Goal: Task Accomplishment & Management: Manage account settings

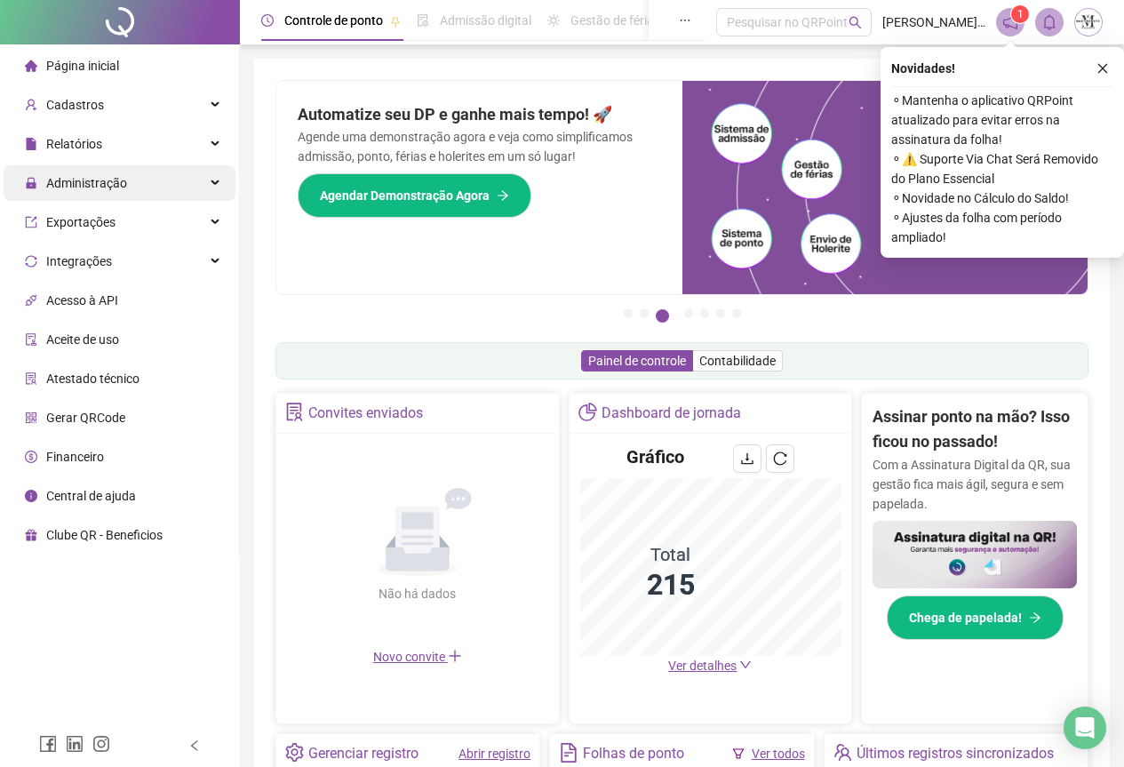
click at [83, 182] on span "Administração" at bounding box center [86, 183] width 81 height 14
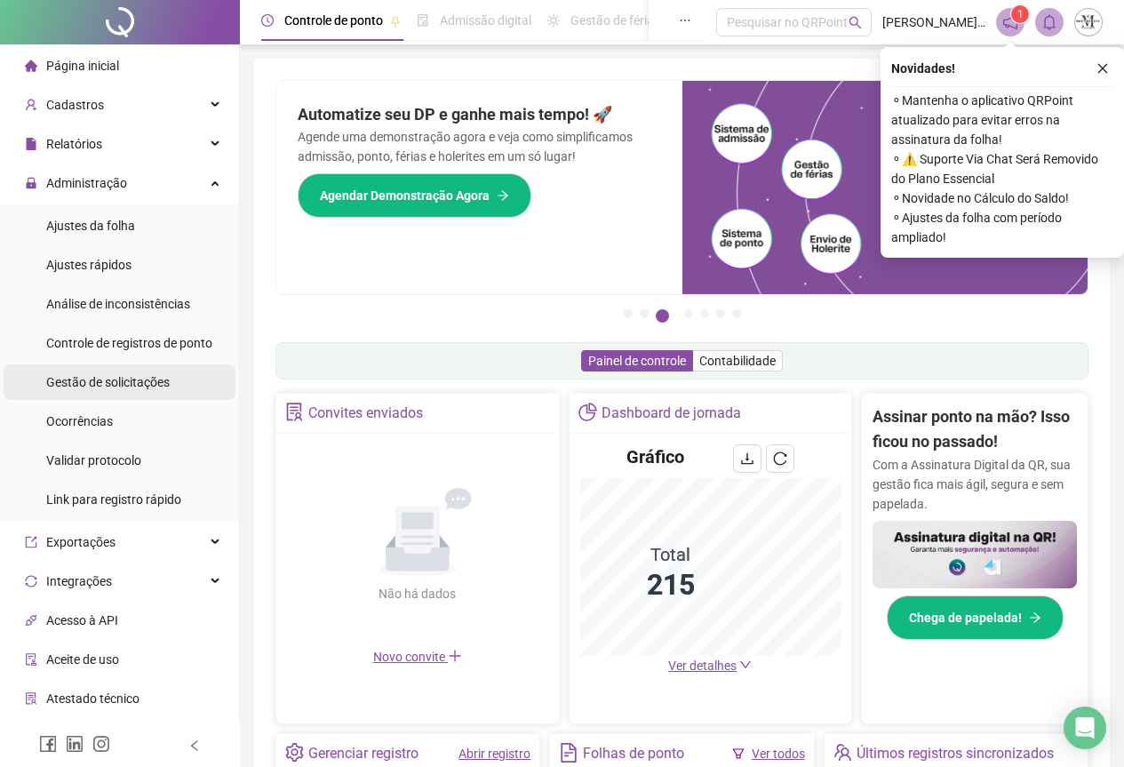
click at [100, 375] on span "Gestão de solicitações" at bounding box center [108, 382] width 124 height 14
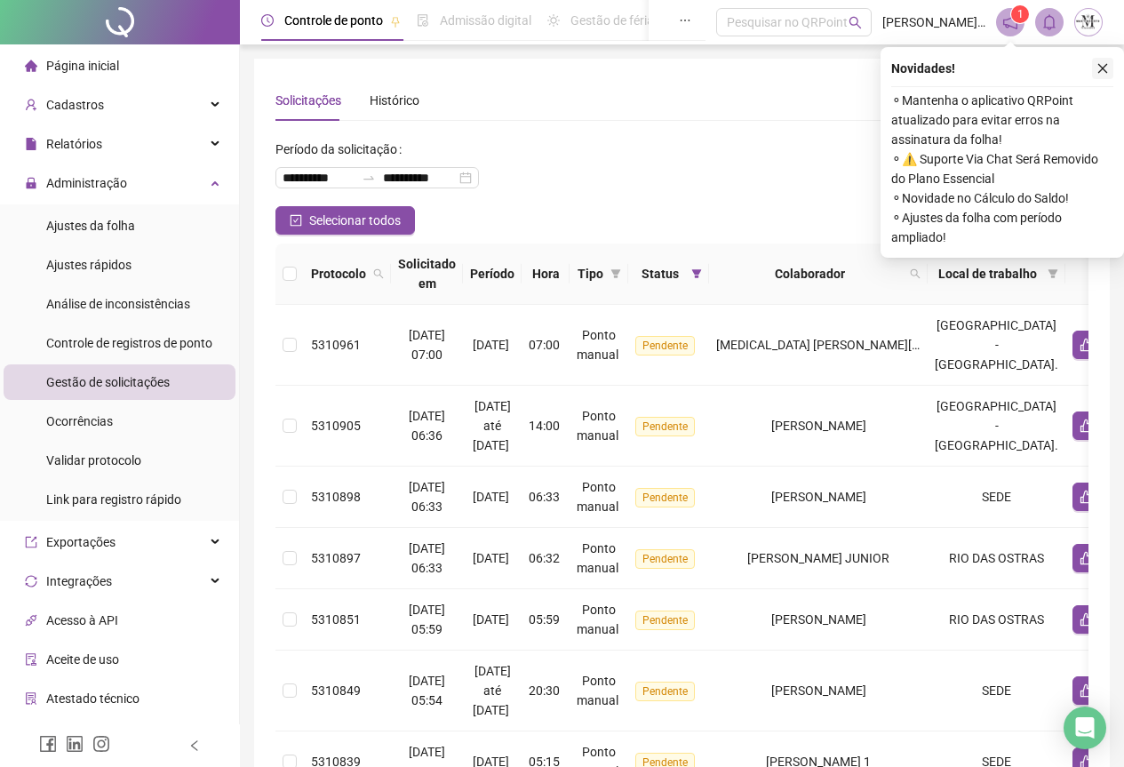
click at [1100, 68] on icon "close" at bounding box center [1102, 68] width 12 height 12
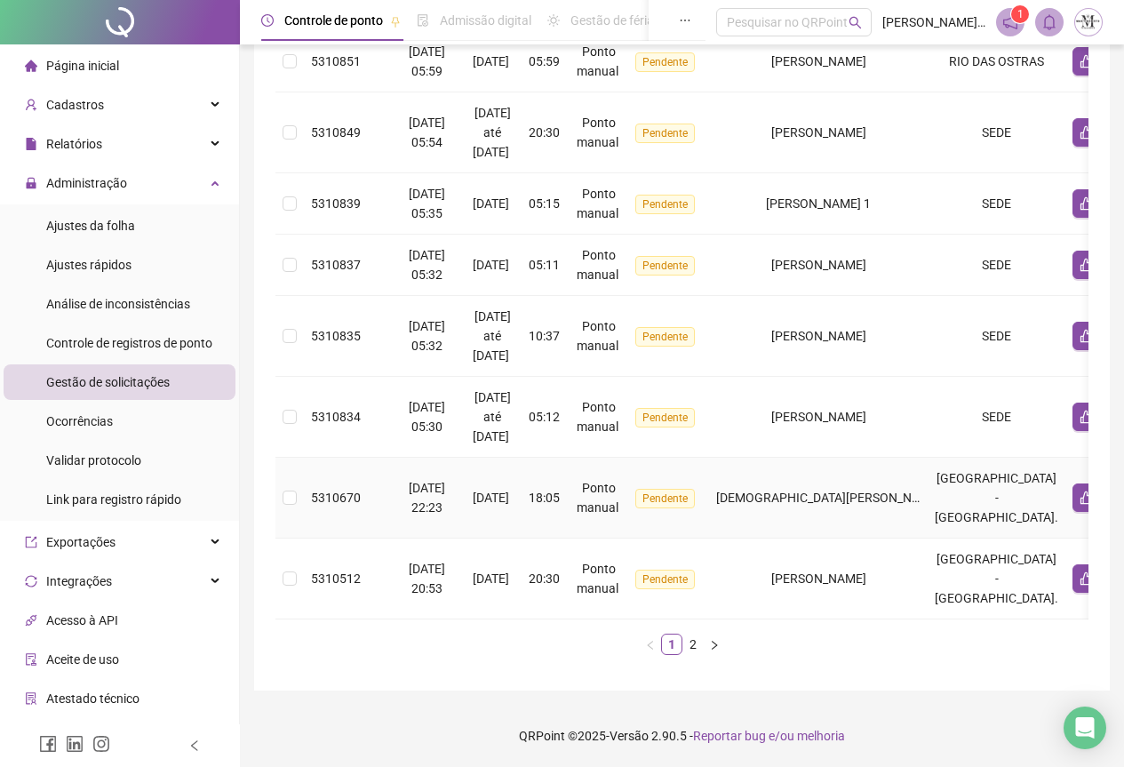
scroll to position [571, 0]
click at [690, 649] on link "2" at bounding box center [693, 644] width 20 height 20
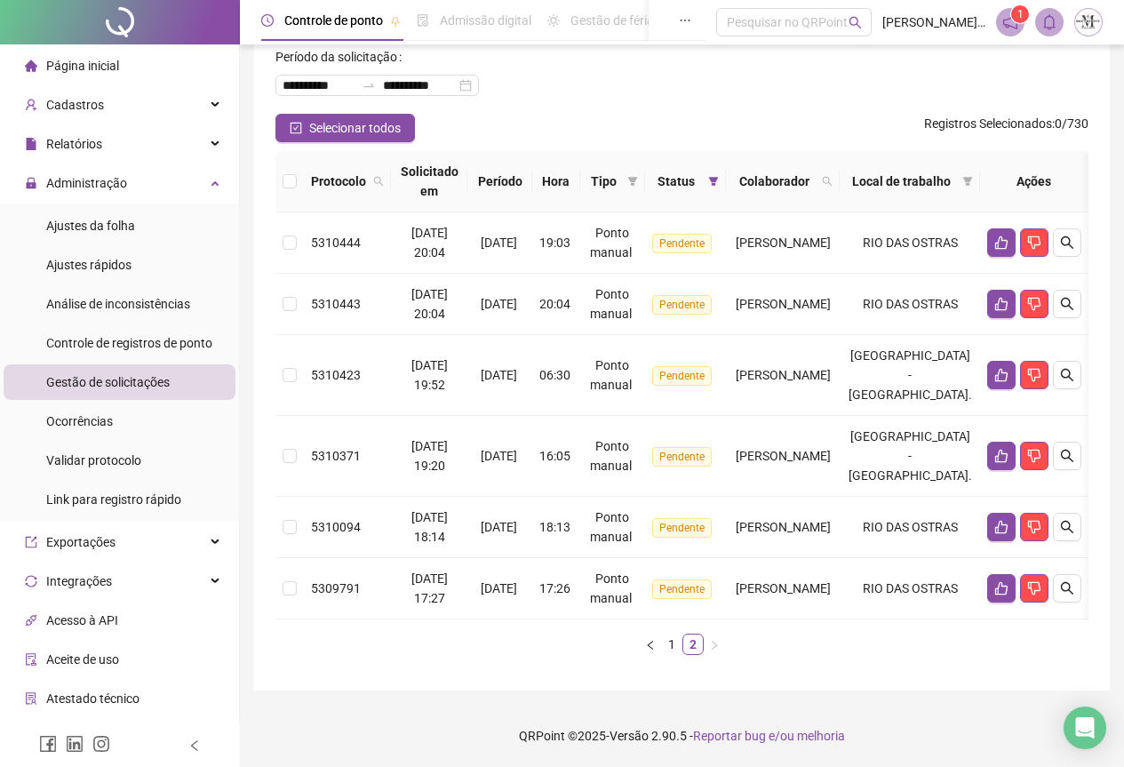
scroll to position [106, 0]
click at [1016, 585] on button "button" at bounding box center [1001, 588] width 28 height 28
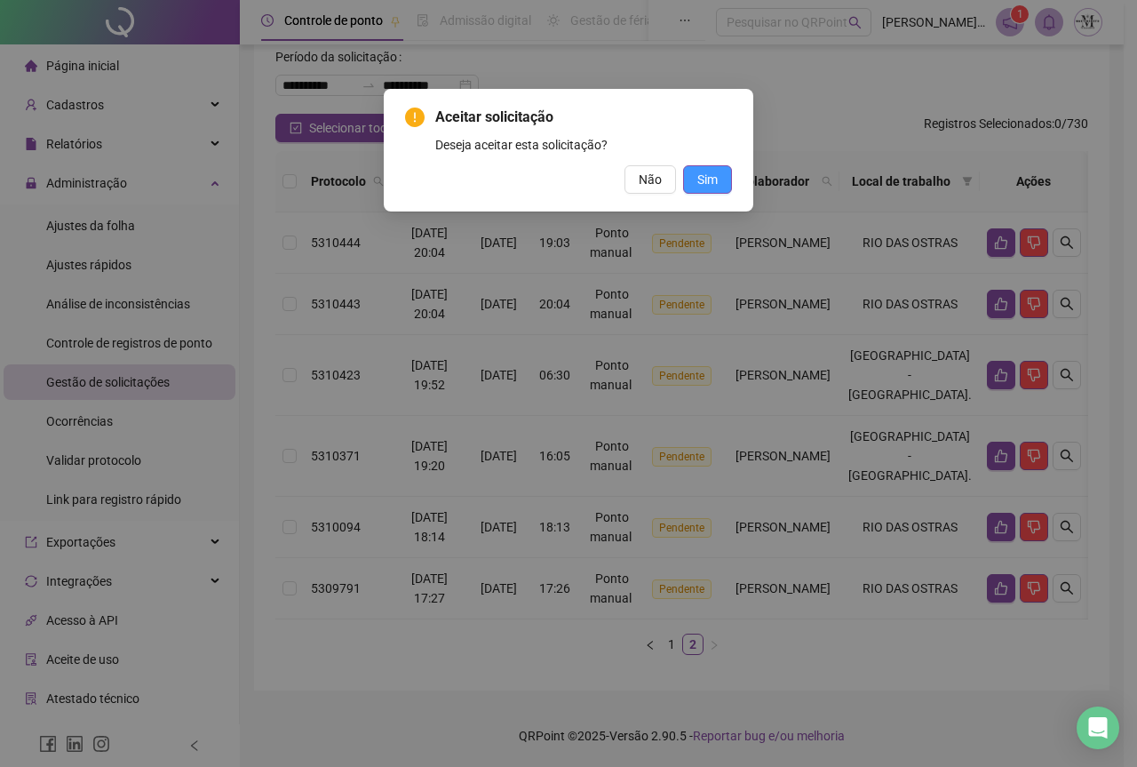
click at [723, 184] on button "Sim" at bounding box center [707, 179] width 49 height 28
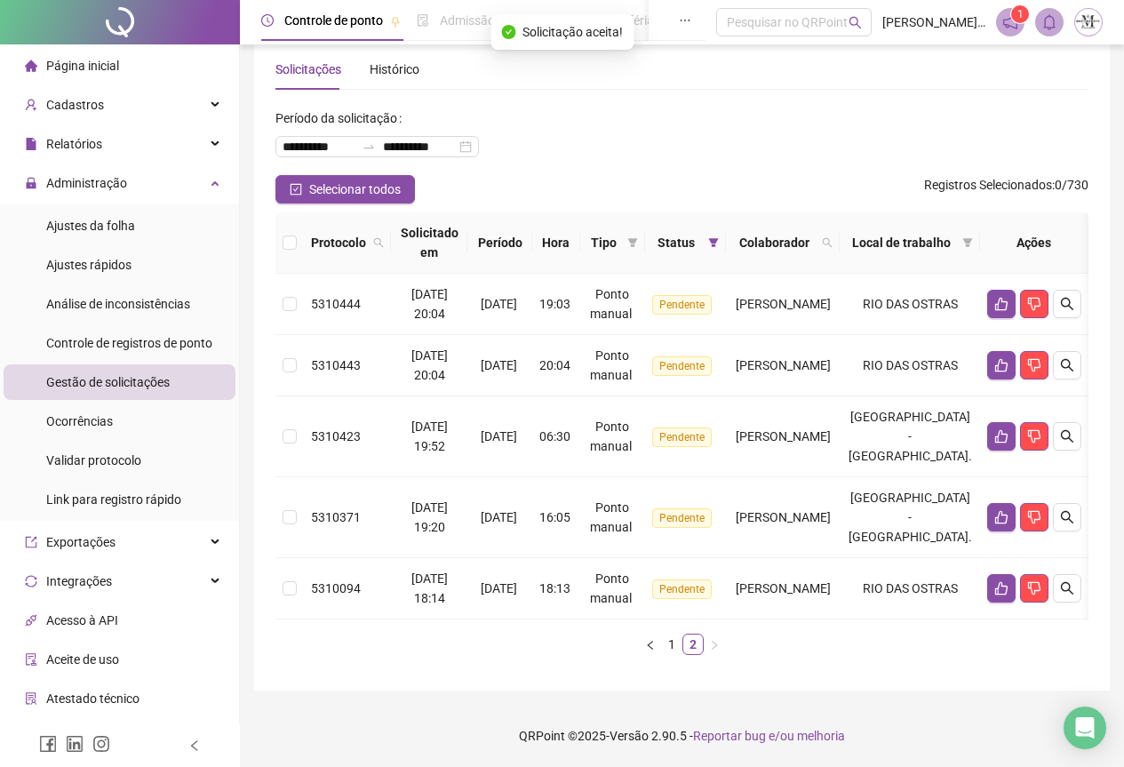
scroll to position [44, 0]
click at [1009, 429] on icon "like" at bounding box center [1001, 436] width 14 height 14
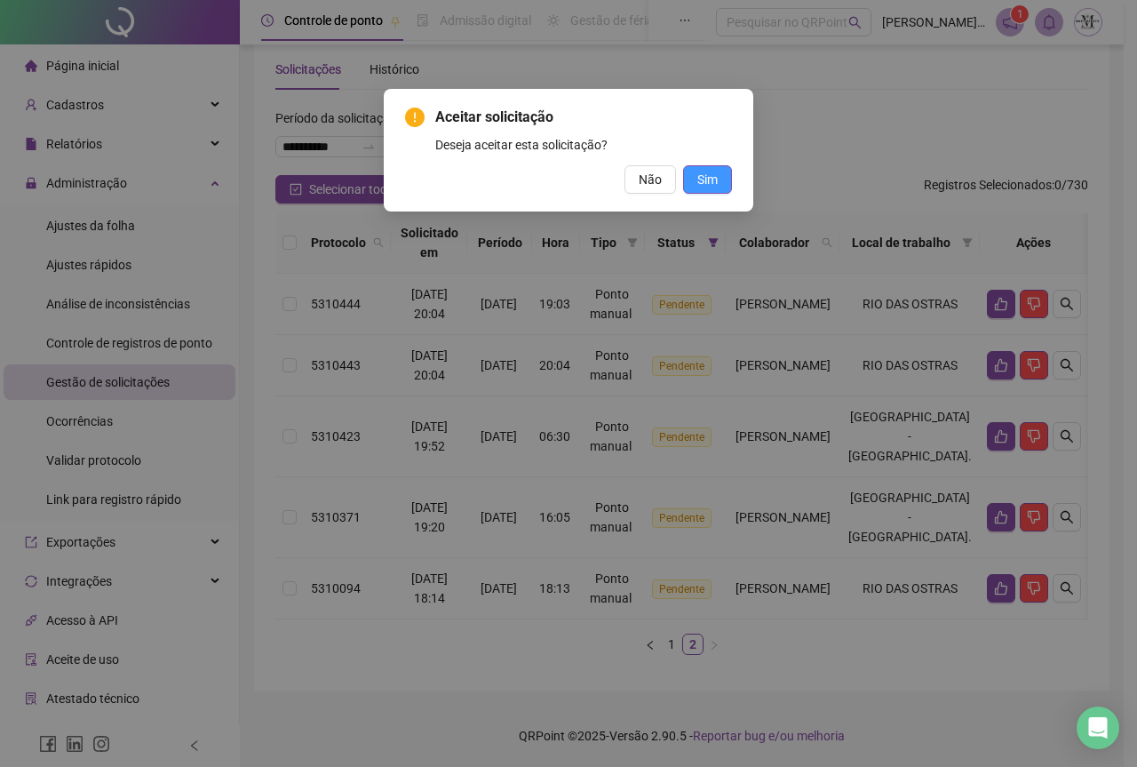
click at [705, 187] on span "Sim" at bounding box center [708, 180] width 20 height 20
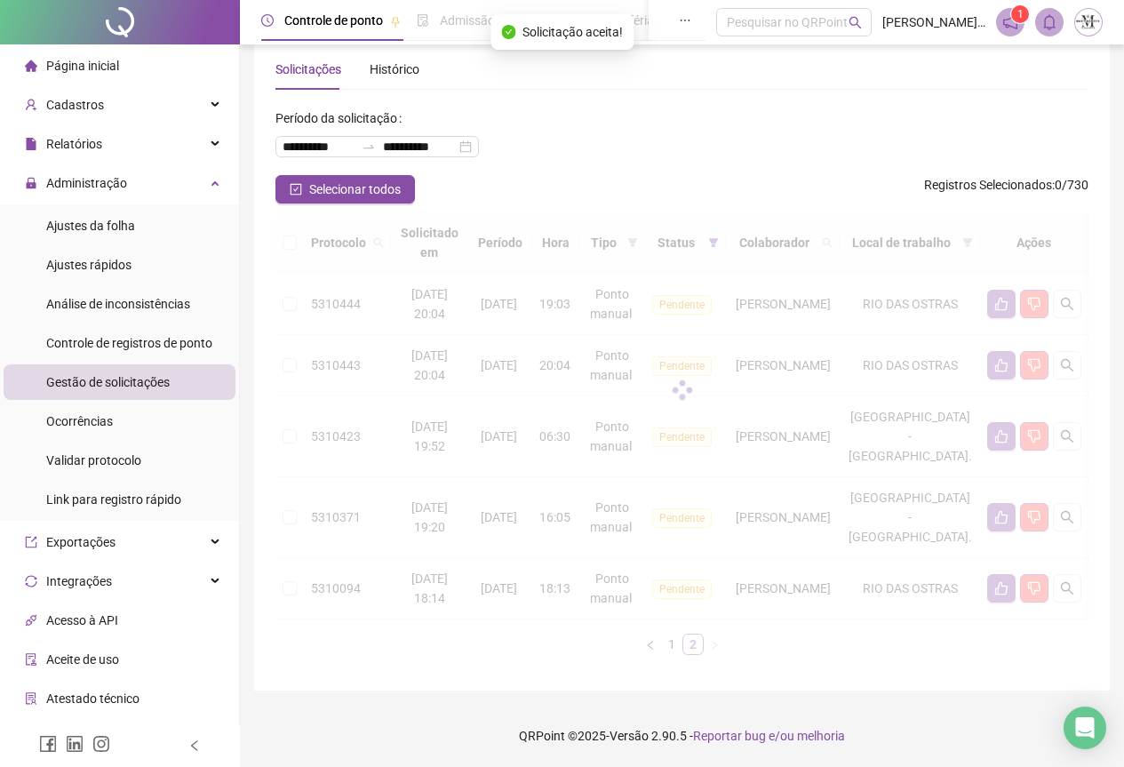
scroll to position [0, 0]
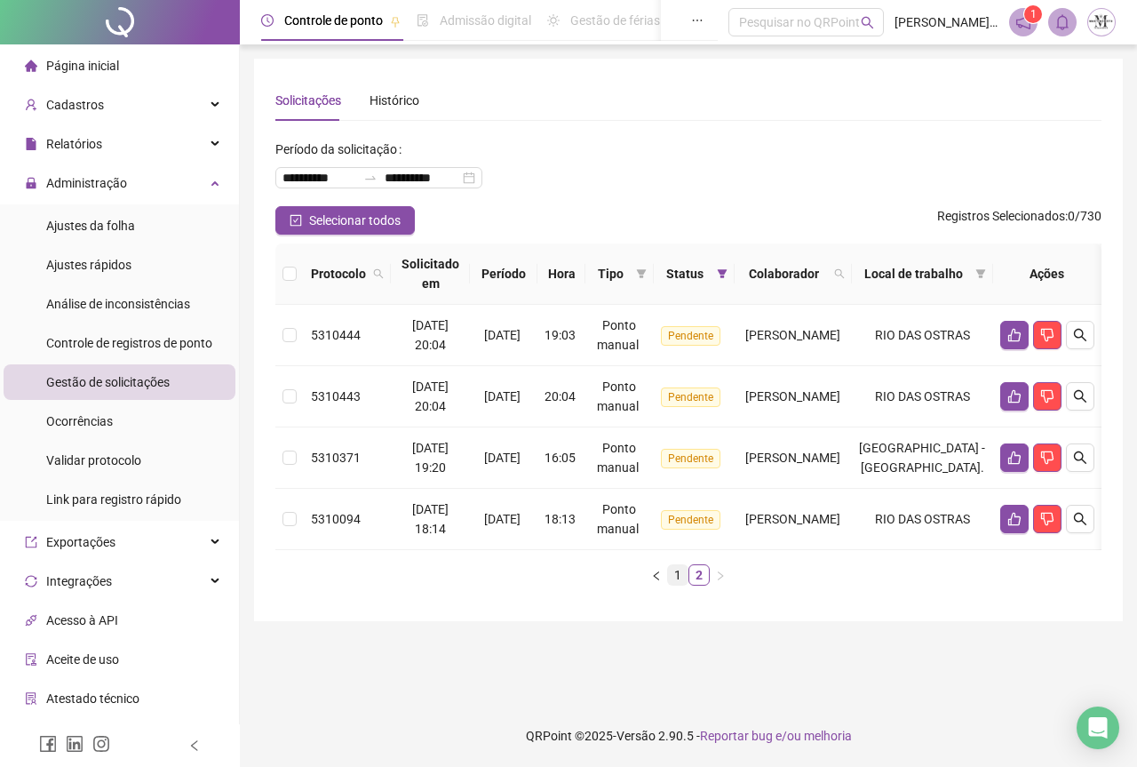
click at [680, 585] on link "1" at bounding box center [678, 575] width 20 height 20
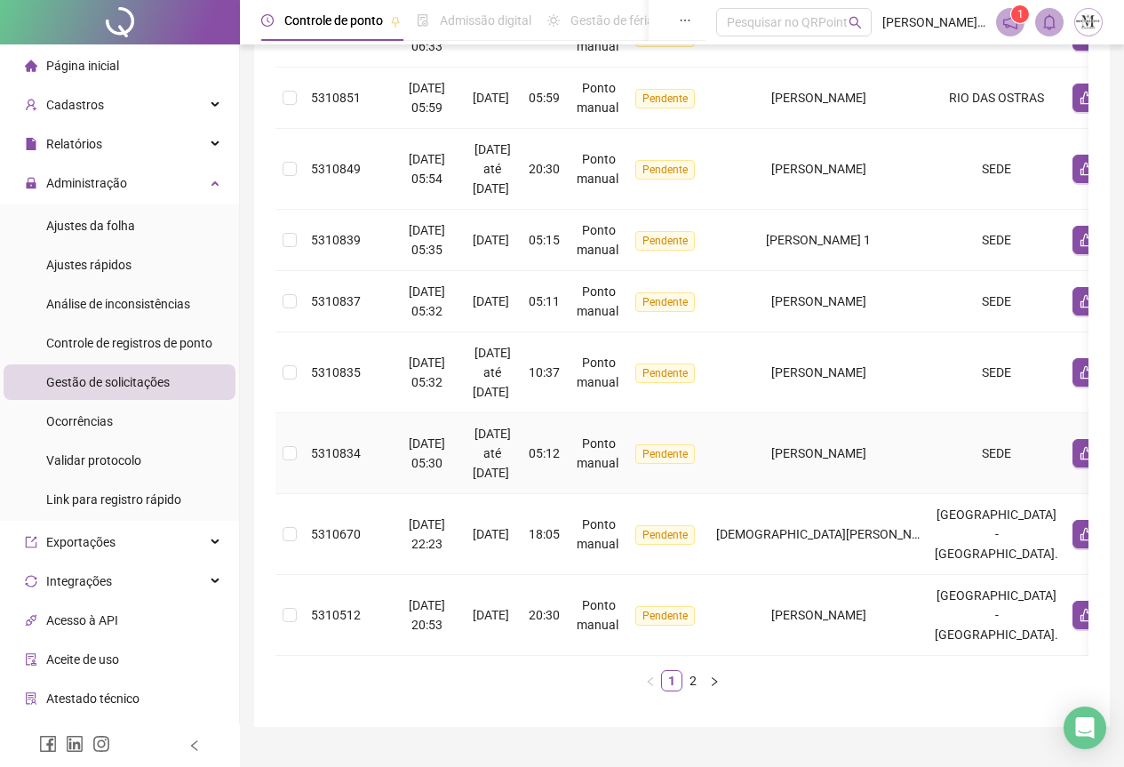
scroll to position [482, 0]
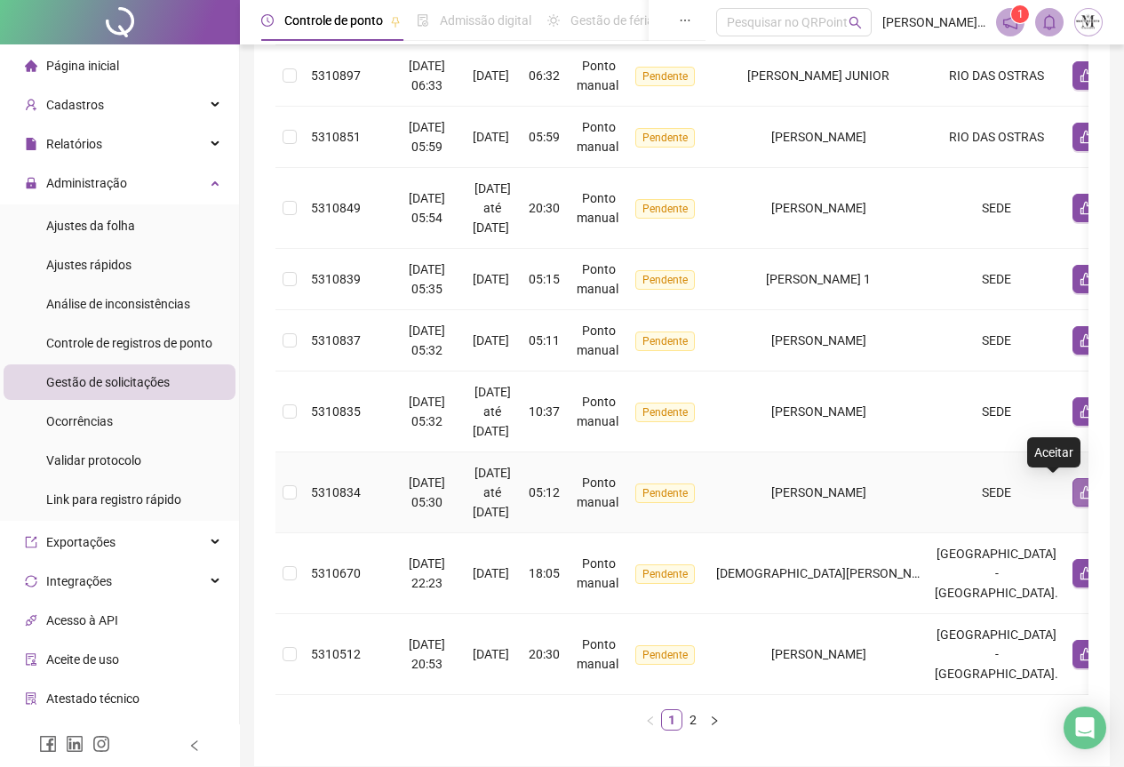
click at [1080, 497] on icon "like" at bounding box center [1087, 492] width 14 height 14
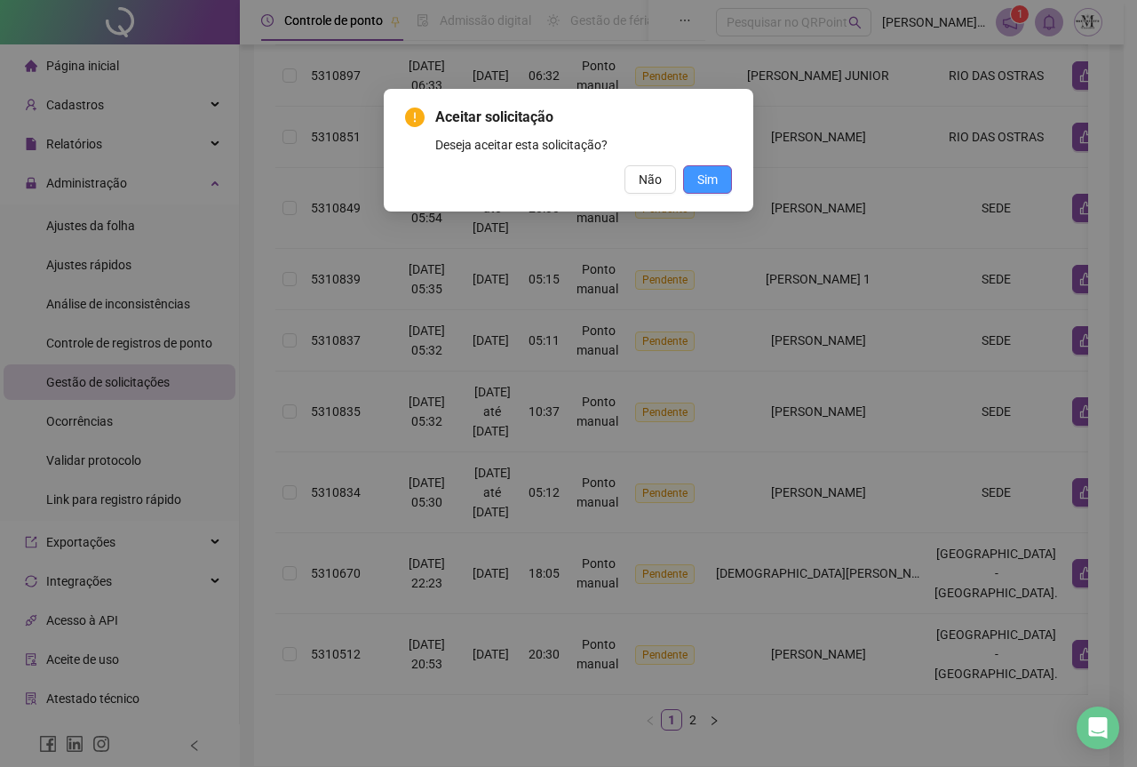
click at [704, 171] on span "Sim" at bounding box center [708, 180] width 20 height 20
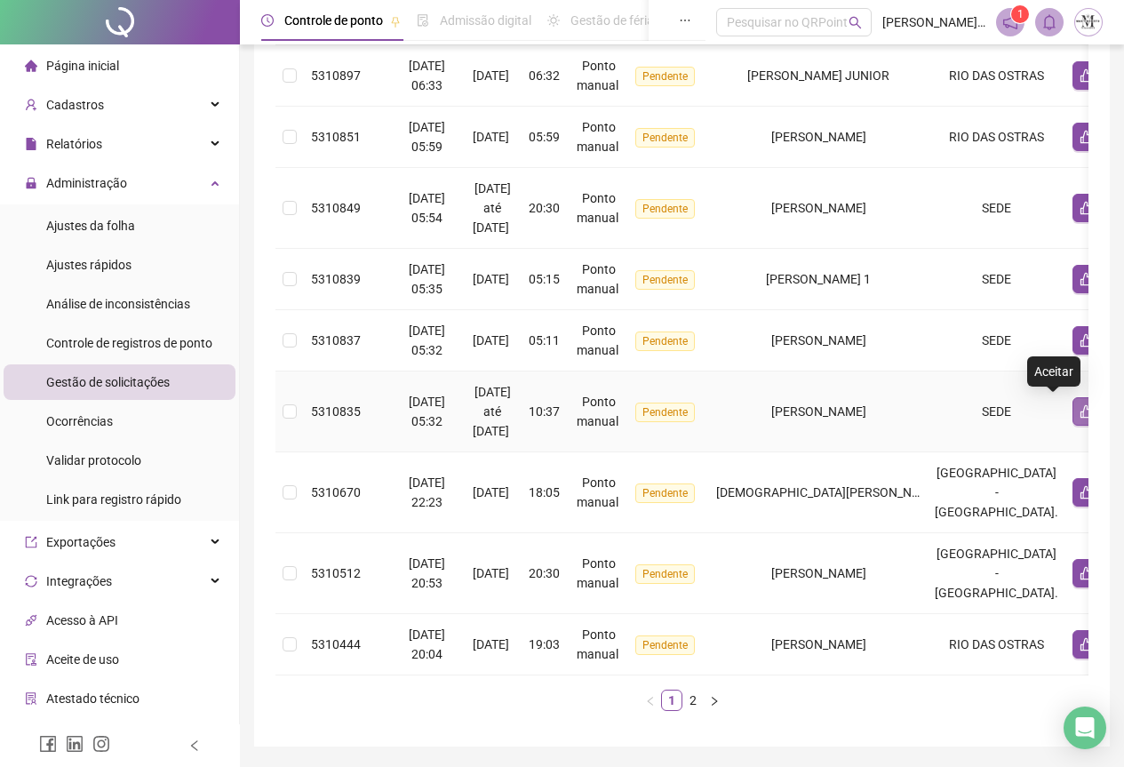
click at [1073, 424] on button "button" at bounding box center [1087, 411] width 28 height 28
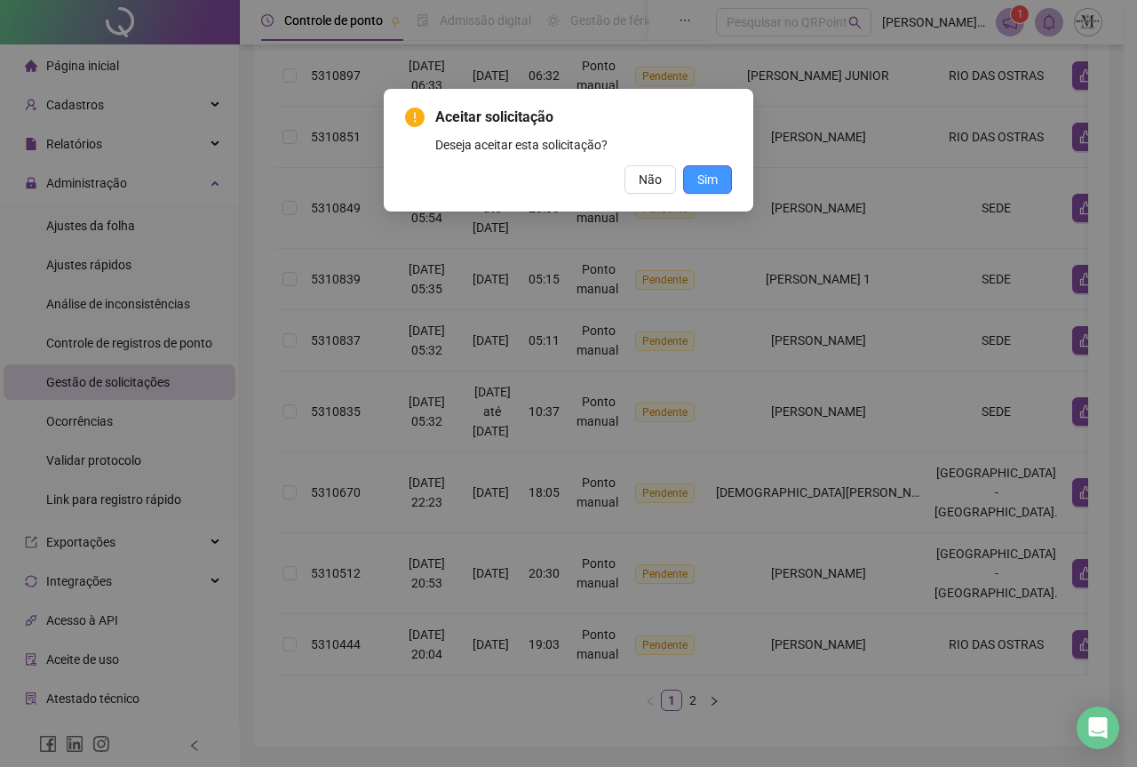
click at [706, 177] on span "Sim" at bounding box center [708, 180] width 20 height 20
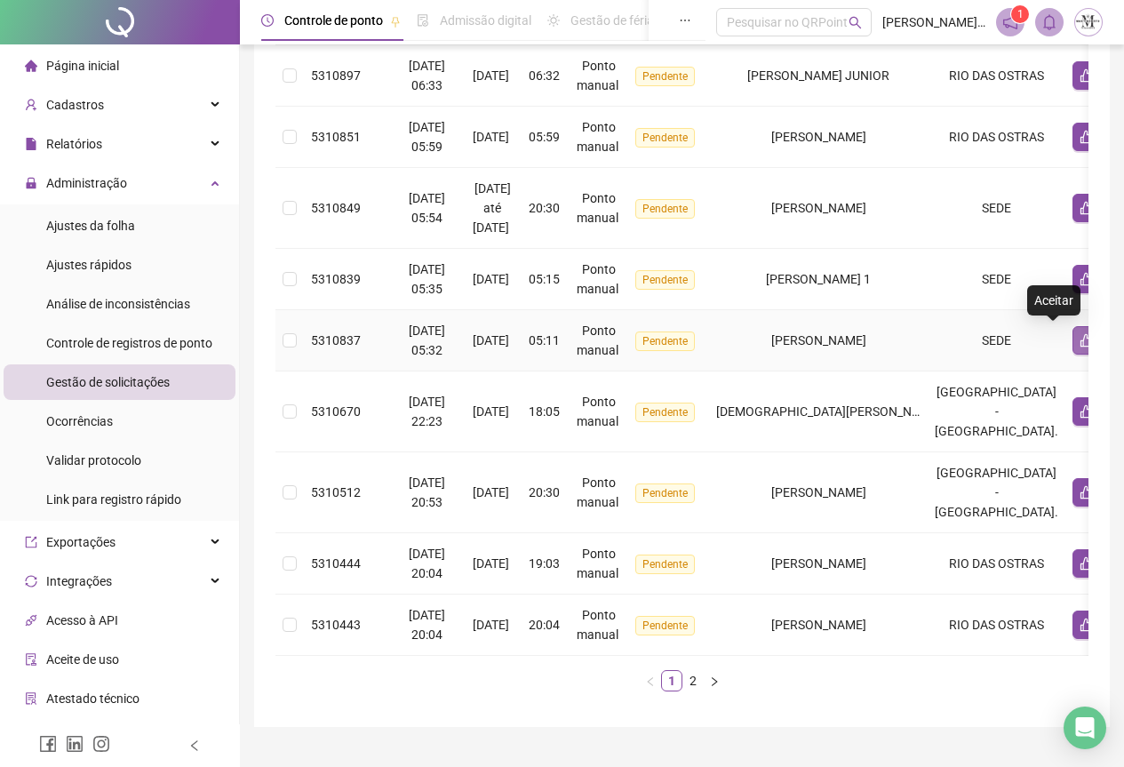
click at [1080, 344] on icon "like" at bounding box center [1087, 340] width 14 height 14
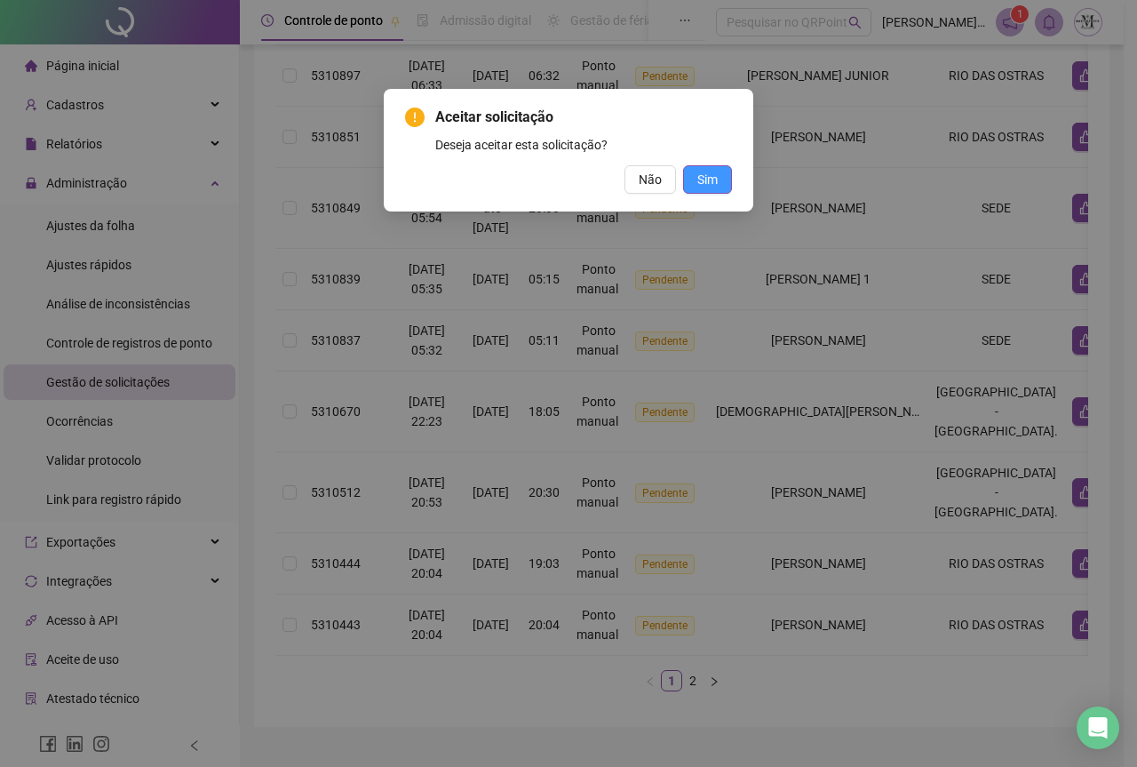
click at [726, 180] on button "Sim" at bounding box center [707, 179] width 49 height 28
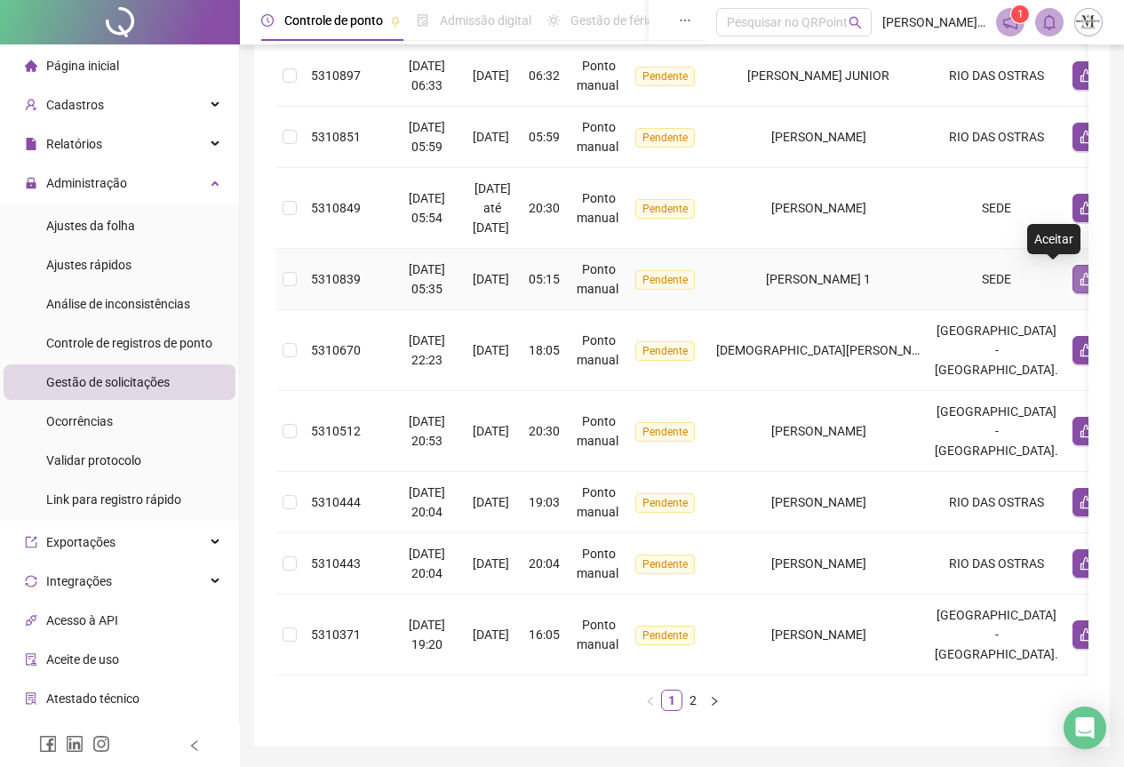
click at [1080, 285] on icon "like" at bounding box center [1086, 279] width 12 height 13
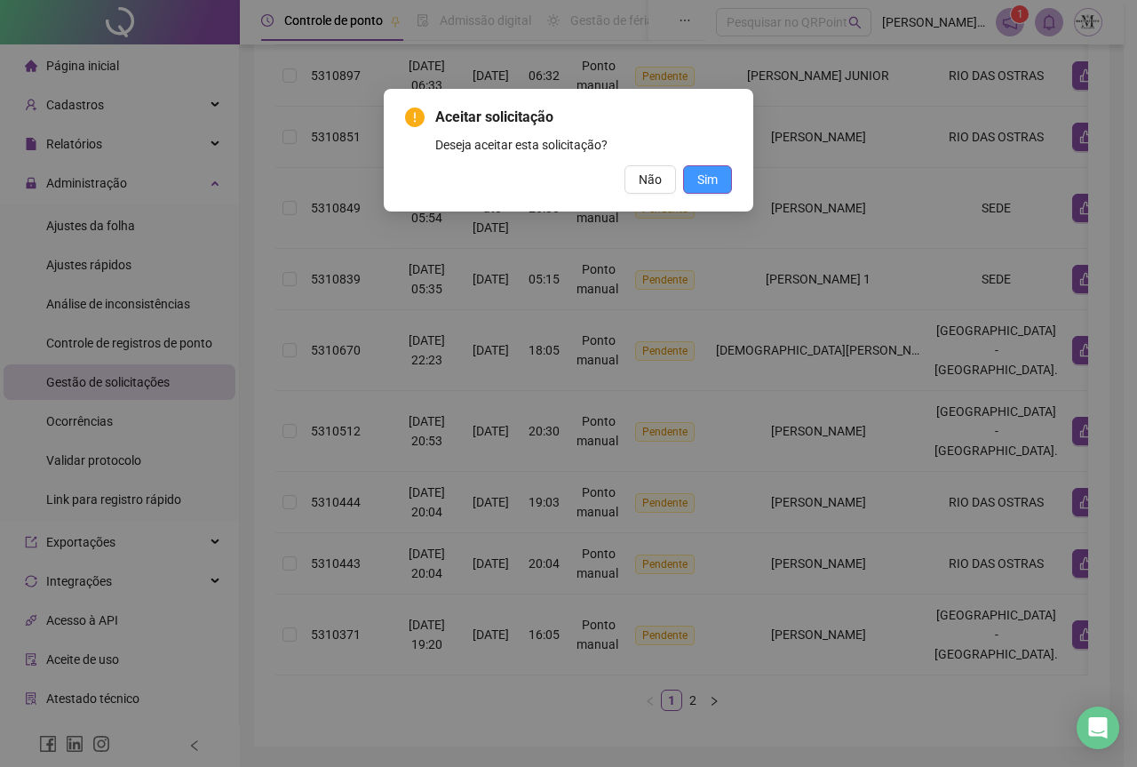
click at [716, 177] on span "Sim" at bounding box center [708, 180] width 20 height 20
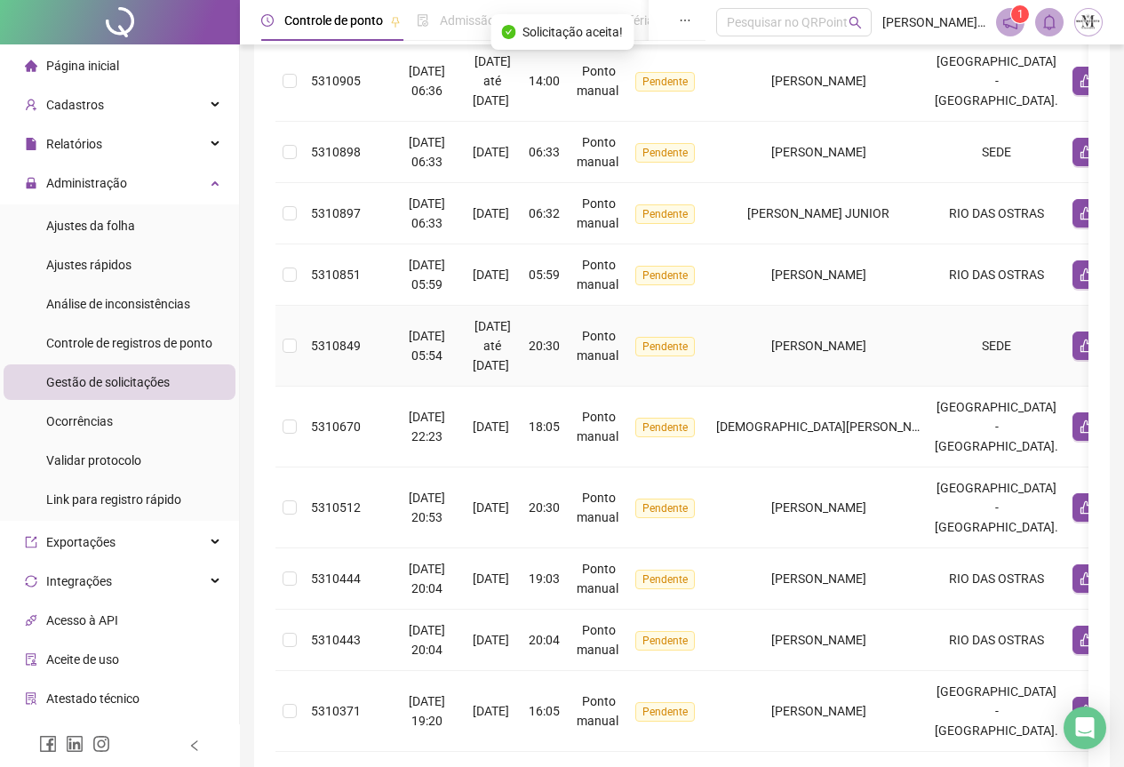
scroll to position [305, 0]
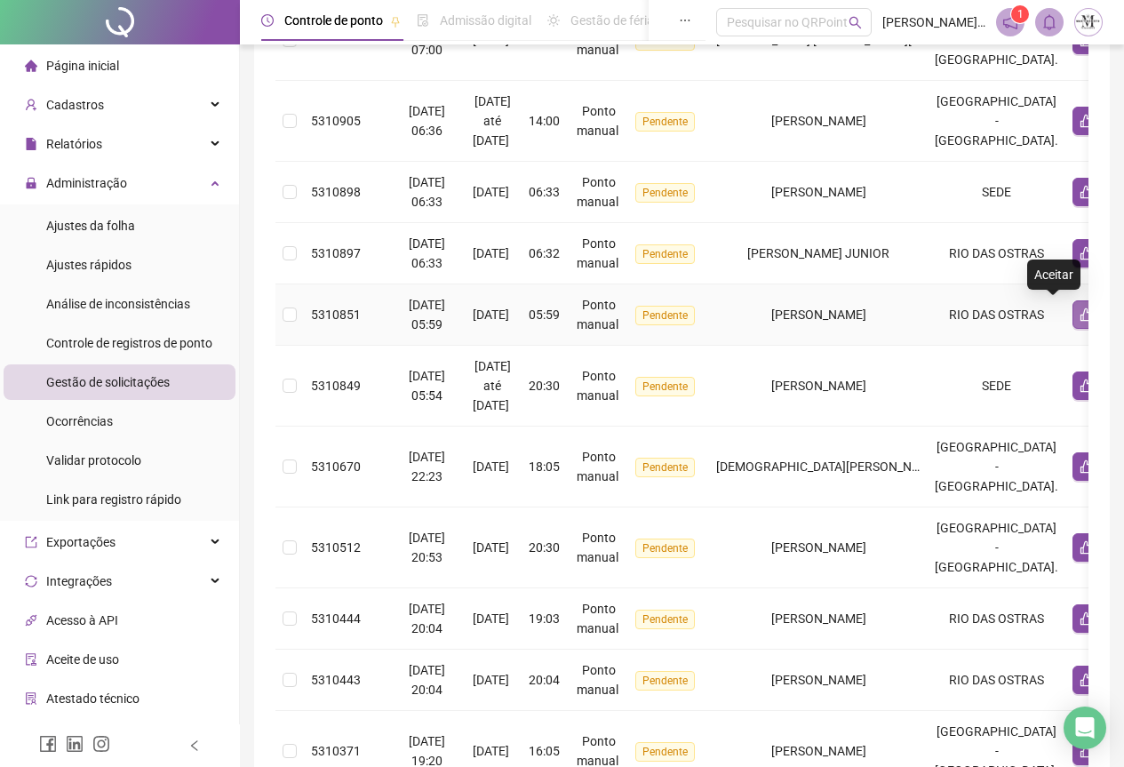
click at [1080, 319] on icon "like" at bounding box center [1087, 314] width 14 height 14
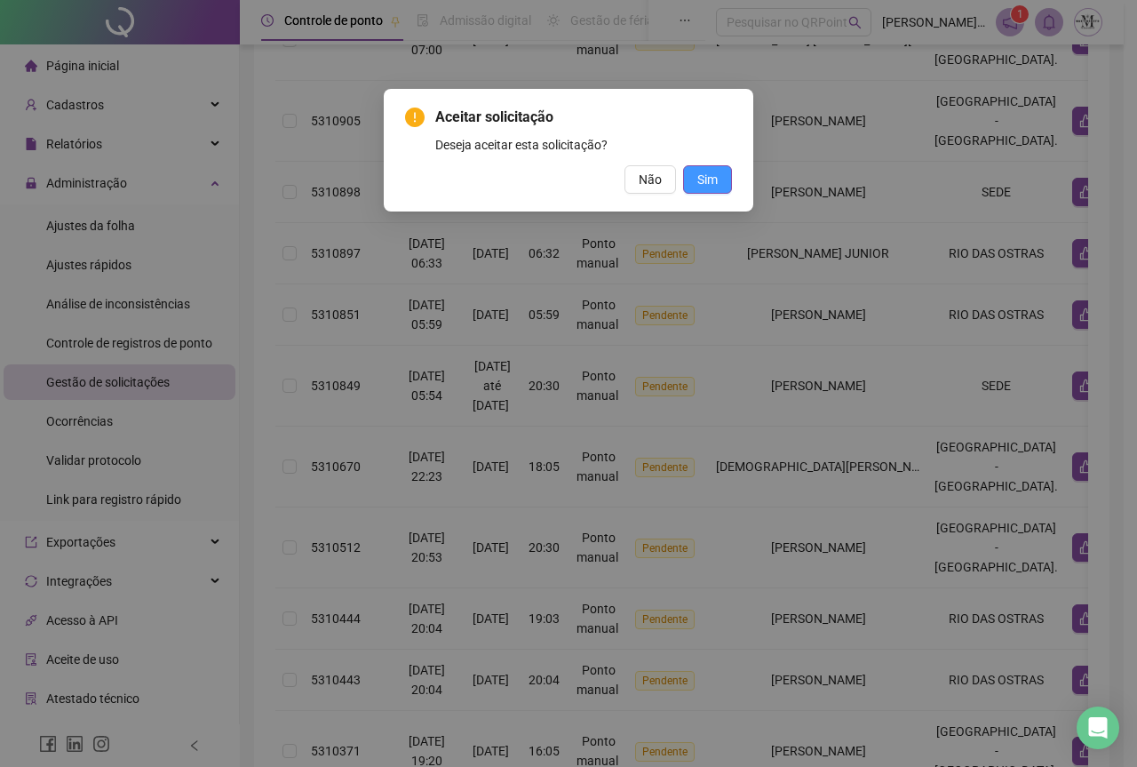
click at [714, 183] on span "Sim" at bounding box center [708, 180] width 20 height 20
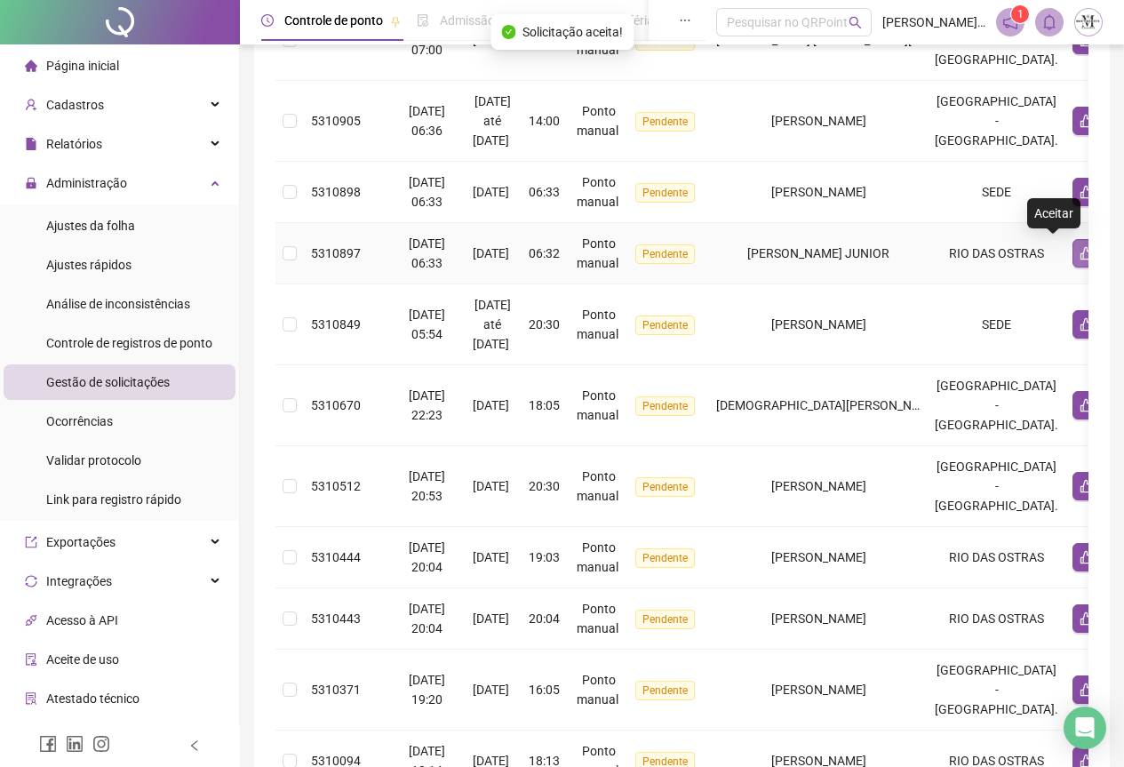
click at [1080, 255] on icon "like" at bounding box center [1086, 253] width 12 height 13
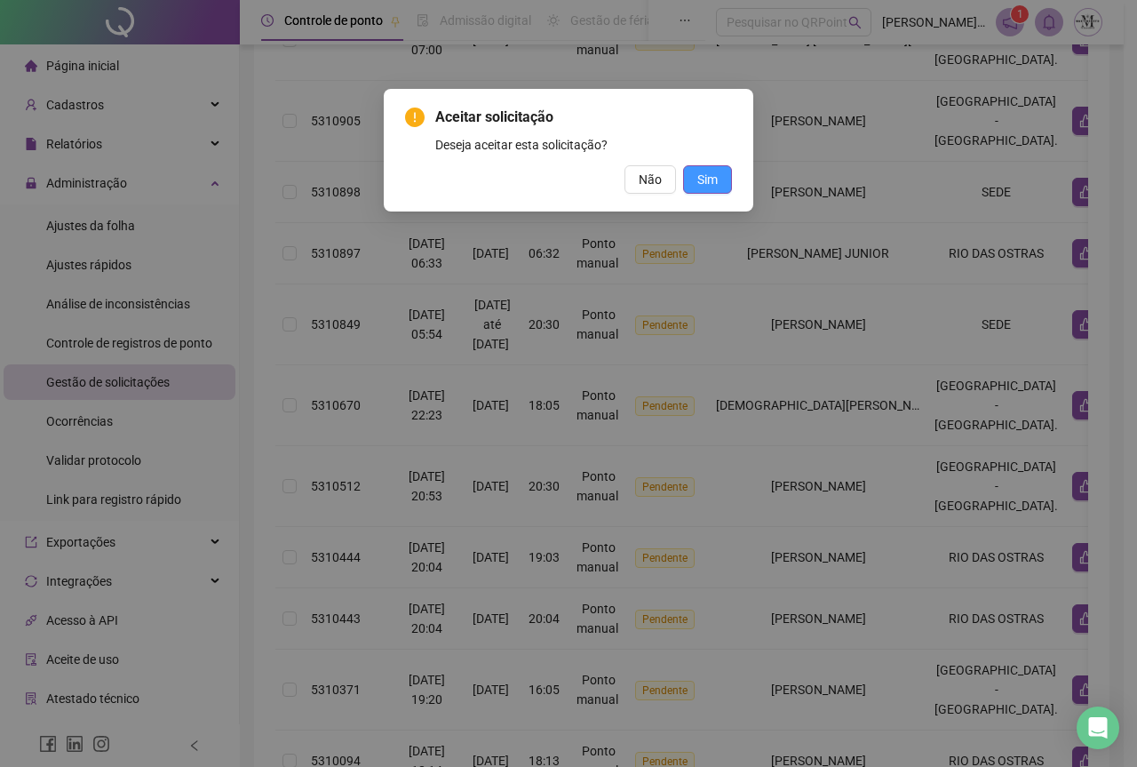
click at [705, 180] on span "Sim" at bounding box center [708, 180] width 20 height 20
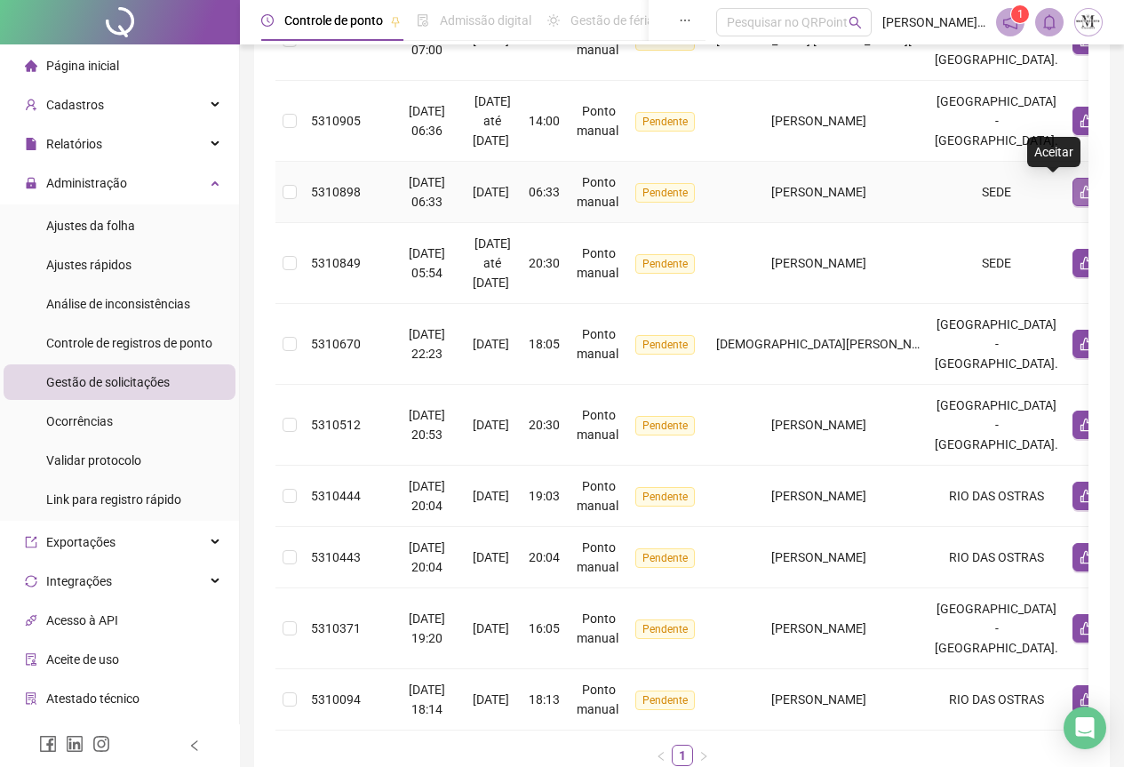
click at [1080, 197] on icon "like" at bounding box center [1087, 192] width 14 height 14
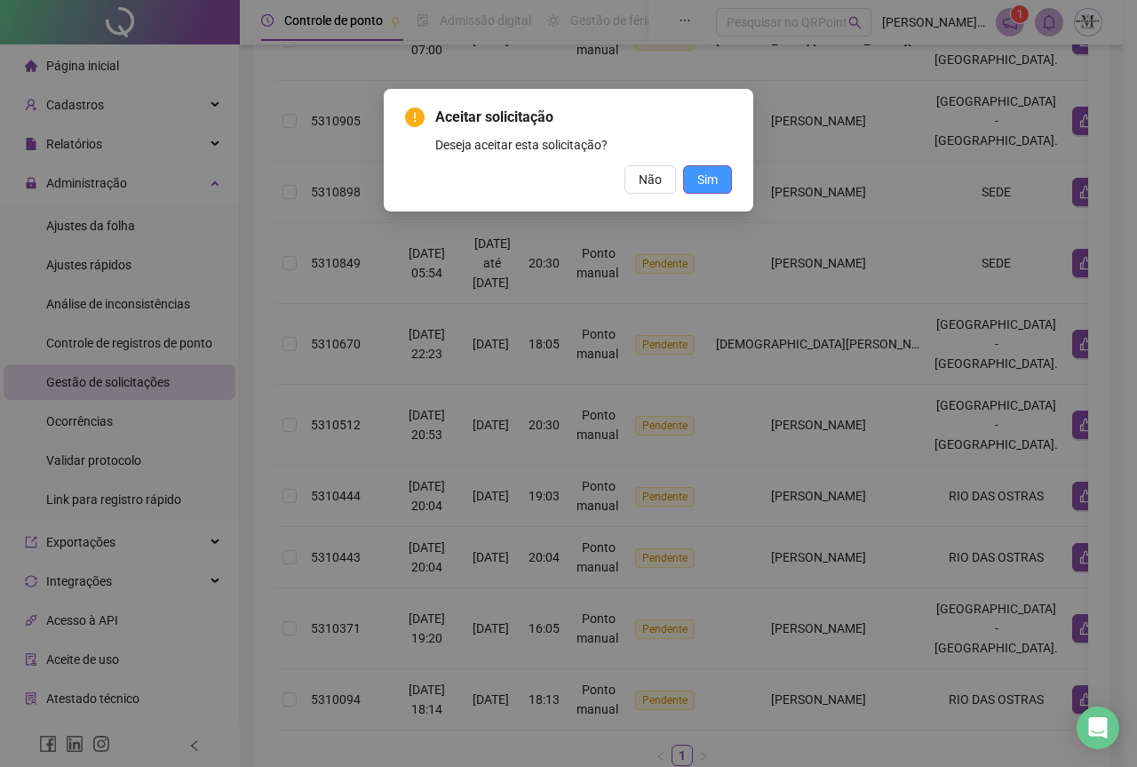
click at [708, 186] on span "Sim" at bounding box center [708, 180] width 20 height 20
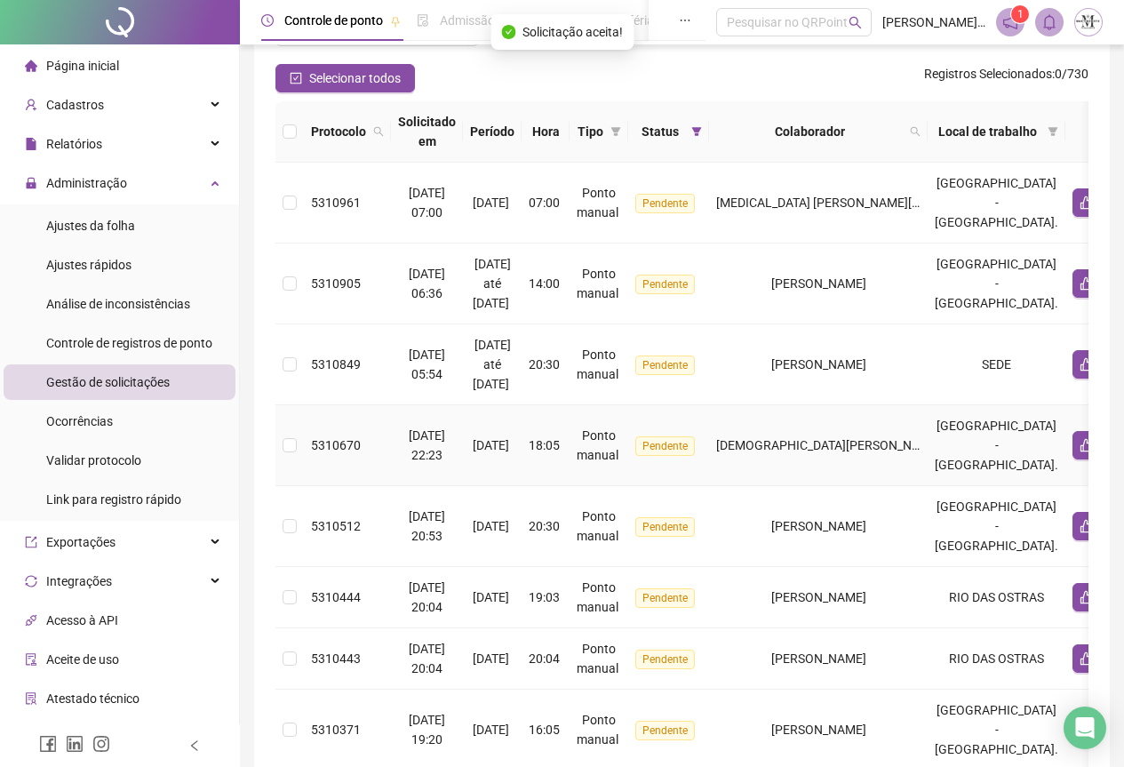
scroll to position [127, 0]
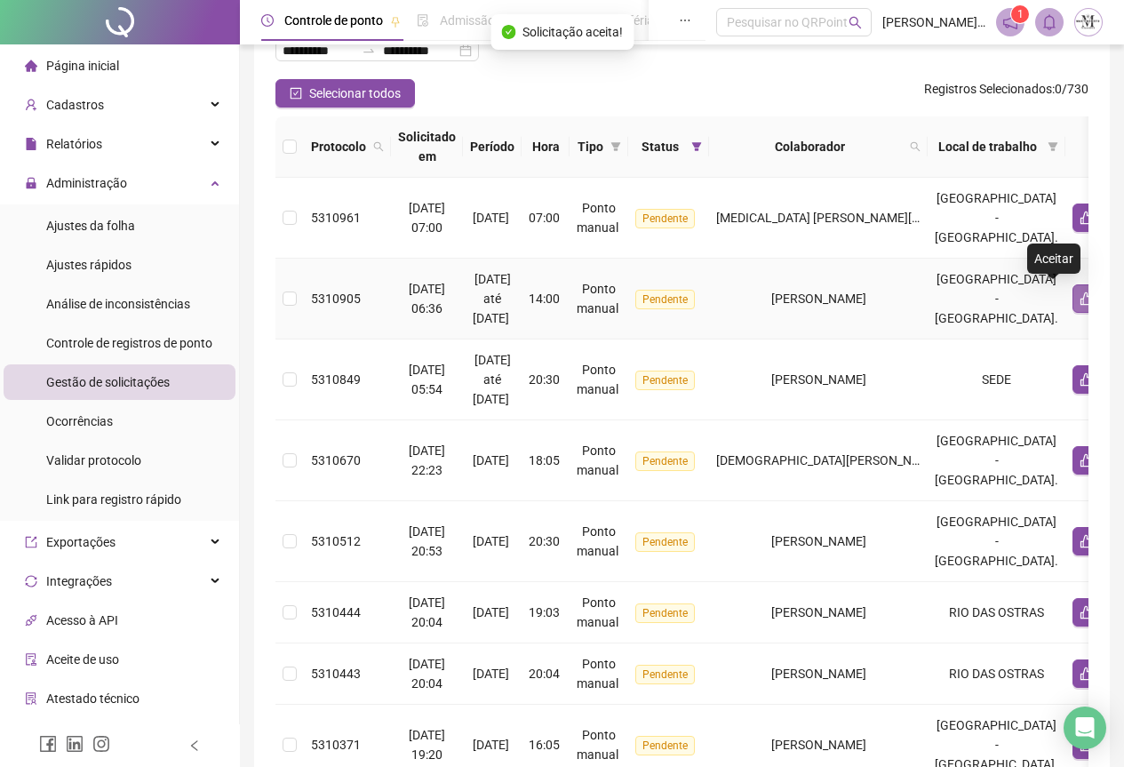
click at [1073, 301] on button "button" at bounding box center [1087, 298] width 28 height 28
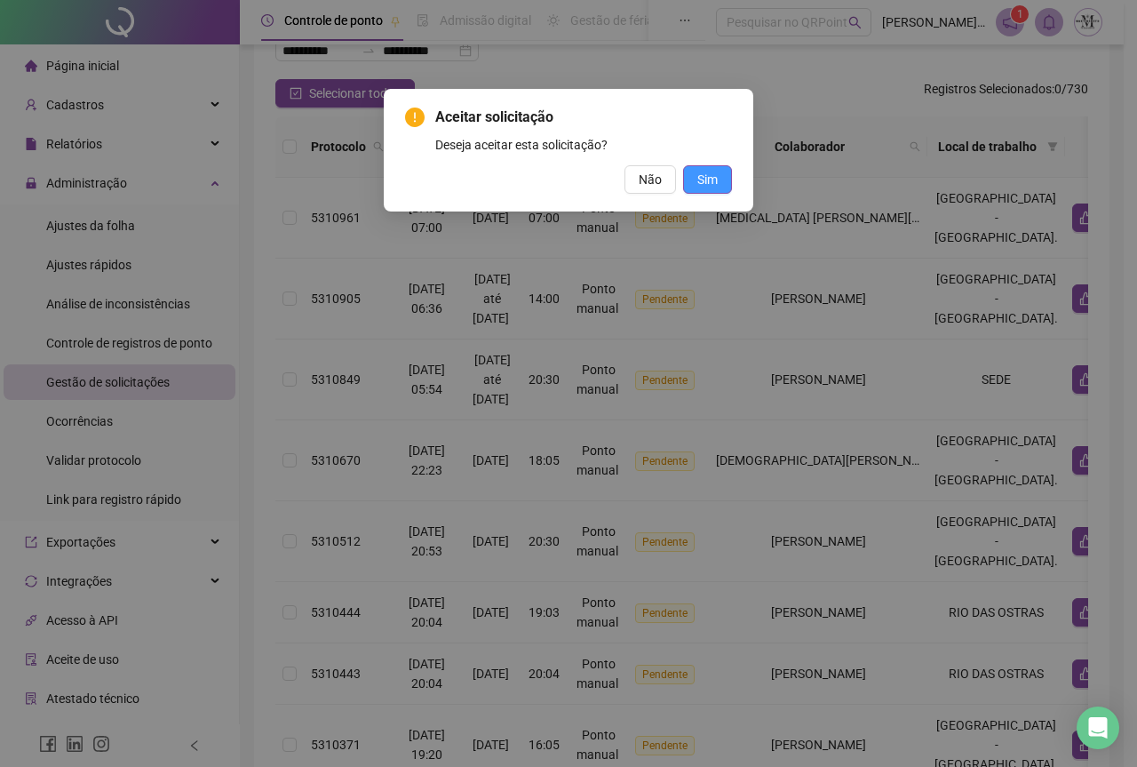
click at [706, 184] on span "Sim" at bounding box center [708, 180] width 20 height 20
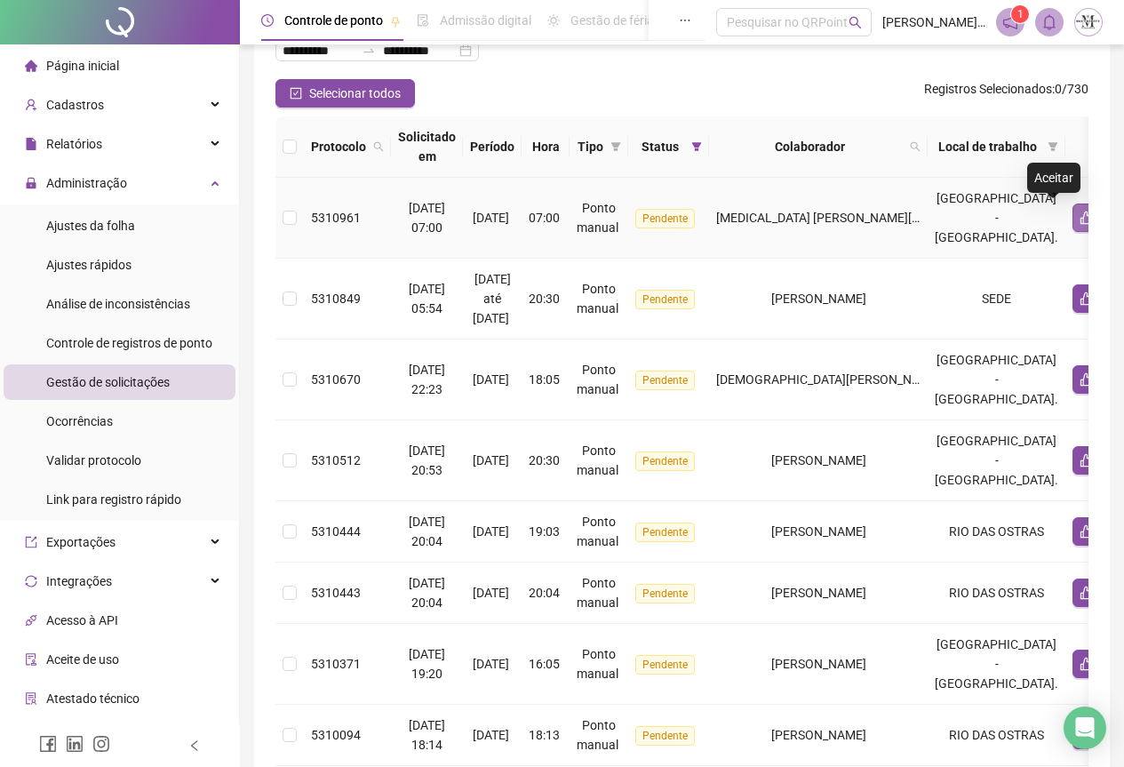
click at [1080, 219] on icon "like" at bounding box center [1086, 217] width 12 height 13
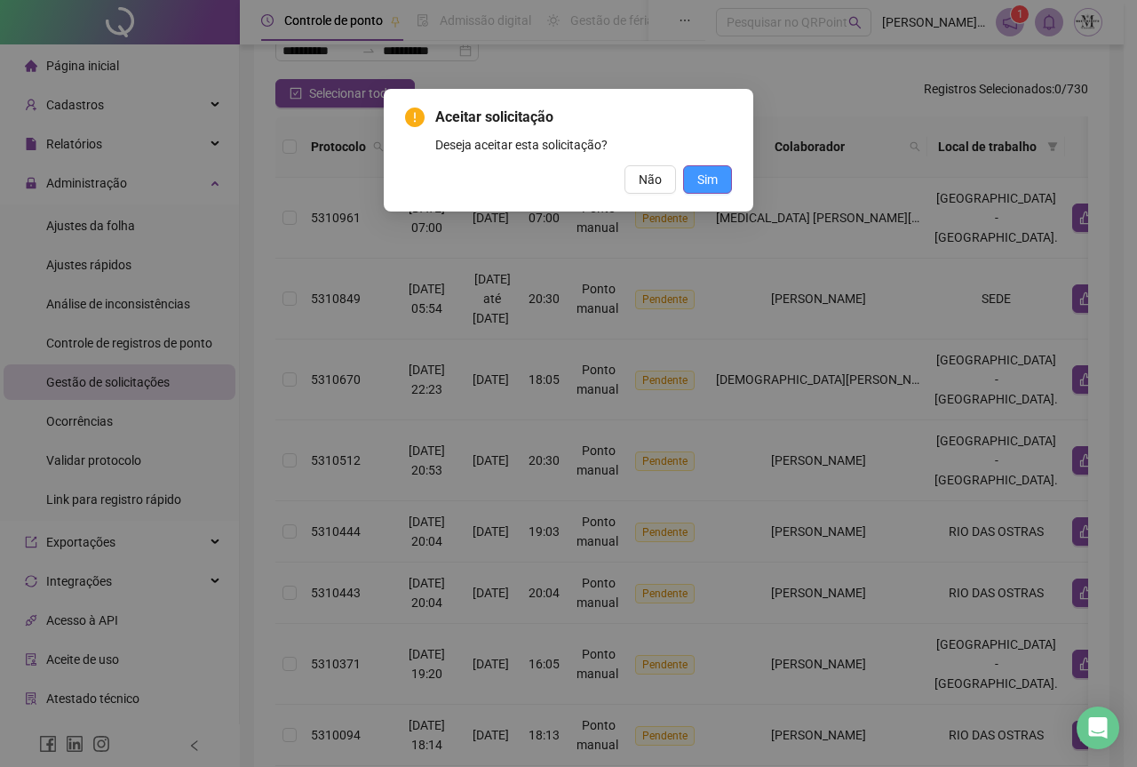
click at [692, 184] on button "Sim" at bounding box center [707, 179] width 49 height 28
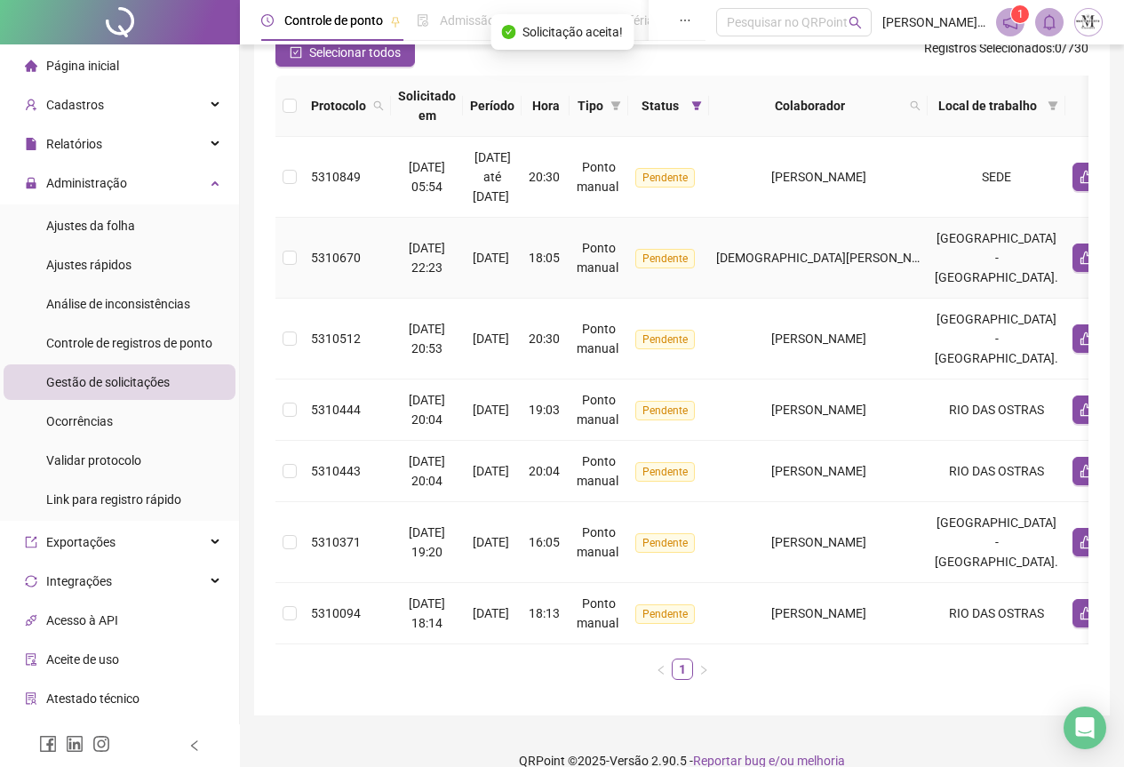
scroll to position [206, 0]
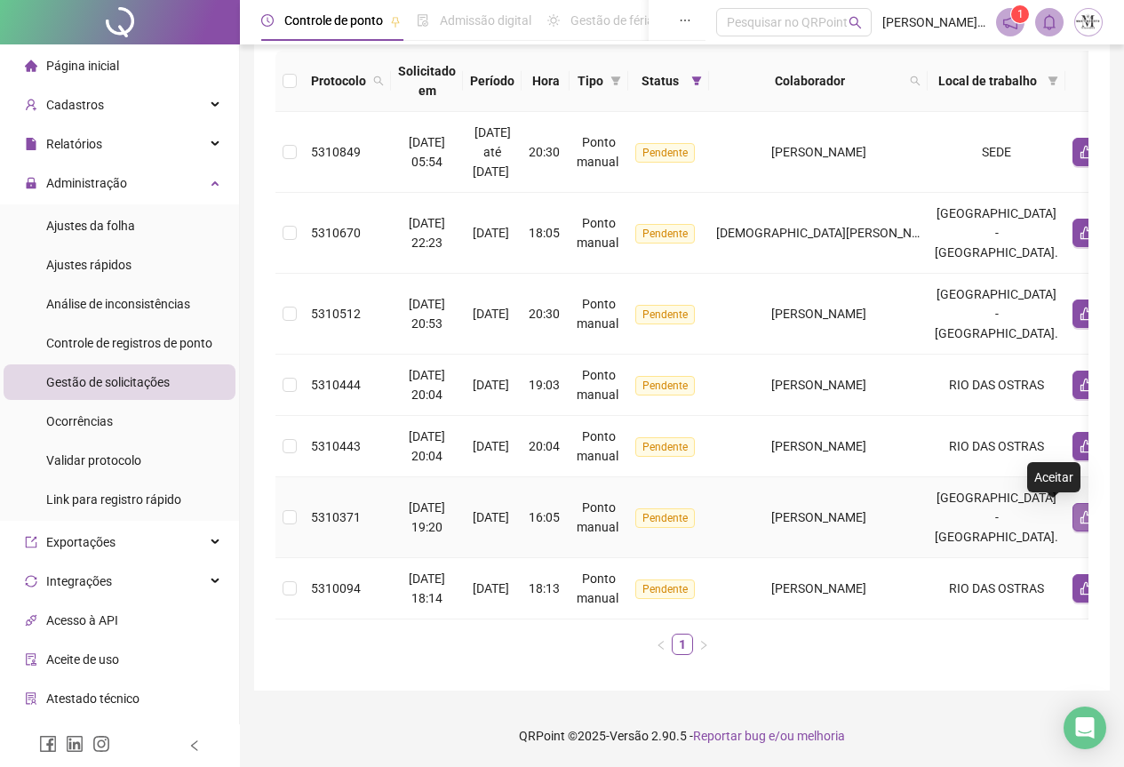
click at [1080, 510] on icon "like" at bounding box center [1087, 517] width 14 height 14
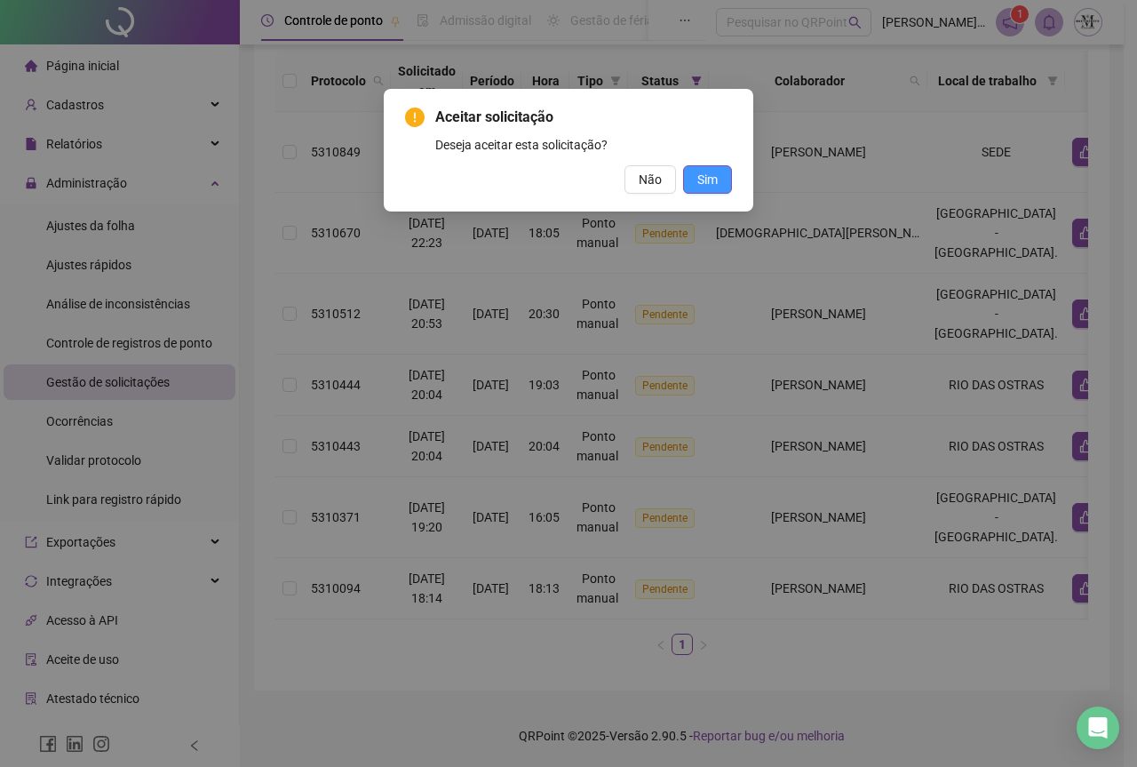
click at [716, 174] on span "Sim" at bounding box center [708, 180] width 20 height 20
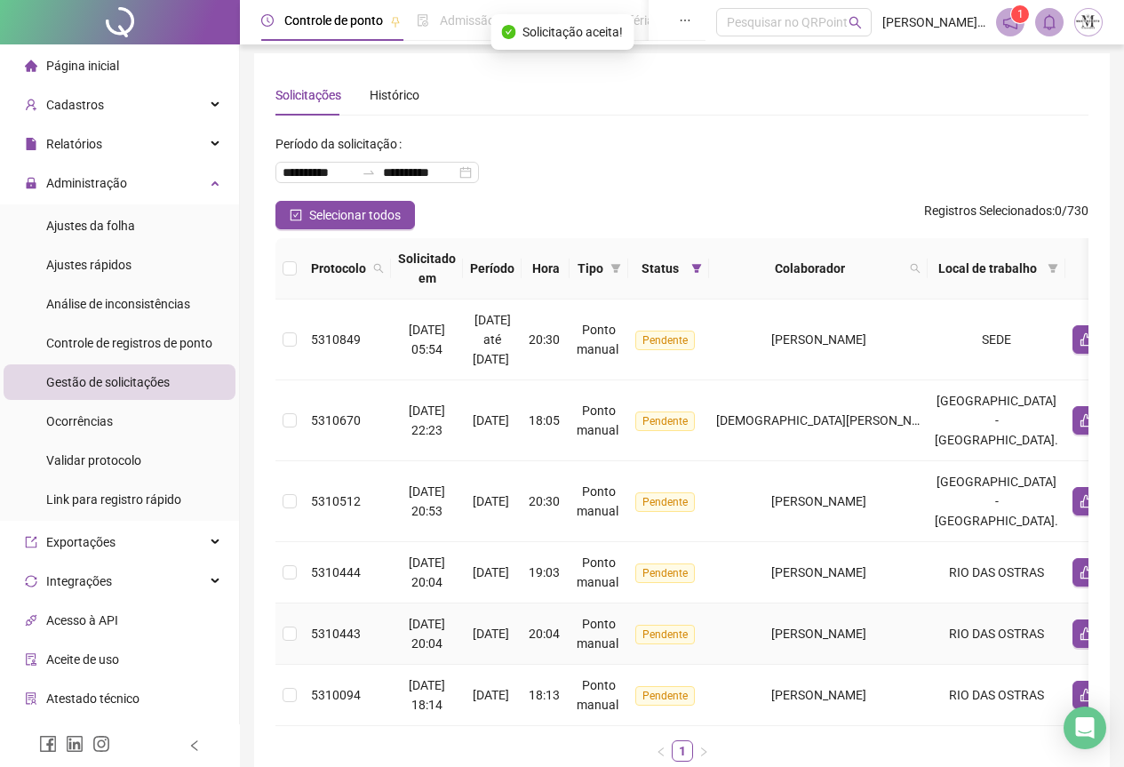
scroll to position [0, 0]
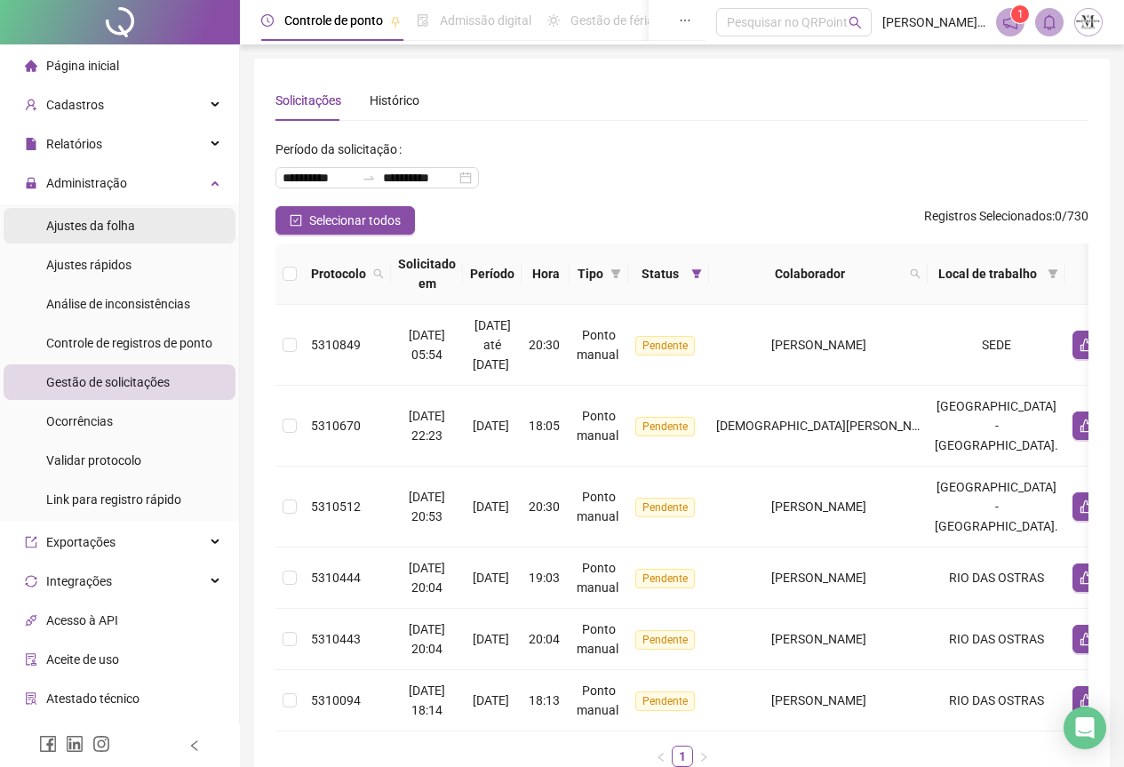
click at [61, 226] on span "Ajustes da folha" at bounding box center [90, 226] width 89 height 14
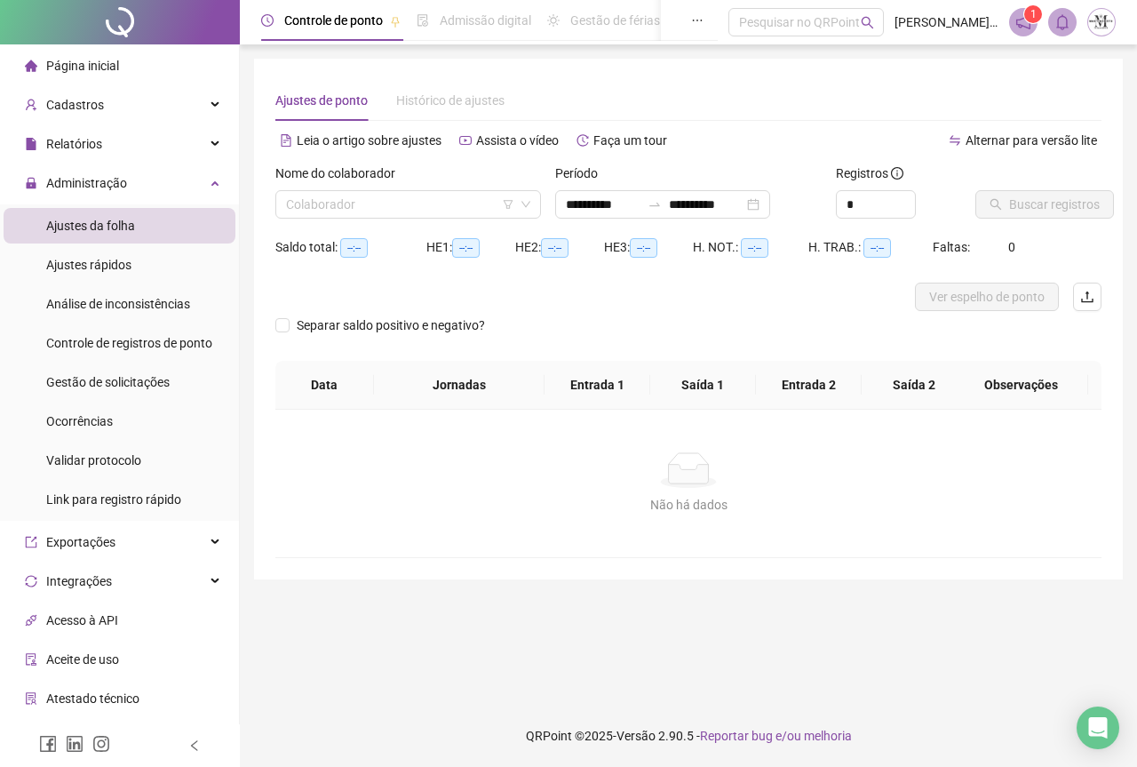
type input "**********"
click at [388, 207] on input "search" at bounding box center [400, 204] width 228 height 27
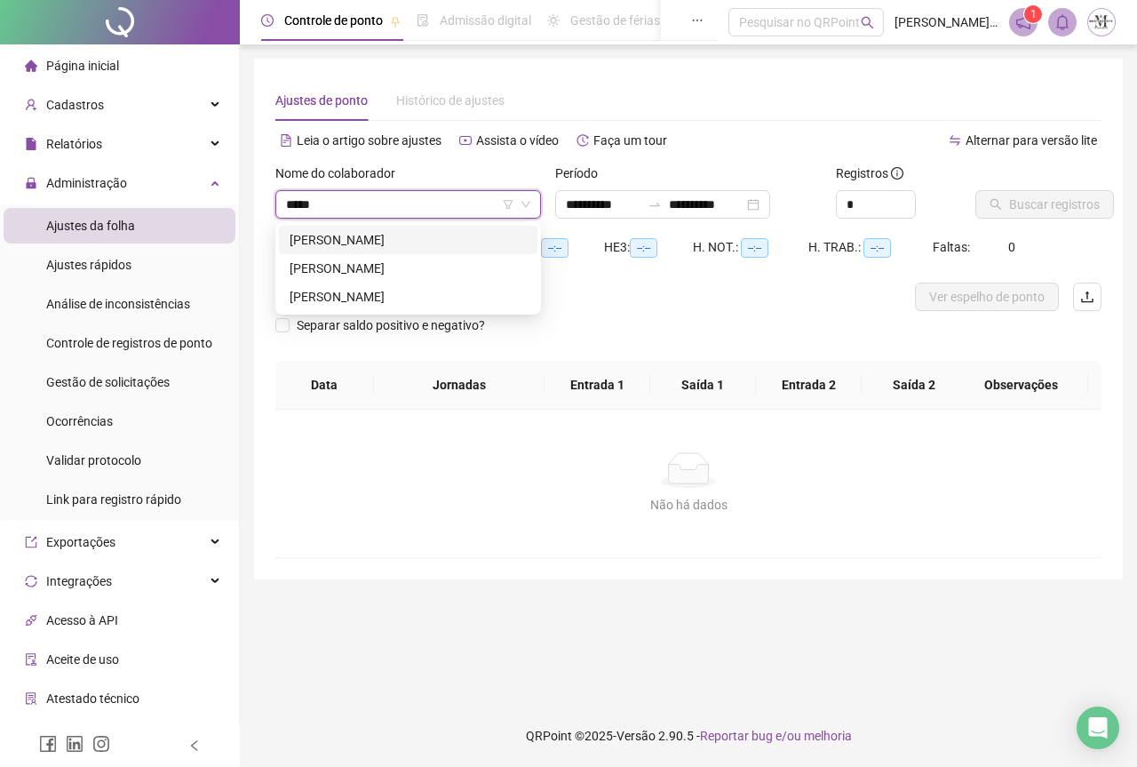
type input "******"
click at [406, 302] on div "[PERSON_NAME]" at bounding box center [408, 297] width 237 height 20
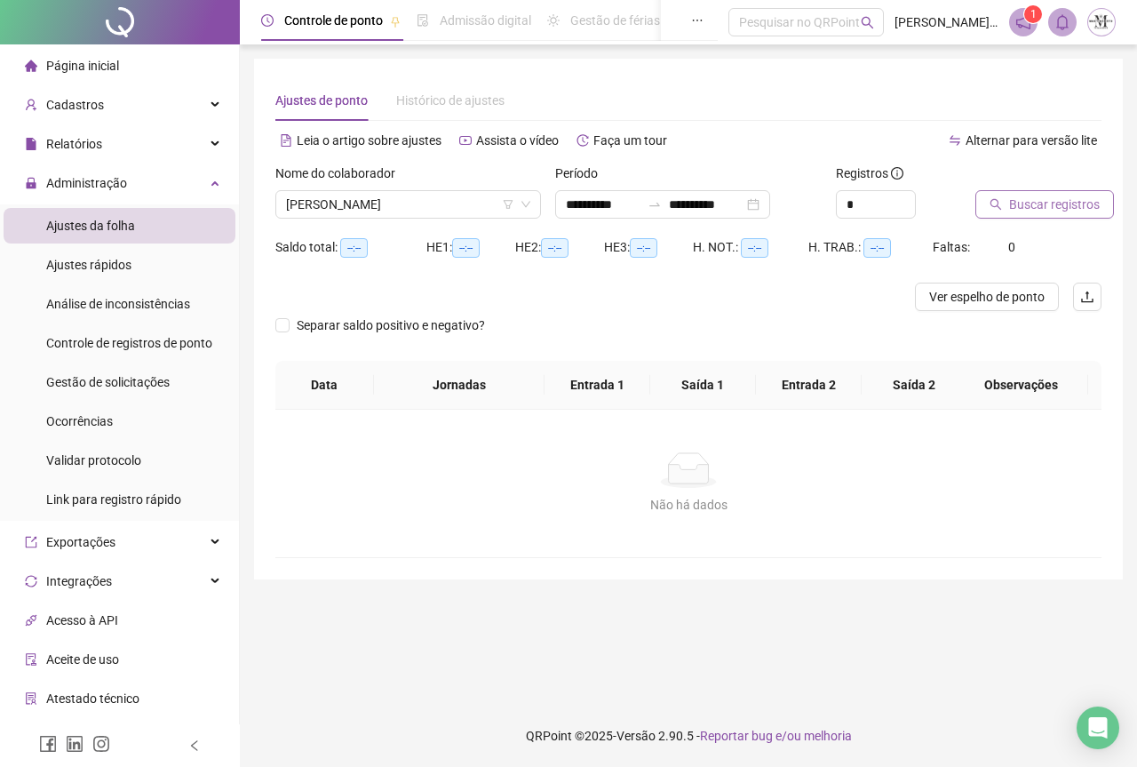
click at [1009, 203] on span "Buscar registros" at bounding box center [1054, 205] width 91 height 20
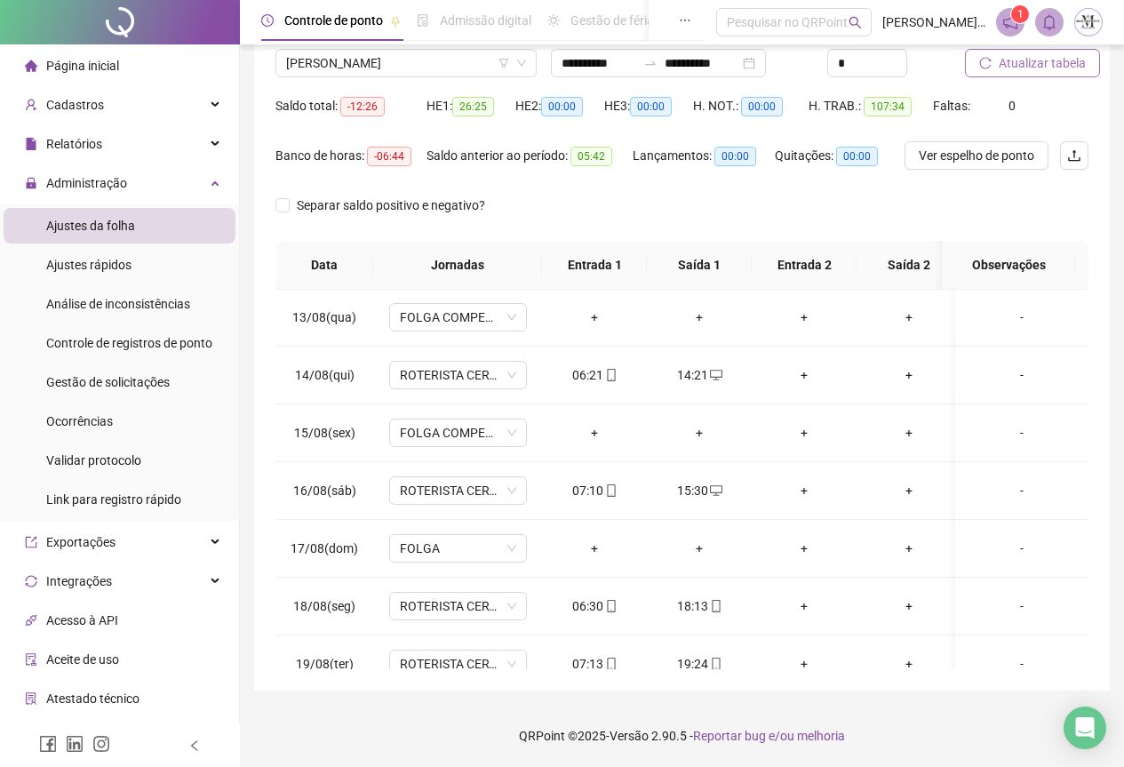
scroll to position [789, 0]
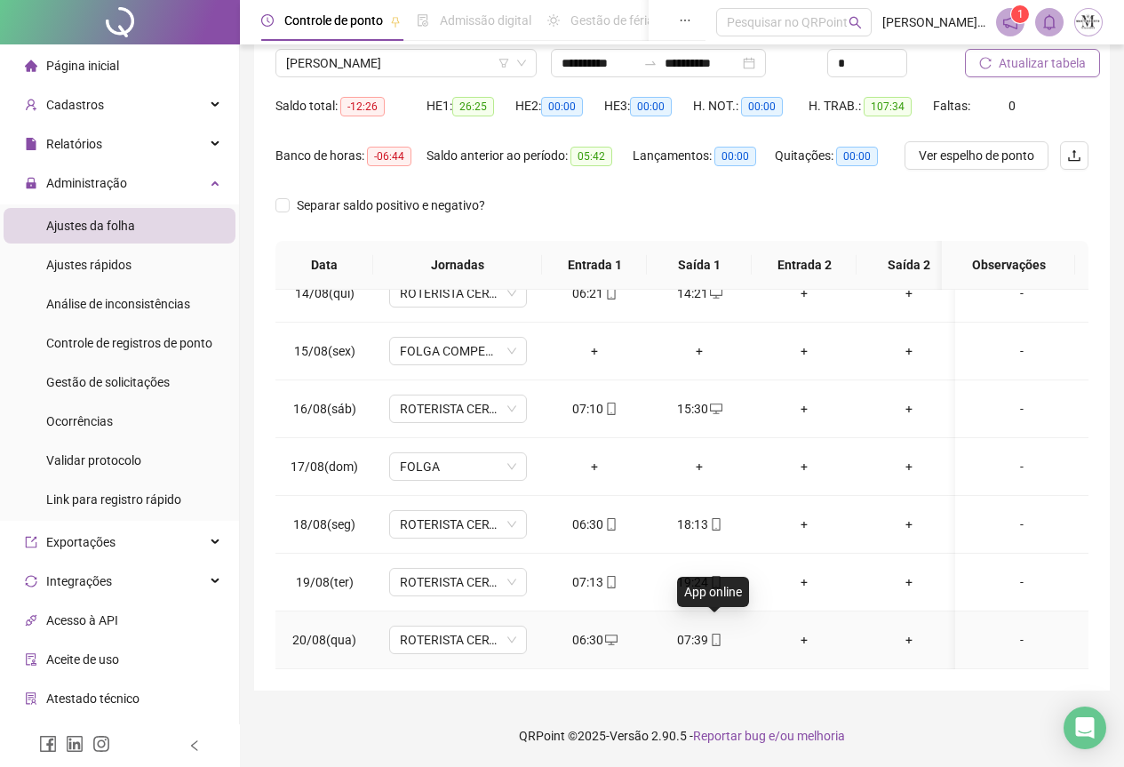
click at [716, 634] on icon "mobile" at bounding box center [716, 640] width 12 height 12
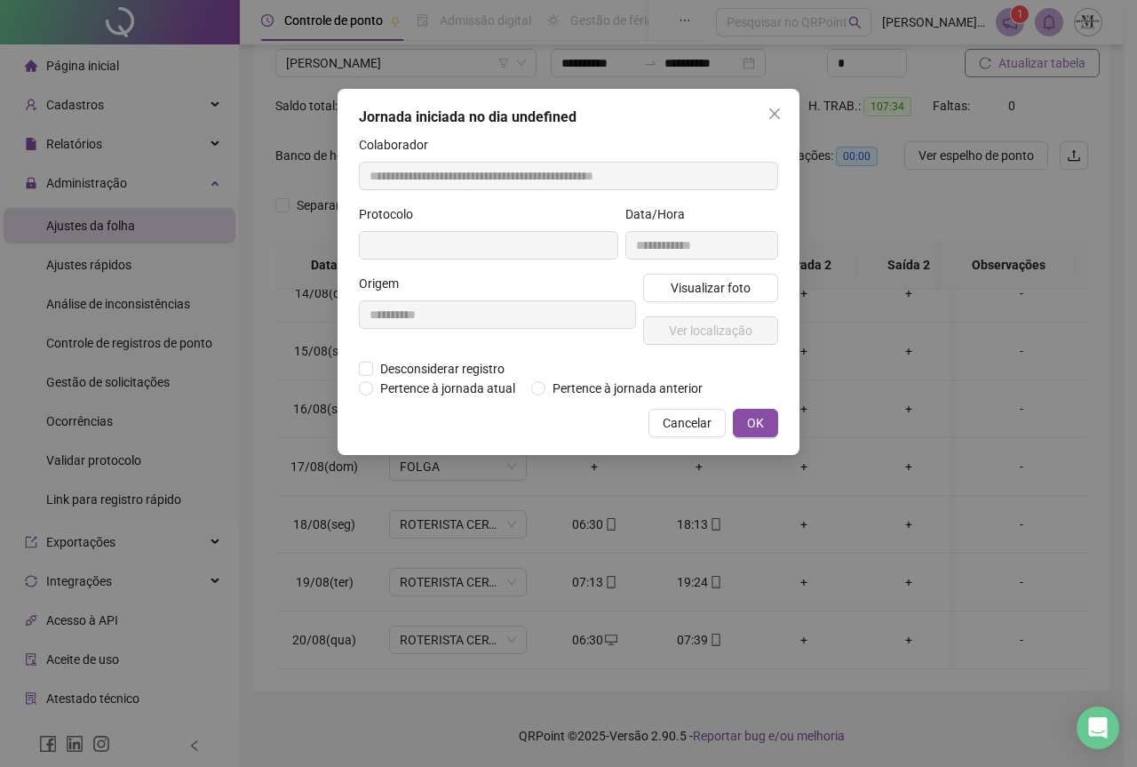
type input "**********"
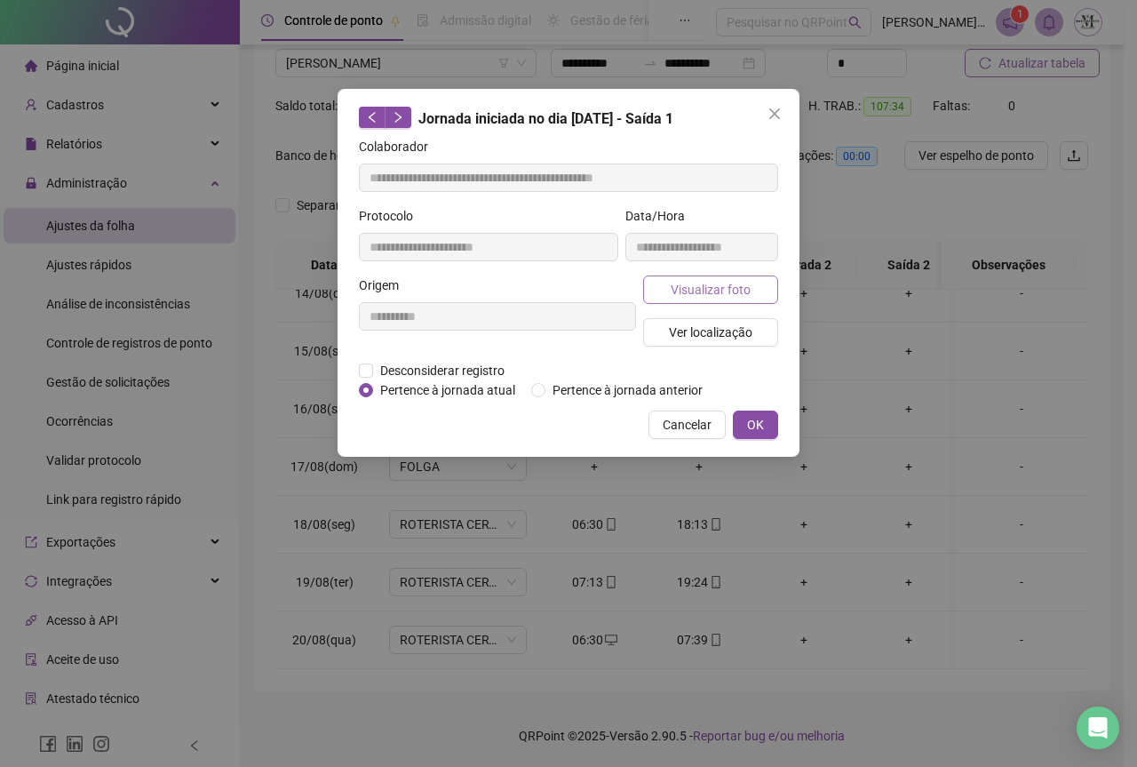
click at [705, 293] on span "Visualizar foto" at bounding box center [711, 290] width 80 height 20
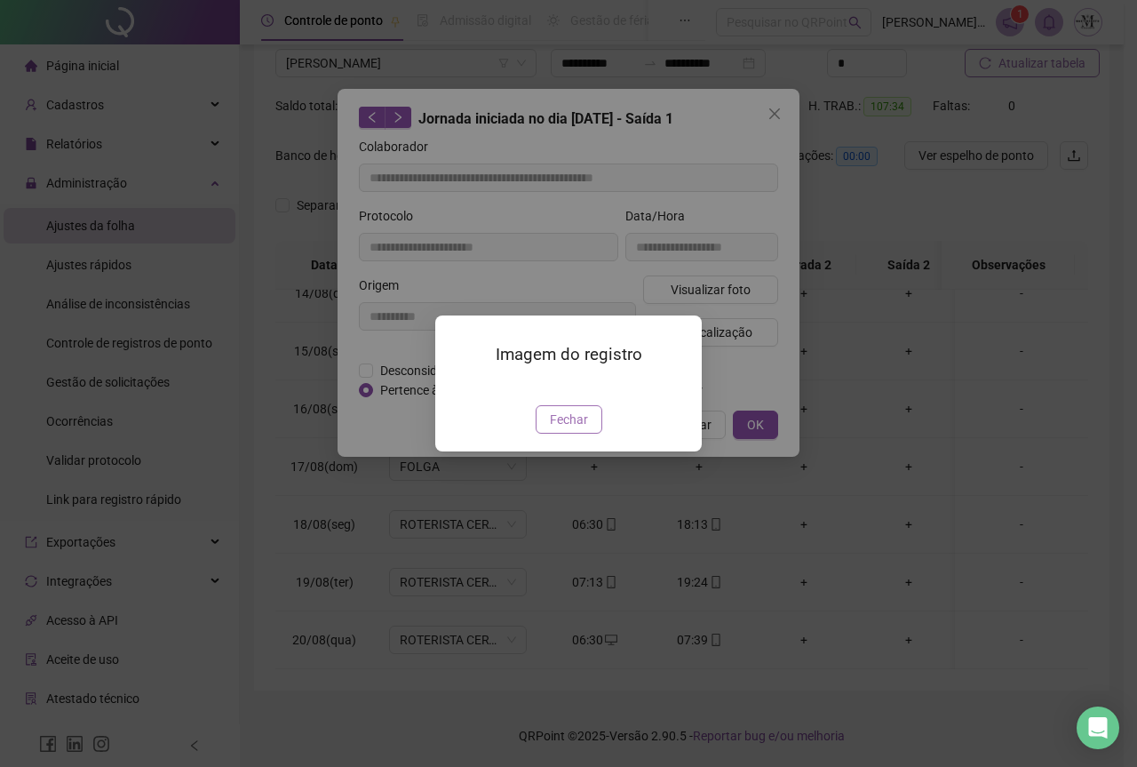
click at [588, 434] on button "Fechar" at bounding box center [569, 419] width 67 height 28
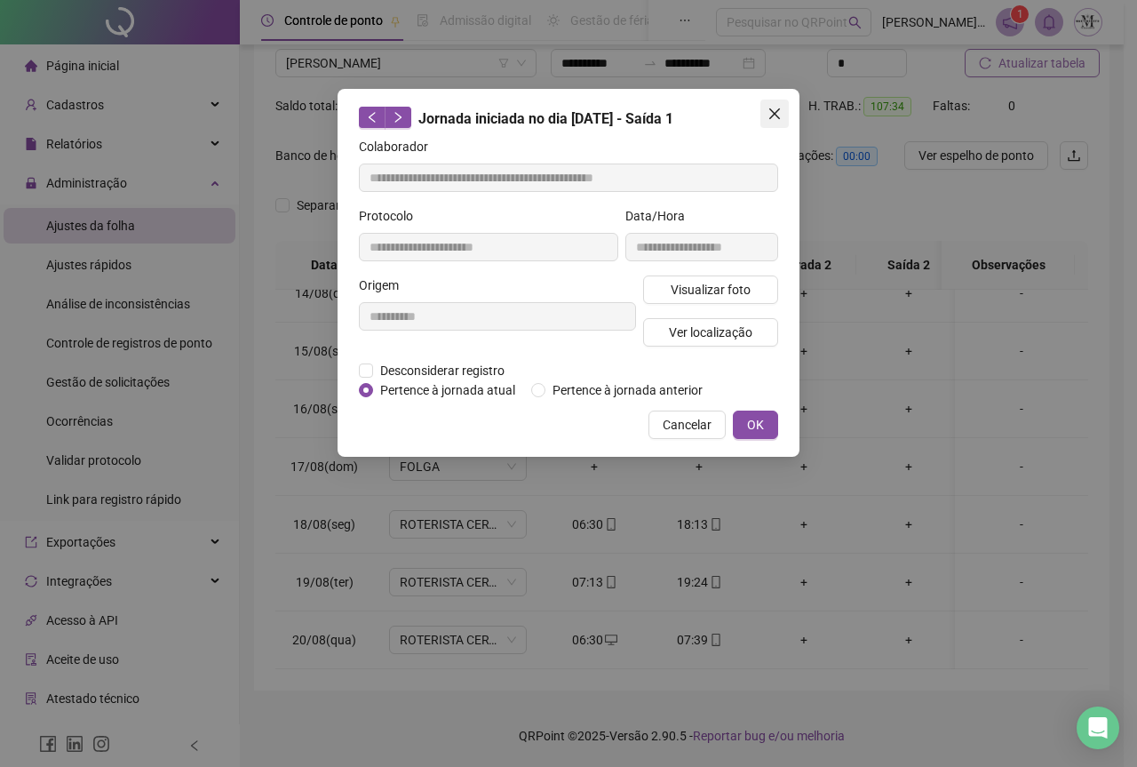
click at [767, 113] on span "Close" at bounding box center [775, 114] width 28 height 14
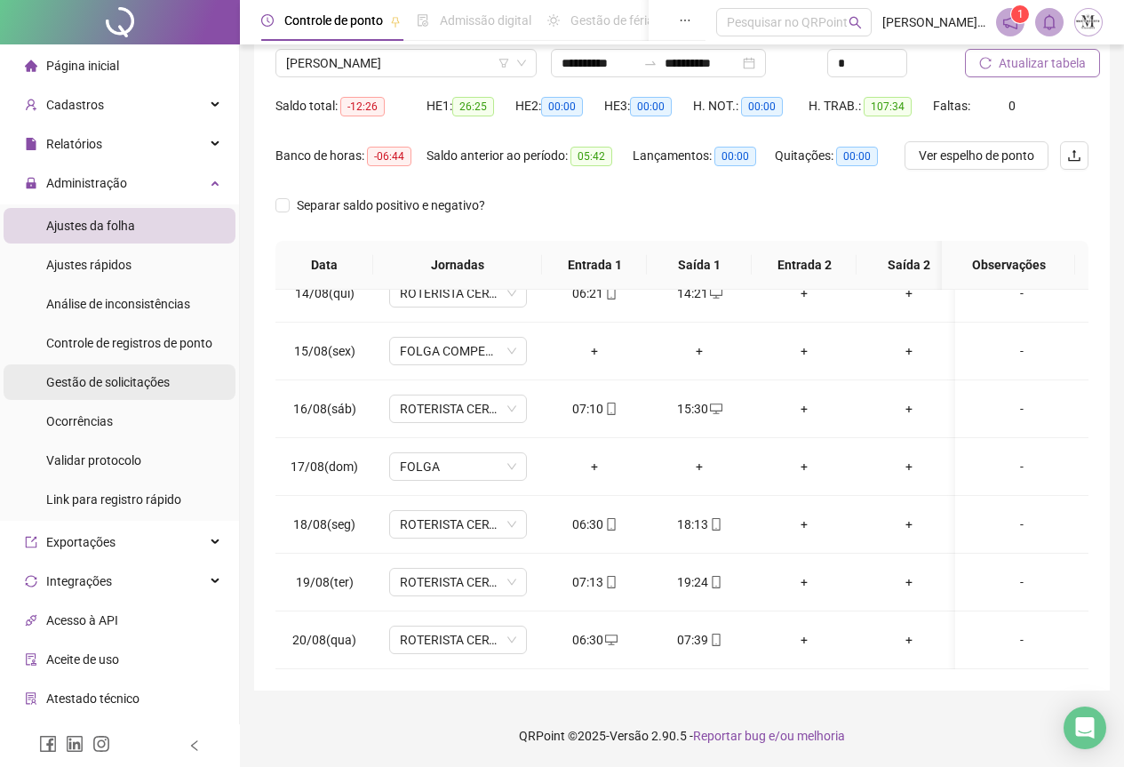
click at [101, 383] on span "Gestão de solicitações" at bounding box center [108, 382] width 124 height 14
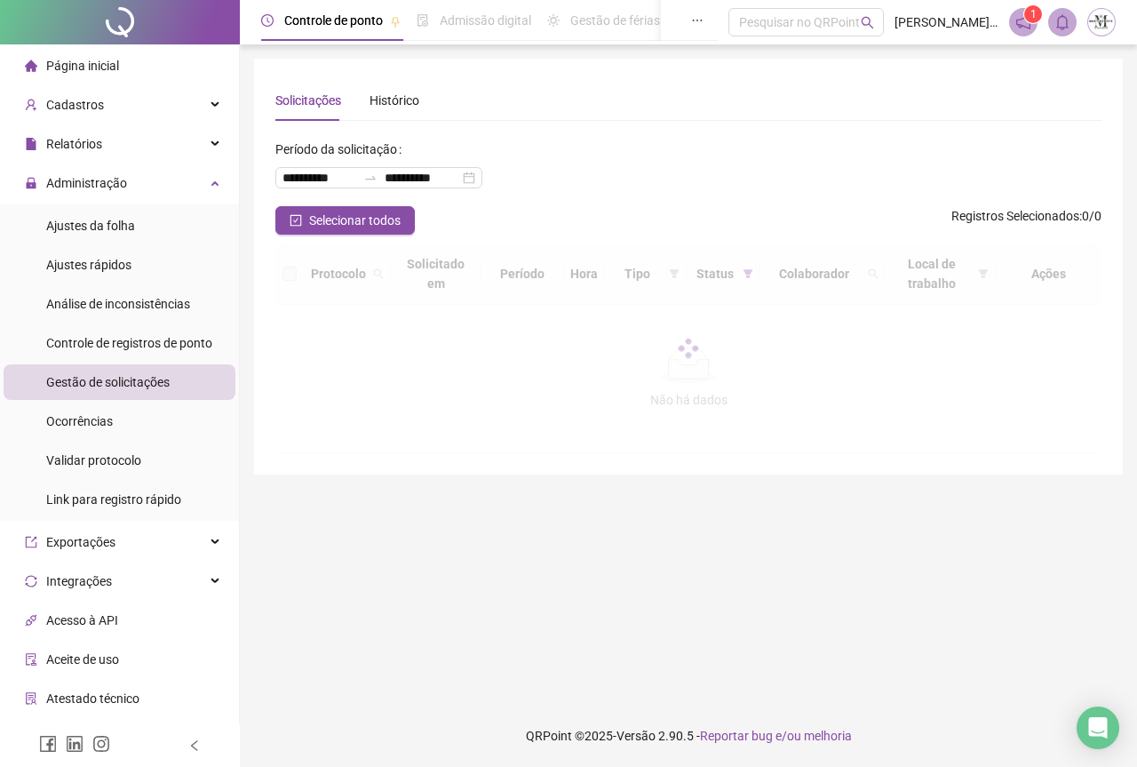
click at [121, 25] on div at bounding box center [120, 22] width 240 height 44
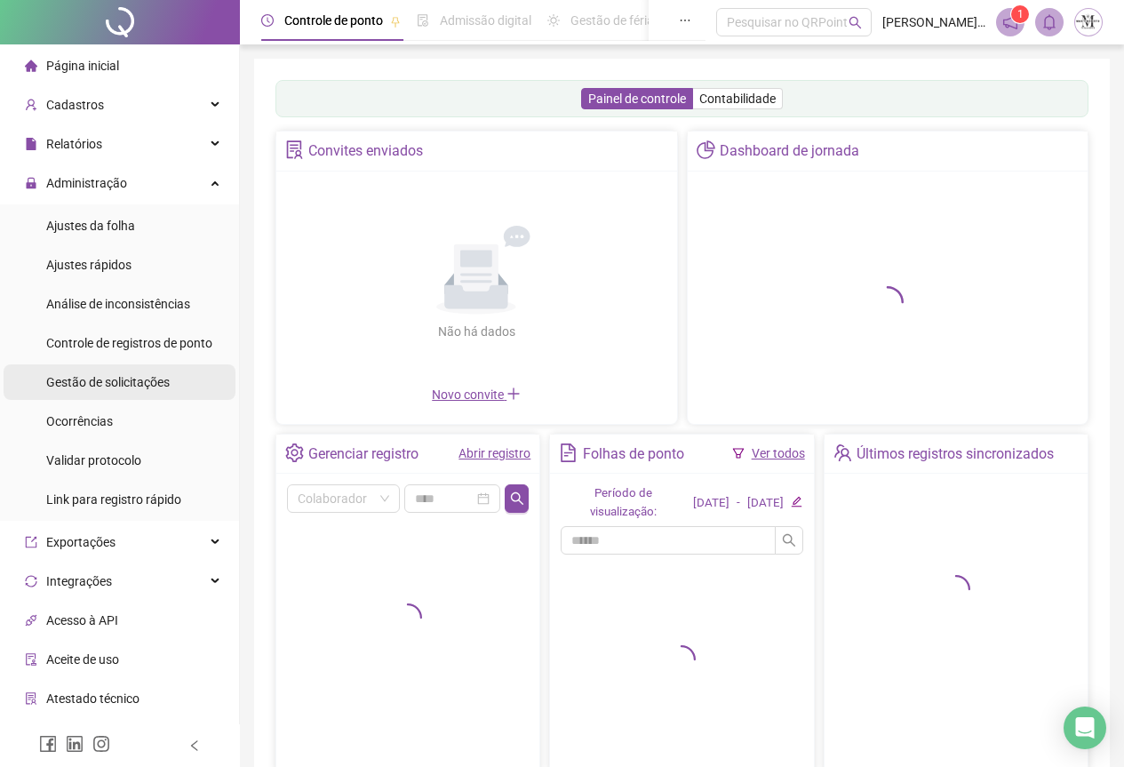
click at [113, 372] on div "Gestão de solicitações" at bounding box center [108, 382] width 124 height 36
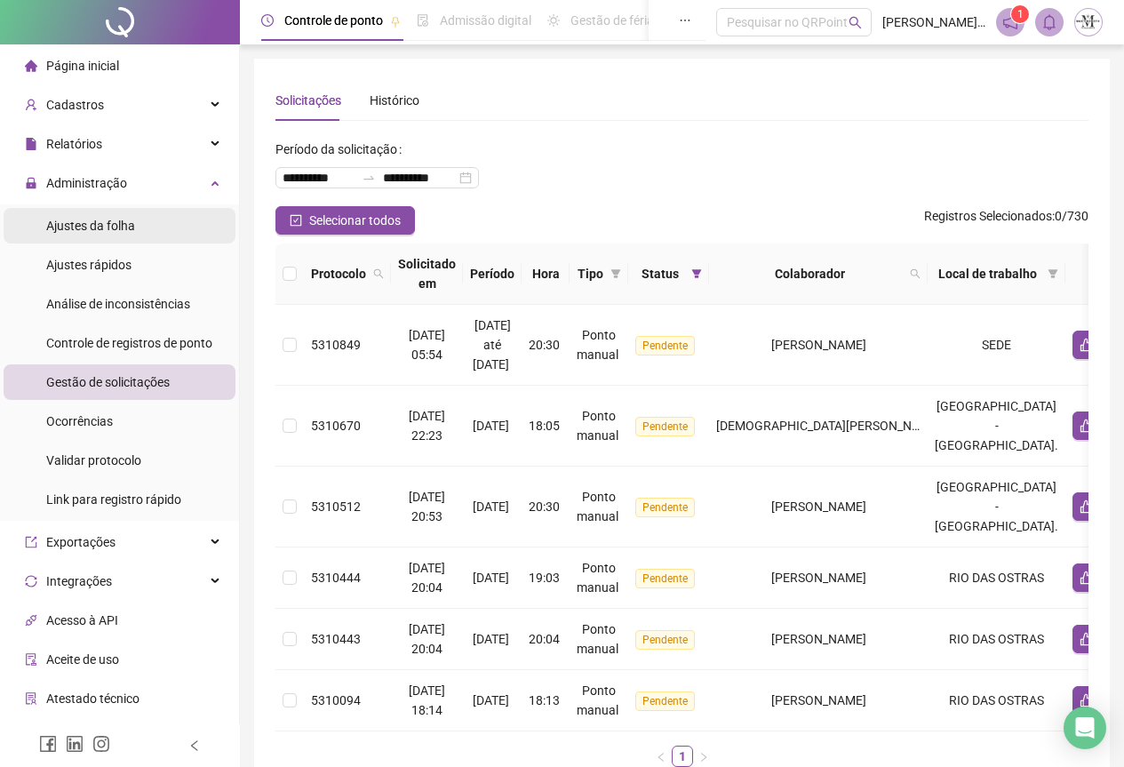
click at [52, 226] on span "Ajustes da folha" at bounding box center [90, 226] width 89 height 14
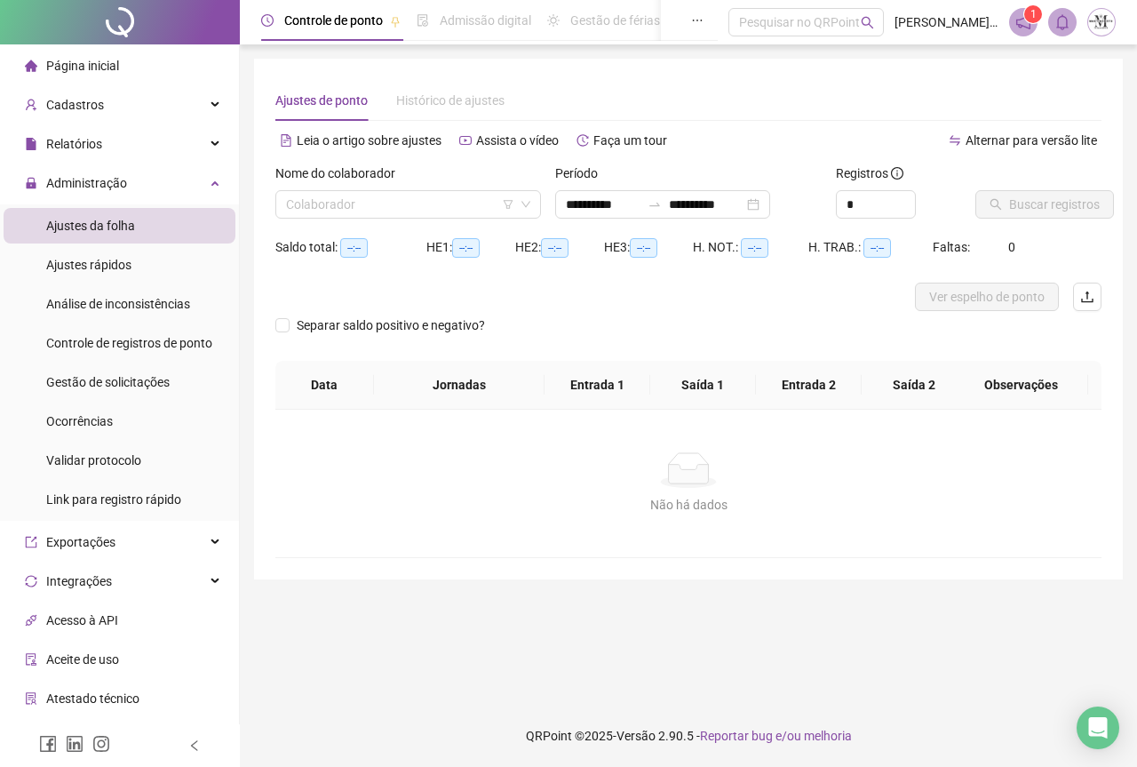
type input "**********"
click at [377, 204] on input "search" at bounding box center [400, 204] width 228 height 27
click at [378, 211] on input "search" at bounding box center [400, 204] width 228 height 27
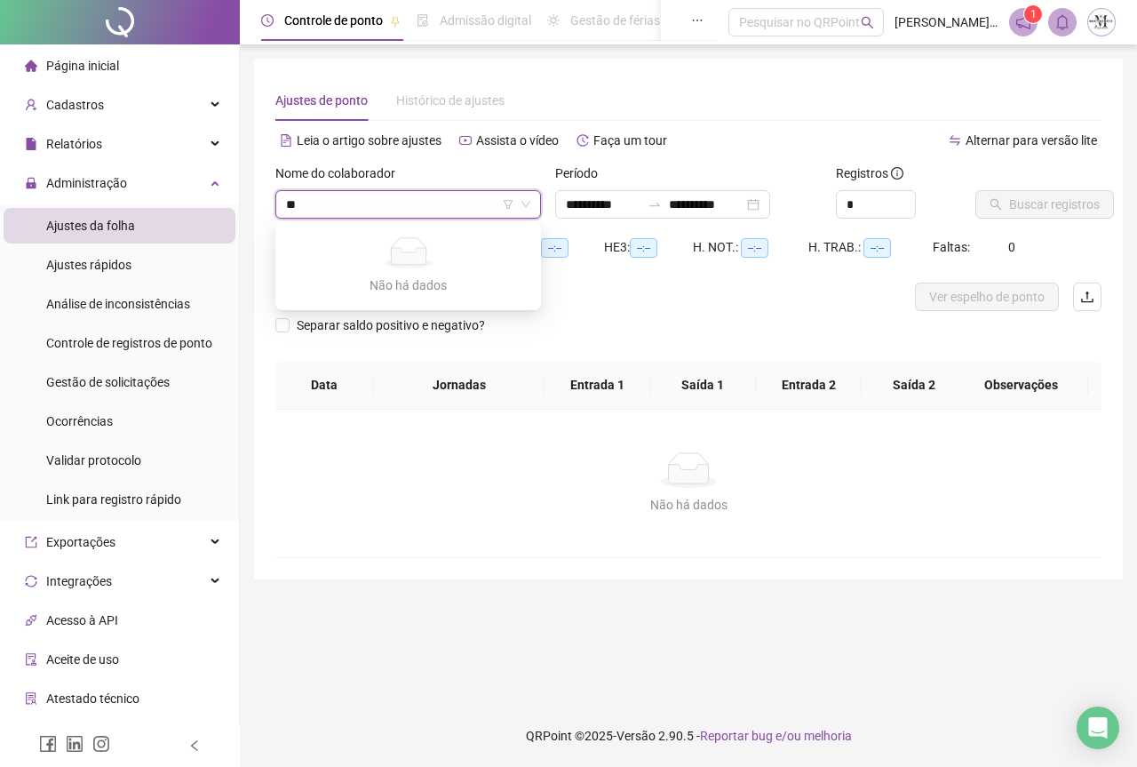
type input "*"
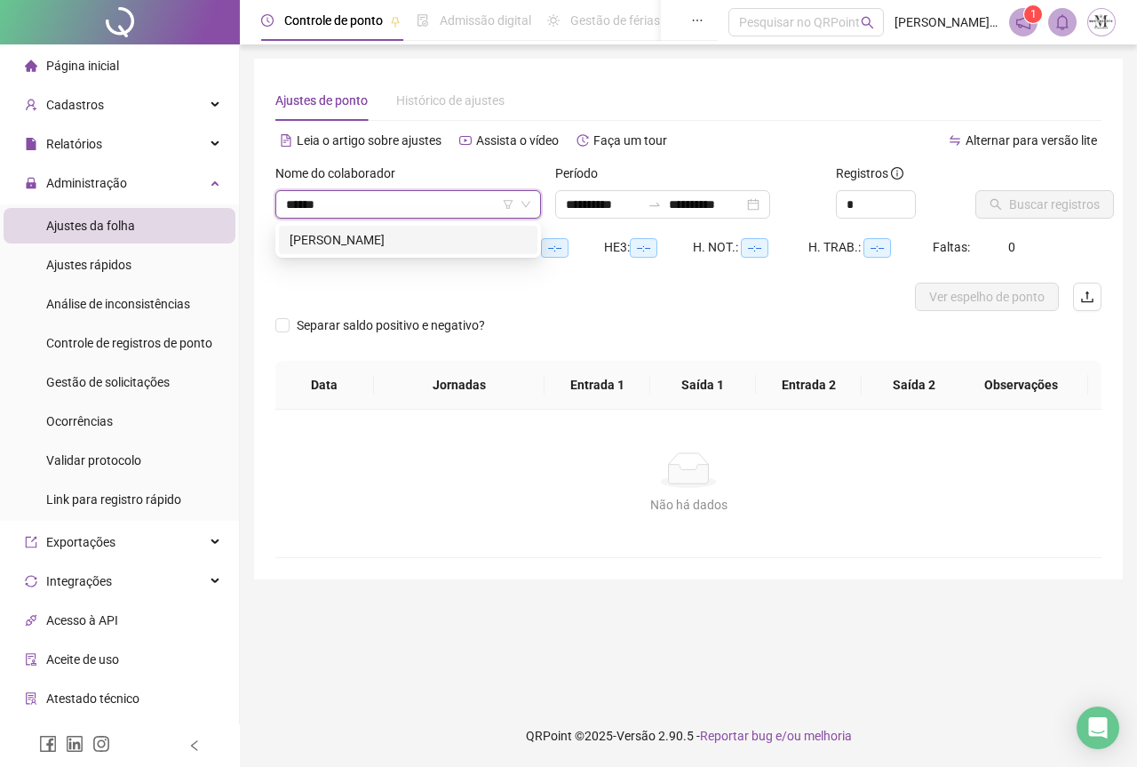
type input "*******"
click at [399, 232] on div "[PERSON_NAME]" at bounding box center [408, 240] width 237 height 20
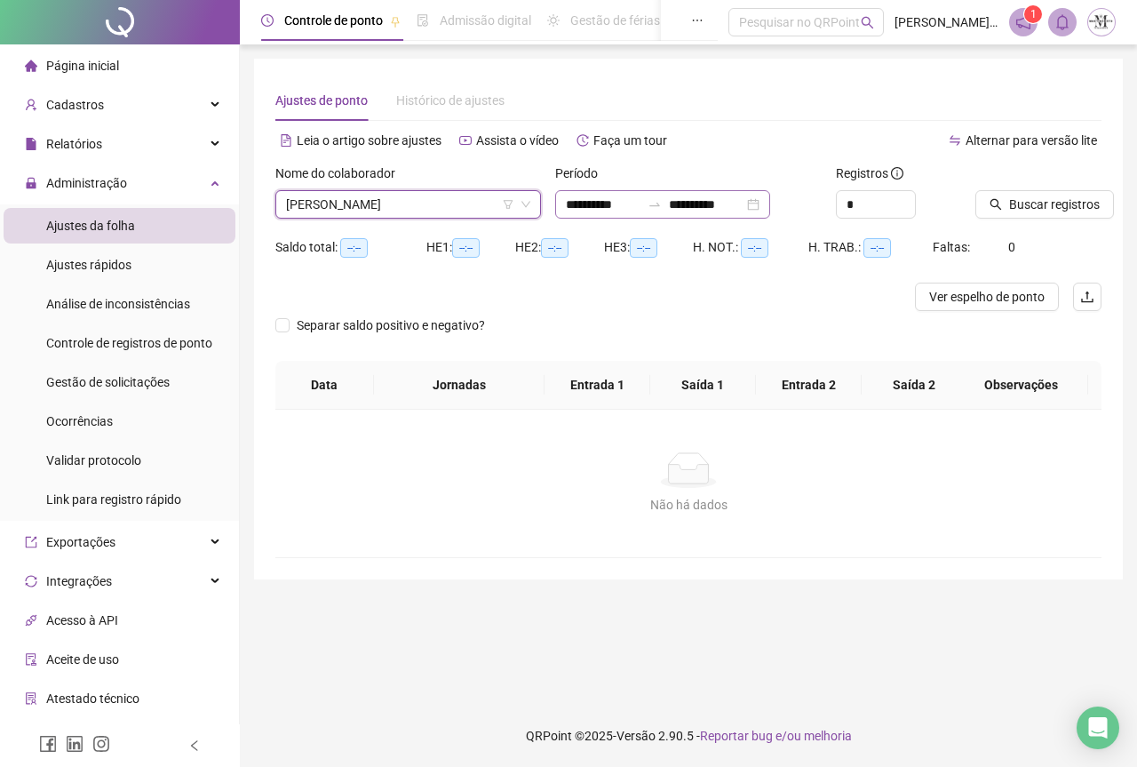
click at [662, 203] on icon "swap-right" at bounding box center [655, 204] width 14 height 14
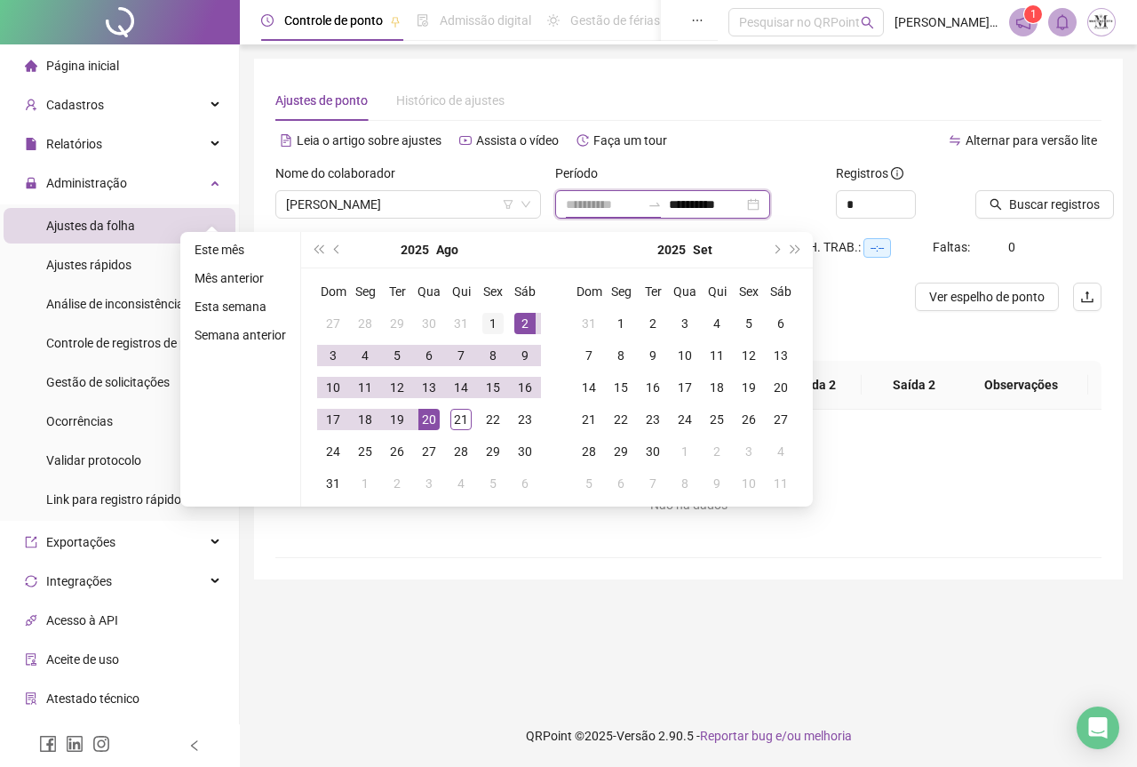
type input "**********"
click at [501, 323] on div "1" at bounding box center [492, 323] width 21 height 21
type input "**********"
click at [466, 417] on div "21" at bounding box center [461, 419] width 21 height 21
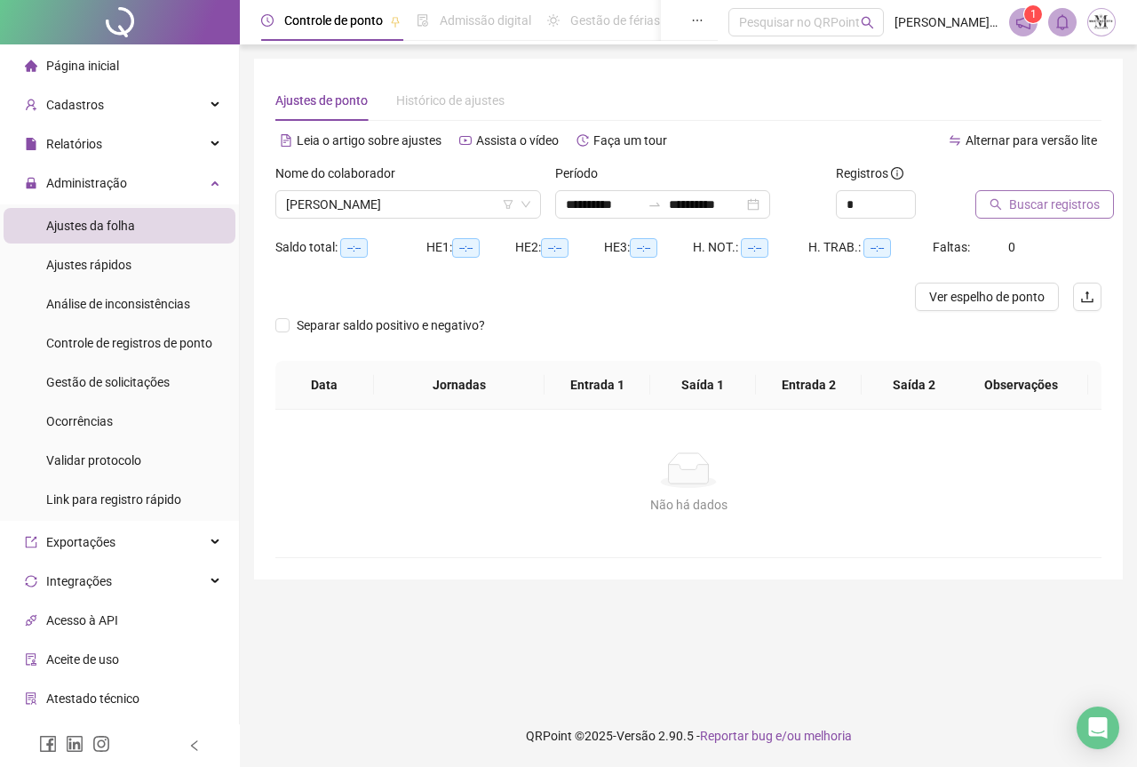
click at [1027, 212] on span "Buscar registros" at bounding box center [1054, 205] width 91 height 20
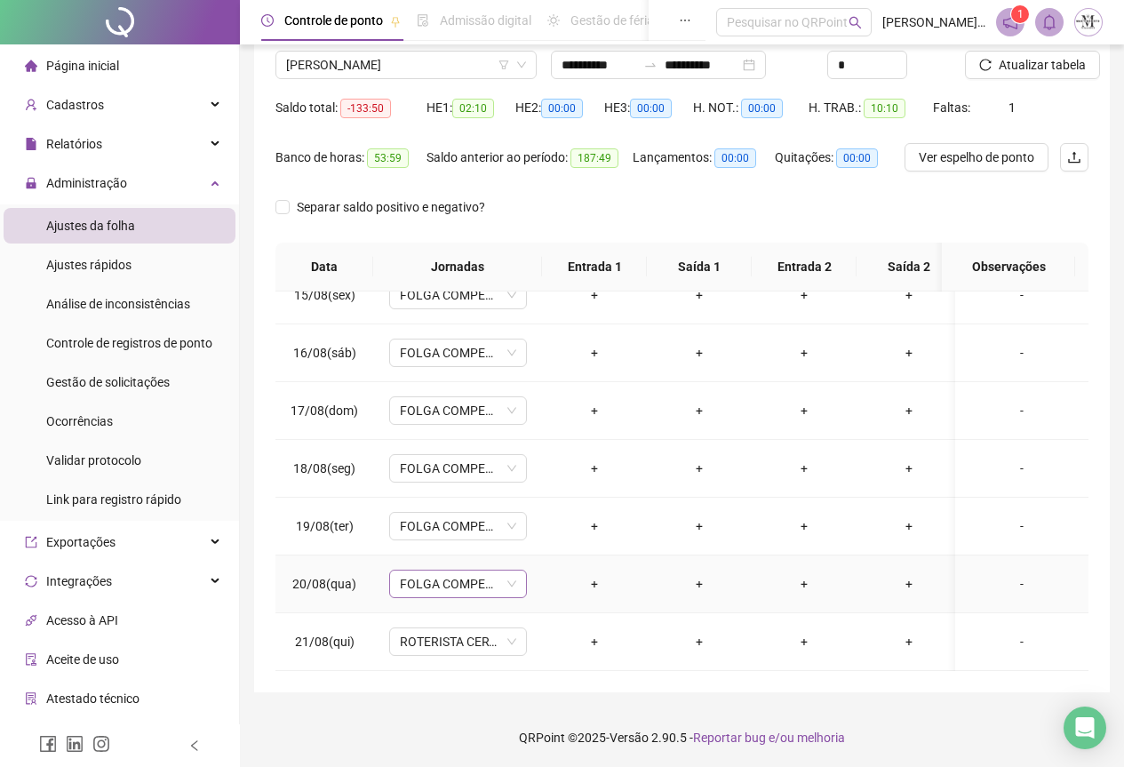
scroll to position [141, 0]
click at [459, 626] on span "ROTERISTA CERTO SG" at bounding box center [458, 639] width 116 height 27
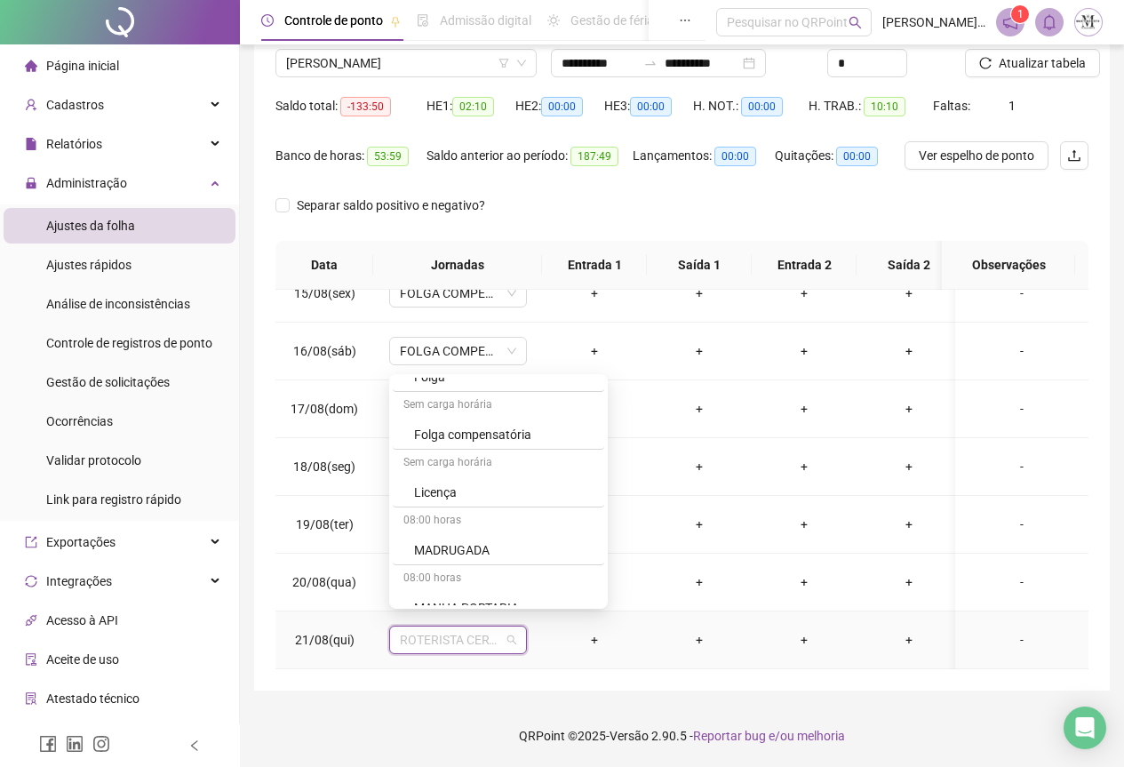
scroll to position [1066, 0]
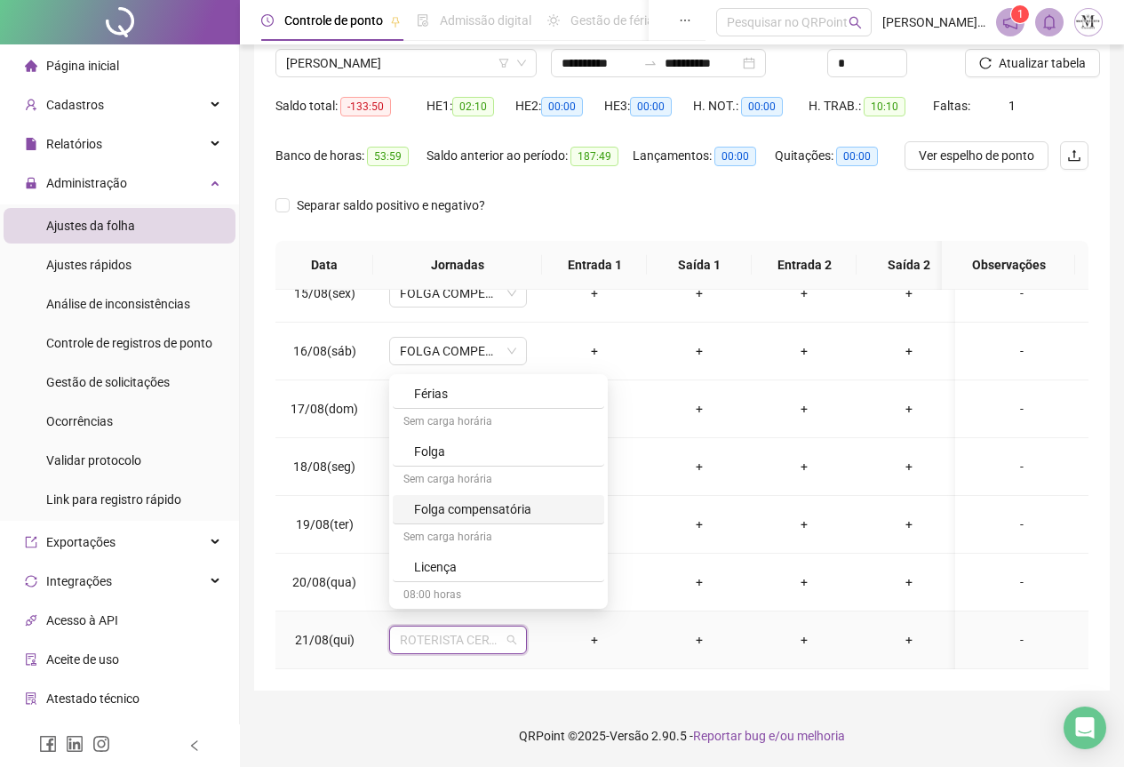
click at [438, 513] on div "Folga compensatória" at bounding box center [503, 509] width 179 height 20
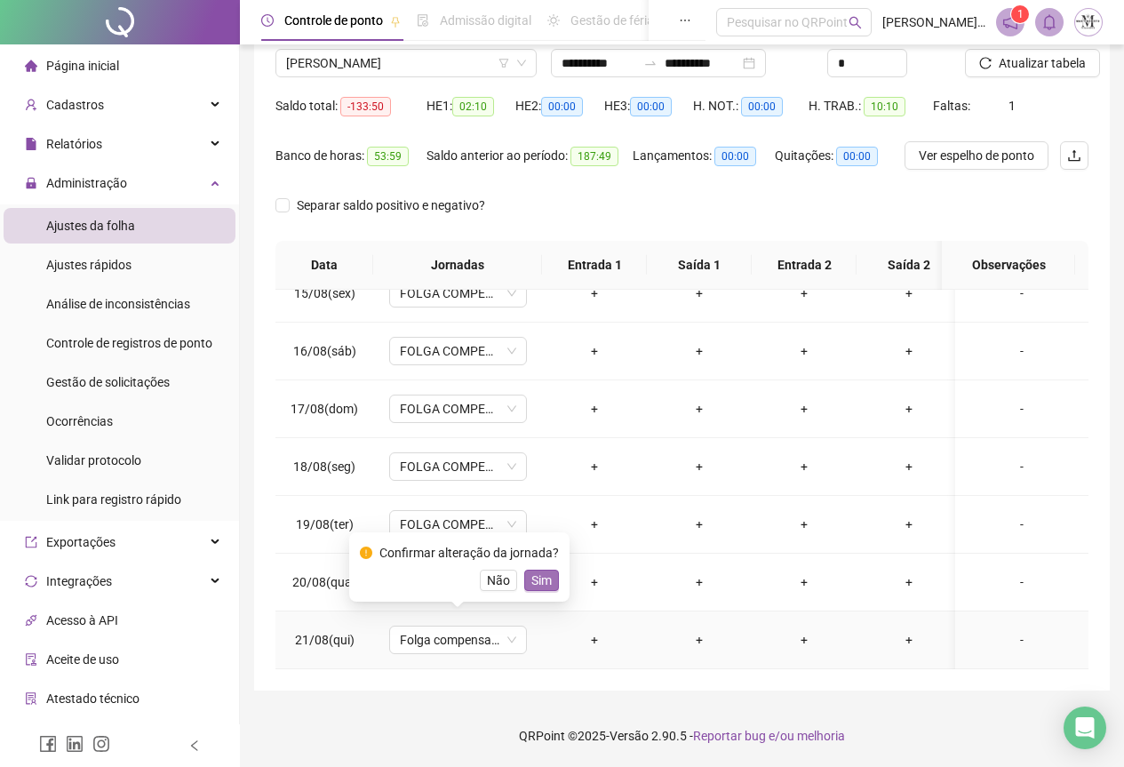
click at [554, 579] on button "Sim" at bounding box center [541, 580] width 35 height 21
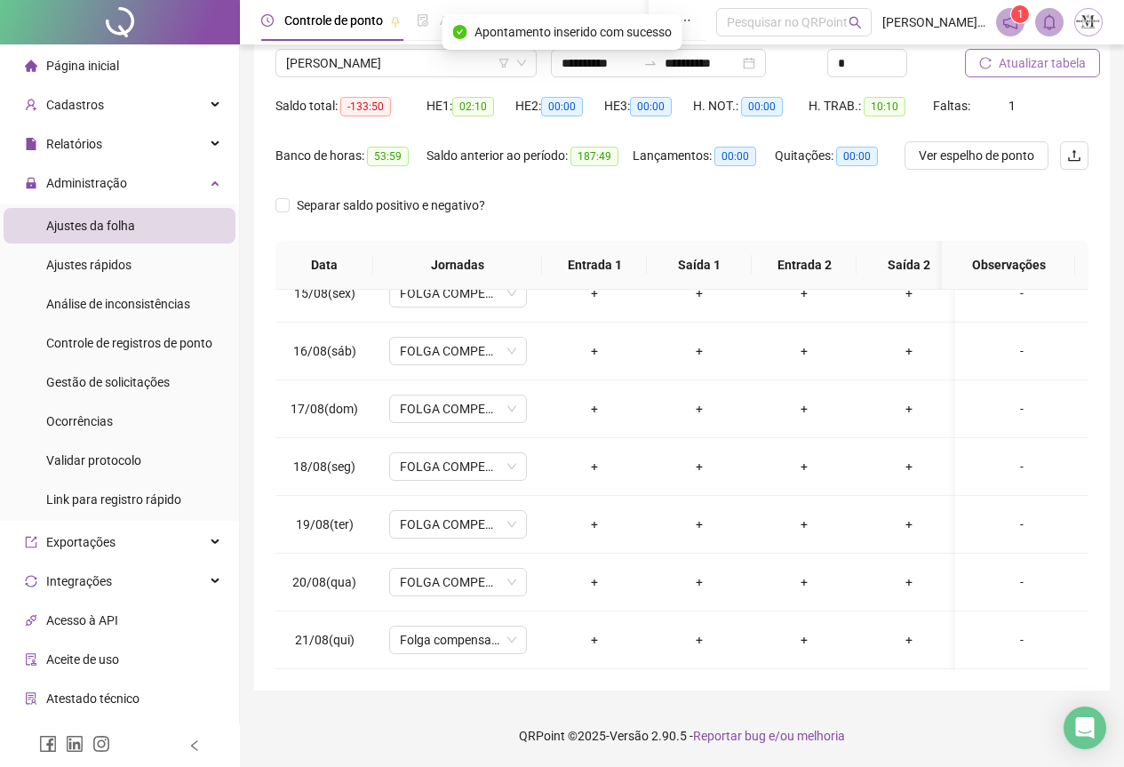
click at [1031, 67] on span "Atualizar tabela" at bounding box center [1042, 63] width 87 height 20
click at [1027, 61] on span "Atualizar tabela" at bounding box center [1042, 63] width 87 height 20
click at [332, 60] on span "[PERSON_NAME]" at bounding box center [406, 63] width 240 height 27
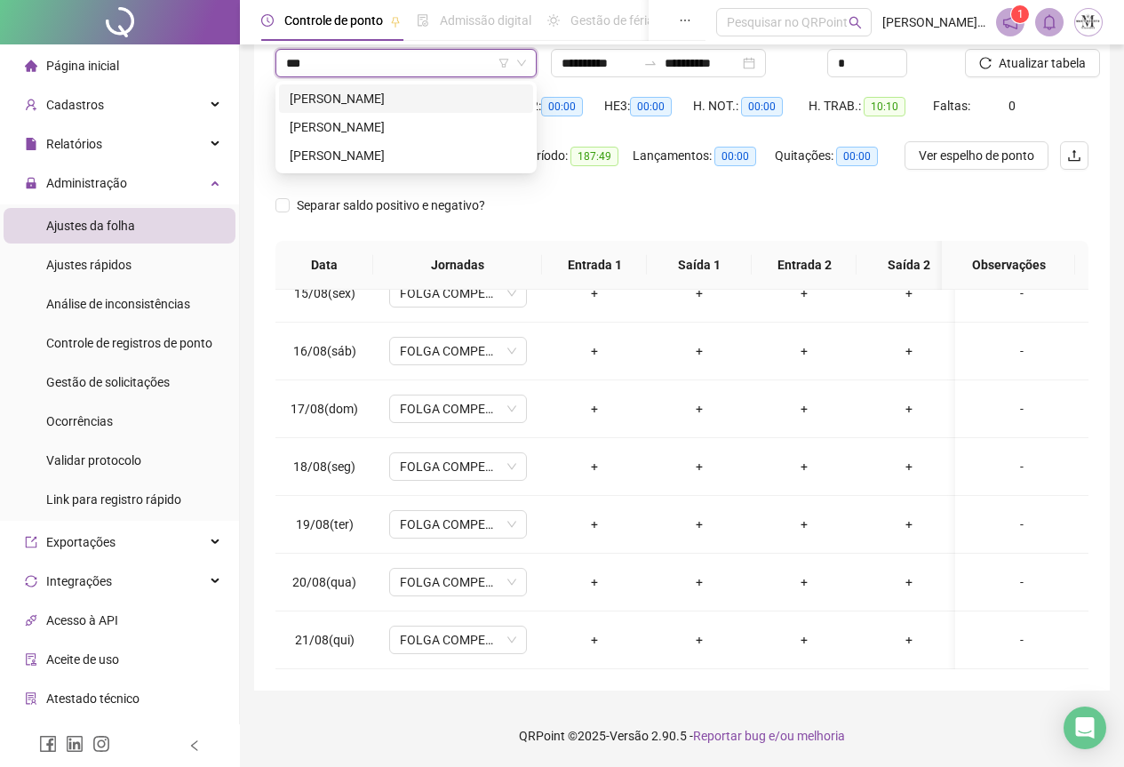
scroll to position [0, 0]
type input "******"
click at [388, 158] on div "[PERSON_NAME]" at bounding box center [406, 156] width 233 height 20
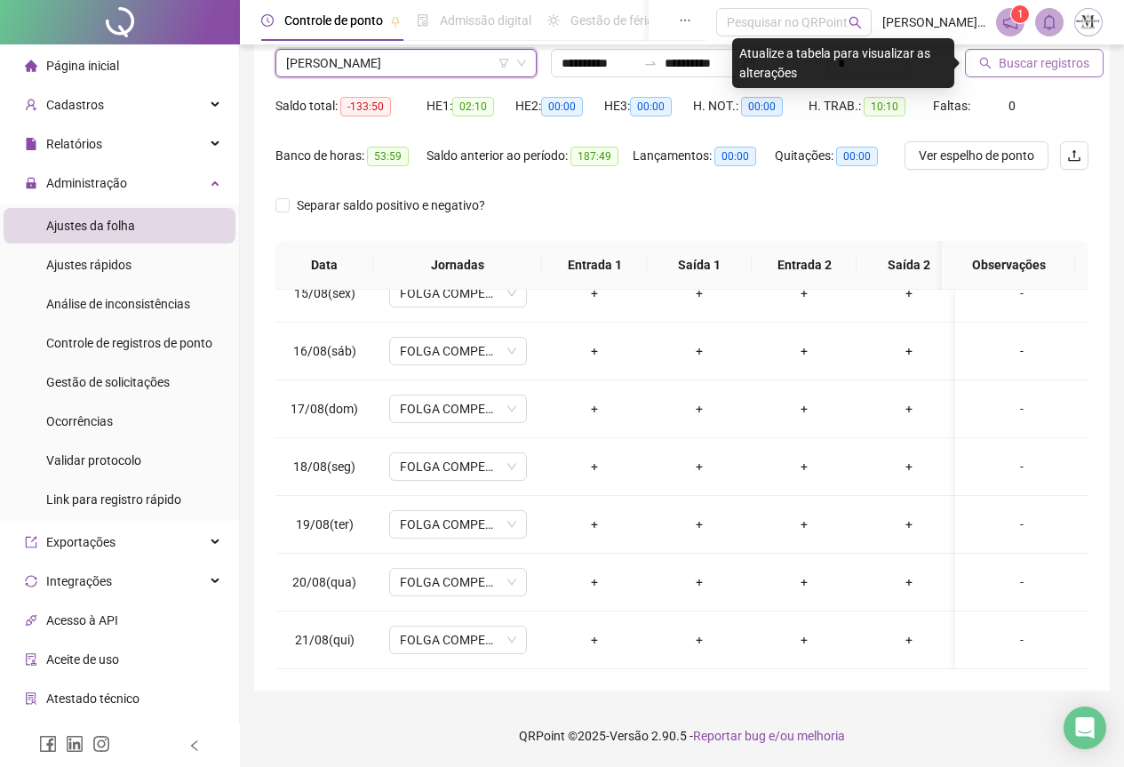
click at [1001, 66] on span "Buscar registros" at bounding box center [1044, 63] width 91 height 20
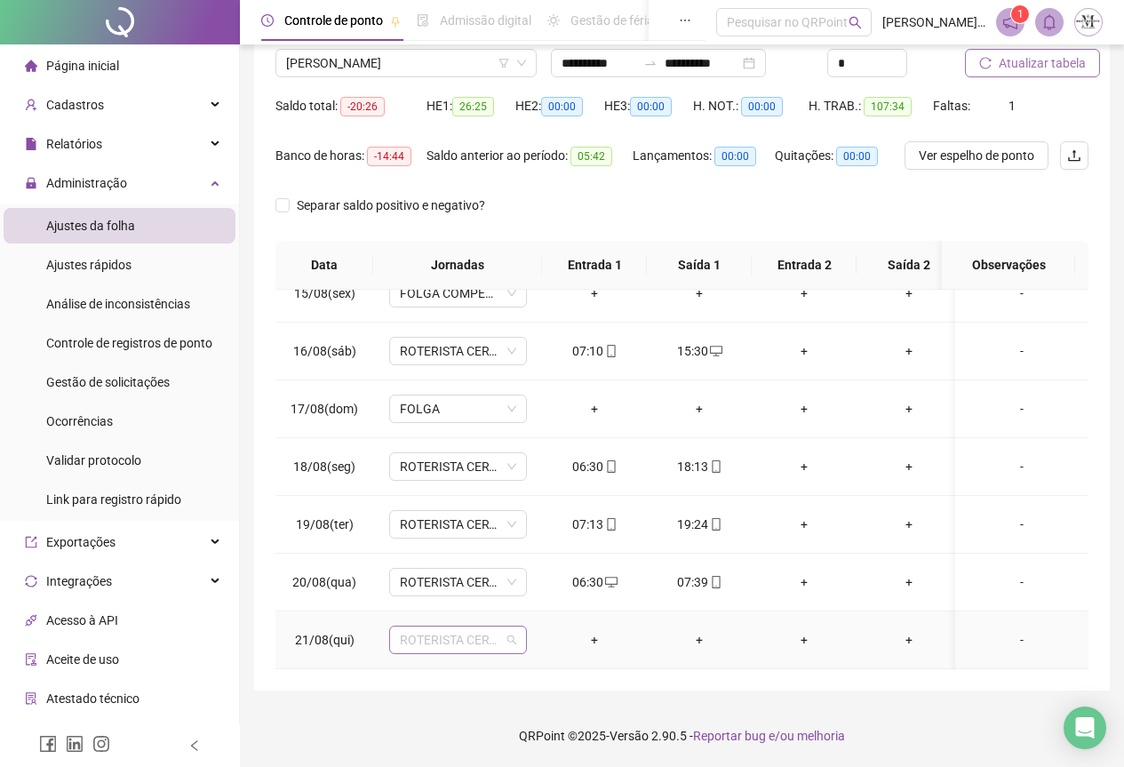
click at [441, 627] on span "ROTERISTA CERTO SG" at bounding box center [458, 639] width 116 height 27
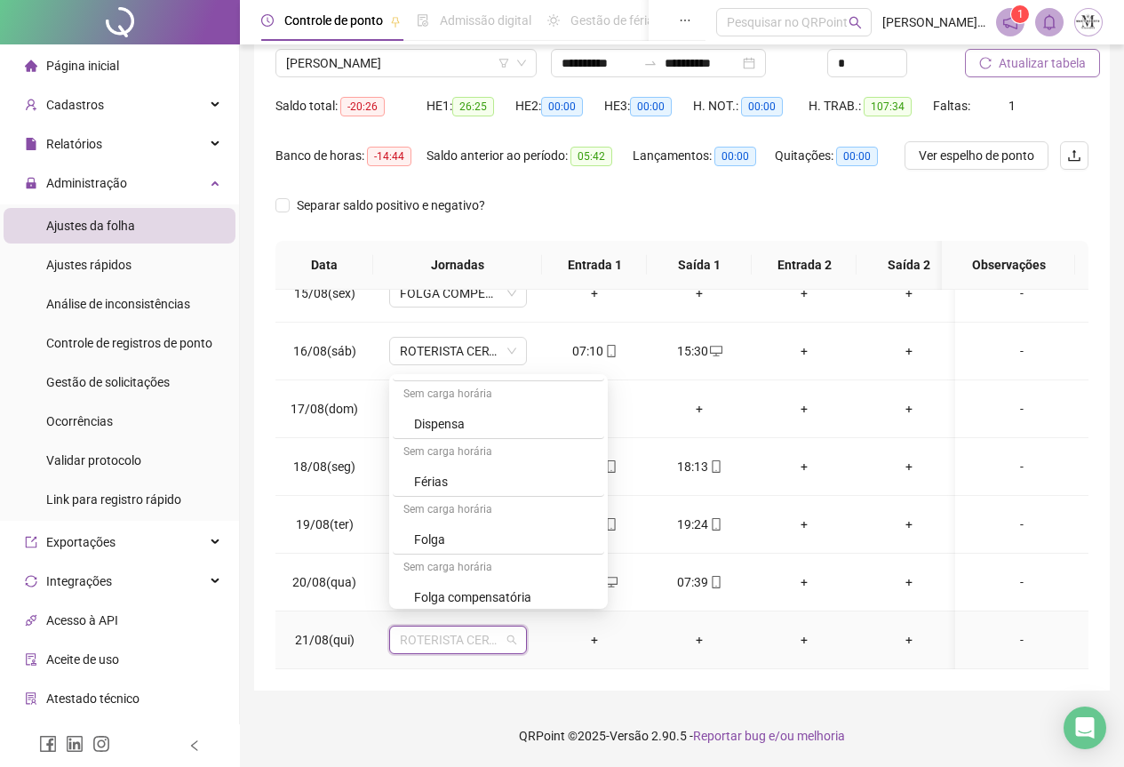
scroll to position [977, 0]
click at [444, 535] on div "Folga" at bounding box center [503, 540] width 179 height 20
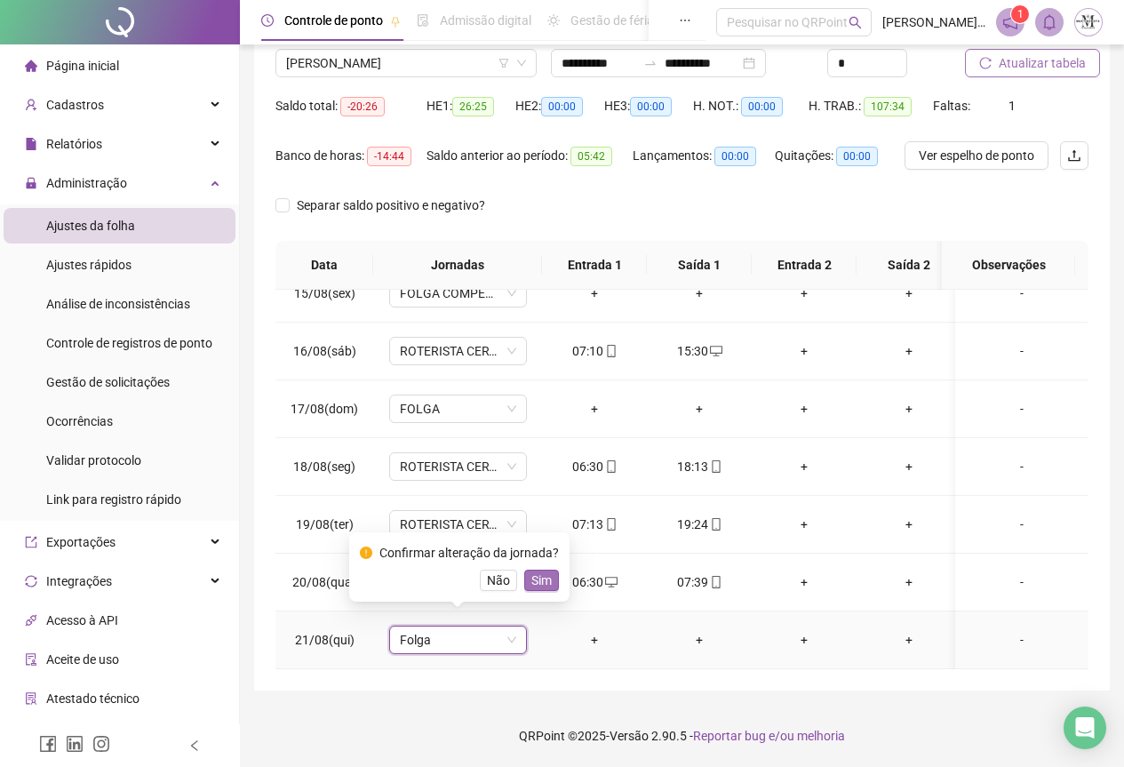
click at [535, 585] on span "Sim" at bounding box center [541, 580] width 20 height 20
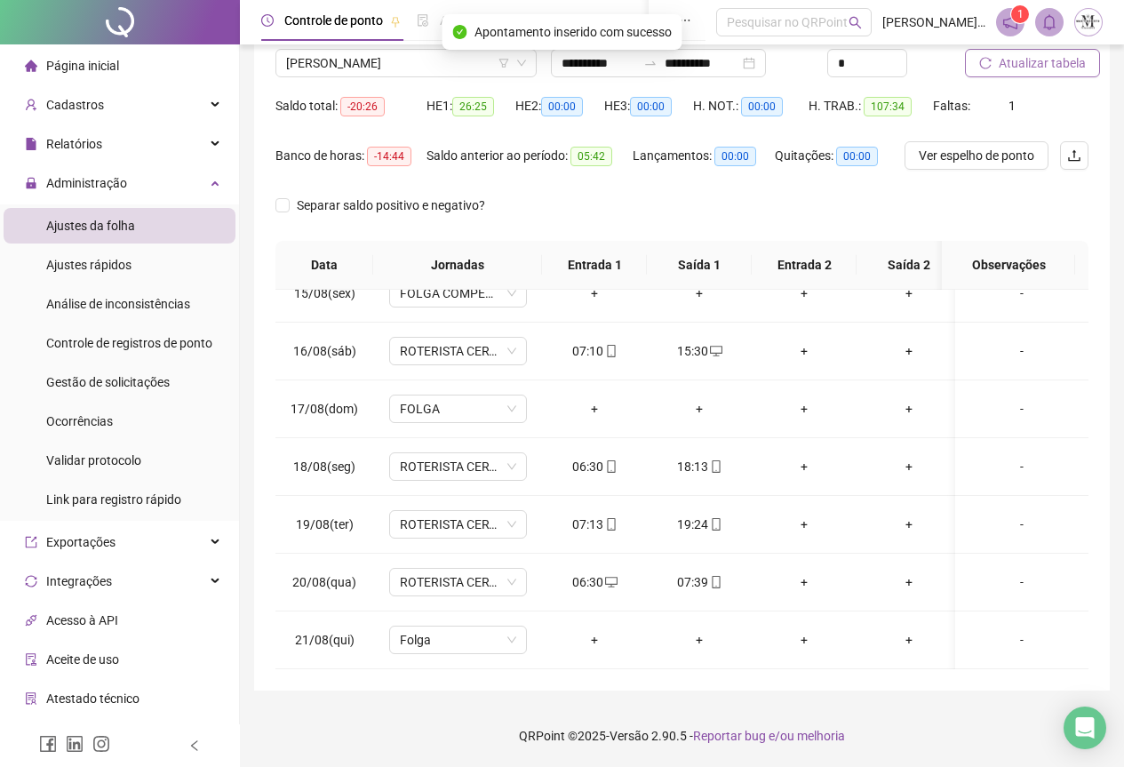
click at [1023, 57] on span "Atualizar tabela" at bounding box center [1042, 63] width 87 height 20
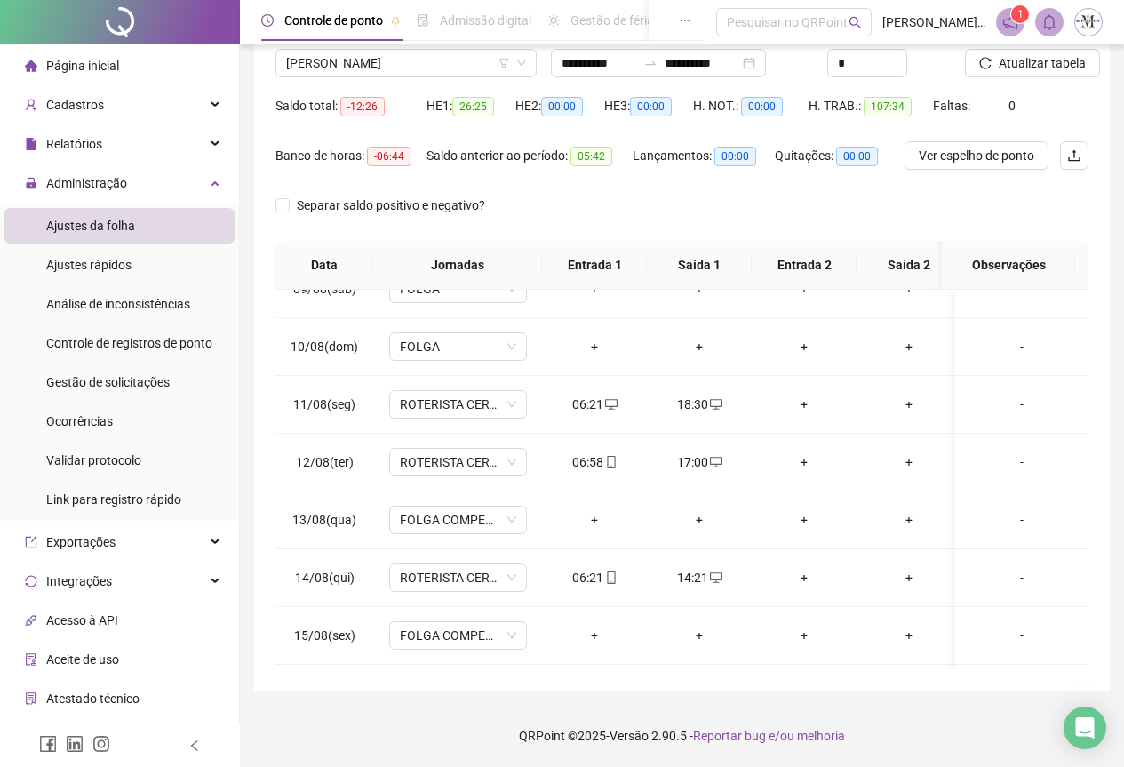
scroll to position [847, 0]
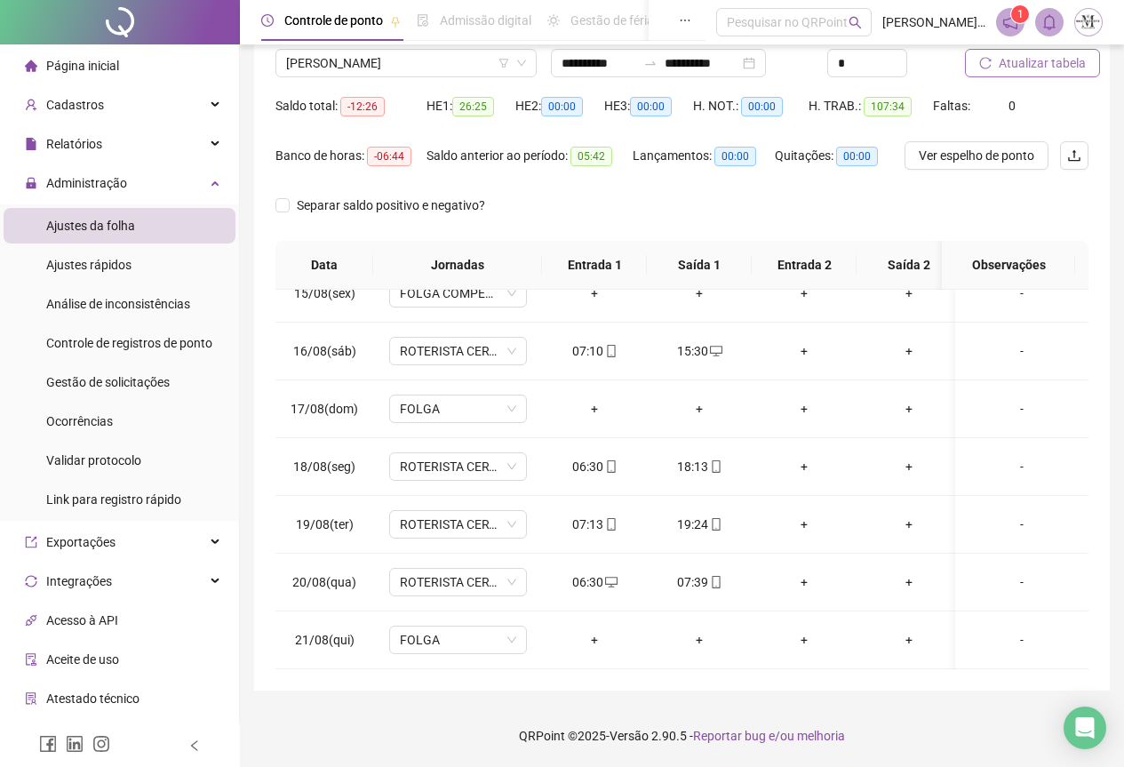
click at [1020, 58] on span "Atualizar tabela" at bounding box center [1042, 63] width 87 height 20
click at [965, 49] on button "Atualizar tabela" at bounding box center [1032, 63] width 135 height 28
click at [612, 577] on icon "desktop" at bounding box center [611, 582] width 12 height 11
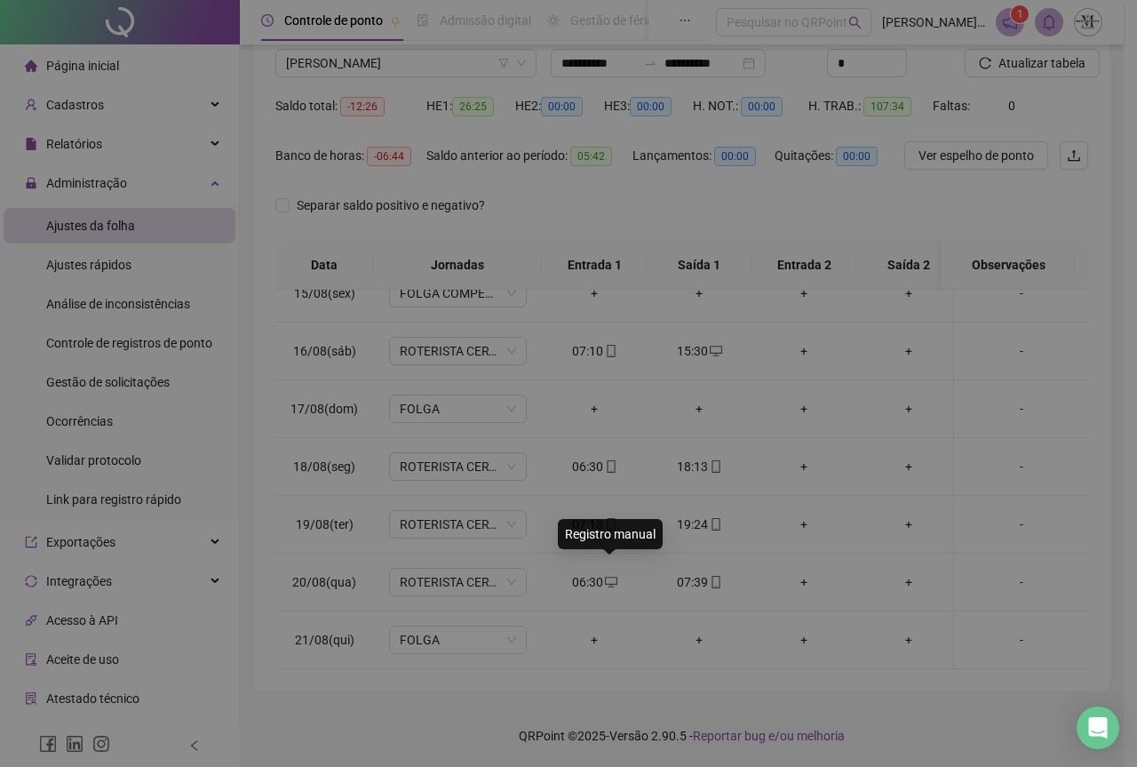
type input "**********"
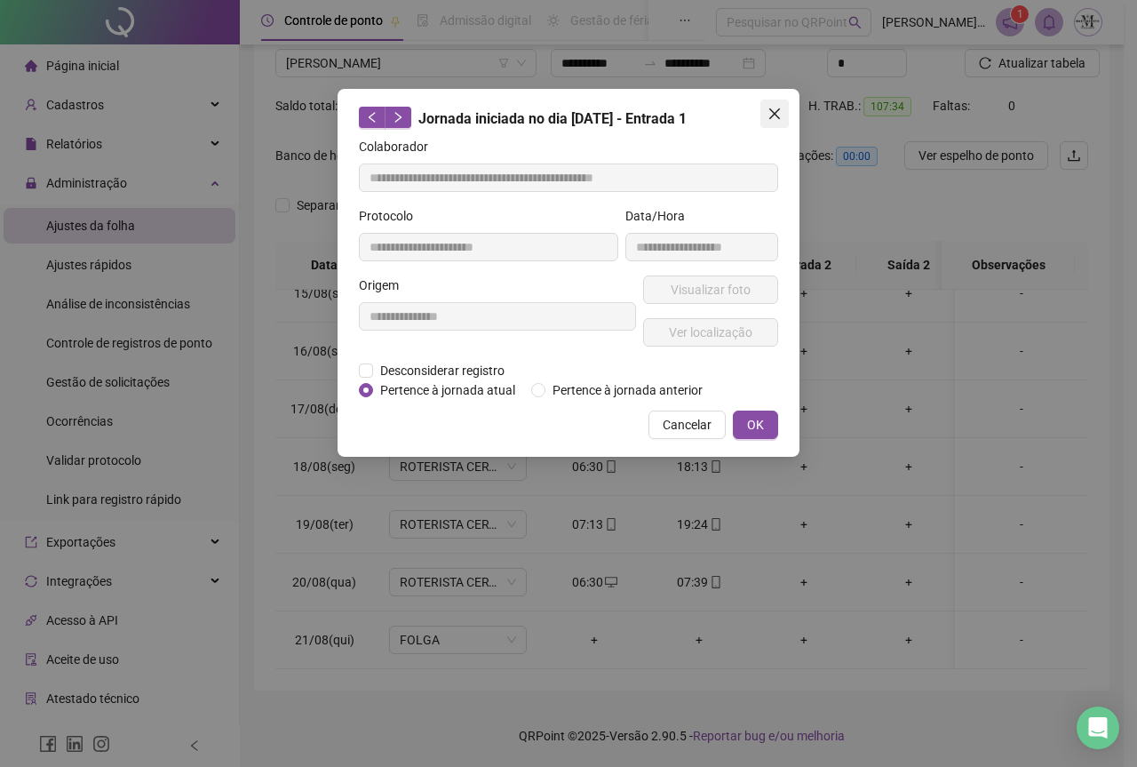
click at [776, 116] on icon "close" at bounding box center [774, 113] width 11 height 11
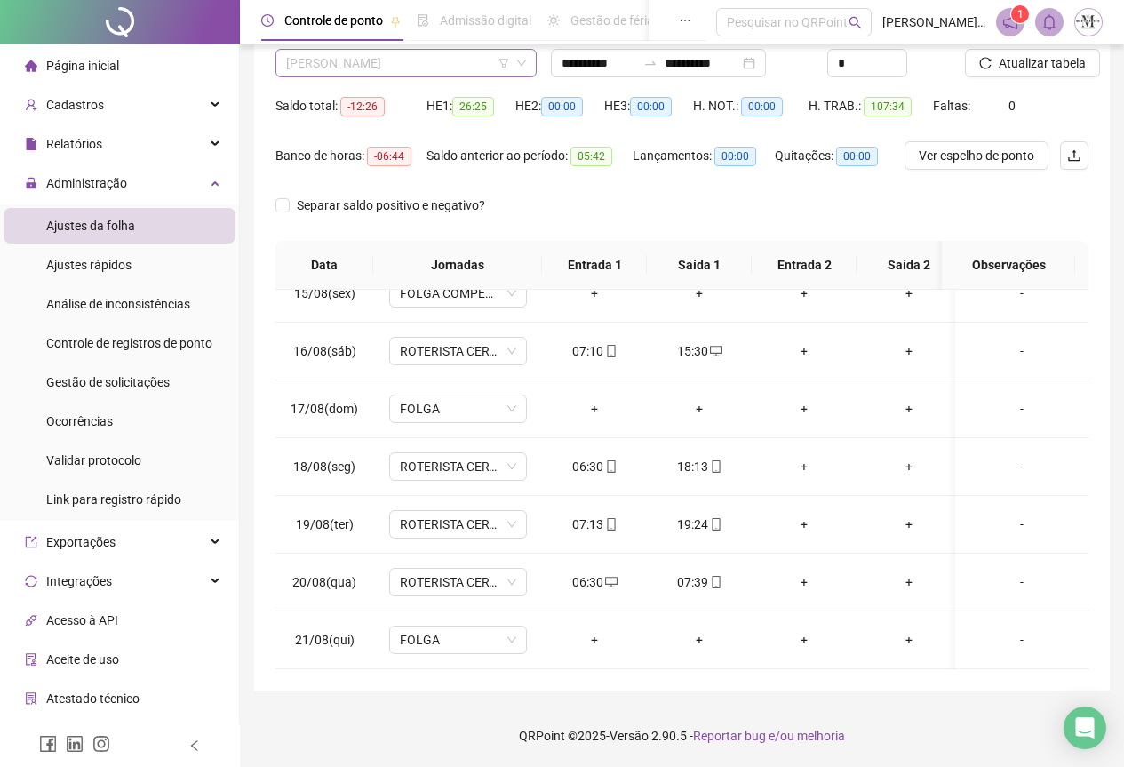
click at [377, 72] on span "[PERSON_NAME]" at bounding box center [406, 63] width 240 height 27
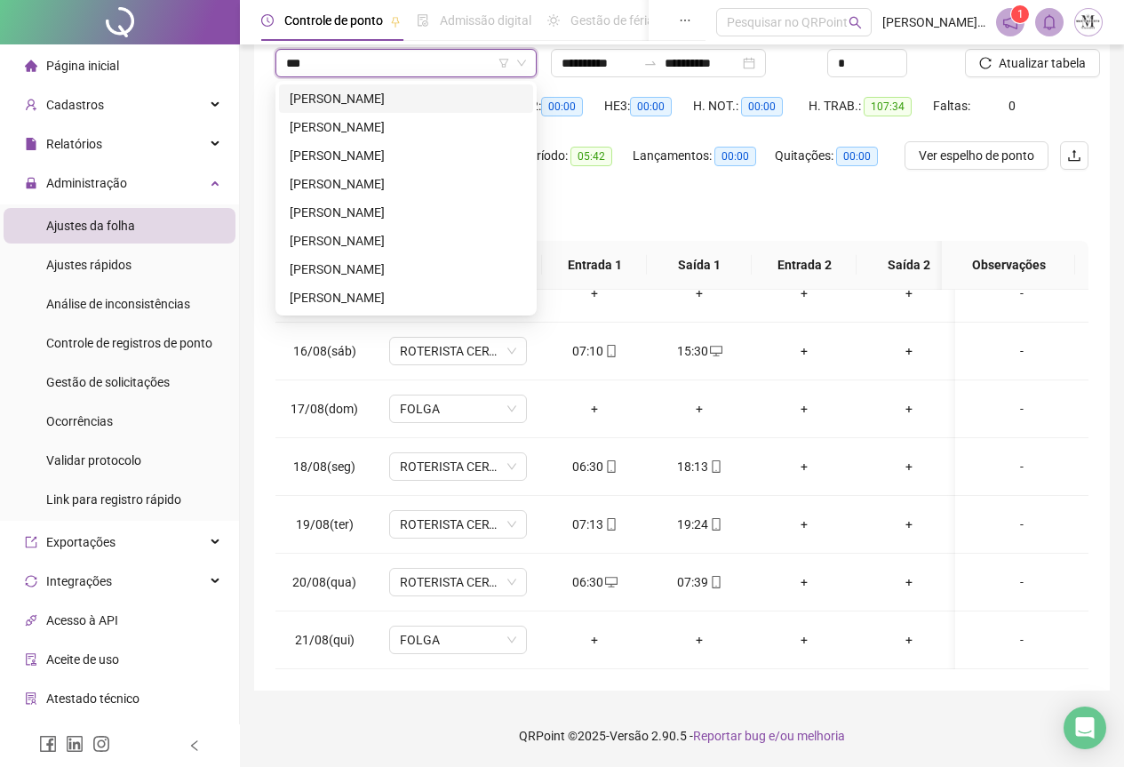
scroll to position [0, 0]
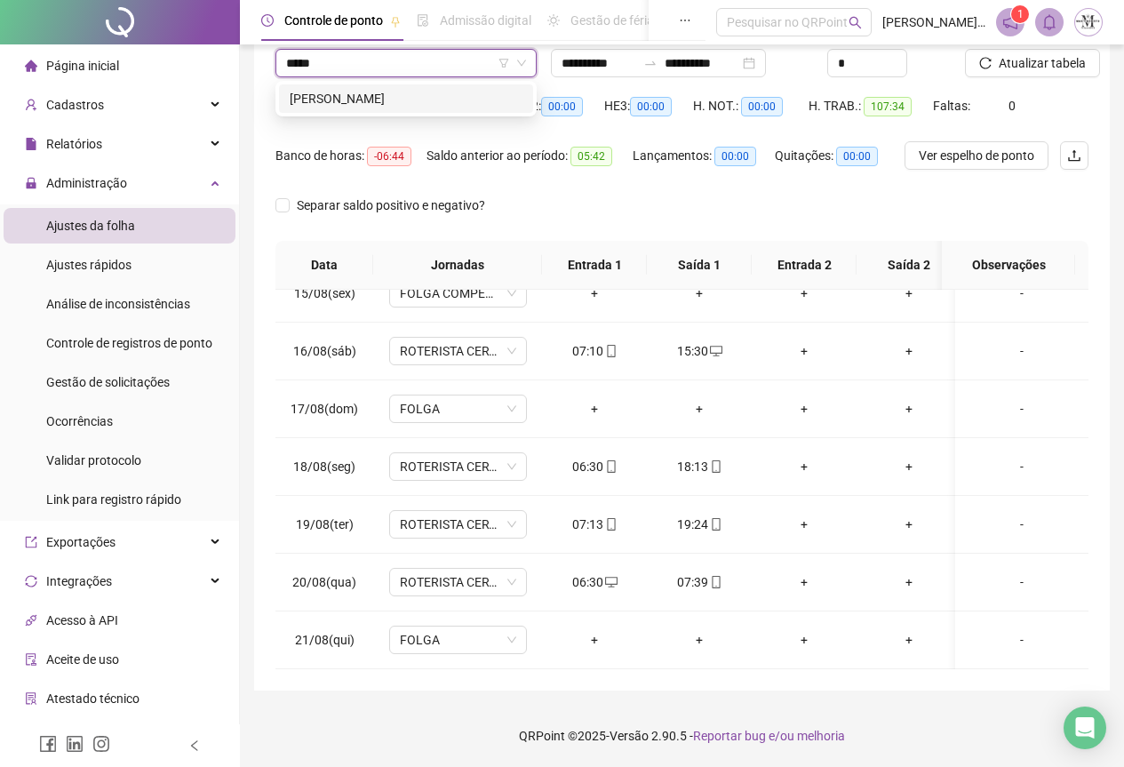
type input "******"
click at [422, 96] on div "[PERSON_NAME]" at bounding box center [406, 99] width 233 height 20
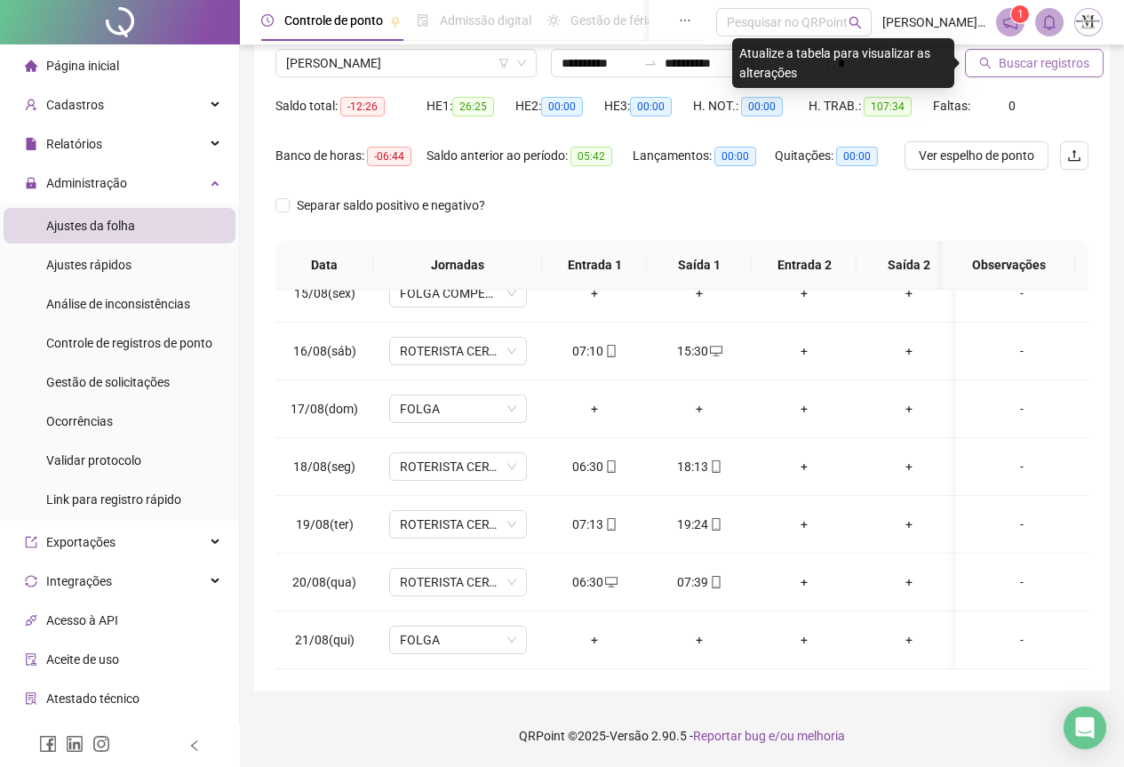
click at [1036, 68] on span "Buscar registros" at bounding box center [1044, 63] width 91 height 20
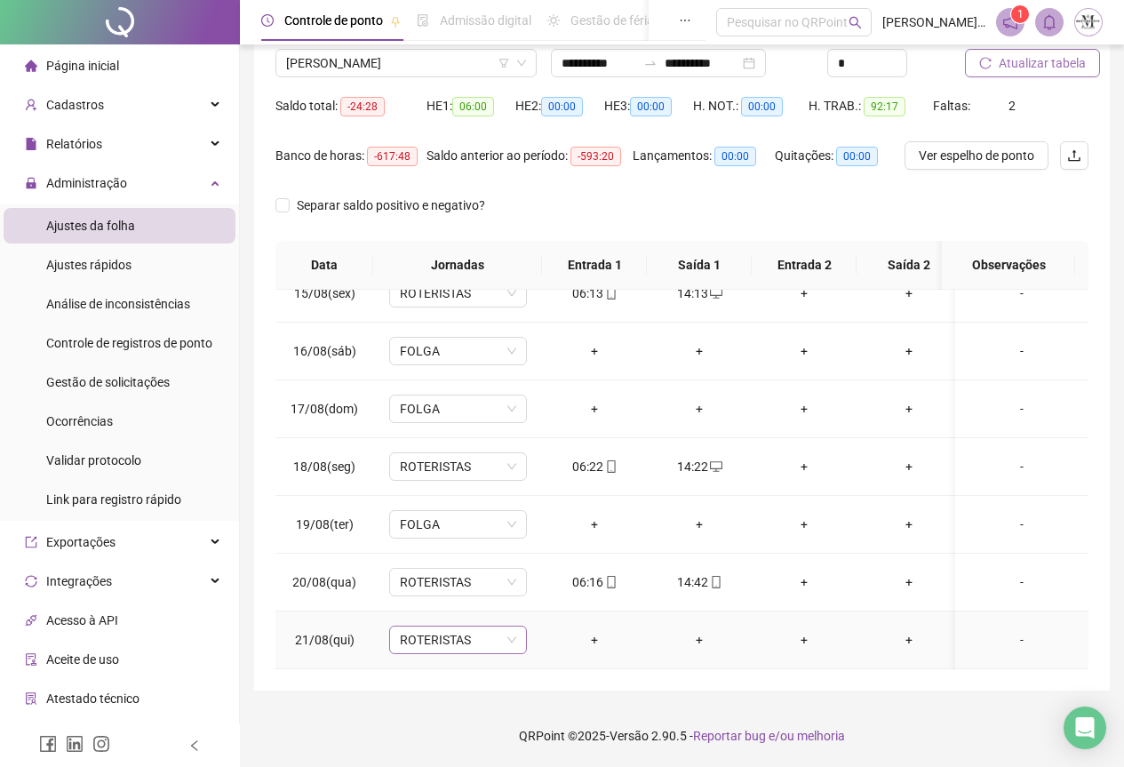
click at [445, 629] on span "ROTERISTAS" at bounding box center [458, 639] width 116 height 27
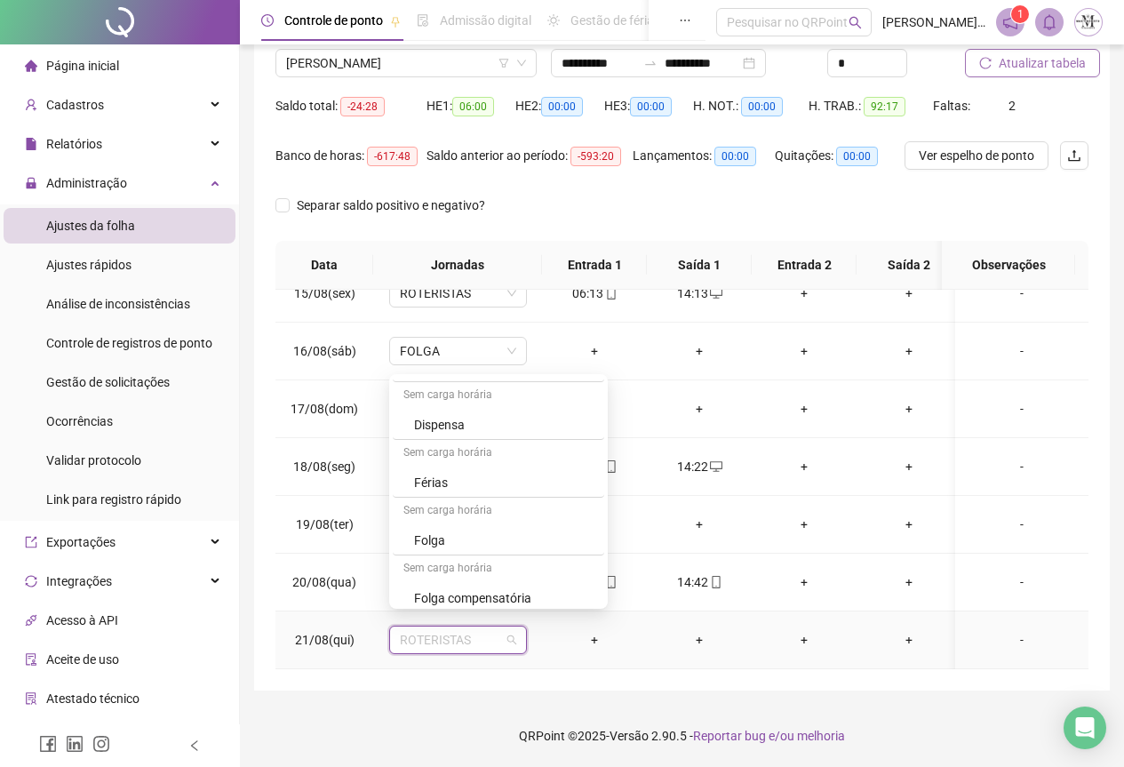
scroll to position [1066, 0]
click at [446, 452] on div "Folga" at bounding box center [503, 452] width 179 height 20
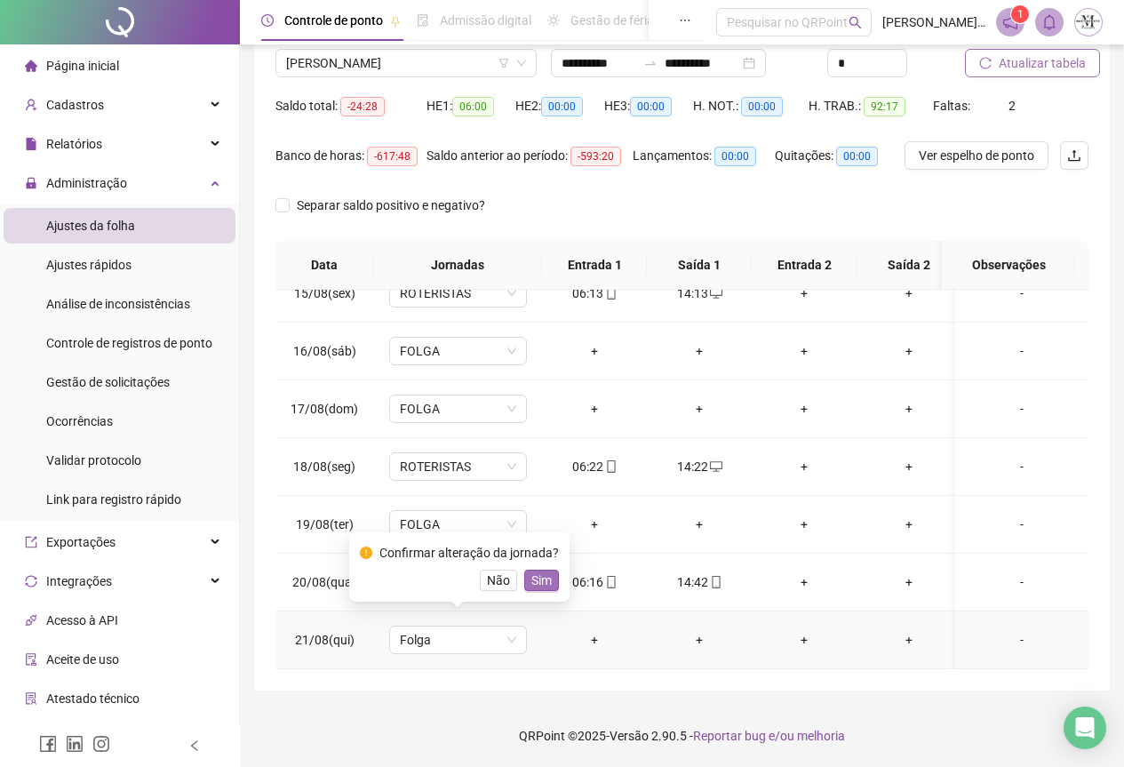
click at [534, 576] on span "Sim" at bounding box center [541, 580] width 20 height 20
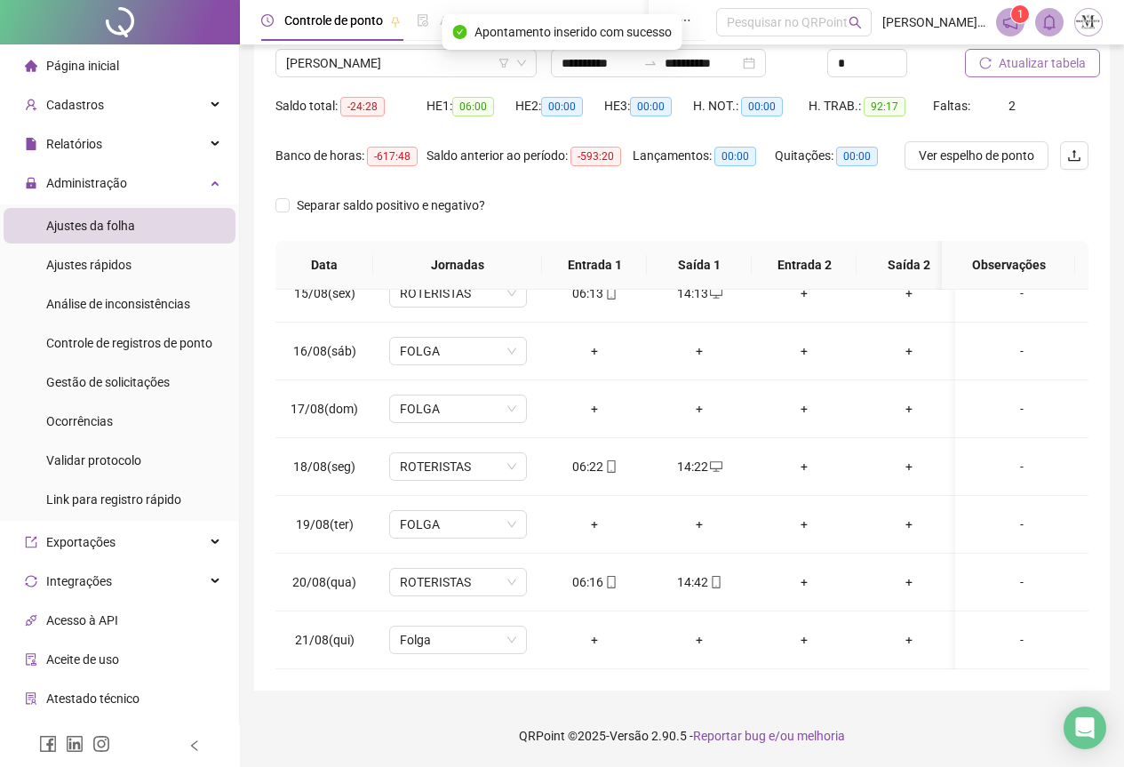
click at [1026, 69] on span "Atualizar tabela" at bounding box center [1042, 63] width 87 height 20
click at [356, 60] on span "[PERSON_NAME]" at bounding box center [406, 63] width 240 height 27
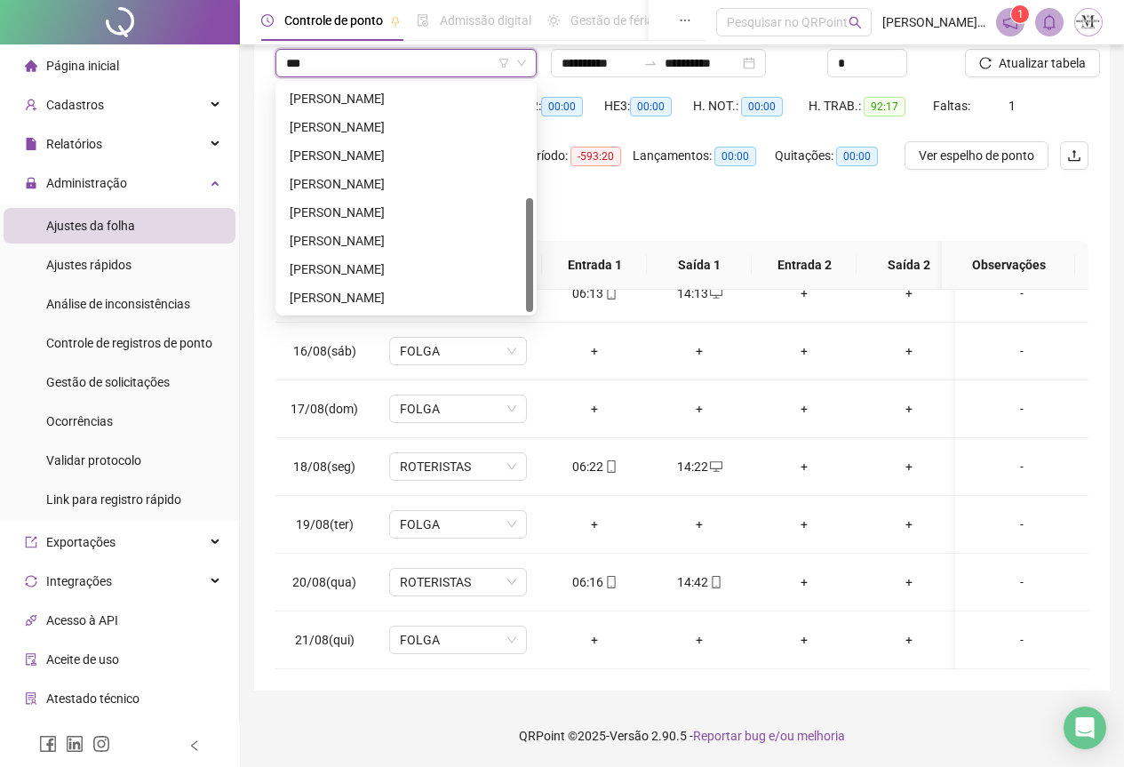
scroll to position [0, 0]
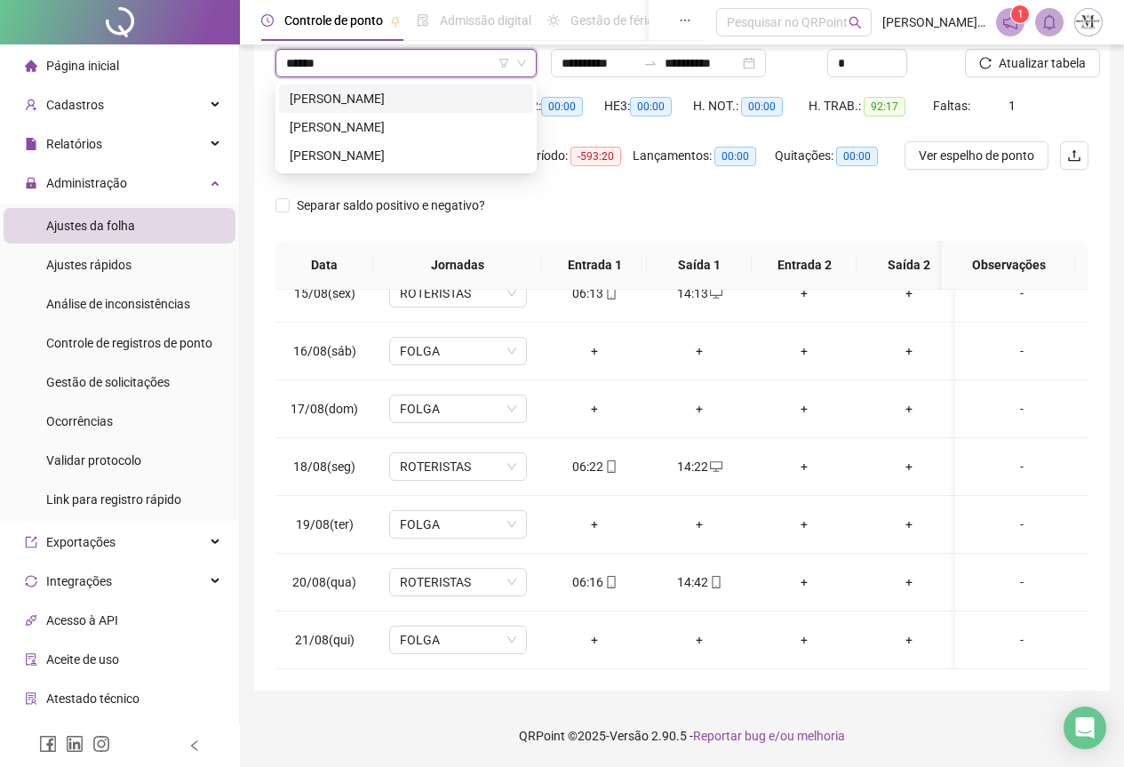
type input "*******"
click at [373, 154] on div "[PERSON_NAME]" at bounding box center [406, 156] width 233 height 20
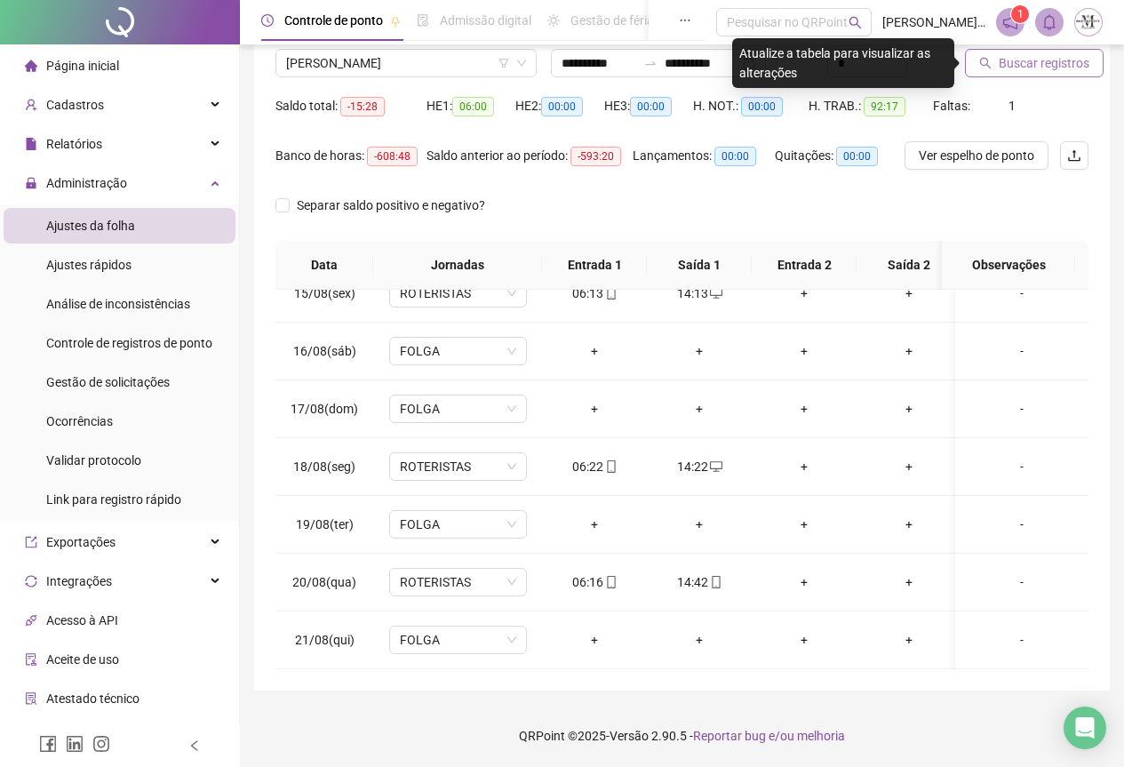
click at [1048, 69] on span "Buscar registros" at bounding box center [1044, 63] width 91 height 20
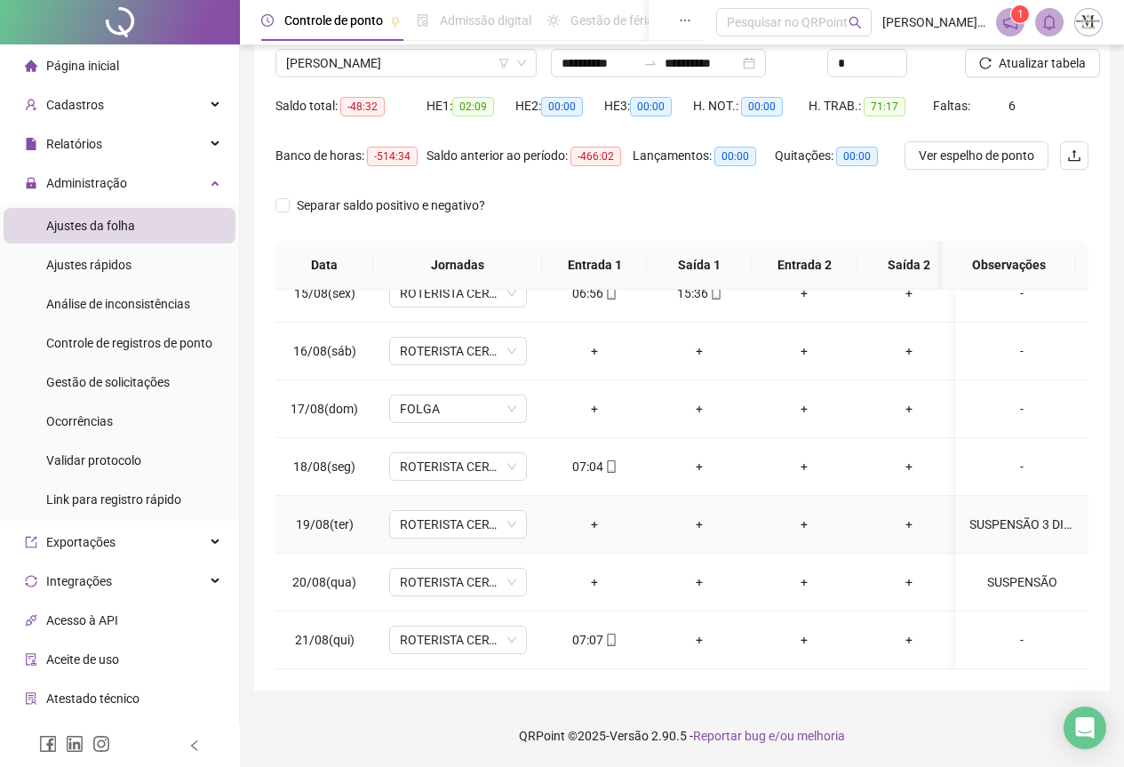
click at [1009, 514] on div "SUSPENSÃO 3 DIAS" at bounding box center [1021, 524] width 105 height 20
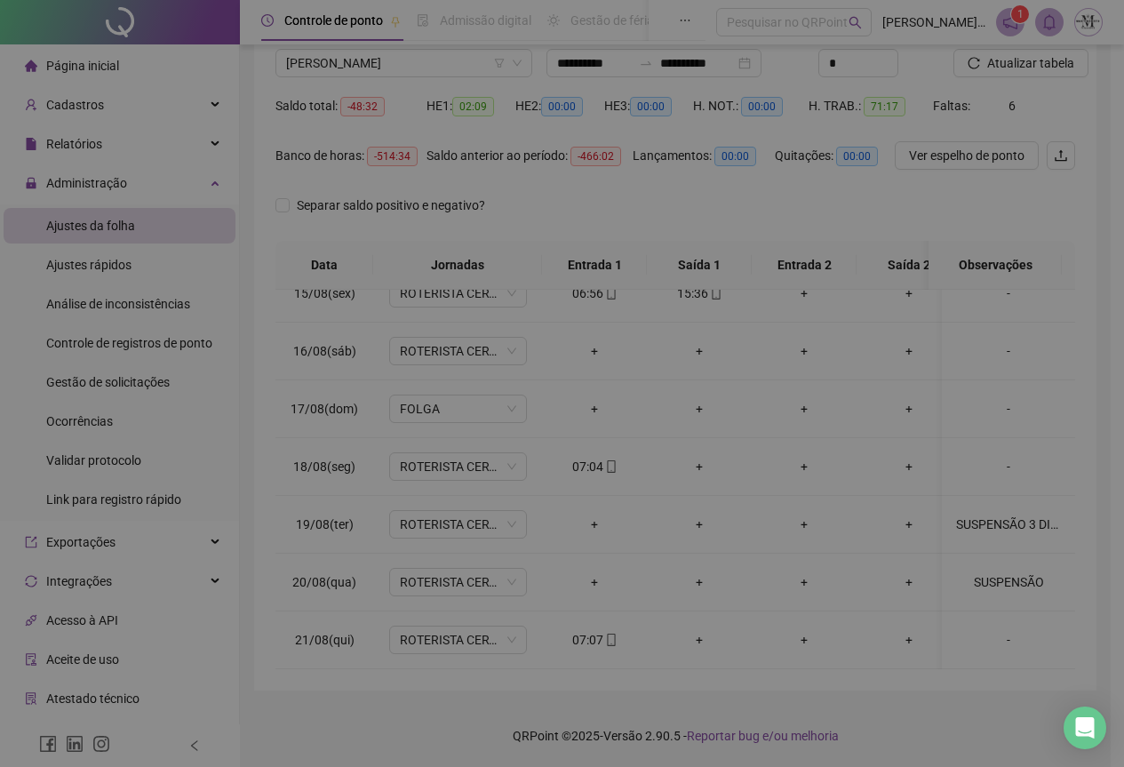
type textarea "**********"
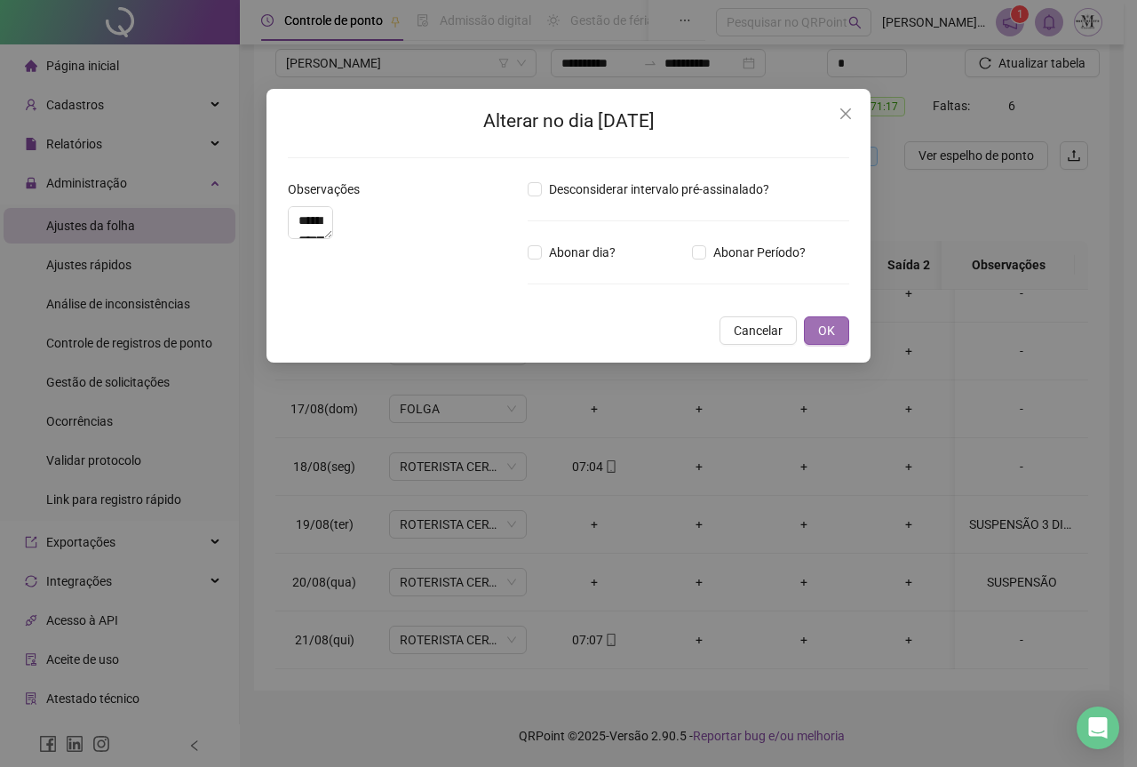
click at [839, 345] on button "OK" at bounding box center [826, 330] width 45 height 28
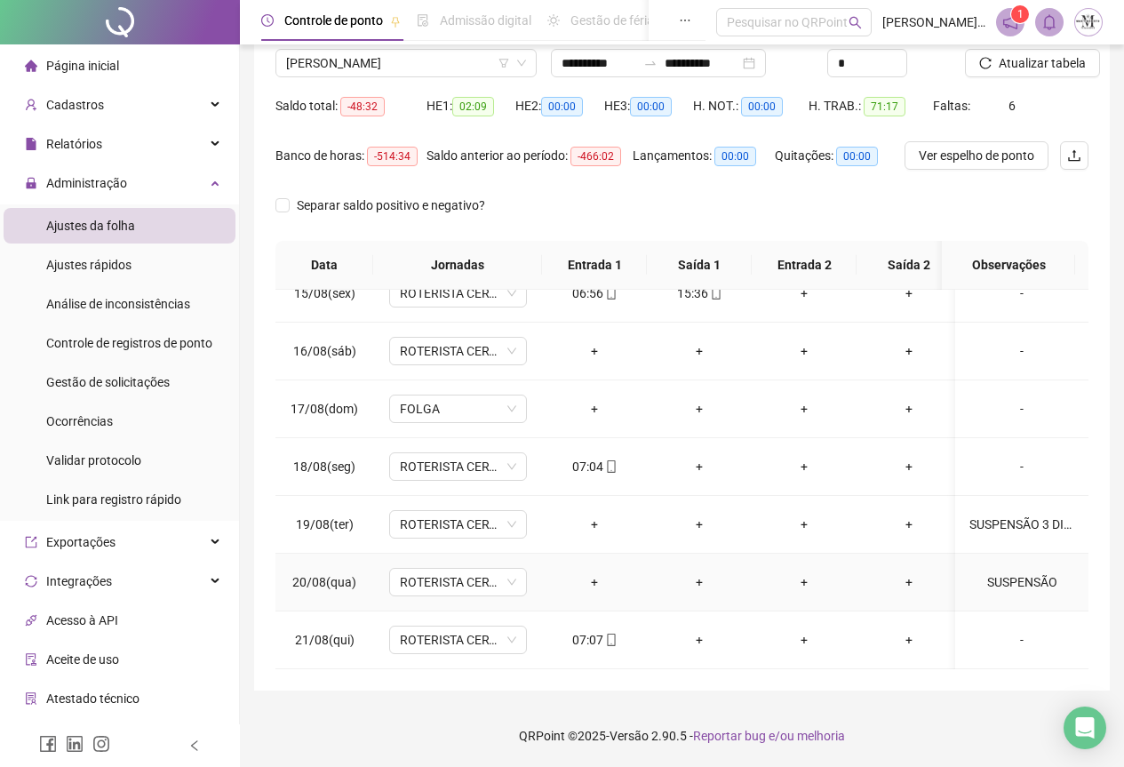
click at [1007, 572] on div "SUSPENSÃO" at bounding box center [1021, 582] width 105 height 20
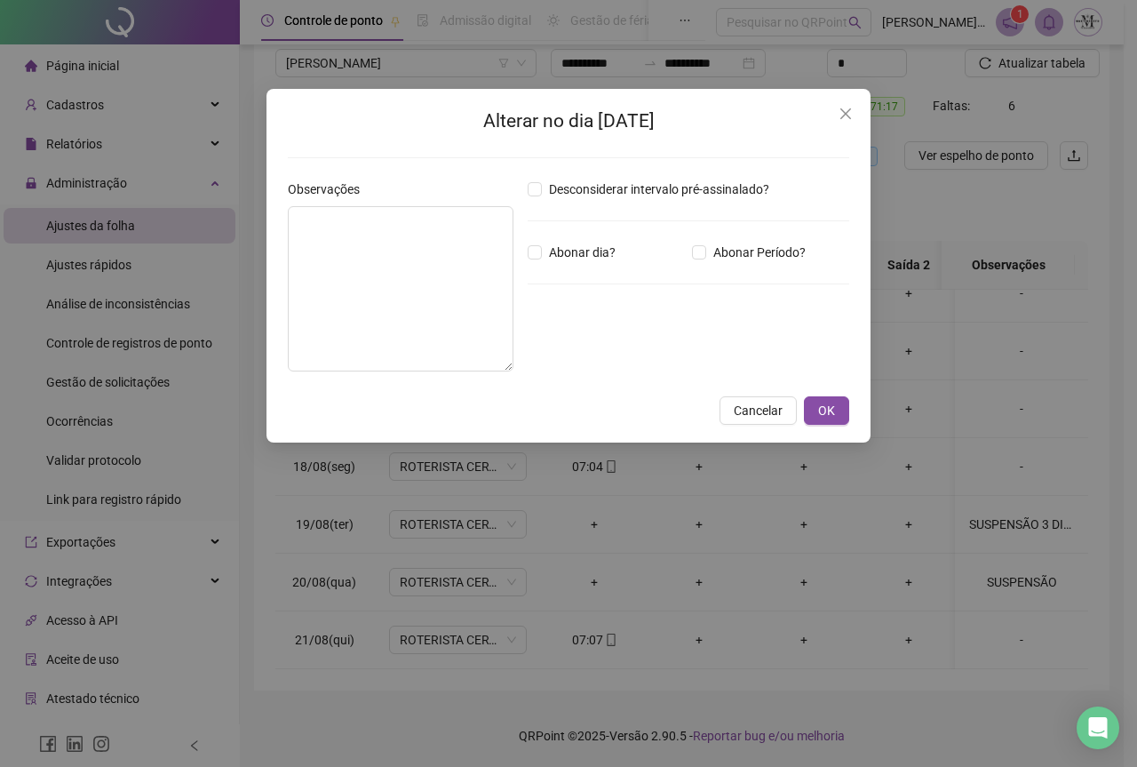
type textarea "*********"
drag, startPoint x: 375, startPoint y: 224, endPoint x: 281, endPoint y: 234, distance: 94.7
click at [281, 234] on div "Observações *********" at bounding box center [401, 282] width 240 height 206
click at [823, 417] on span "OK" at bounding box center [826, 411] width 17 height 20
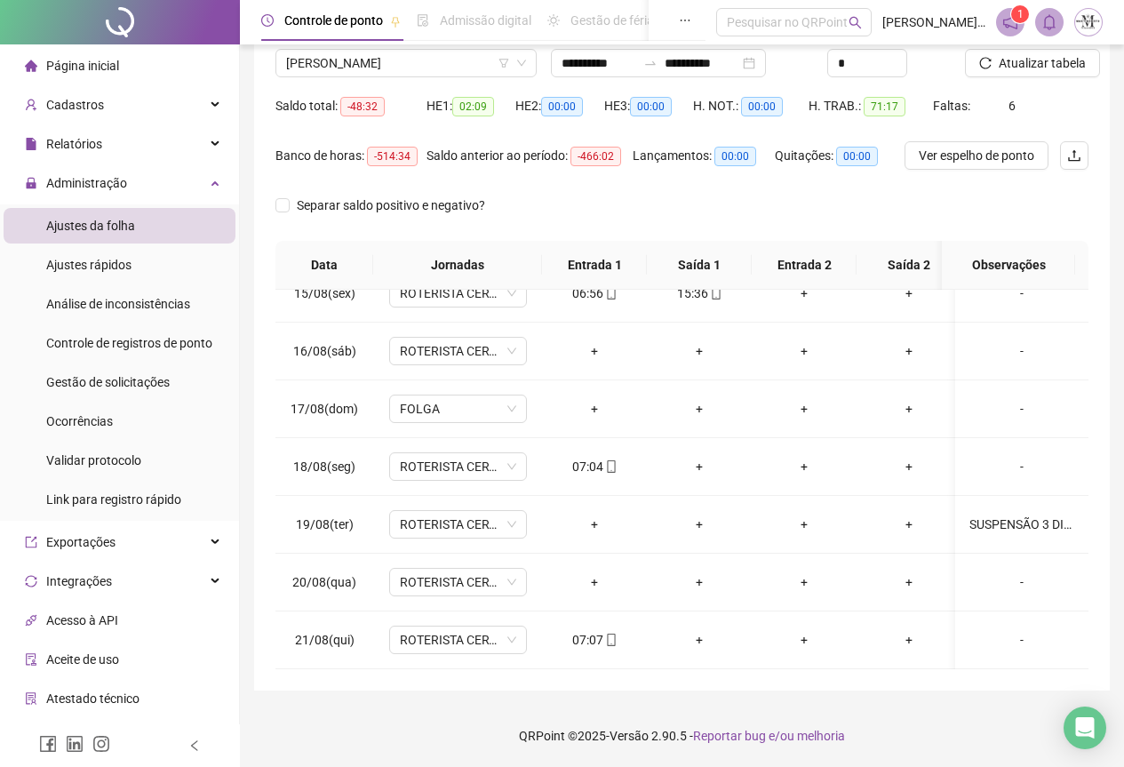
scroll to position [847, 0]
click at [1027, 65] on span "Atualizar tabela" at bounding box center [1042, 63] width 87 height 20
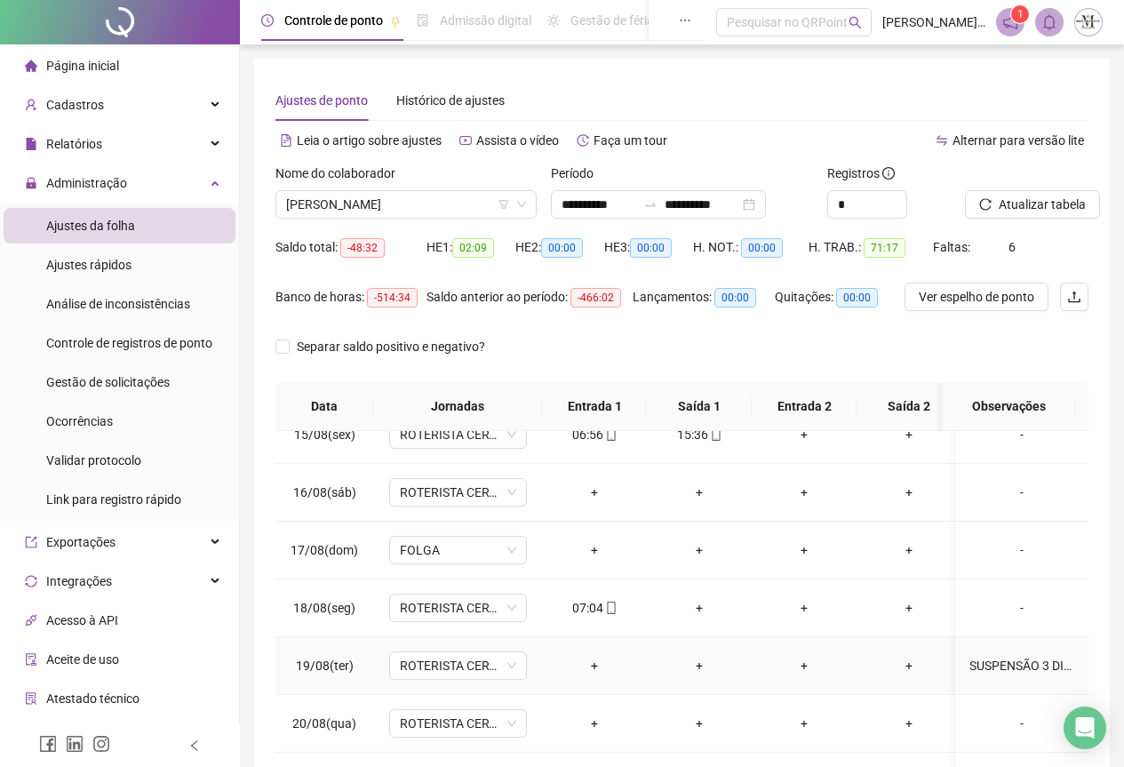
scroll to position [141, 0]
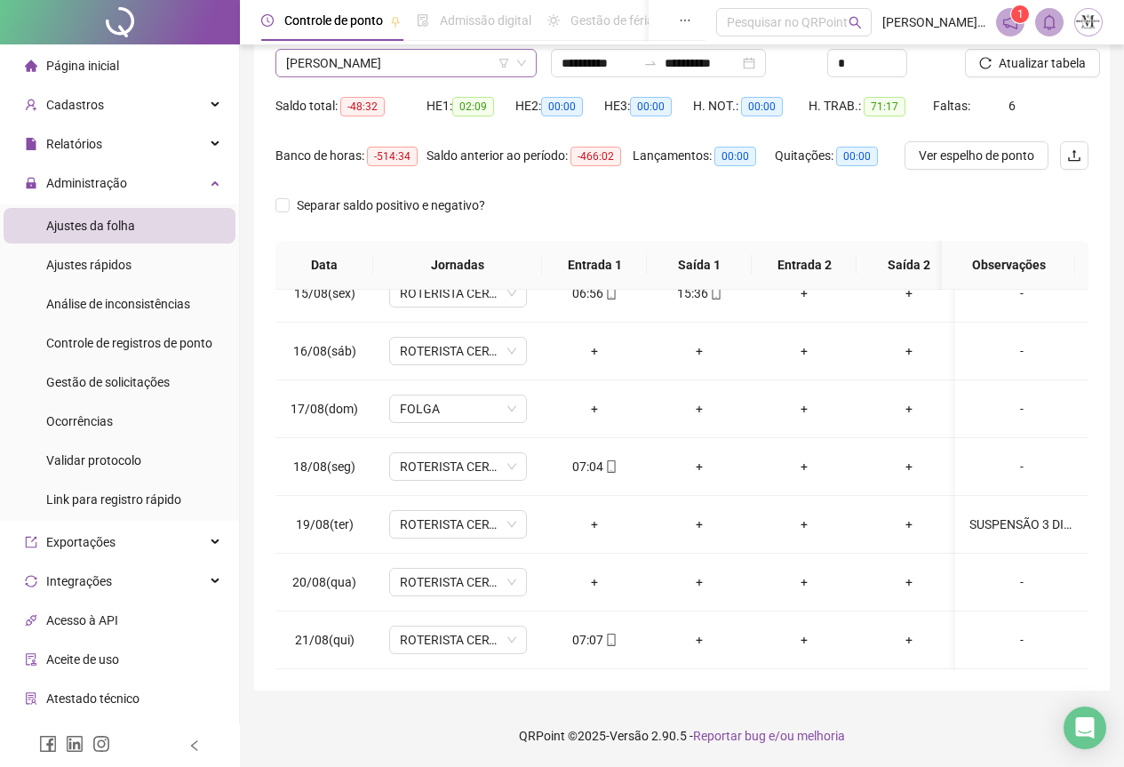
click at [367, 64] on span "[PERSON_NAME]" at bounding box center [406, 63] width 240 height 27
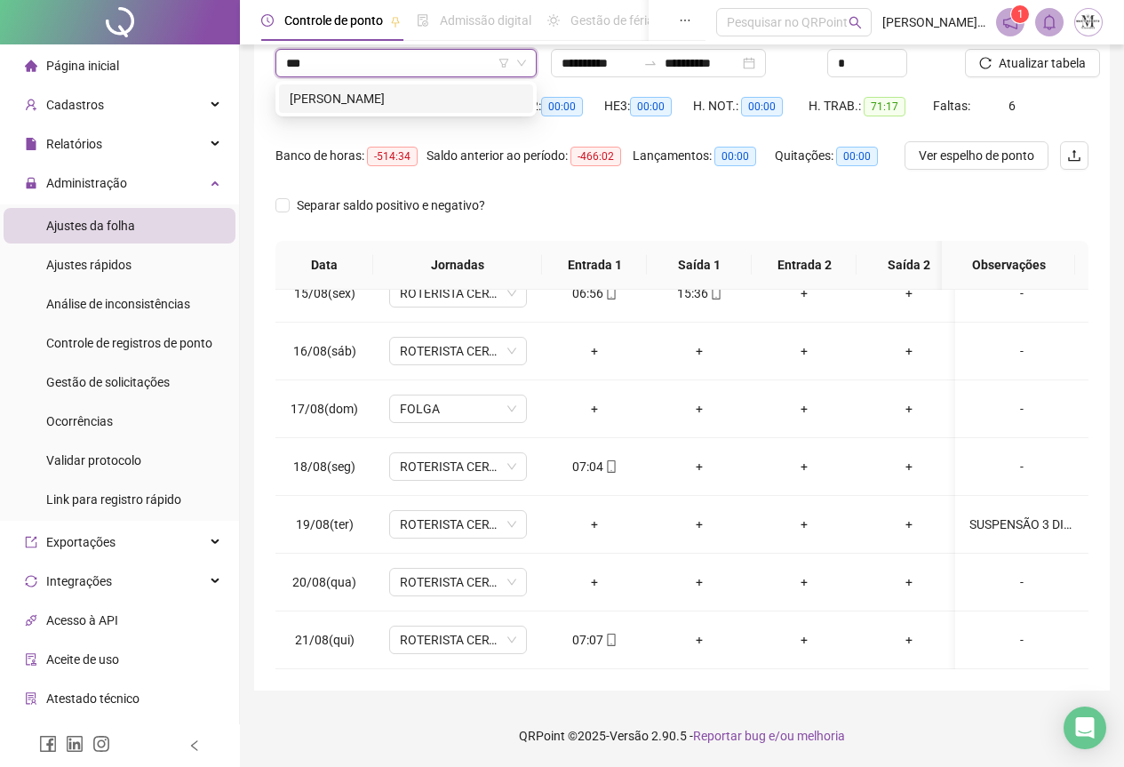
scroll to position [0, 0]
type input "*****"
click at [393, 92] on div "[PERSON_NAME]" at bounding box center [406, 99] width 233 height 20
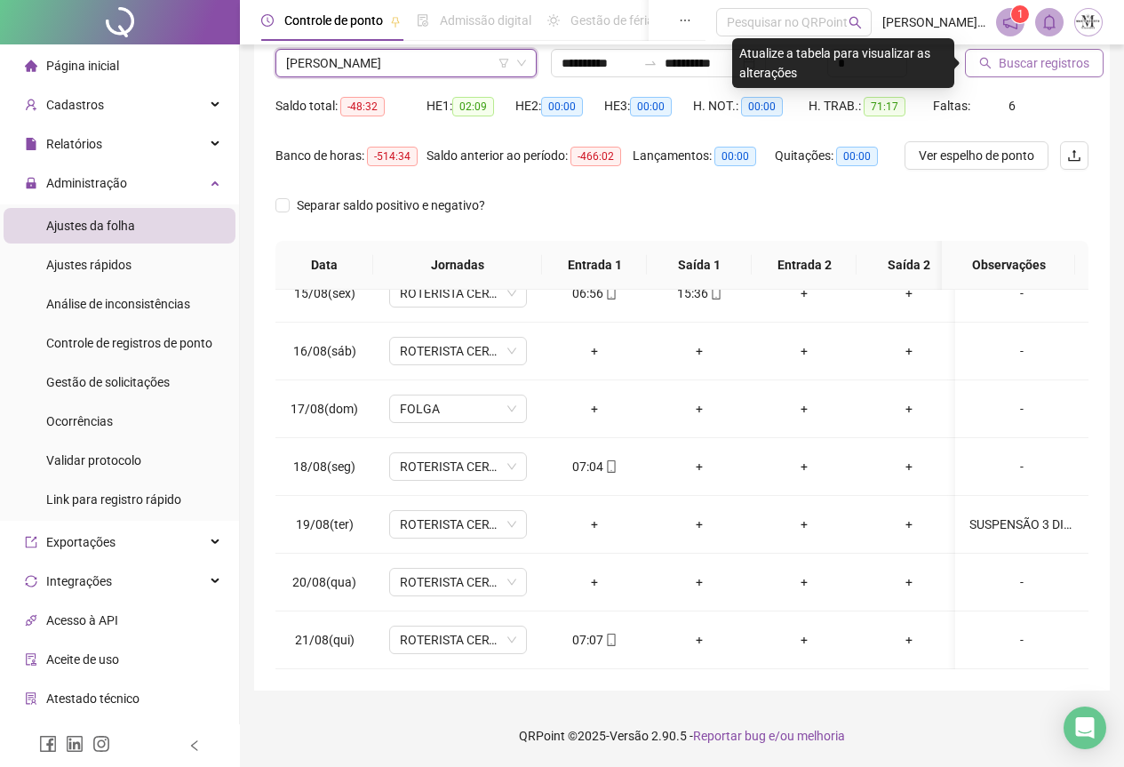
click at [1001, 76] on button "Buscar registros" at bounding box center [1034, 63] width 139 height 28
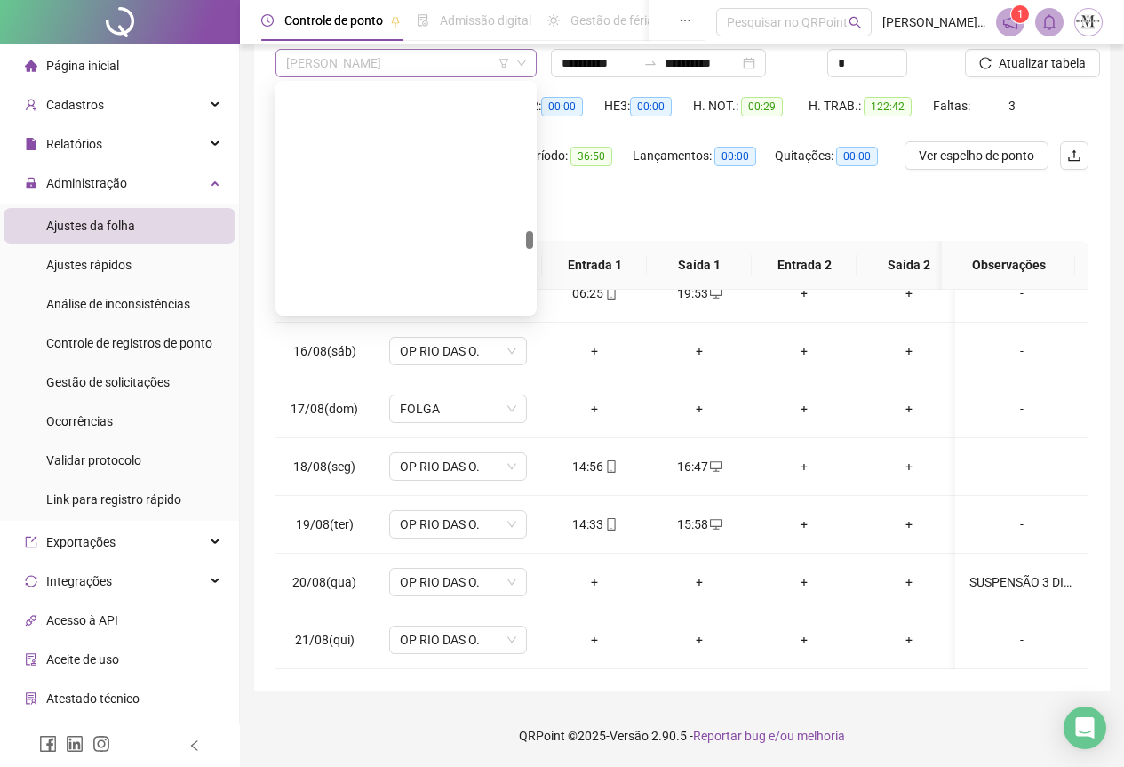
click at [308, 66] on span "[PERSON_NAME]" at bounding box center [406, 63] width 240 height 27
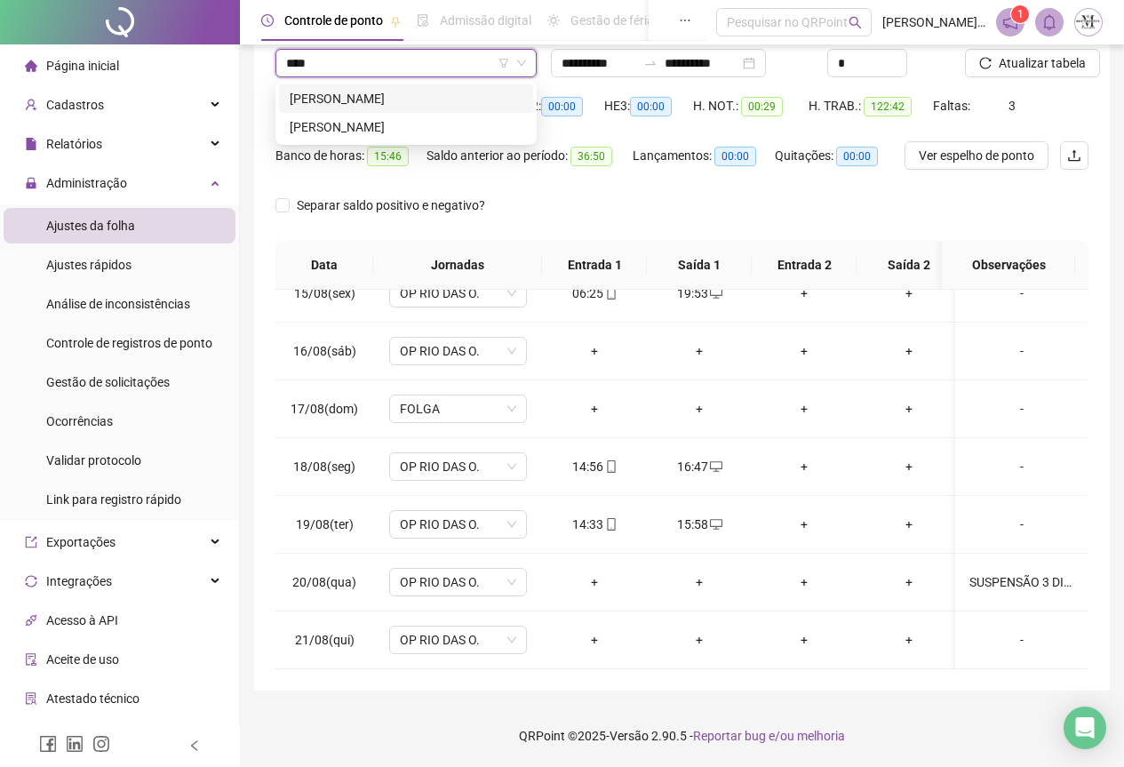
type input "*****"
click at [395, 105] on div "[PERSON_NAME]" at bounding box center [406, 99] width 233 height 20
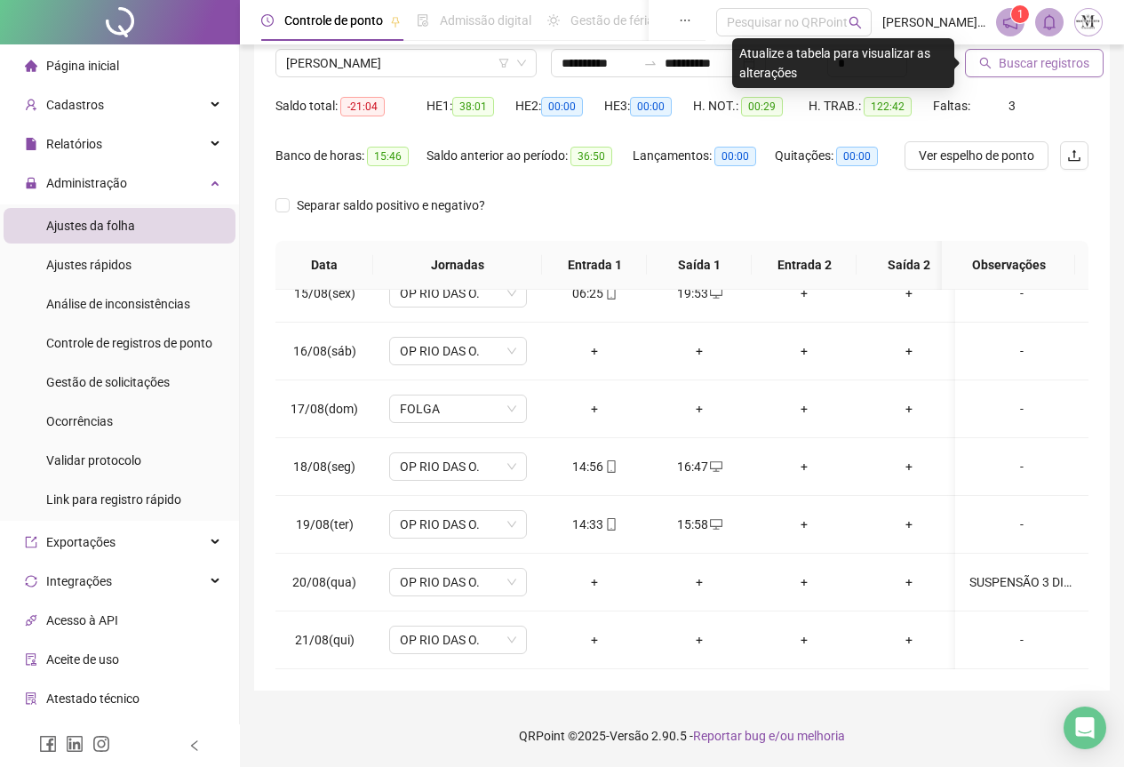
click at [987, 60] on icon "search" at bounding box center [986, 64] width 12 height 12
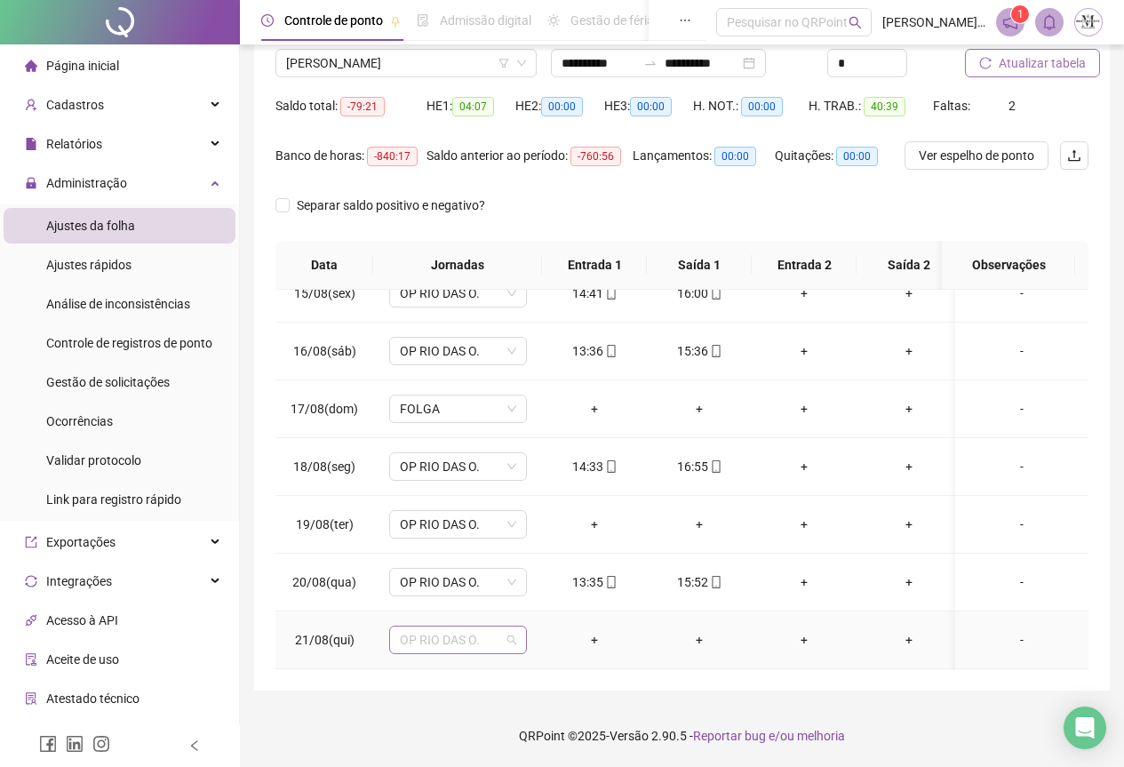
click at [432, 627] on span "OP RIO DAS O." at bounding box center [458, 639] width 116 height 27
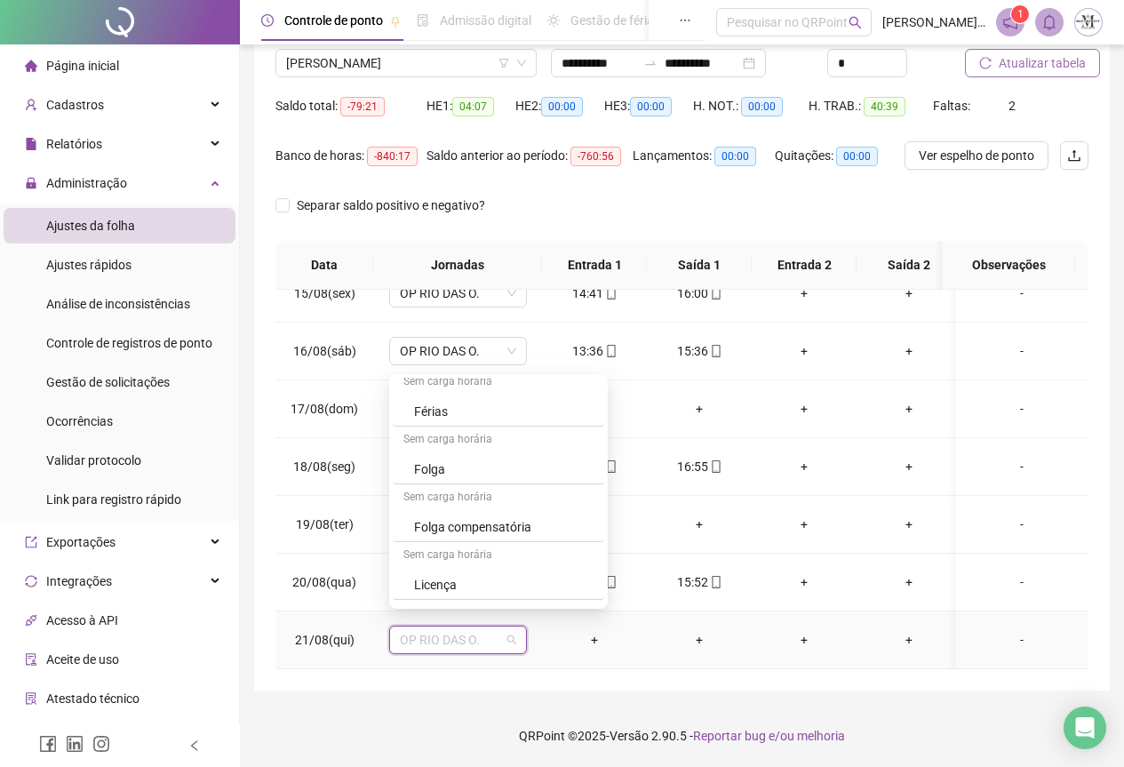
scroll to position [1066, 0]
click at [457, 449] on div "Folga" at bounding box center [503, 452] width 179 height 20
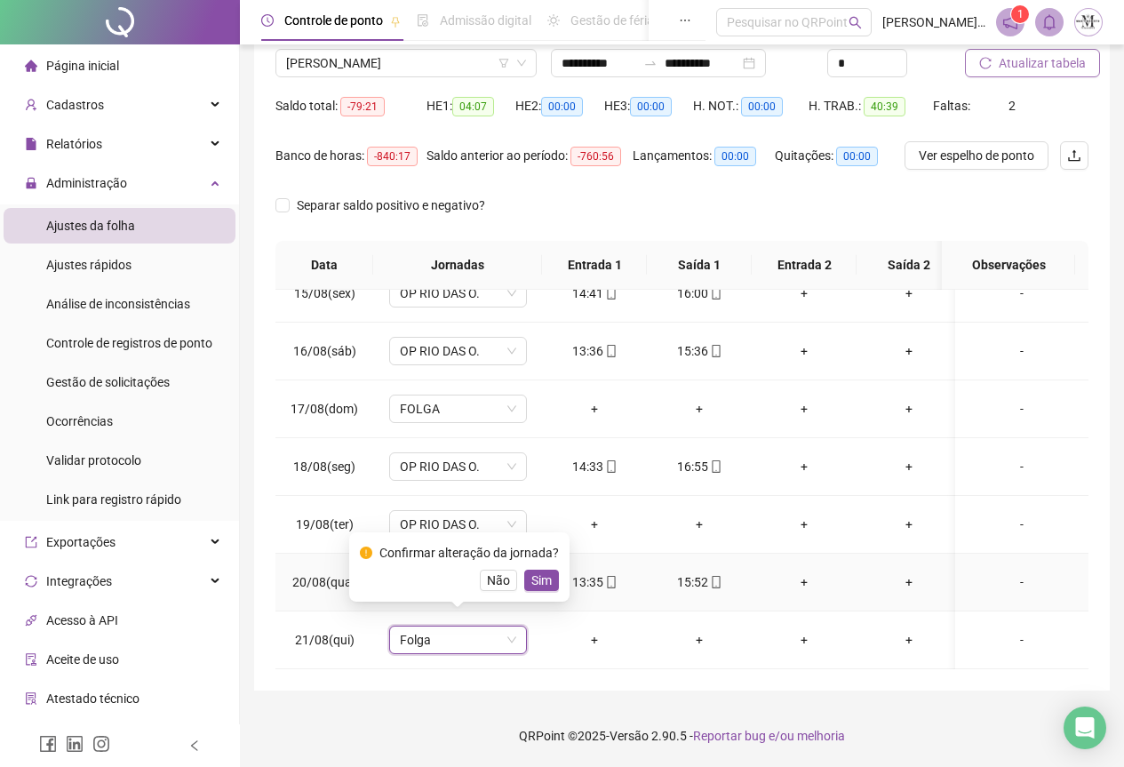
click at [568, 578] on td "13:35" at bounding box center [594, 583] width 105 height 58
drag, startPoint x: 545, startPoint y: 578, endPoint x: 605, endPoint y: 578, distance: 60.4
click at [545, 579] on span "Sim" at bounding box center [541, 580] width 20 height 20
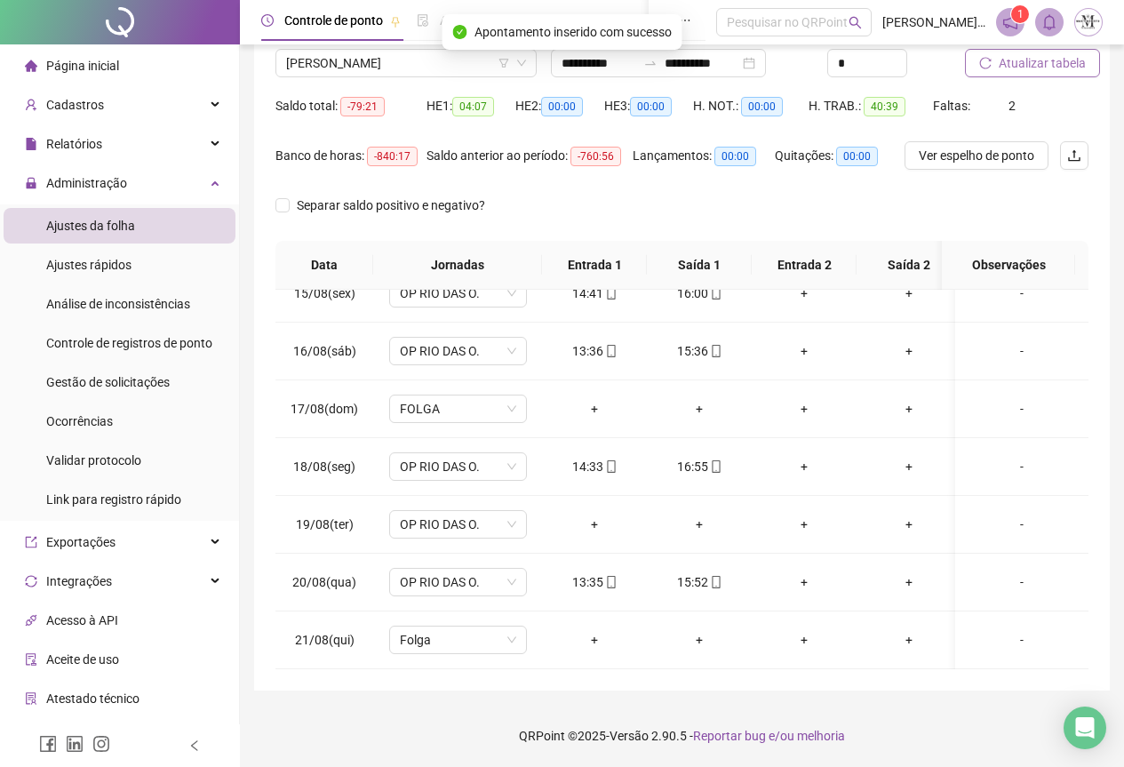
click at [1006, 65] on span "Atualizar tabela" at bounding box center [1042, 63] width 87 height 20
click at [370, 64] on span "[PERSON_NAME]" at bounding box center [406, 63] width 240 height 27
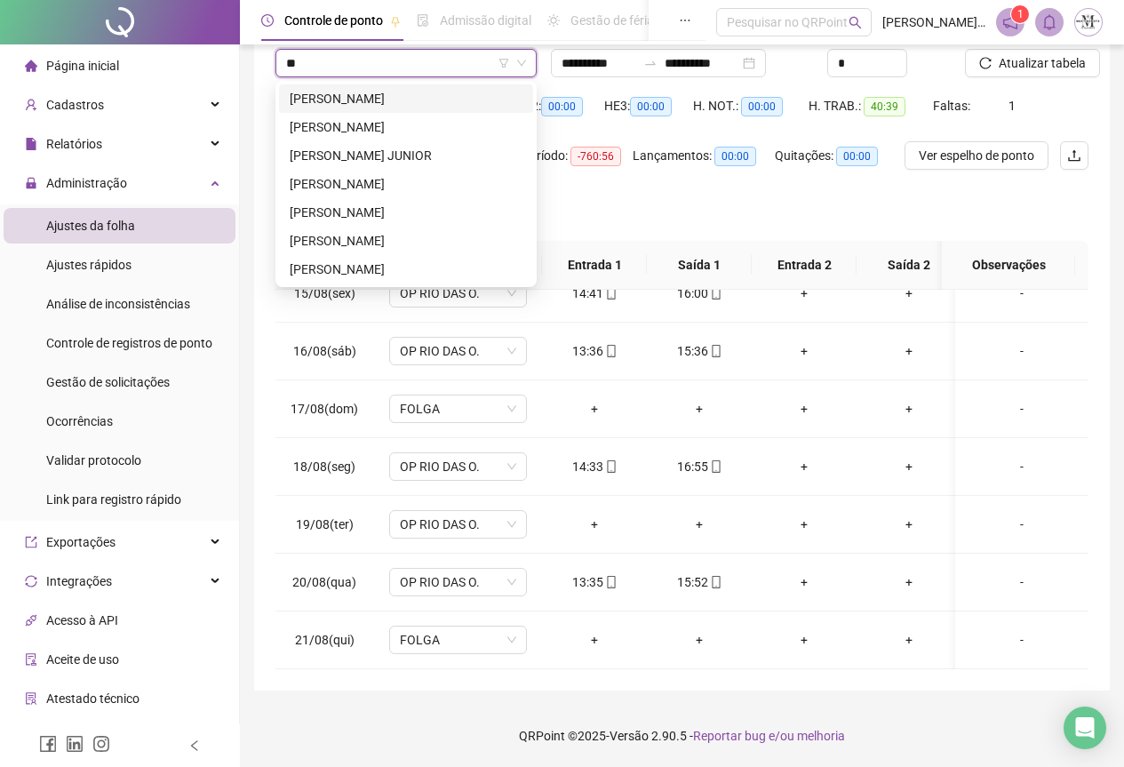
scroll to position [0, 0]
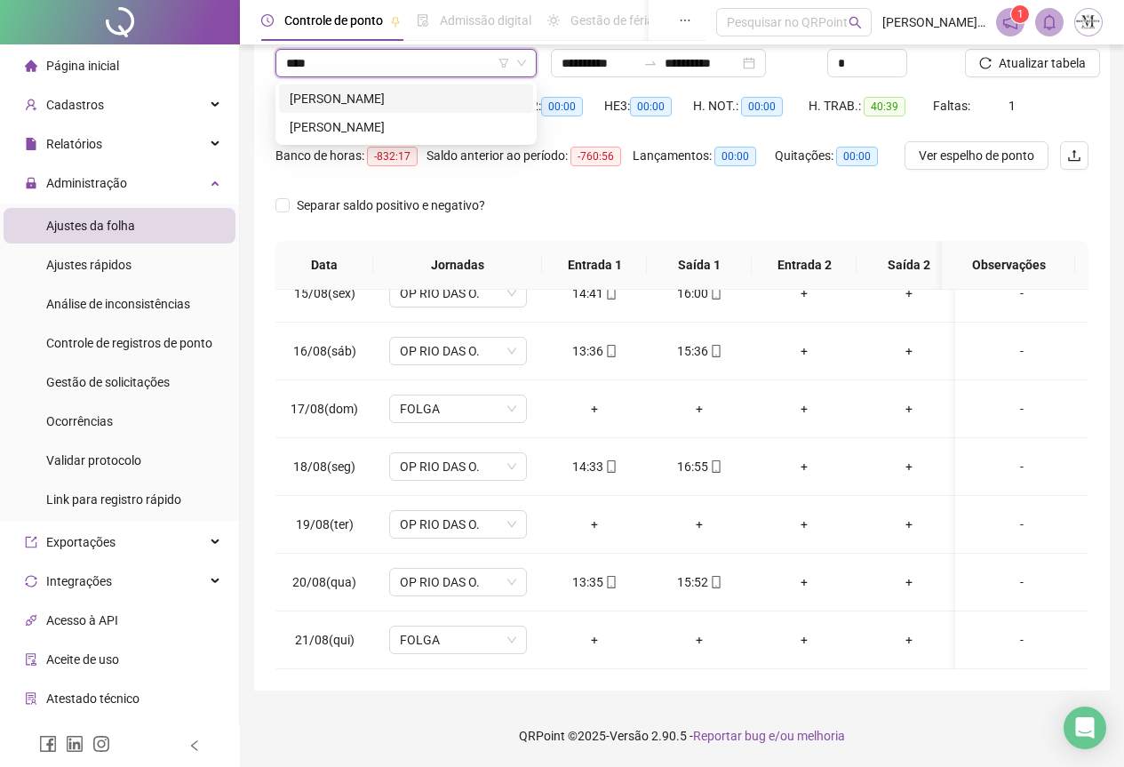
type input "*****"
click at [360, 98] on div "[PERSON_NAME]" at bounding box center [406, 99] width 233 height 20
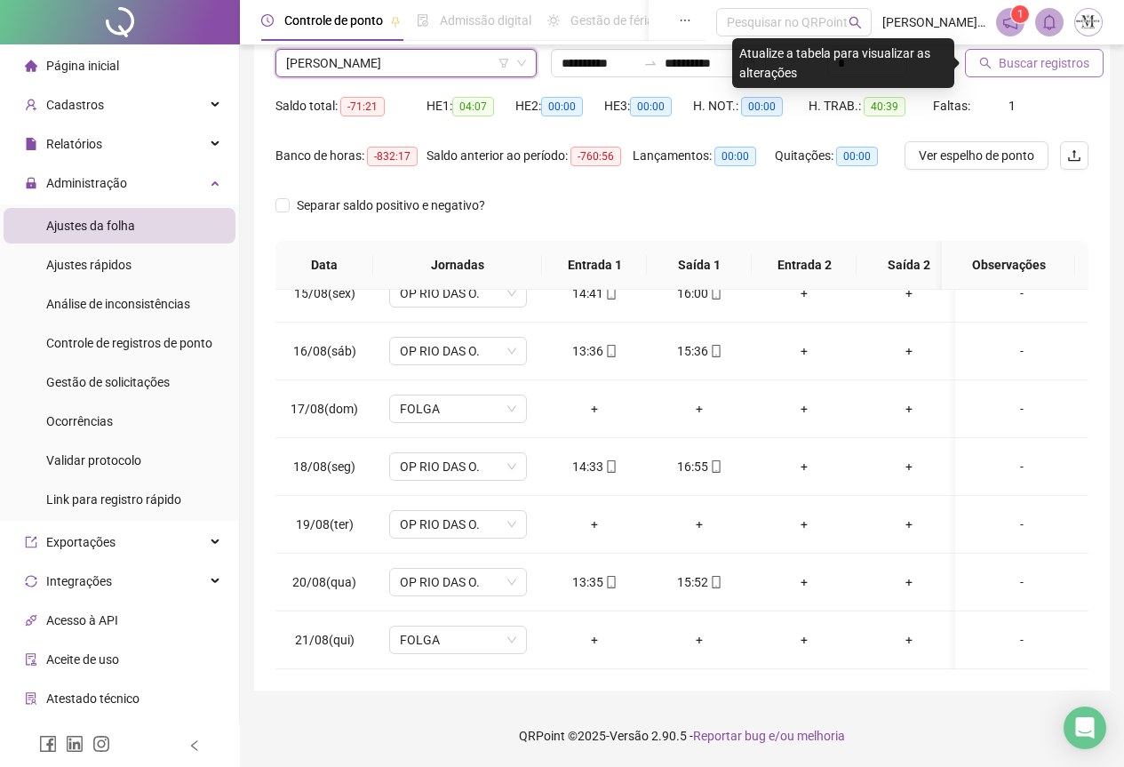
click at [1033, 60] on span "Buscar registros" at bounding box center [1044, 63] width 91 height 20
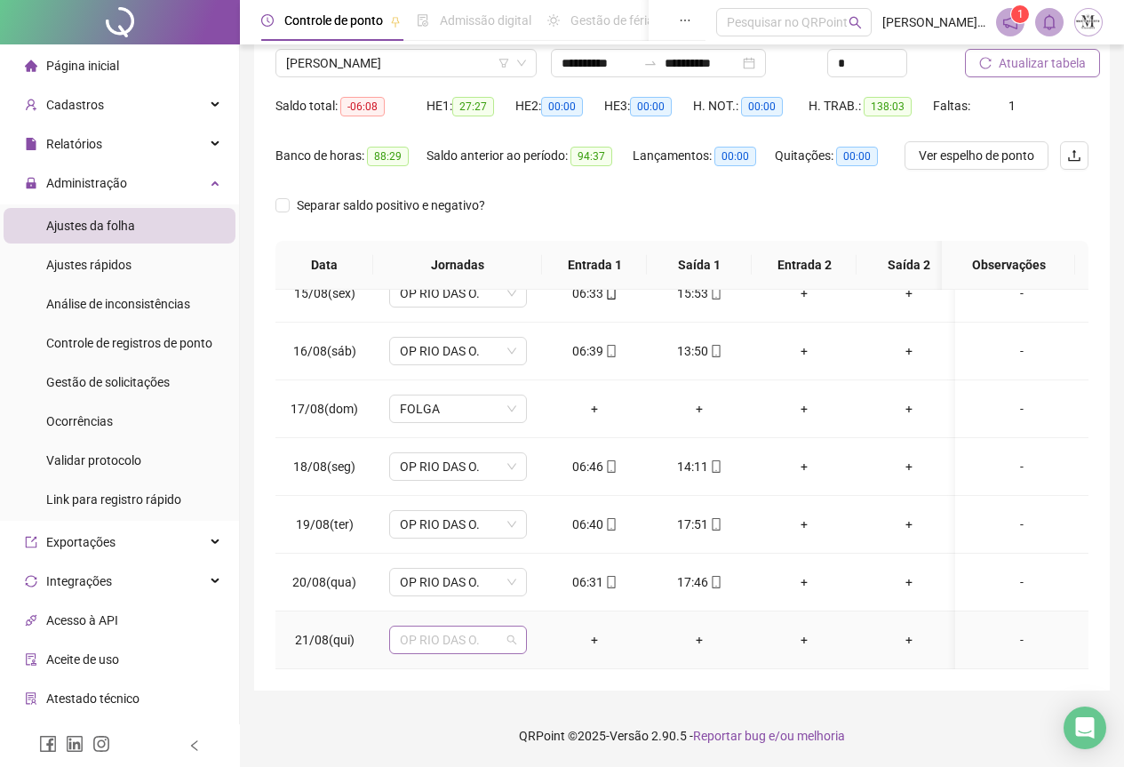
click at [460, 634] on span "OP RIO DAS O." at bounding box center [458, 639] width 116 height 27
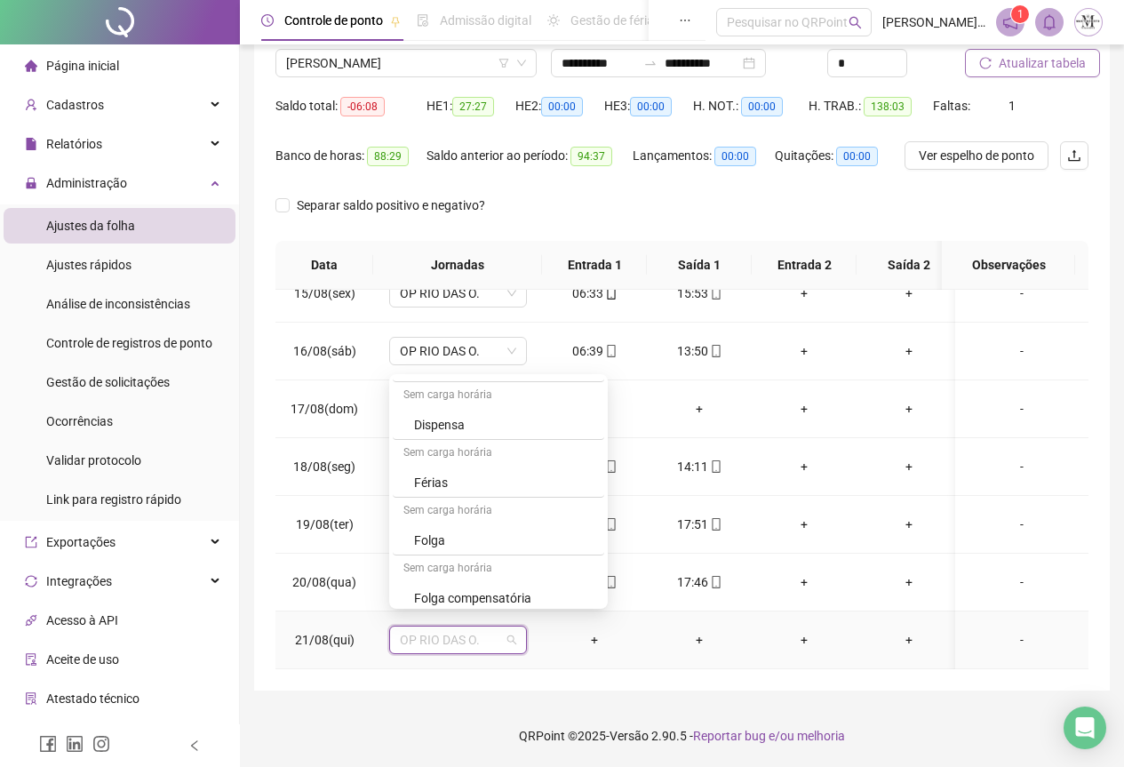
scroll to position [1066, 0]
click at [438, 508] on div "Folga compensatória" at bounding box center [503, 509] width 179 height 20
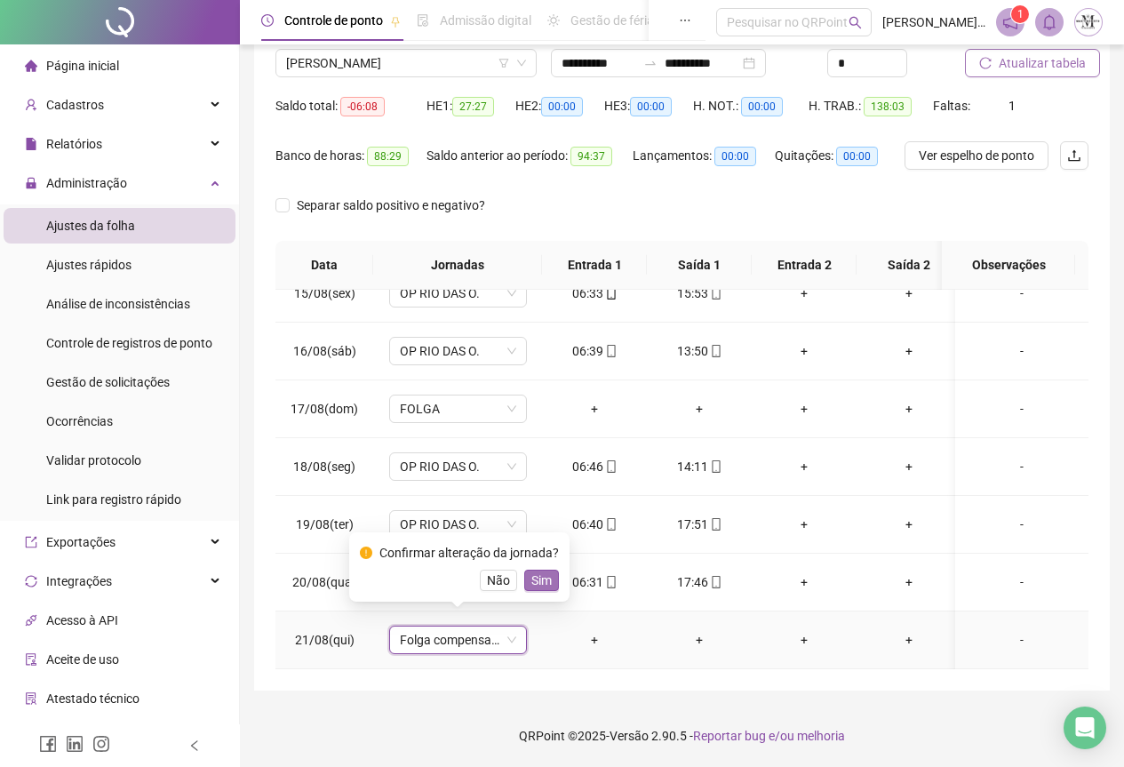
click at [544, 573] on span "Sim" at bounding box center [541, 580] width 20 height 20
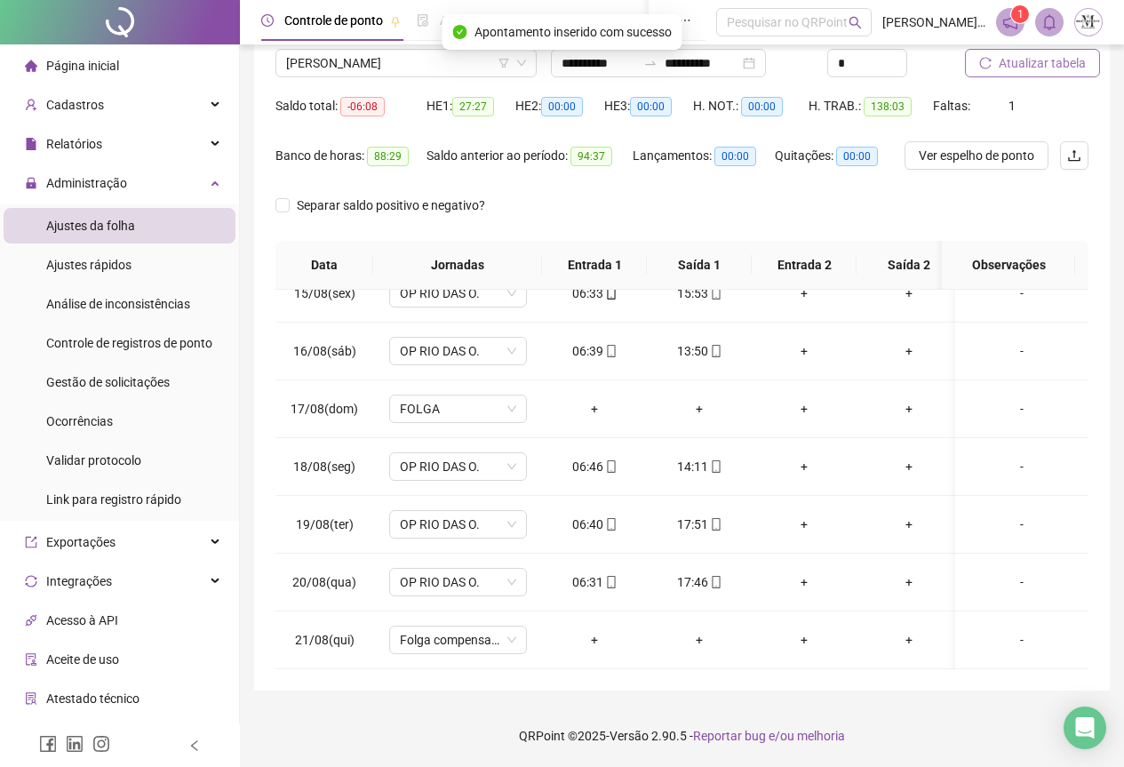
click at [1016, 73] on button "Atualizar tabela" at bounding box center [1032, 63] width 135 height 28
click at [1027, 62] on span "Atualizar tabela" at bounding box center [1042, 63] width 87 height 20
click at [1029, 64] on span "Atualizar tabela" at bounding box center [1042, 63] width 87 height 20
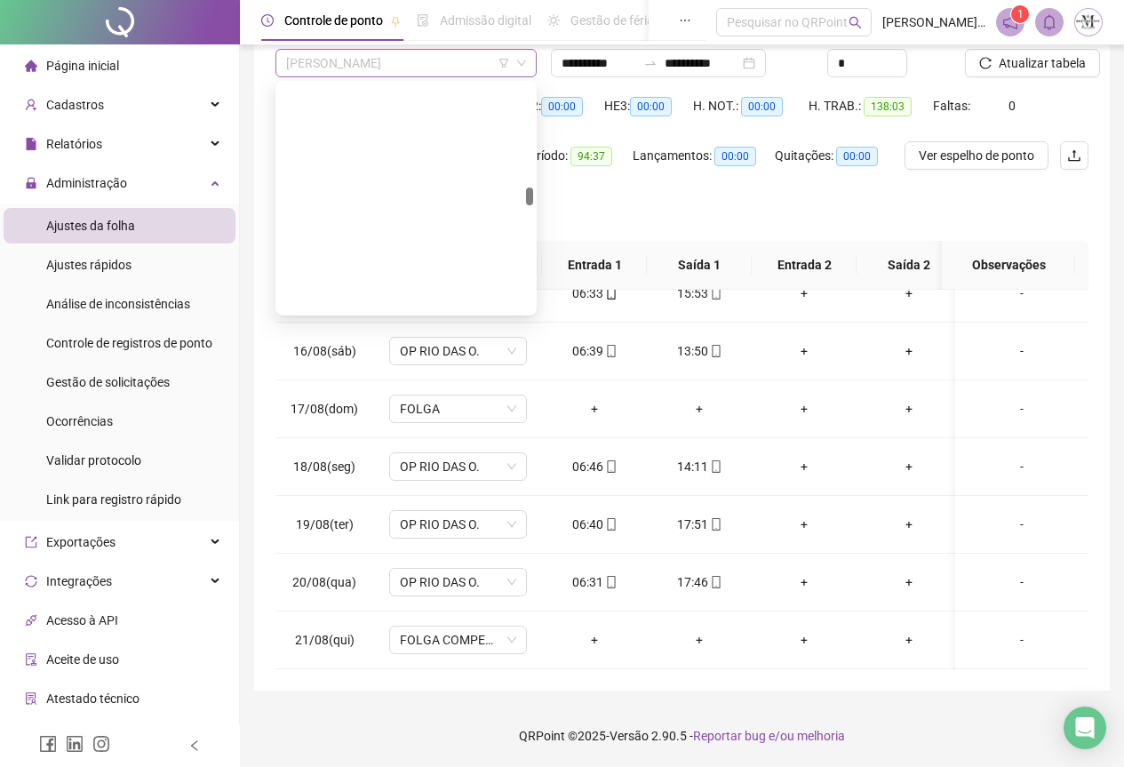
click at [343, 68] on span "[PERSON_NAME]" at bounding box center [406, 63] width 240 height 27
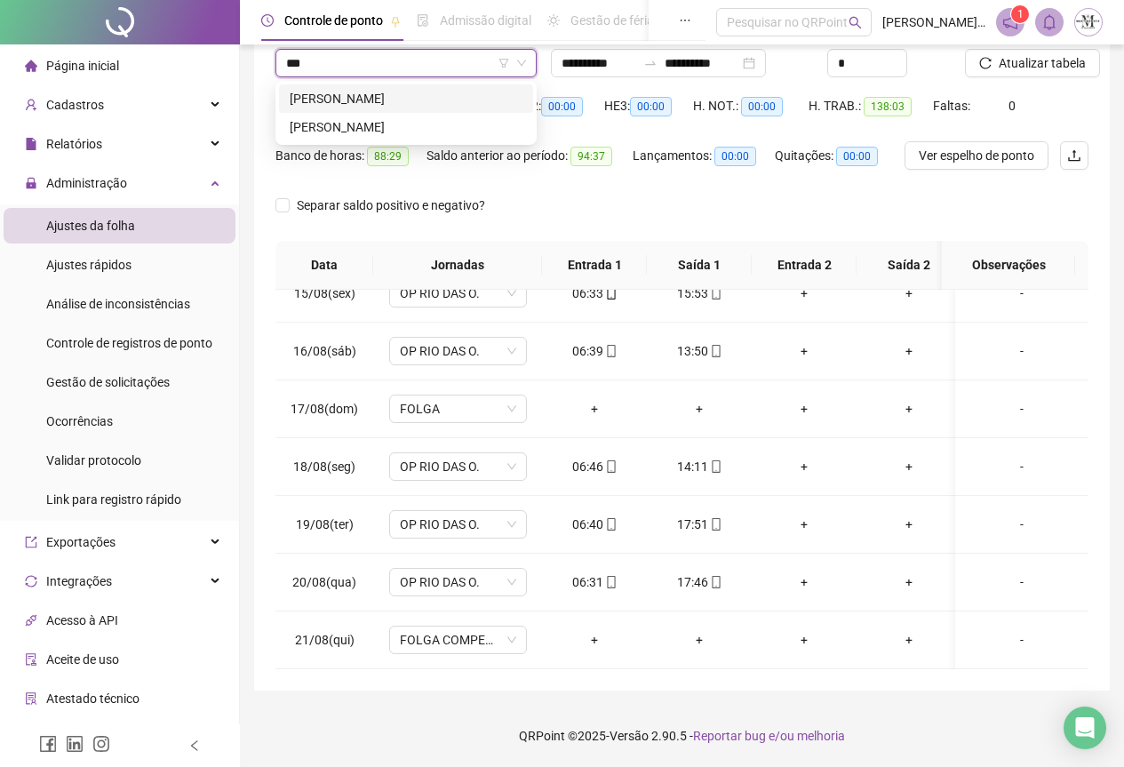
scroll to position [0, 0]
type input "*******"
click at [393, 130] on div "[PERSON_NAME]" at bounding box center [406, 127] width 233 height 20
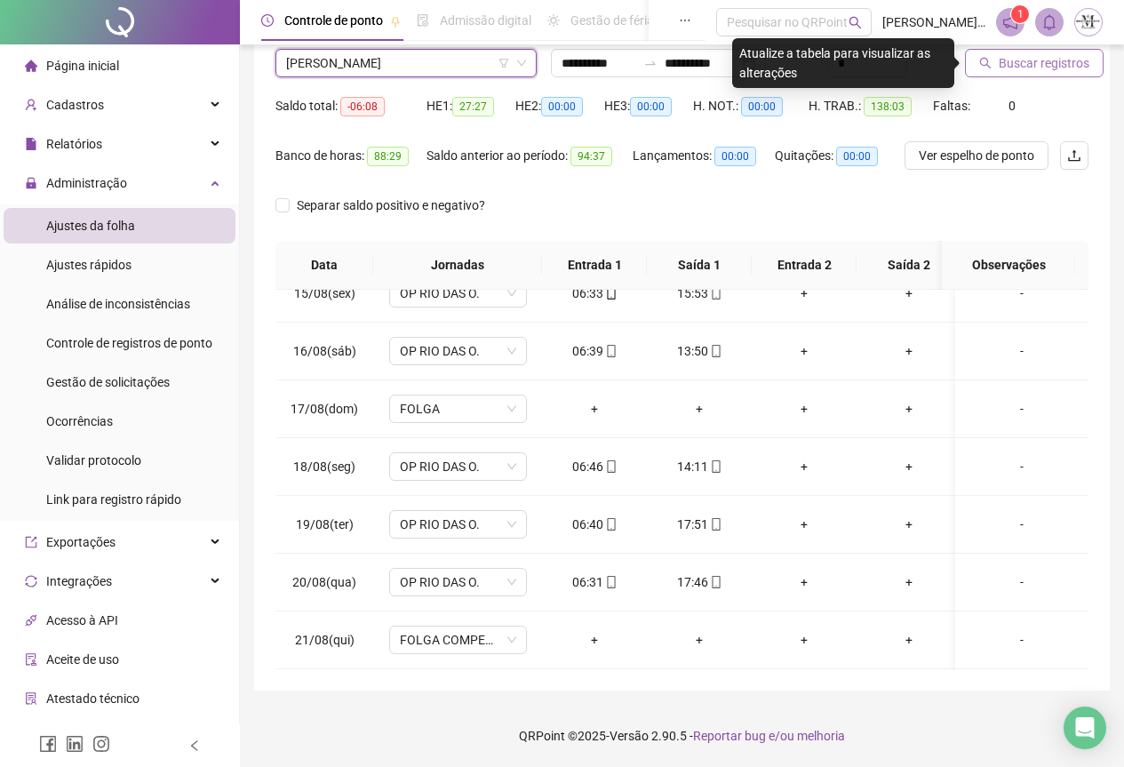
click at [995, 68] on button "Buscar registros" at bounding box center [1034, 63] width 139 height 28
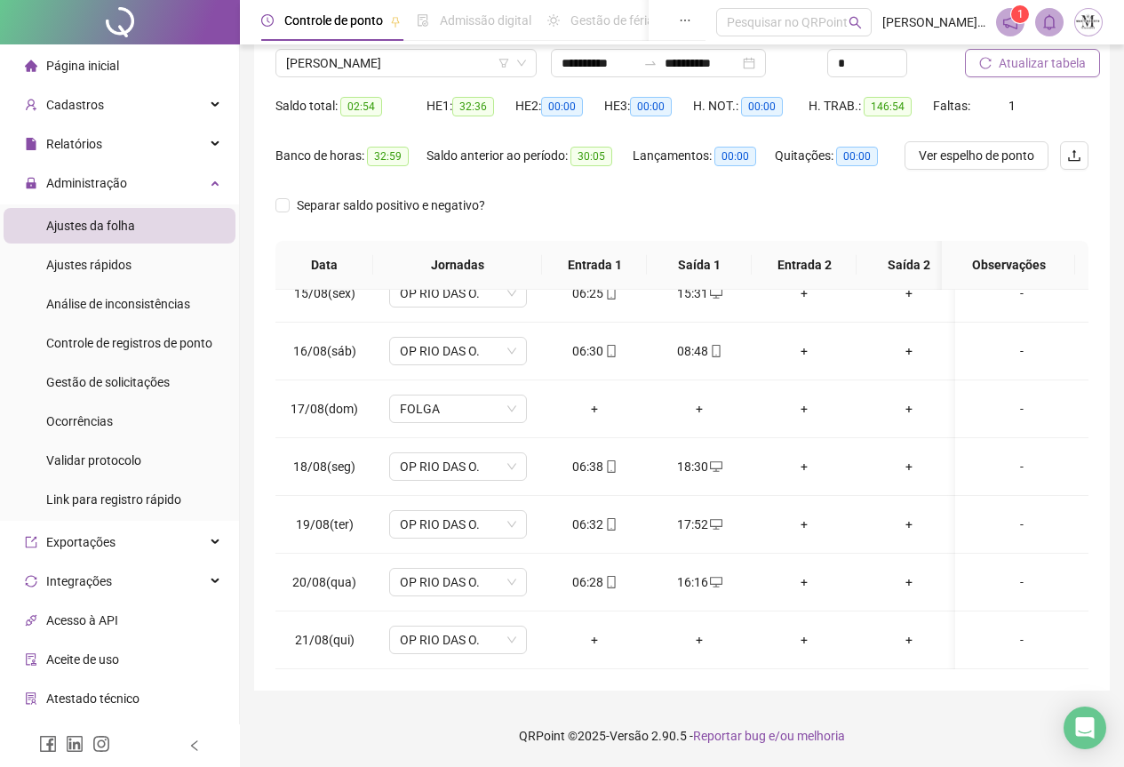
click at [1022, 70] on span "Atualizar tabela" at bounding box center [1042, 63] width 87 height 20
click at [443, 633] on span "OP RIO DAS O." at bounding box center [458, 639] width 116 height 27
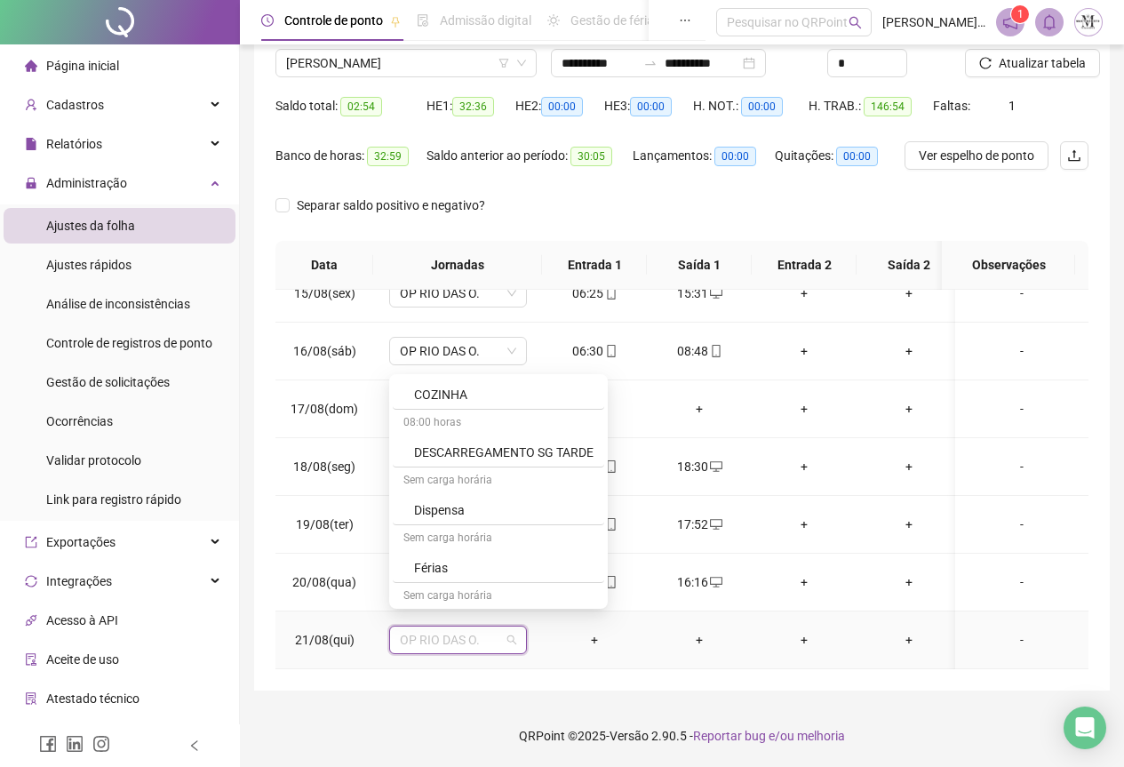
scroll to position [1066, 0]
click at [442, 509] on div "Folga compensatória" at bounding box center [503, 509] width 179 height 20
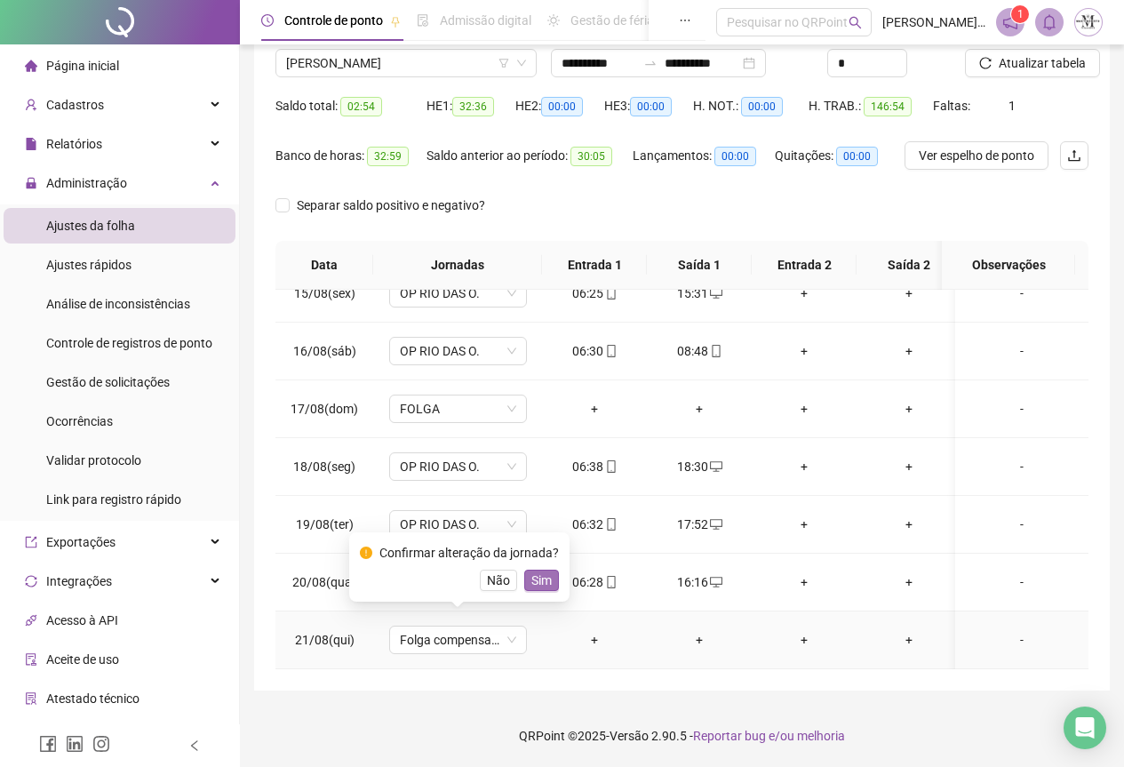
click at [545, 586] on span "Sim" at bounding box center [541, 580] width 20 height 20
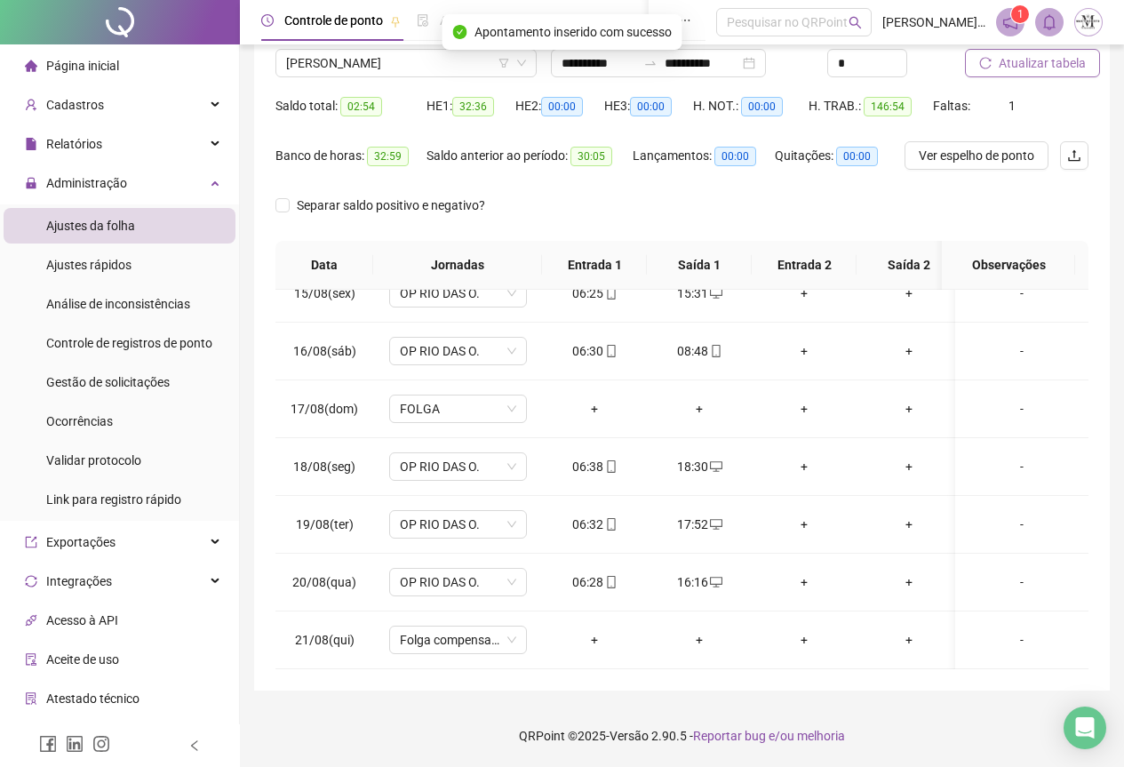
click at [1039, 68] on span "Atualizar tabela" at bounding box center [1042, 63] width 87 height 20
click at [1030, 64] on span "Atualizar tabela" at bounding box center [1042, 63] width 87 height 20
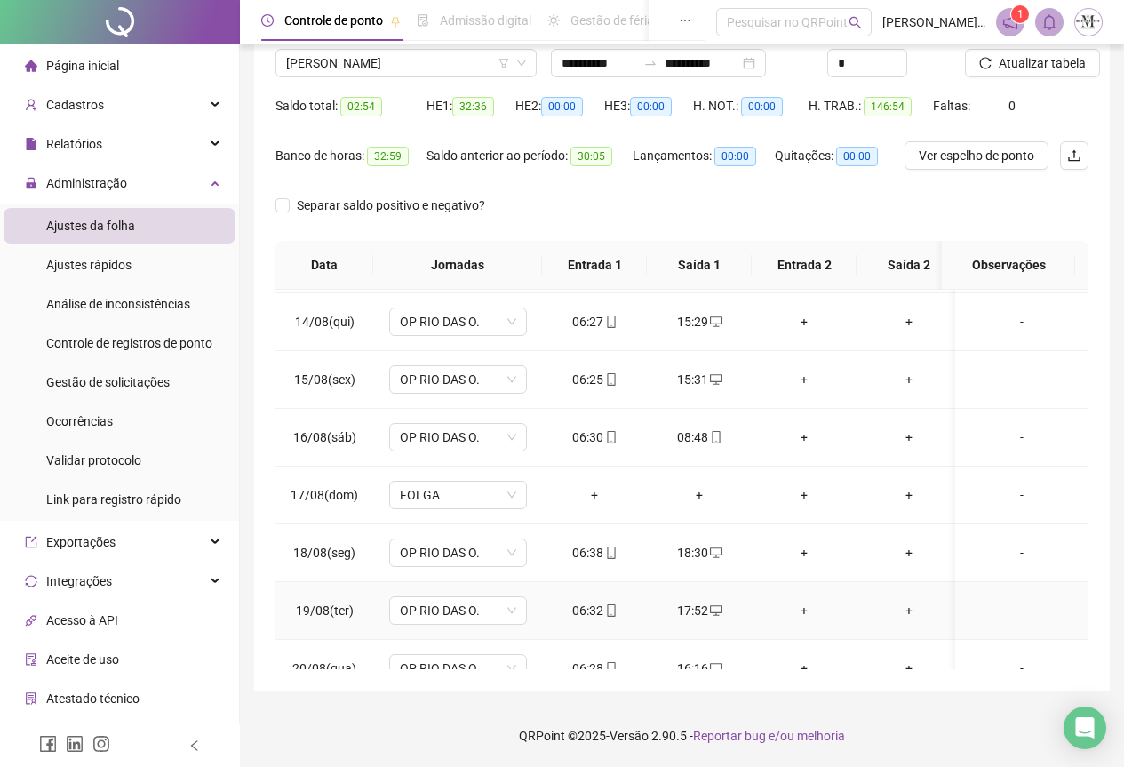
scroll to position [580, 0]
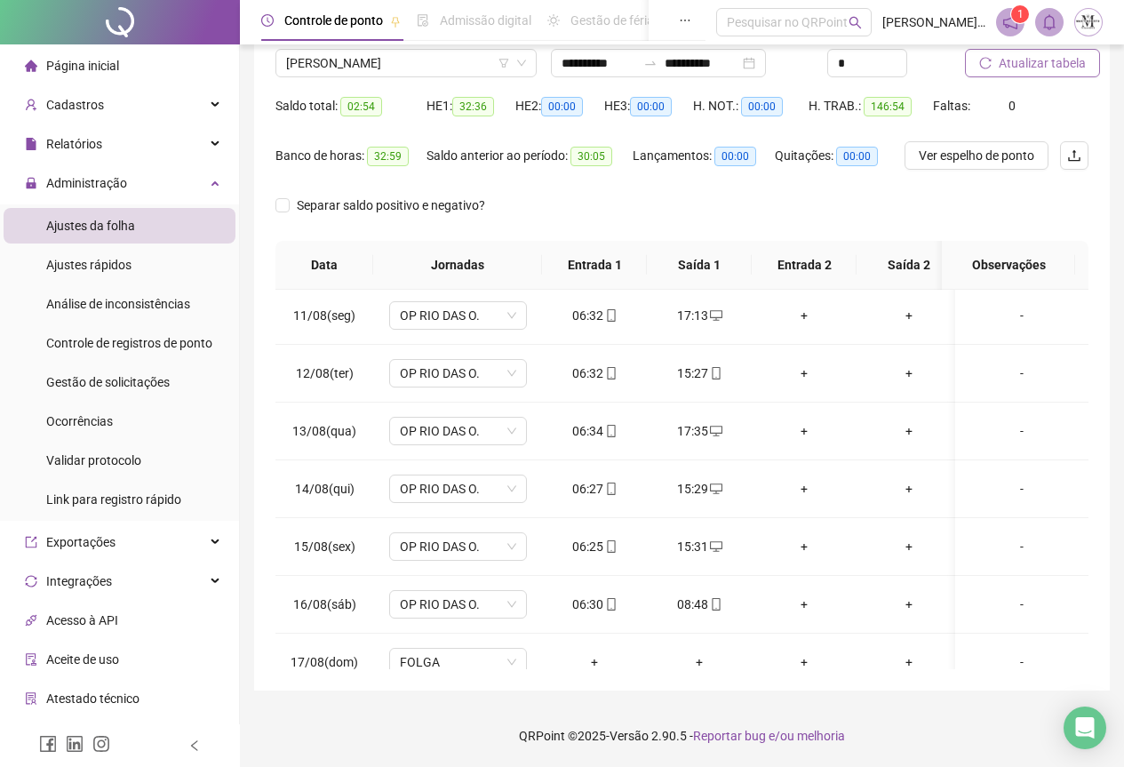
click at [1002, 62] on span "Atualizar tabela" at bounding box center [1042, 63] width 87 height 20
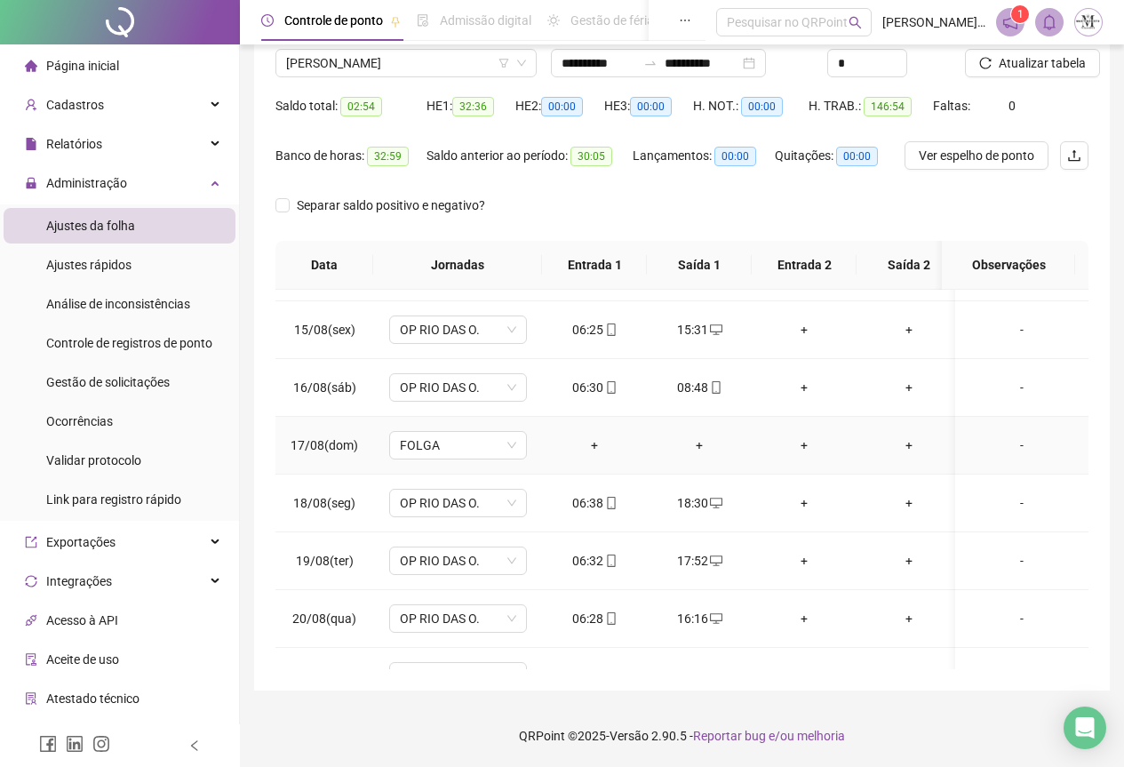
scroll to position [847, 0]
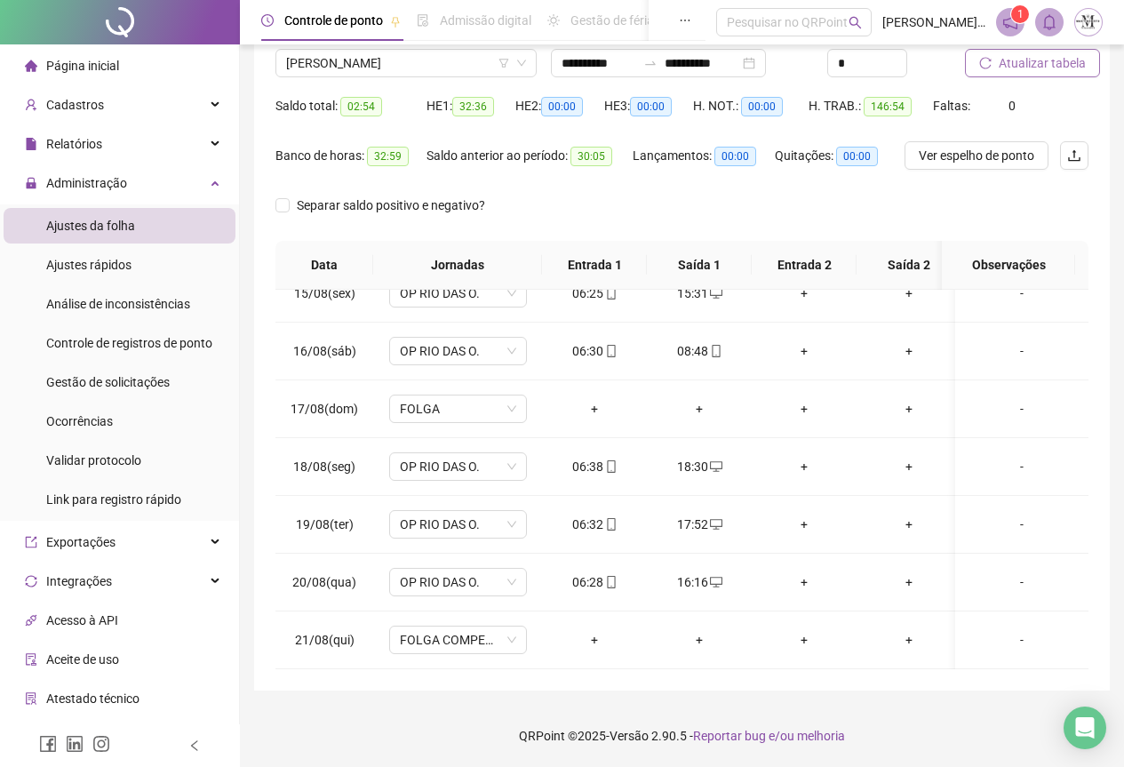
click at [1021, 68] on span "Atualizar tabela" at bounding box center [1042, 63] width 87 height 20
click at [388, 73] on span "[PERSON_NAME]" at bounding box center [406, 63] width 240 height 27
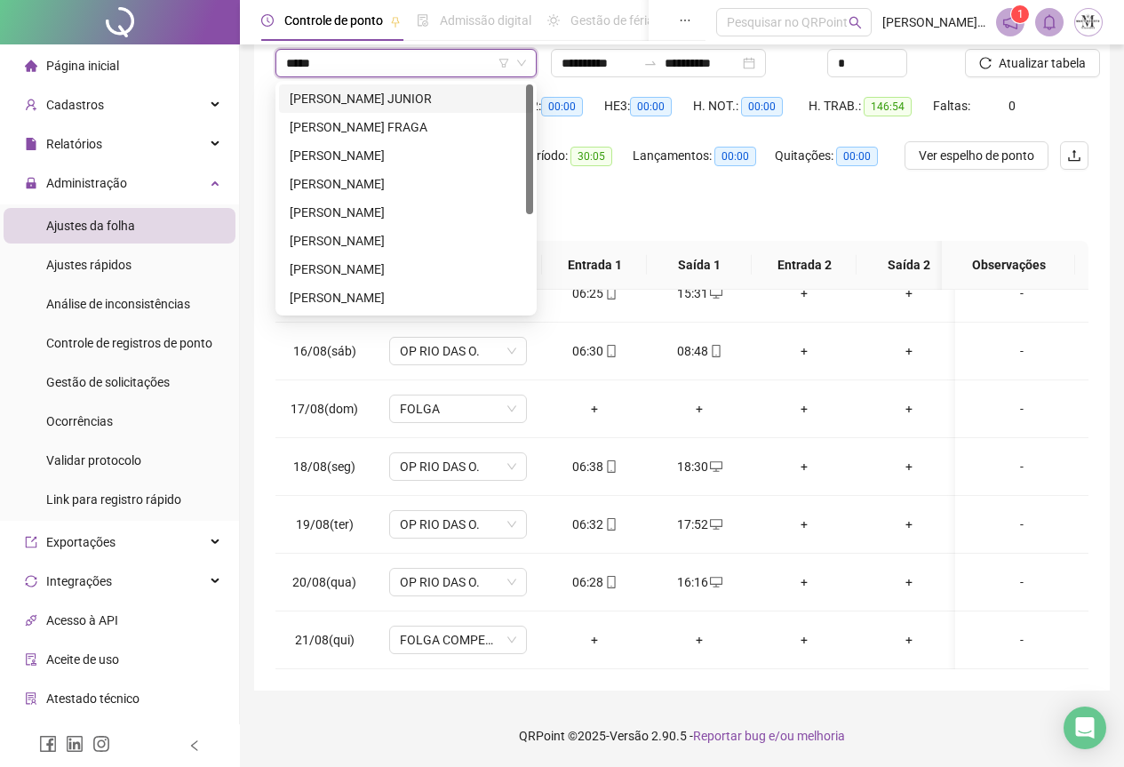
type input "******"
click at [415, 175] on div "[PERSON_NAME]" at bounding box center [406, 184] width 233 height 20
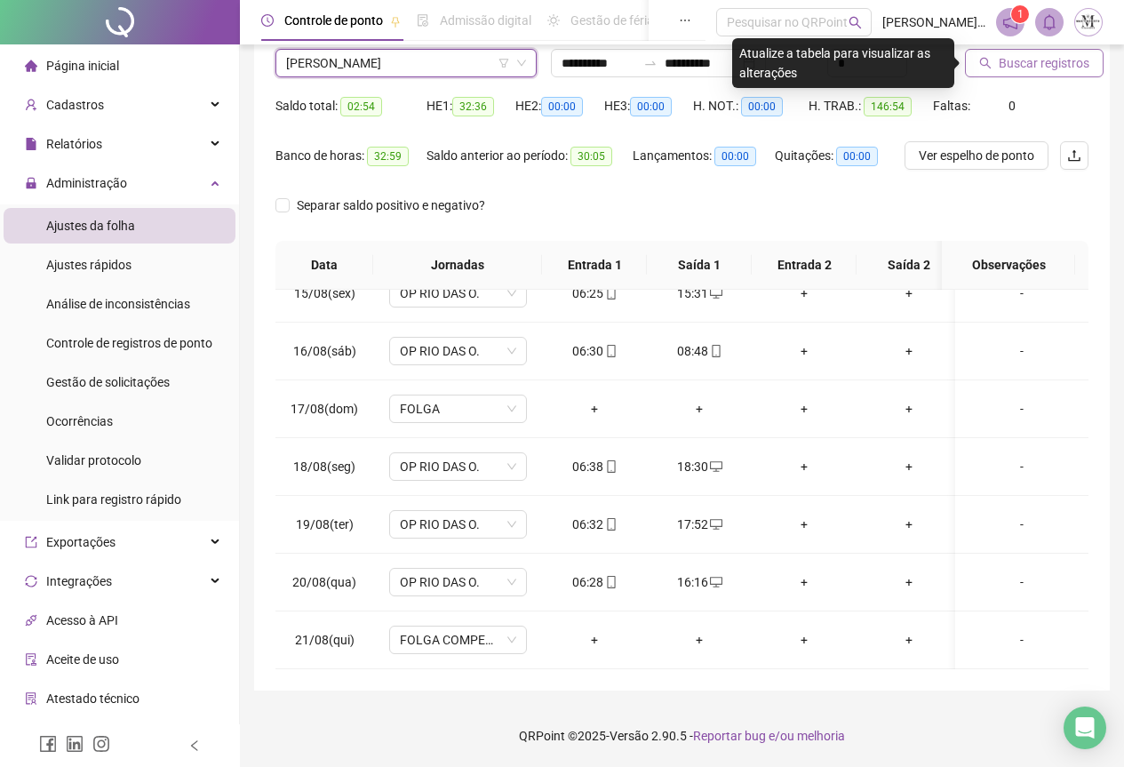
click at [1026, 59] on span "Buscar registros" at bounding box center [1044, 63] width 91 height 20
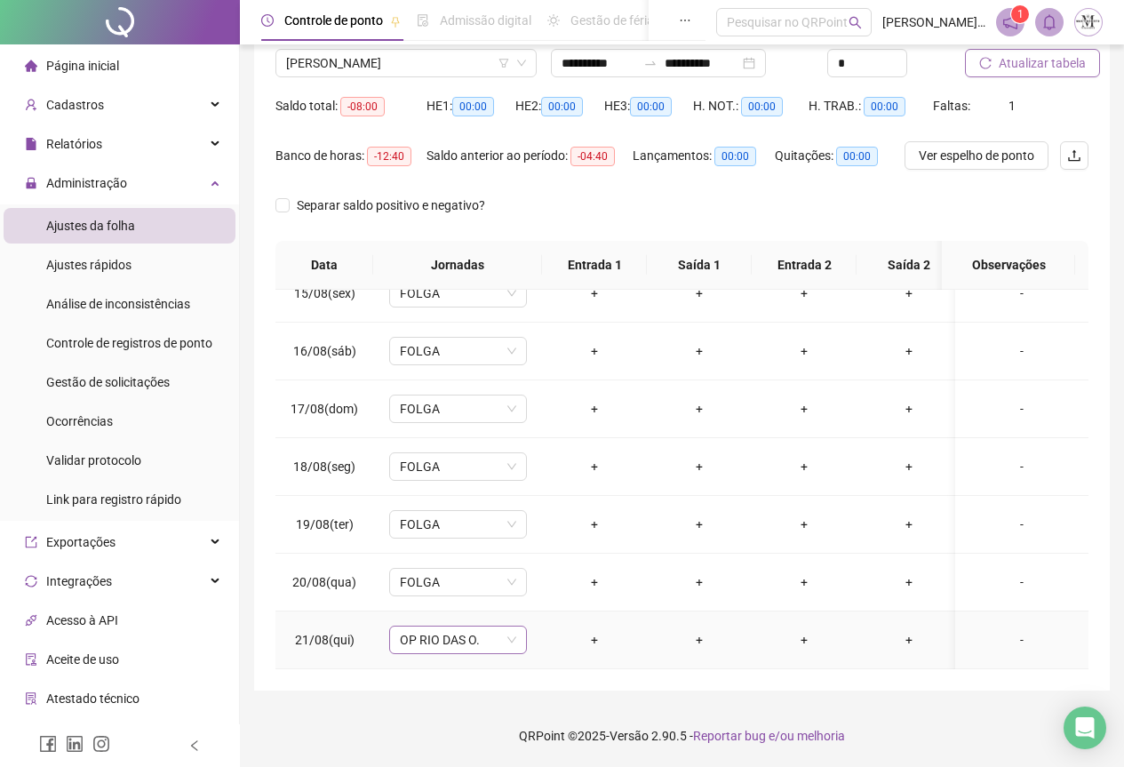
click at [444, 630] on span "OP RIO DAS O." at bounding box center [458, 639] width 116 height 27
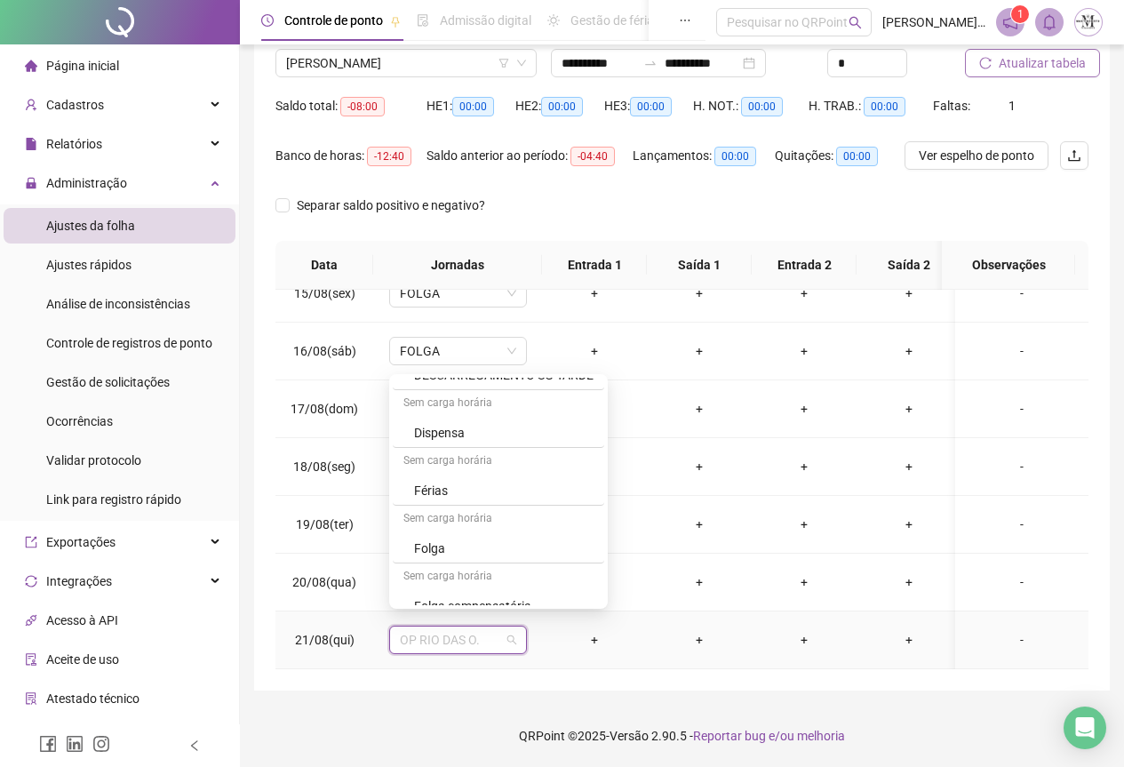
scroll to position [977, 0]
click at [441, 540] on div "Folga" at bounding box center [503, 540] width 179 height 20
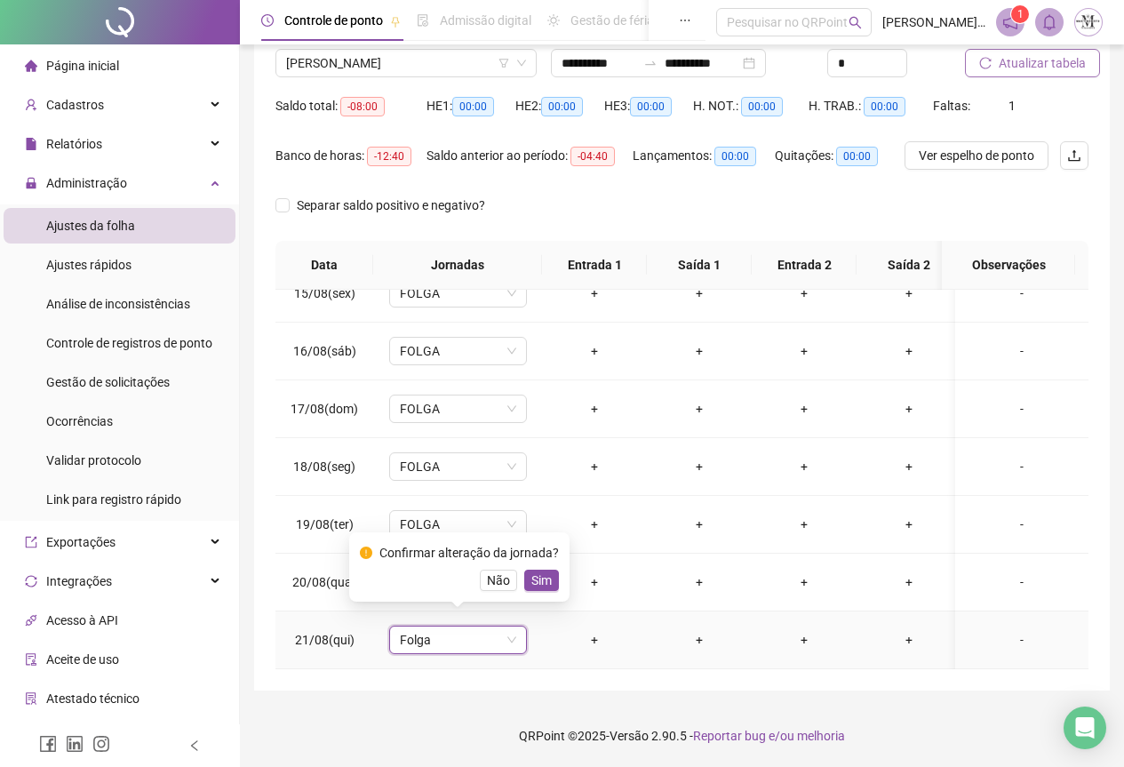
drag, startPoint x: 534, startPoint y: 581, endPoint x: 690, endPoint y: 538, distance: 161.2
click at [537, 581] on span "Sim" at bounding box center [541, 580] width 20 height 20
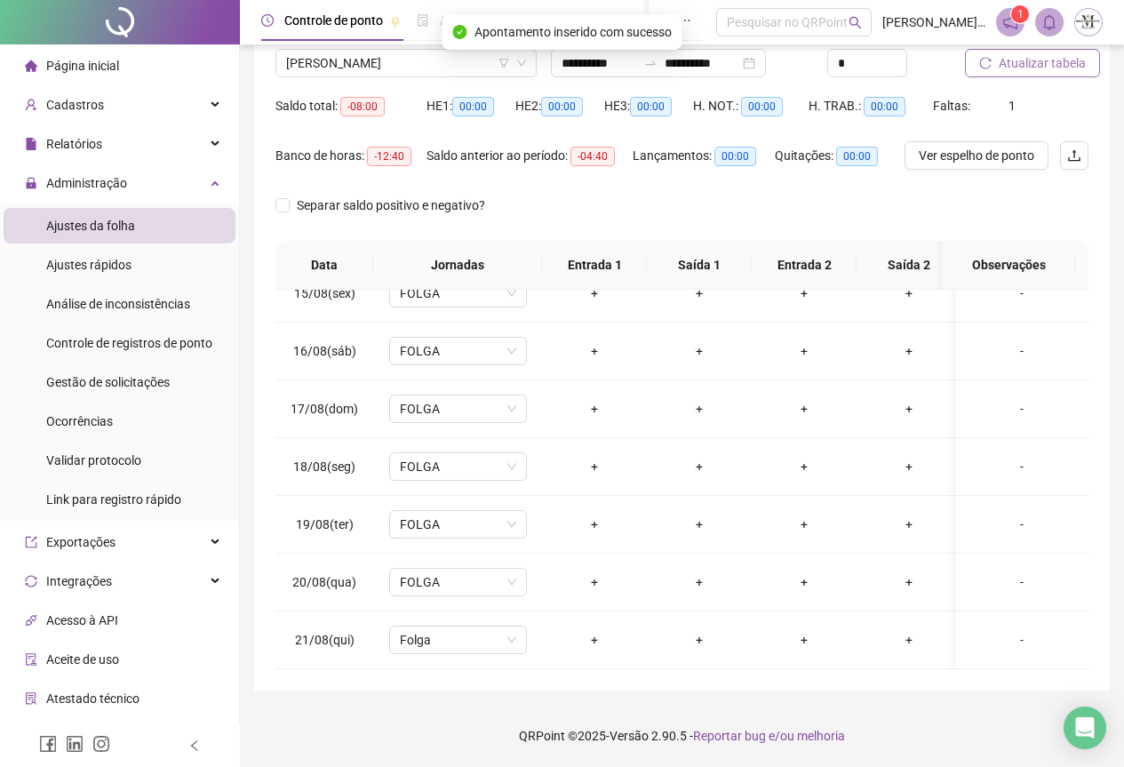
click at [1006, 75] on button "Atualizar tabela" at bounding box center [1032, 63] width 135 height 28
click at [1018, 62] on span "Atualizar tabela" at bounding box center [1042, 63] width 87 height 20
click at [346, 64] on span "[PERSON_NAME]" at bounding box center [406, 63] width 240 height 27
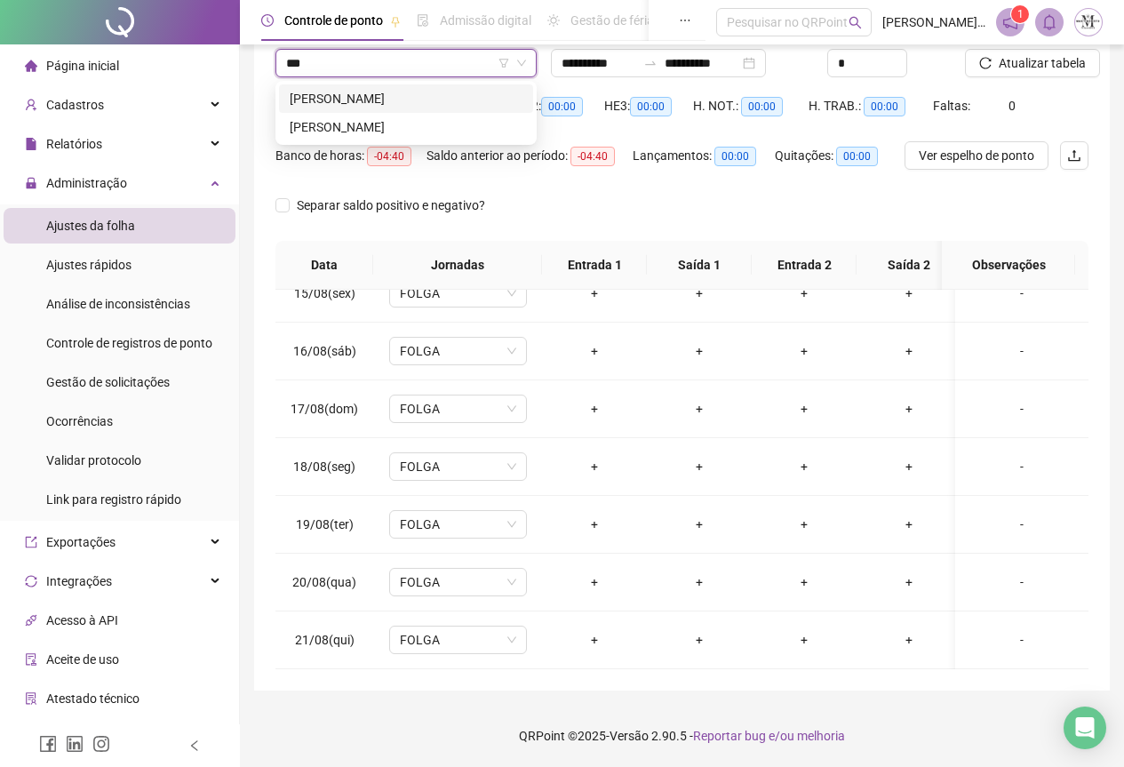
scroll to position [0, 0]
type input "******"
click at [387, 105] on div "[PERSON_NAME]" at bounding box center [406, 99] width 233 height 20
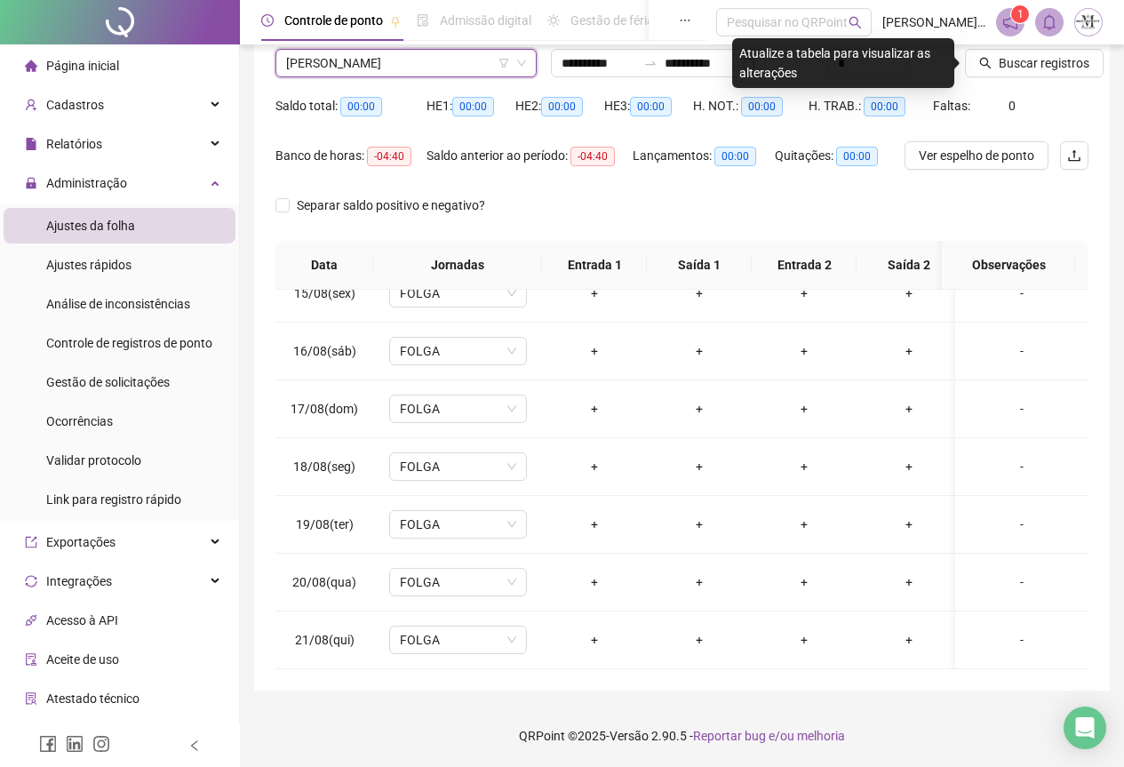
click at [991, 65] on icon "search" at bounding box center [985, 63] width 12 height 12
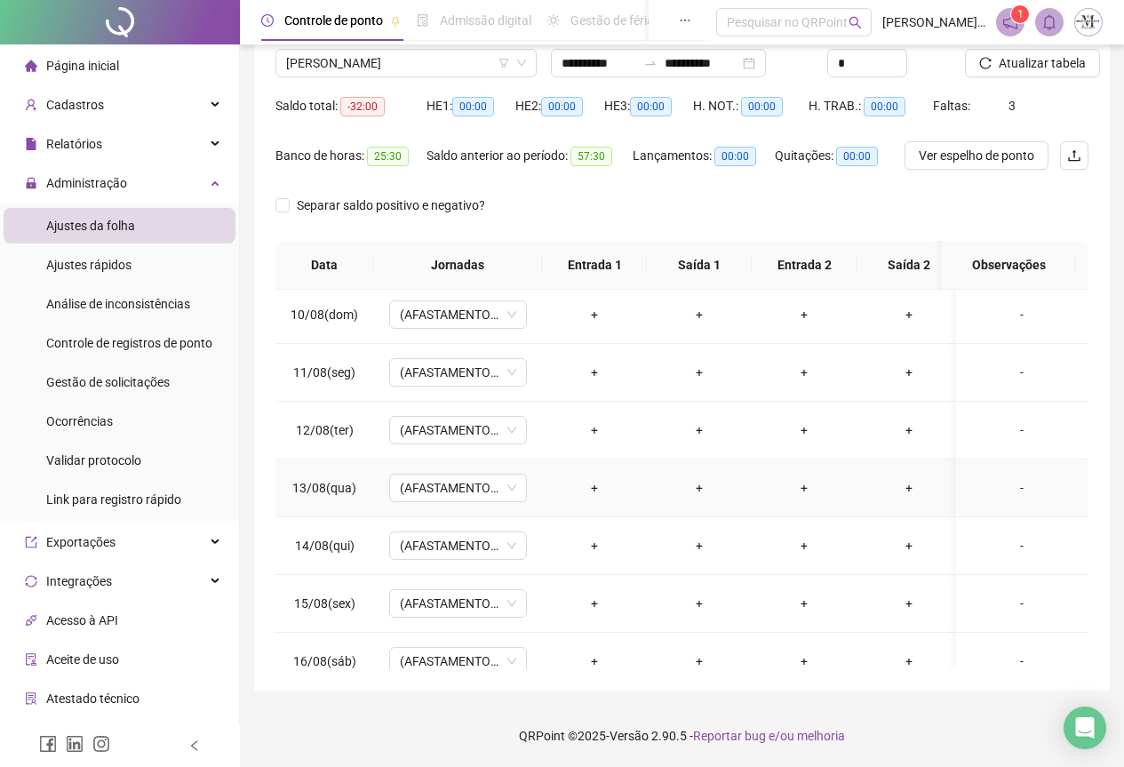
scroll to position [847, 0]
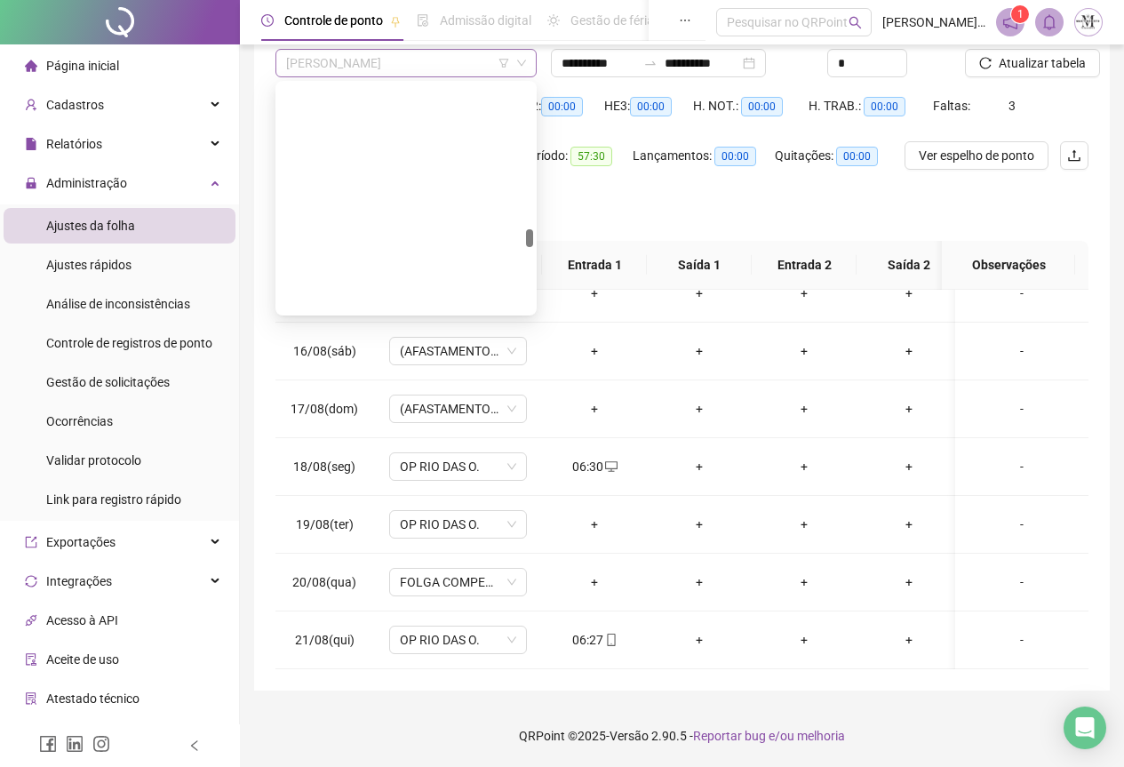
click at [339, 66] on span "[PERSON_NAME]" at bounding box center [406, 63] width 240 height 27
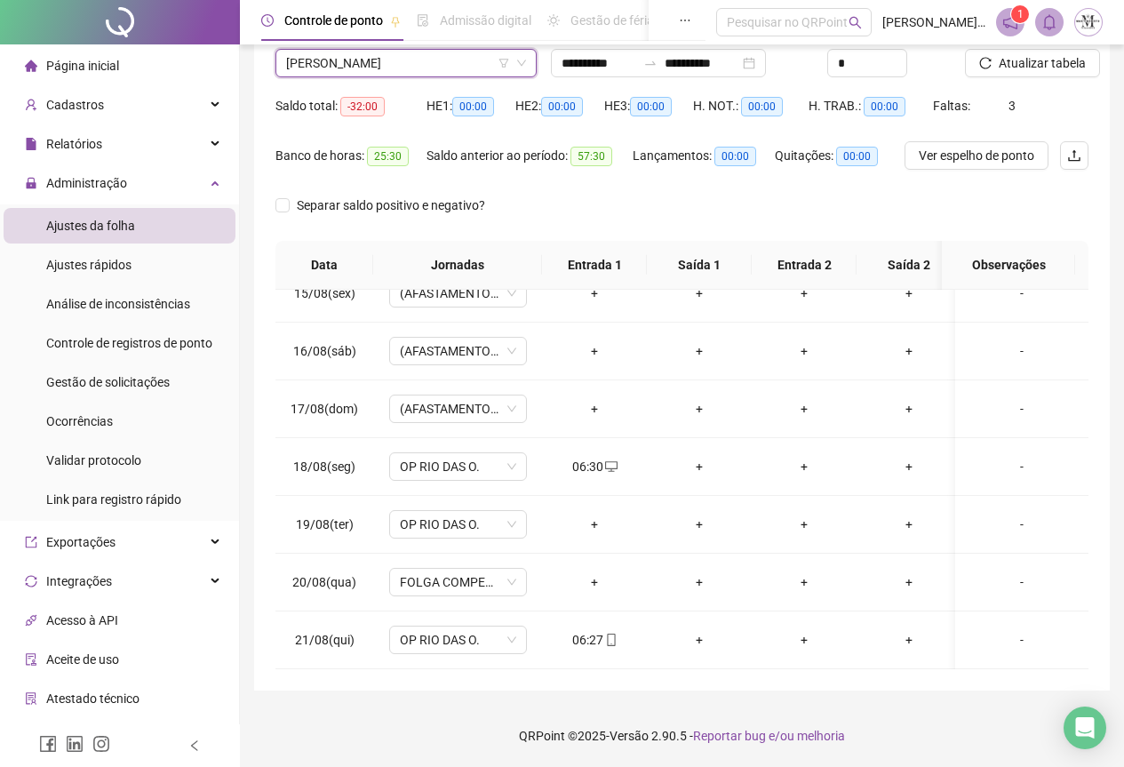
click at [350, 59] on span "[PERSON_NAME]" at bounding box center [406, 63] width 240 height 27
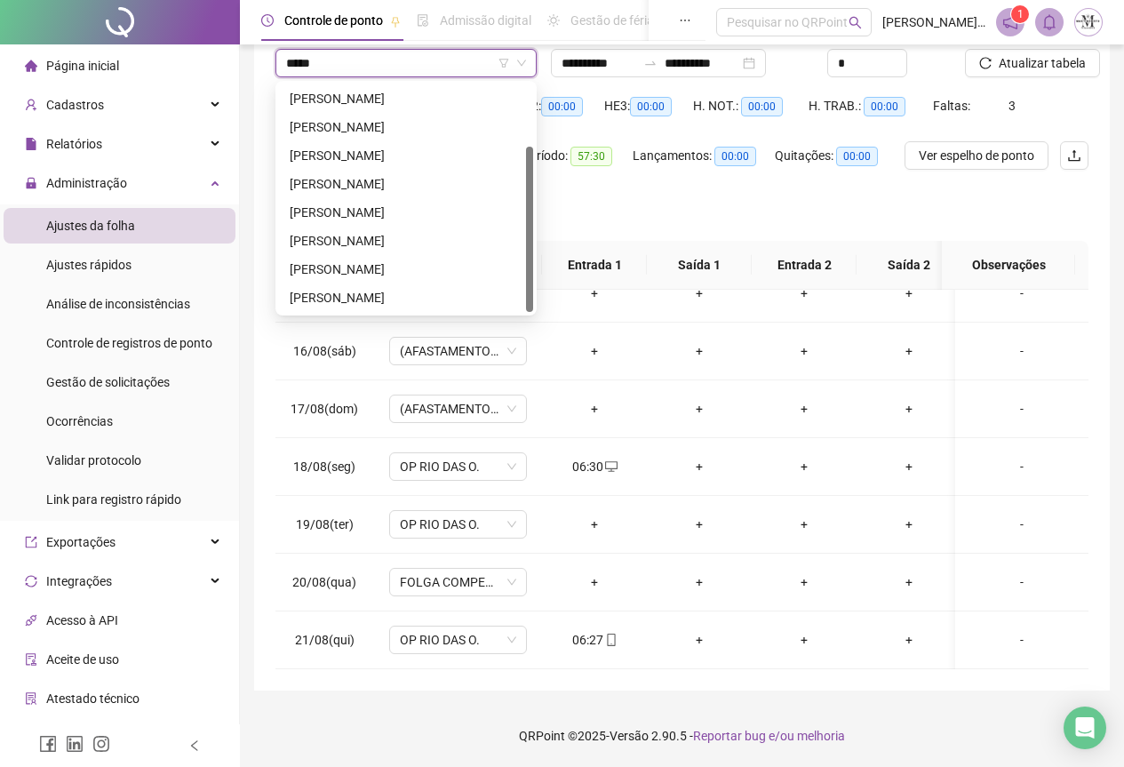
scroll to position [85, 0]
type input "*****"
click at [365, 163] on div "[PERSON_NAME]" at bounding box center [406, 156] width 233 height 20
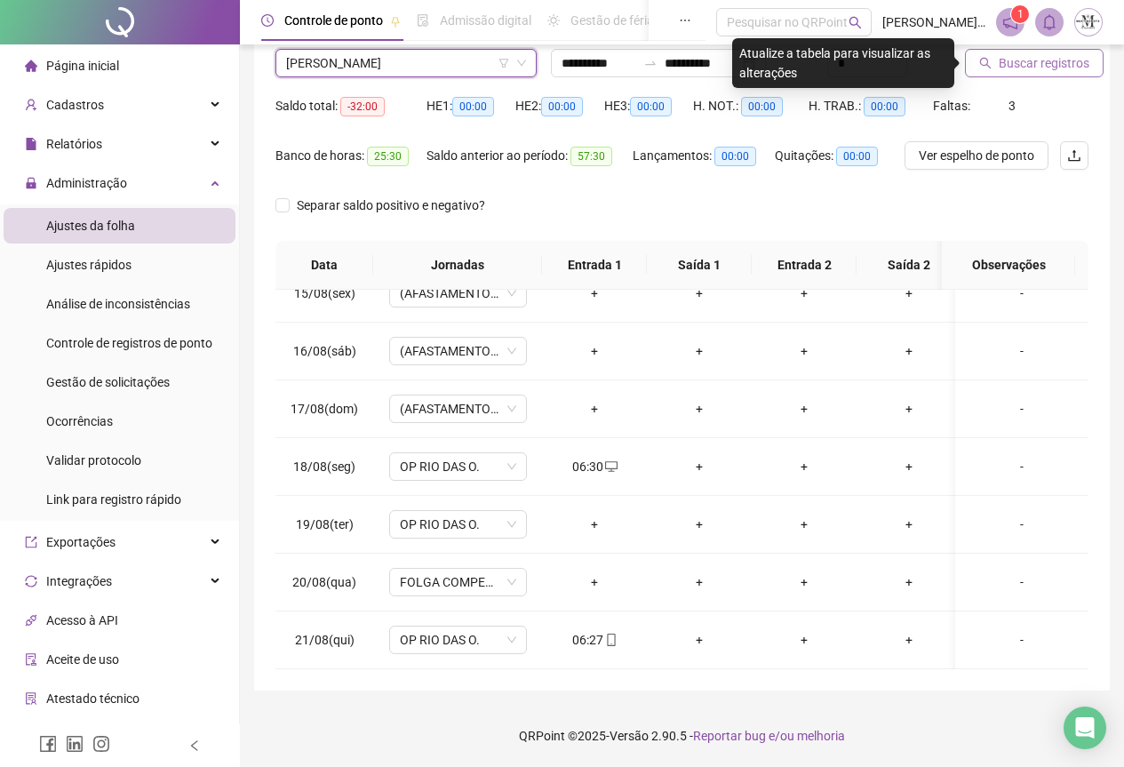
click at [1018, 60] on span "Buscar registros" at bounding box center [1044, 63] width 91 height 20
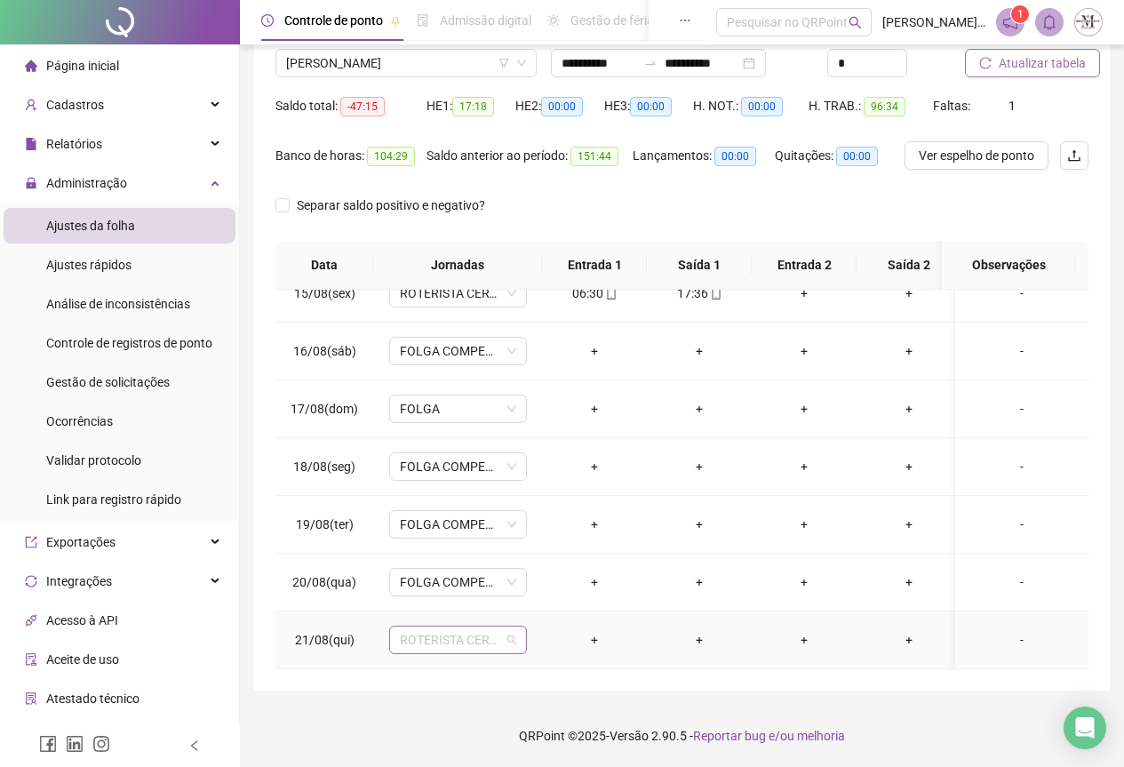
click at [443, 628] on span "ROTERISTA CERTO SG" at bounding box center [458, 639] width 116 height 27
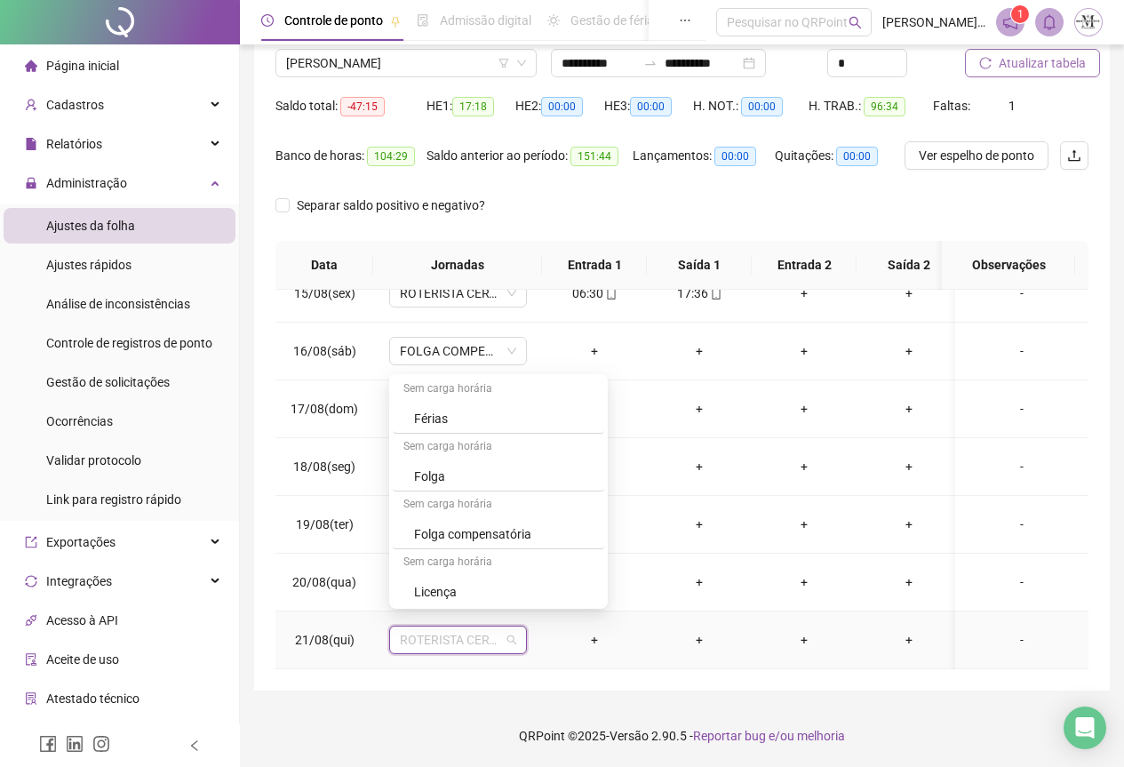
scroll to position [1066, 0]
click at [465, 514] on div "Folga compensatória" at bounding box center [503, 509] width 179 height 20
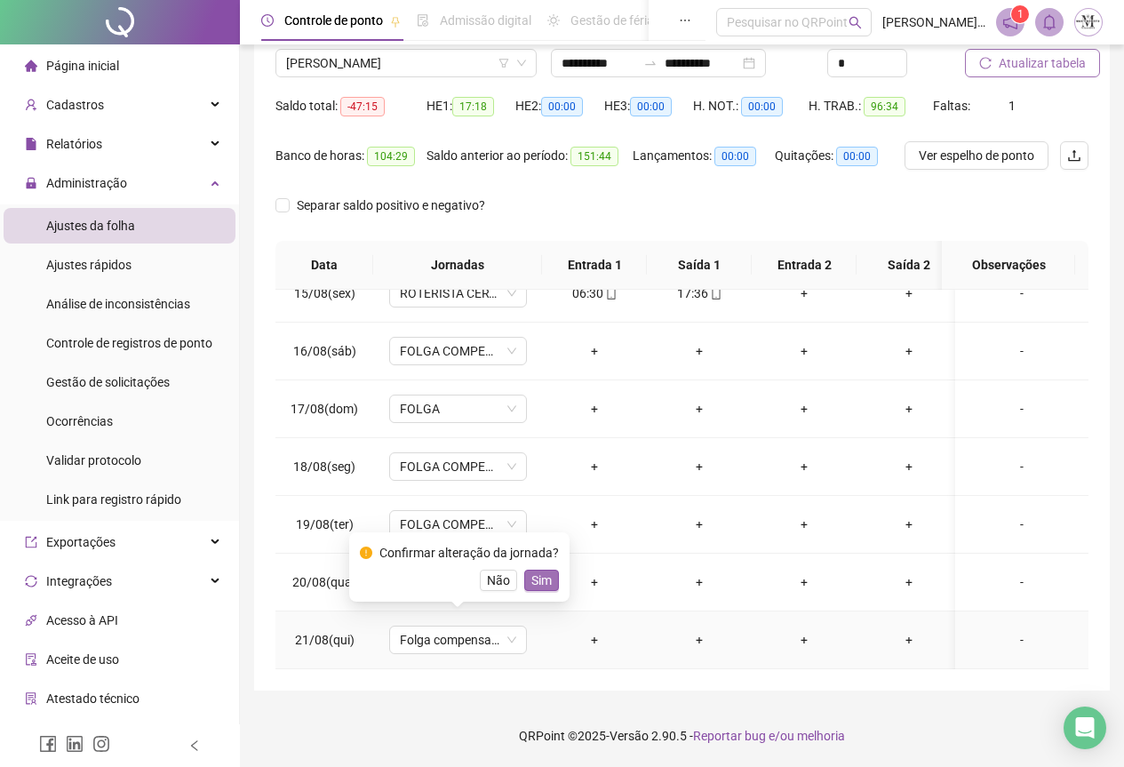
click at [547, 580] on span "Sim" at bounding box center [541, 580] width 20 height 20
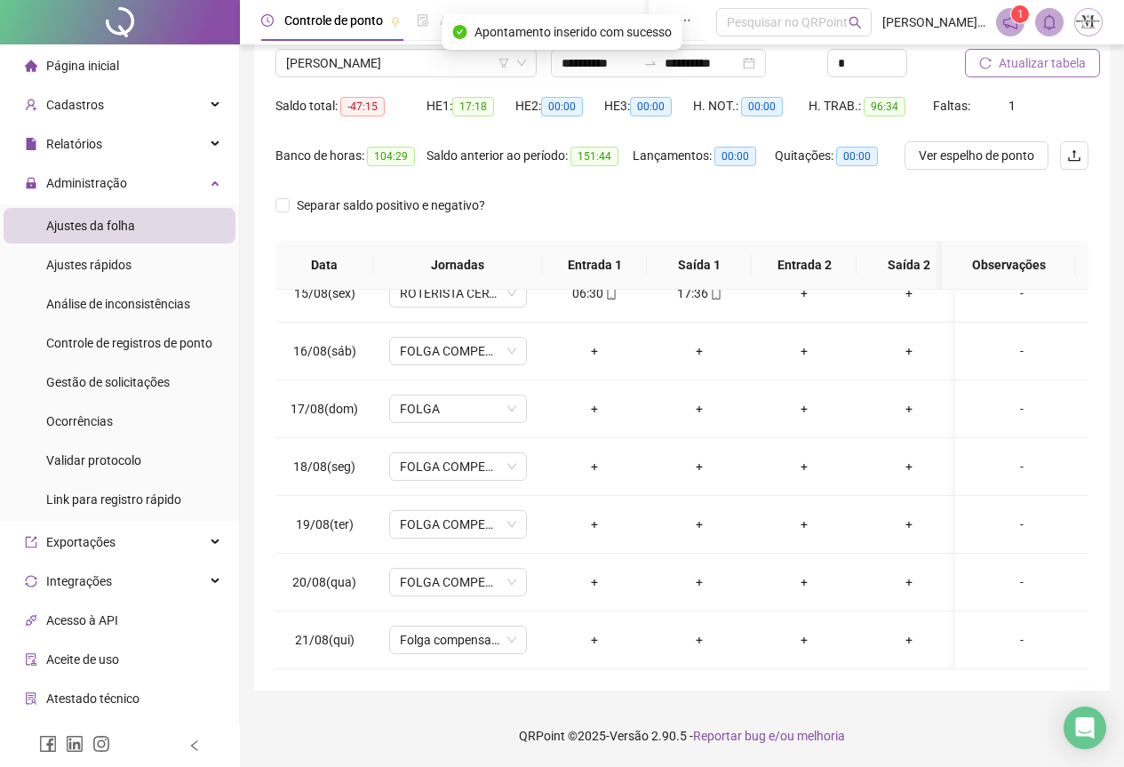
click at [1025, 76] on button "Atualizar tabela" at bounding box center [1032, 63] width 135 height 28
click at [427, 66] on span "[PERSON_NAME]" at bounding box center [406, 63] width 240 height 27
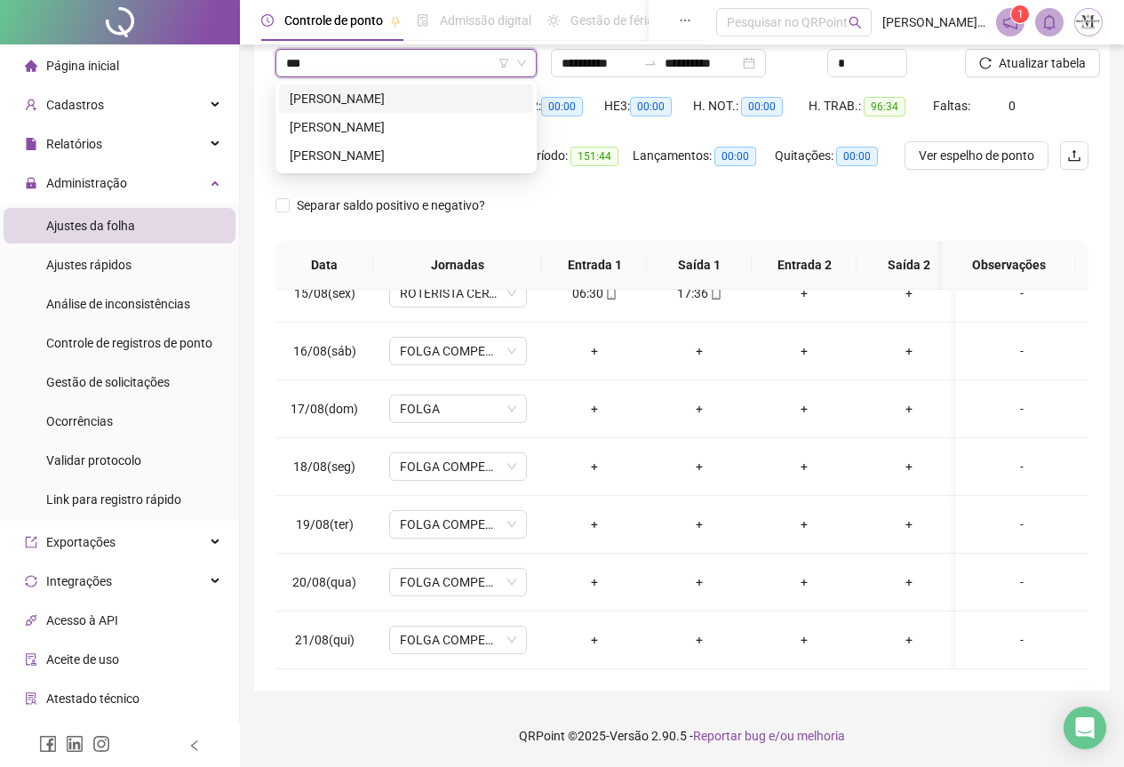
scroll to position [0, 0]
type input "******"
click at [431, 93] on div "[PERSON_NAME]" at bounding box center [406, 99] width 233 height 20
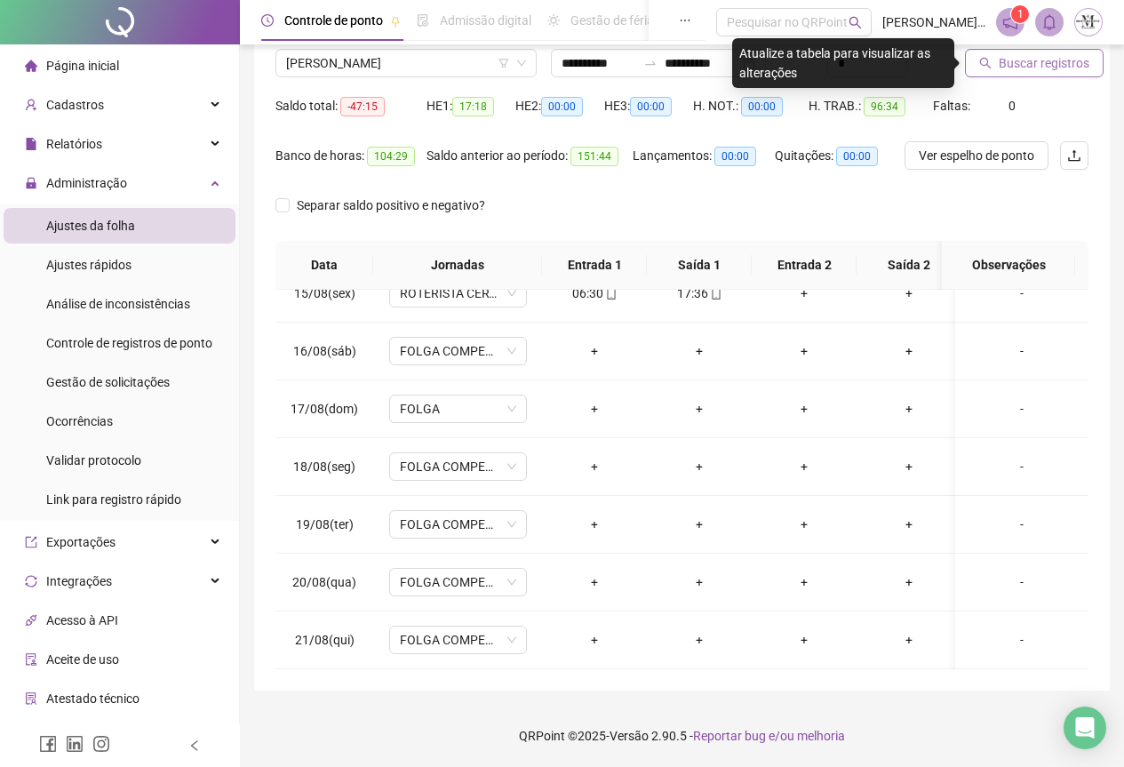
click at [1015, 62] on span "Buscar registros" at bounding box center [1044, 63] width 91 height 20
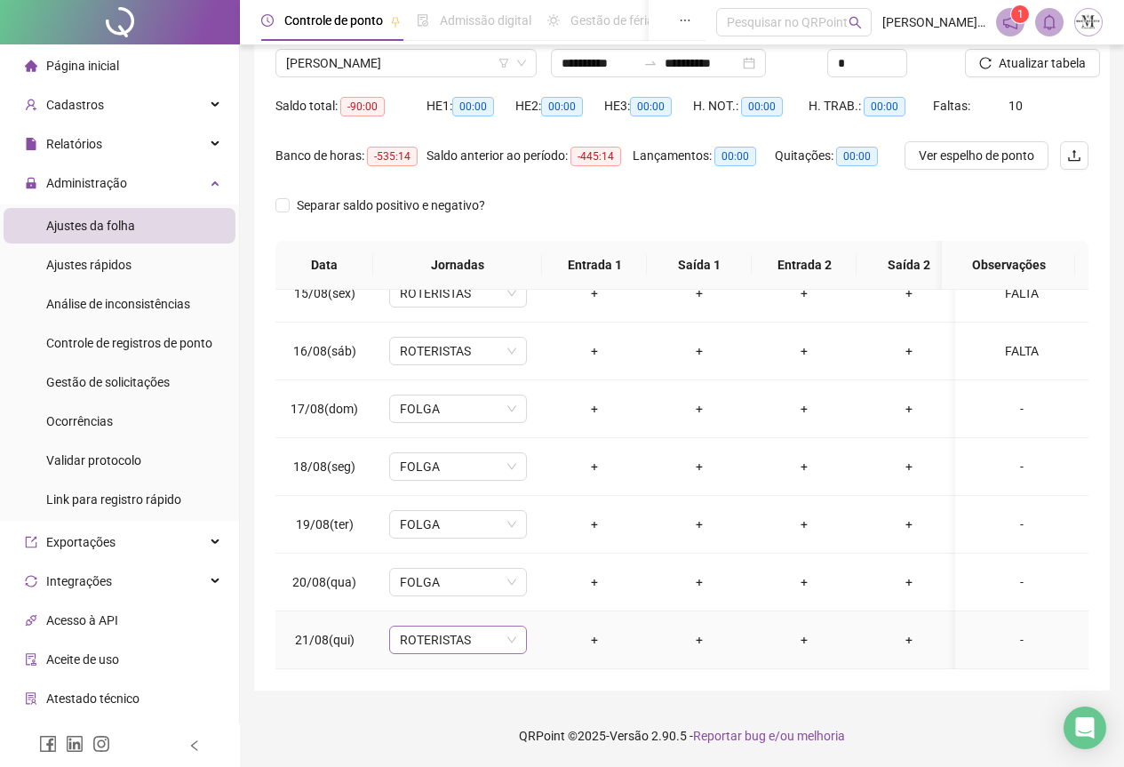
click at [437, 626] on span "ROTERISTAS" at bounding box center [458, 639] width 116 height 27
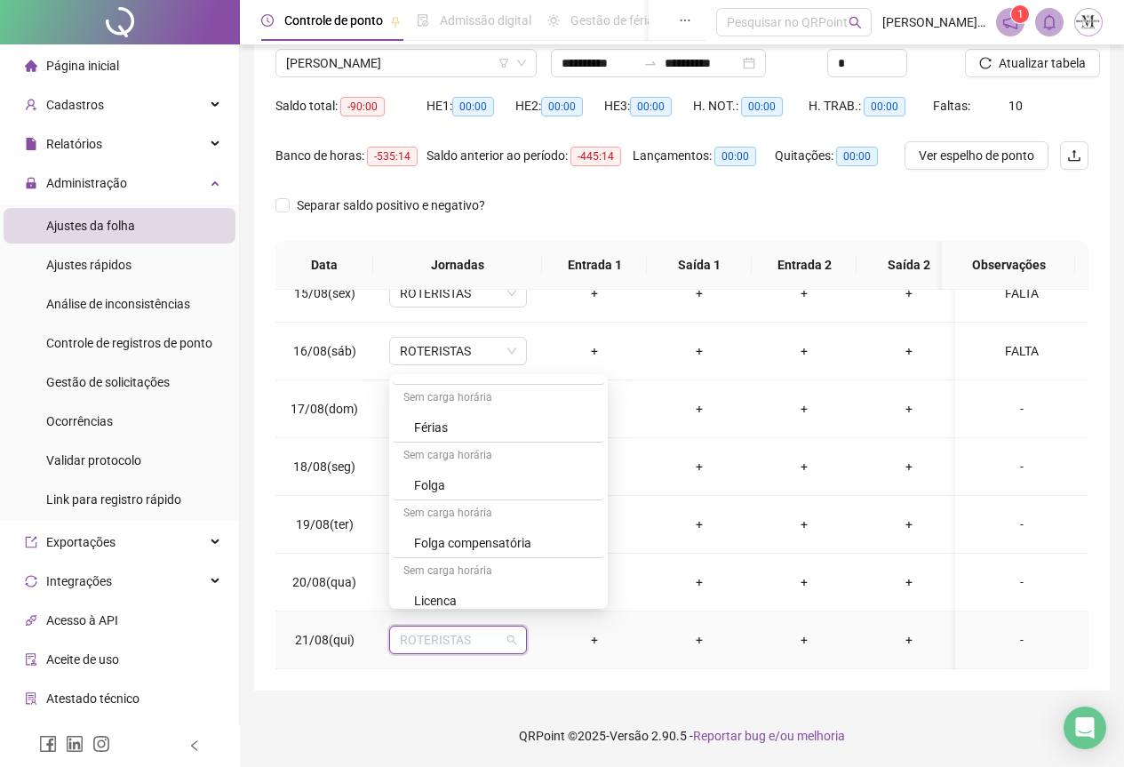
scroll to position [1066, 0]
click at [453, 448] on div "Folga" at bounding box center [503, 452] width 179 height 20
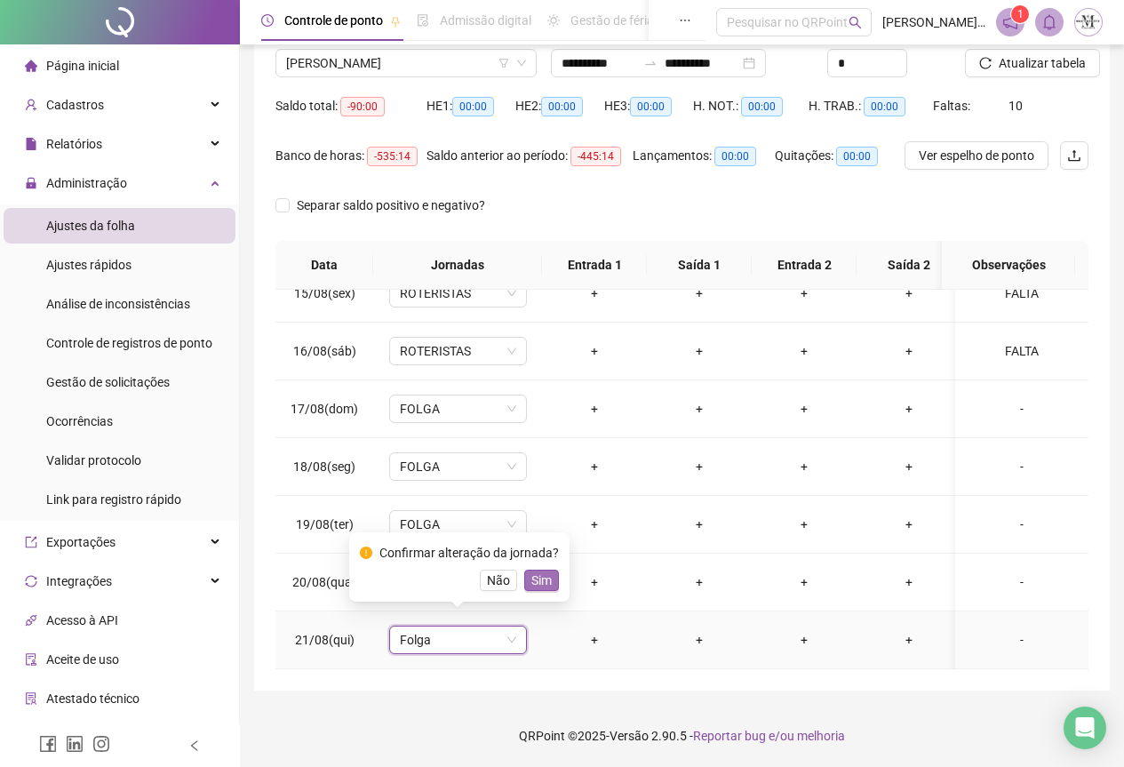
click at [547, 587] on span "Sim" at bounding box center [541, 580] width 20 height 20
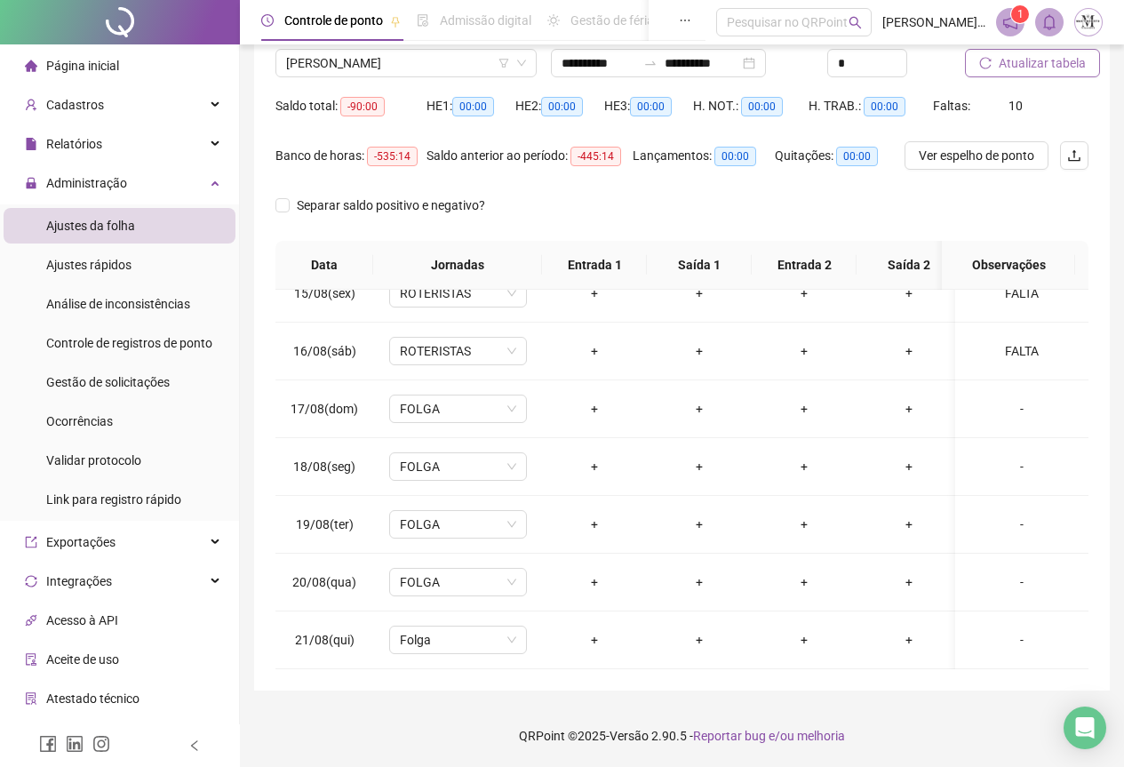
click at [1021, 75] on button "Atualizar tabela" at bounding box center [1032, 63] width 135 height 28
click at [420, 626] on span "ROTERISTAS" at bounding box center [458, 639] width 116 height 27
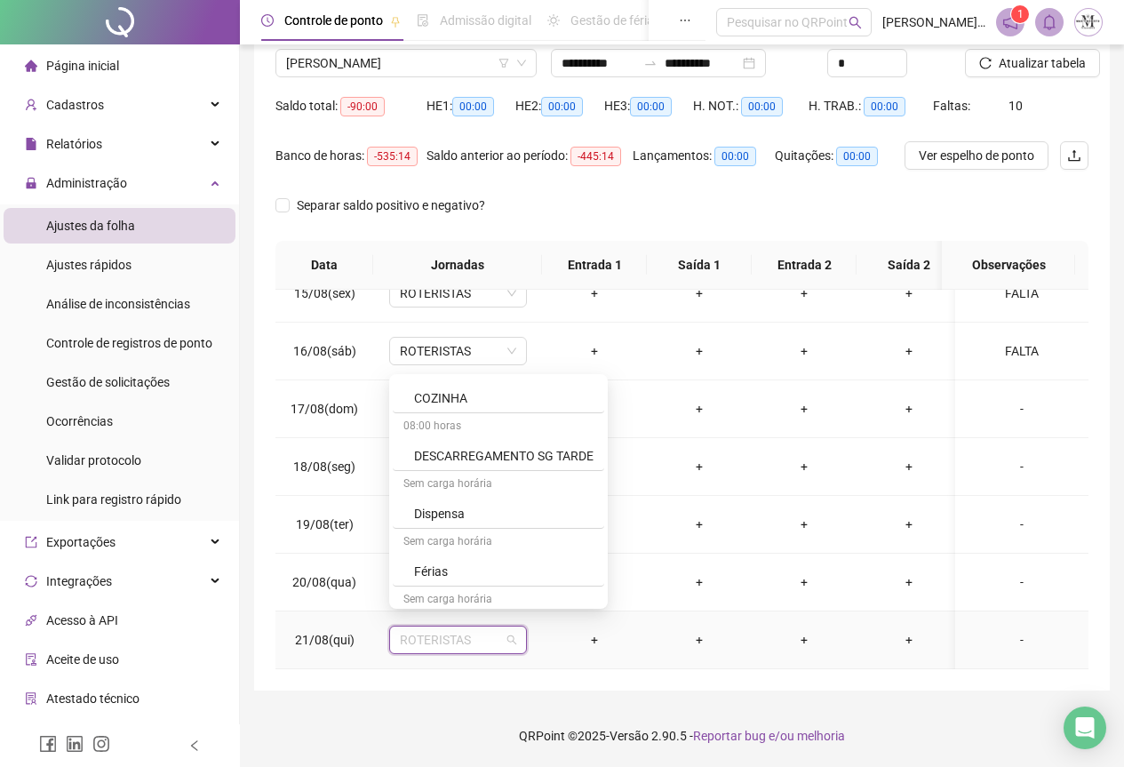
scroll to position [977, 0]
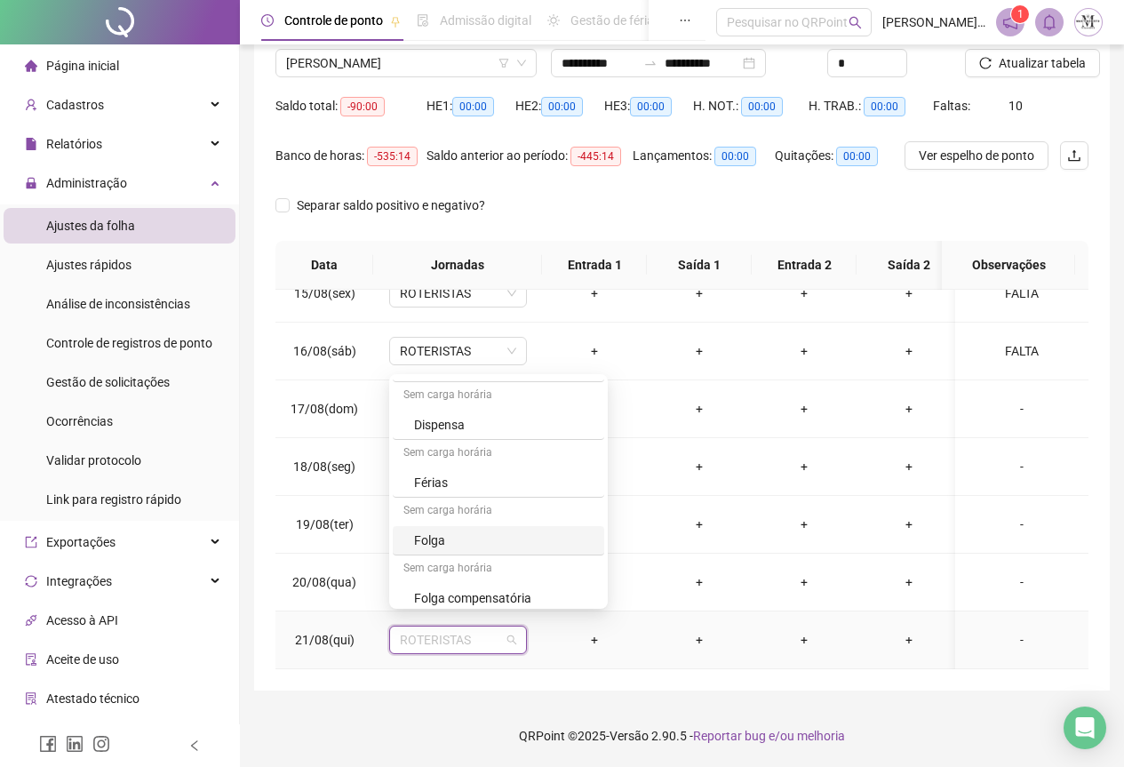
click at [445, 533] on div "Folga" at bounding box center [503, 540] width 179 height 20
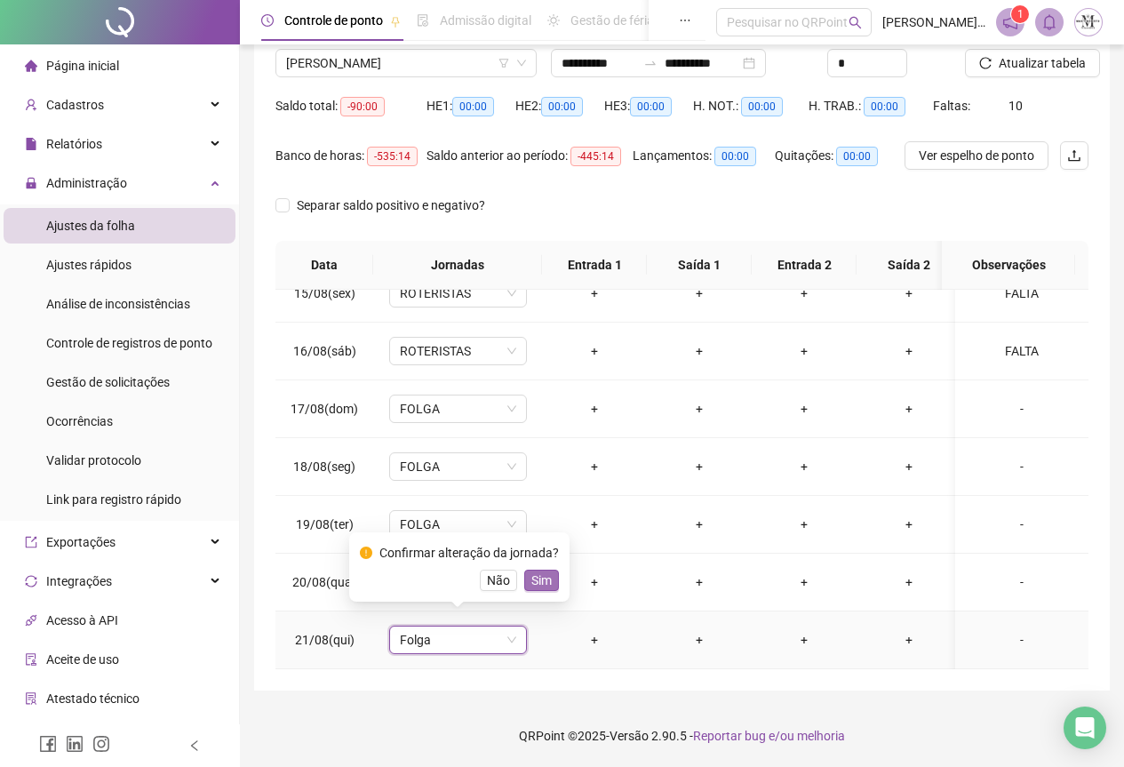
click at [535, 580] on span "Sim" at bounding box center [541, 580] width 20 height 20
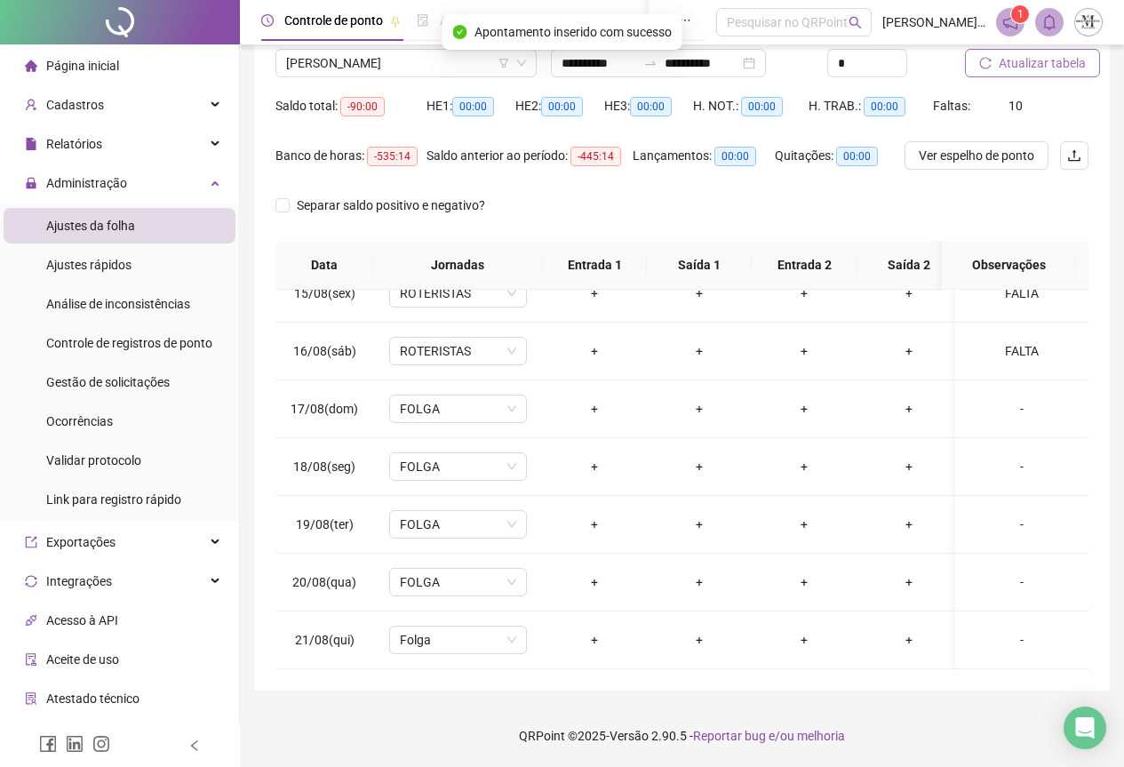
click at [1023, 60] on span "Atualizar tabela" at bounding box center [1042, 63] width 87 height 20
click at [1012, 73] on button "Atualizar tabela" at bounding box center [1032, 63] width 135 height 28
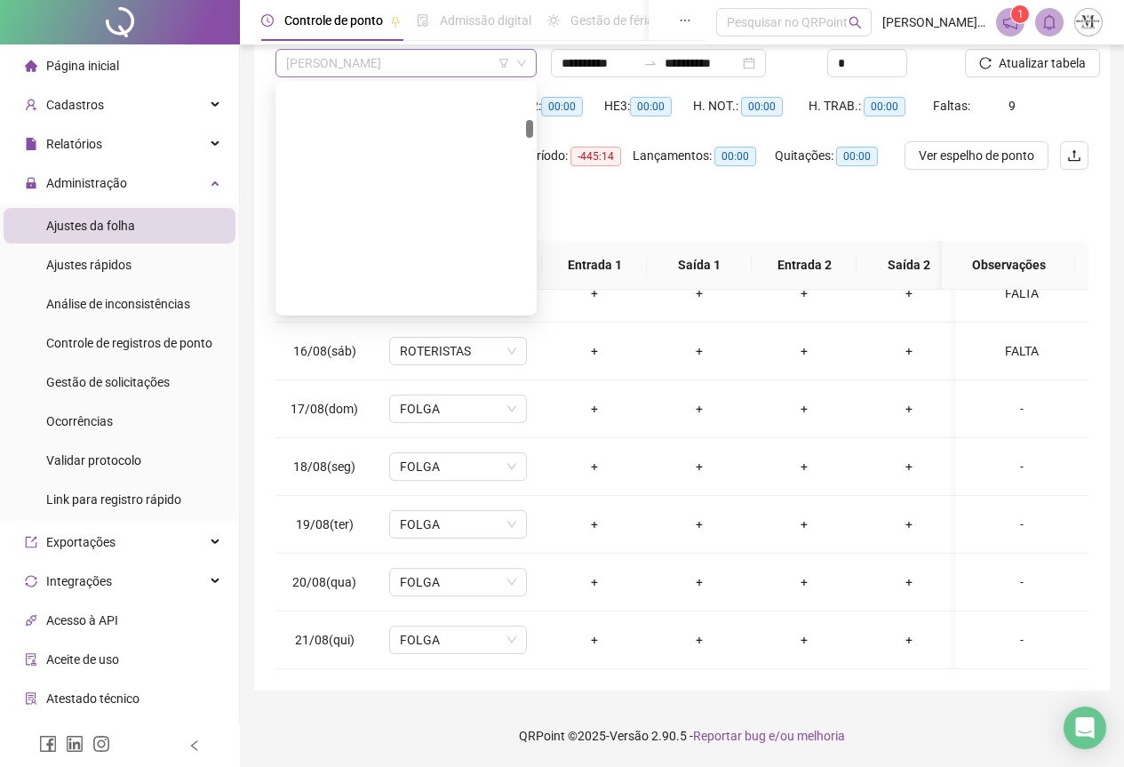
click at [370, 58] on span "[PERSON_NAME]" at bounding box center [406, 63] width 240 height 27
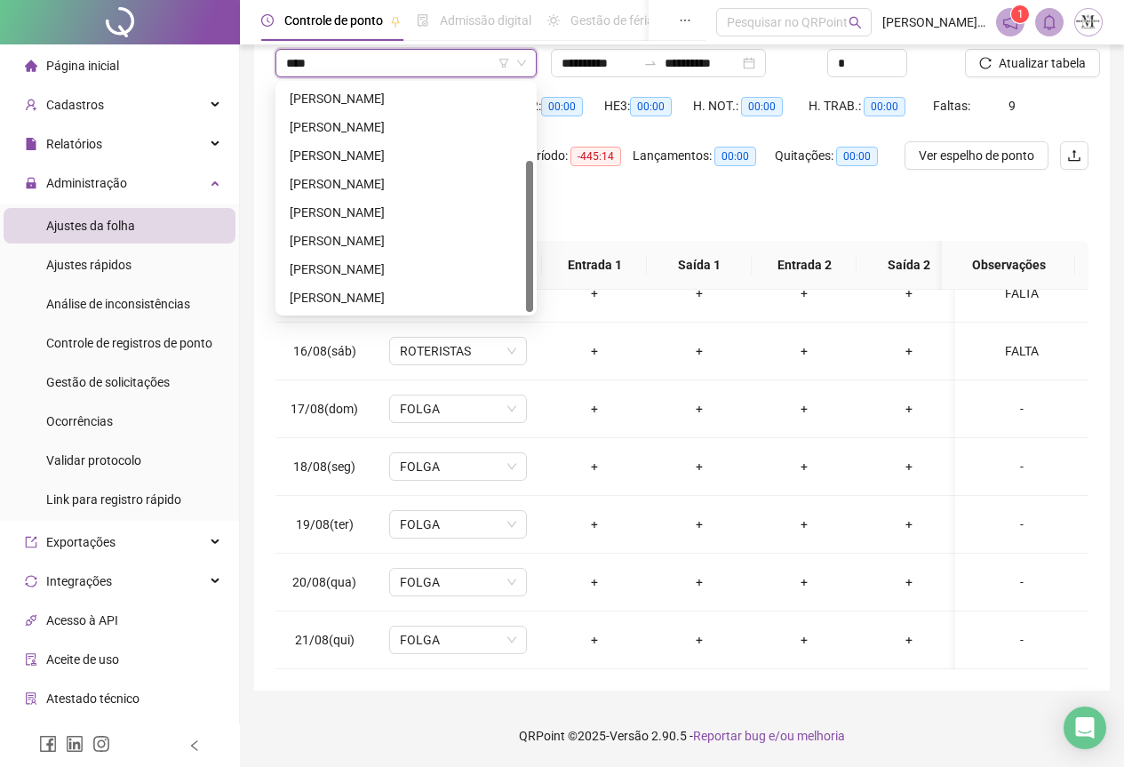
type input "*****"
click at [379, 163] on div "[PERSON_NAME]" at bounding box center [406, 156] width 233 height 20
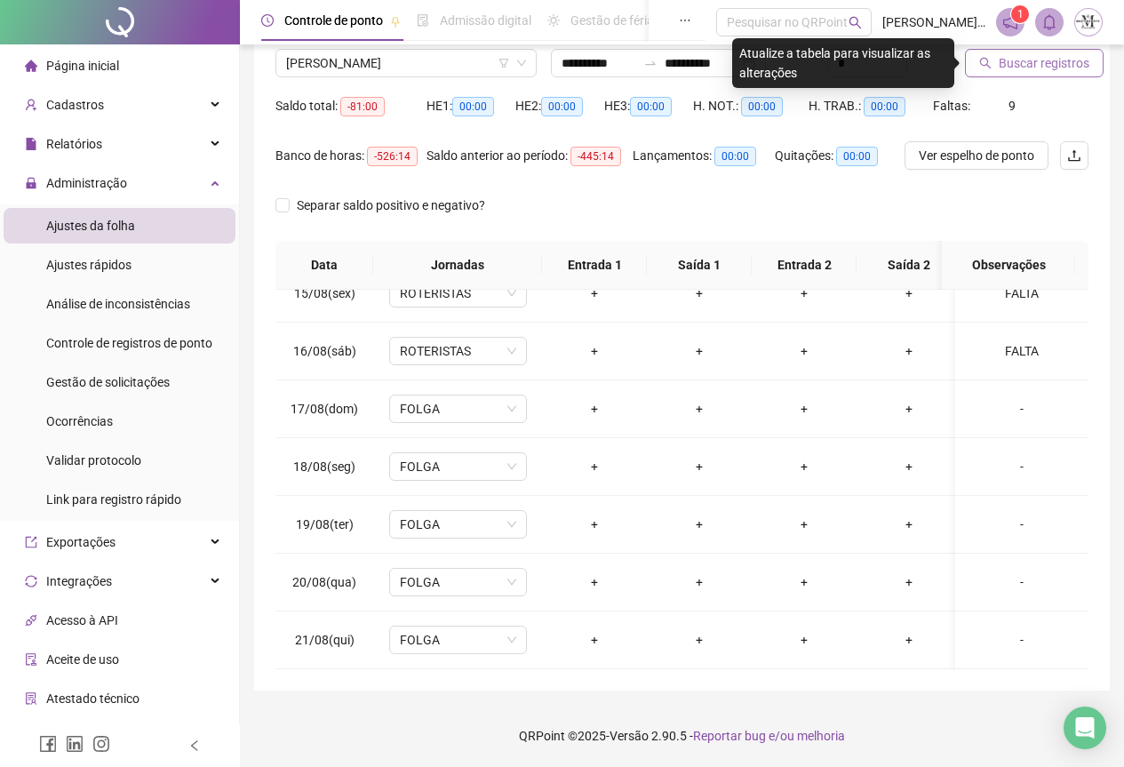
click at [1015, 66] on span "Buscar registros" at bounding box center [1044, 63] width 91 height 20
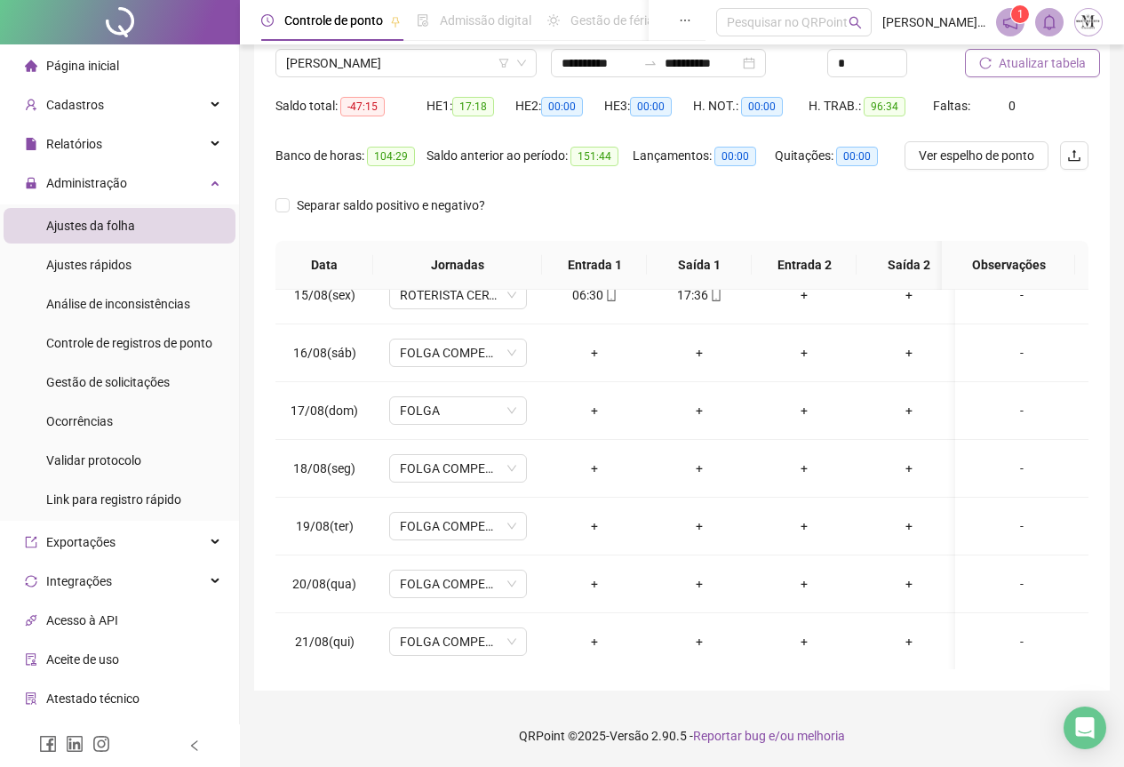
scroll to position [847, 0]
click at [1023, 64] on span "Atualizar tabela" at bounding box center [1042, 63] width 87 height 20
click at [349, 66] on span "[PERSON_NAME]" at bounding box center [406, 63] width 240 height 27
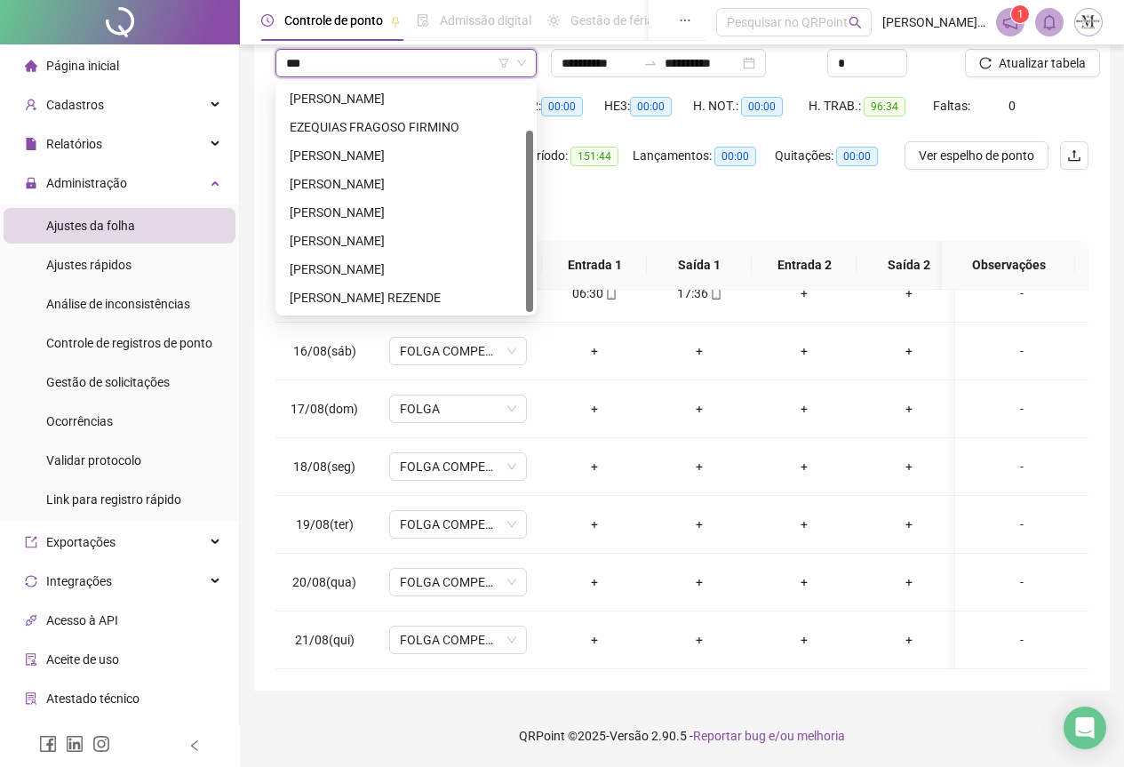
scroll to position [0, 0]
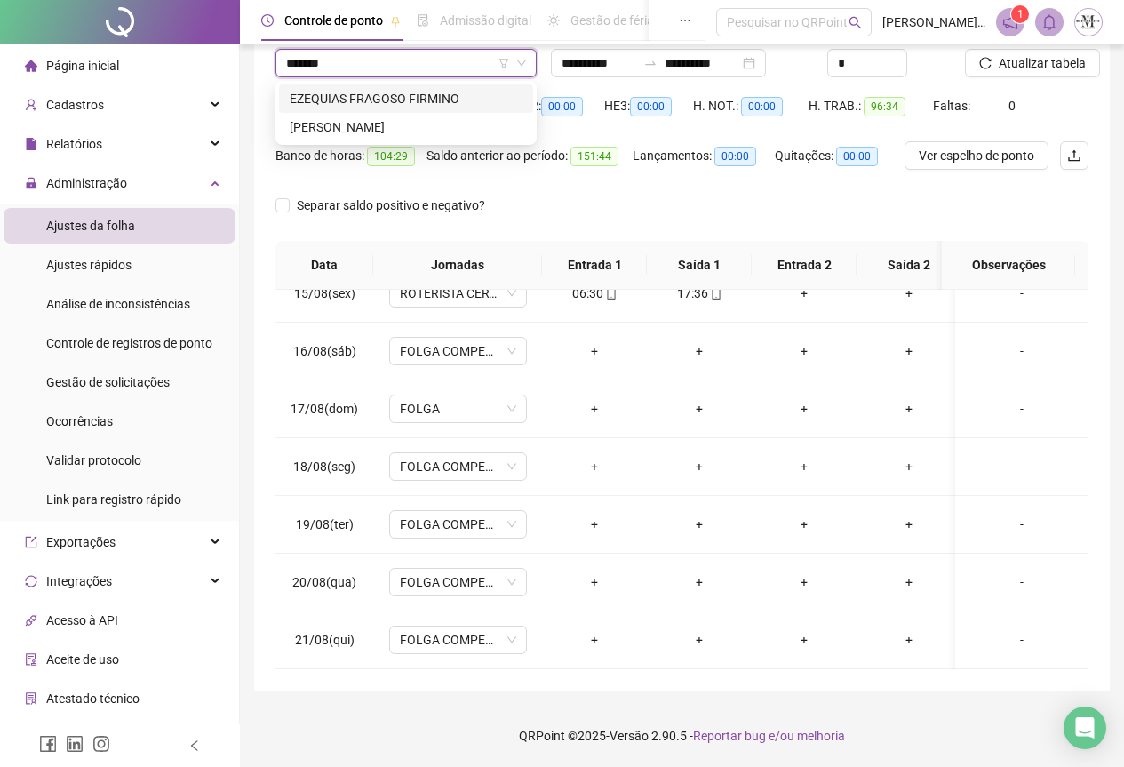
type input "********"
click at [379, 98] on div "EZEQUIAS FRAGOSO FIRMINO" at bounding box center [406, 99] width 233 height 20
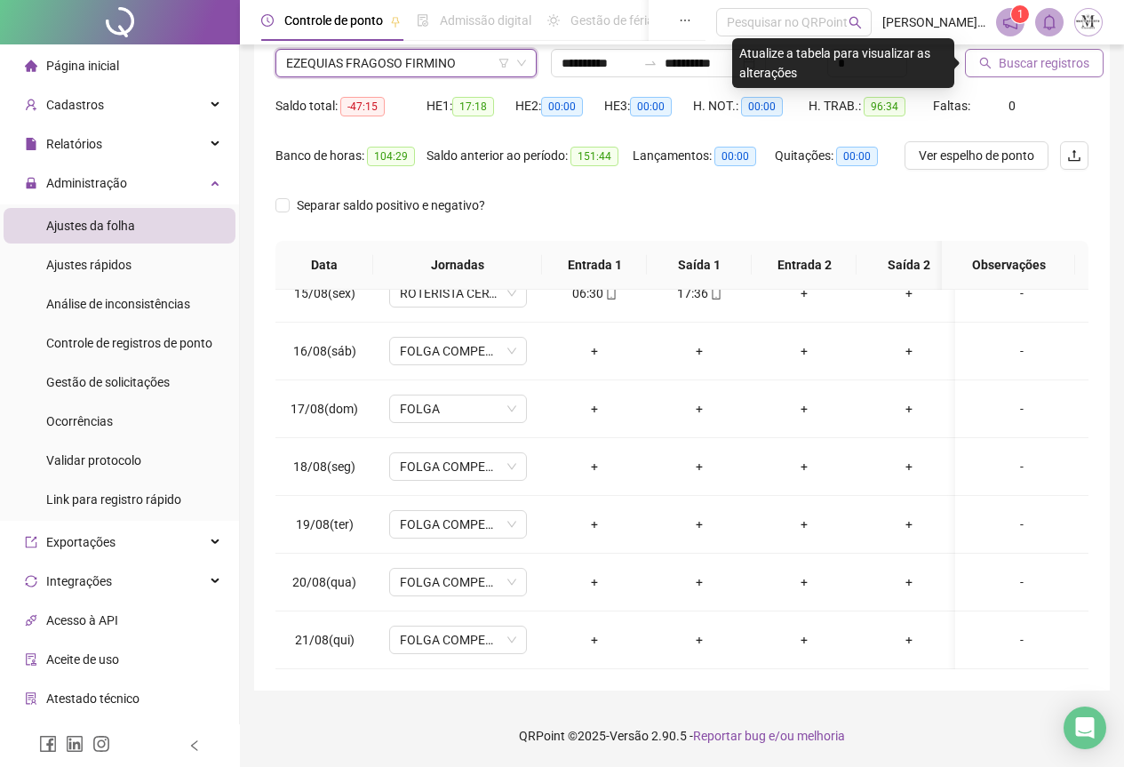
click at [1006, 71] on span "Buscar registros" at bounding box center [1044, 63] width 91 height 20
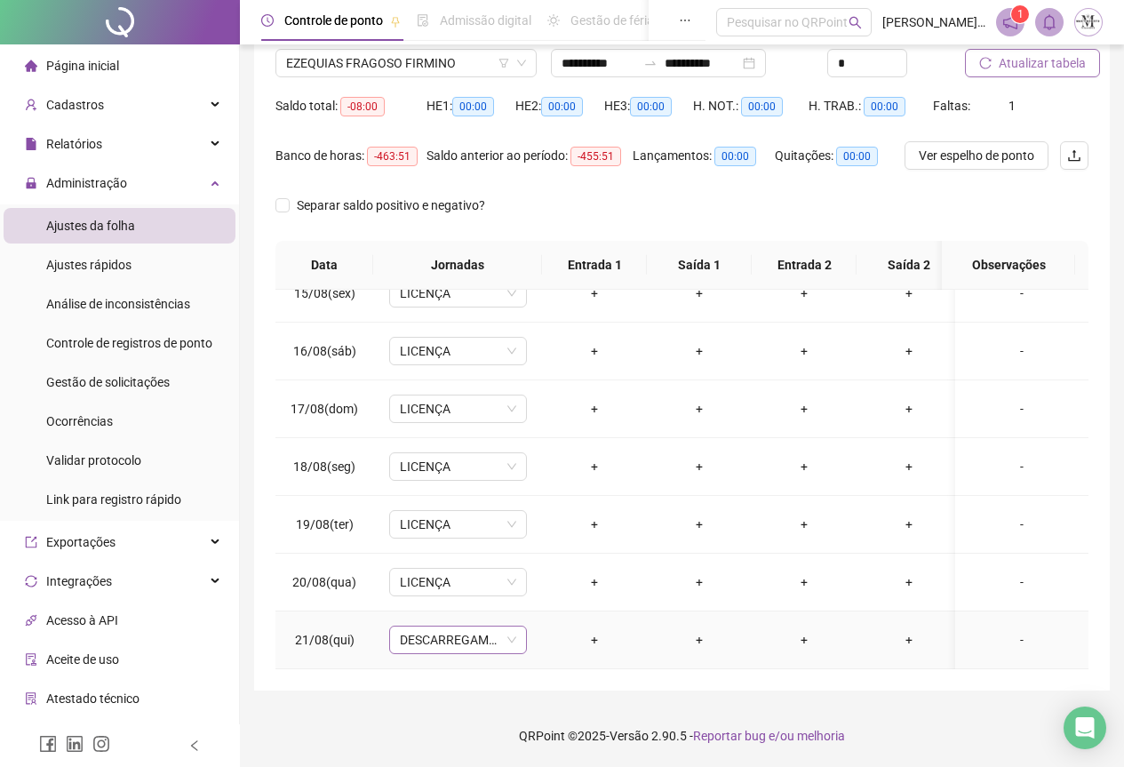
click at [459, 626] on span "DESCARREGAMENTO SG TARDE" at bounding box center [458, 639] width 116 height 27
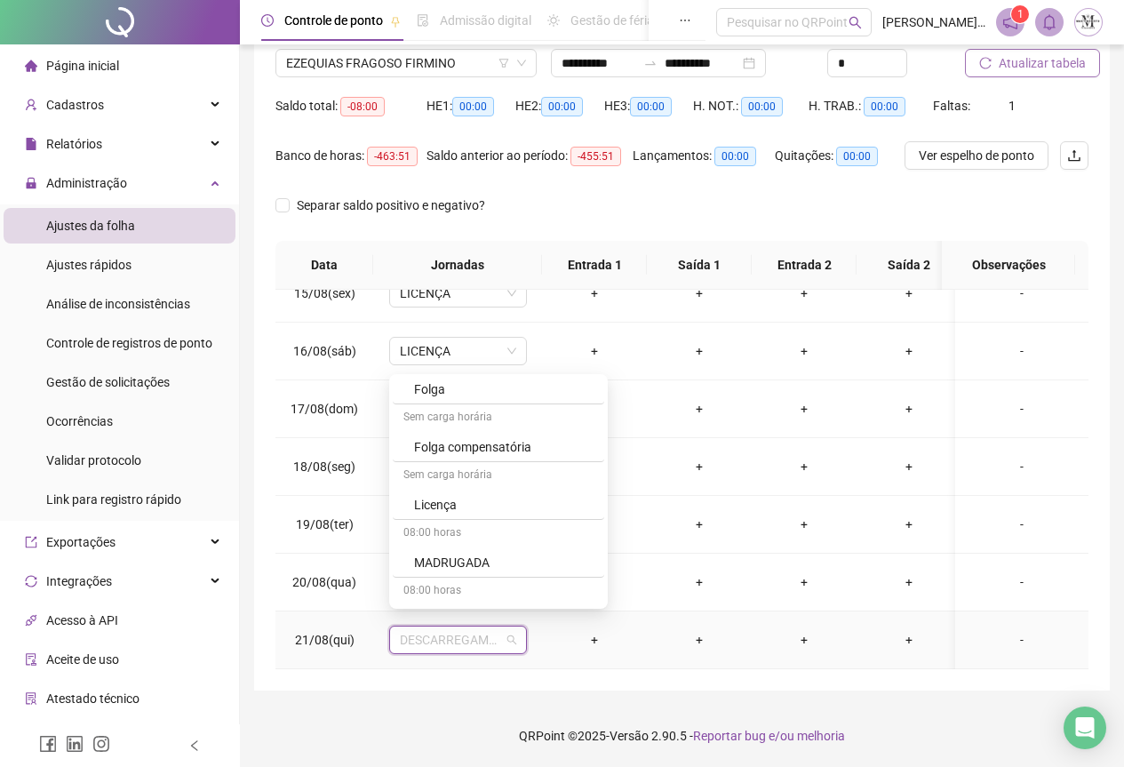
scroll to position [1155, 0]
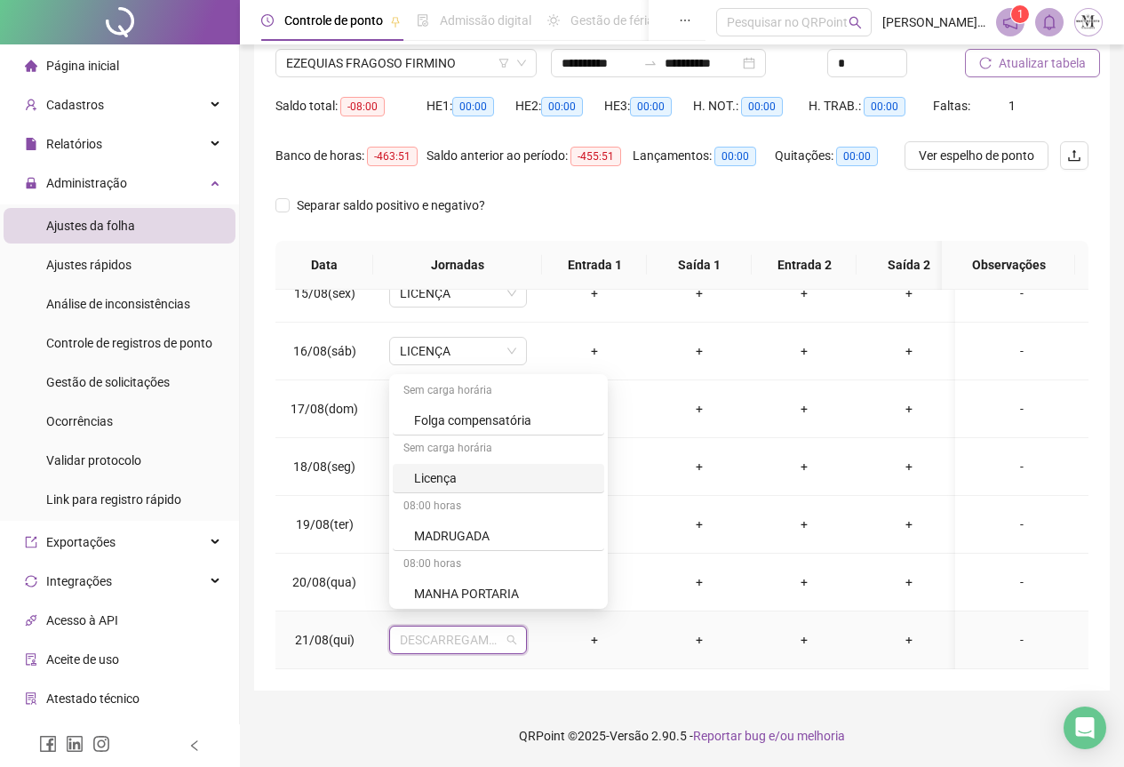
click at [438, 470] on div "Licença" at bounding box center [503, 478] width 179 height 20
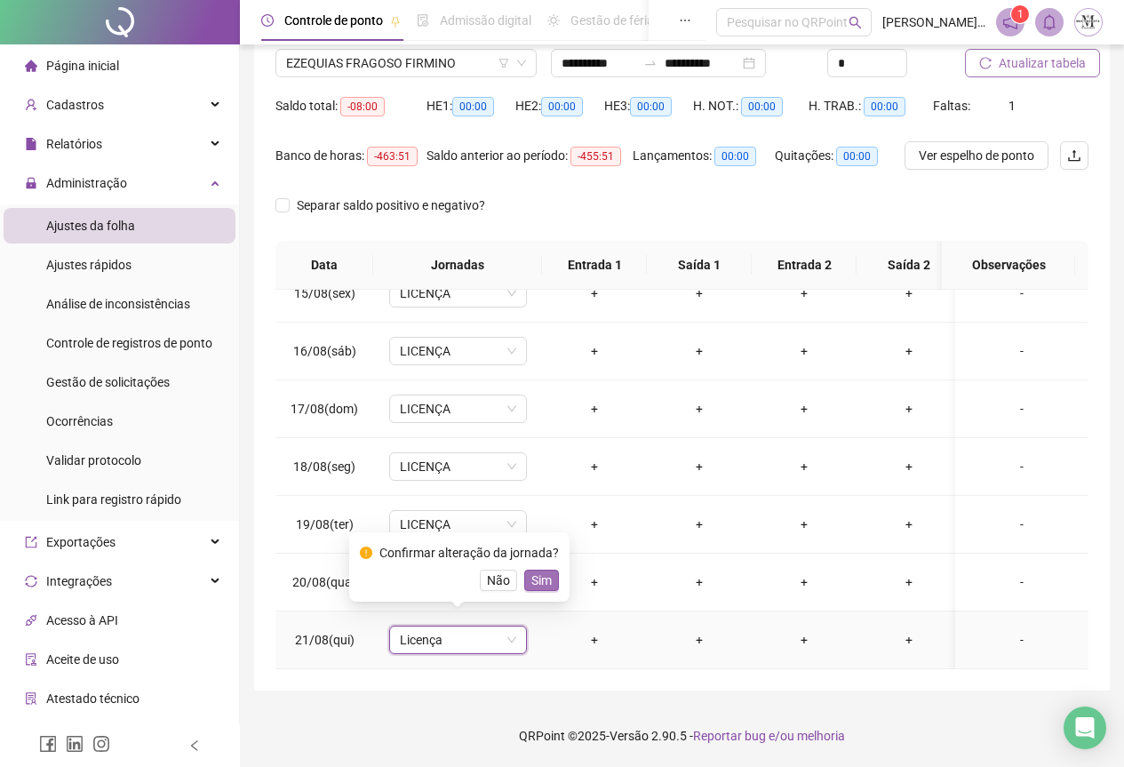
click at [543, 582] on span "Sim" at bounding box center [541, 580] width 20 height 20
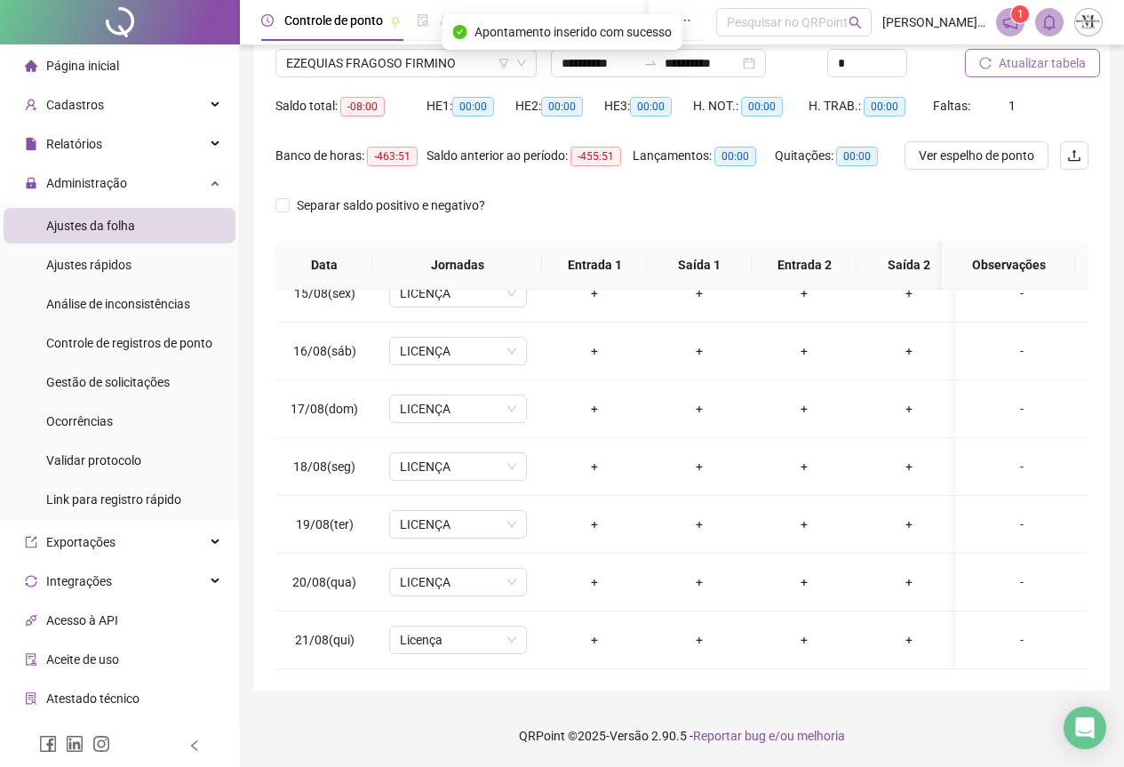
click at [1007, 70] on span "Atualizar tabela" at bounding box center [1042, 63] width 87 height 20
click at [1024, 75] on button "Atualizar tabela" at bounding box center [1032, 63] width 135 height 28
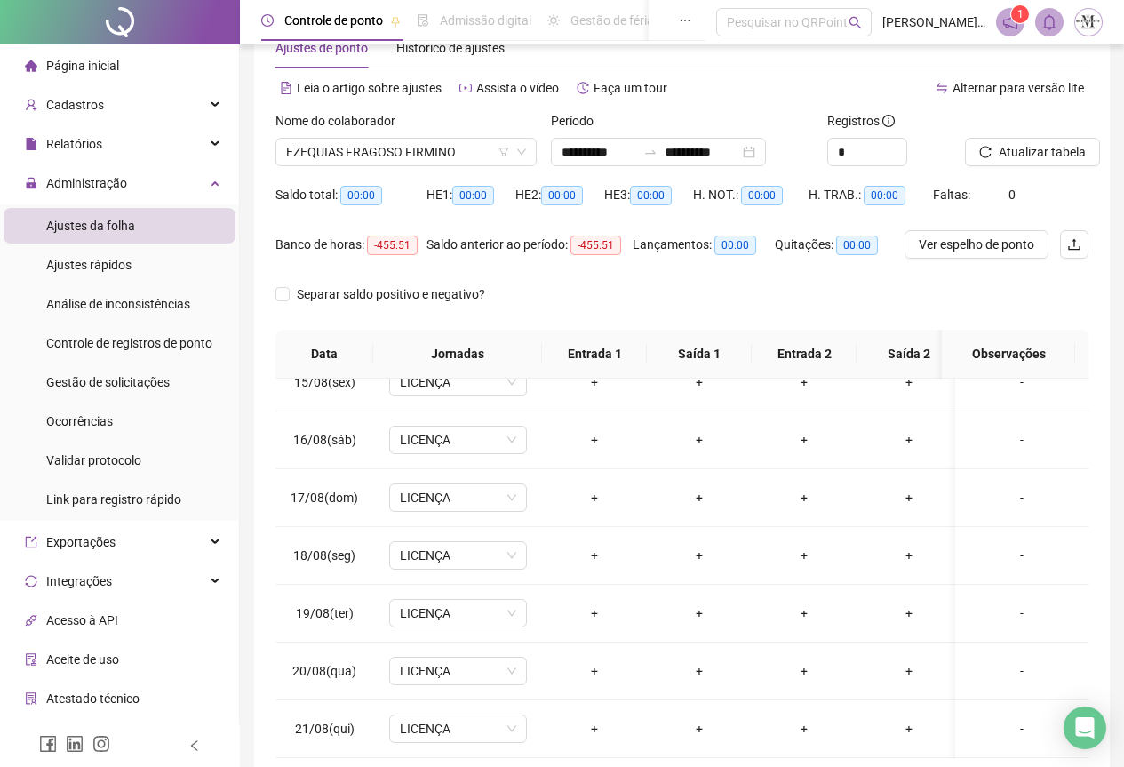
scroll to position [0, 0]
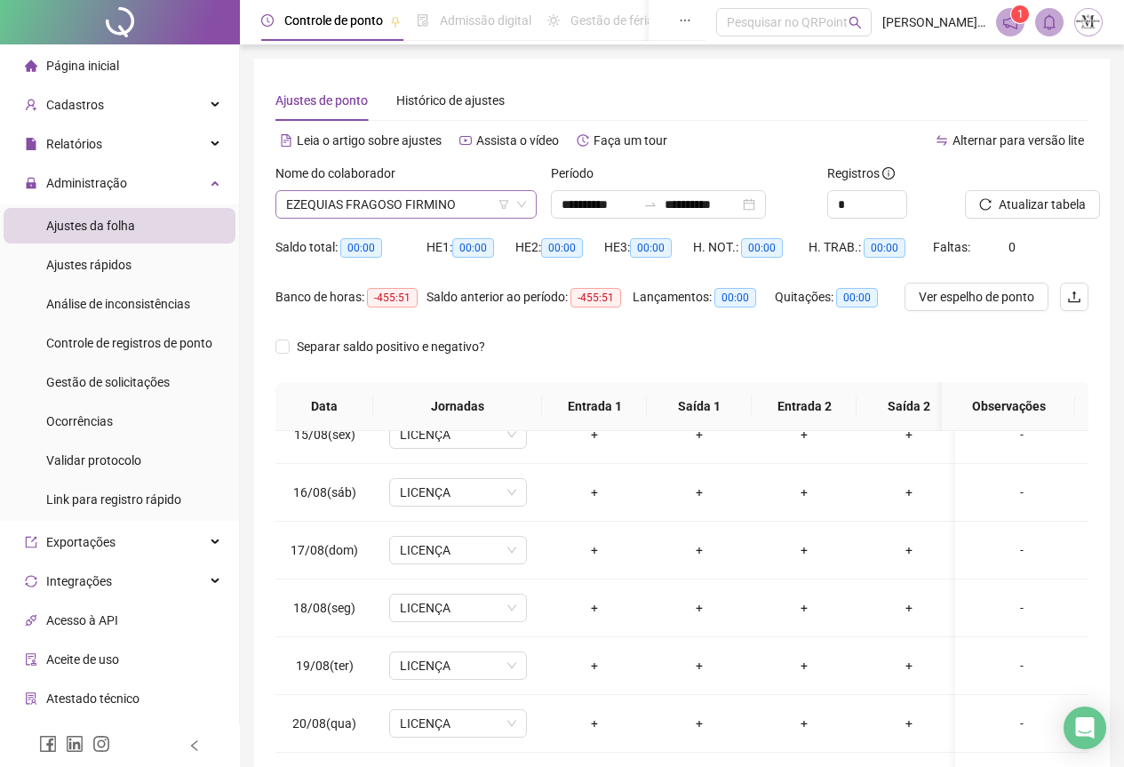
click at [346, 203] on span "EZEQUIAS FRAGOSO FIRMINO" at bounding box center [406, 204] width 240 height 27
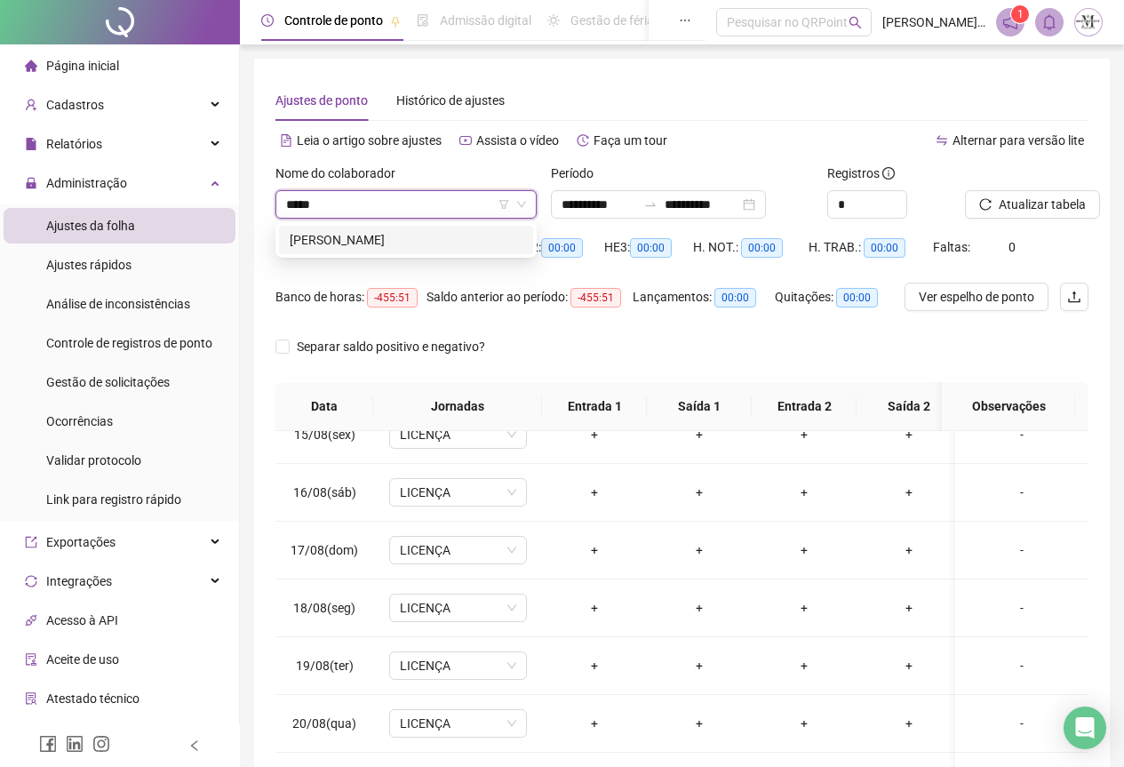
type input "******"
click at [373, 230] on div "[PERSON_NAME]" at bounding box center [406, 240] width 233 height 20
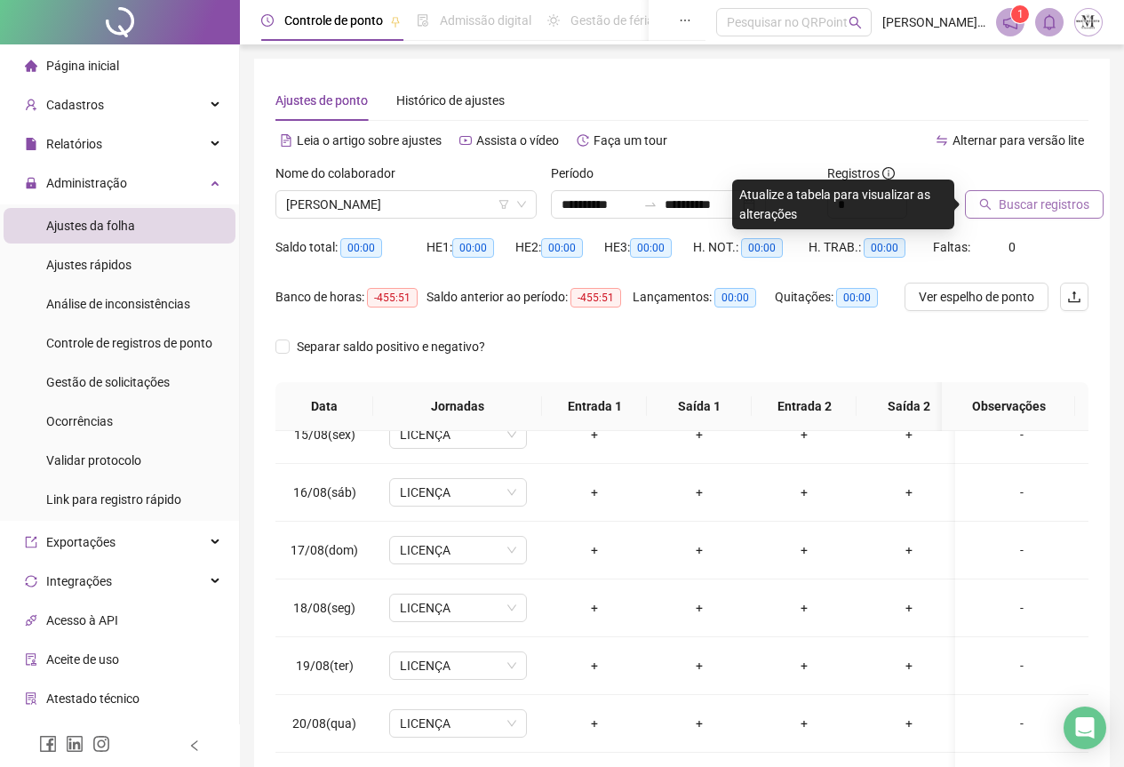
click at [1001, 207] on span "Buscar registros" at bounding box center [1044, 205] width 91 height 20
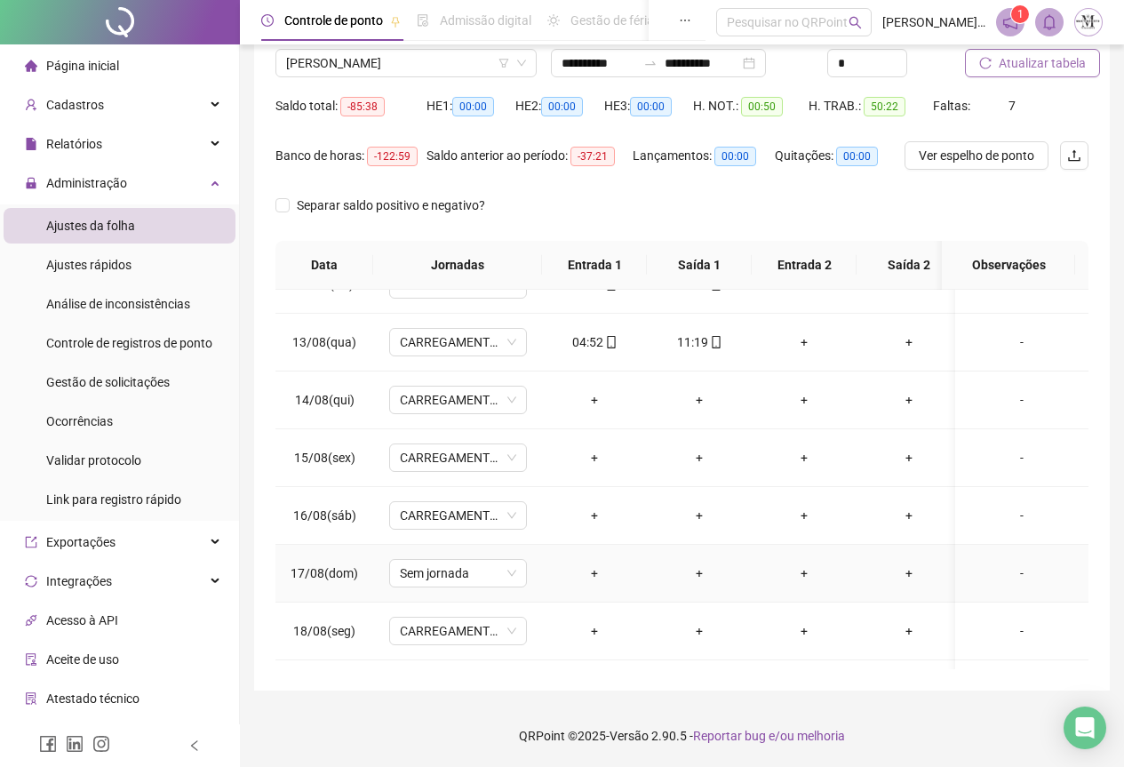
scroll to position [580, 0]
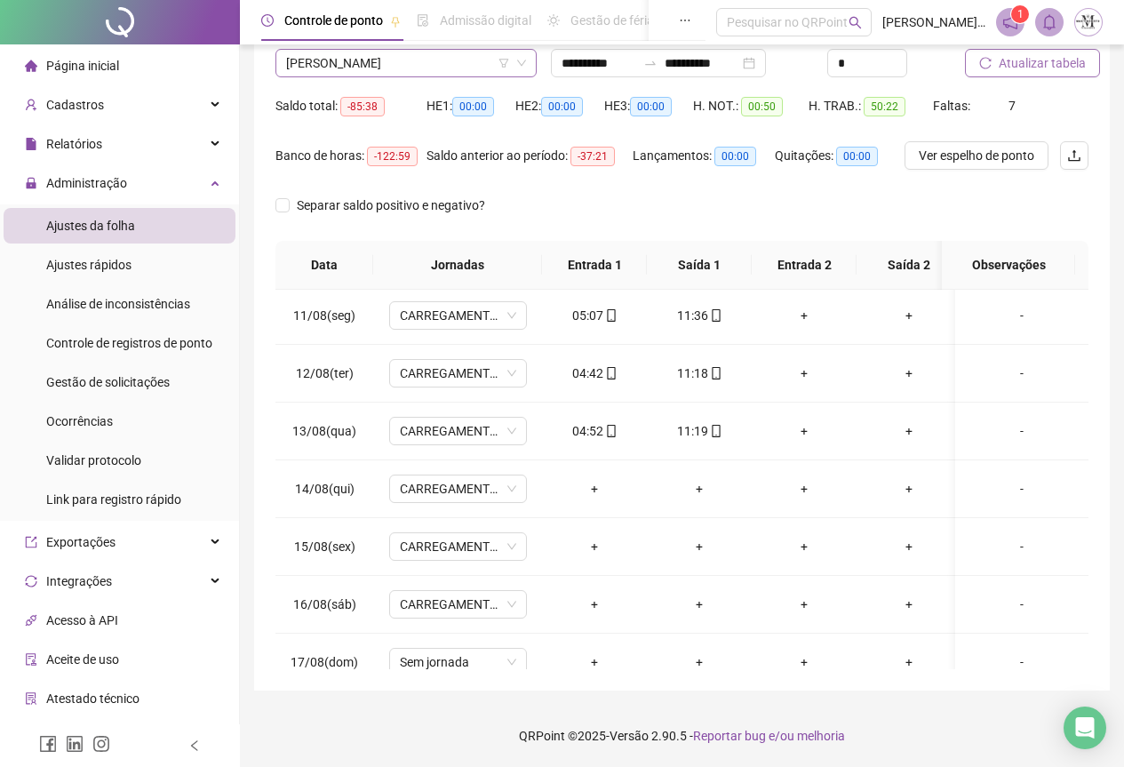
click at [375, 74] on span "[PERSON_NAME]" at bounding box center [406, 63] width 240 height 27
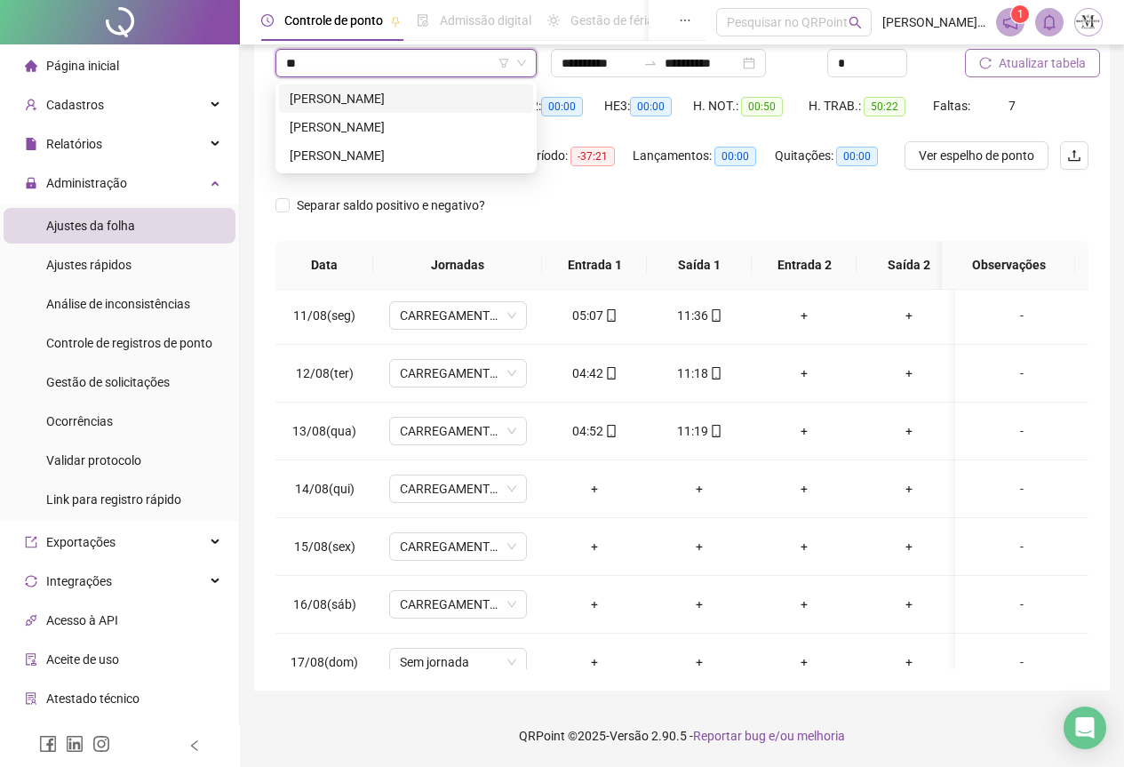
scroll to position [0, 0]
type input "**"
click at [428, 119] on div "[PERSON_NAME]" at bounding box center [406, 127] width 233 height 20
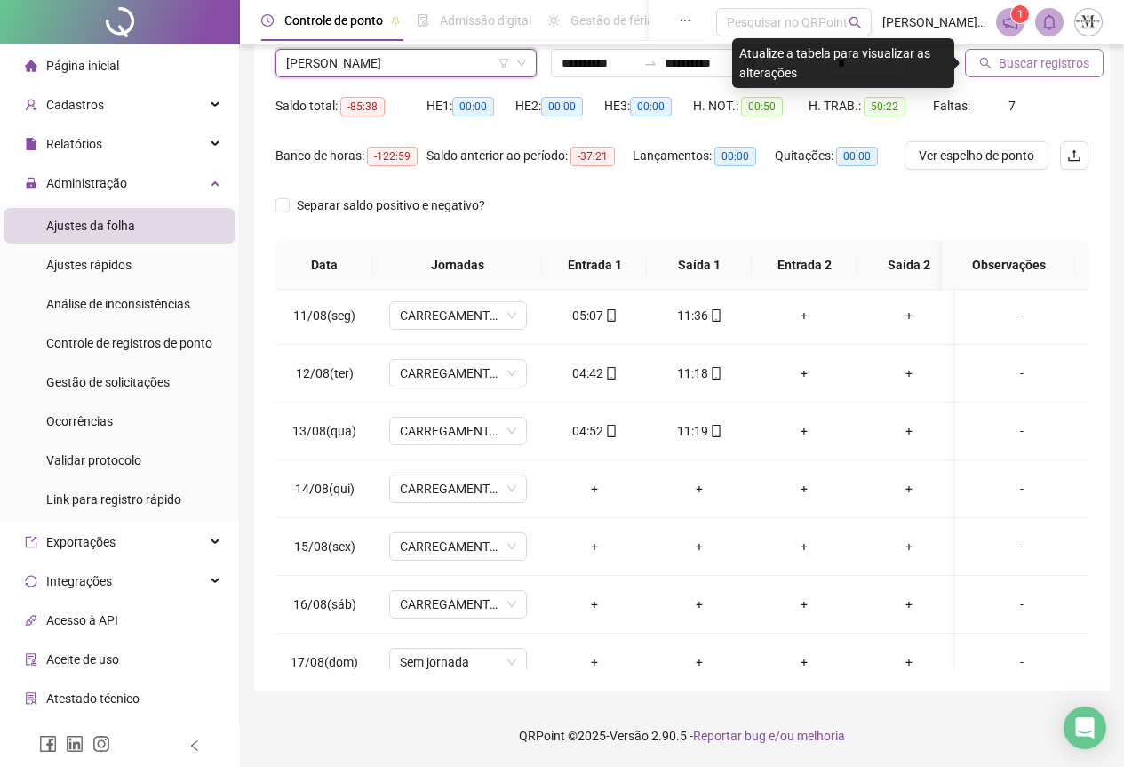
click at [977, 61] on button "Buscar registros" at bounding box center [1034, 63] width 139 height 28
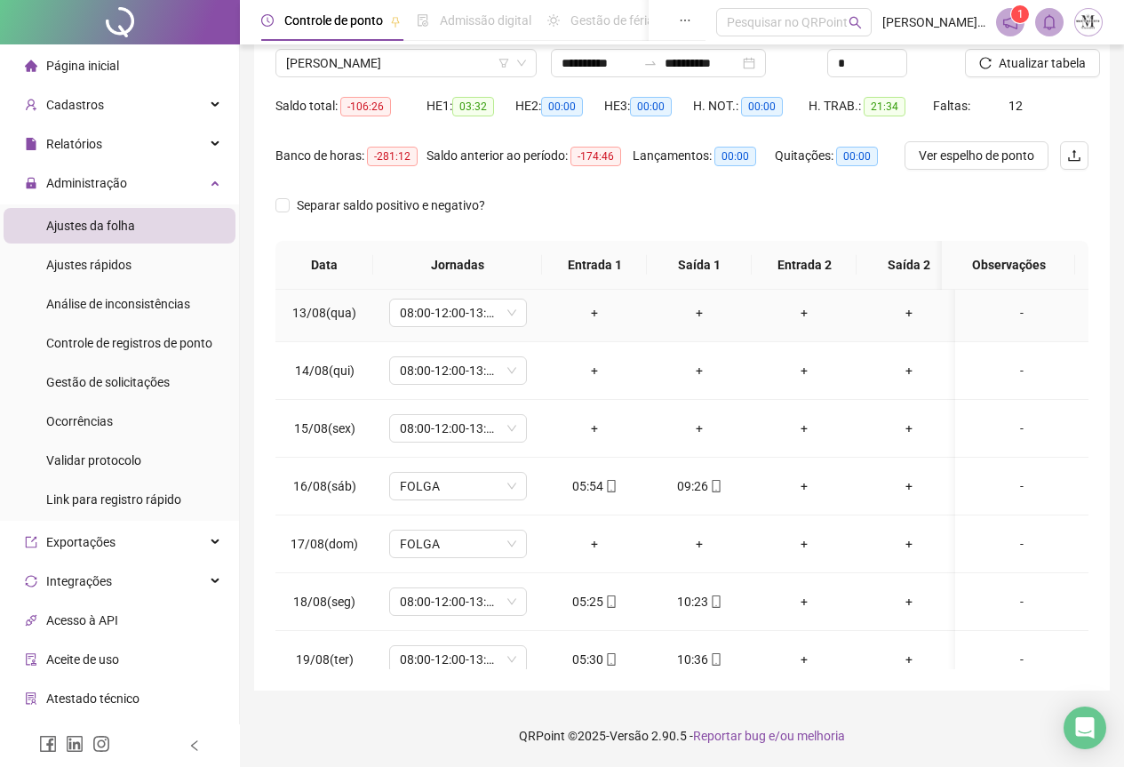
scroll to position [847, 0]
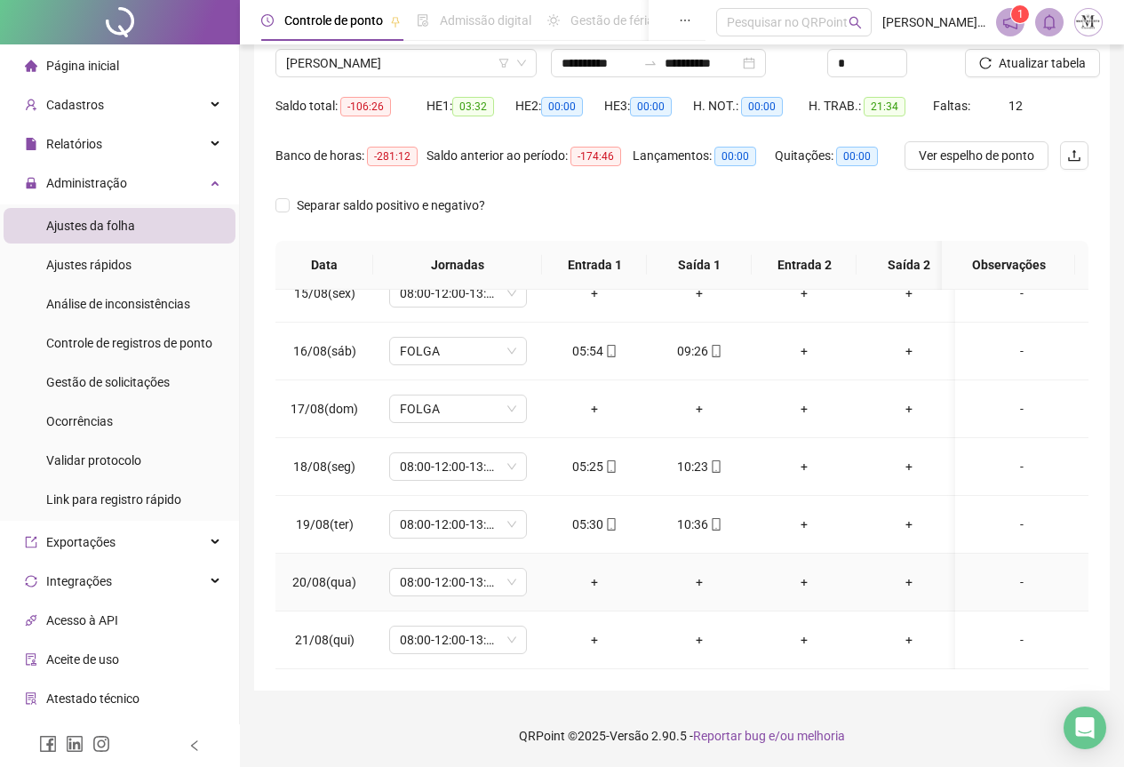
click at [1015, 572] on div "-" at bounding box center [1021, 582] width 105 height 20
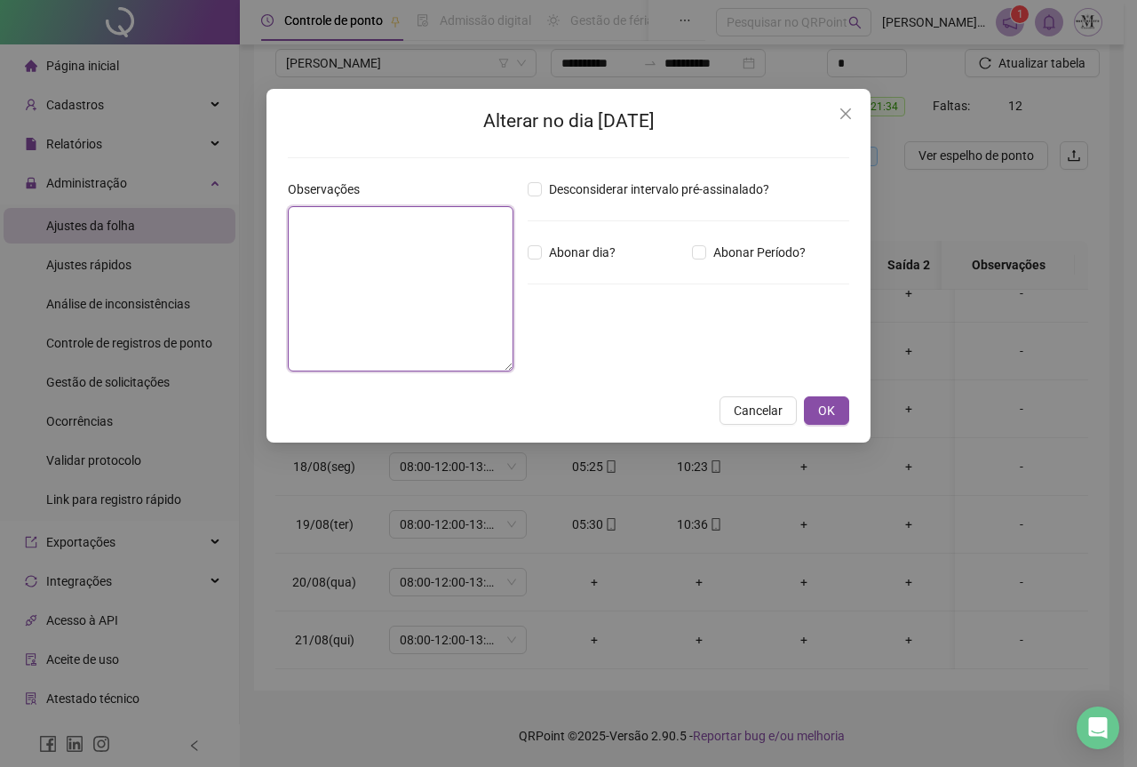
click at [342, 235] on textarea at bounding box center [401, 288] width 226 height 165
type textarea "*****"
click at [835, 412] on button "OK" at bounding box center [826, 410] width 45 height 28
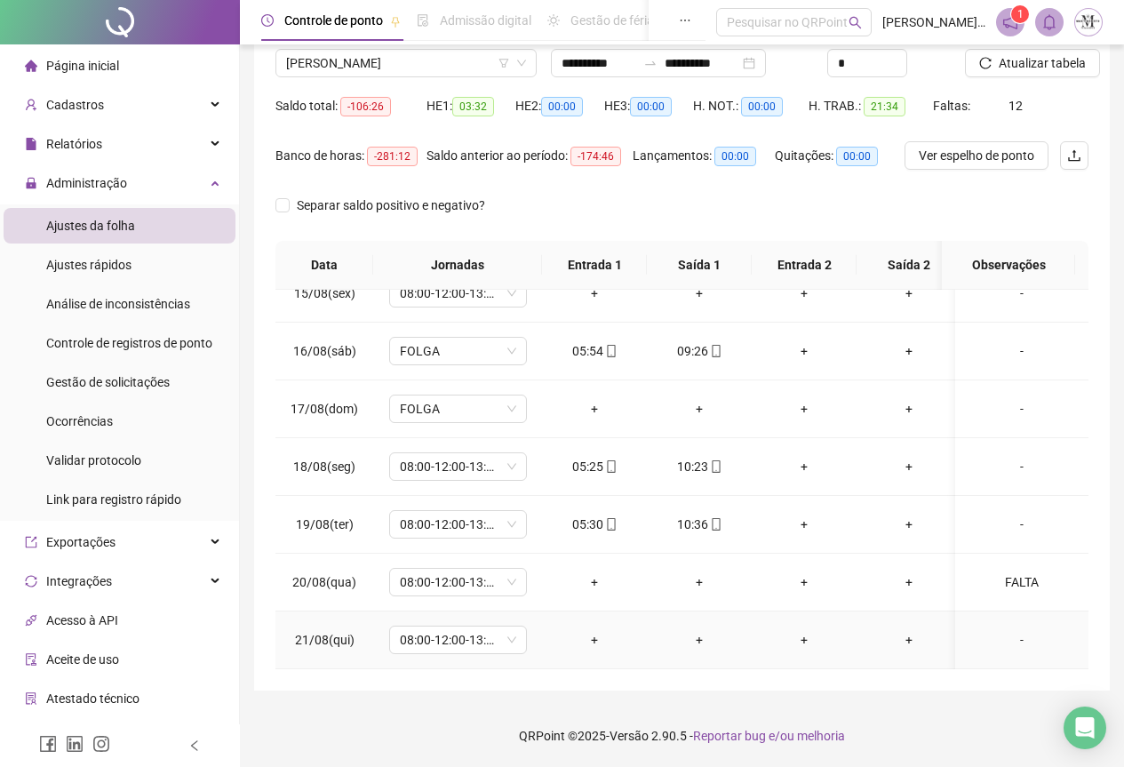
click at [1009, 630] on div "-" at bounding box center [1021, 640] width 105 height 20
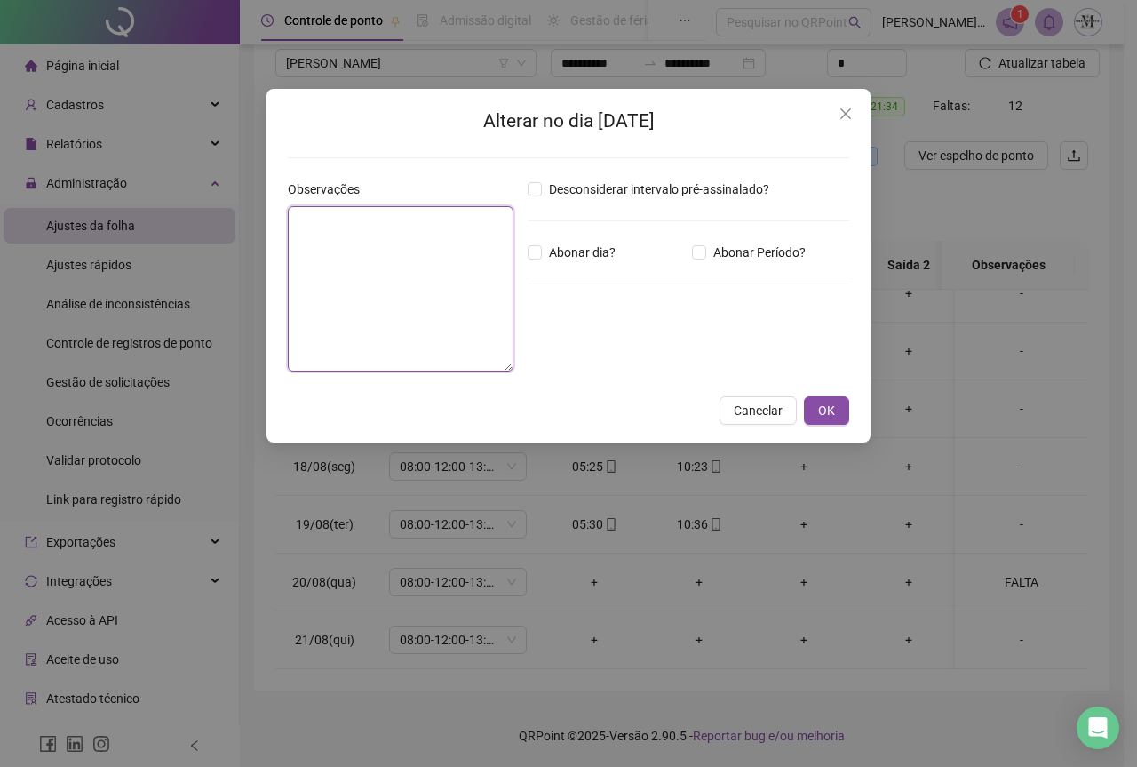
click at [317, 253] on textarea at bounding box center [401, 288] width 226 height 165
type textarea "*****"
click at [841, 409] on button "OK" at bounding box center [826, 410] width 45 height 28
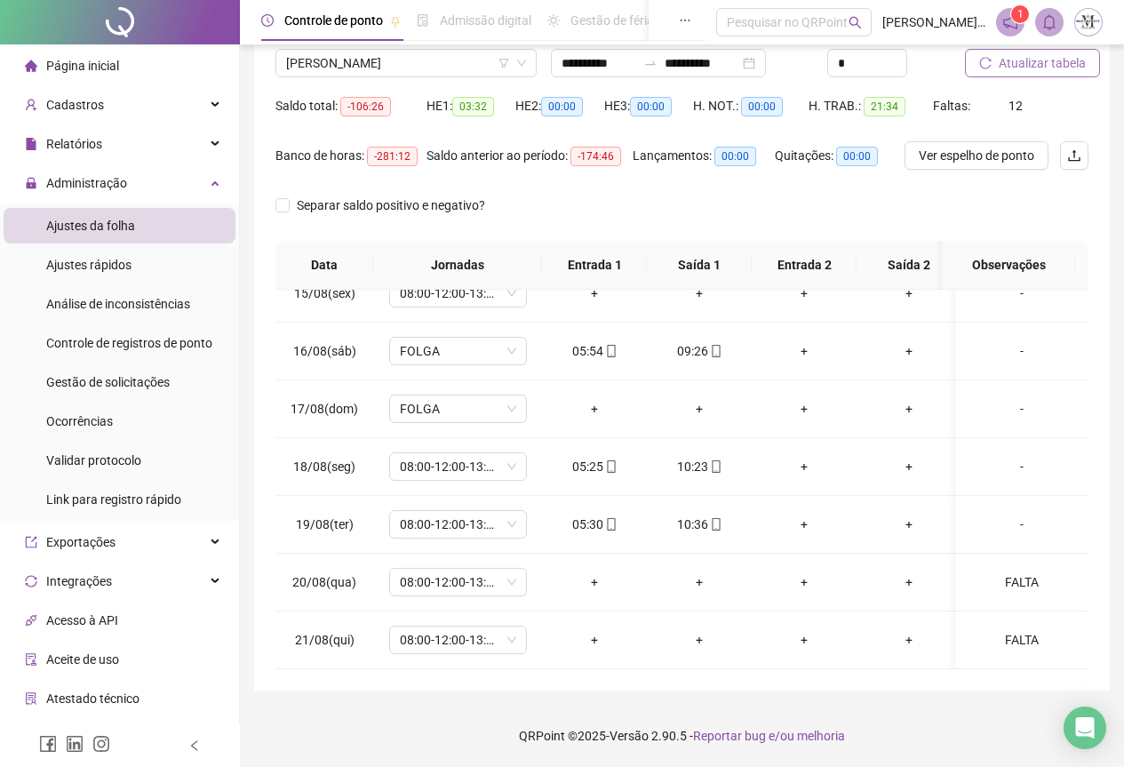
click at [1060, 70] on span "Atualizar tabela" at bounding box center [1042, 63] width 87 height 20
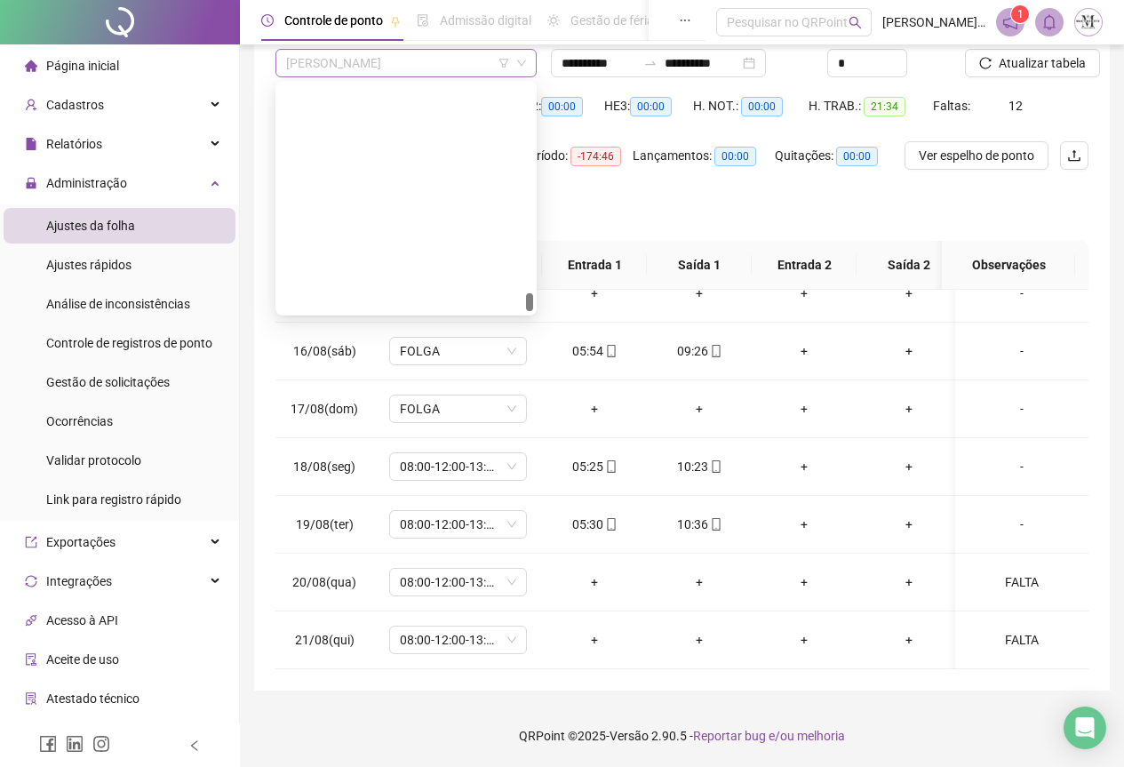
click at [343, 57] on span "[PERSON_NAME]" at bounding box center [406, 63] width 240 height 27
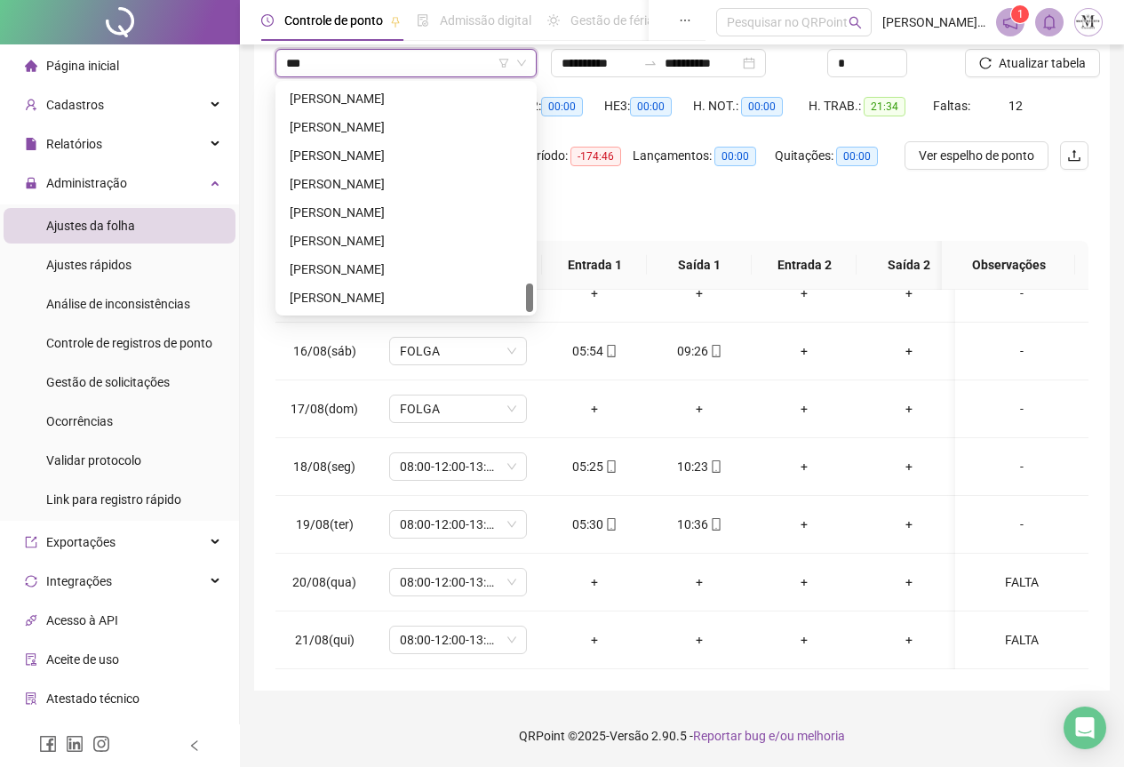
scroll to position [1450, 0]
type input "****"
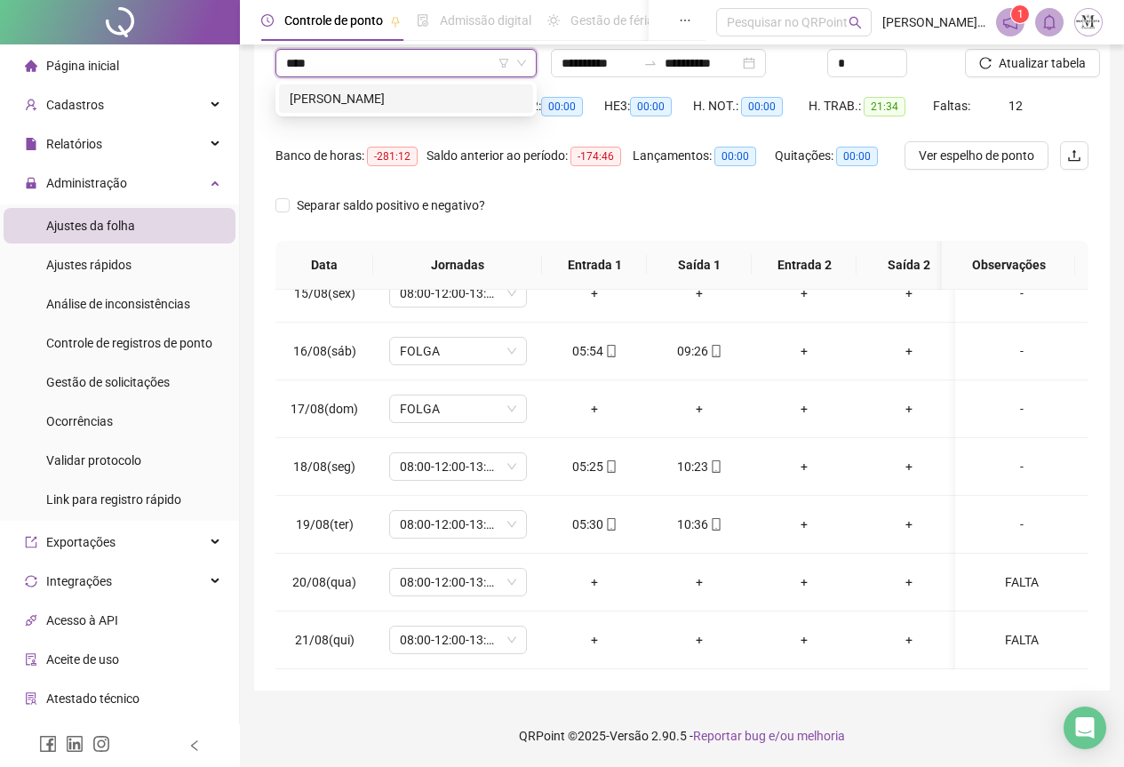
scroll to position [0, 0]
click at [356, 100] on div "[PERSON_NAME]" at bounding box center [406, 99] width 233 height 20
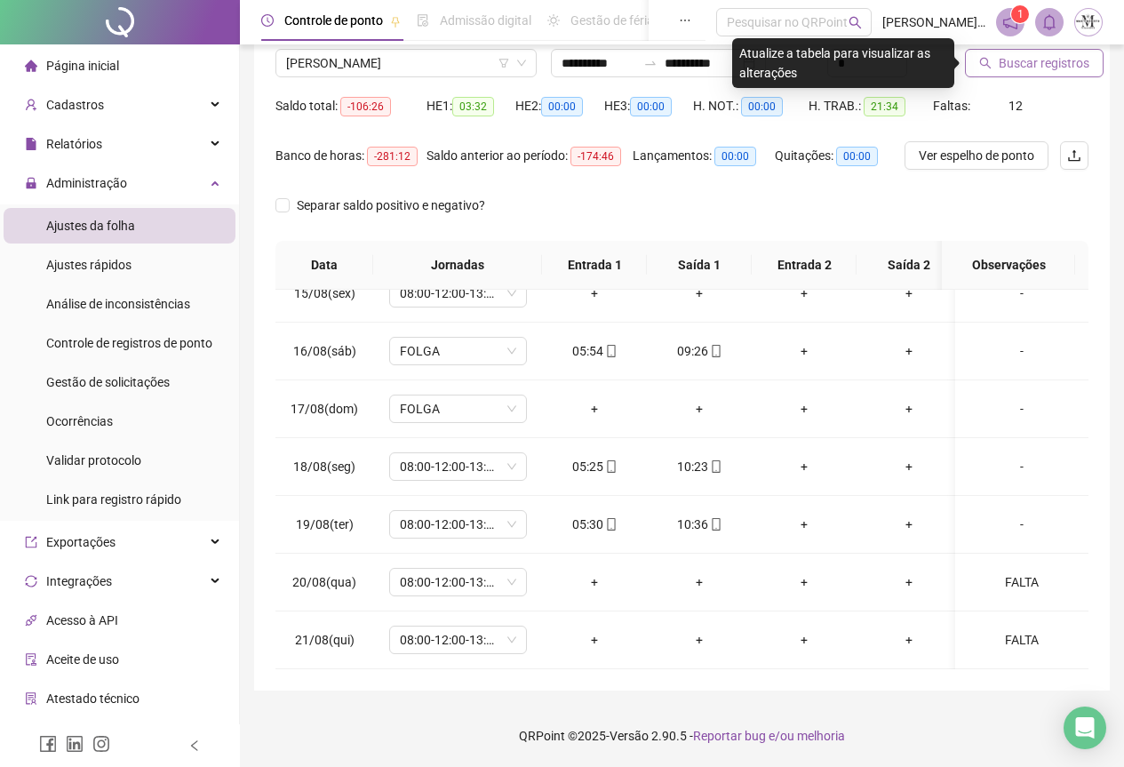
click at [1021, 59] on span "Buscar registros" at bounding box center [1044, 63] width 91 height 20
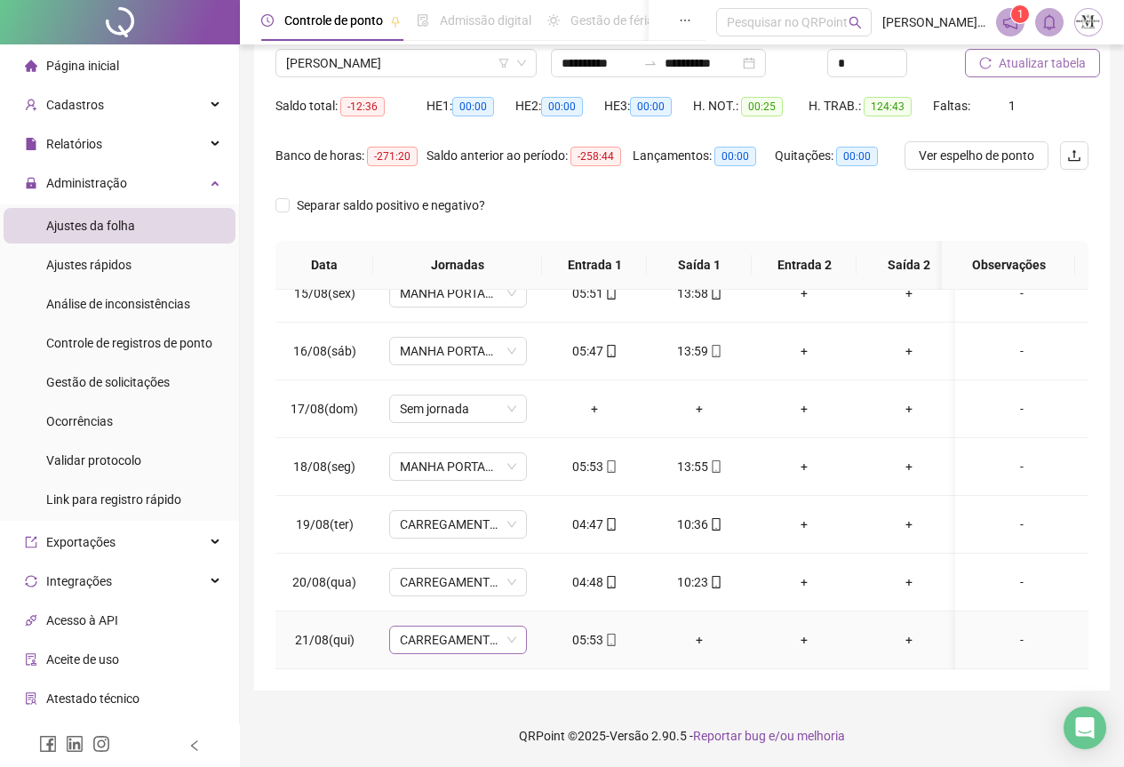
click at [409, 628] on span "CARREGAMENTO SEDE" at bounding box center [458, 639] width 116 height 27
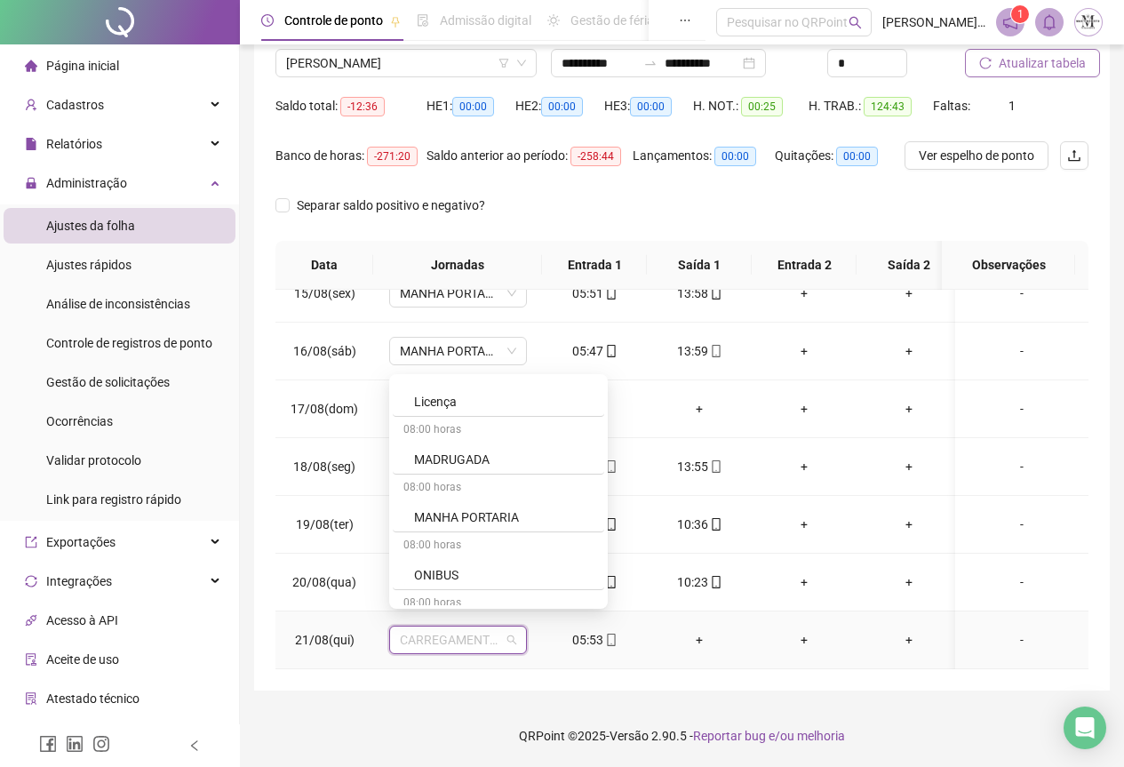
scroll to position [1244, 0]
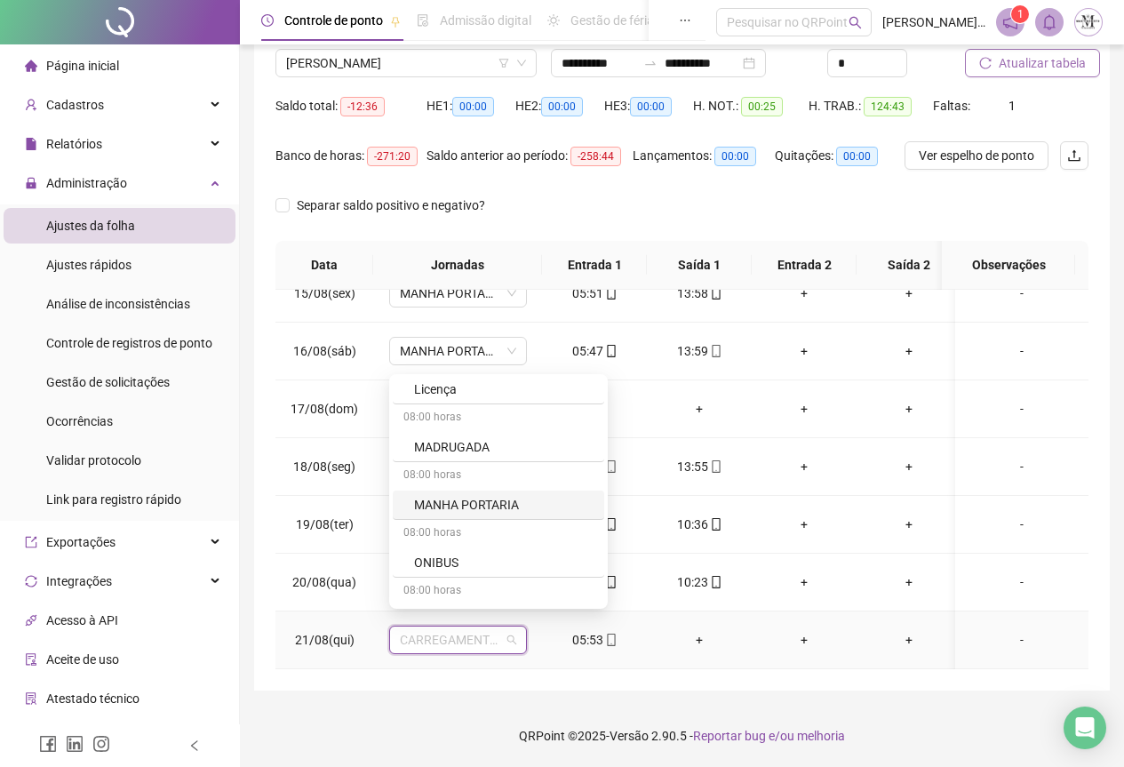
click at [448, 502] on div "MANHA PORTARIA" at bounding box center [503, 505] width 179 height 20
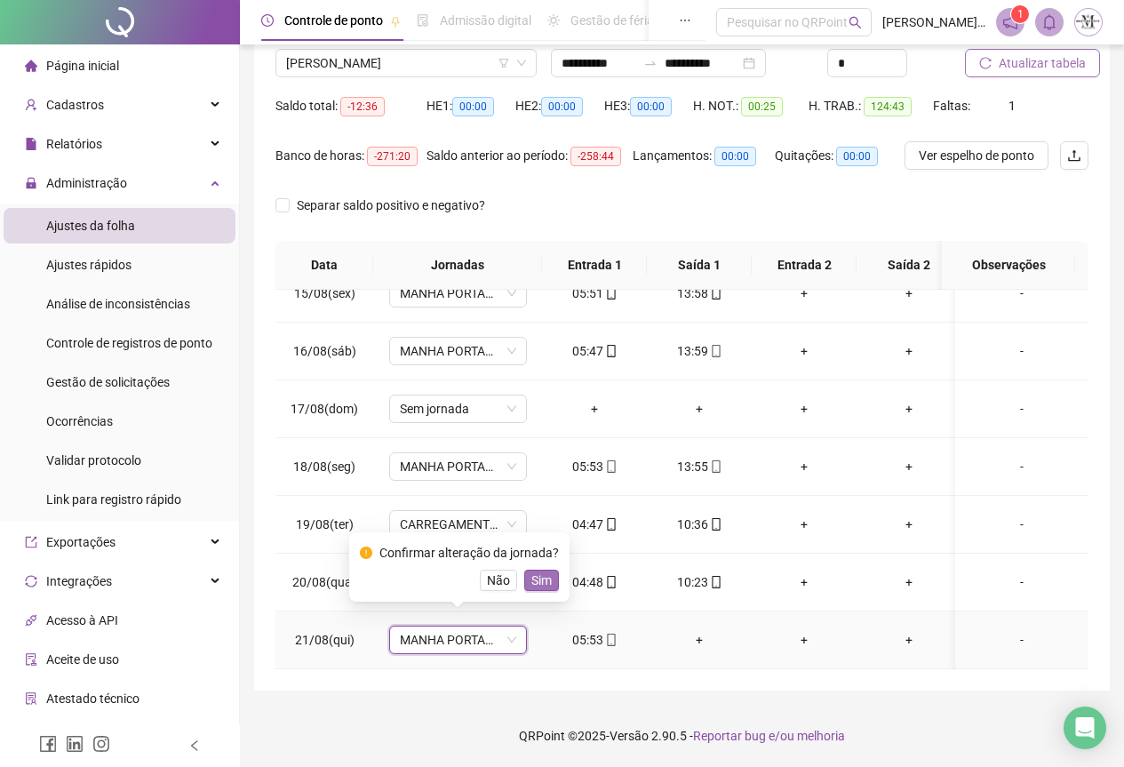
click at [551, 578] on button "Sim" at bounding box center [541, 580] width 35 height 21
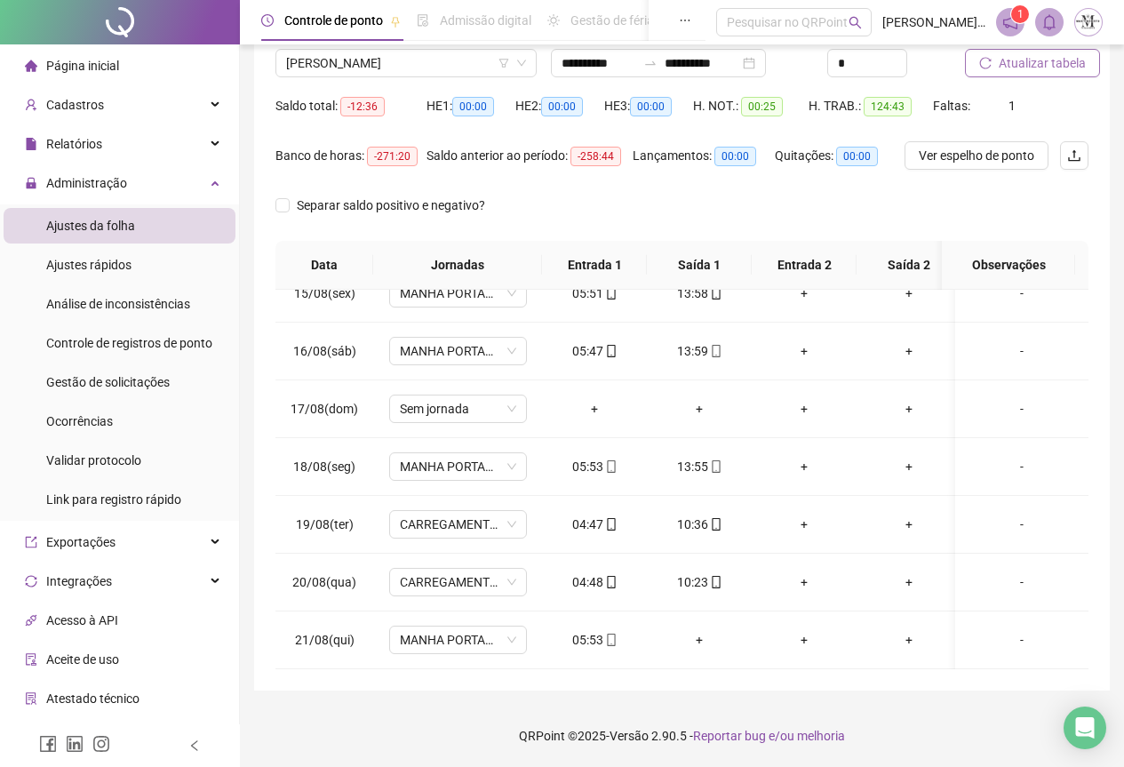
click at [1017, 67] on span "Atualizar tabela" at bounding box center [1042, 63] width 87 height 20
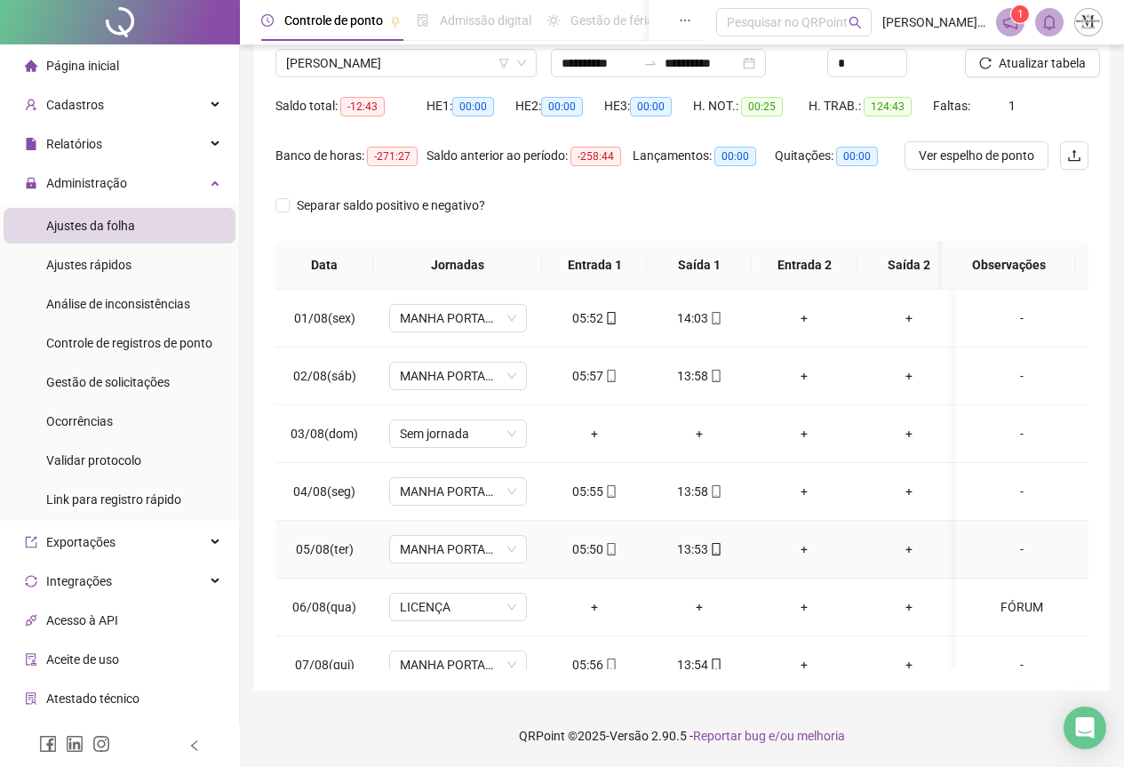
scroll to position [0, 0]
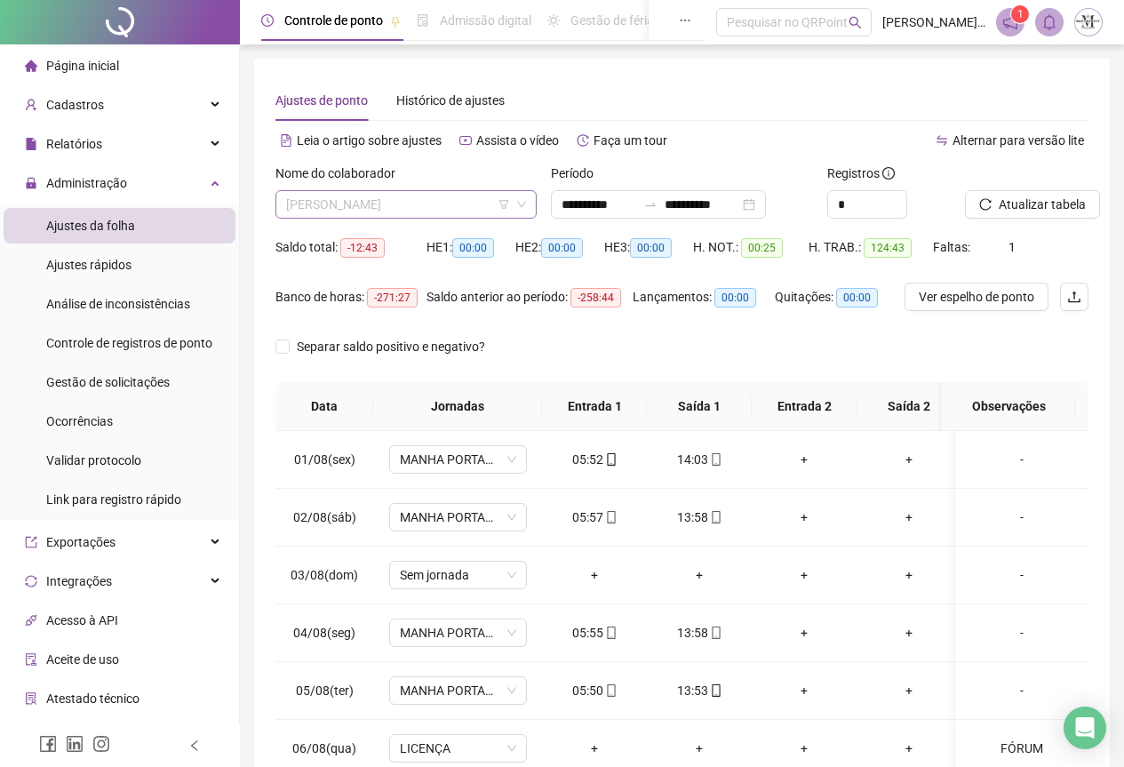
click at [353, 213] on span "[PERSON_NAME]" at bounding box center [406, 204] width 240 height 27
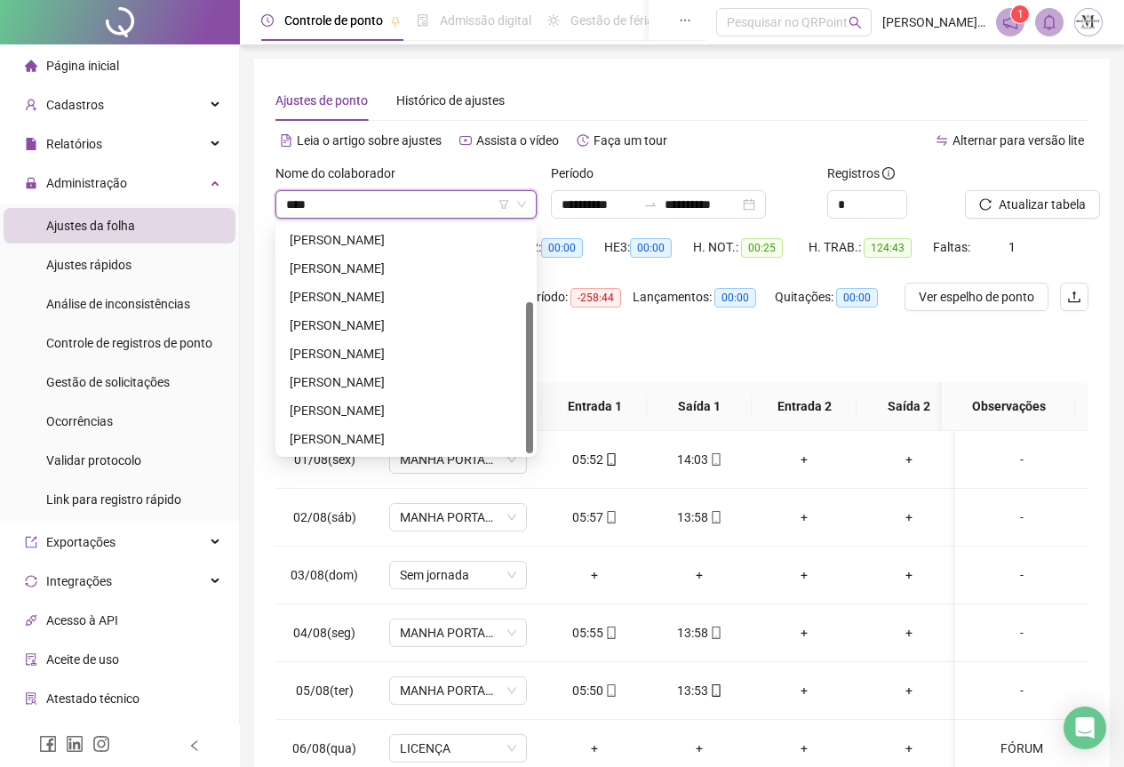
type input "*****"
click at [363, 319] on div "[PERSON_NAME]" at bounding box center [406, 325] width 233 height 20
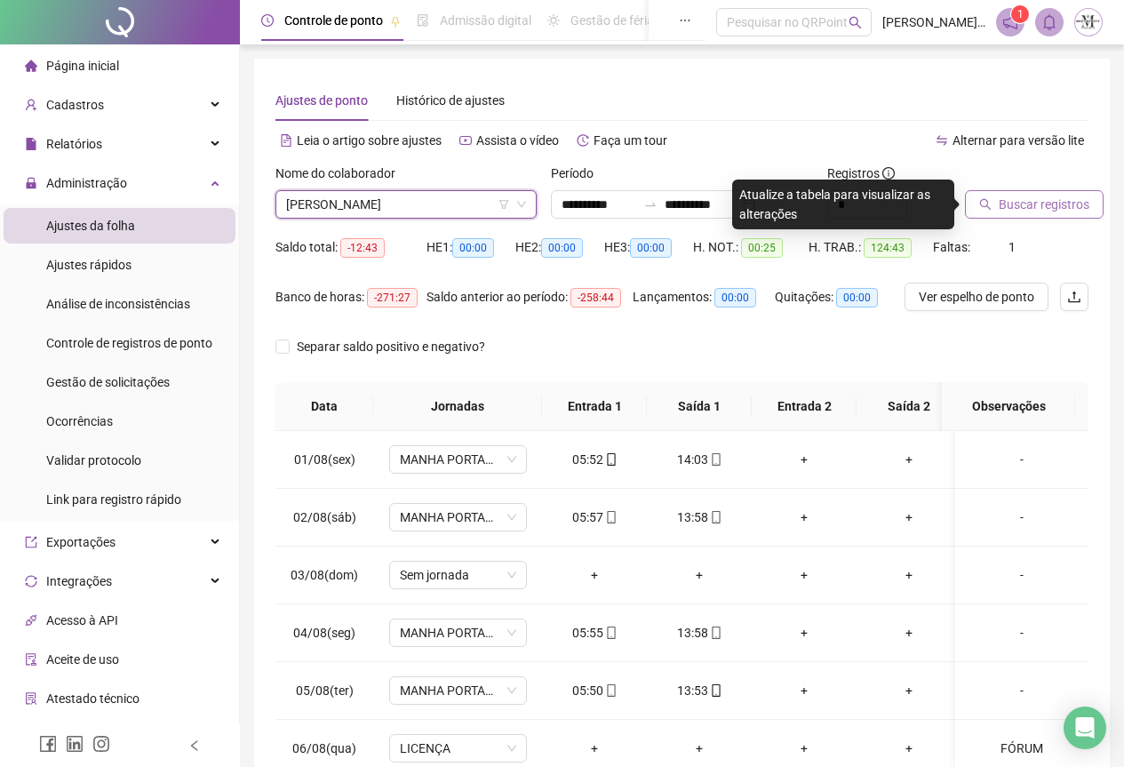
click at [1018, 206] on span "Buscar registros" at bounding box center [1044, 205] width 91 height 20
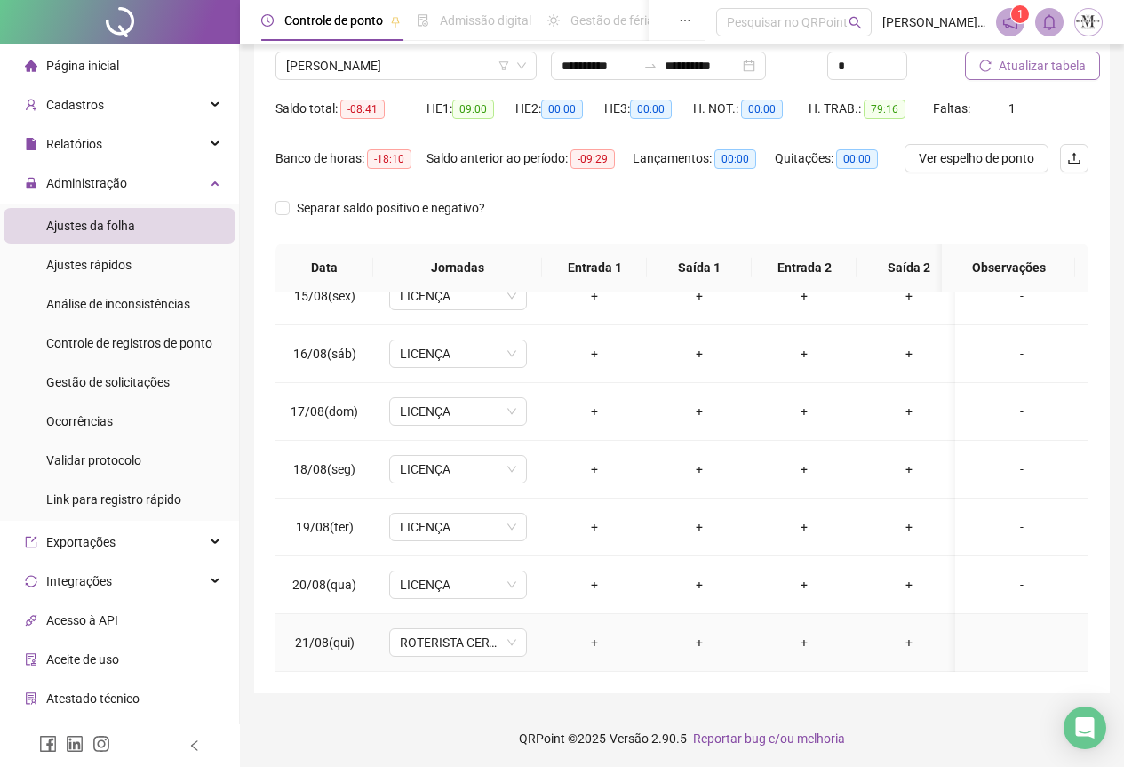
scroll to position [141, 0]
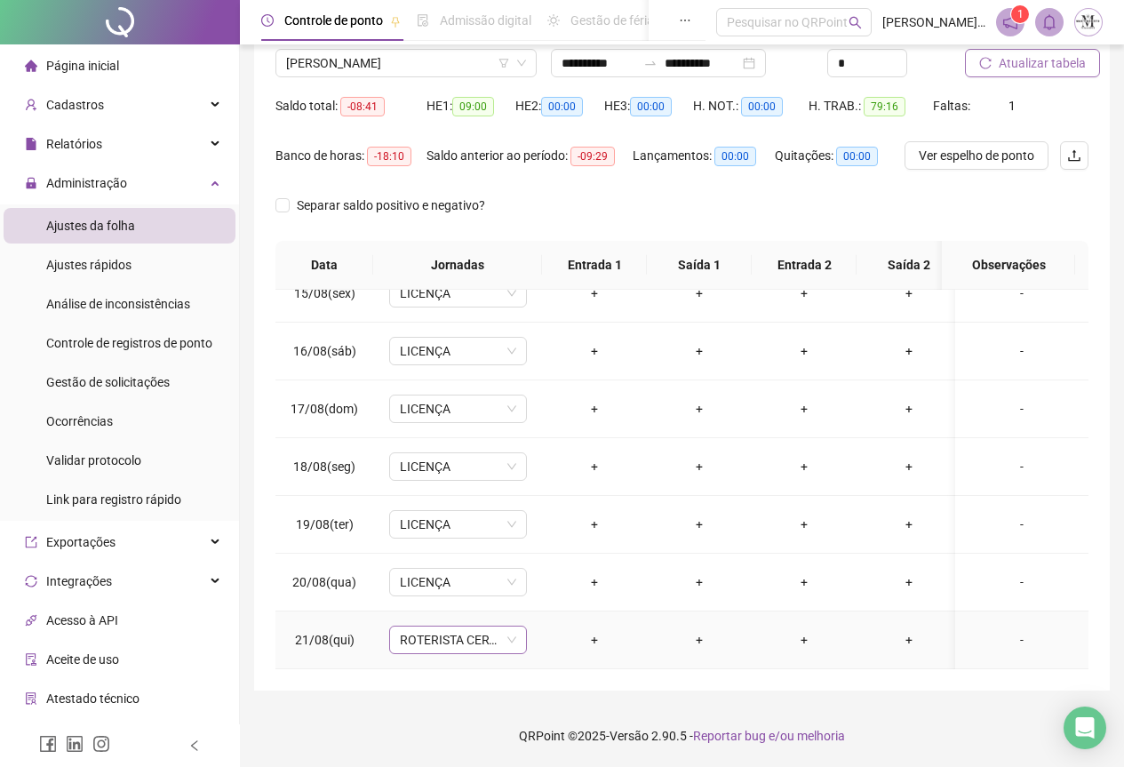
click at [471, 626] on span "ROTERISTA CERTO SG" at bounding box center [458, 639] width 116 height 27
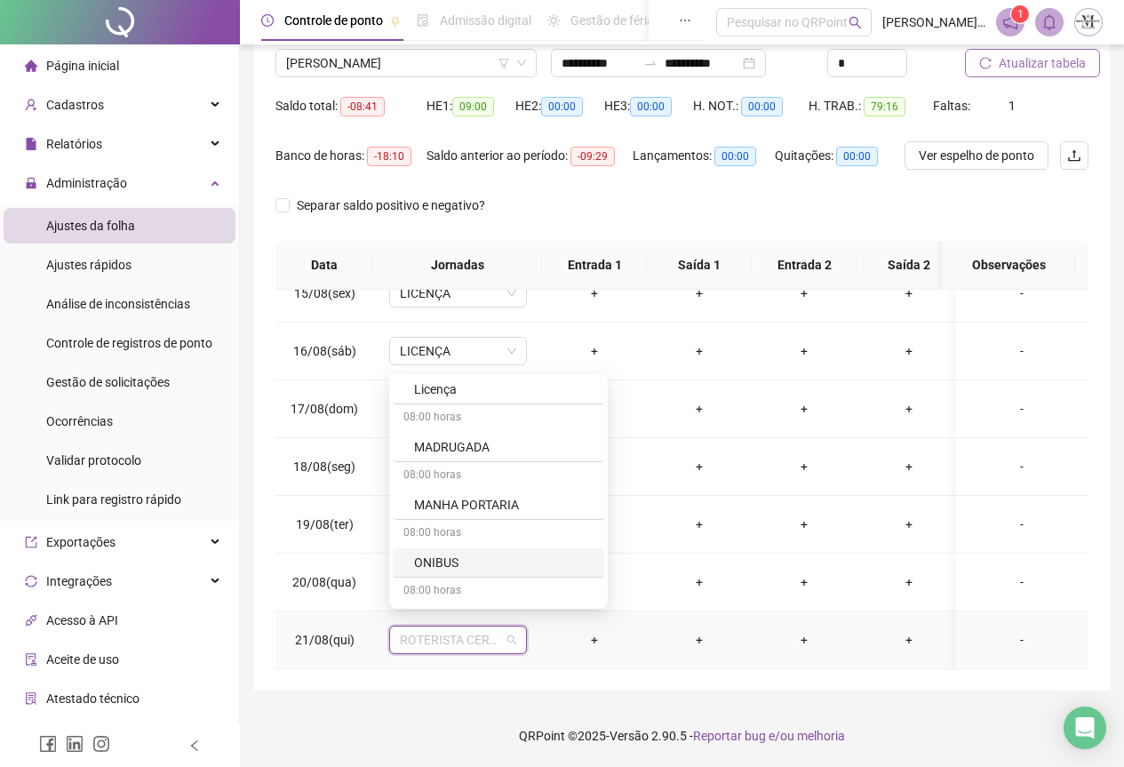
scroll to position [1066, 0]
click at [447, 558] on div "Licença" at bounding box center [503, 567] width 179 height 20
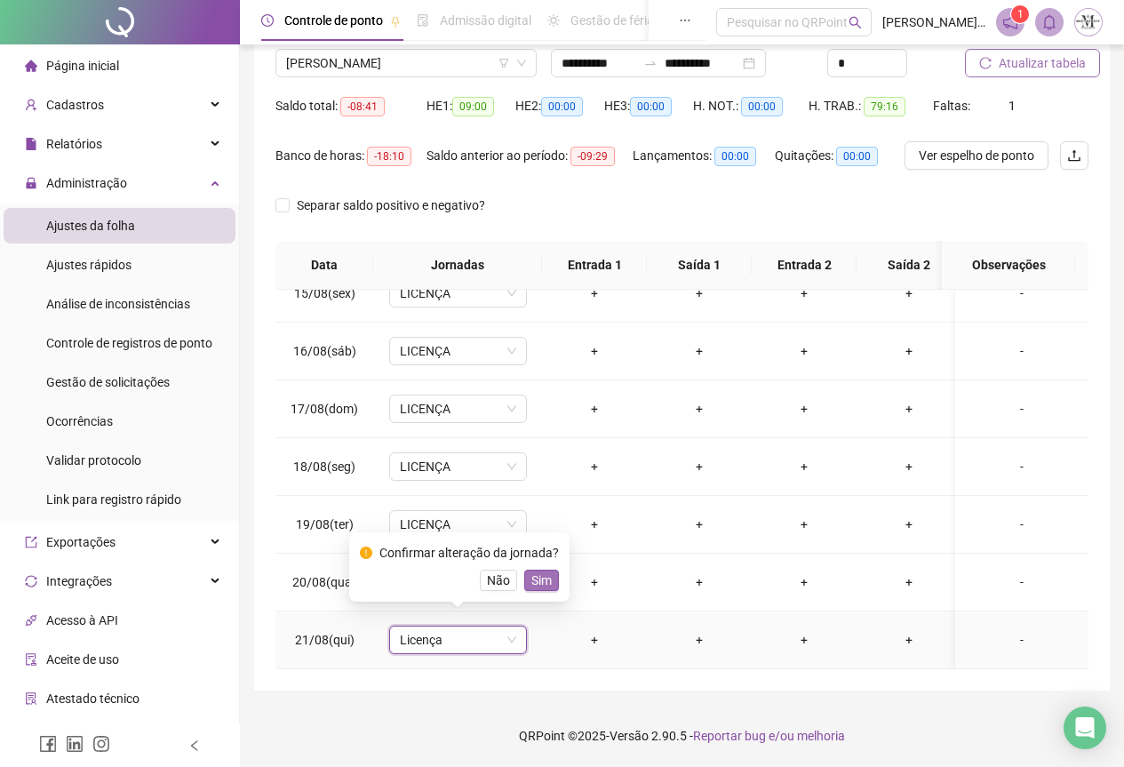
click at [544, 579] on span "Sim" at bounding box center [541, 580] width 20 height 20
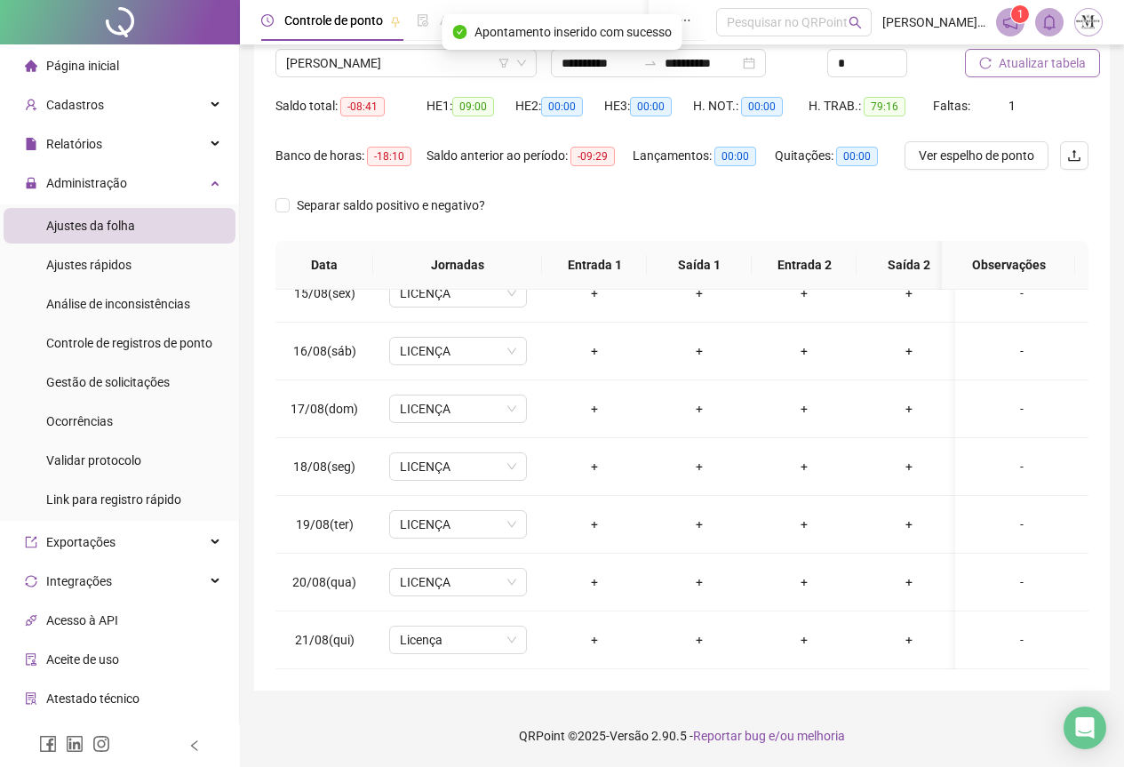
click at [1019, 79] on div "Atualizar tabela" at bounding box center [1027, 56] width 138 height 69
click at [1020, 71] on span "Atualizar tabela" at bounding box center [1042, 63] width 87 height 20
click at [345, 68] on span "[PERSON_NAME]" at bounding box center [406, 63] width 240 height 27
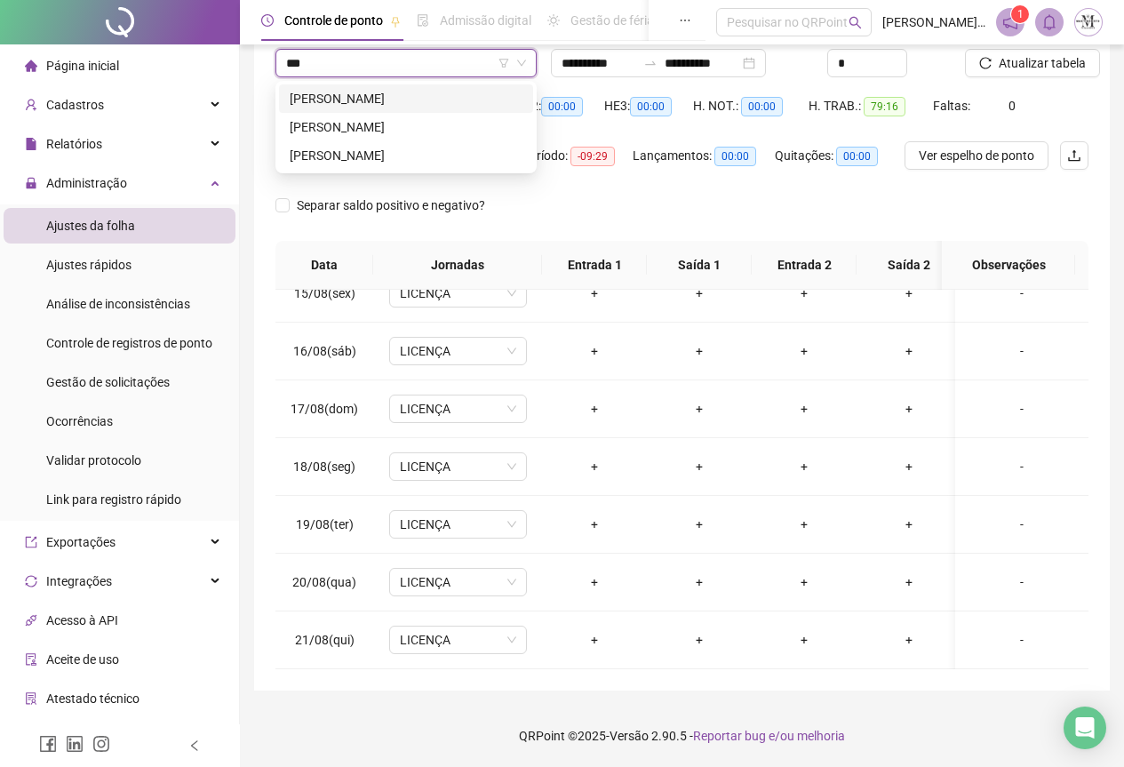
scroll to position [0, 0]
type input "*****"
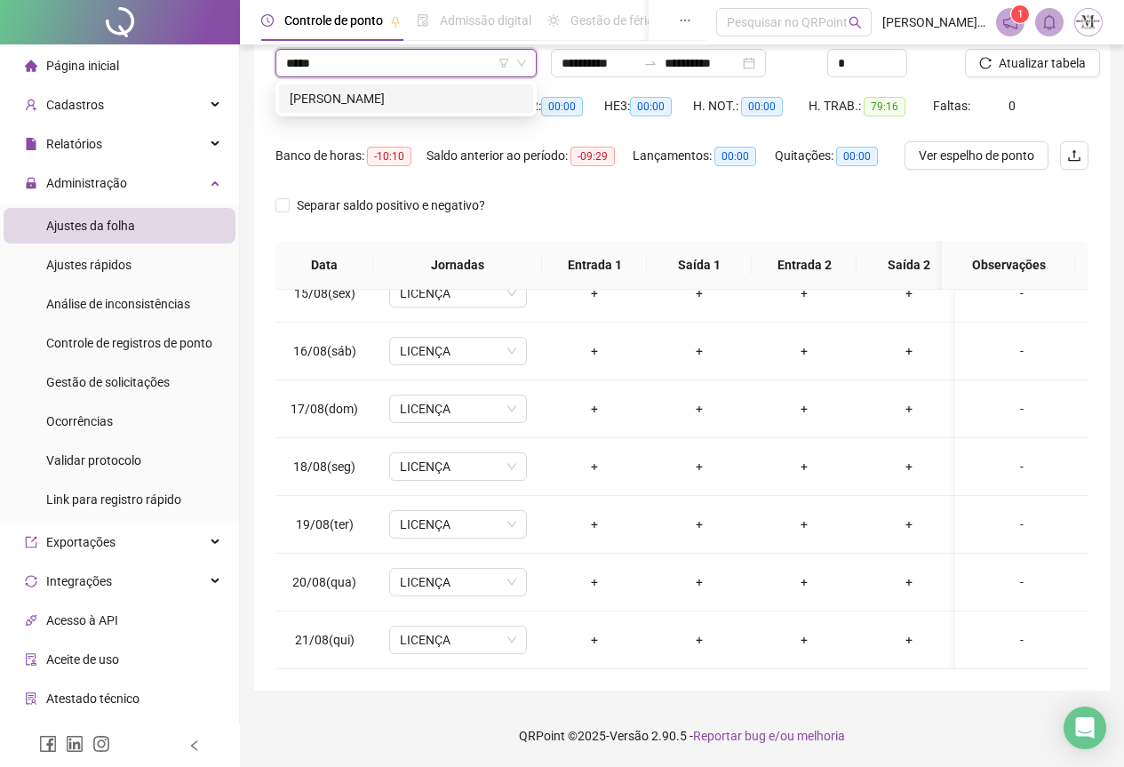
click at [363, 90] on div "[PERSON_NAME]" at bounding box center [406, 99] width 233 height 20
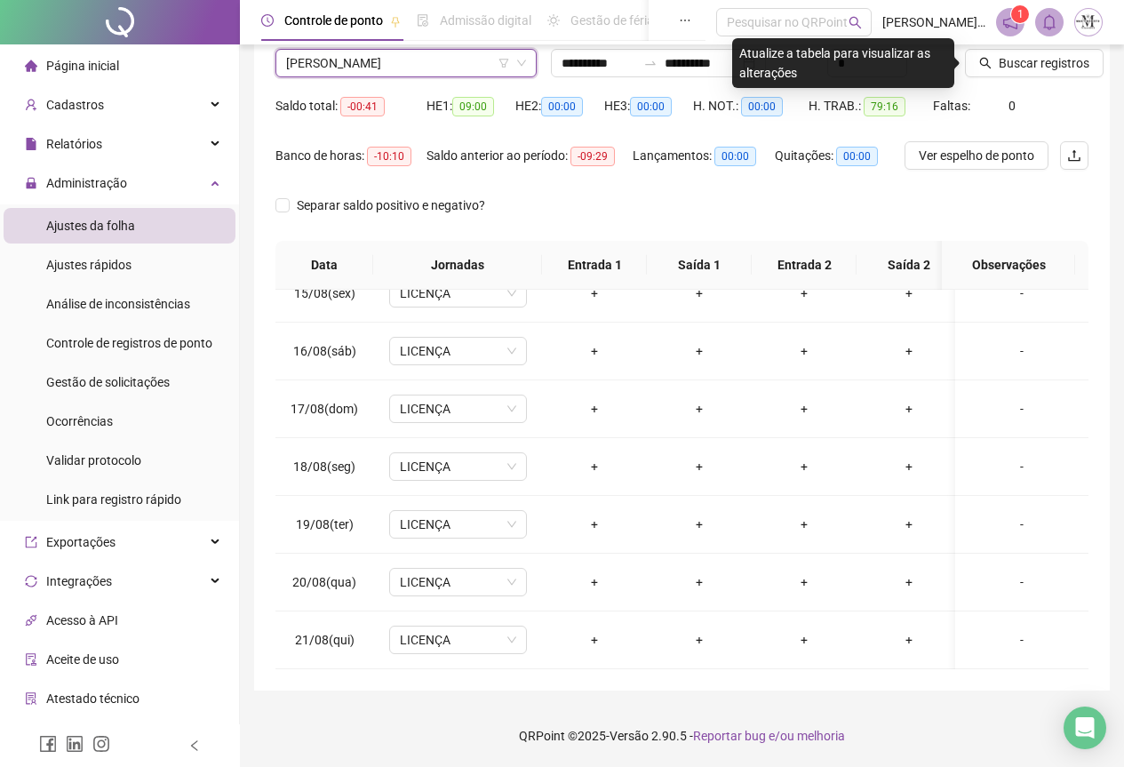
click at [1013, 79] on div "Buscar registros" at bounding box center [1027, 56] width 138 height 69
click at [1013, 61] on span "Buscar registros" at bounding box center [1044, 63] width 91 height 20
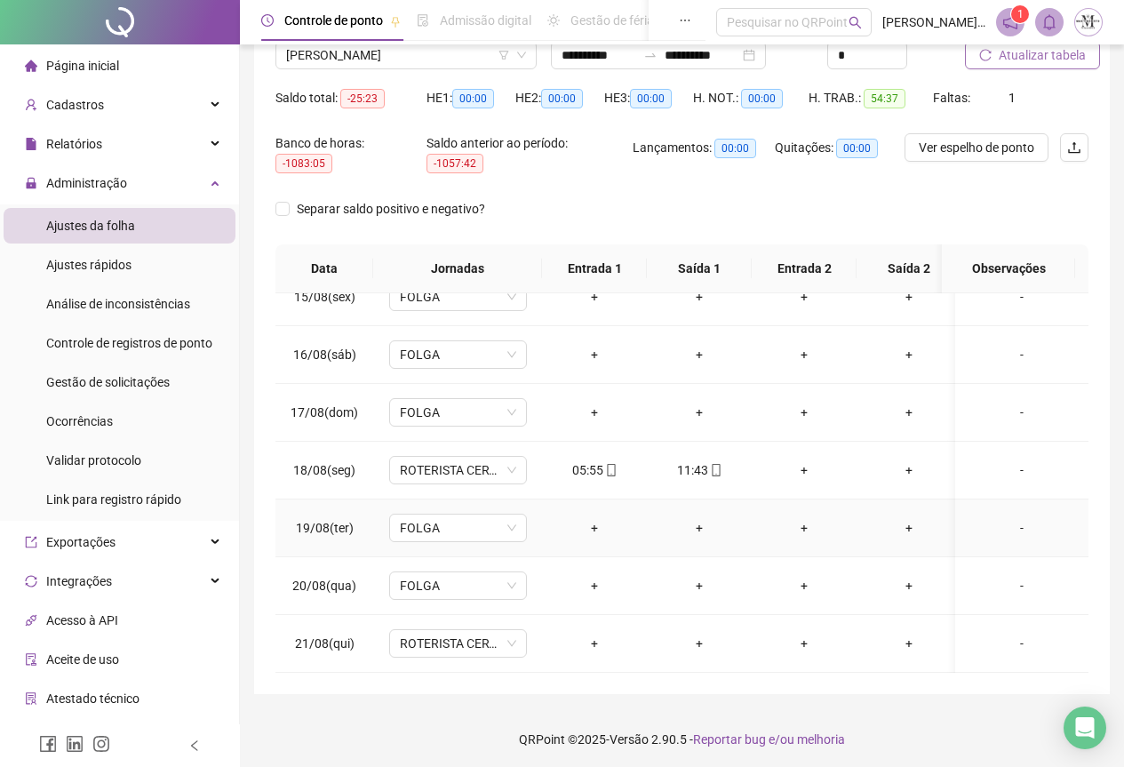
scroll to position [152, 0]
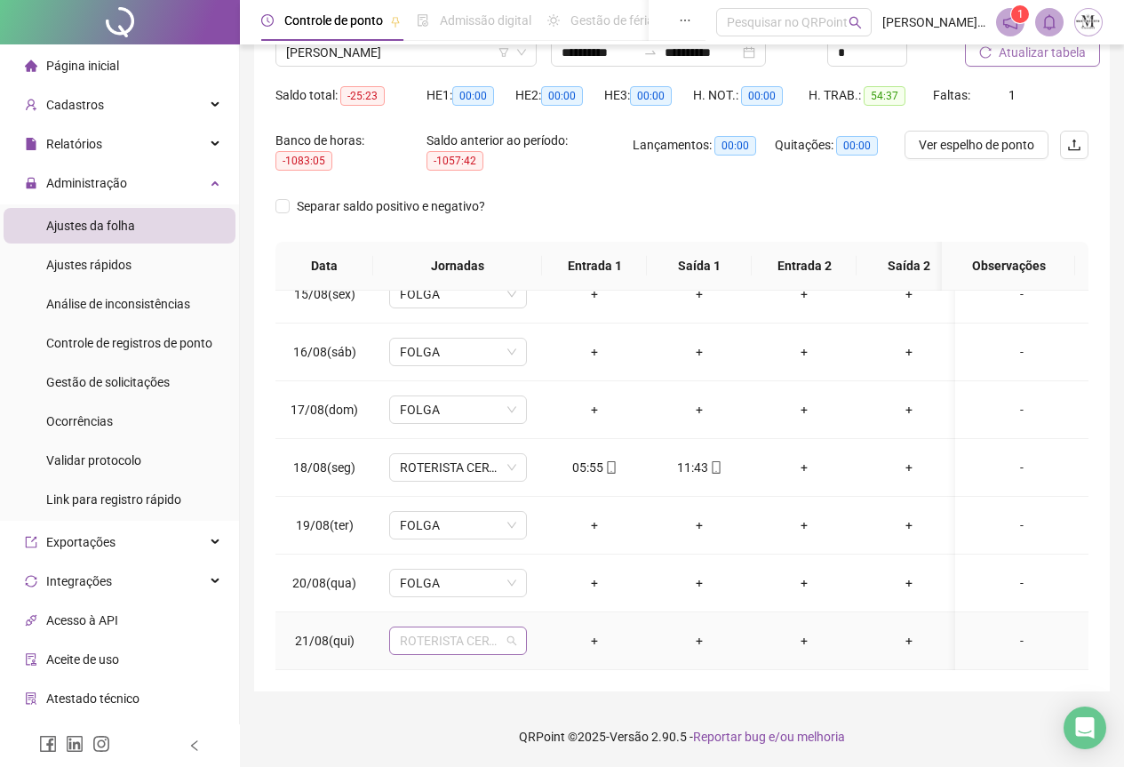
click at [460, 636] on span "ROTERISTA CERTO SG" at bounding box center [458, 640] width 116 height 27
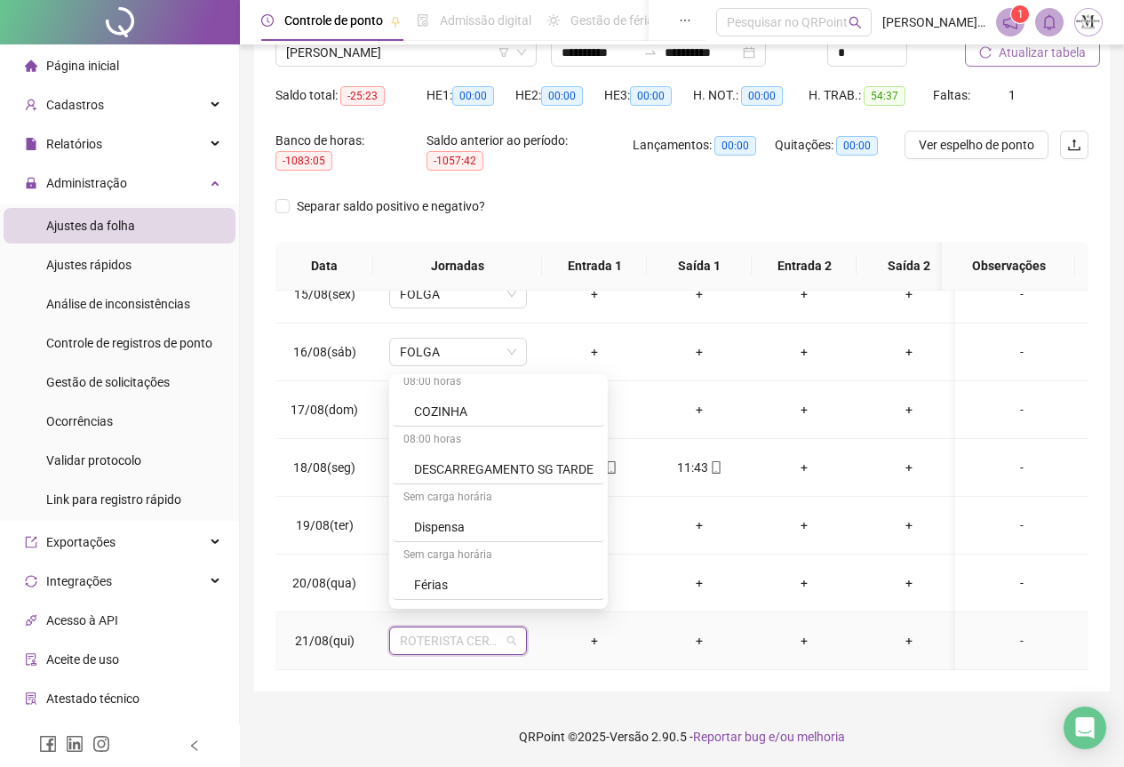
scroll to position [977, 0]
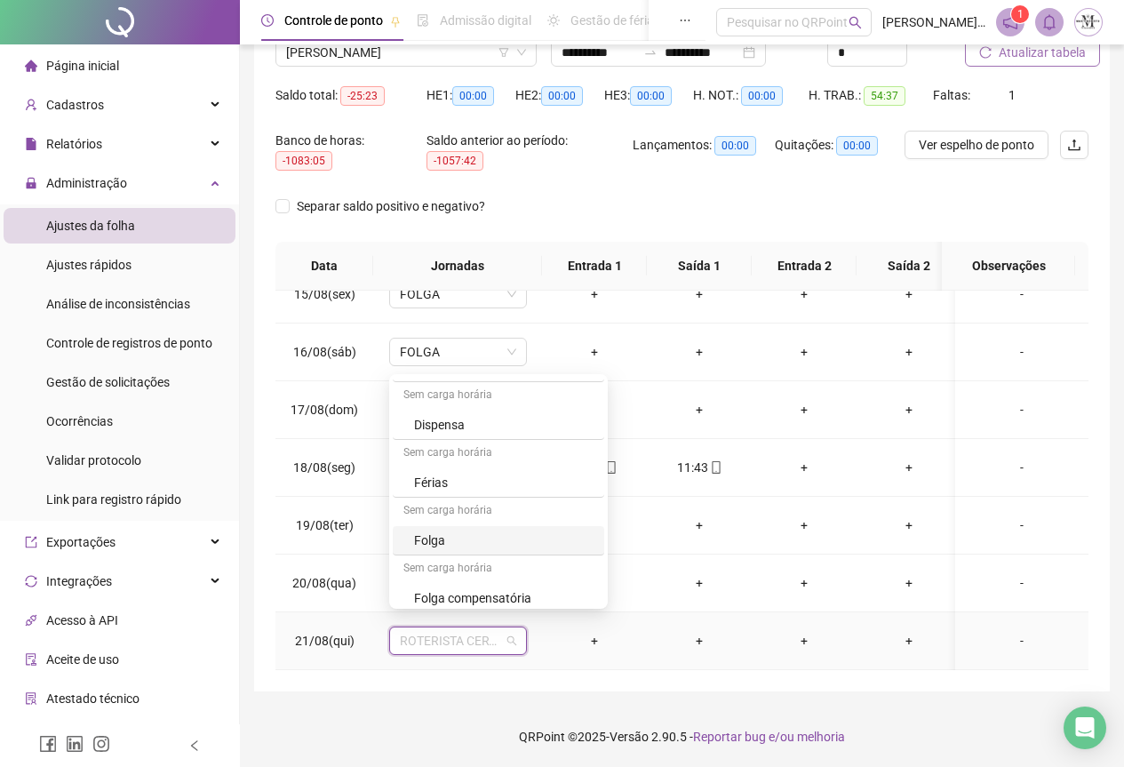
click at [444, 540] on div "Folga" at bounding box center [503, 540] width 179 height 20
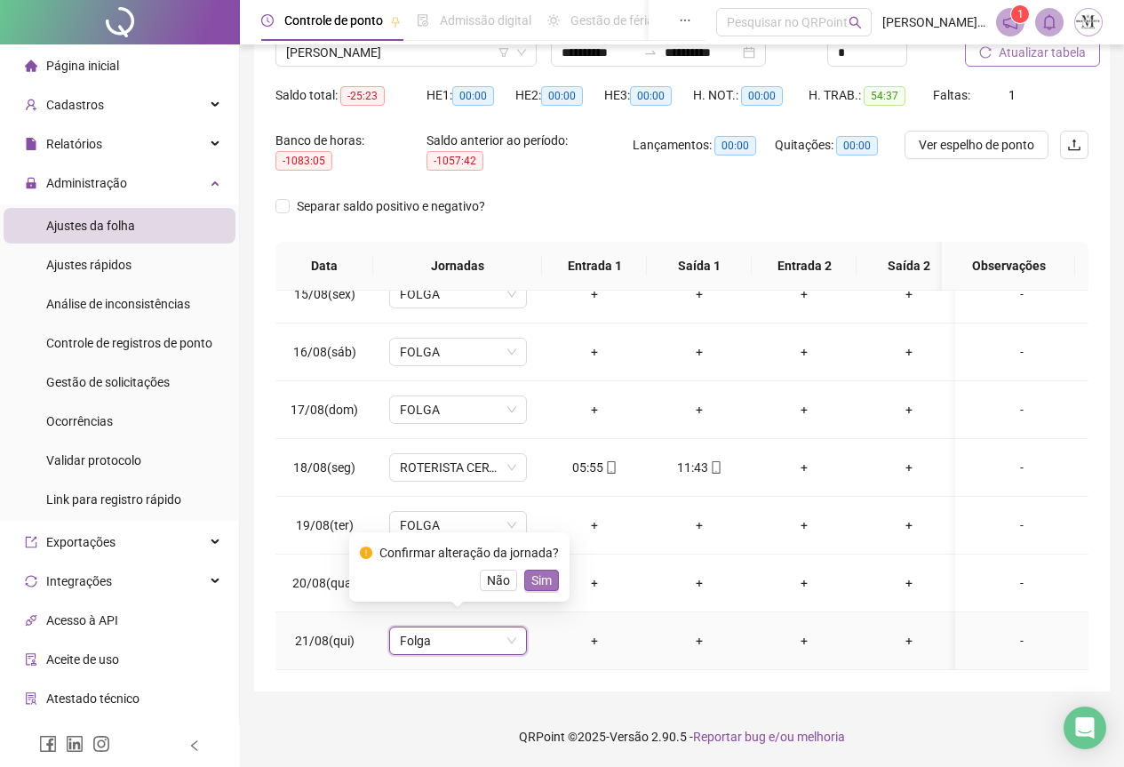
click at [539, 587] on span "Sim" at bounding box center [541, 580] width 20 height 20
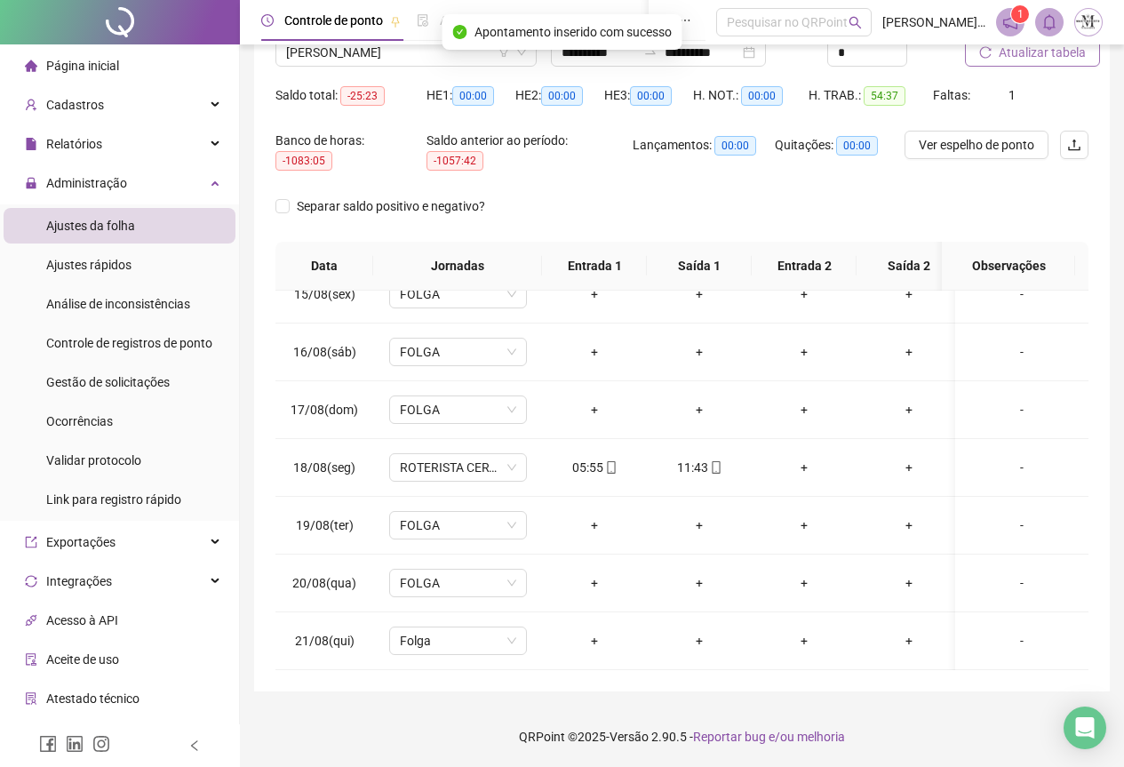
click at [1024, 58] on span "Atualizar tabela" at bounding box center [1042, 53] width 87 height 20
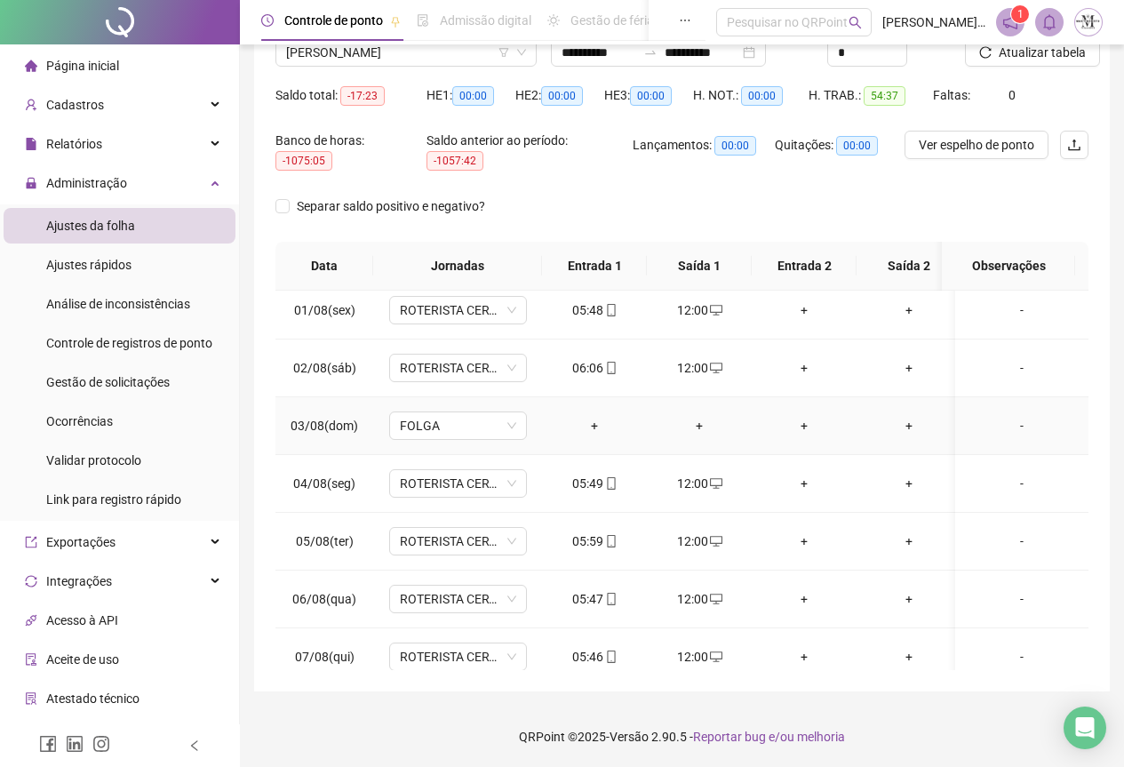
scroll to position [0, 0]
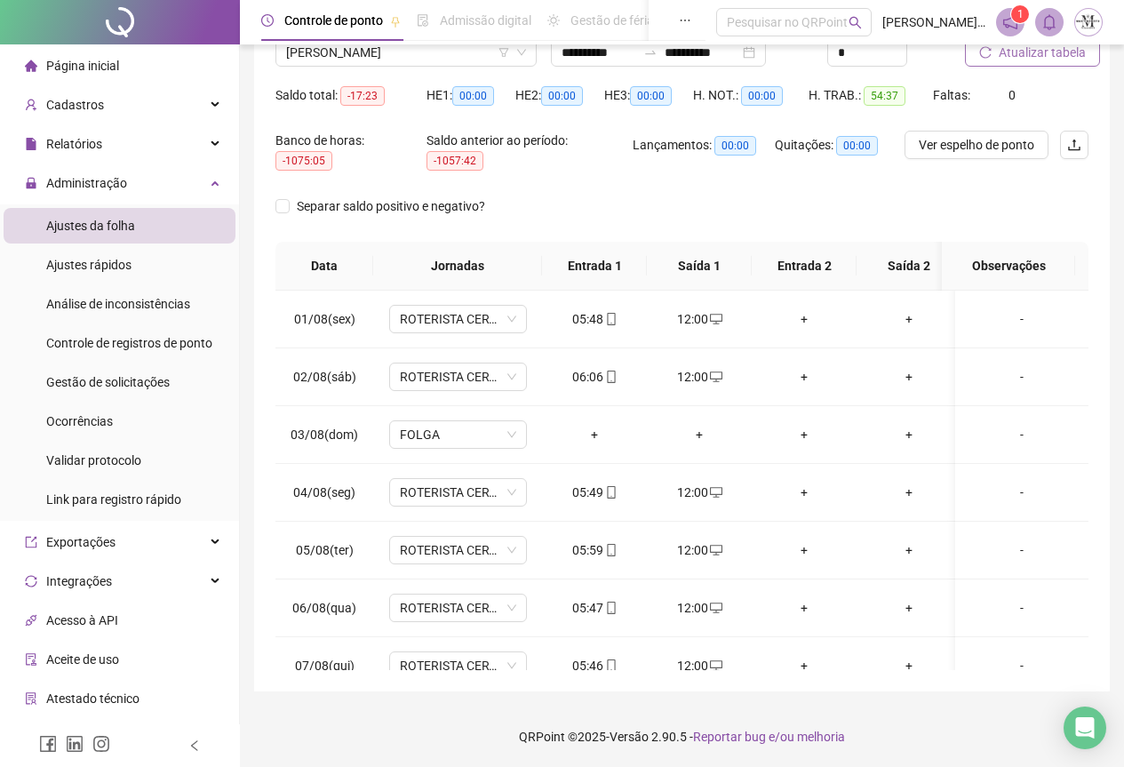
click at [1035, 53] on span "Atualizar tabela" at bounding box center [1042, 53] width 87 height 20
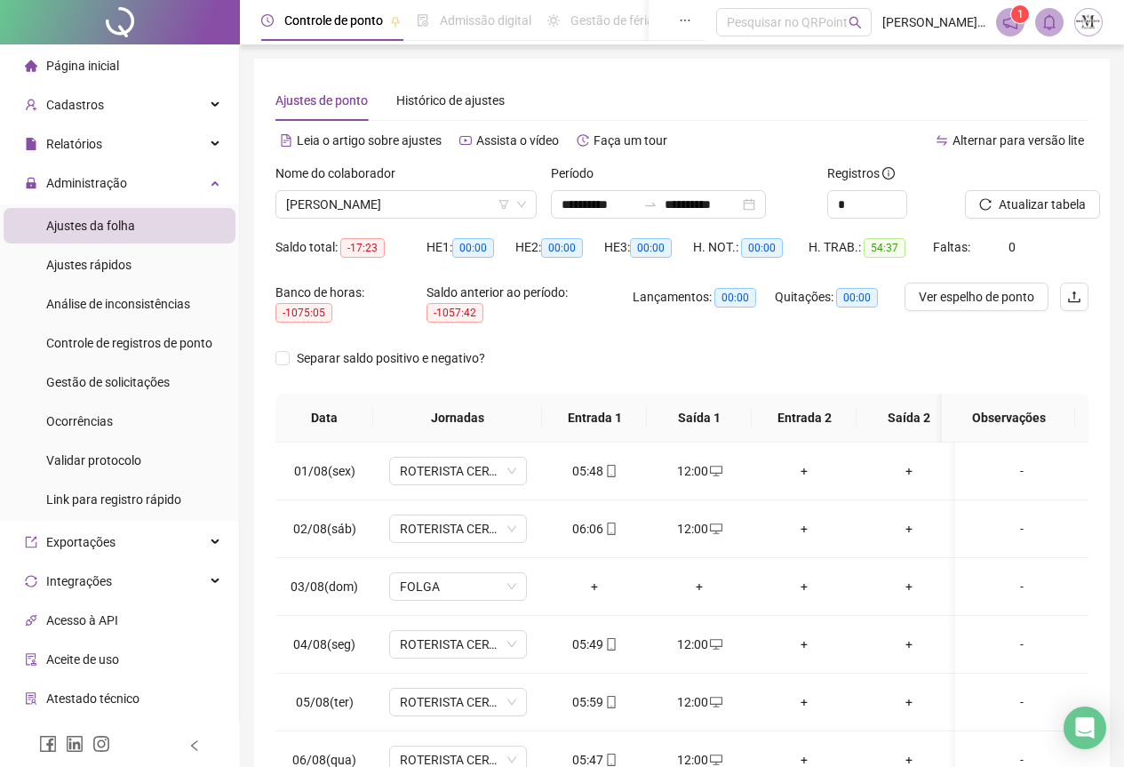
click at [88, 401] on ul "Ajustes da folha Ajustes rápidos Análise de inconsistências Controle de registr…" at bounding box center [119, 362] width 239 height 316
click at [99, 380] on span "Gestão de solicitações" at bounding box center [108, 382] width 124 height 14
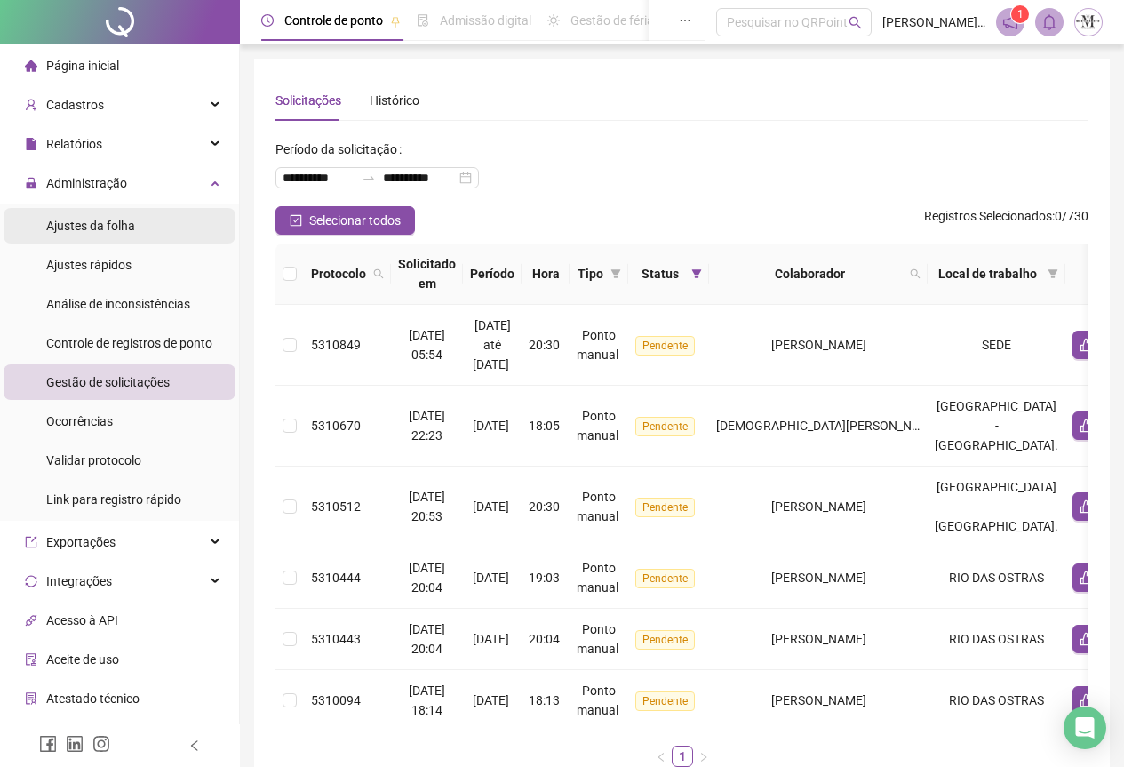
click at [89, 230] on span "Ajustes da folha" at bounding box center [90, 226] width 89 height 14
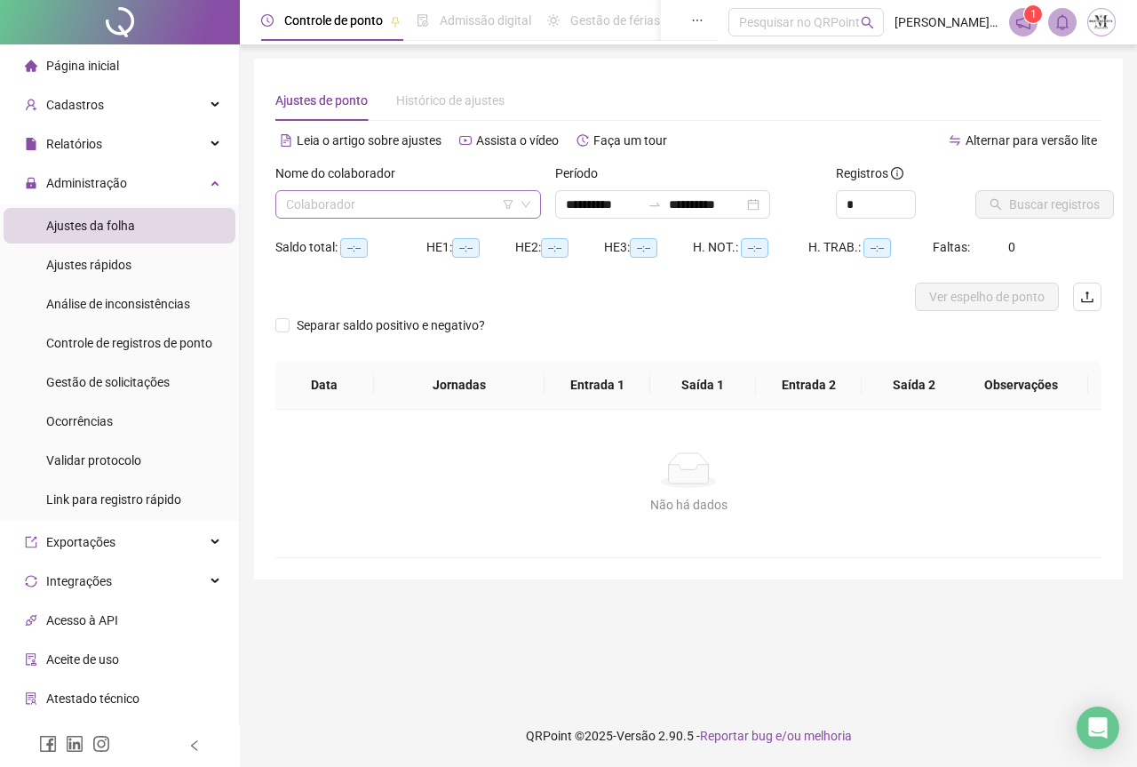
type input "**********"
click at [400, 210] on input "search" at bounding box center [400, 204] width 228 height 27
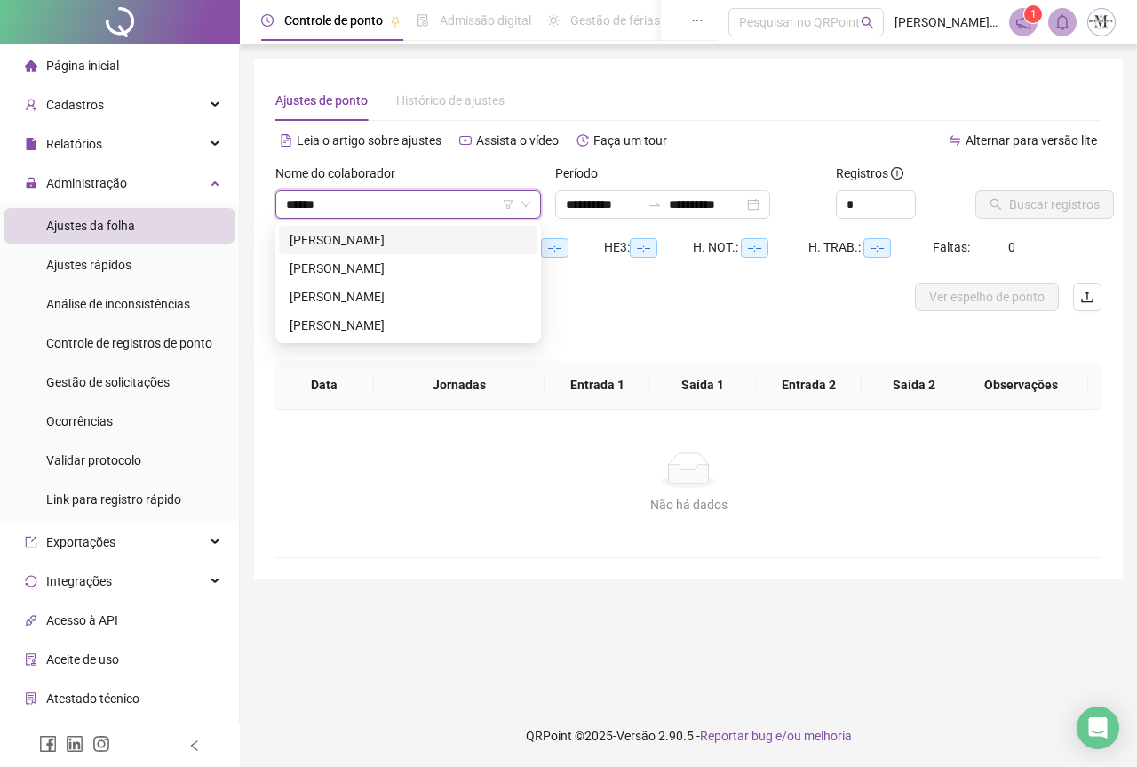
type input "*******"
click at [431, 242] on div "[PERSON_NAME]" at bounding box center [408, 240] width 237 height 20
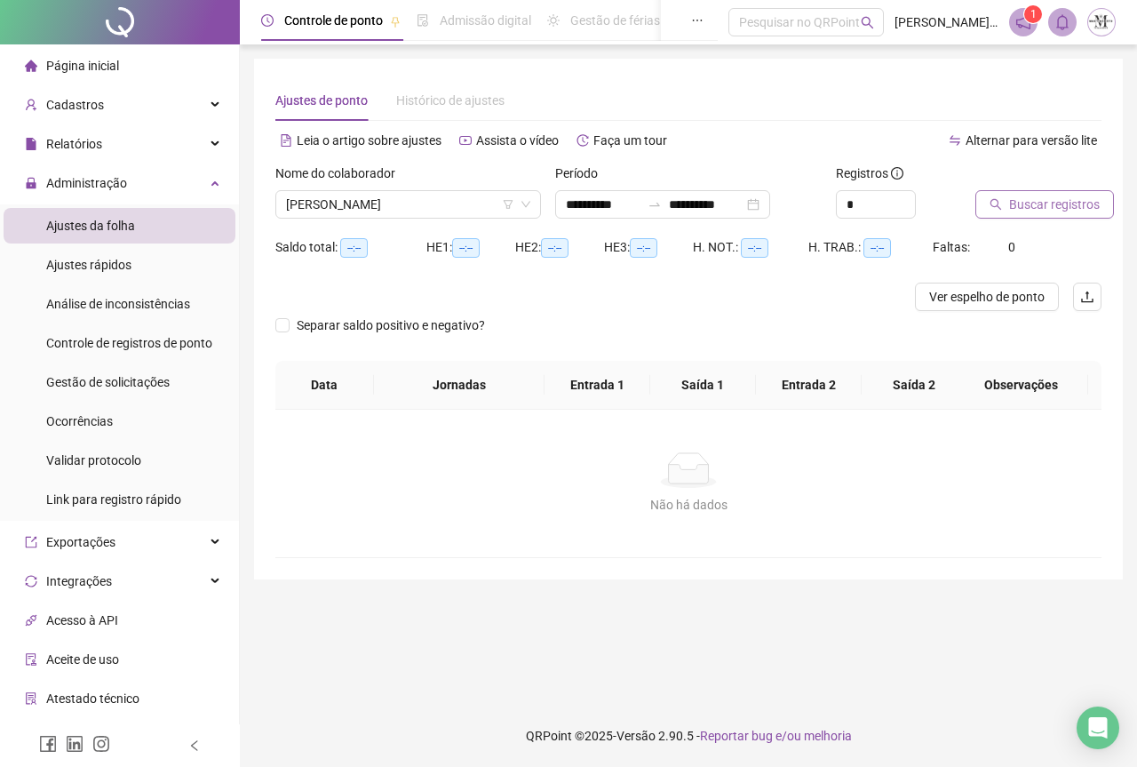
click at [1046, 213] on span "Buscar registros" at bounding box center [1054, 205] width 91 height 20
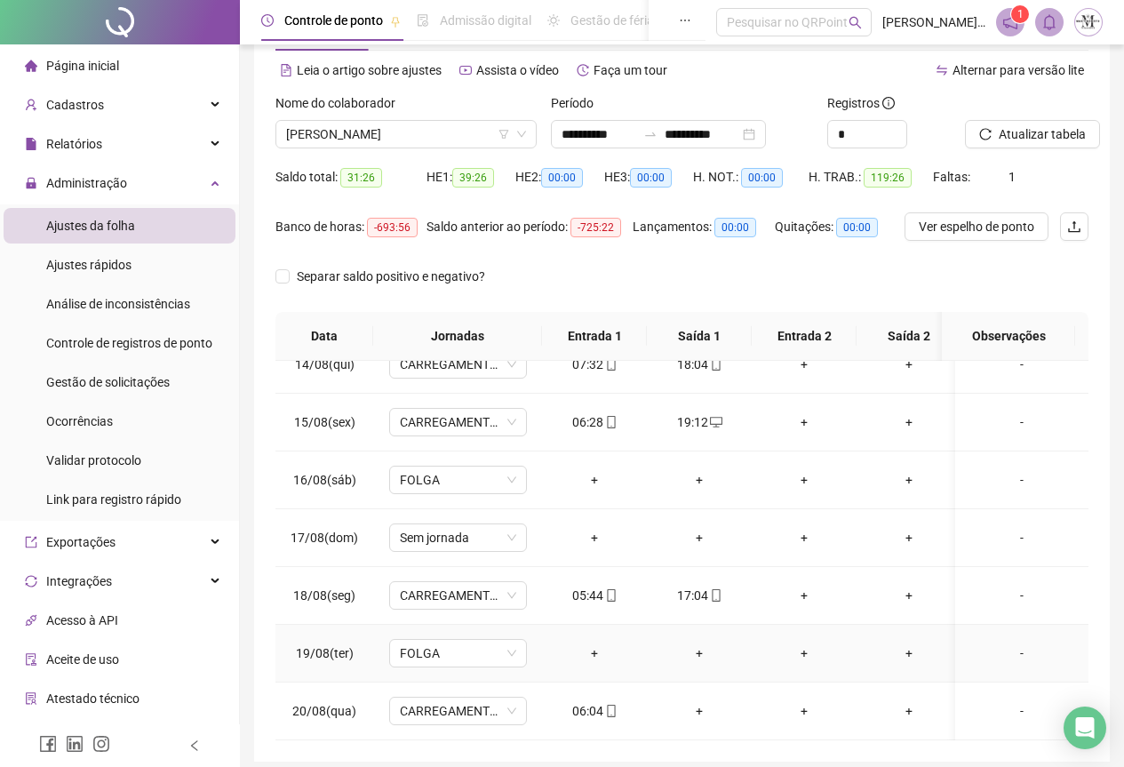
scroll to position [141, 0]
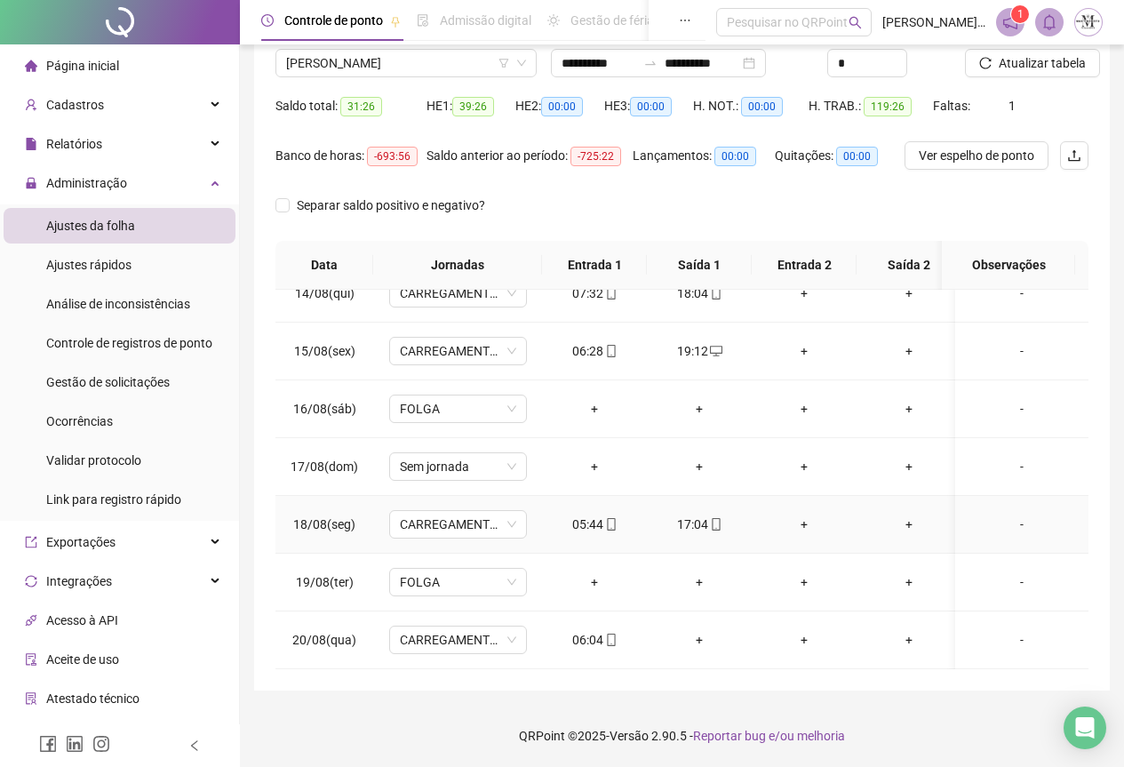
click at [715, 518] on span at bounding box center [715, 524] width 14 height 14
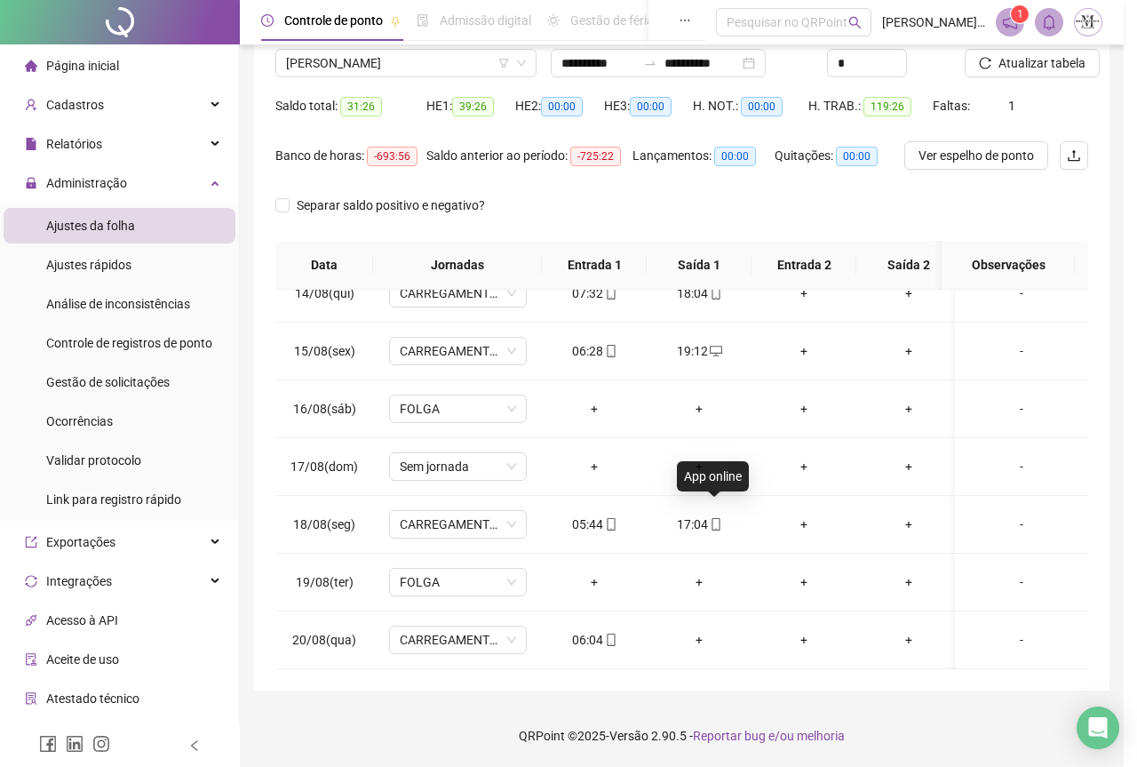
type input "**********"
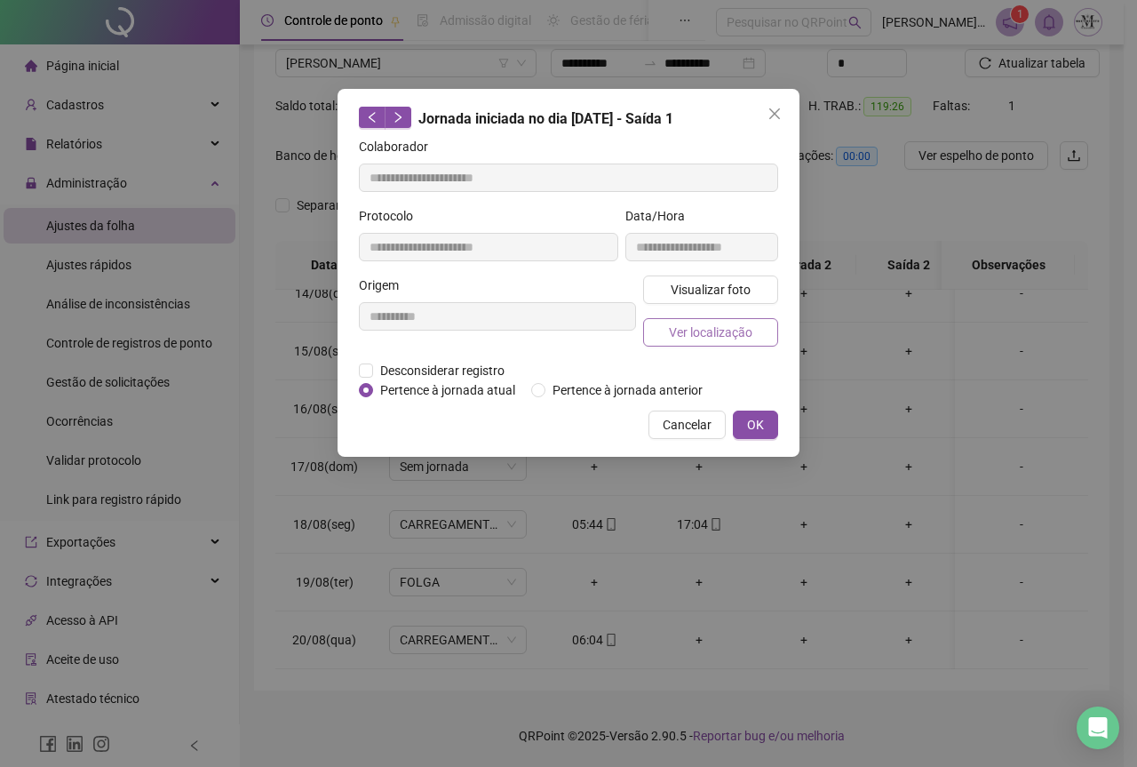
click at [694, 335] on span "Ver localização" at bounding box center [711, 333] width 84 height 20
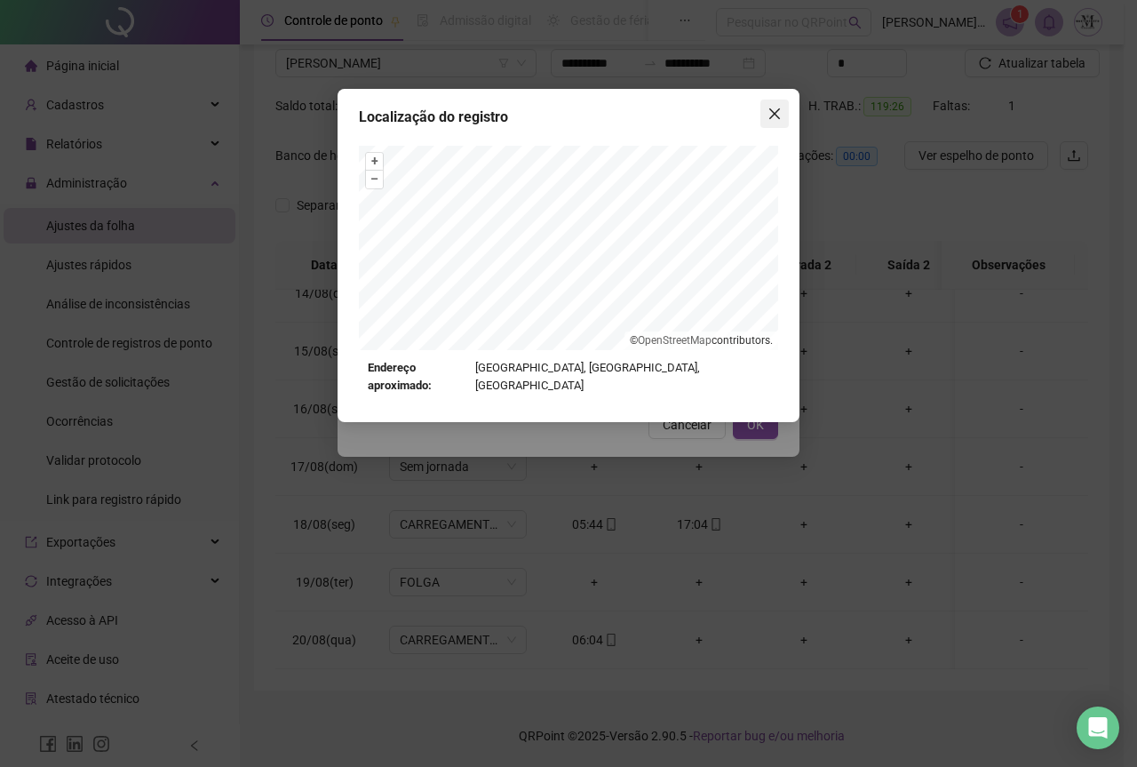
click at [773, 123] on button "Close" at bounding box center [775, 114] width 28 height 28
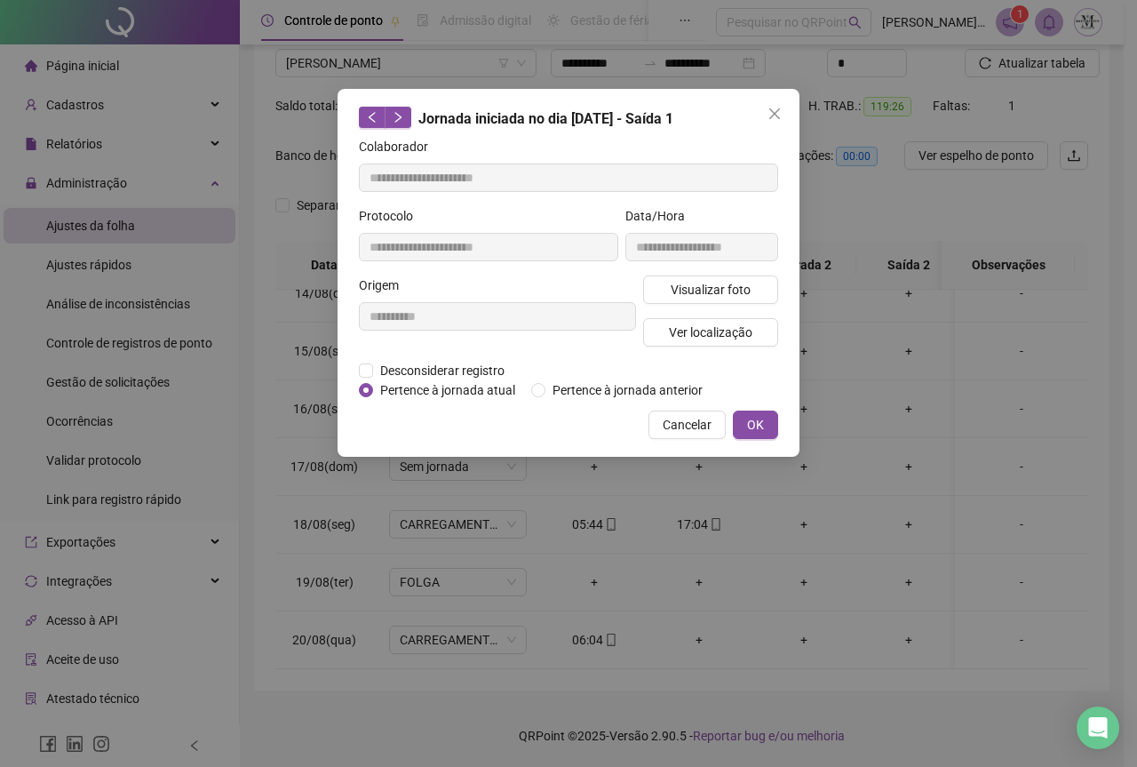
click at [773, 123] on button "Close" at bounding box center [775, 114] width 28 height 28
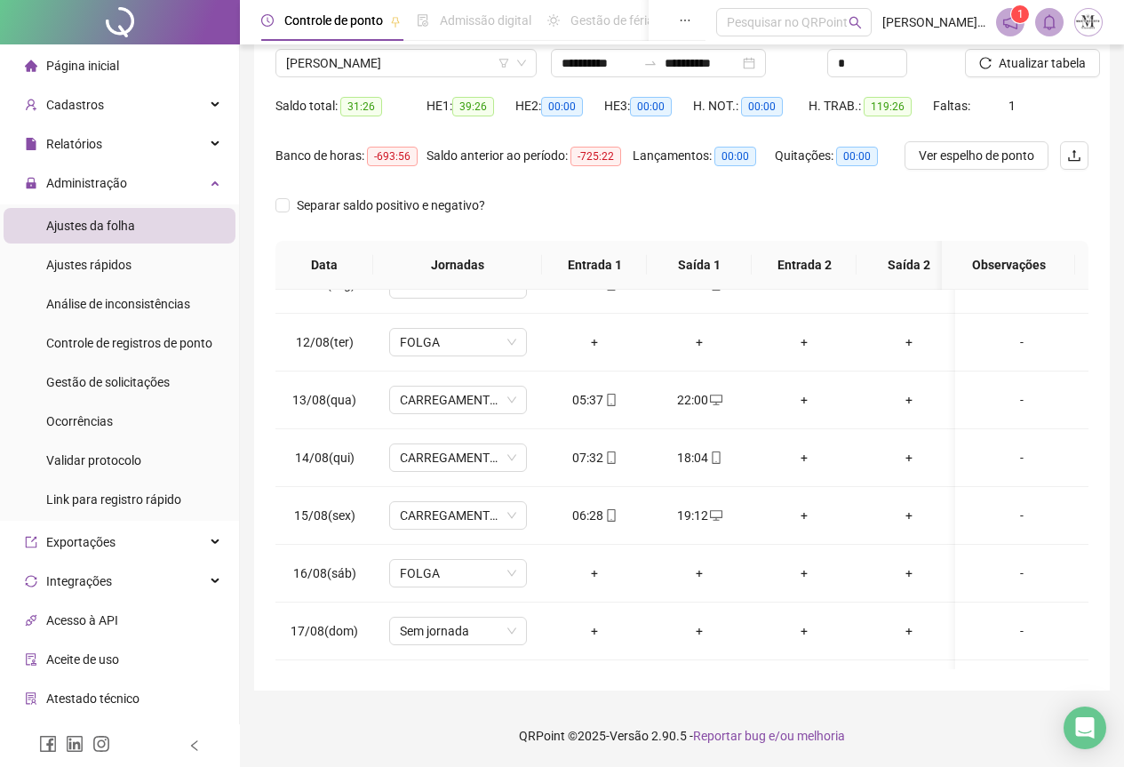
scroll to position [522, 0]
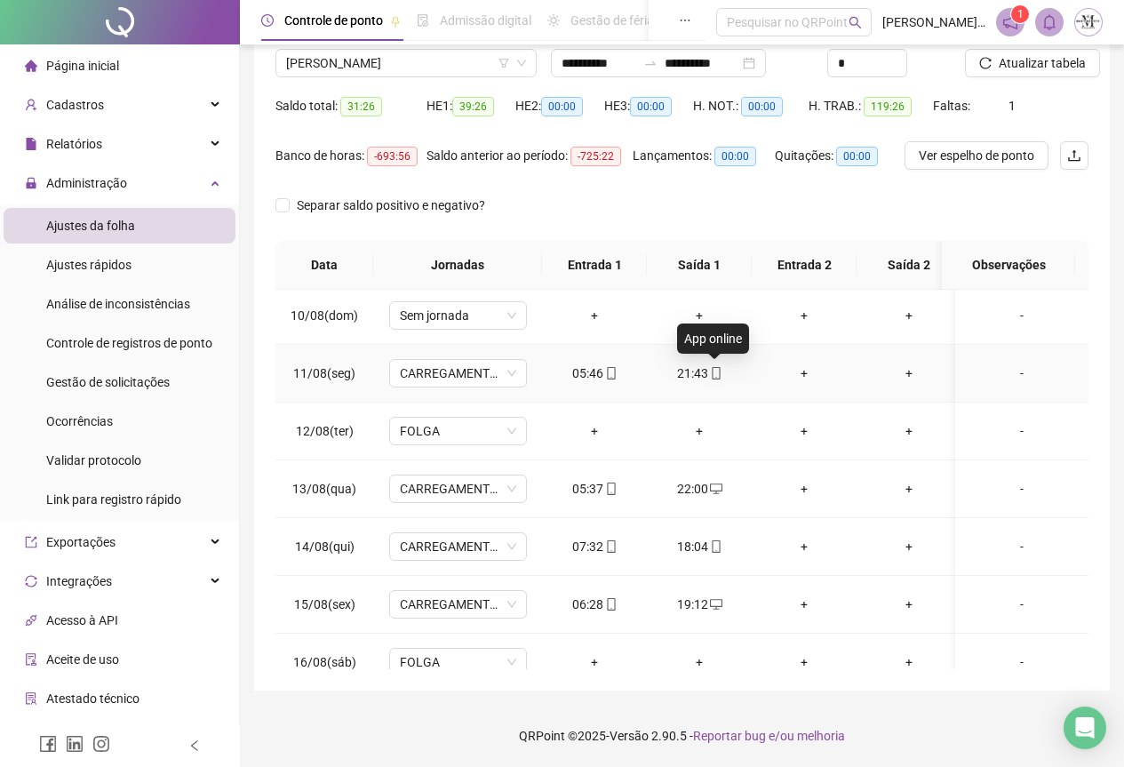
click at [718, 373] on icon "mobile" at bounding box center [716, 373] width 12 height 12
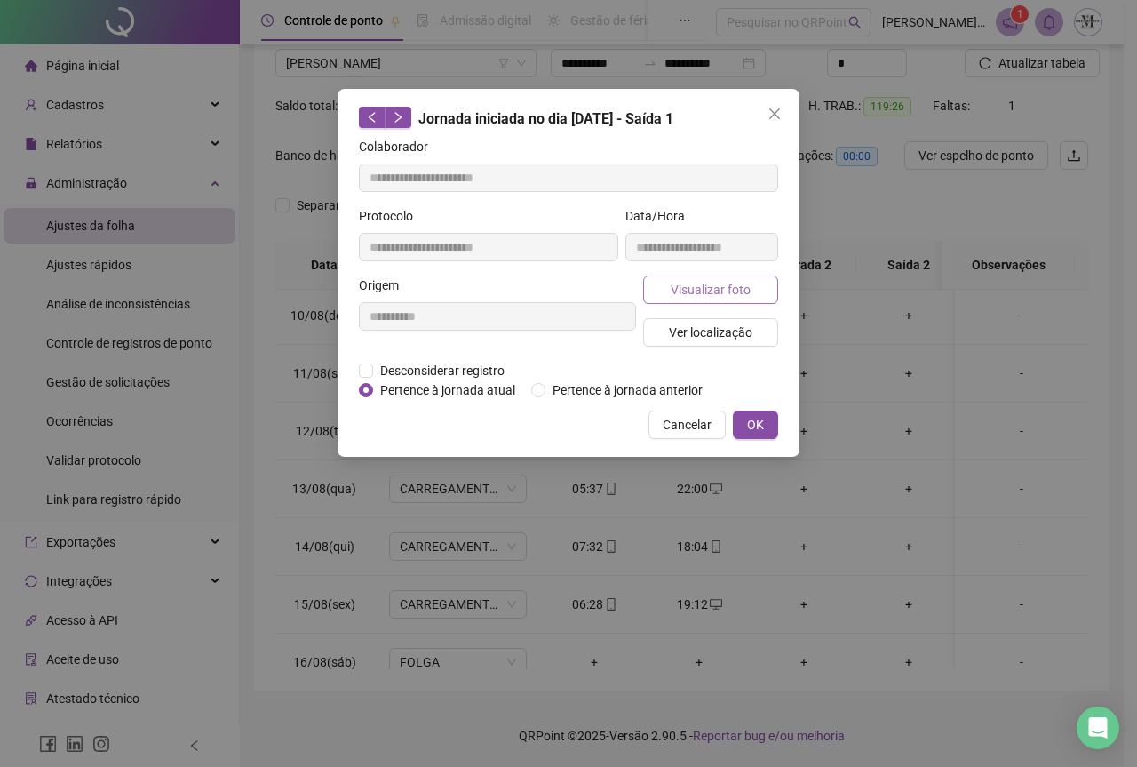
click at [699, 286] on span "Visualizar foto" at bounding box center [711, 290] width 80 height 20
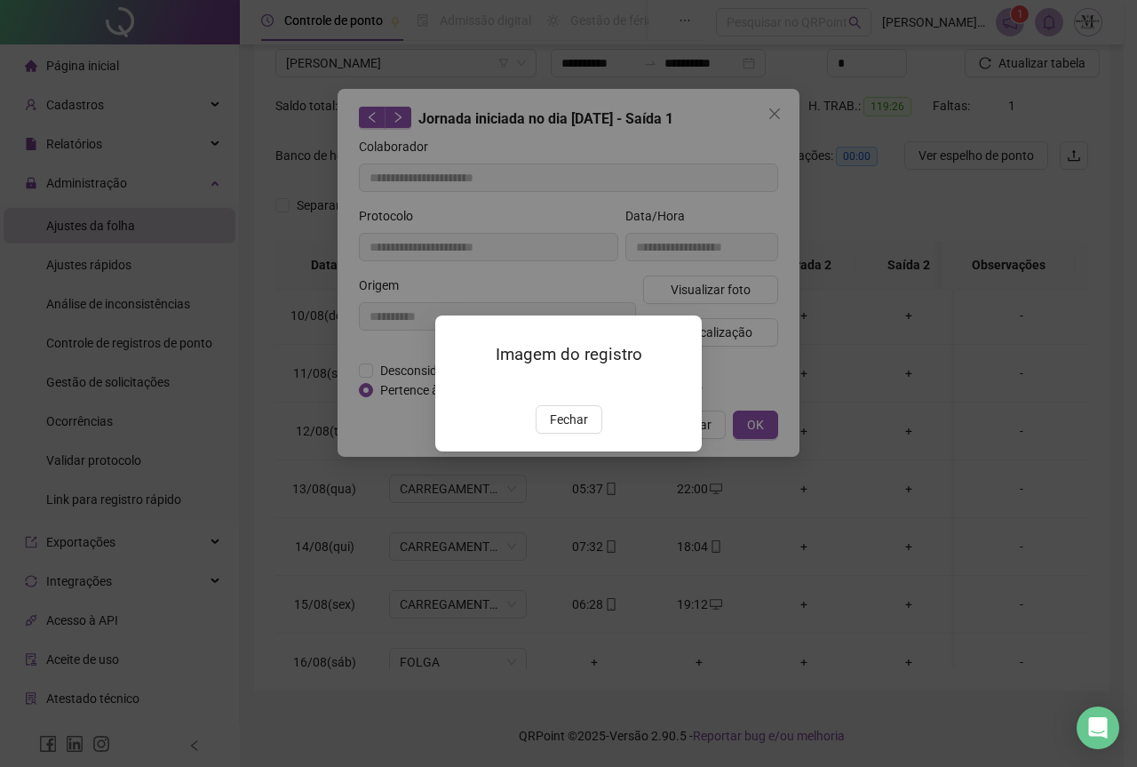
type input "**********"
click at [577, 429] on span "Fechar" at bounding box center [569, 420] width 38 height 20
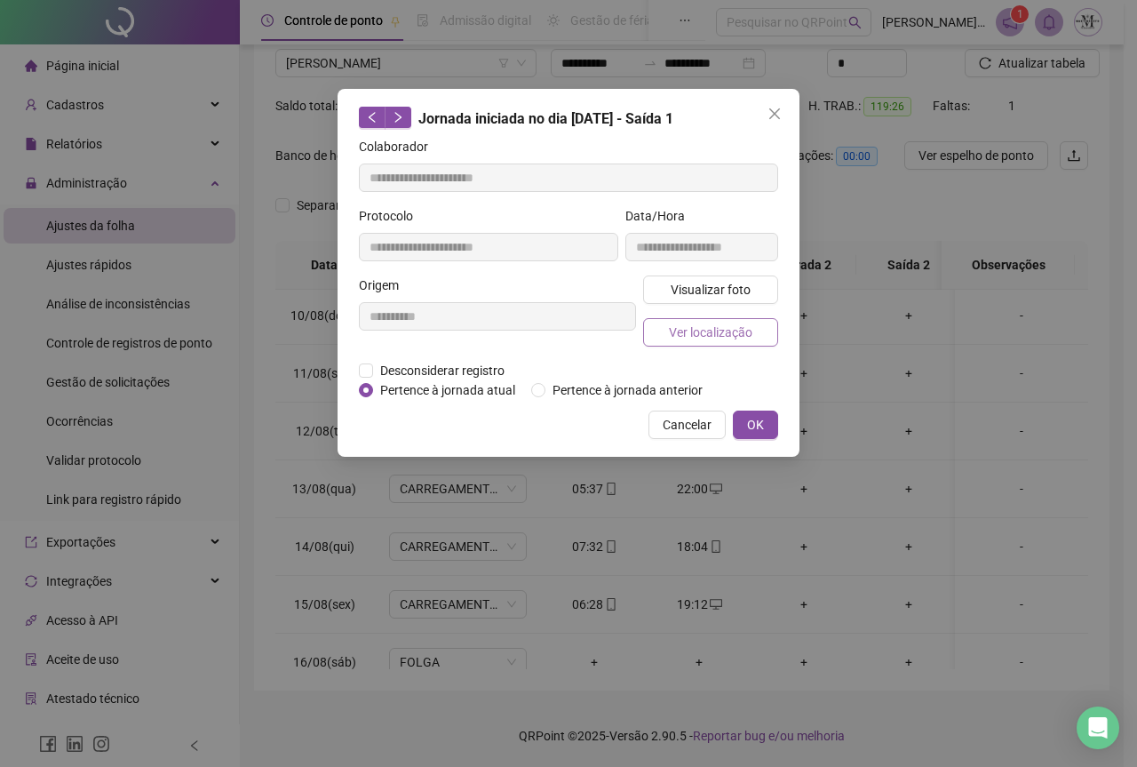
click at [696, 329] on span "Ver localização" at bounding box center [711, 333] width 84 height 20
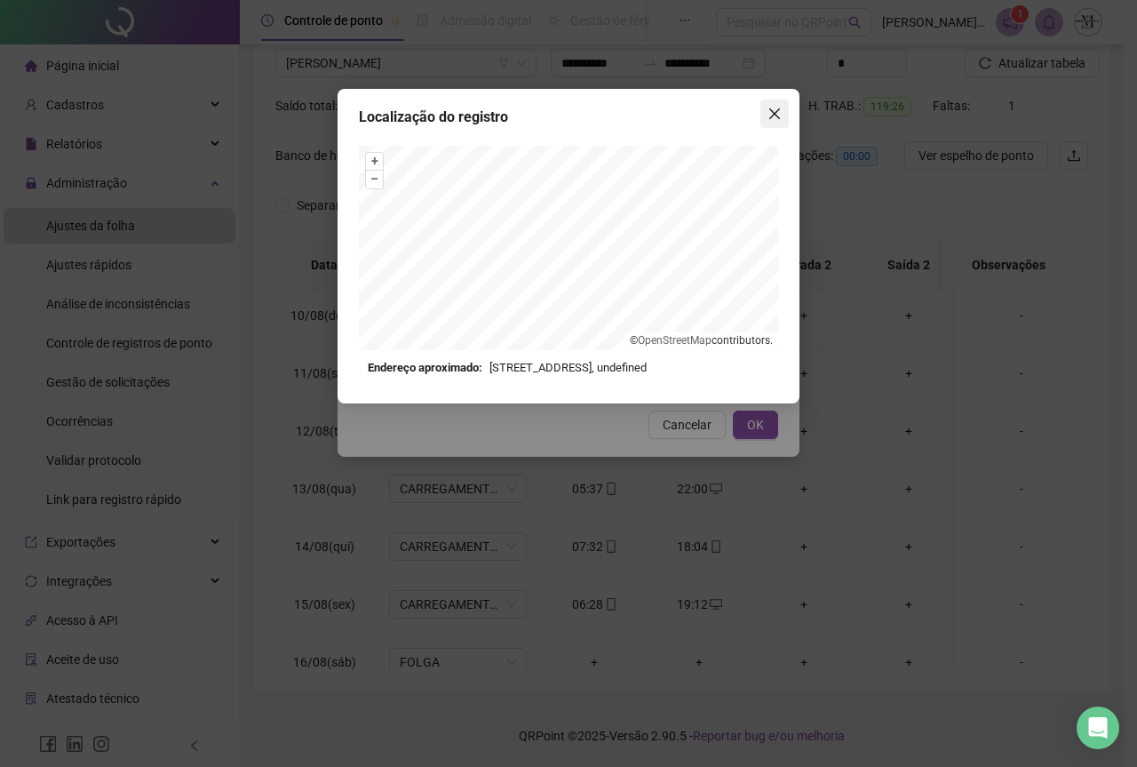
click at [769, 116] on icon "close" at bounding box center [775, 114] width 14 height 14
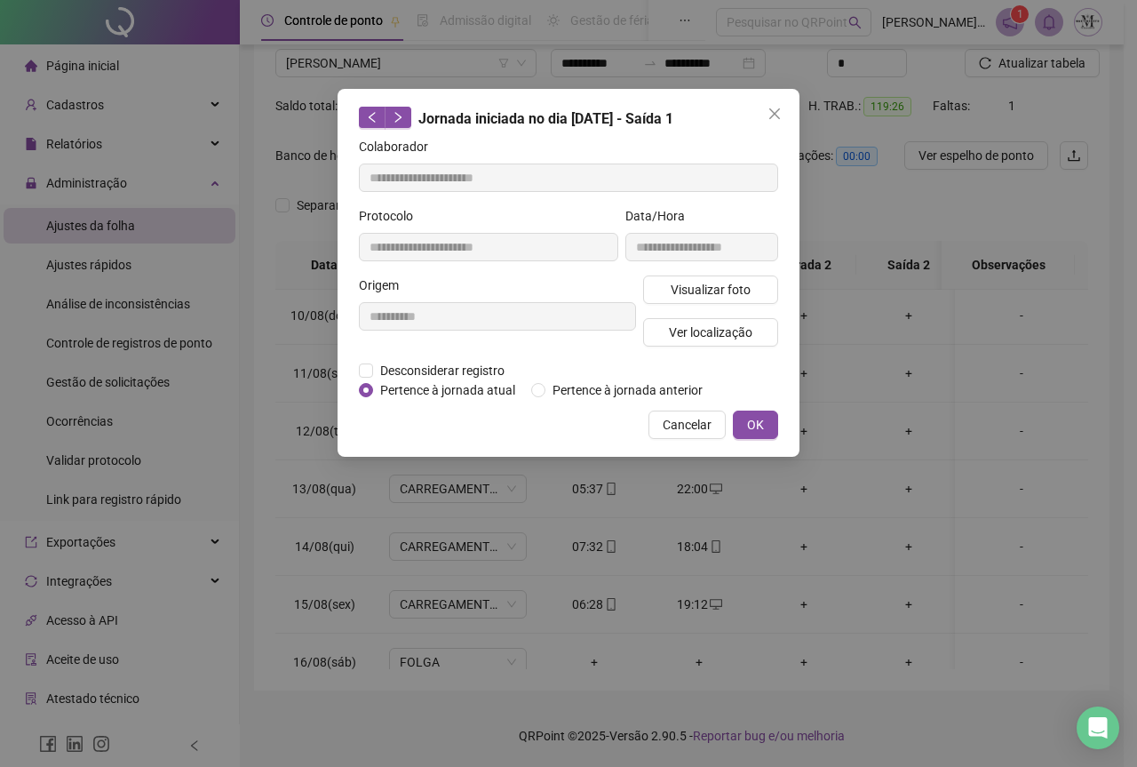
click at [777, 115] on icon "close" at bounding box center [775, 114] width 14 height 14
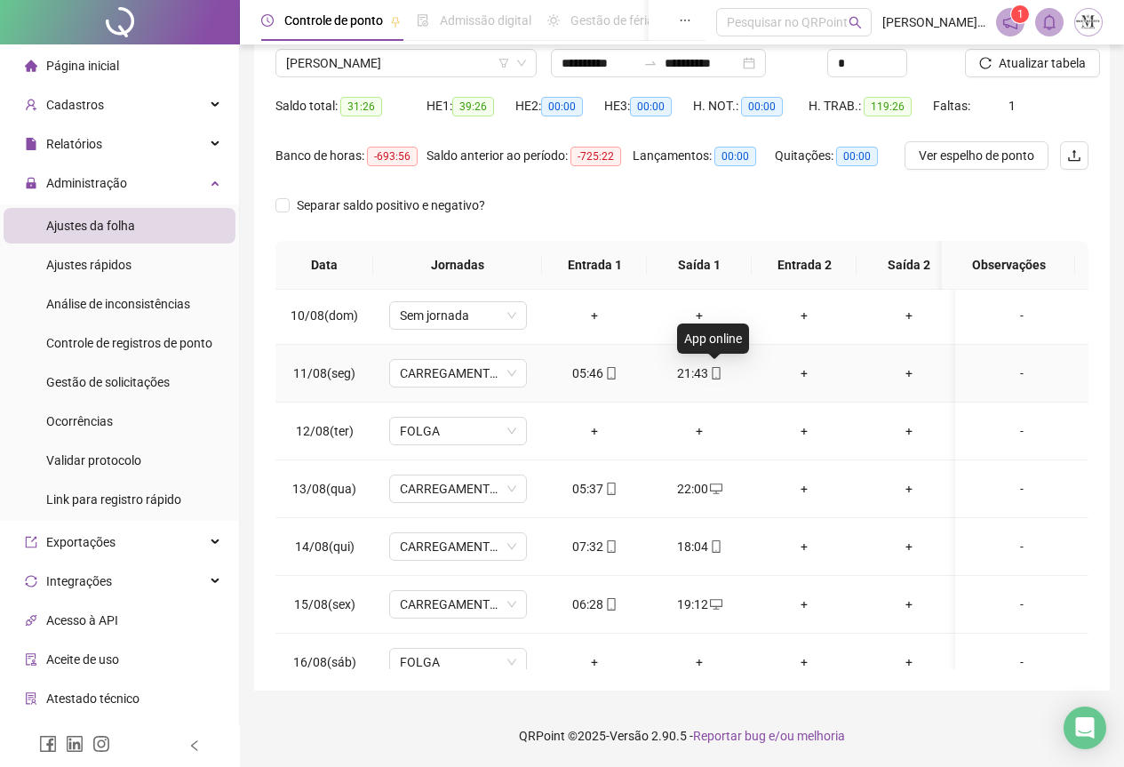
click at [715, 375] on icon "mobile" at bounding box center [716, 373] width 12 height 12
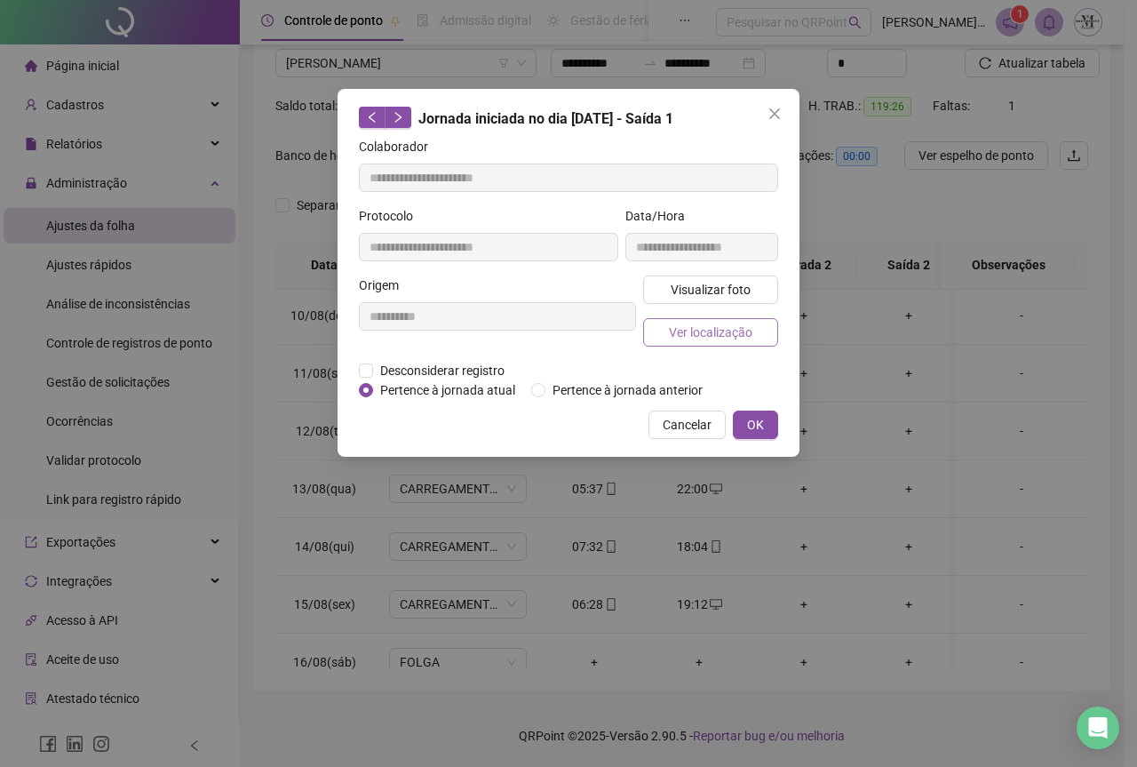
click at [704, 339] on span "Ver localização" at bounding box center [711, 333] width 84 height 20
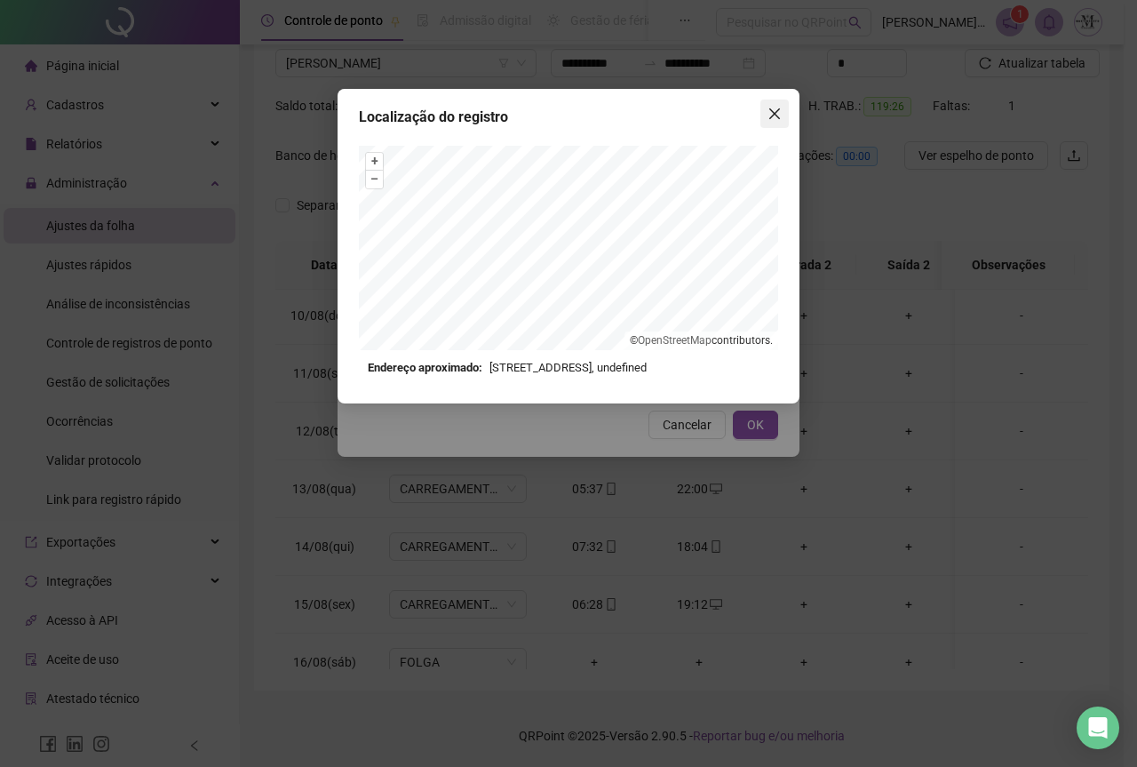
click at [769, 122] on button "Close" at bounding box center [775, 114] width 28 height 28
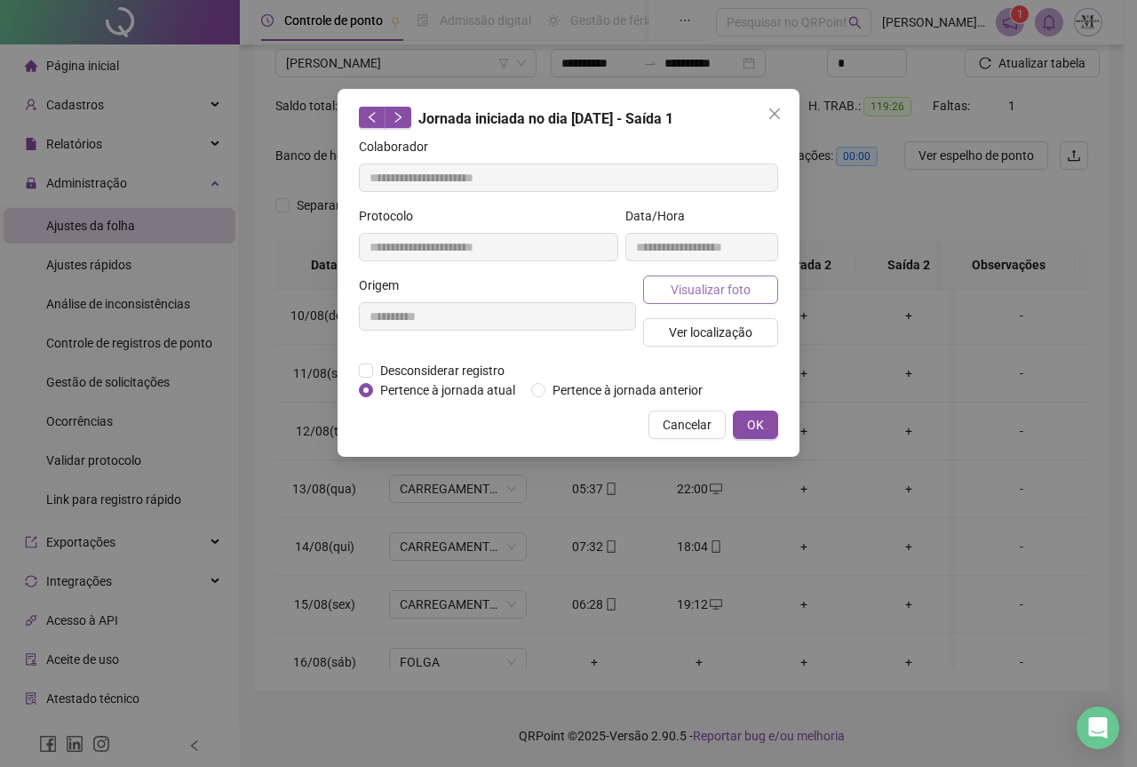
click at [696, 291] on span "Visualizar foto" at bounding box center [711, 290] width 80 height 20
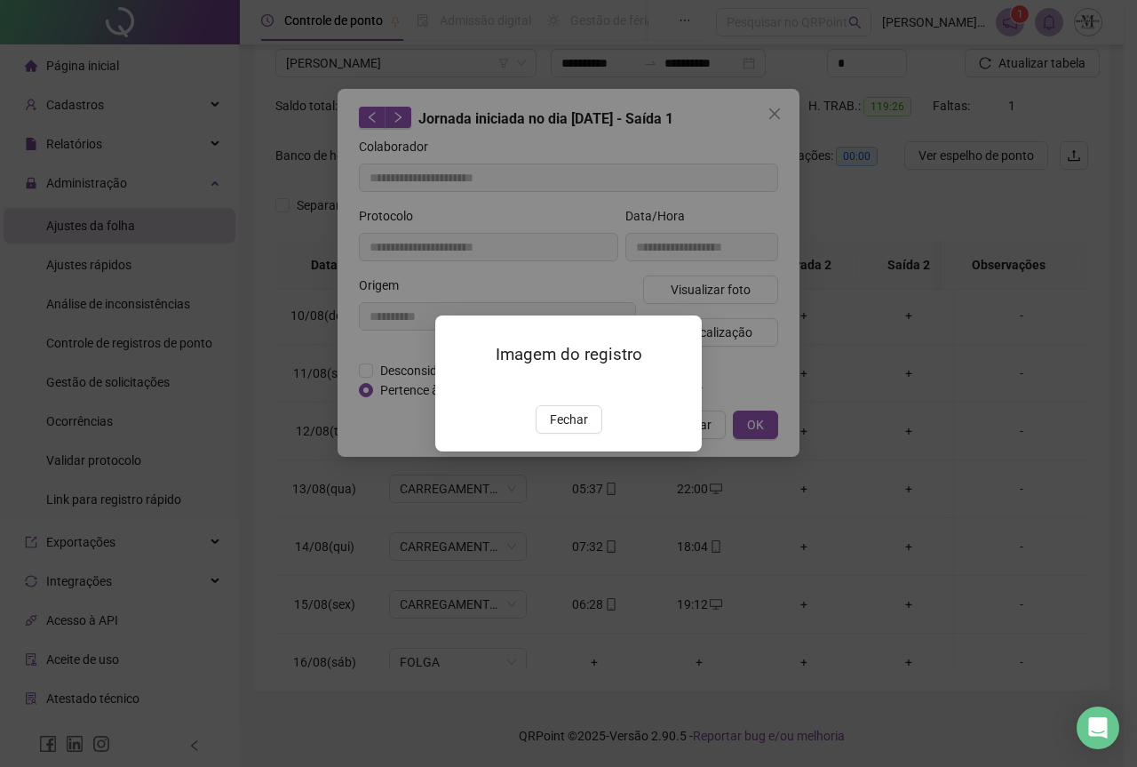
click at [457, 387] on img at bounding box center [457, 387] width 0 height 0
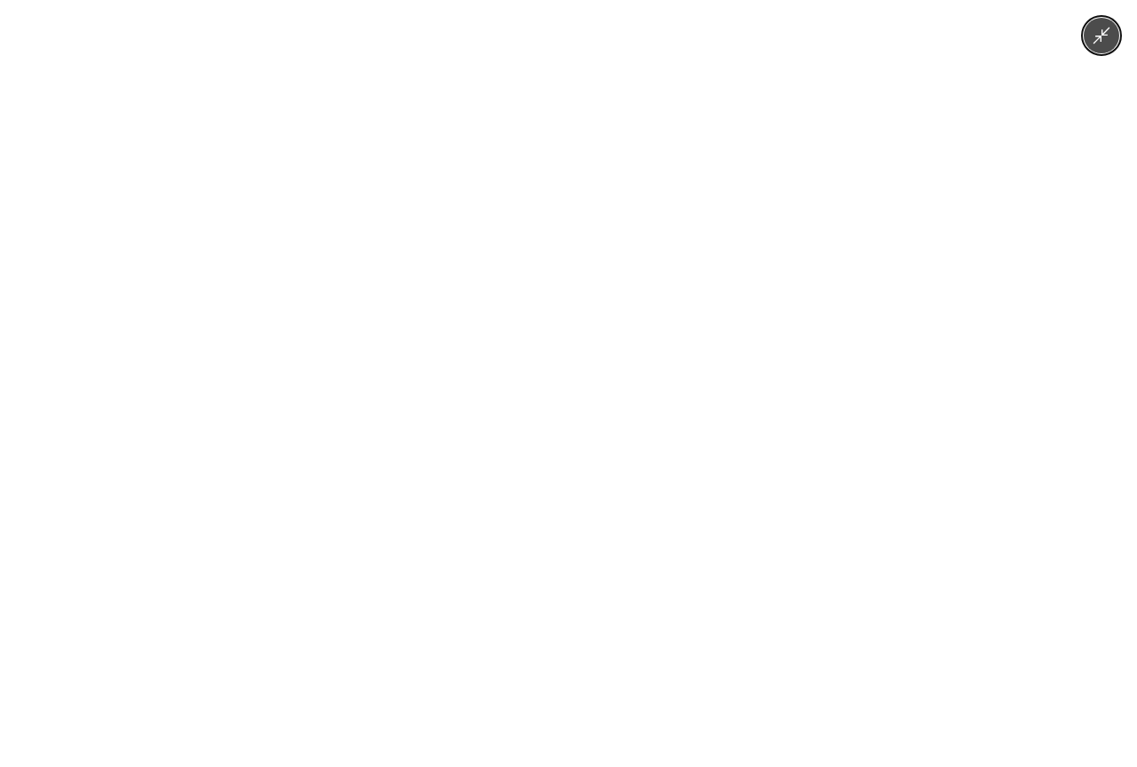
click at [579, 355] on img at bounding box center [568, 383] width 575 height 767
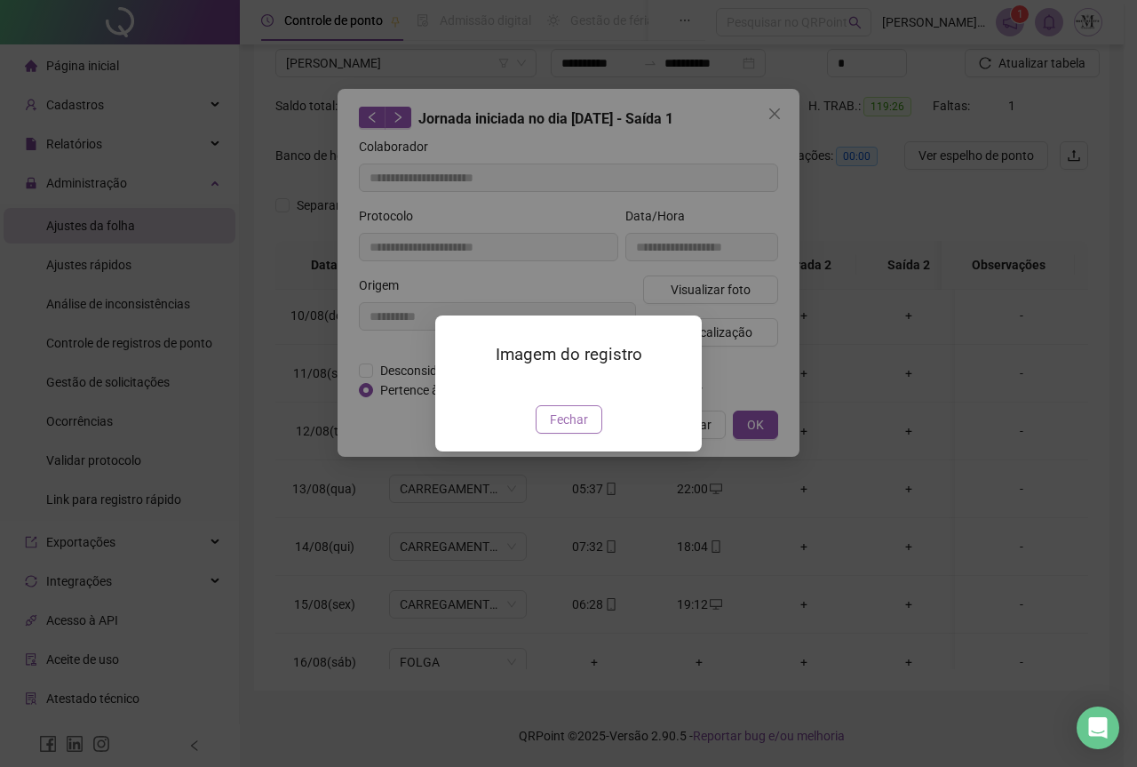
click at [594, 434] on button "Fechar" at bounding box center [569, 419] width 67 height 28
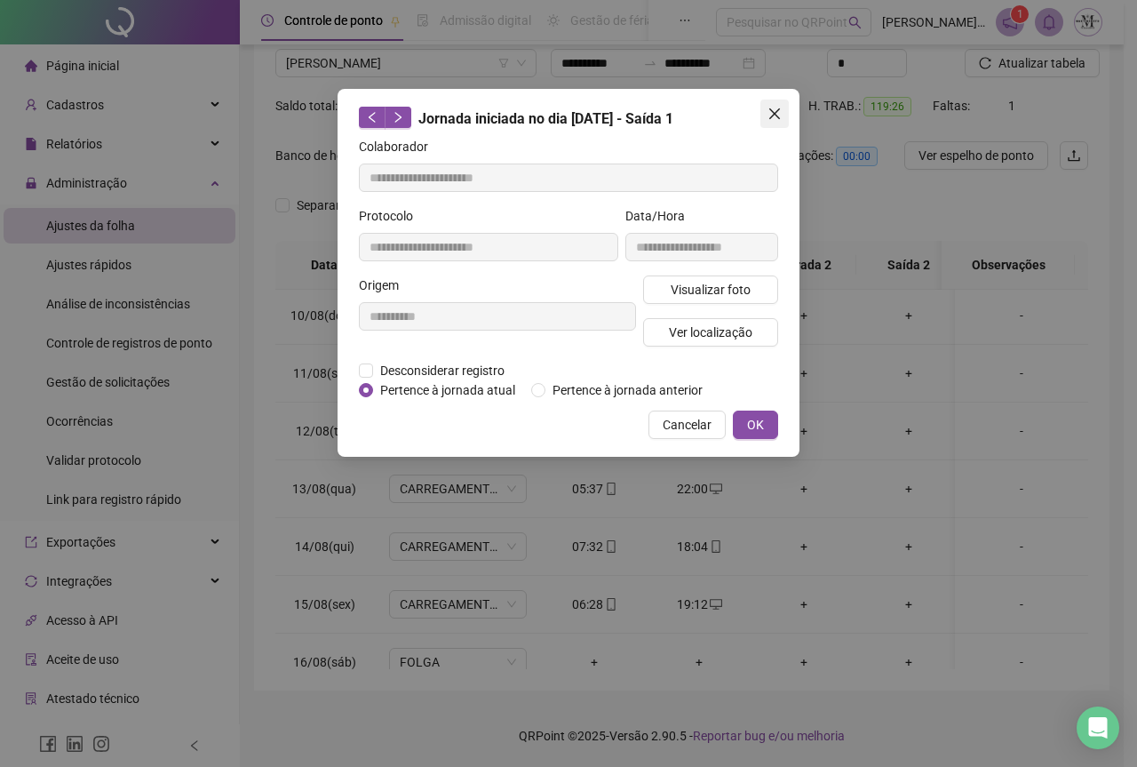
click at [769, 115] on icon "close" at bounding box center [775, 114] width 14 height 14
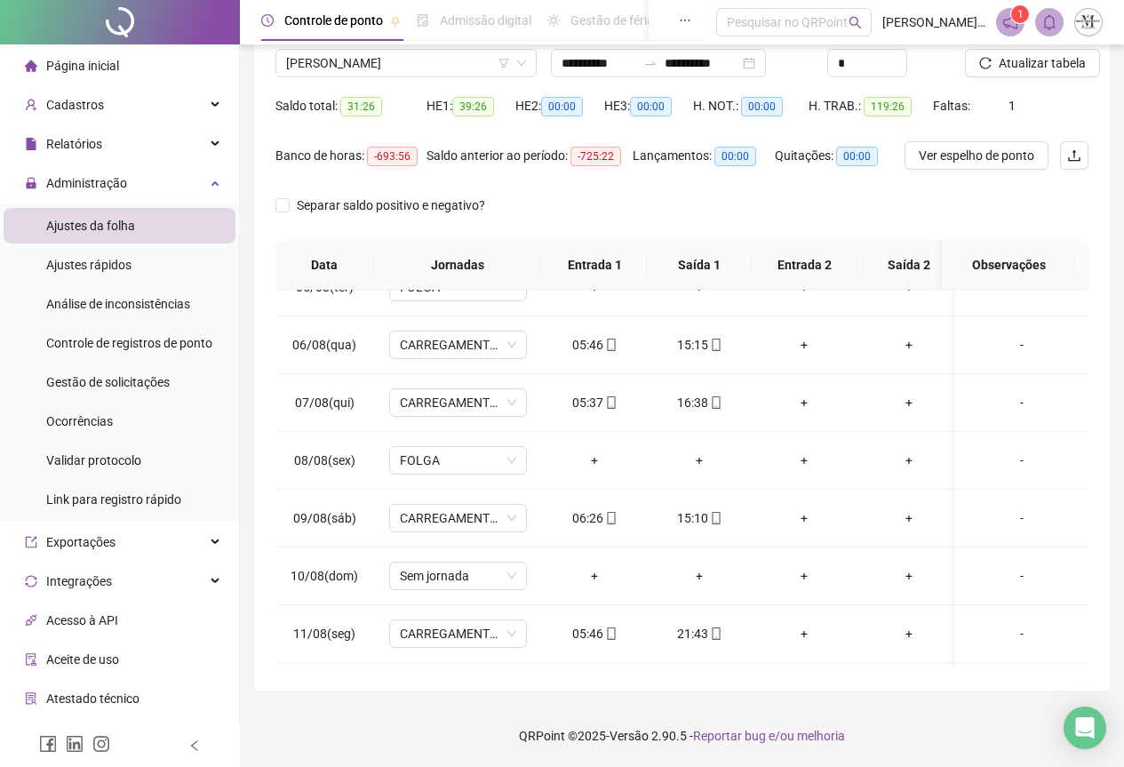
scroll to position [256, 0]
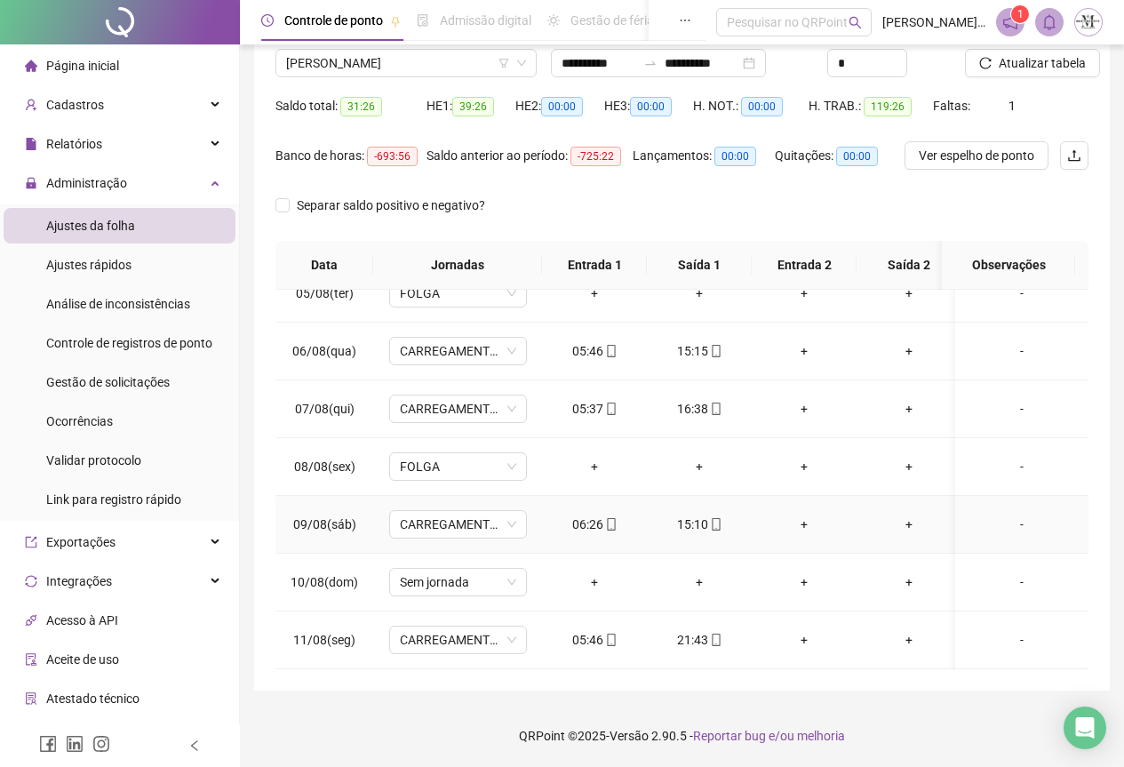
click at [714, 524] on icon "mobile" at bounding box center [716, 524] width 12 height 12
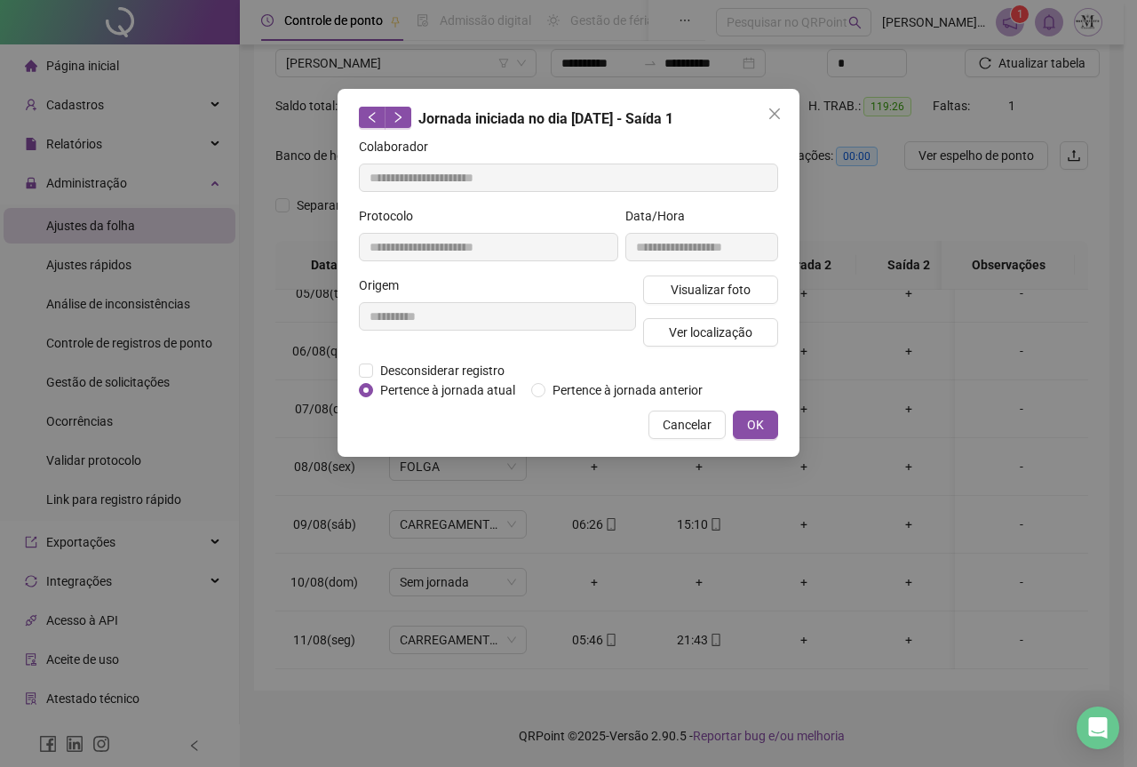
type input "**********"
click at [713, 333] on span "Ver localização" at bounding box center [711, 333] width 84 height 20
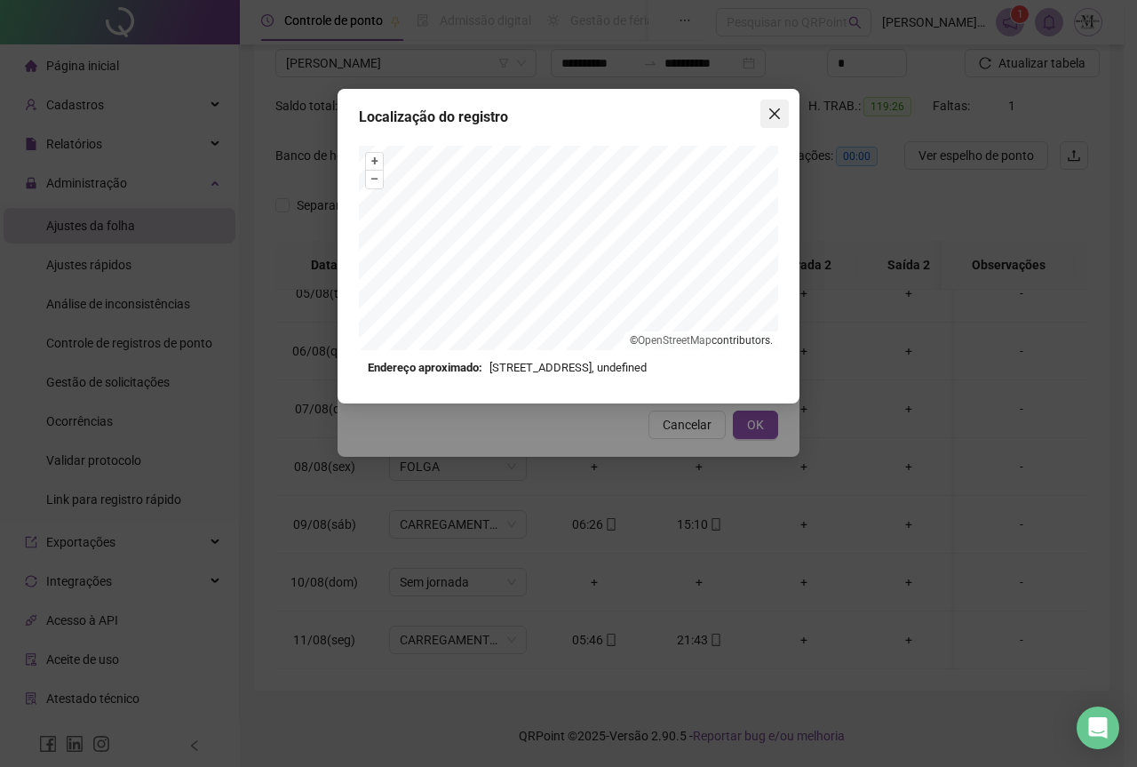
click at [780, 111] on icon "close" at bounding box center [775, 114] width 14 height 14
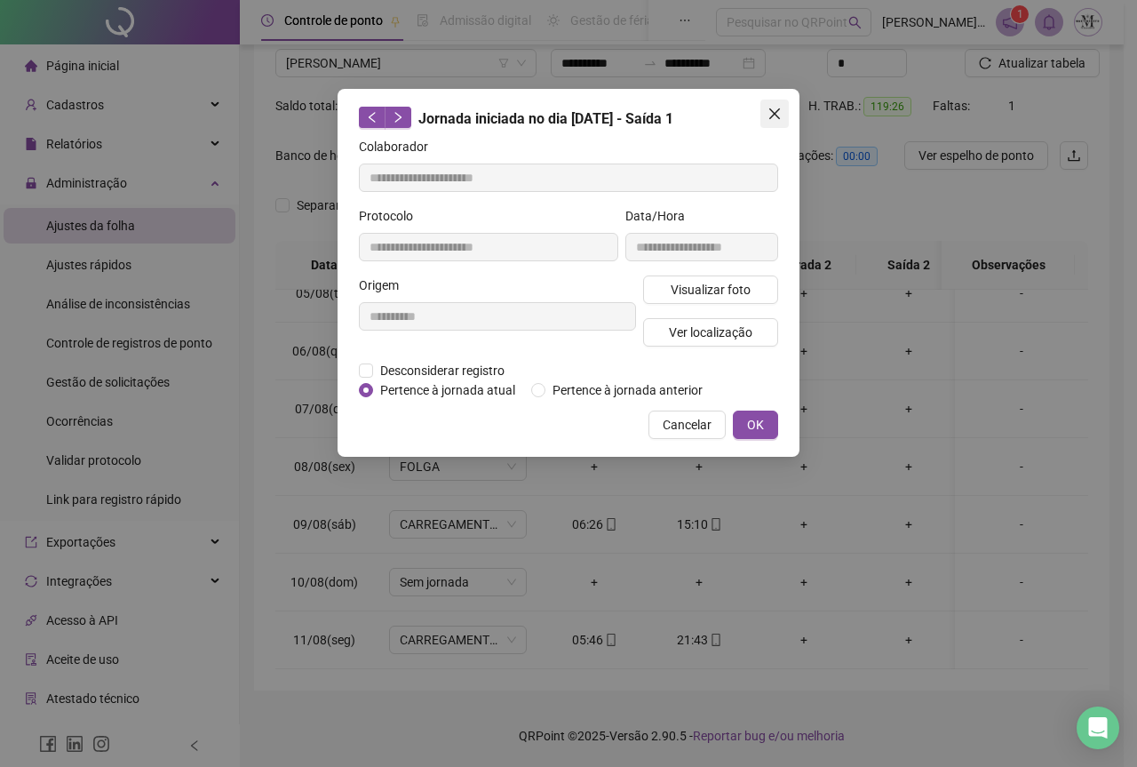
click at [778, 109] on icon "close" at bounding box center [774, 113] width 11 height 11
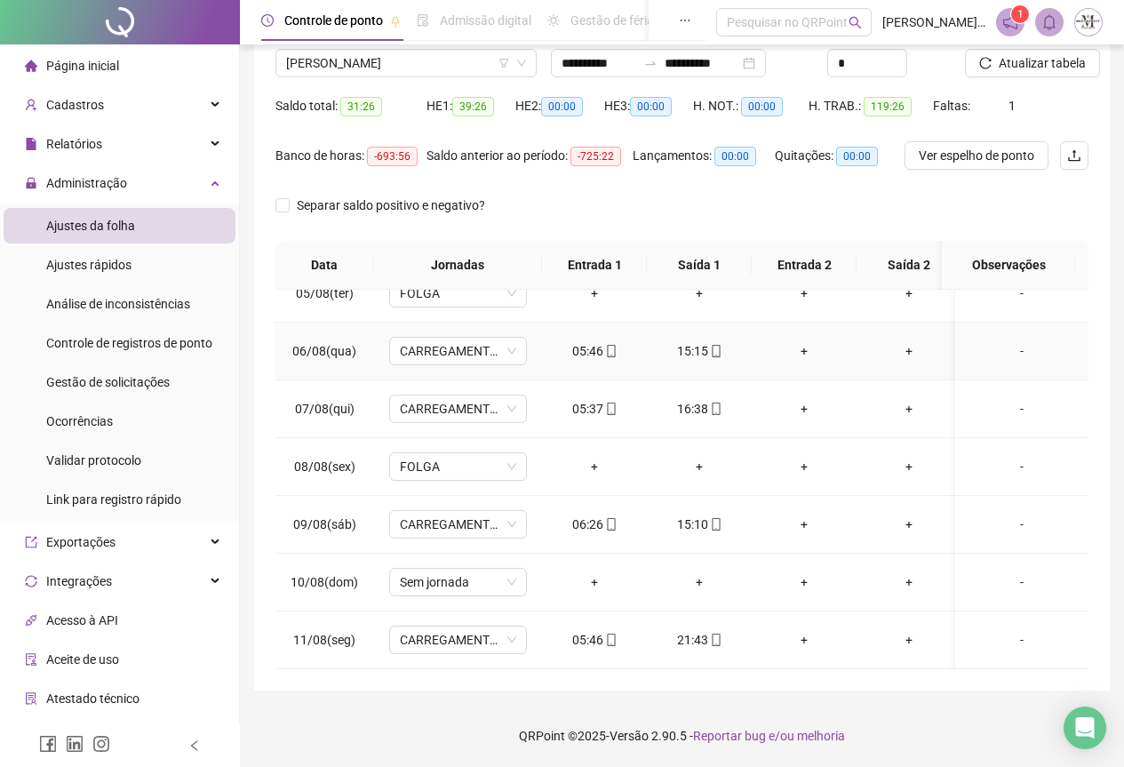
click at [723, 354] on div "15:15" at bounding box center [699, 351] width 76 height 20
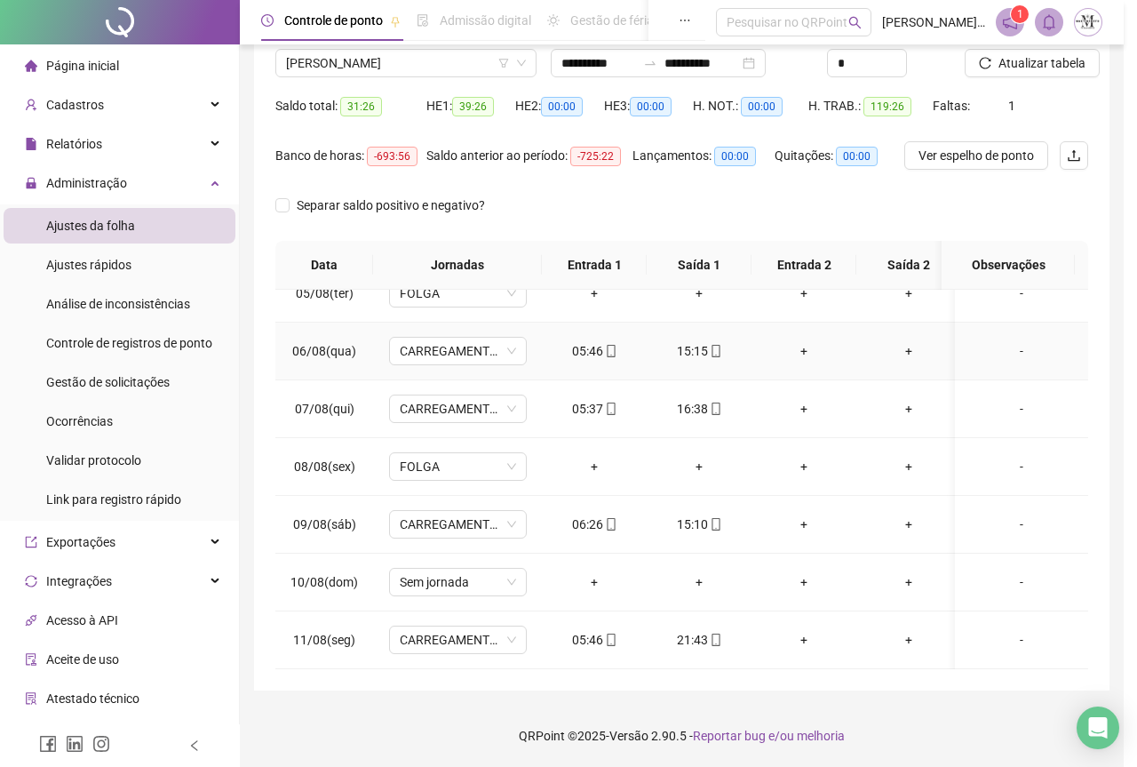
type input "**********"
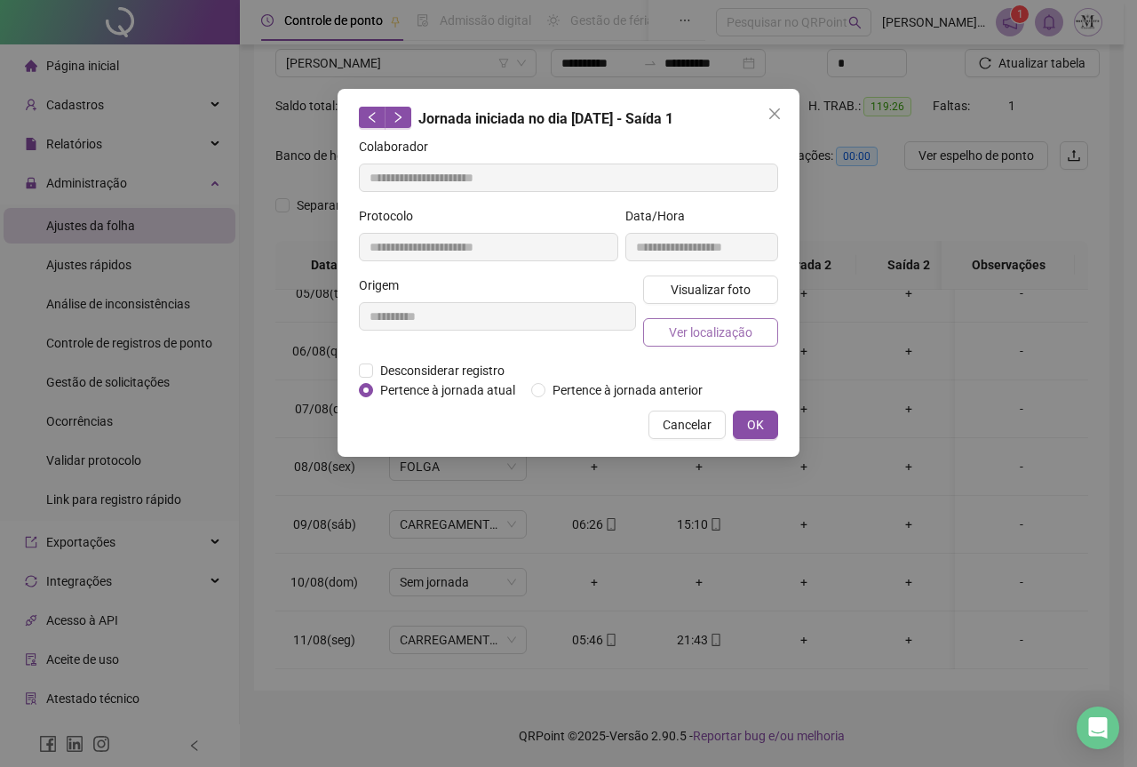
click at [704, 336] on span "Ver localização" at bounding box center [711, 333] width 84 height 20
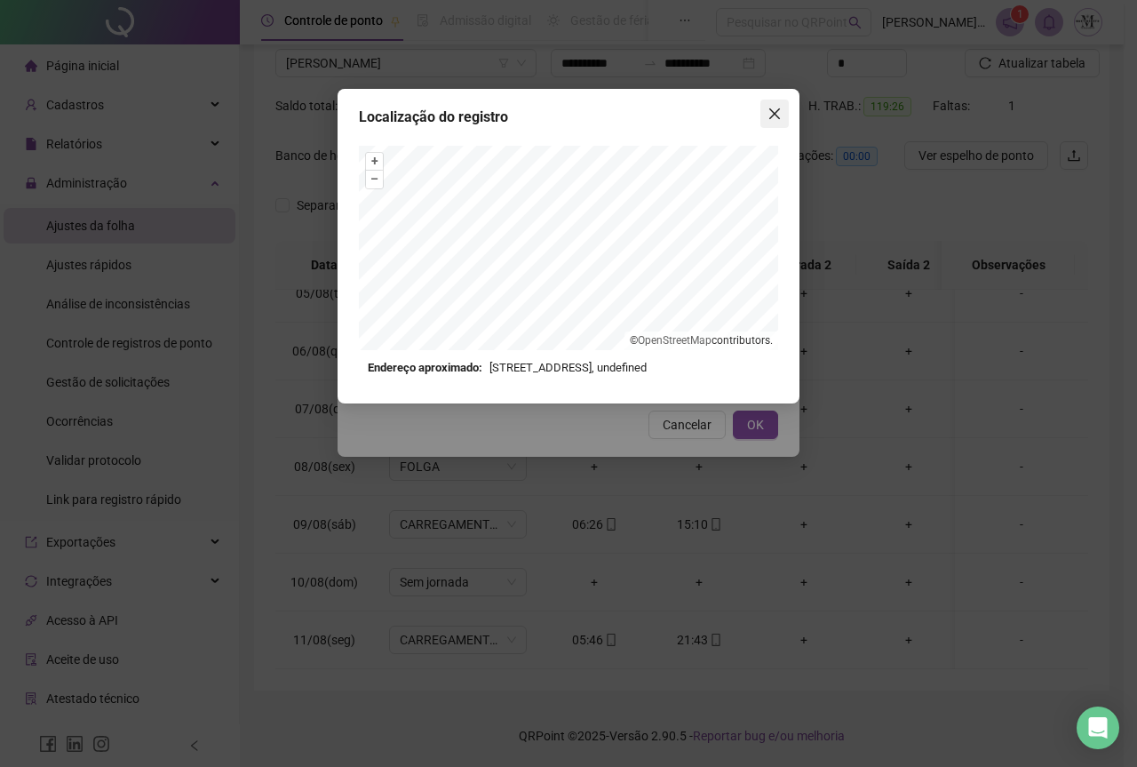
click at [776, 123] on button "Close" at bounding box center [775, 114] width 28 height 28
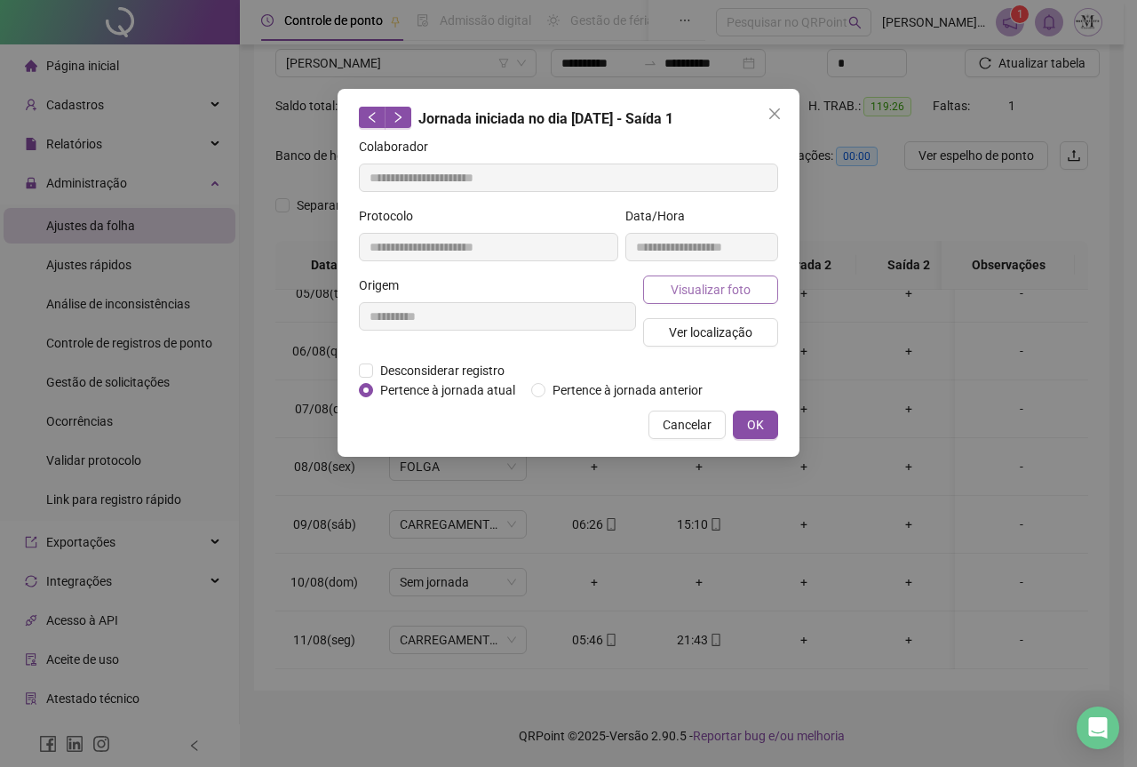
click at [723, 290] on span "Visualizar foto" at bounding box center [711, 290] width 80 height 20
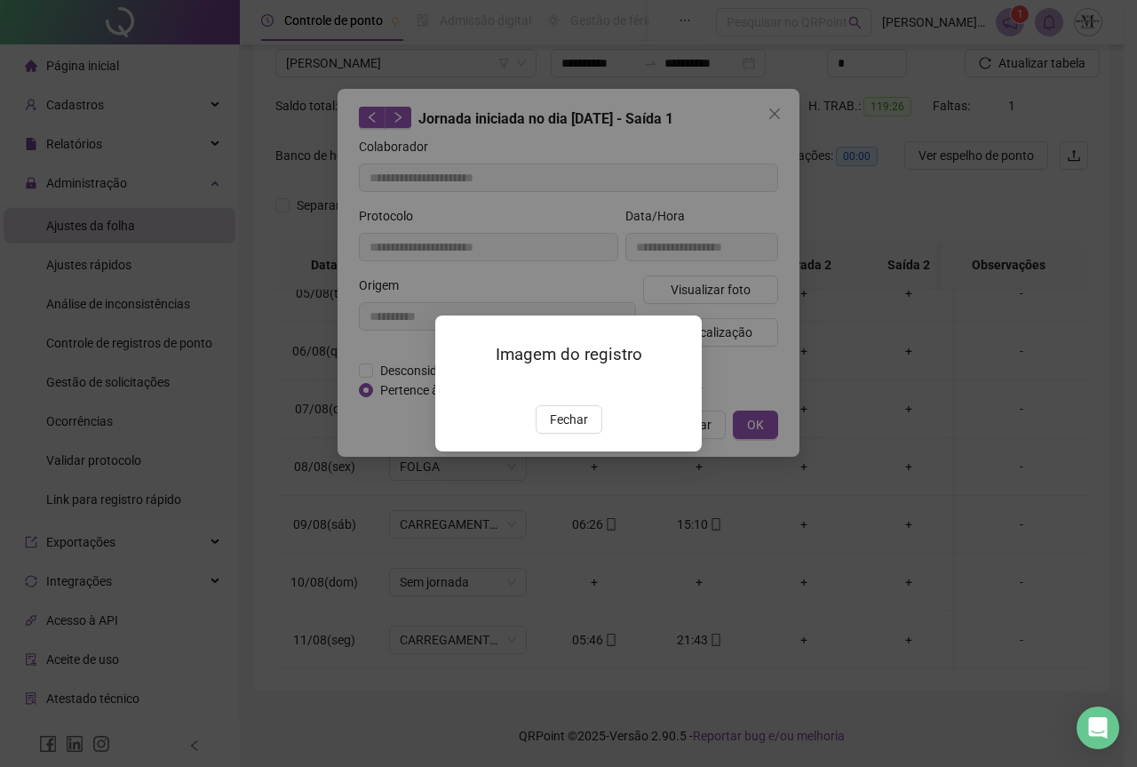
click at [457, 387] on img at bounding box center [457, 387] width 0 height 0
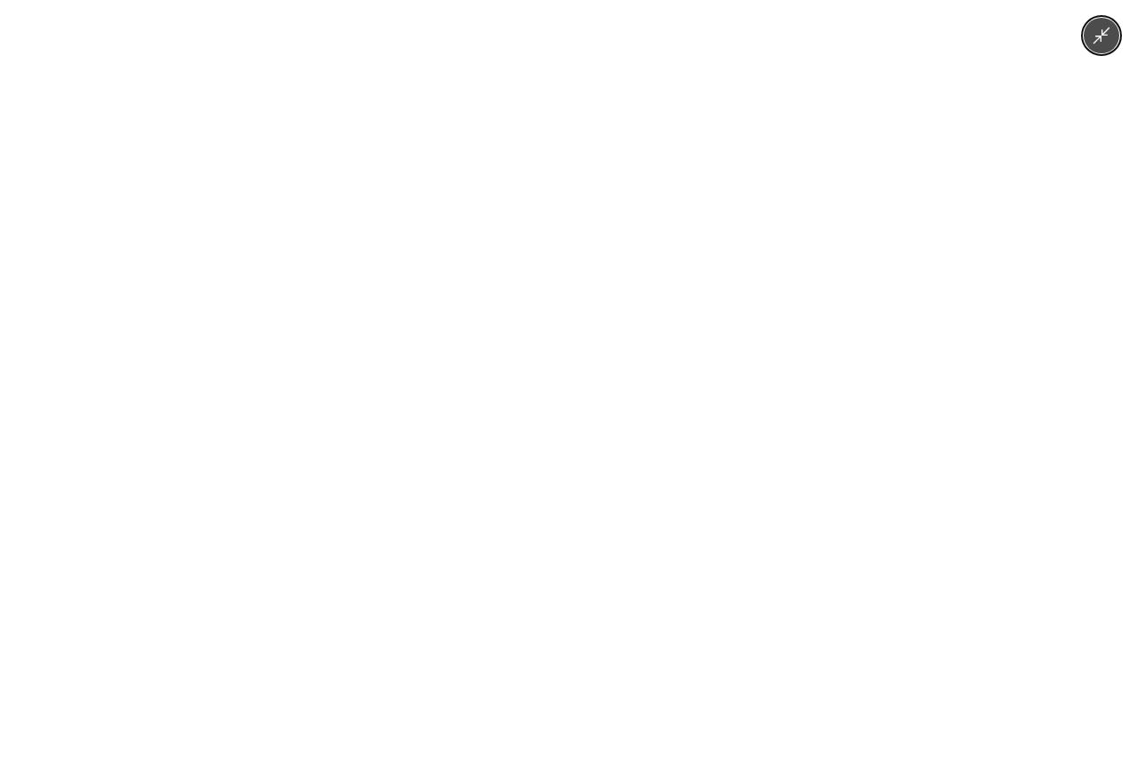
click at [588, 322] on img at bounding box center [568, 383] width 575 height 767
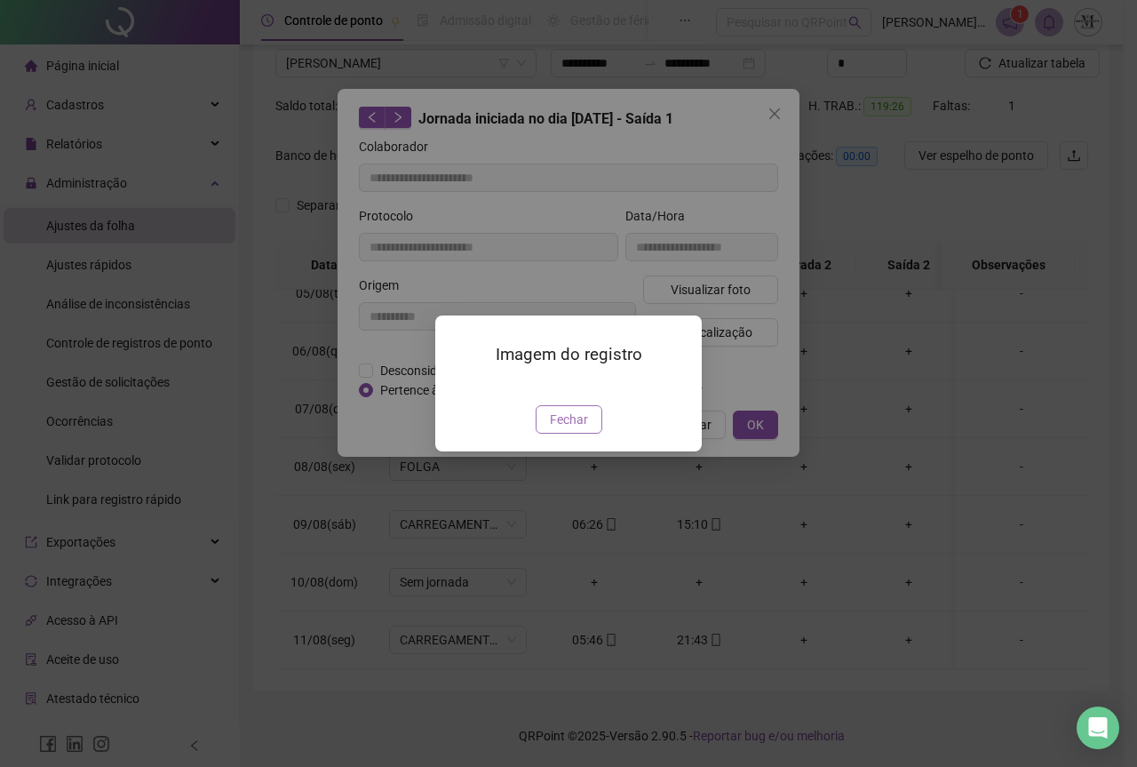
click at [574, 429] on span "Fechar" at bounding box center [569, 420] width 38 height 20
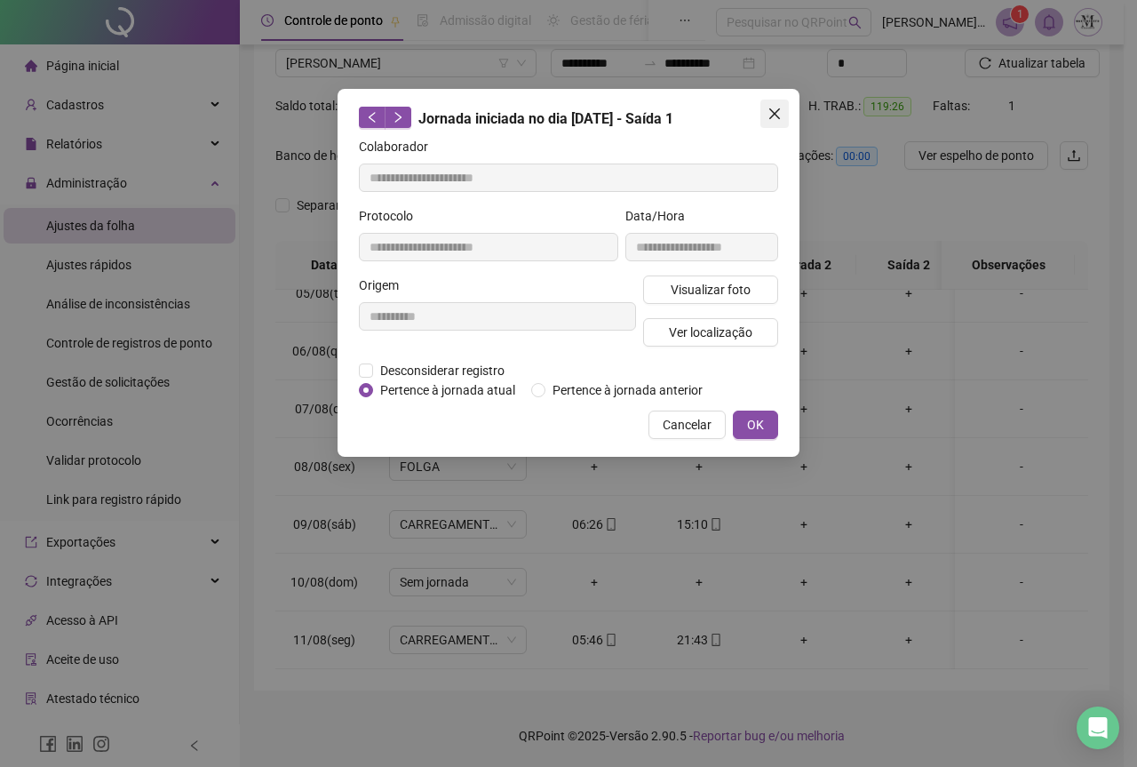
click at [778, 110] on icon "close" at bounding box center [774, 113] width 11 height 11
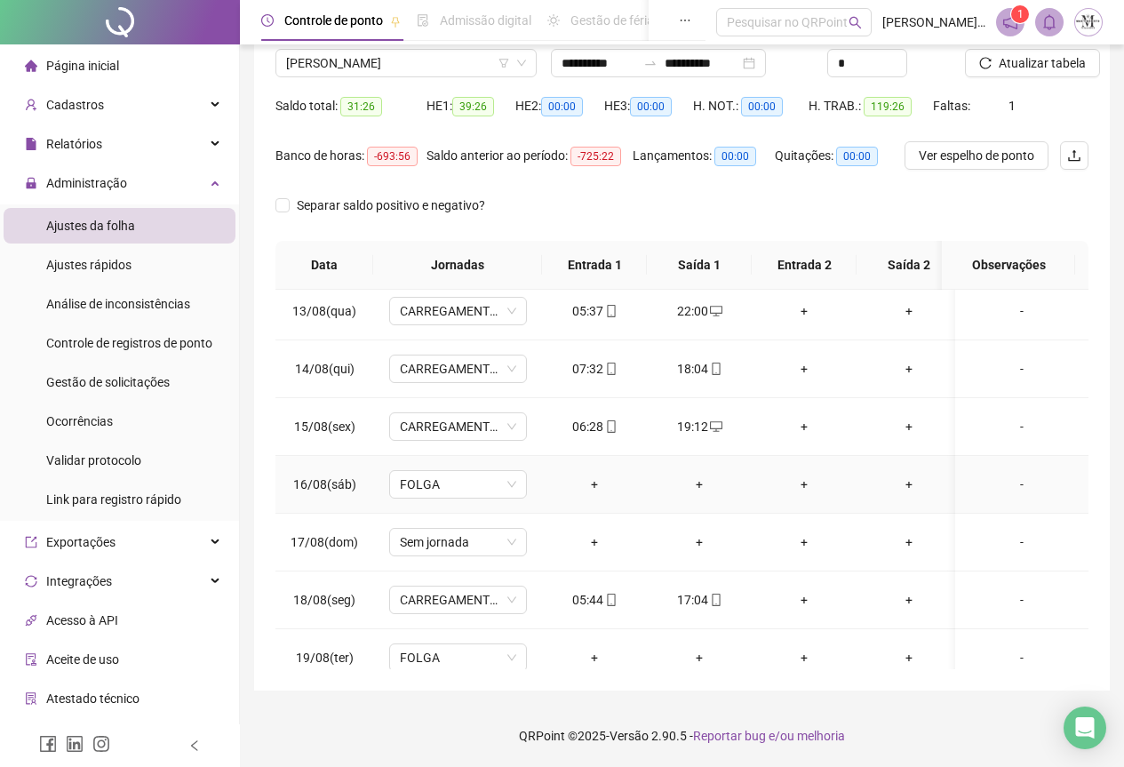
scroll to position [789, 0]
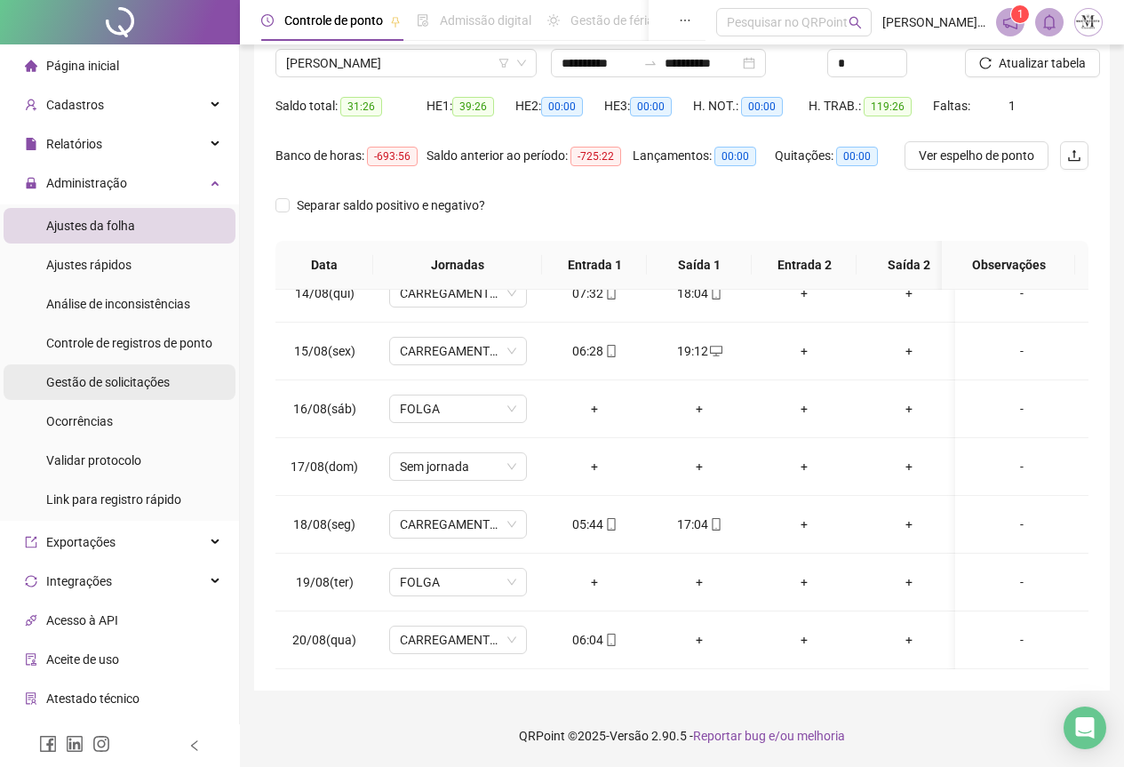
click at [88, 389] on span "Gestão de solicitações" at bounding box center [108, 382] width 124 height 14
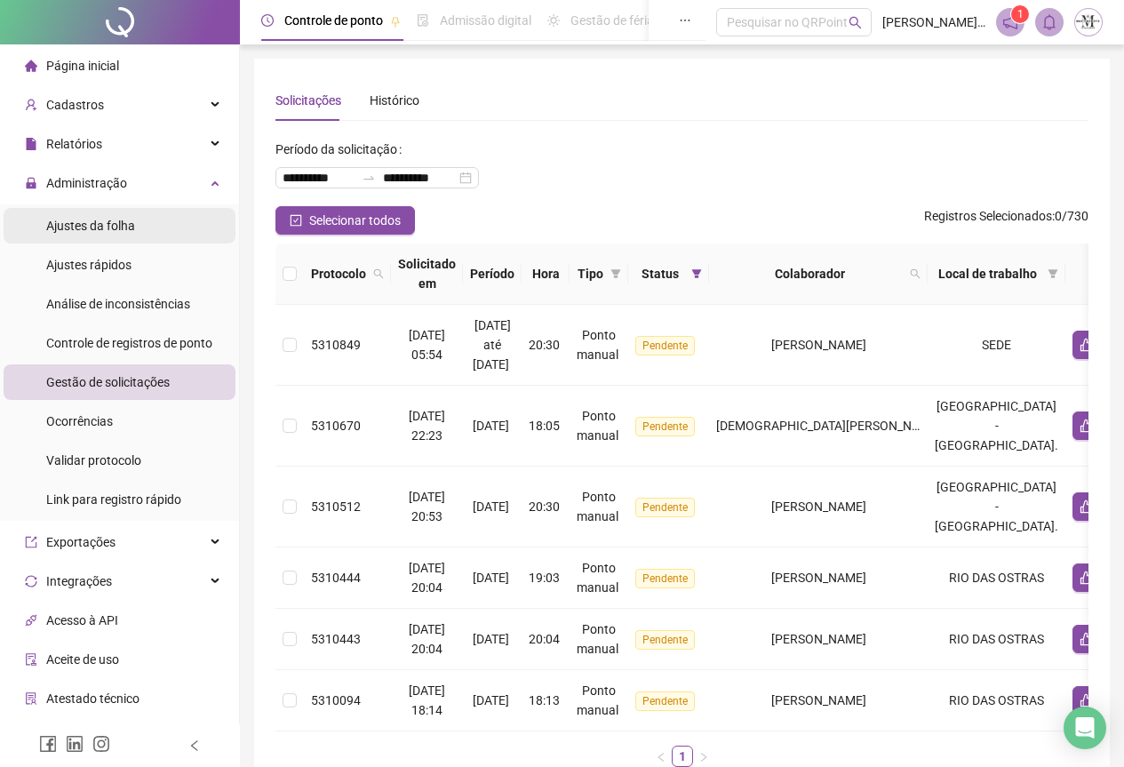
click at [80, 225] on span "Ajustes da folha" at bounding box center [90, 226] width 89 height 14
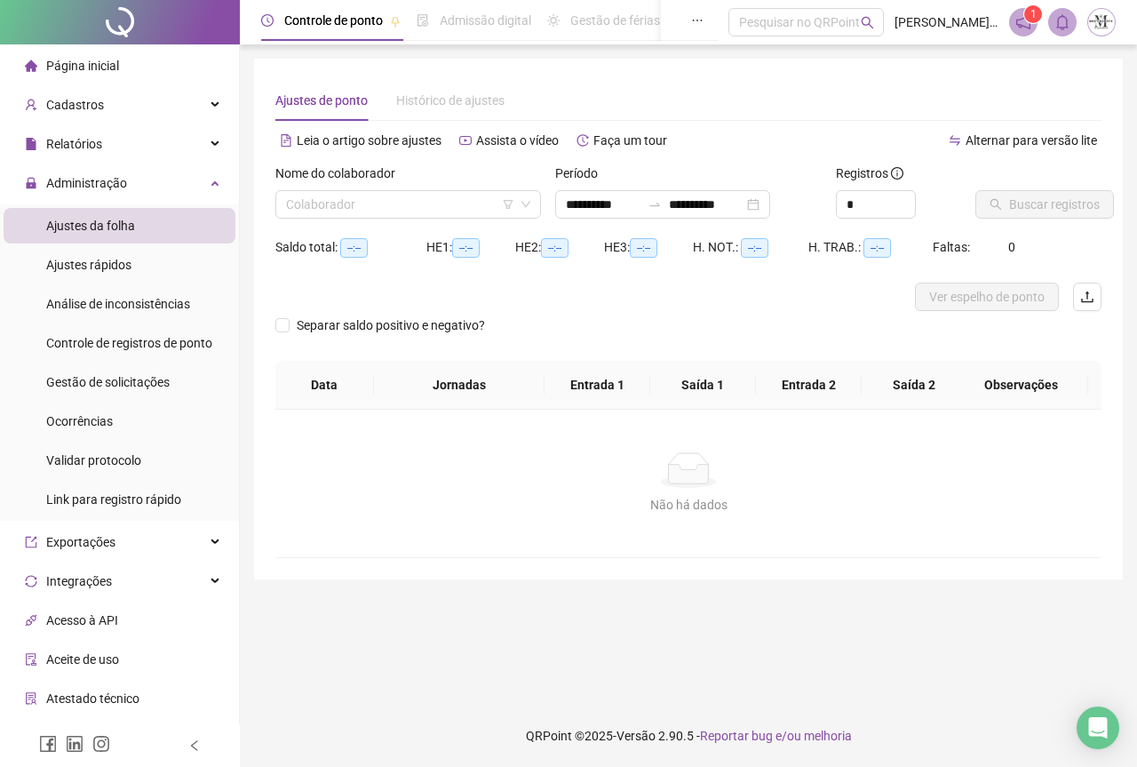
type input "**********"
click at [347, 211] on input "search" at bounding box center [400, 204] width 228 height 27
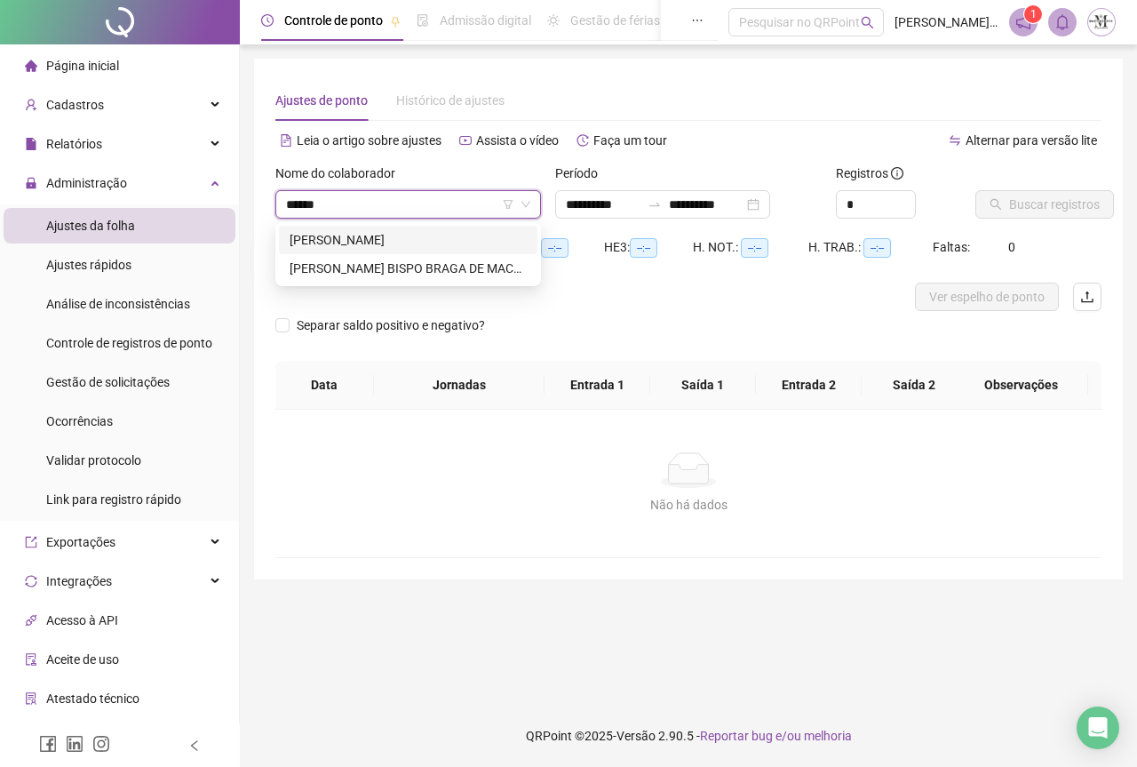
type input "*******"
click at [374, 240] on div "[PERSON_NAME]" at bounding box center [408, 240] width 237 height 20
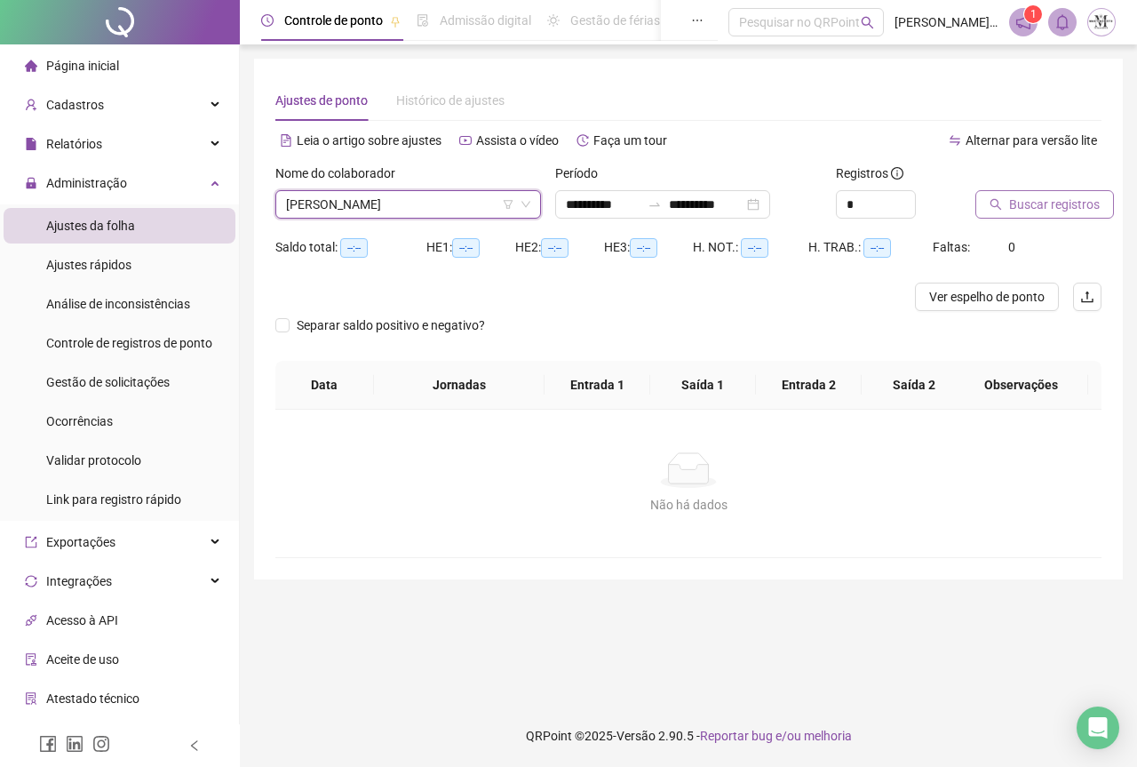
click at [1000, 211] on button "Buscar registros" at bounding box center [1045, 204] width 139 height 28
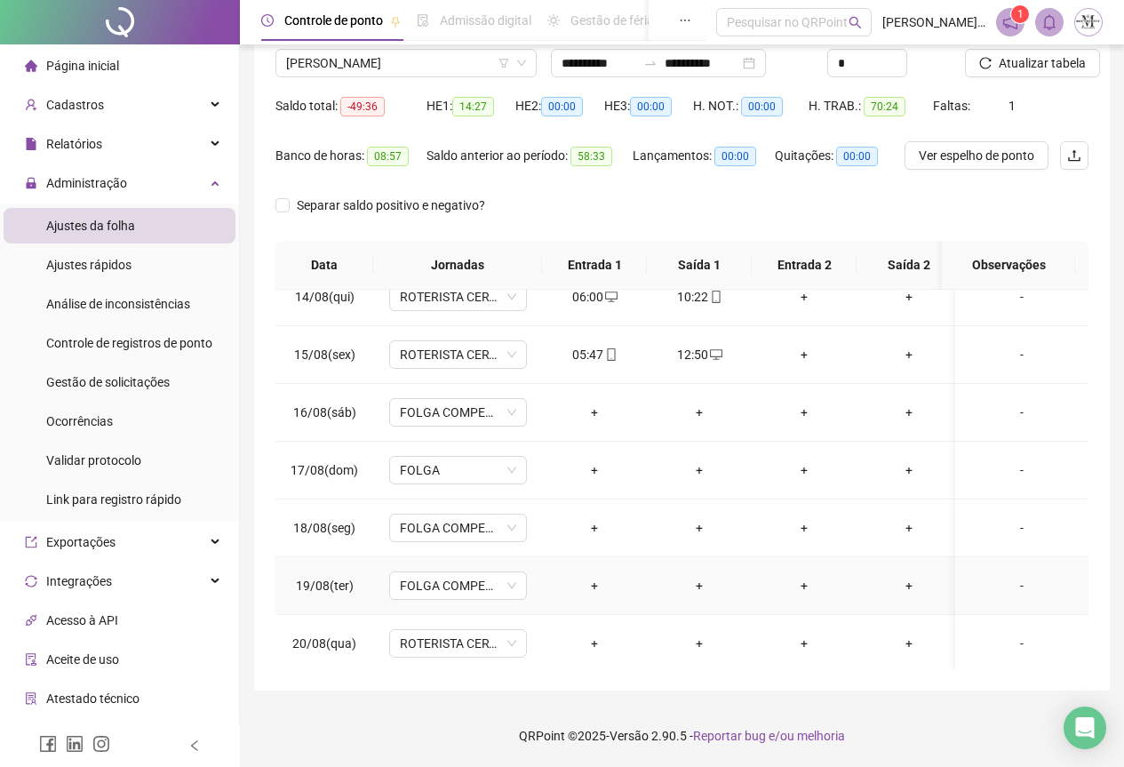
scroll to position [789, 0]
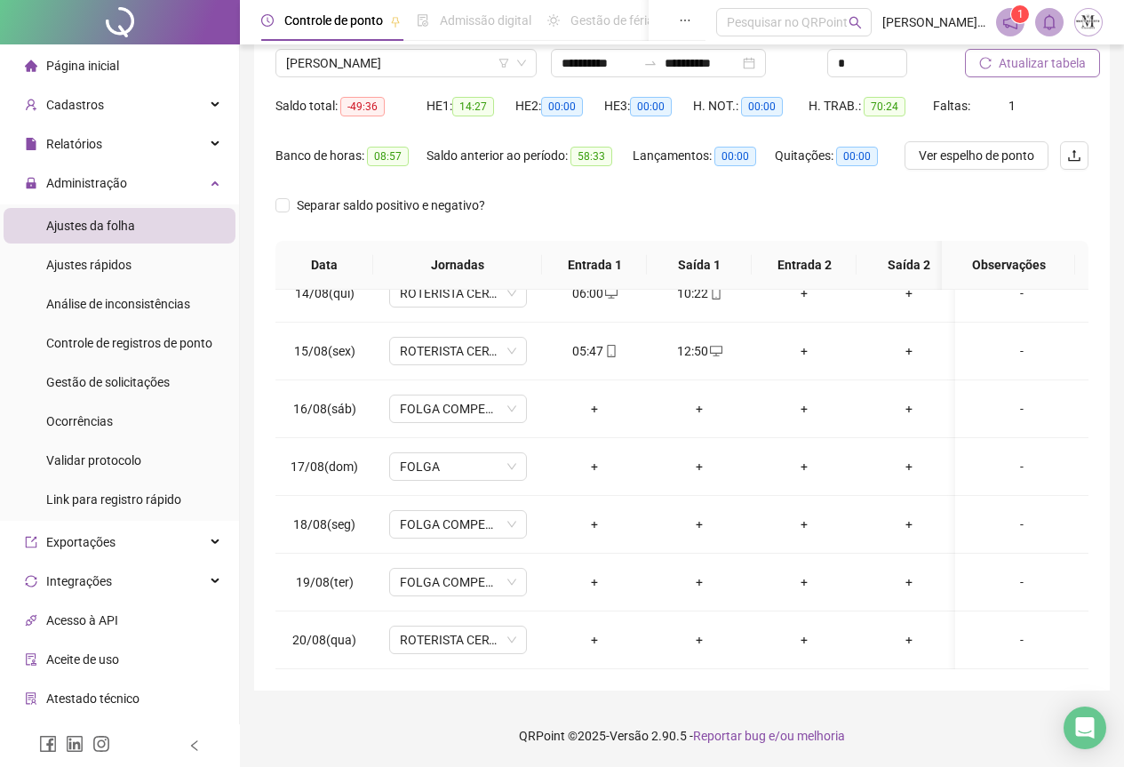
click at [1025, 62] on span "Atualizar tabela" at bounding box center [1042, 63] width 87 height 20
click at [75, 381] on span "Gestão de solicitações" at bounding box center [108, 382] width 124 height 14
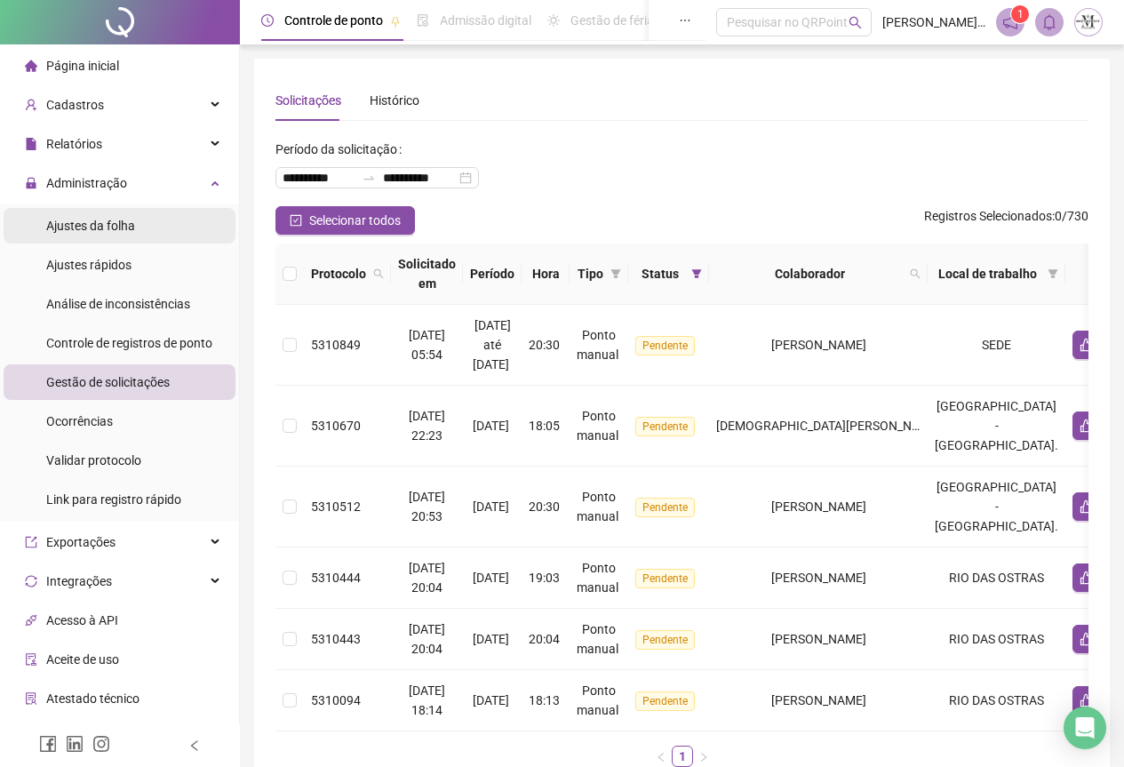
click at [92, 235] on div "Ajustes da folha" at bounding box center [90, 226] width 89 height 36
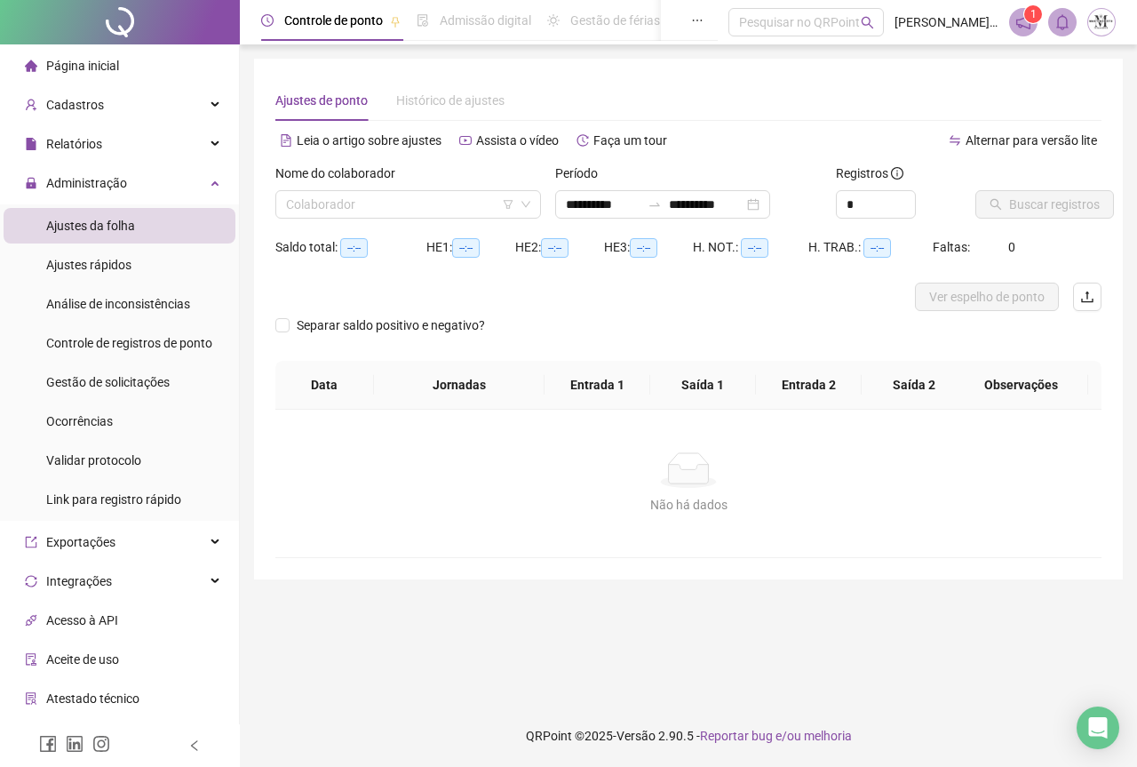
type input "**********"
click at [339, 200] on input "search" at bounding box center [400, 204] width 228 height 27
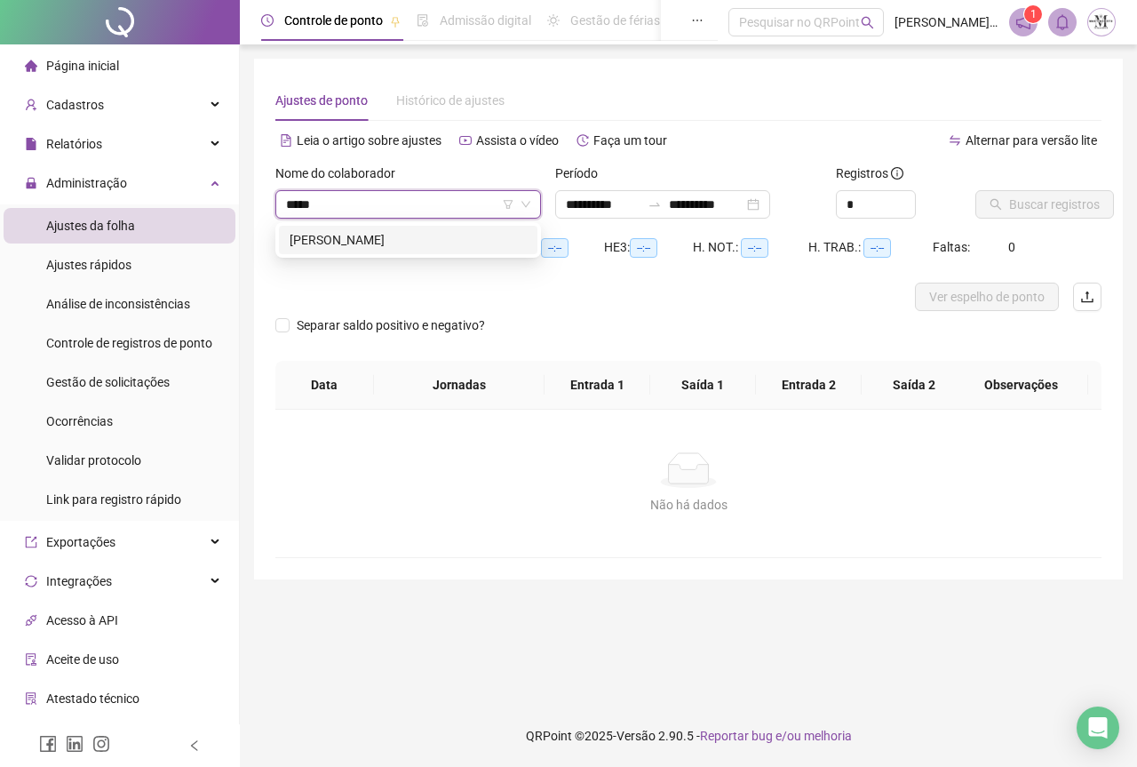
type input "******"
click at [387, 246] on div "[PERSON_NAME]" at bounding box center [408, 240] width 237 height 20
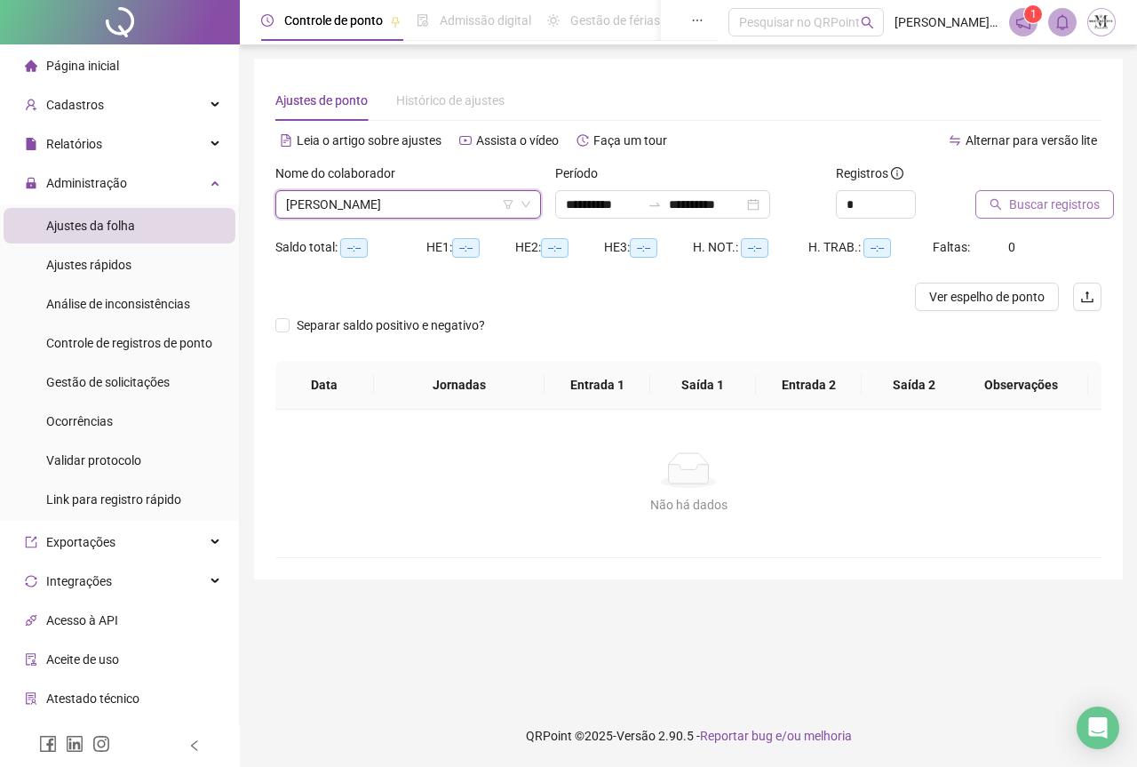
click at [1014, 205] on span "Buscar registros" at bounding box center [1054, 205] width 91 height 20
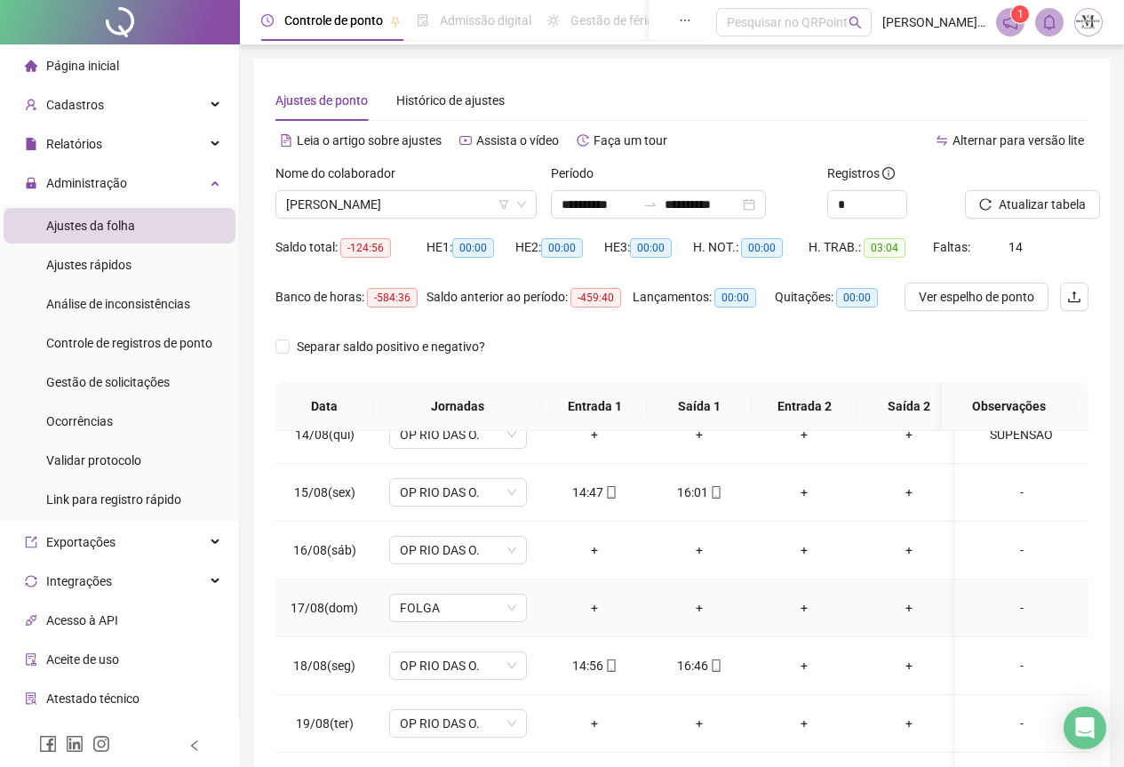
scroll to position [141, 0]
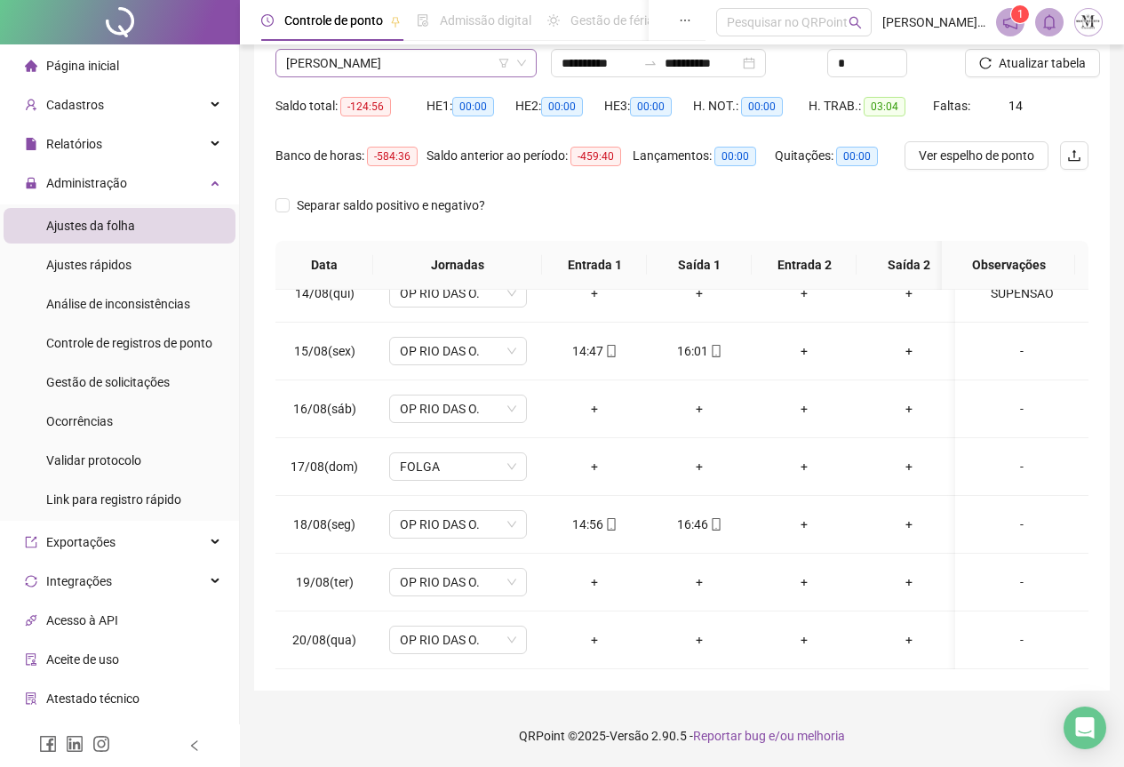
click at [339, 72] on span "[PERSON_NAME]" at bounding box center [406, 63] width 240 height 27
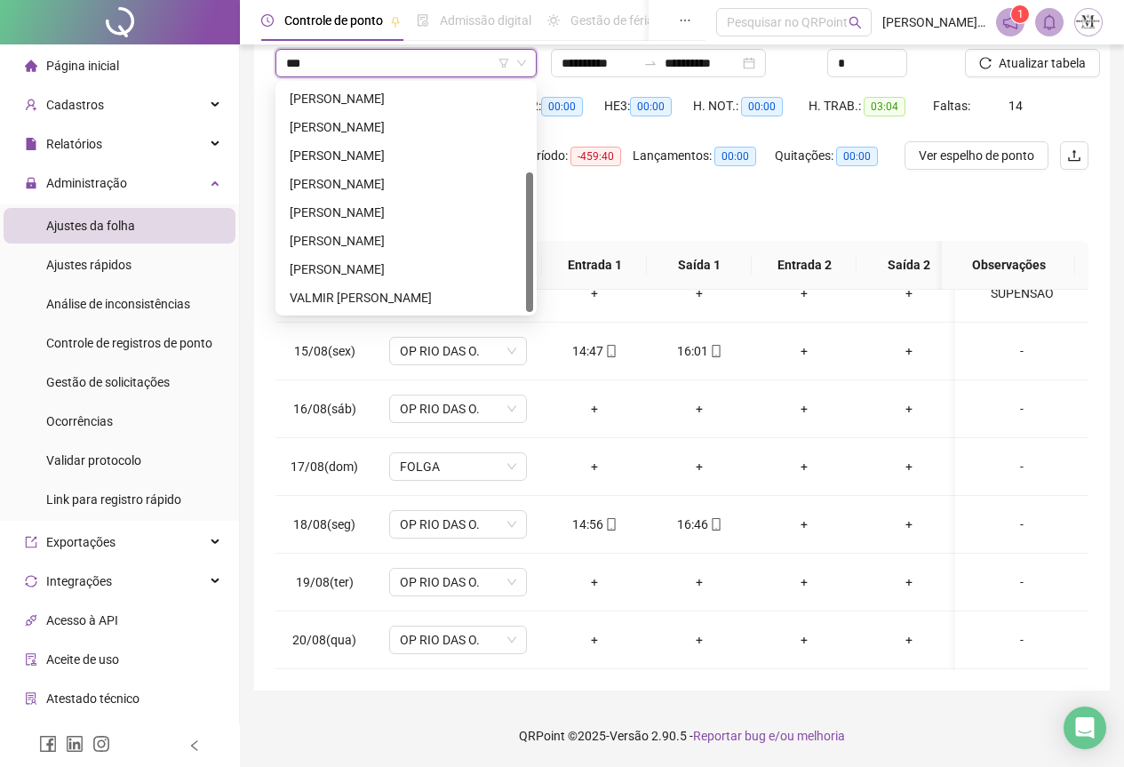
scroll to position [0, 0]
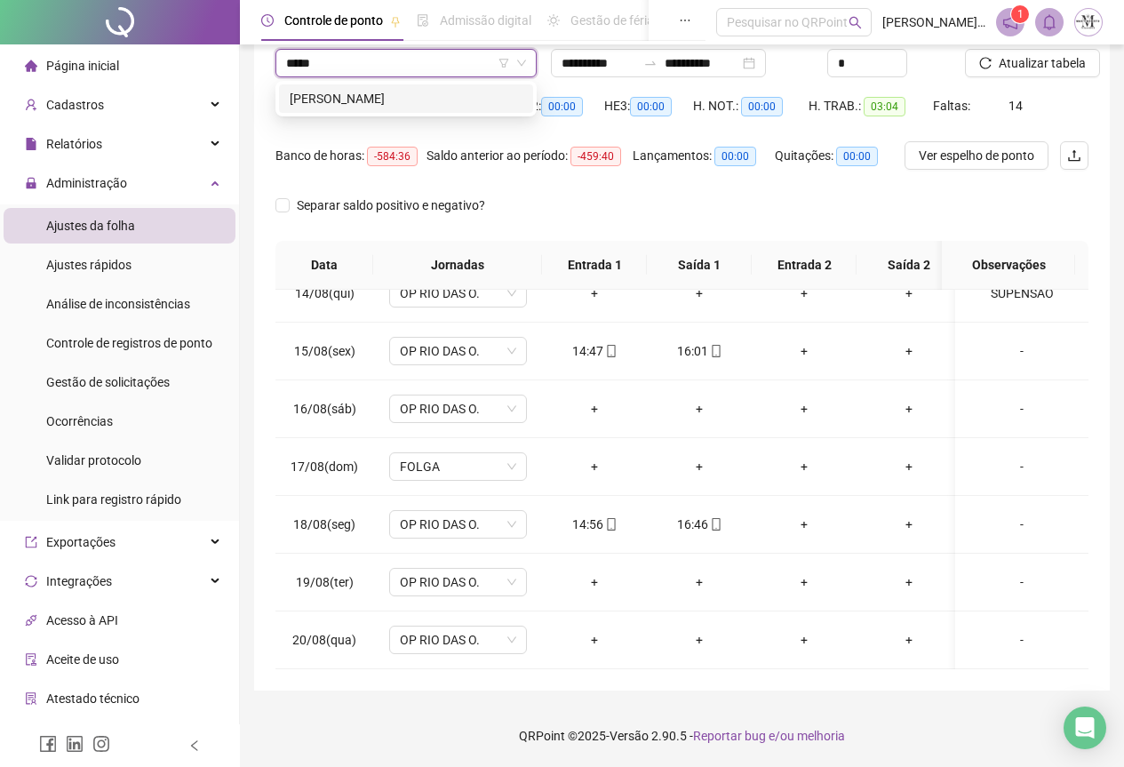
type input "******"
click at [341, 103] on div "[PERSON_NAME]" at bounding box center [406, 99] width 233 height 20
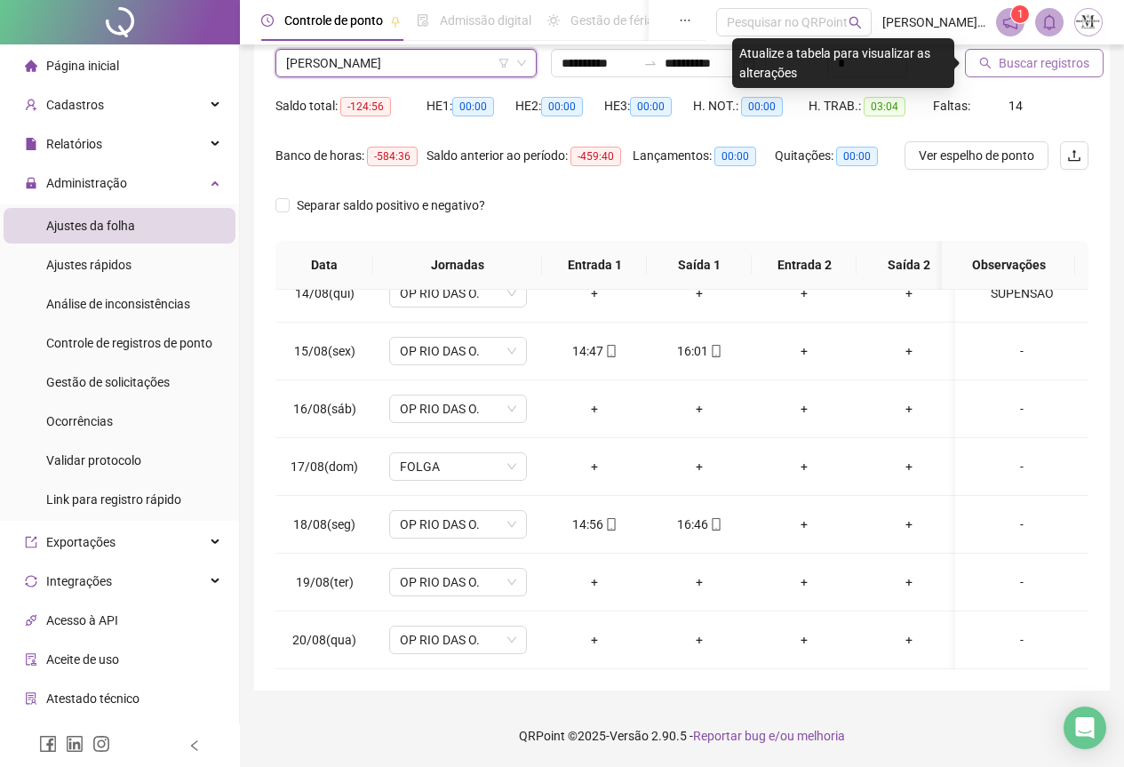
click at [1041, 59] on span "Buscar registros" at bounding box center [1044, 63] width 91 height 20
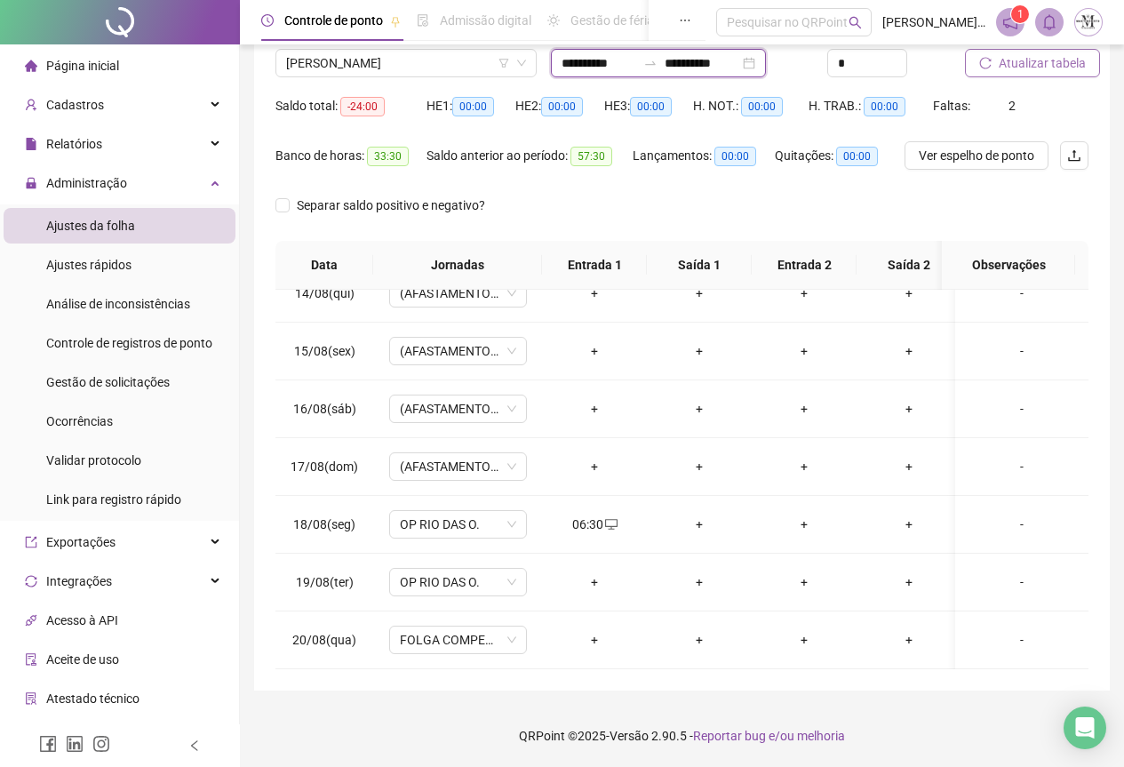
click at [618, 59] on input "**********" at bounding box center [599, 63] width 75 height 20
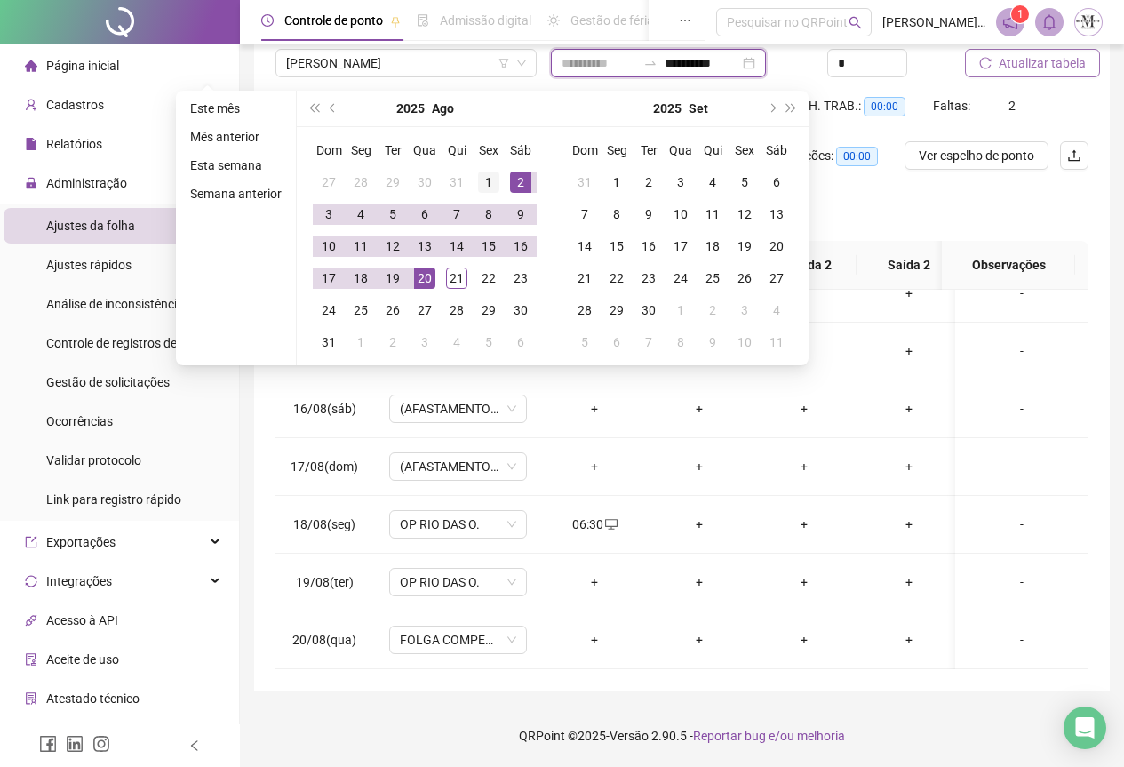
type input "**********"
click at [496, 187] on div "1" at bounding box center [488, 181] width 21 height 21
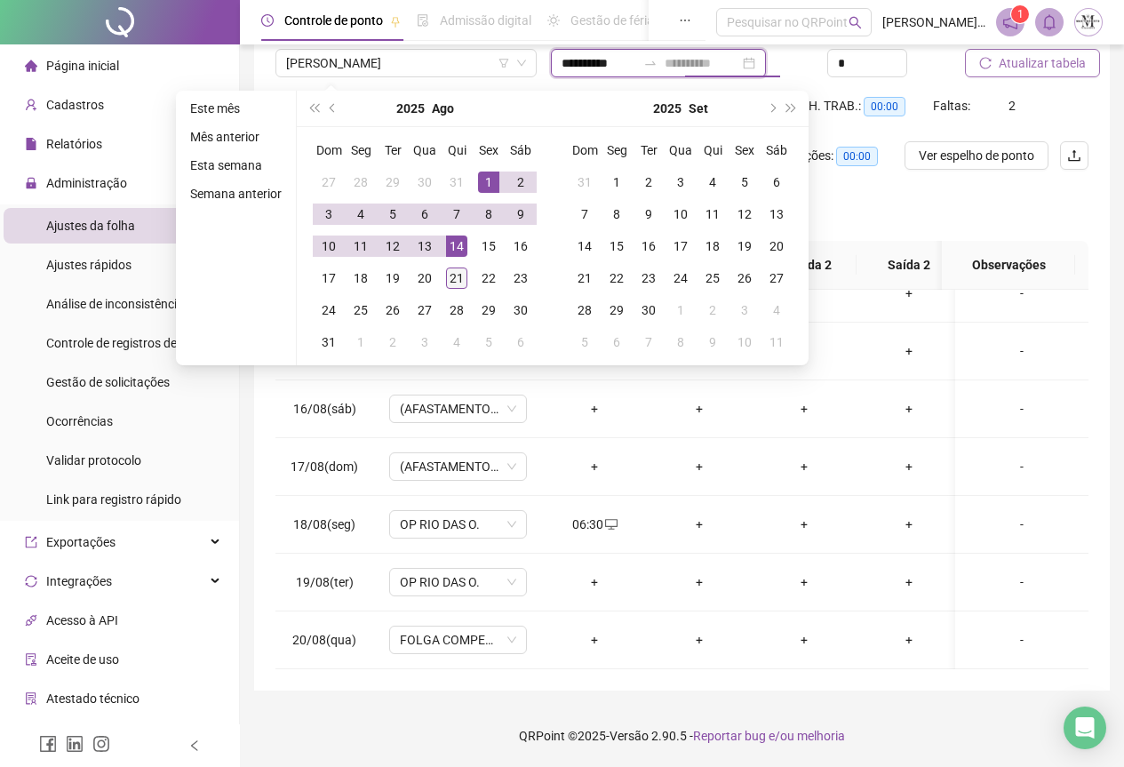
type input "**********"
click at [456, 282] on div "21" at bounding box center [456, 277] width 21 height 21
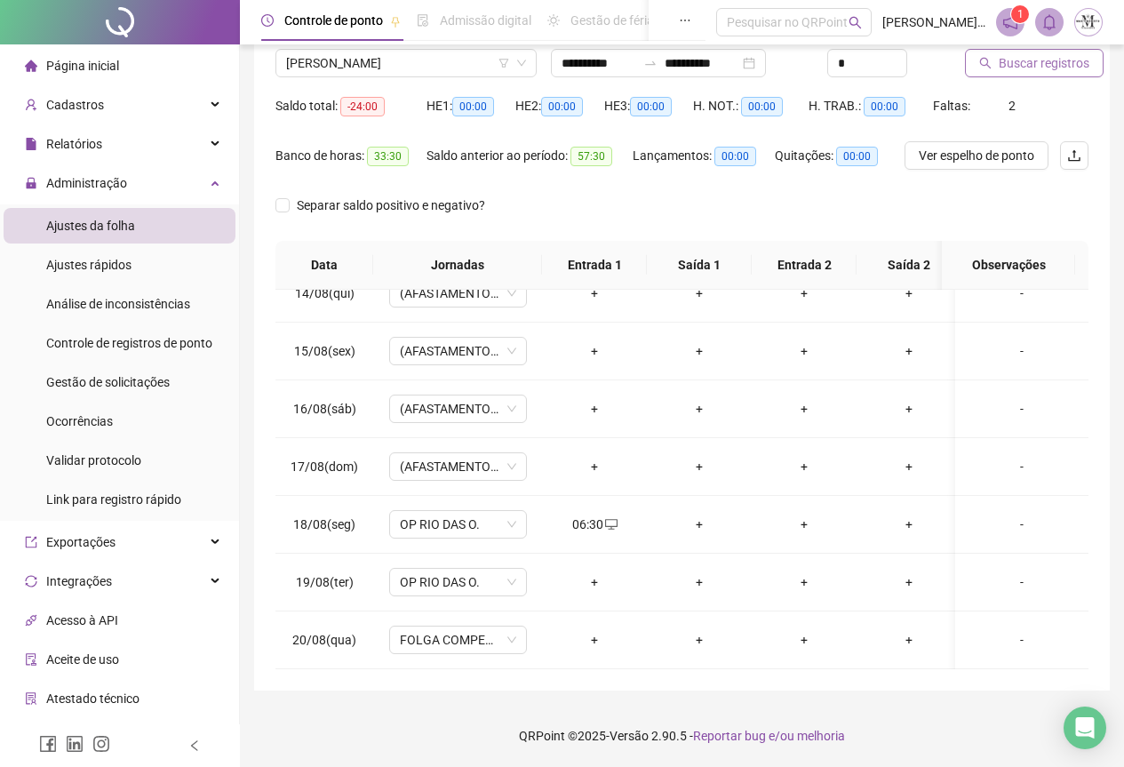
click at [1014, 75] on button "Buscar registros" at bounding box center [1034, 63] width 139 height 28
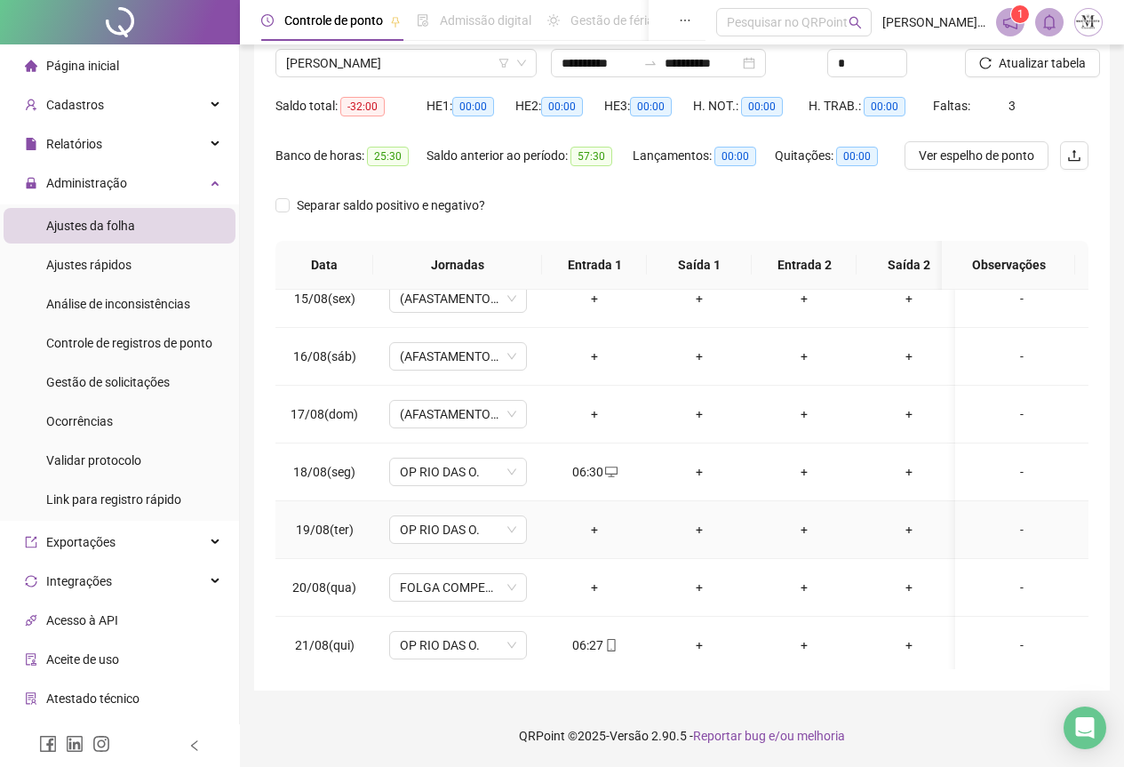
scroll to position [847, 0]
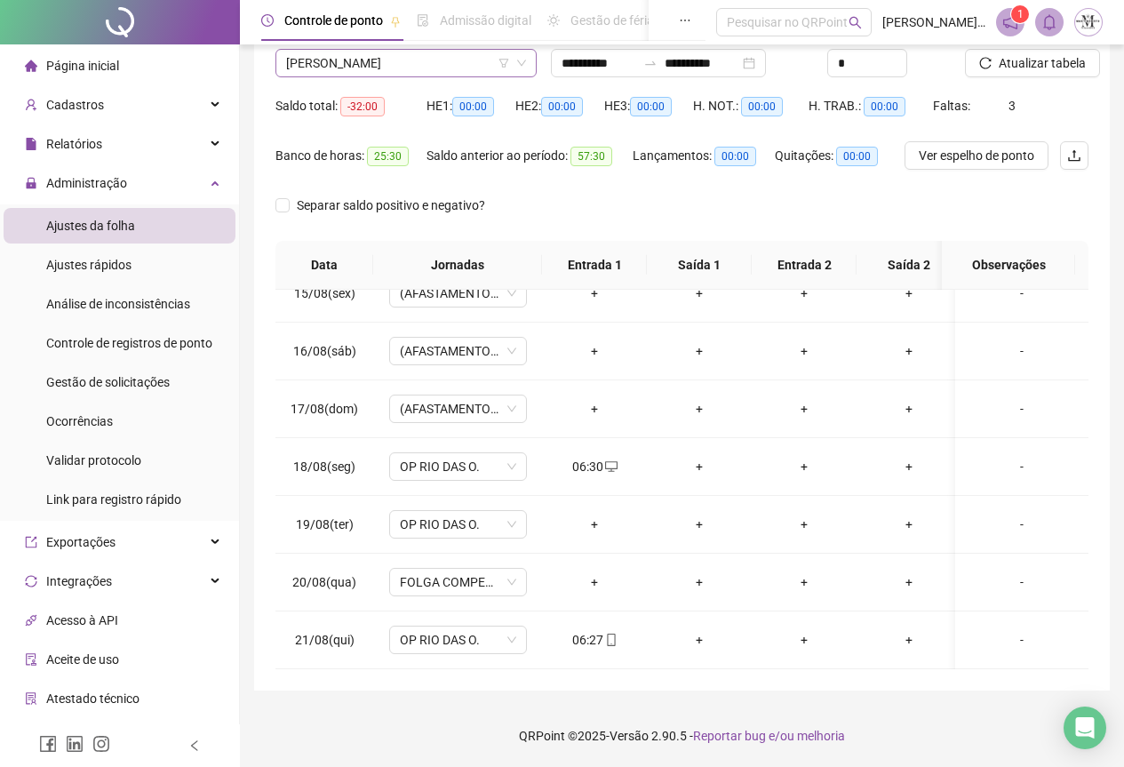
click at [346, 63] on span "[PERSON_NAME]" at bounding box center [406, 63] width 240 height 27
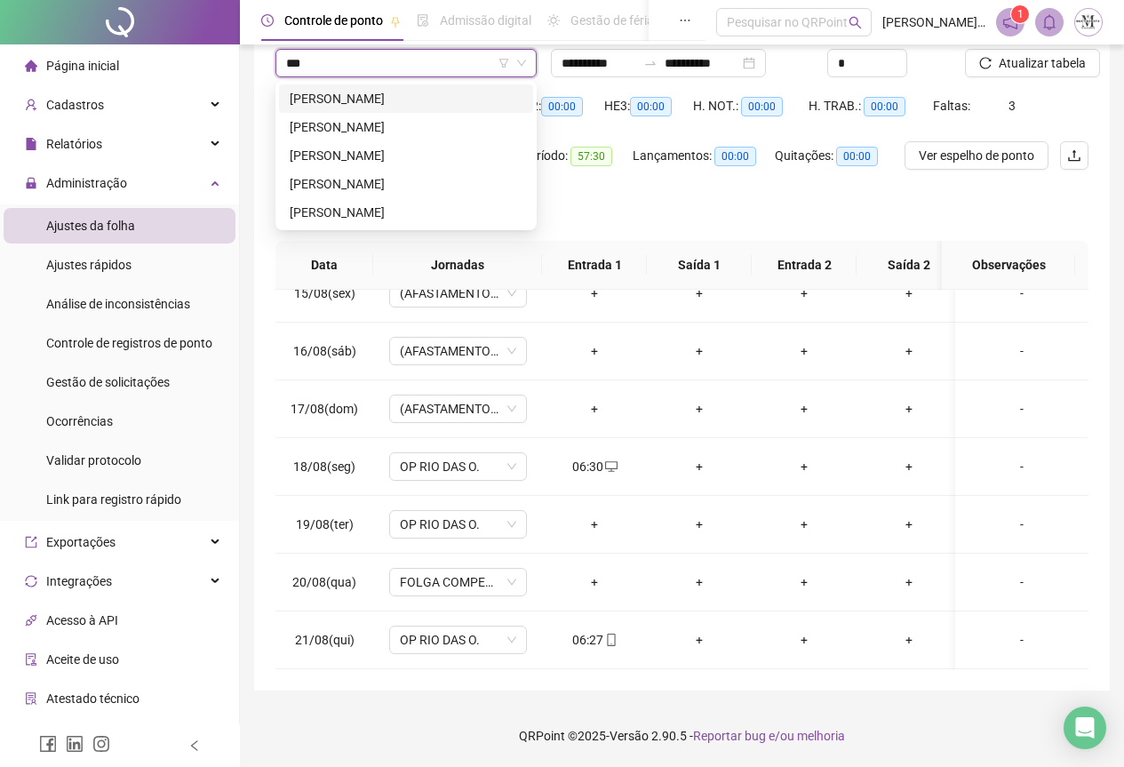
scroll to position [0, 0]
type input "*******"
click at [399, 176] on div "[PERSON_NAME]" at bounding box center [406, 184] width 233 height 20
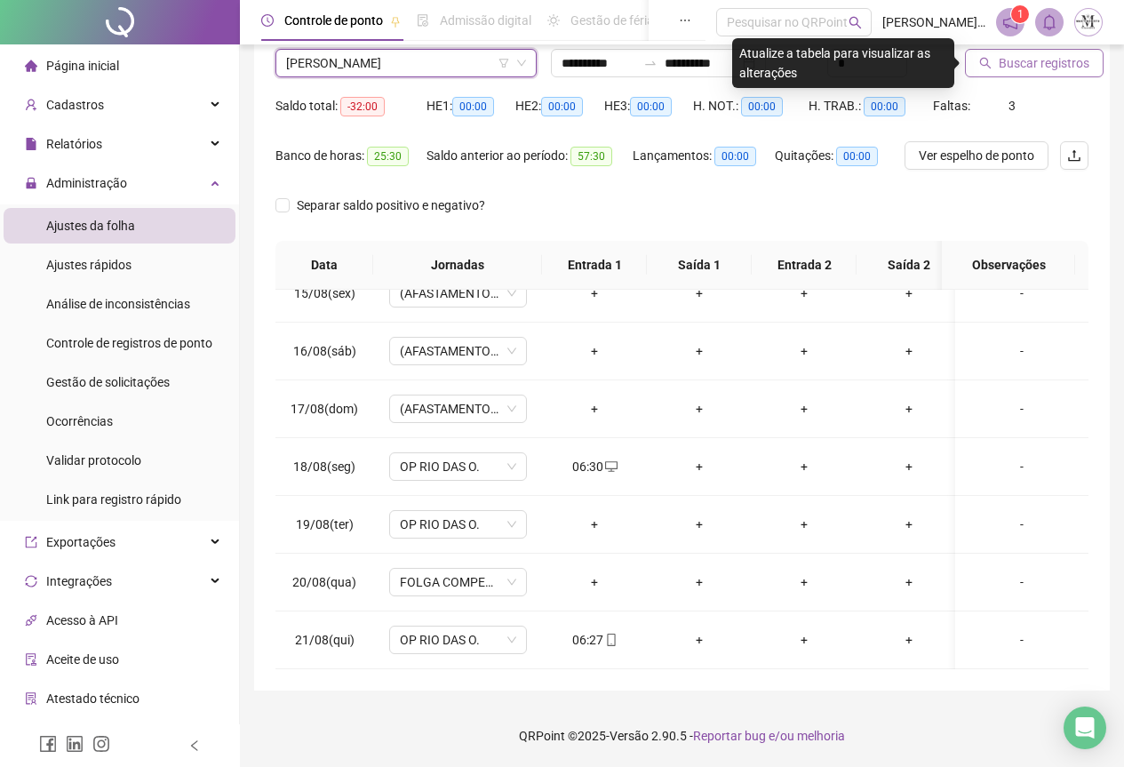
click at [1006, 60] on span "Buscar registros" at bounding box center [1044, 63] width 91 height 20
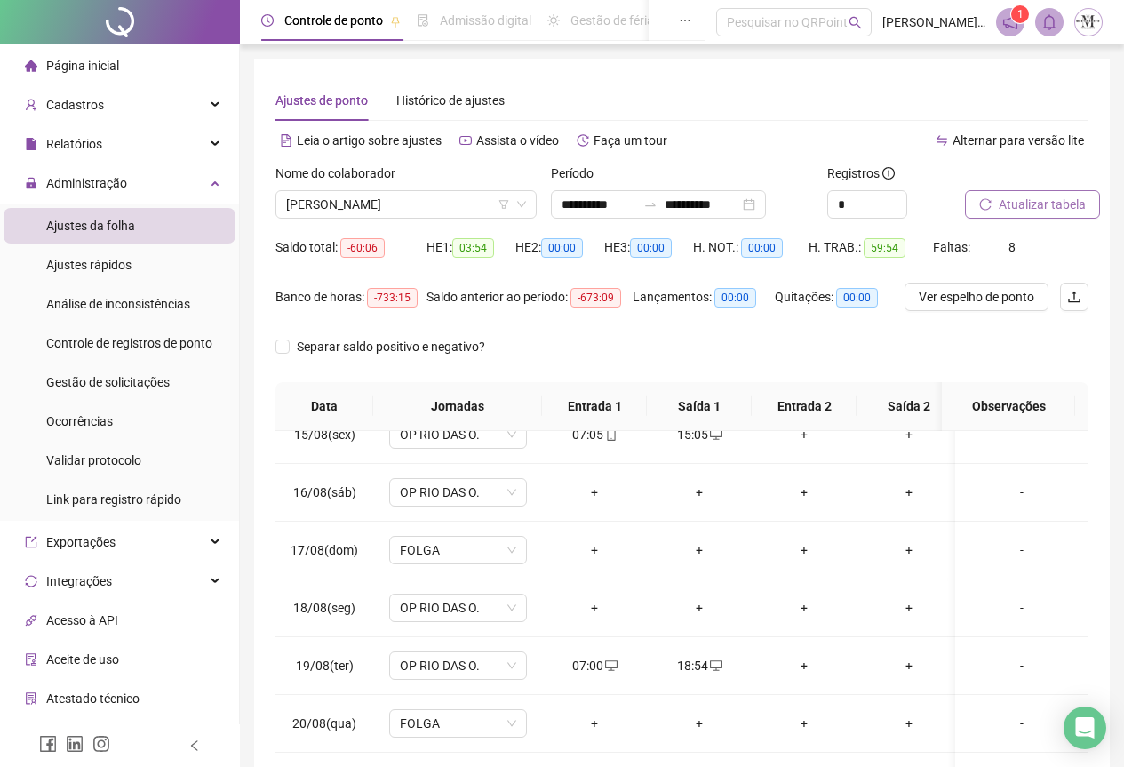
click at [1005, 199] on span "Atualizar tabela" at bounding box center [1042, 205] width 87 height 20
click at [347, 203] on span "[PERSON_NAME]" at bounding box center [406, 204] width 240 height 27
click at [354, 207] on span "[PERSON_NAME]" at bounding box center [406, 204] width 240 height 27
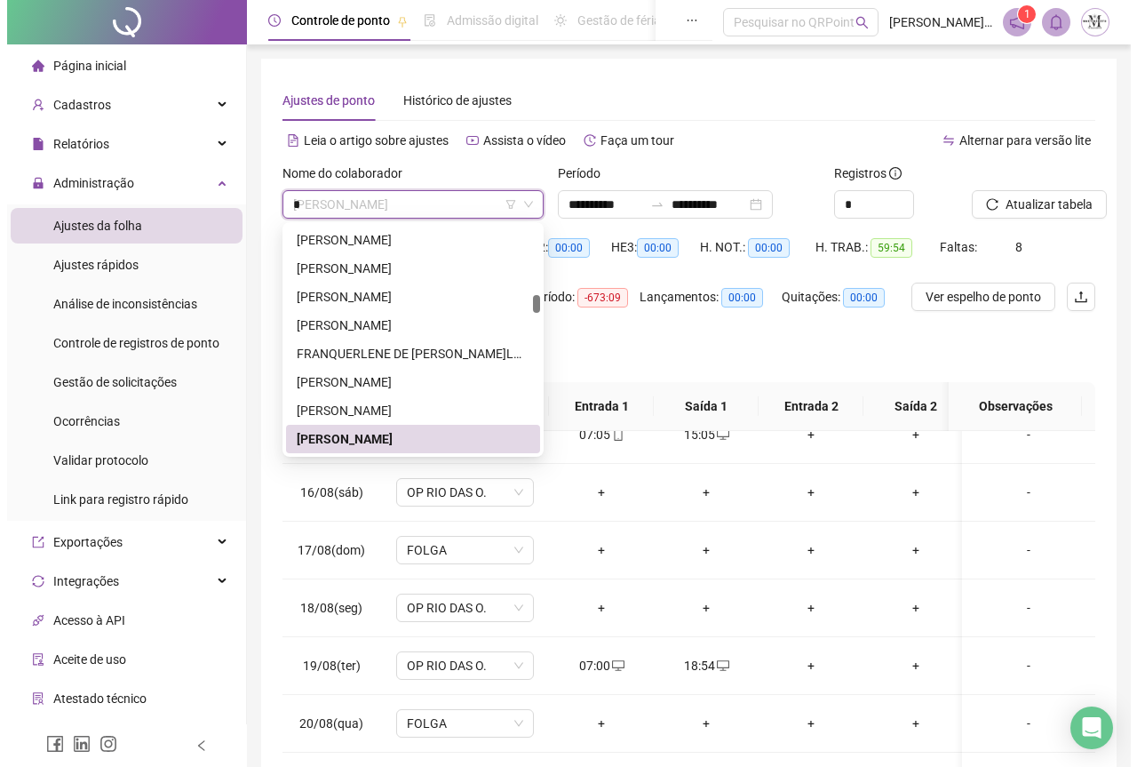
scroll to position [0, 0]
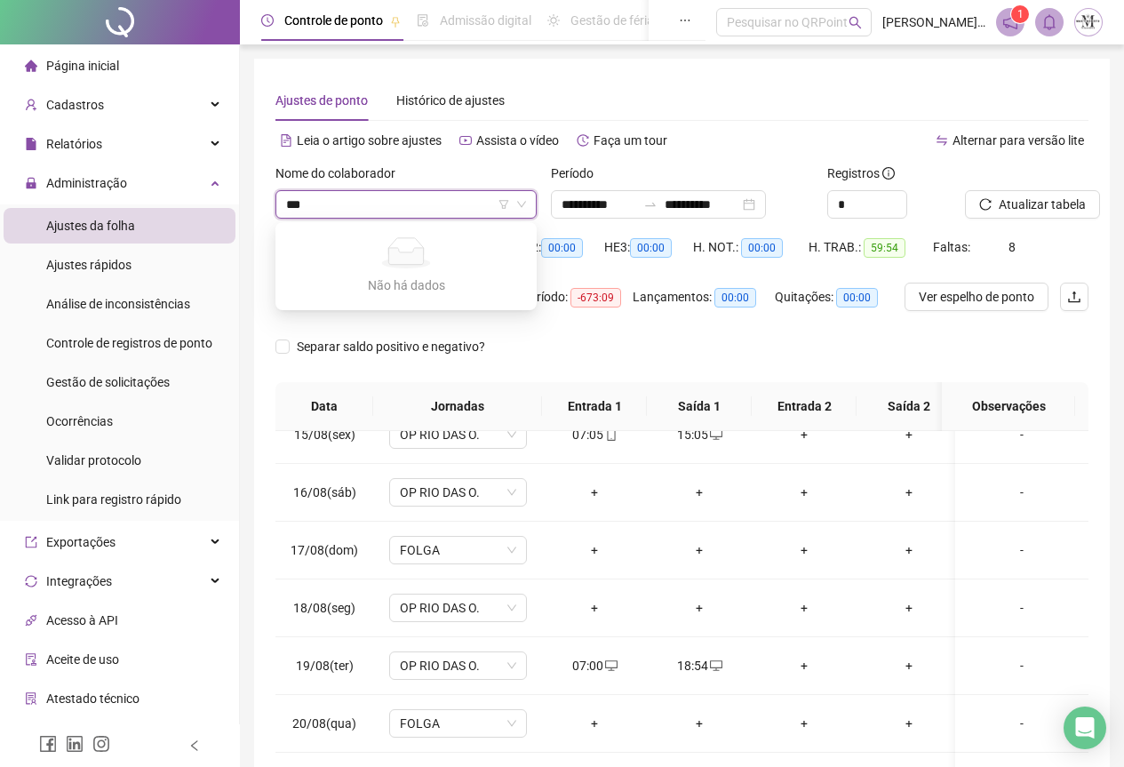
type input "**"
click at [411, 297] on div "[PERSON_NAME] DO NASCIMENTO DA [PERSON_NAME]" at bounding box center [406, 297] width 233 height 20
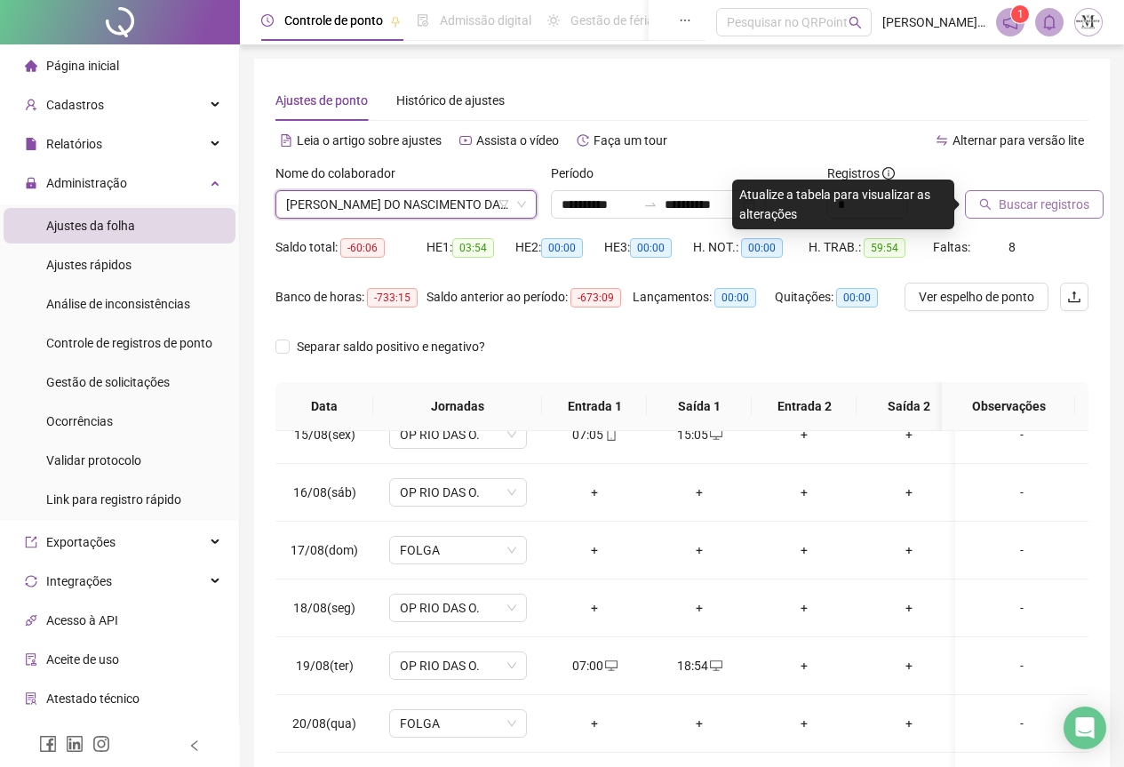
click at [1042, 204] on span "Buscar registros" at bounding box center [1044, 205] width 91 height 20
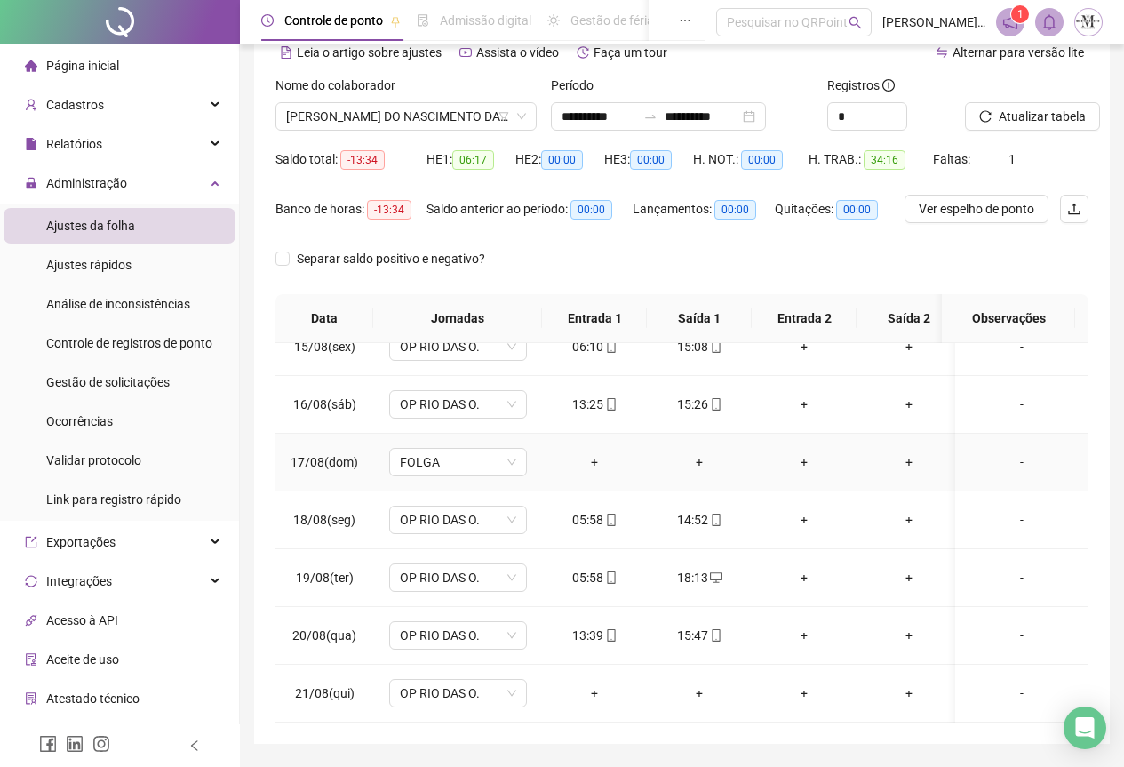
scroll to position [141, 0]
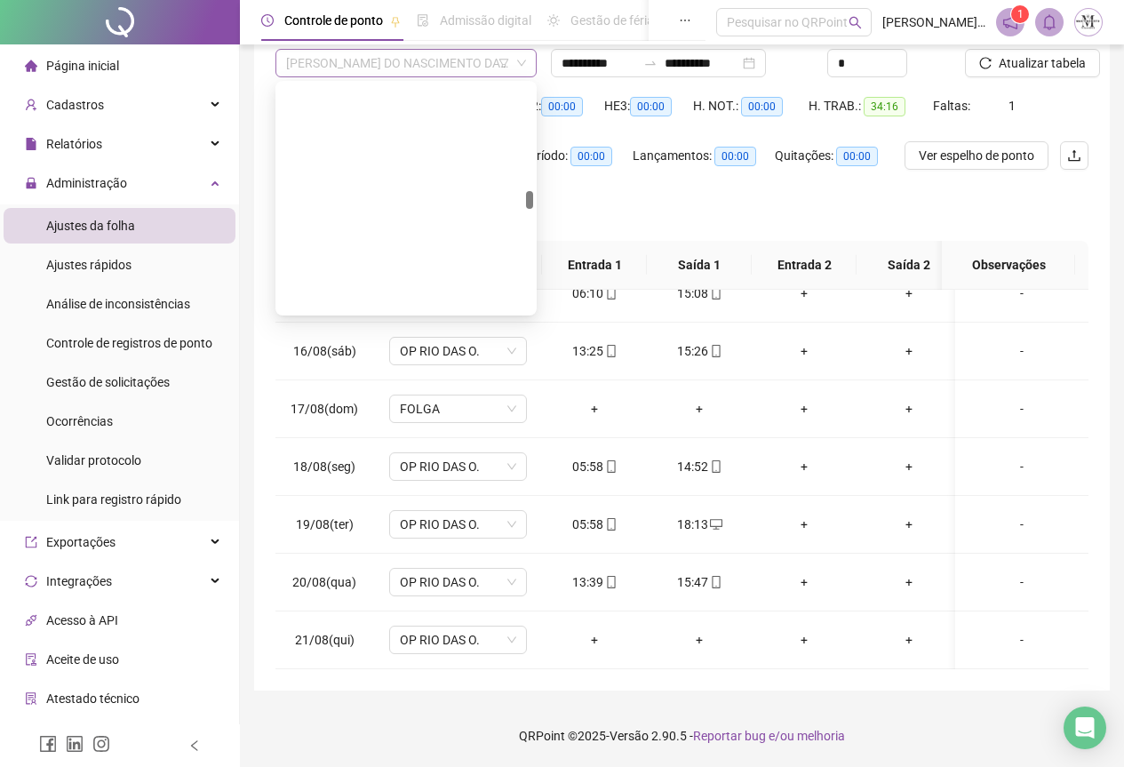
click at [393, 60] on span "[PERSON_NAME] DO NASCIMENTO DA [PERSON_NAME]" at bounding box center [406, 63] width 240 height 27
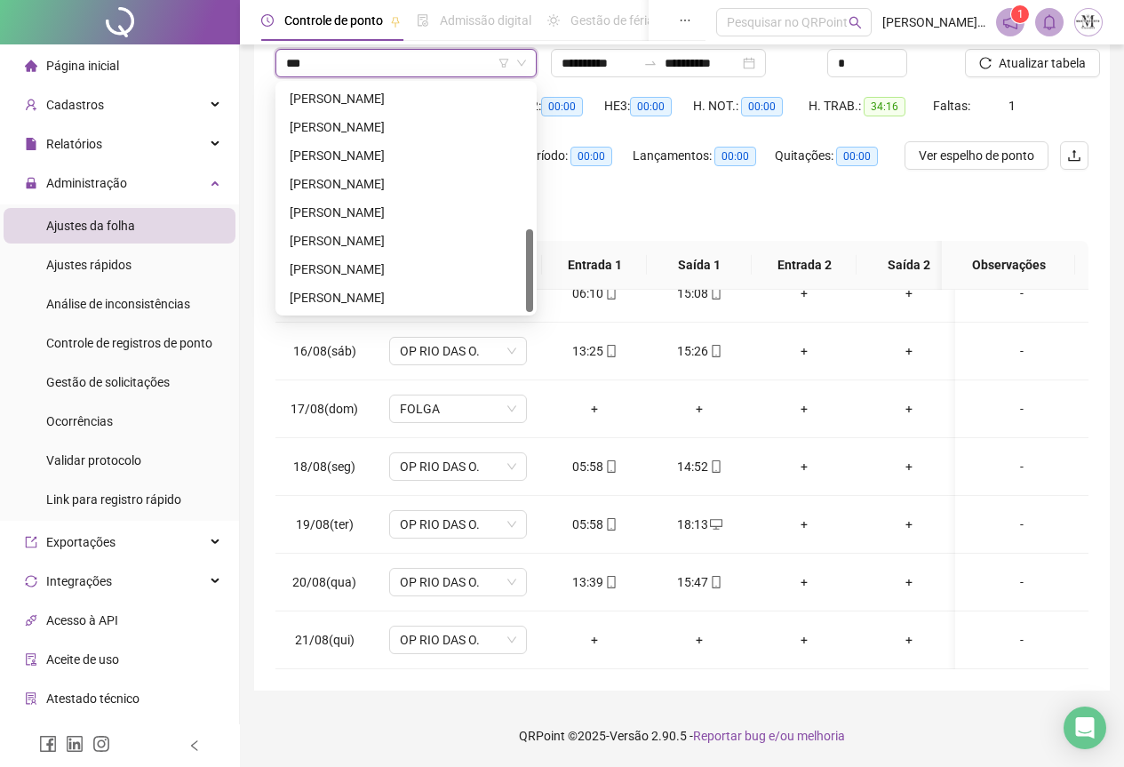
scroll to position [0, 0]
type input "*"
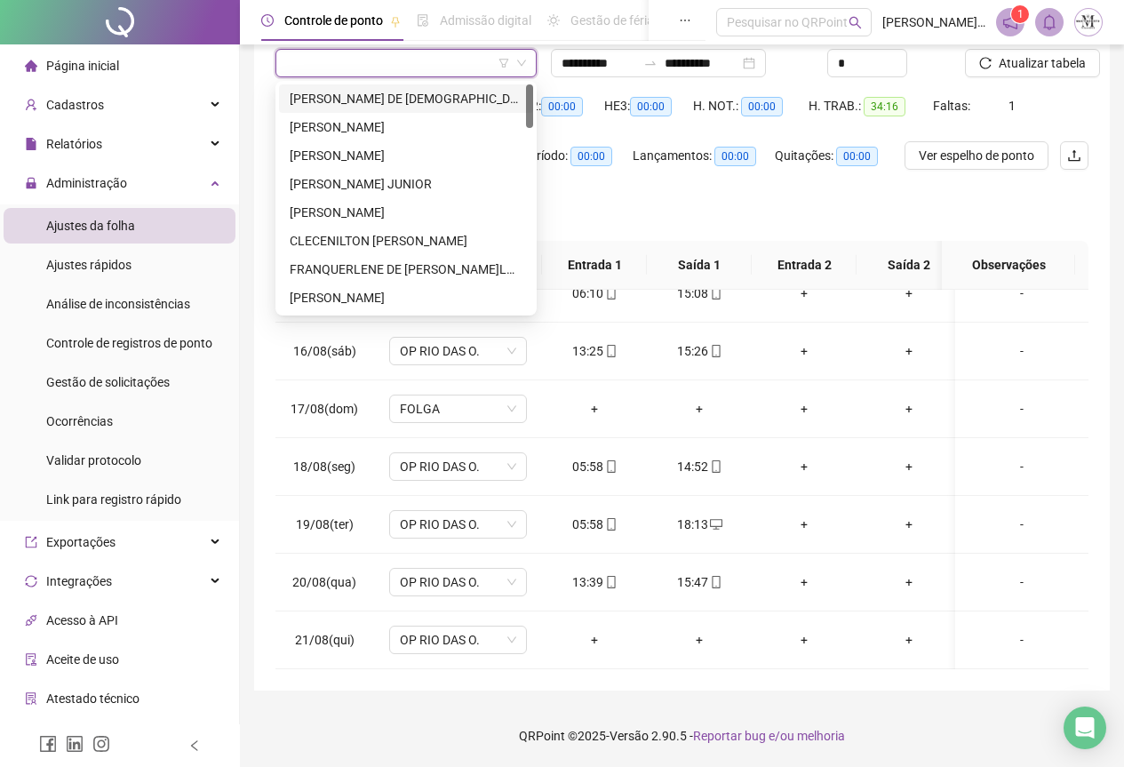
scroll to position [2986, 0]
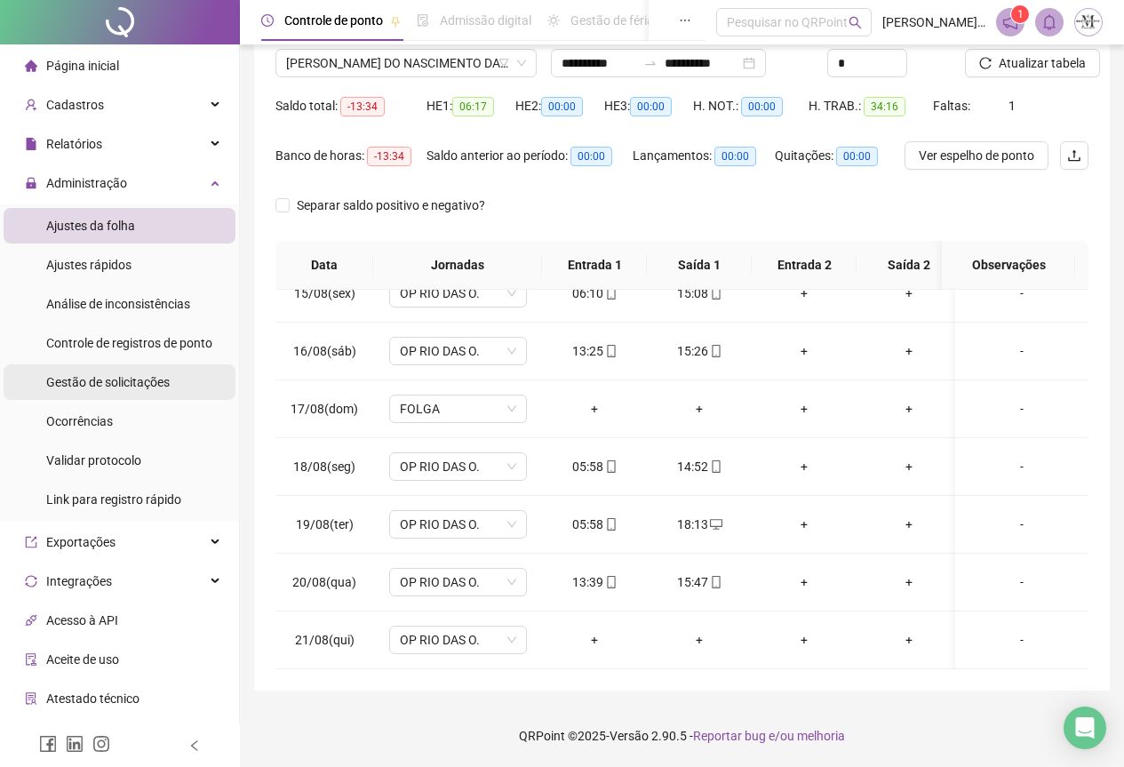
click at [89, 390] on div "Gestão de solicitações" at bounding box center [108, 382] width 124 height 36
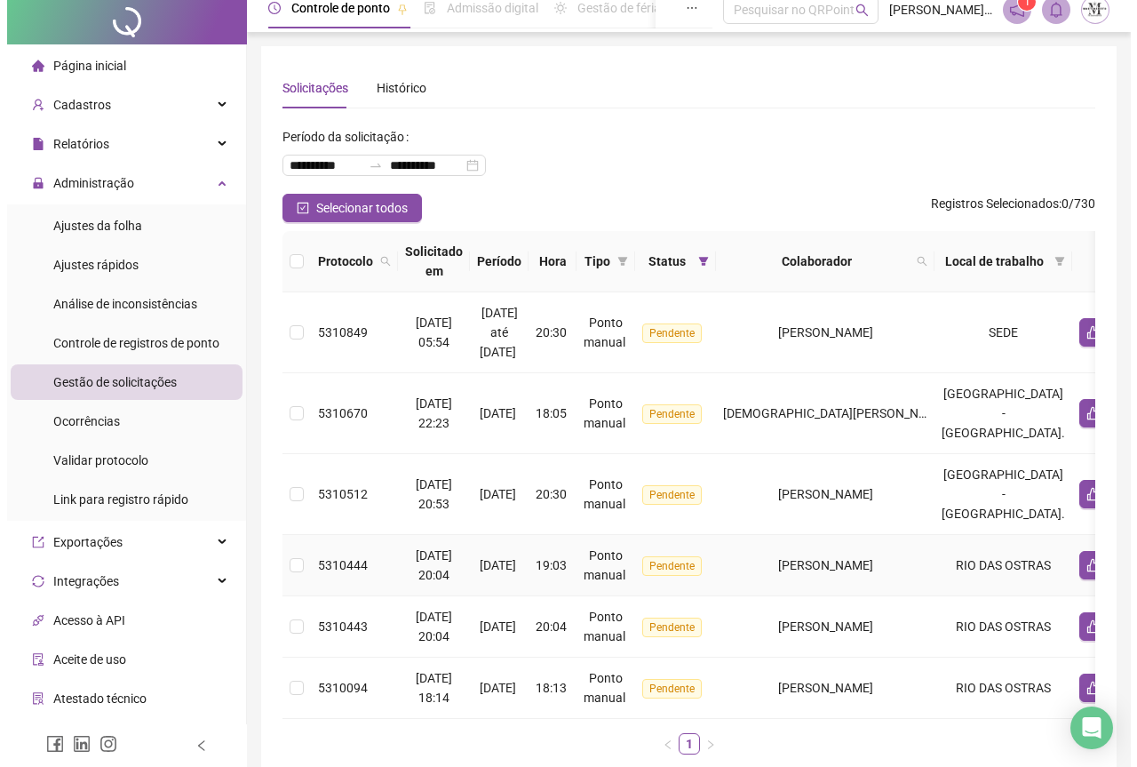
scroll to position [125, 0]
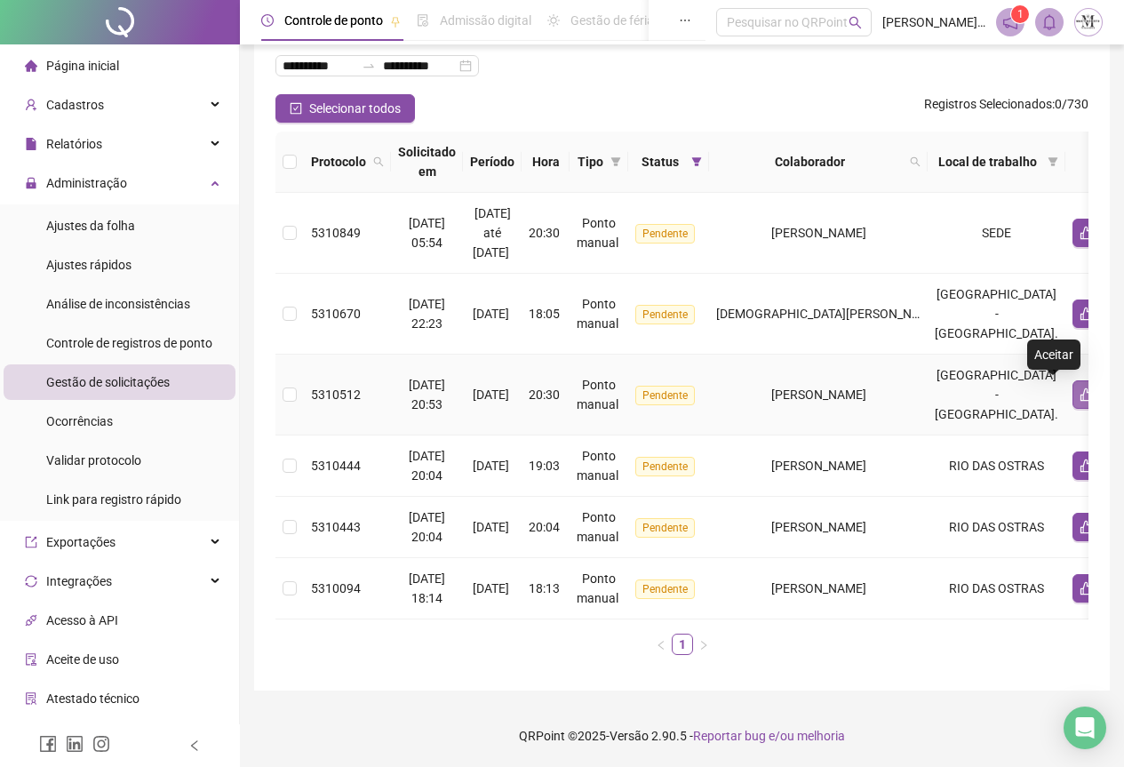
click at [1080, 388] on icon "like" at bounding box center [1086, 394] width 12 height 13
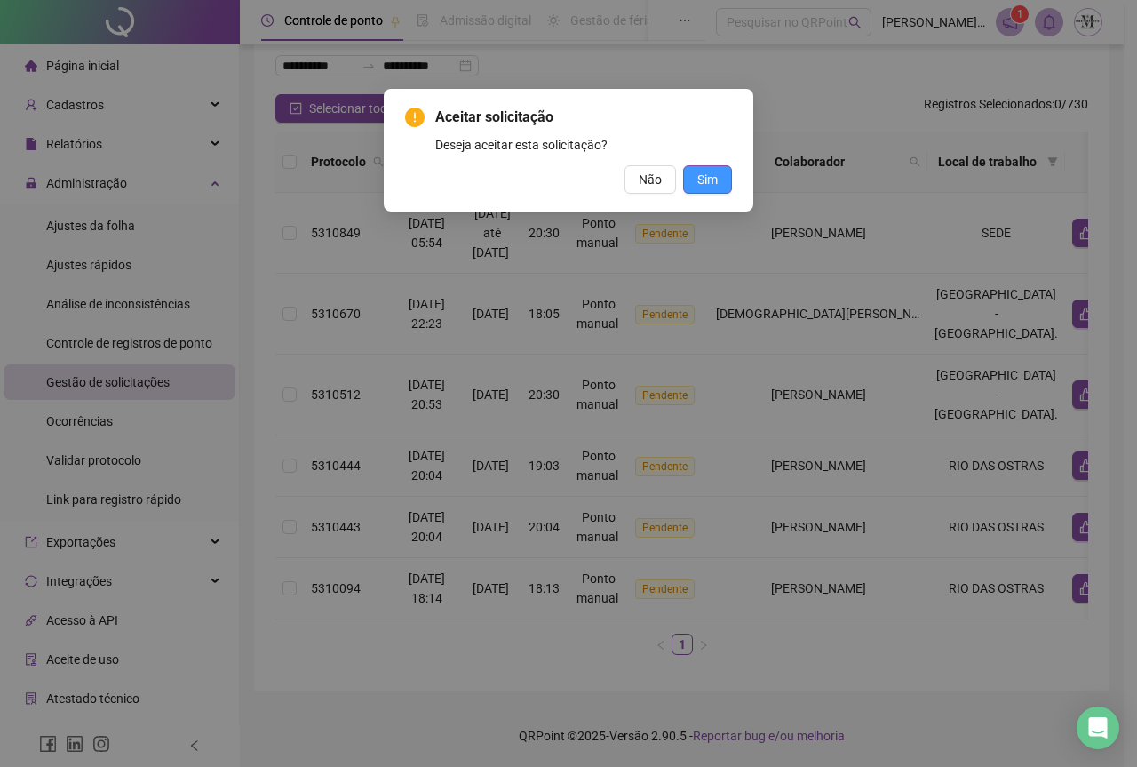
click at [720, 180] on button "Sim" at bounding box center [707, 179] width 49 height 28
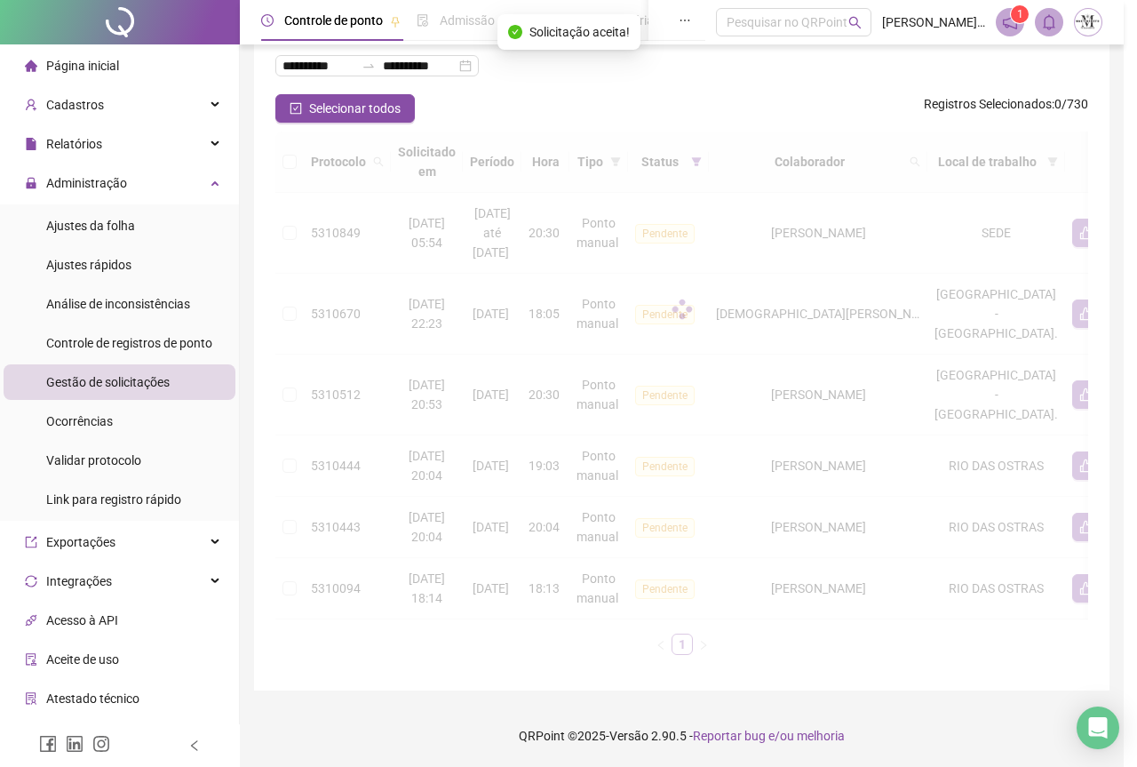
scroll to position [44, 0]
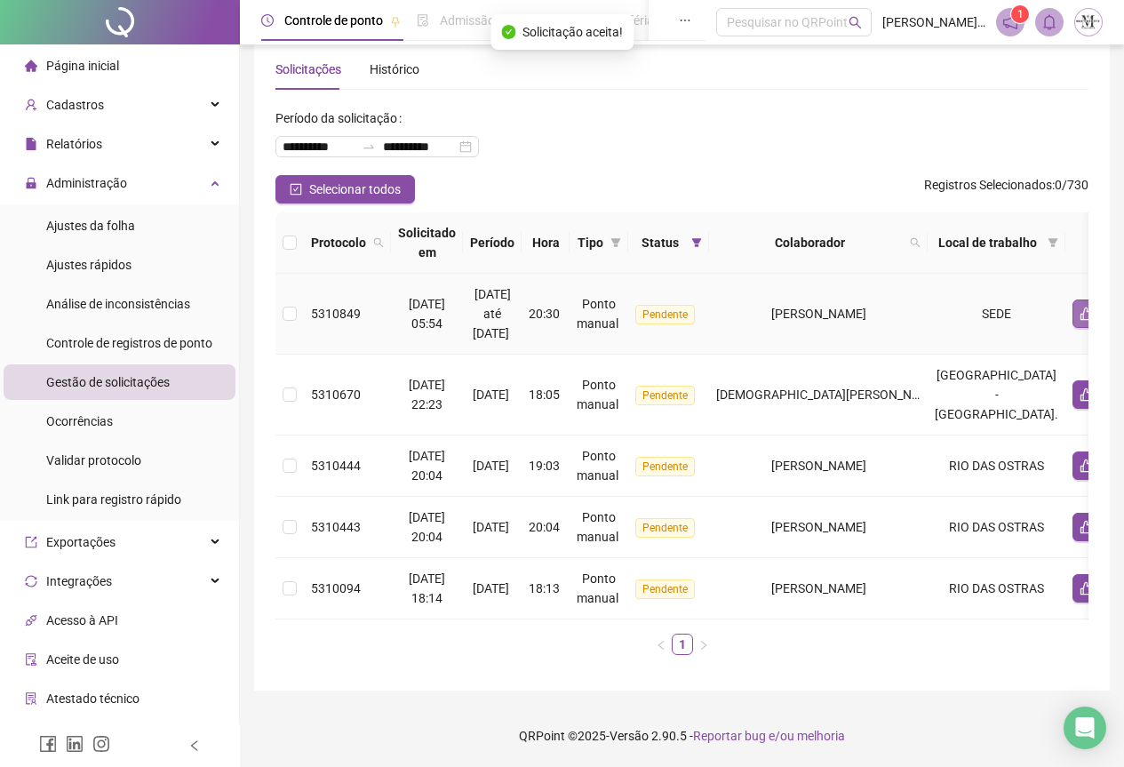
click at [1073, 307] on button "button" at bounding box center [1087, 313] width 28 height 28
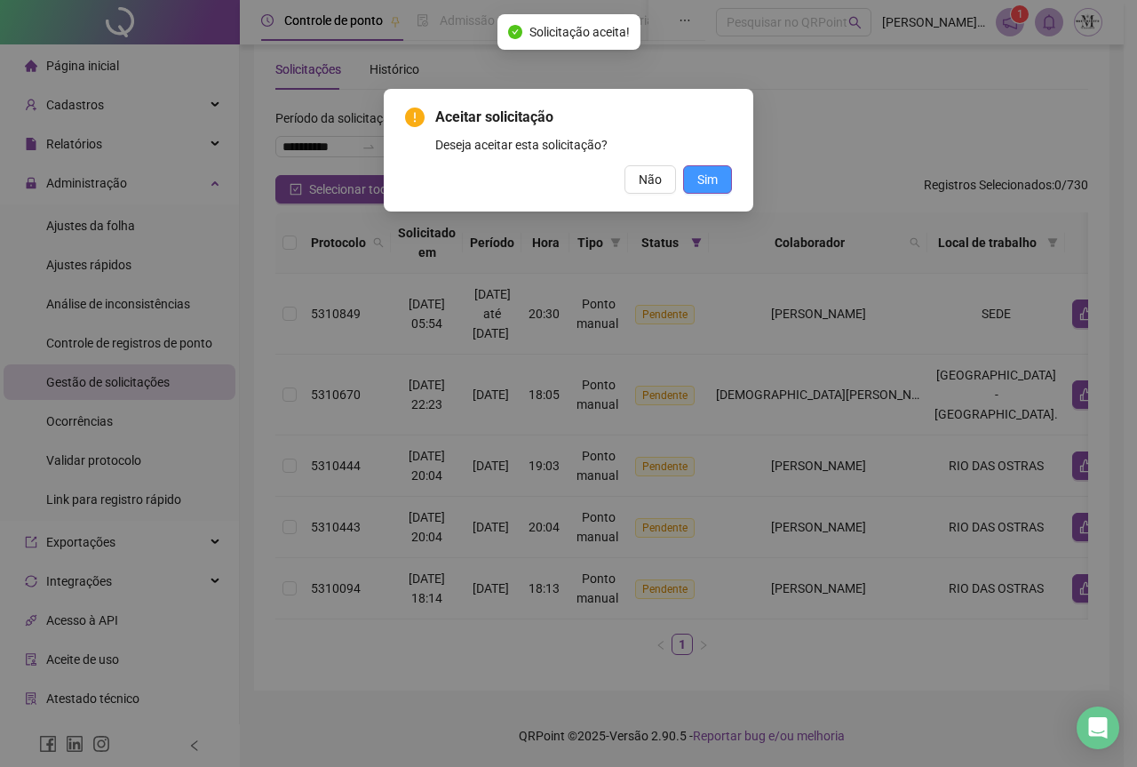
click at [722, 182] on button "Sim" at bounding box center [707, 179] width 49 height 28
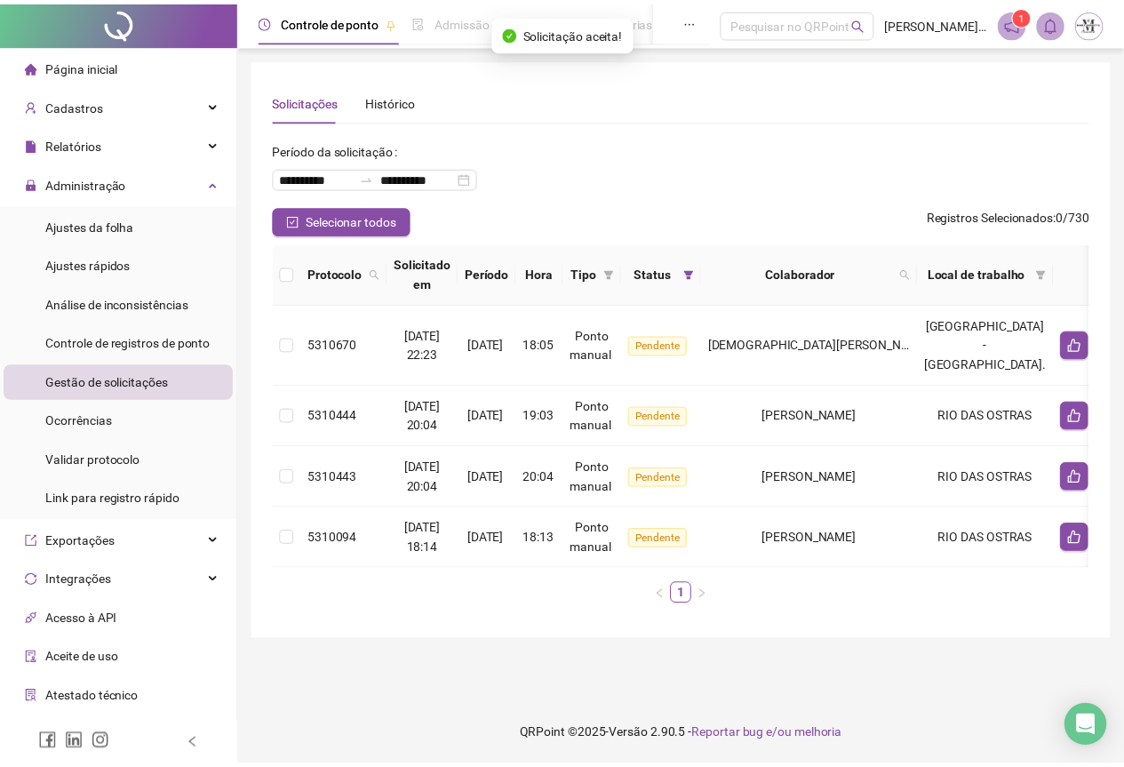
scroll to position [0, 0]
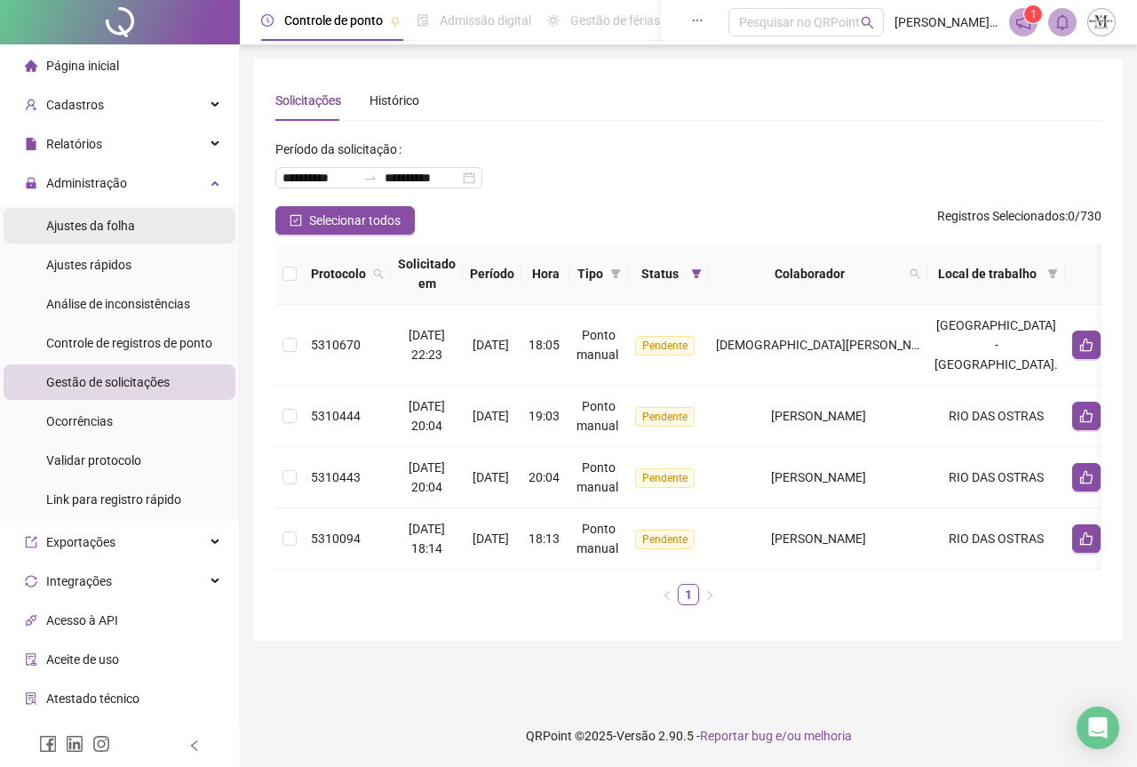
click at [80, 228] on span "Ajustes da folha" at bounding box center [90, 226] width 89 height 14
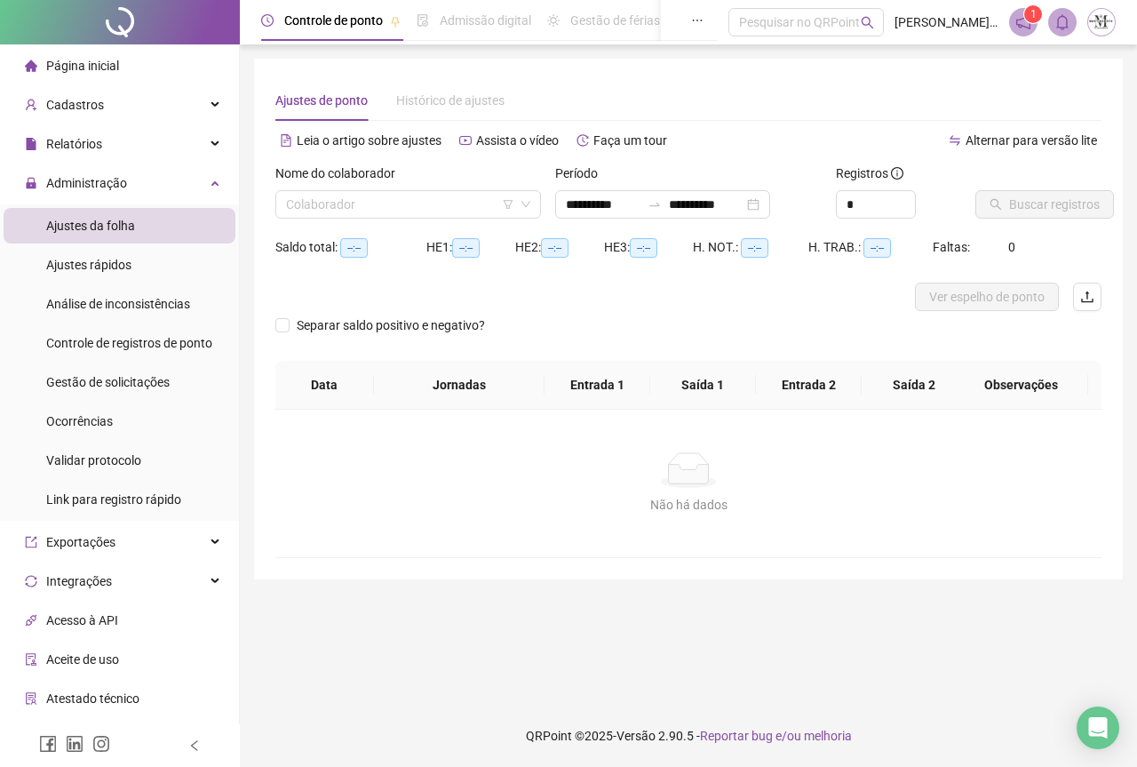
type input "**********"
click at [393, 208] on input "search" at bounding box center [400, 204] width 228 height 27
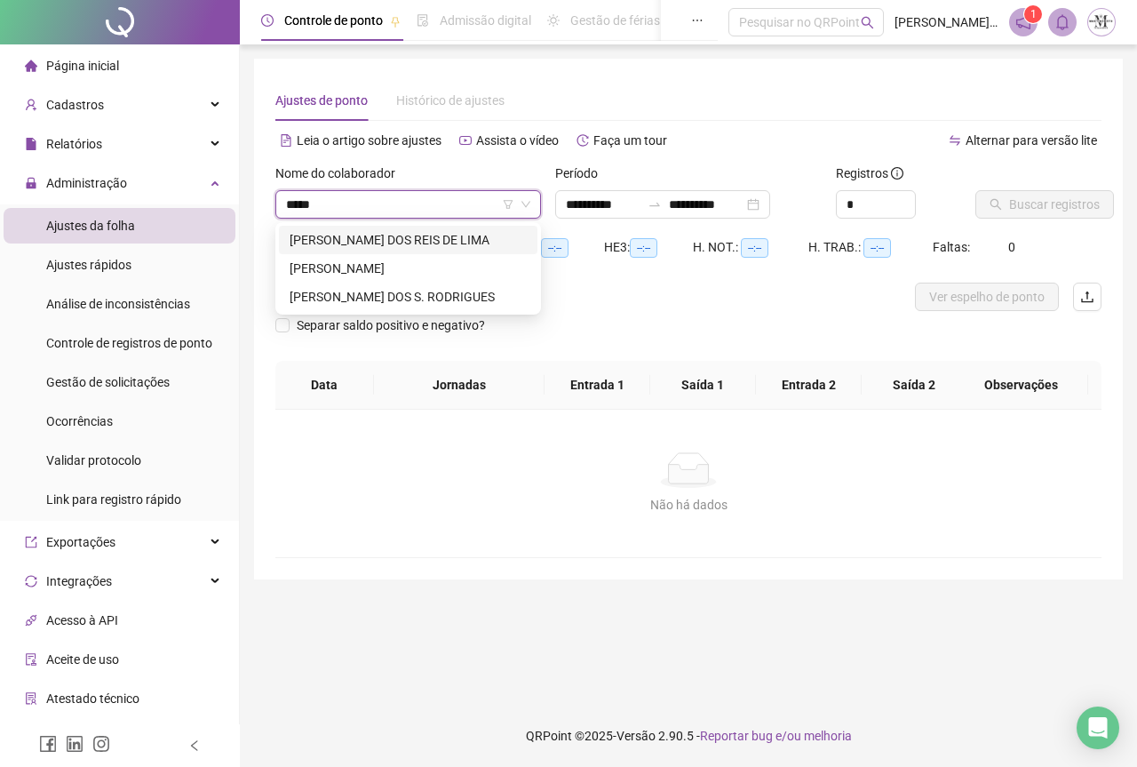
type input "******"
click at [427, 275] on div "[PERSON_NAME]" at bounding box center [408, 269] width 237 height 20
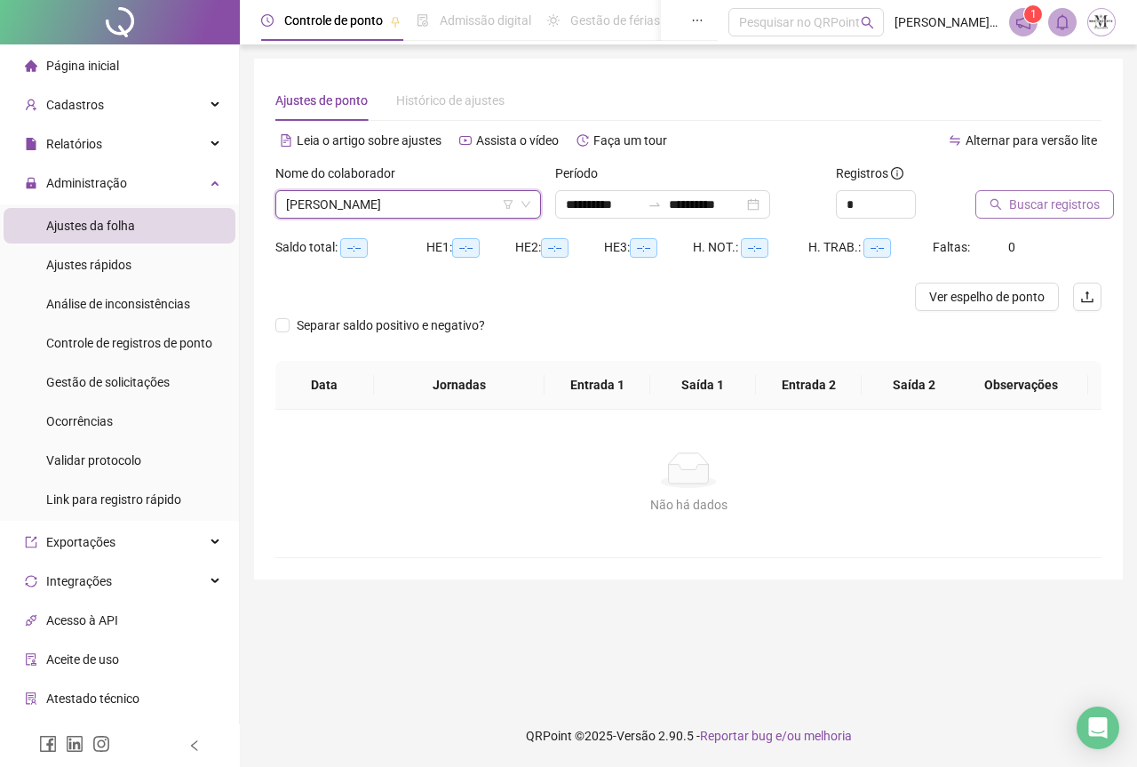
click at [999, 202] on icon "search" at bounding box center [997, 205] width 12 height 12
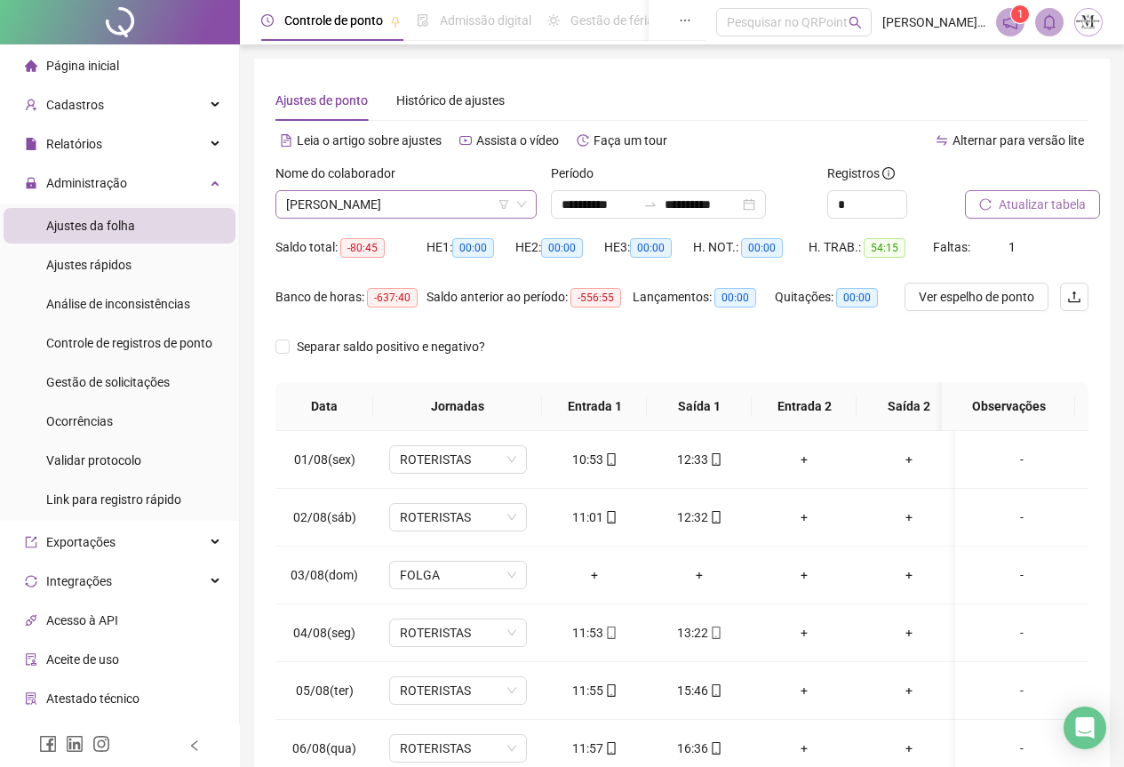
click at [370, 210] on span "[PERSON_NAME]" at bounding box center [406, 204] width 240 height 27
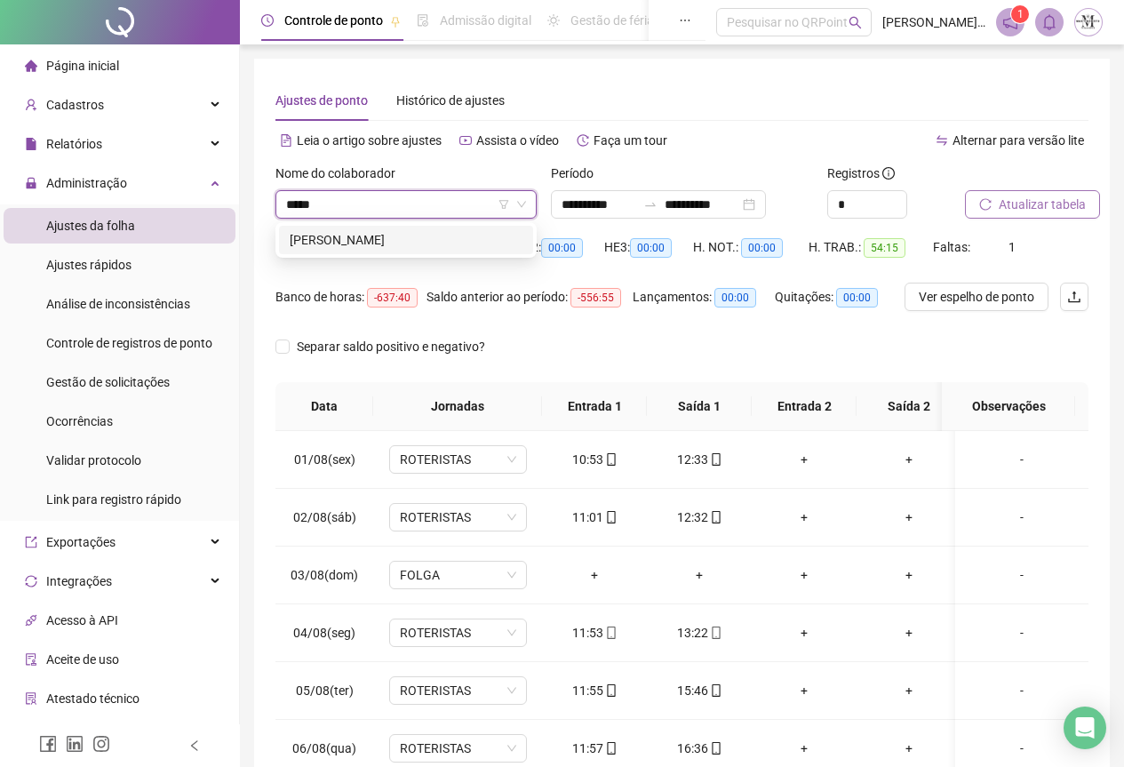
type input "******"
click at [370, 237] on div "[PERSON_NAME]" at bounding box center [406, 240] width 233 height 20
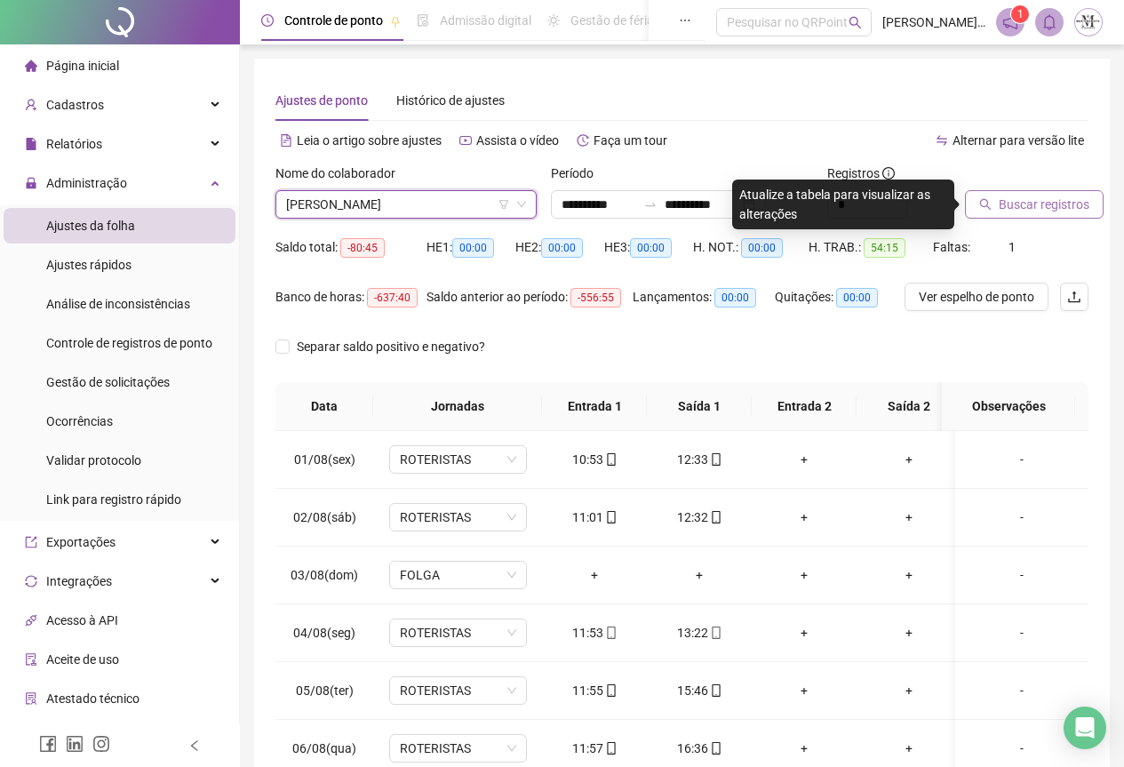
click at [1007, 210] on span "Buscar registros" at bounding box center [1044, 205] width 91 height 20
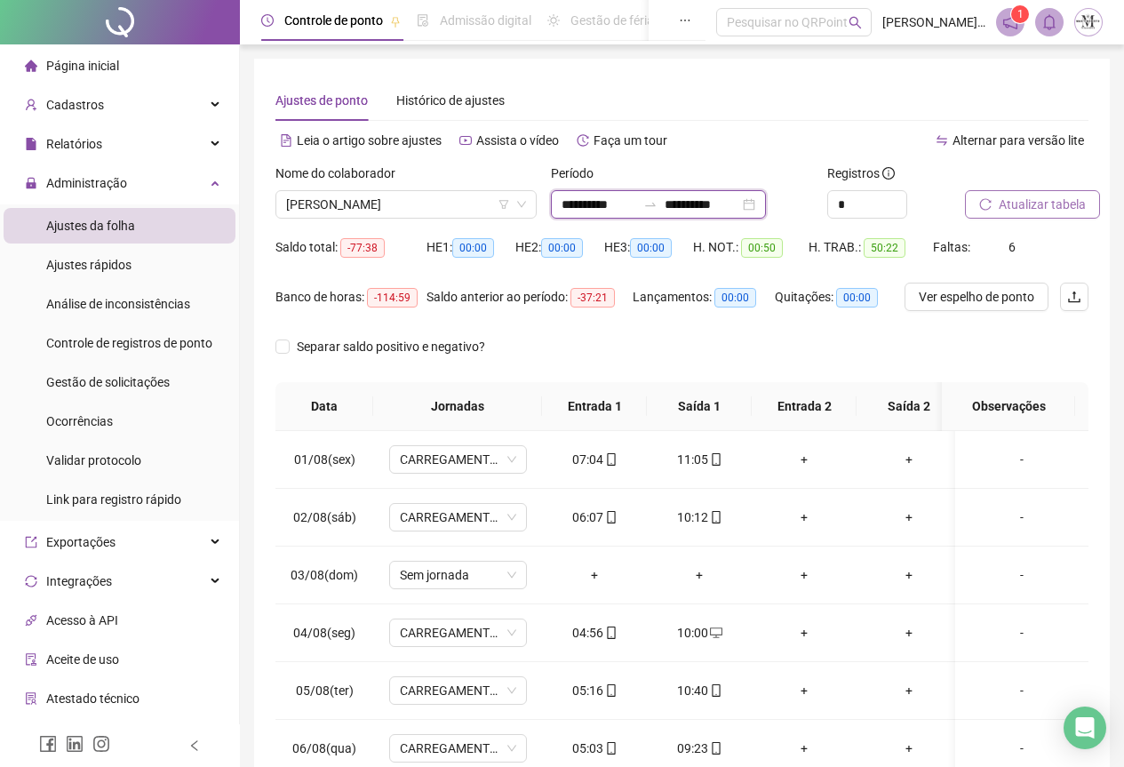
click at [701, 201] on input "**********" at bounding box center [702, 205] width 75 height 20
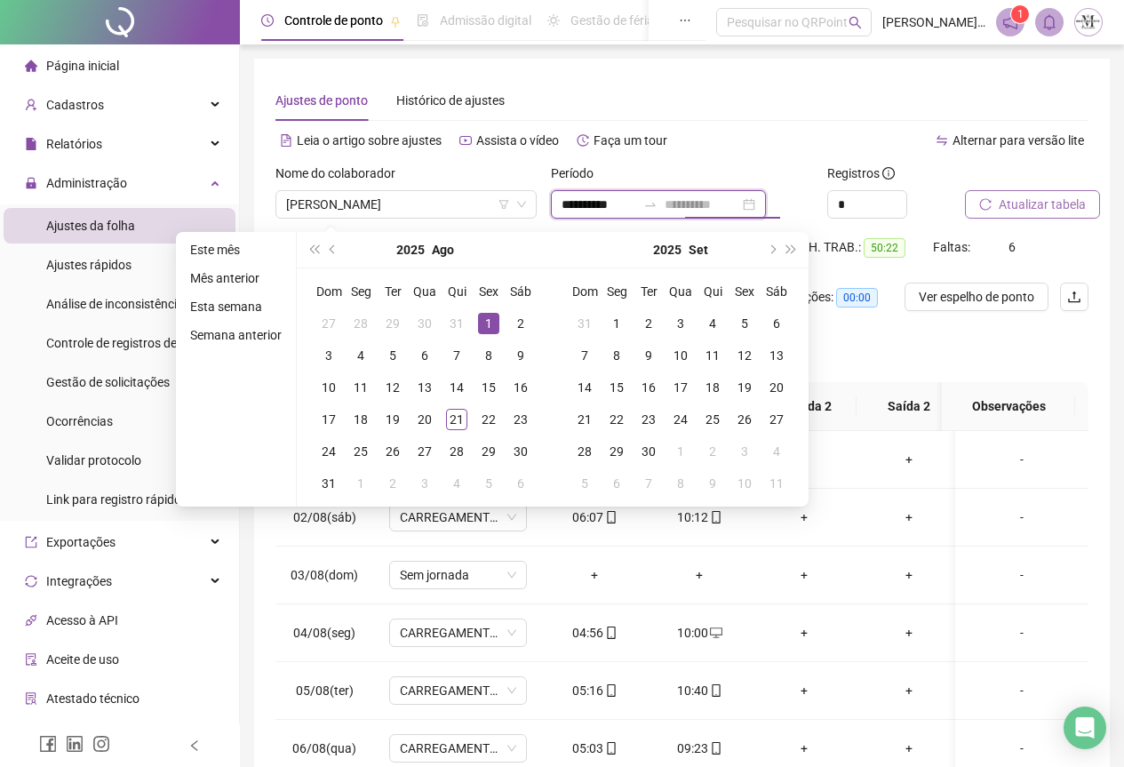
type input "**********"
click at [491, 318] on div "1" at bounding box center [488, 323] width 21 height 21
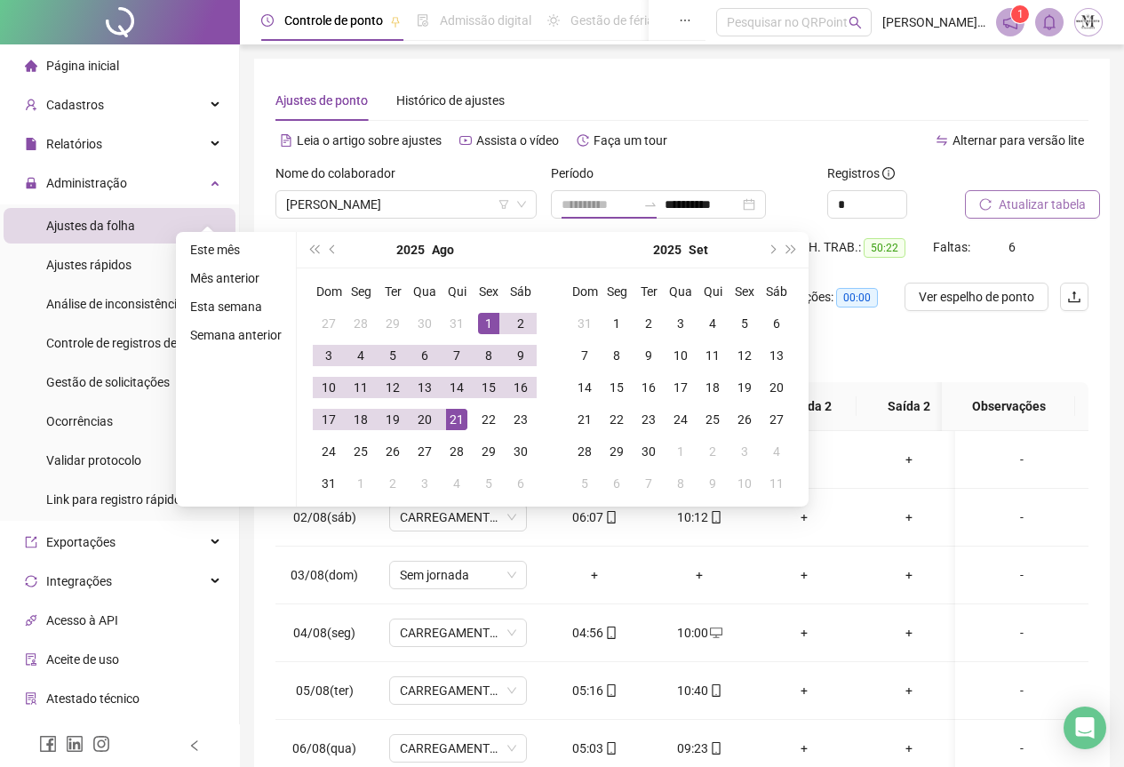
click at [448, 415] on div "21" at bounding box center [456, 419] width 21 height 21
type input "**********"
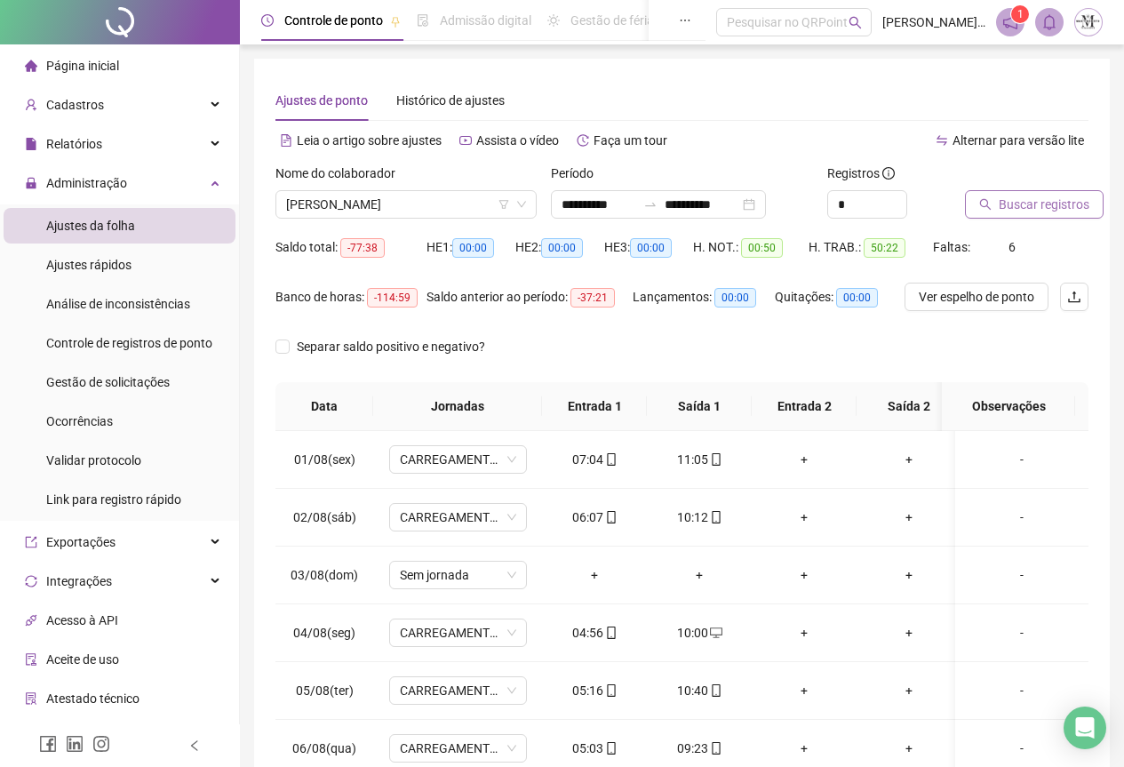
click at [1018, 207] on span "Buscar registros" at bounding box center [1044, 205] width 91 height 20
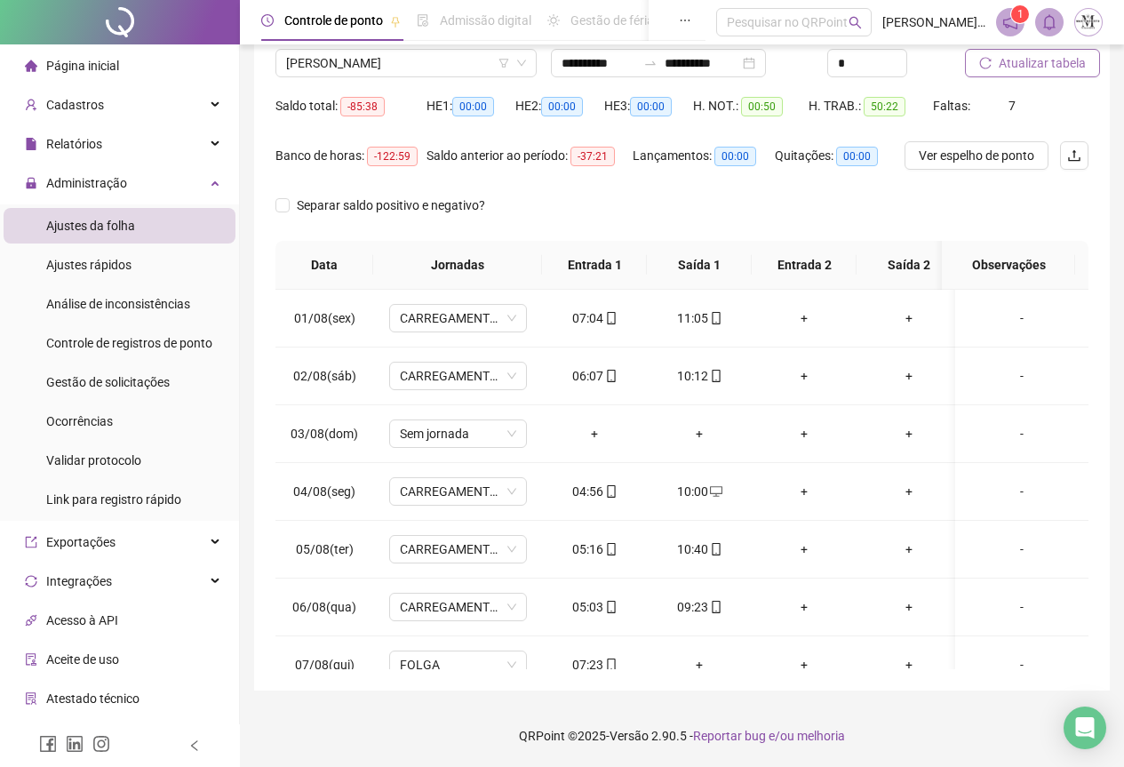
click at [1018, 67] on span "Atualizar tabela" at bounding box center [1042, 63] width 87 height 20
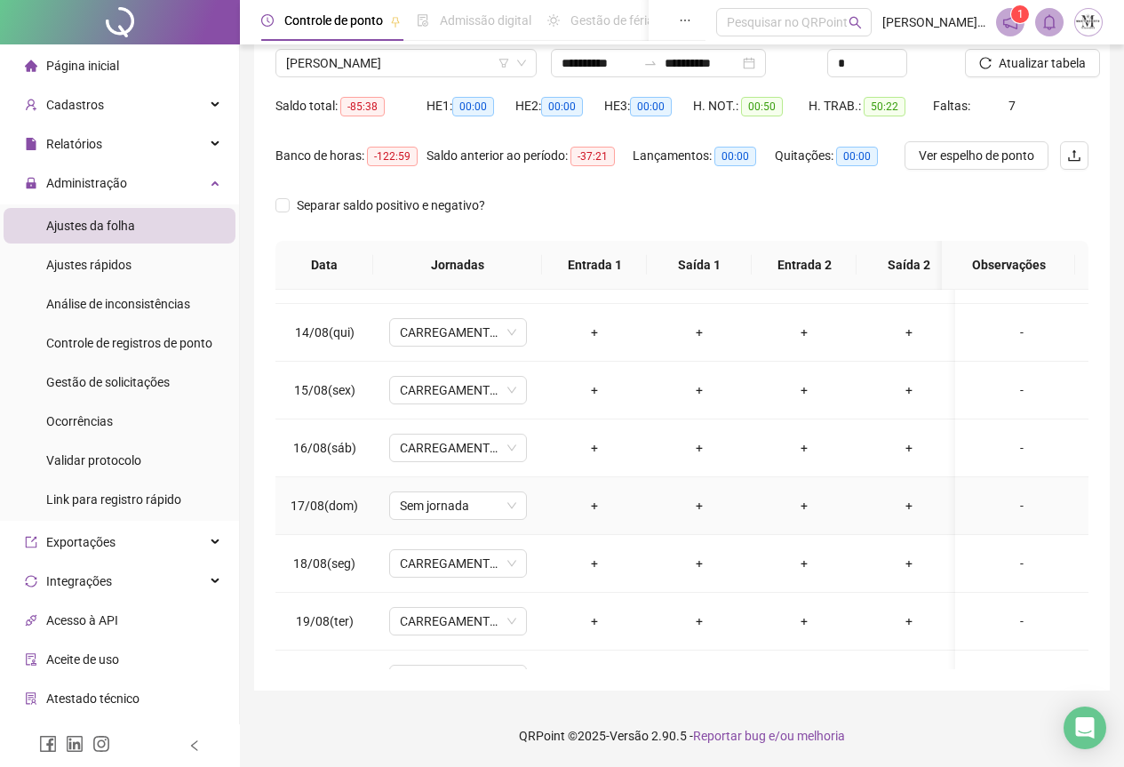
scroll to position [847, 0]
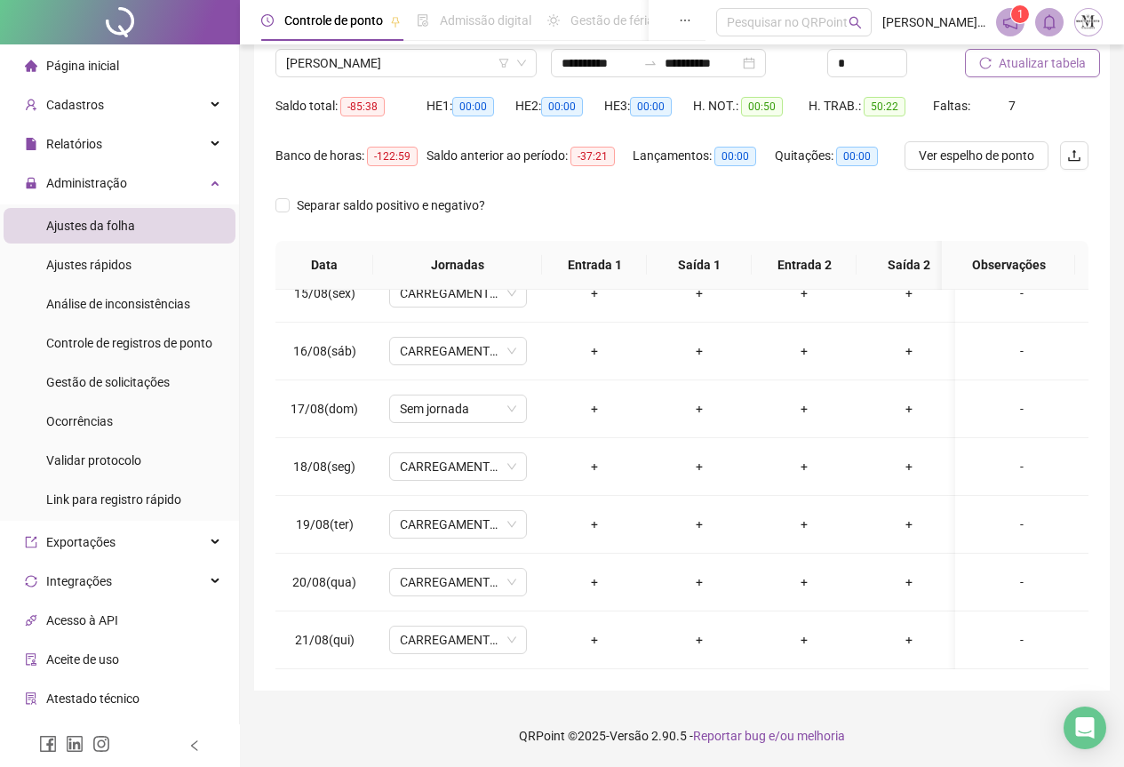
click at [1015, 62] on span "Atualizar tabela" at bounding box center [1042, 63] width 87 height 20
click at [88, 382] on span "Gestão de solicitações" at bounding box center [108, 382] width 124 height 14
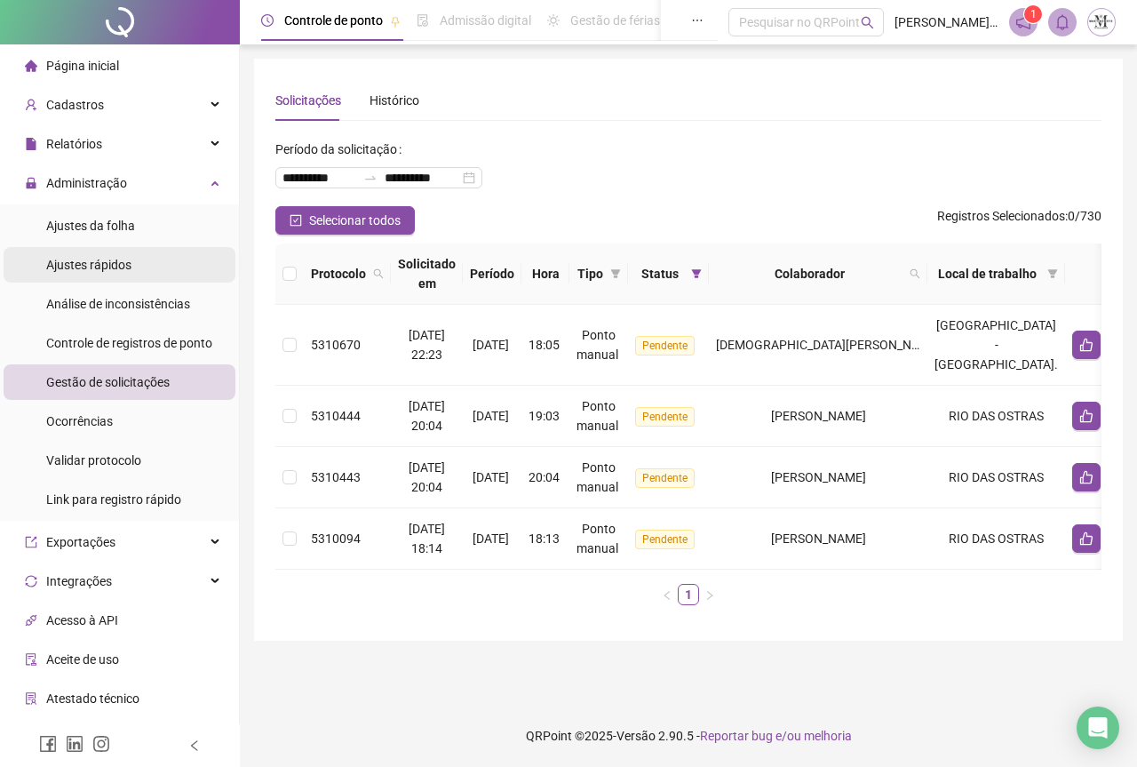
click at [84, 279] on div "Ajustes rápidos" at bounding box center [88, 265] width 85 height 36
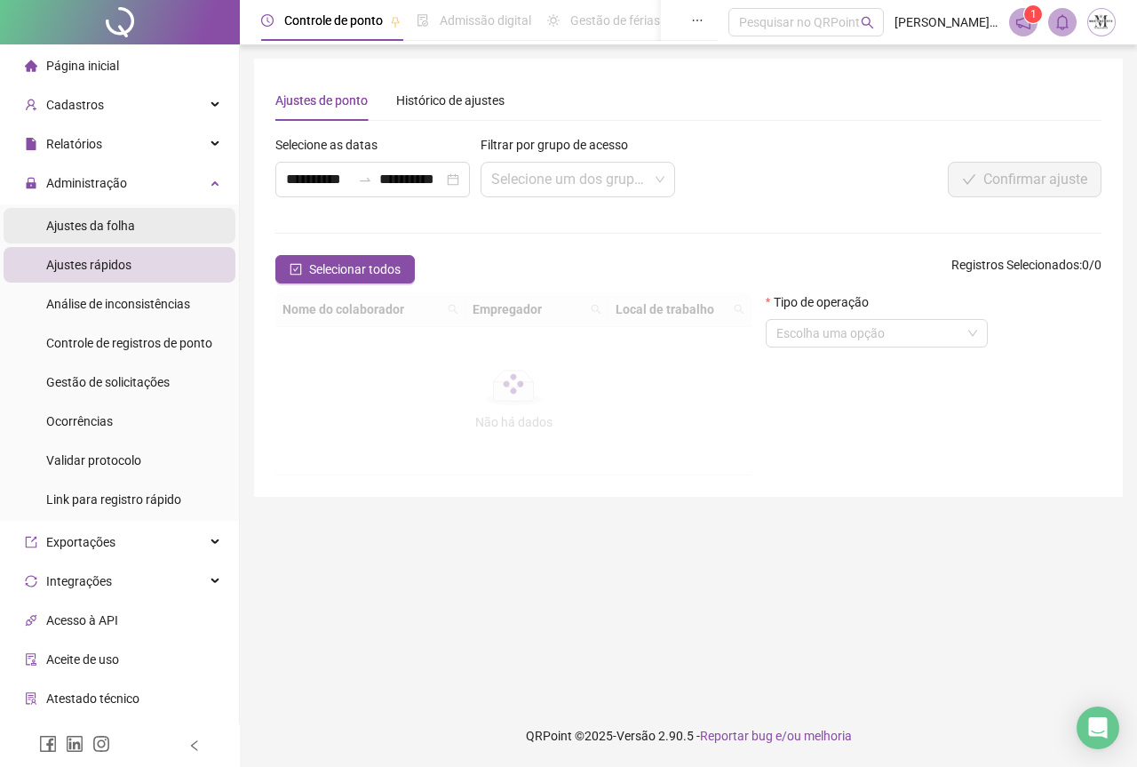
click at [110, 221] on span "Ajustes da folha" at bounding box center [90, 226] width 89 height 14
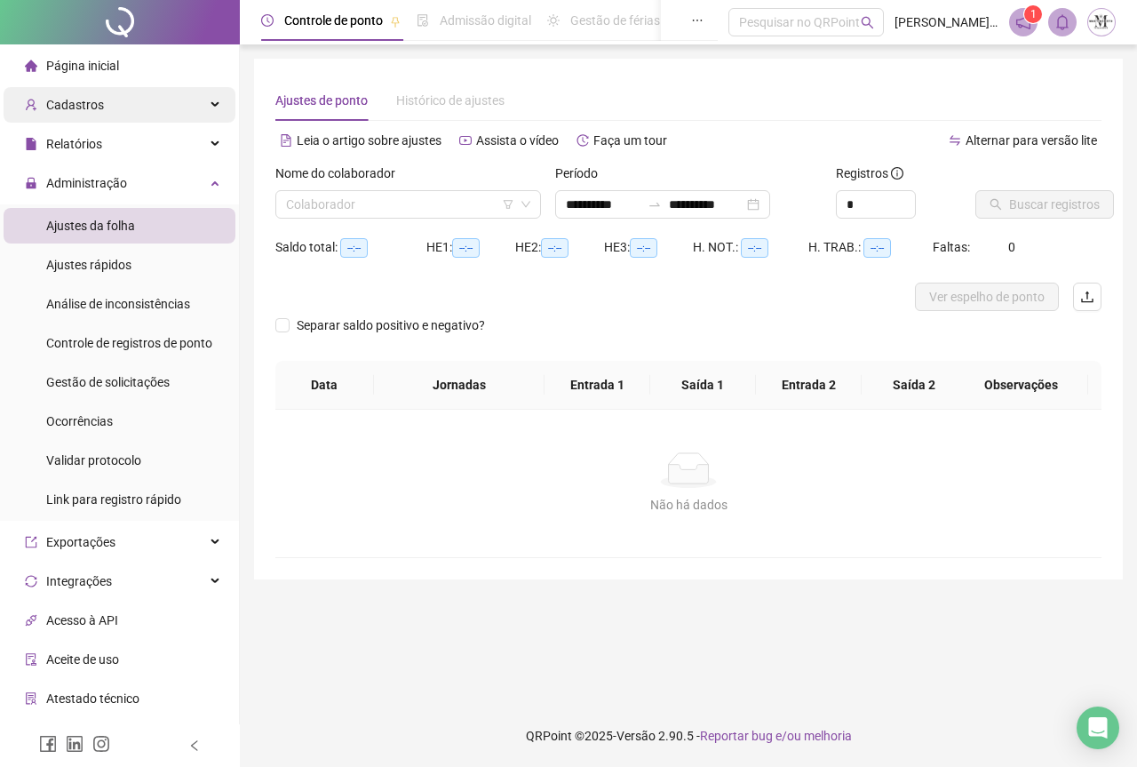
type input "**********"
click at [134, 108] on div "Cadastros" at bounding box center [120, 105] width 232 height 36
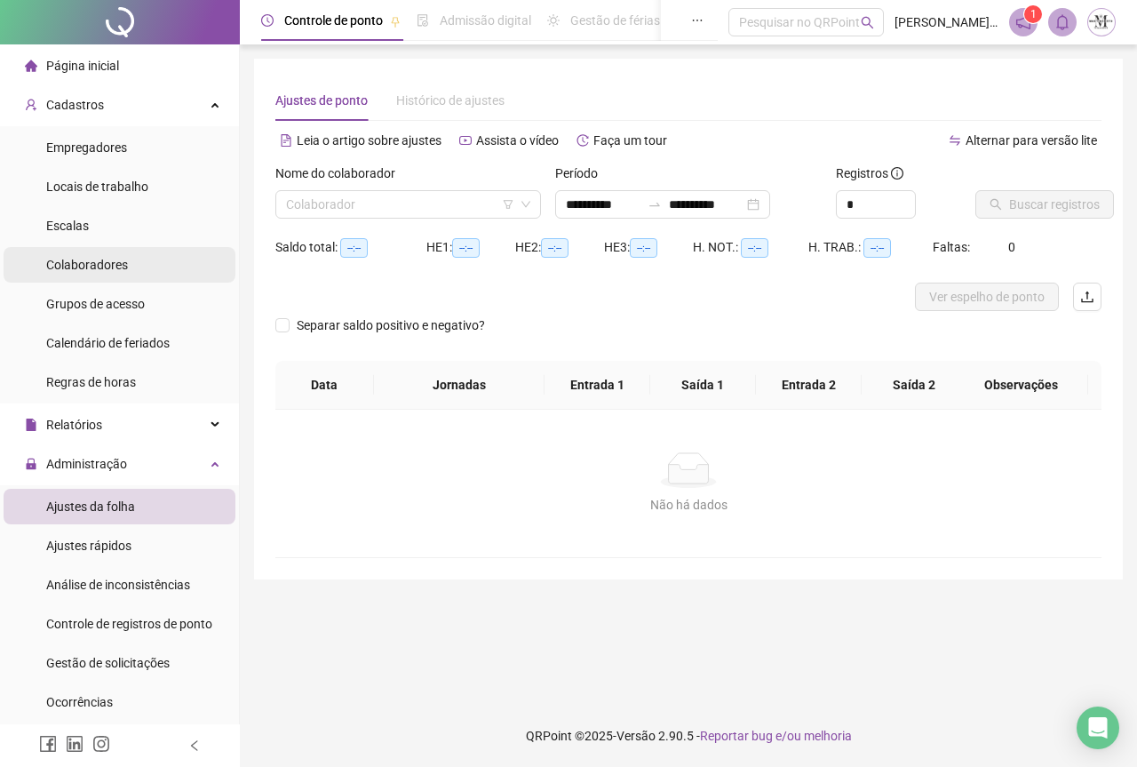
click at [108, 262] on span "Colaboradores" at bounding box center [87, 265] width 82 height 14
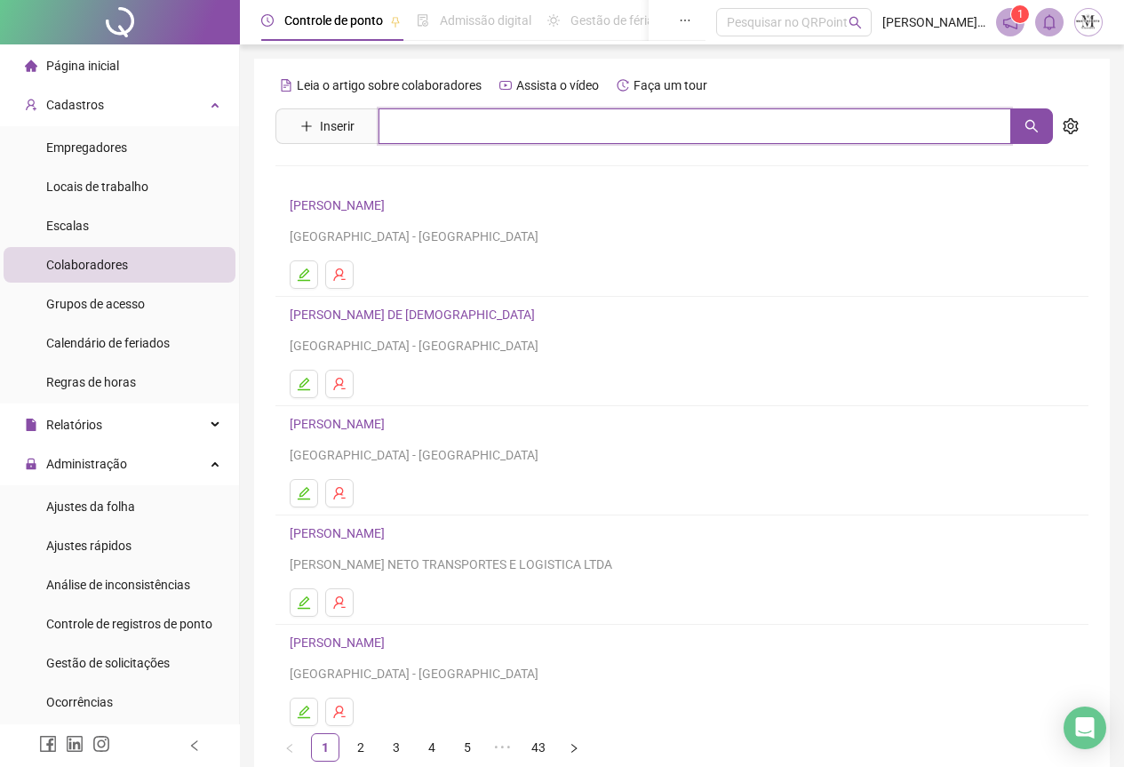
click at [501, 125] on input "text" at bounding box center [695, 126] width 633 height 36
click at [1020, 140] on button "button" at bounding box center [1031, 126] width 43 height 36
click at [419, 125] on input "****" at bounding box center [695, 126] width 633 height 36
type input "*"
click at [1025, 137] on button "button" at bounding box center [1031, 126] width 43 height 36
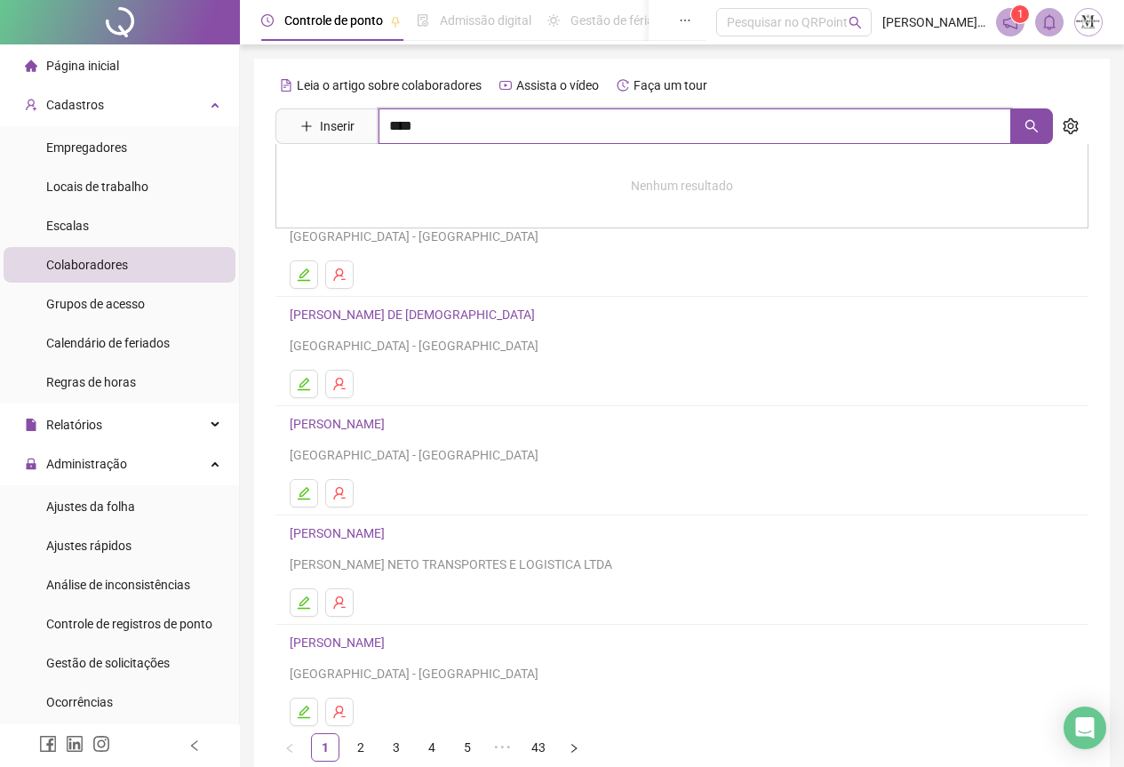
click at [471, 128] on input "****" at bounding box center [695, 126] width 633 height 36
type input "*"
click at [1041, 126] on button "button" at bounding box center [1031, 126] width 43 height 36
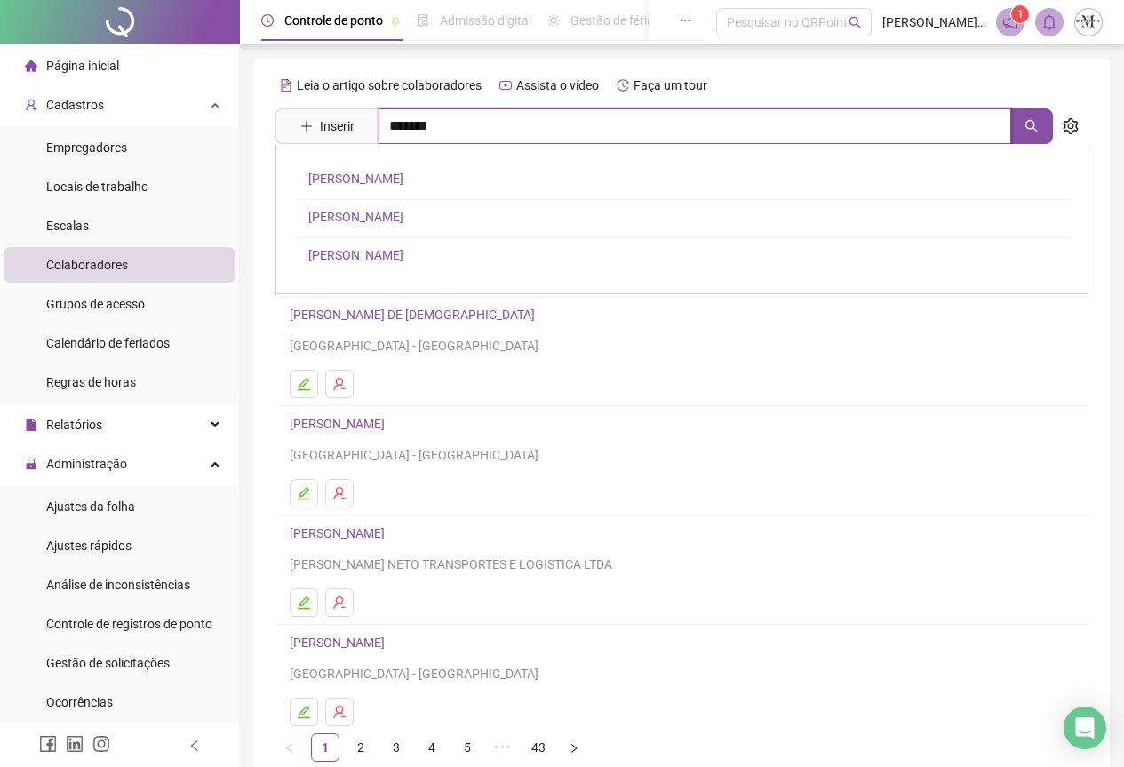
type input "*******"
click at [402, 179] on link "[PERSON_NAME]" at bounding box center [355, 178] width 95 height 14
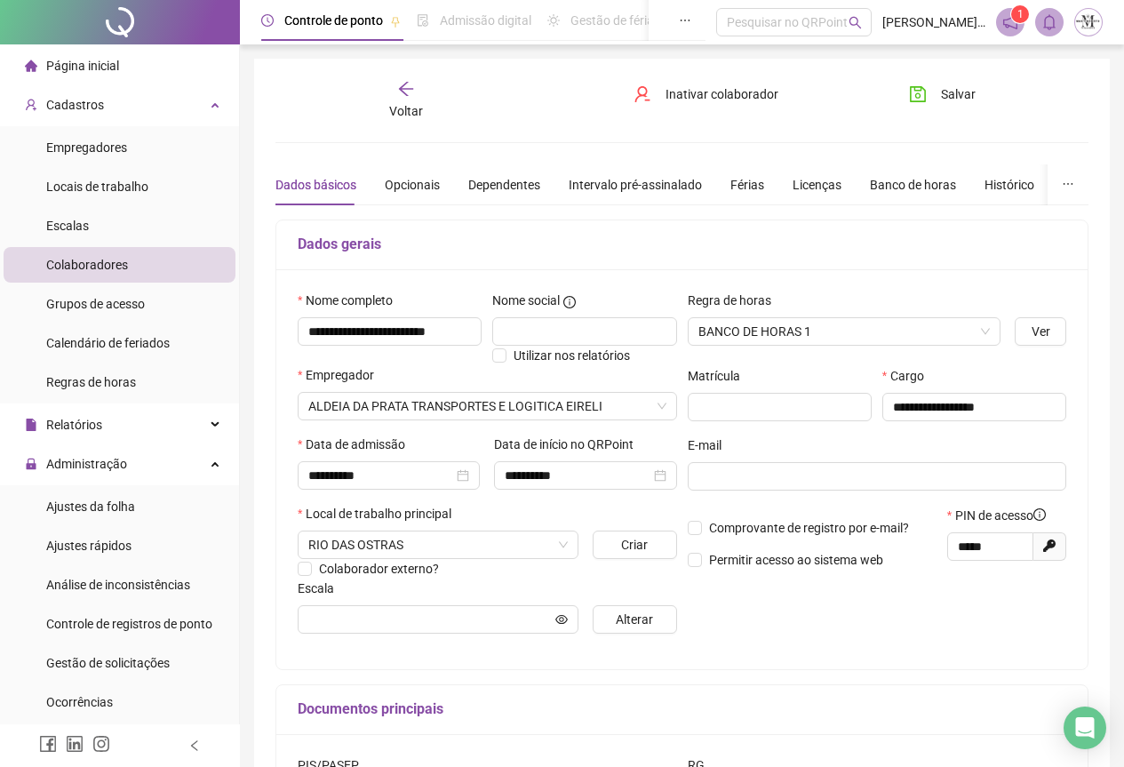
click at [118, 25] on div at bounding box center [120, 22] width 240 height 44
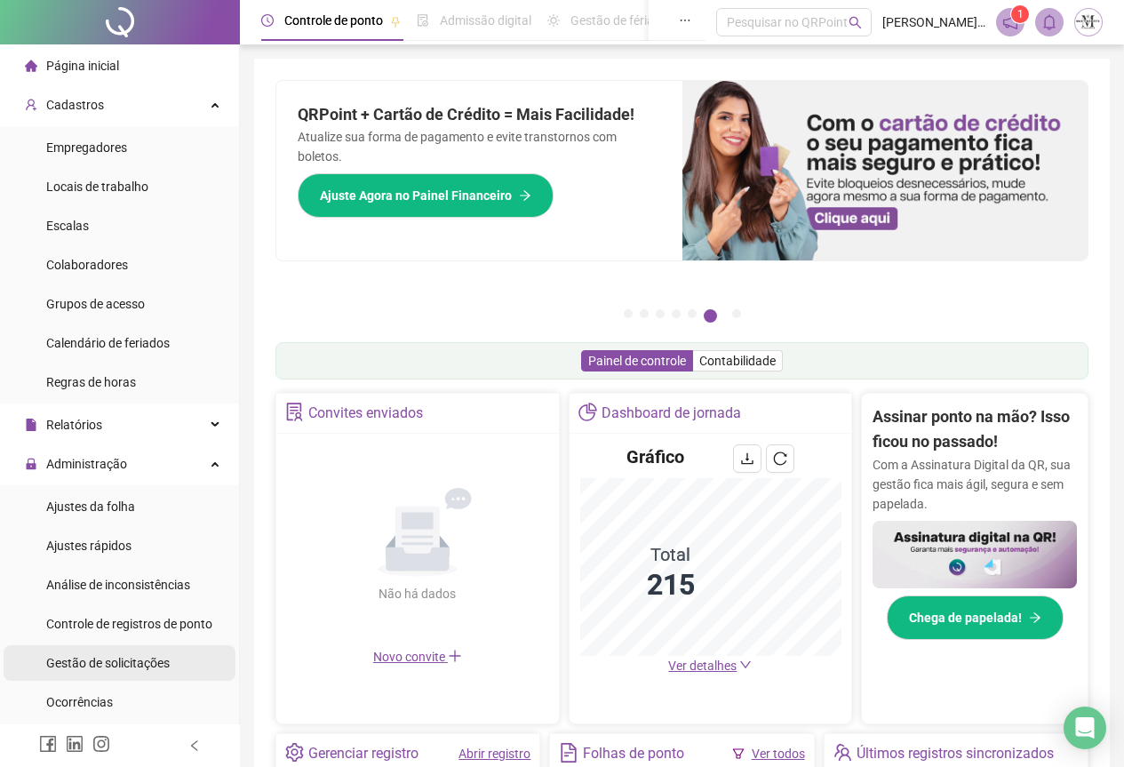
click at [78, 666] on span "Gestão de solicitações" at bounding box center [108, 663] width 124 height 14
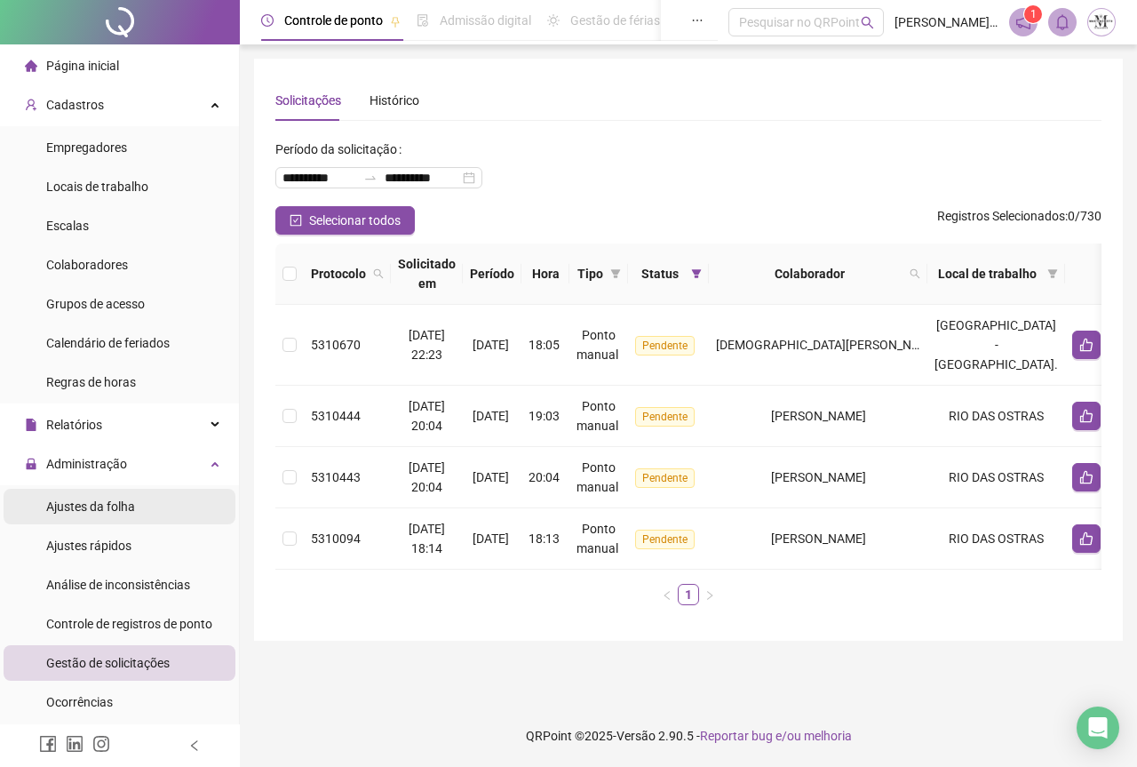
click at [98, 502] on span "Ajustes da folha" at bounding box center [90, 506] width 89 height 14
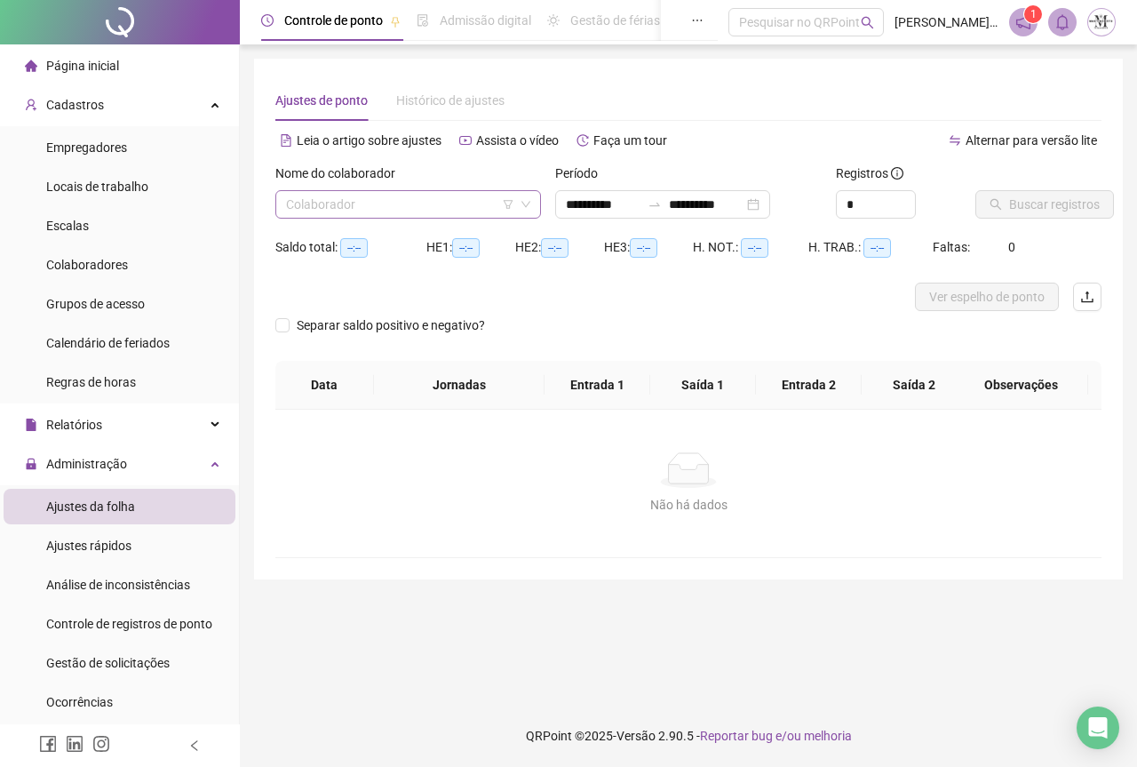
type input "**********"
click at [341, 209] on input "search" at bounding box center [400, 204] width 228 height 27
type input "***"
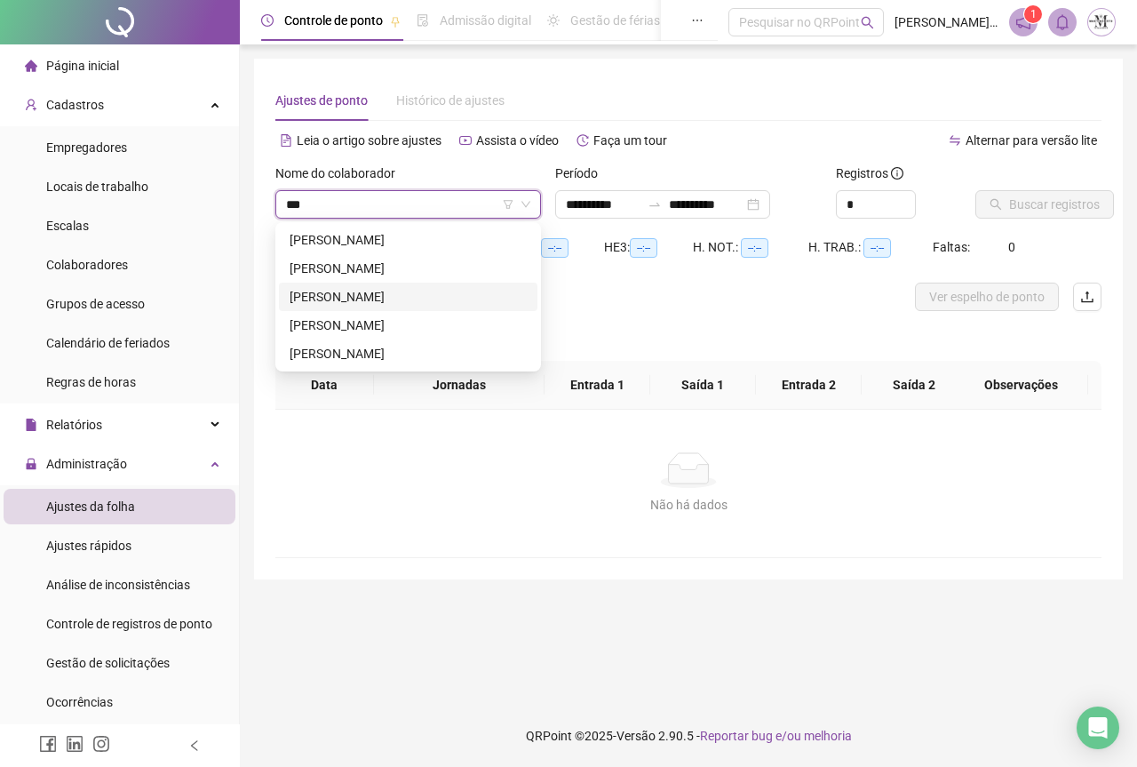
click at [366, 304] on div "[PERSON_NAME]" at bounding box center [408, 297] width 237 height 20
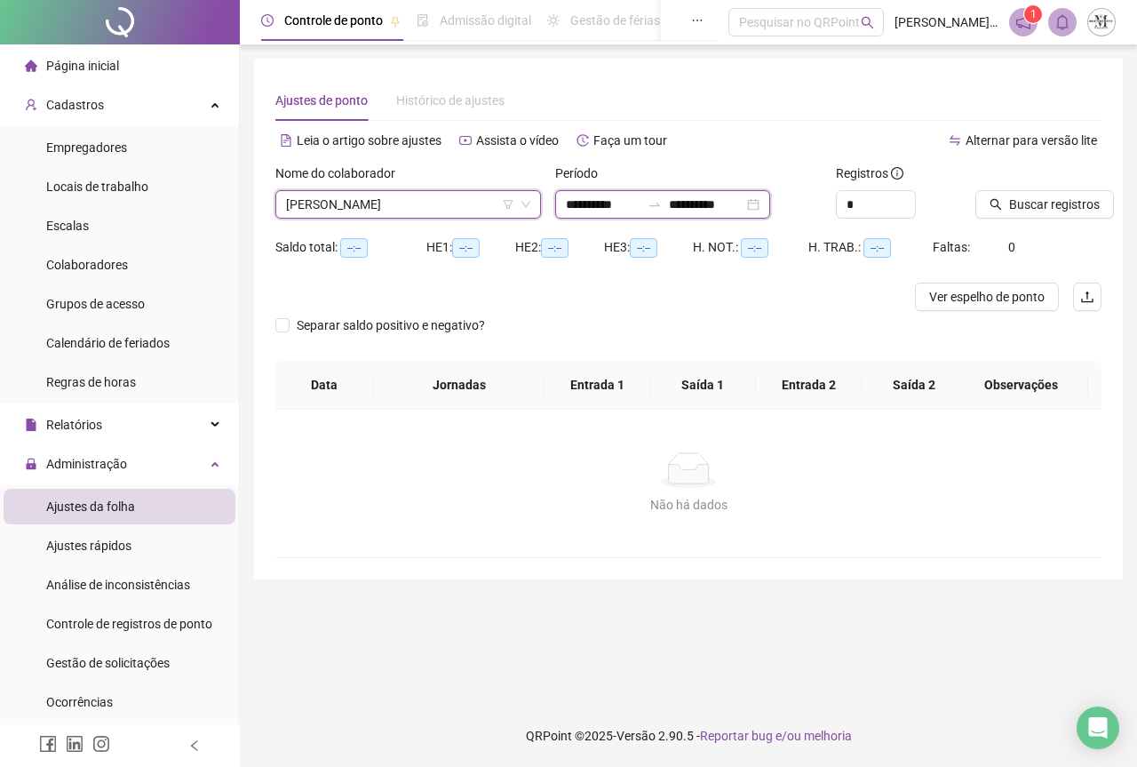
click at [696, 208] on input "**********" at bounding box center [706, 205] width 75 height 20
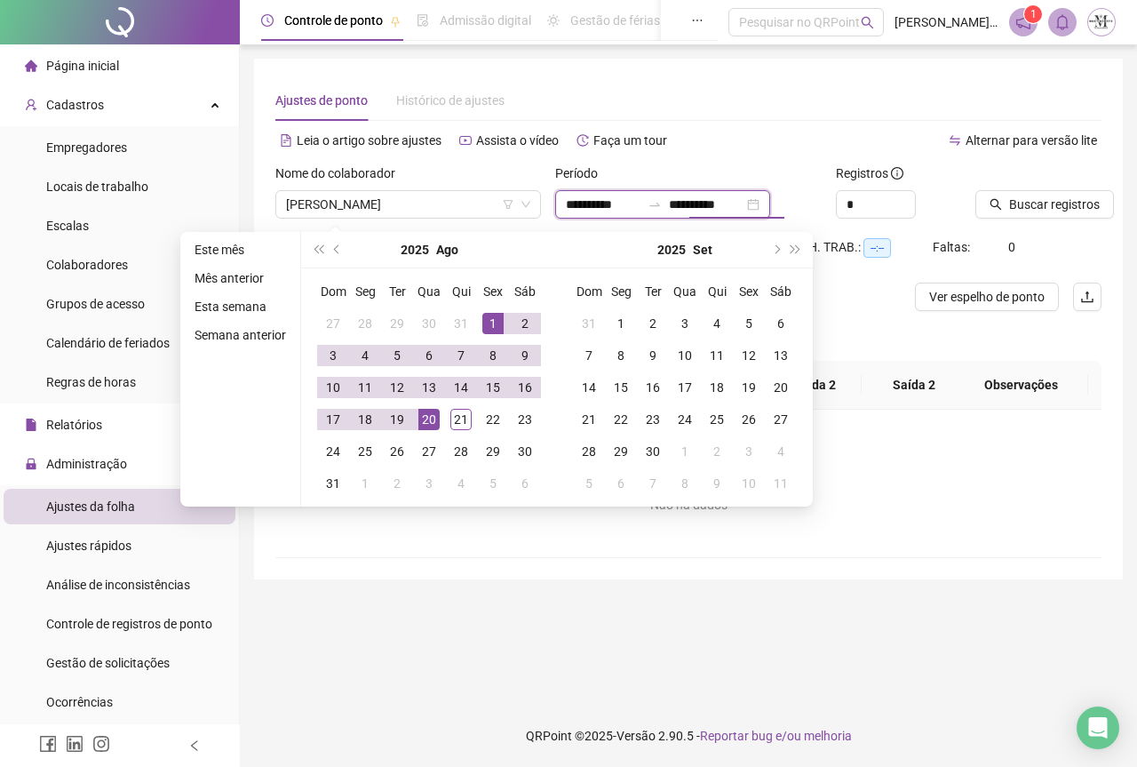
type input "**********"
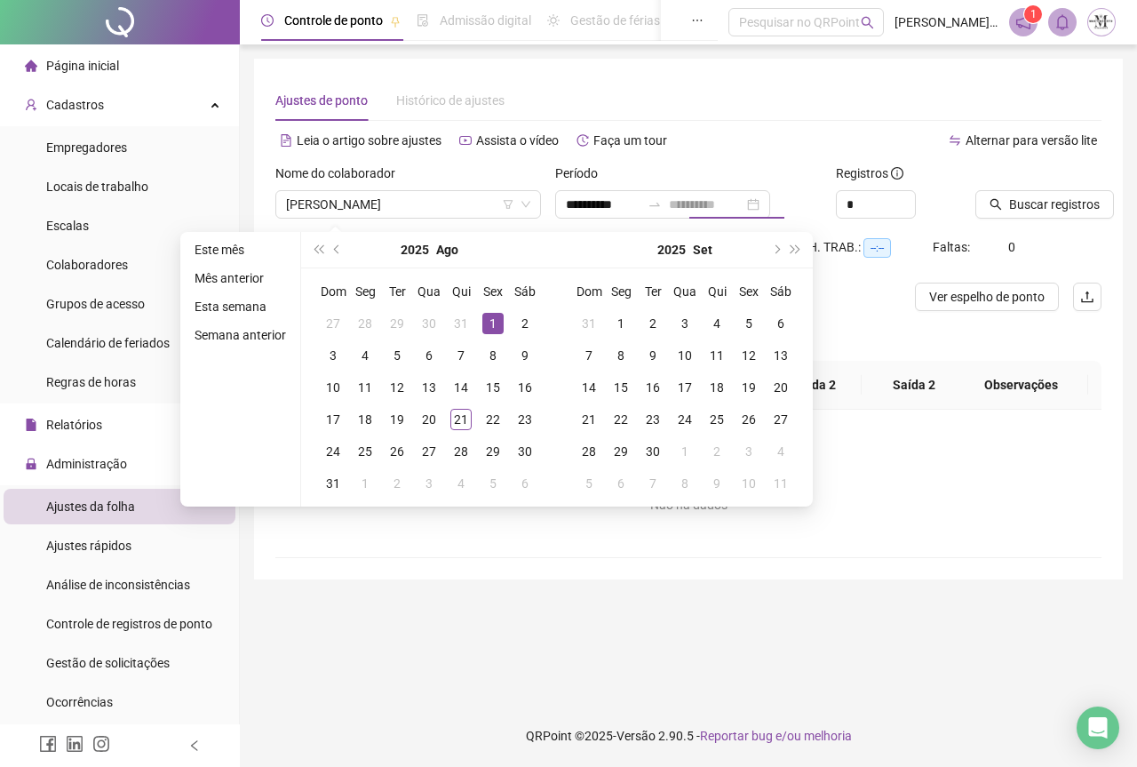
click at [490, 330] on div "1" at bounding box center [492, 323] width 21 height 21
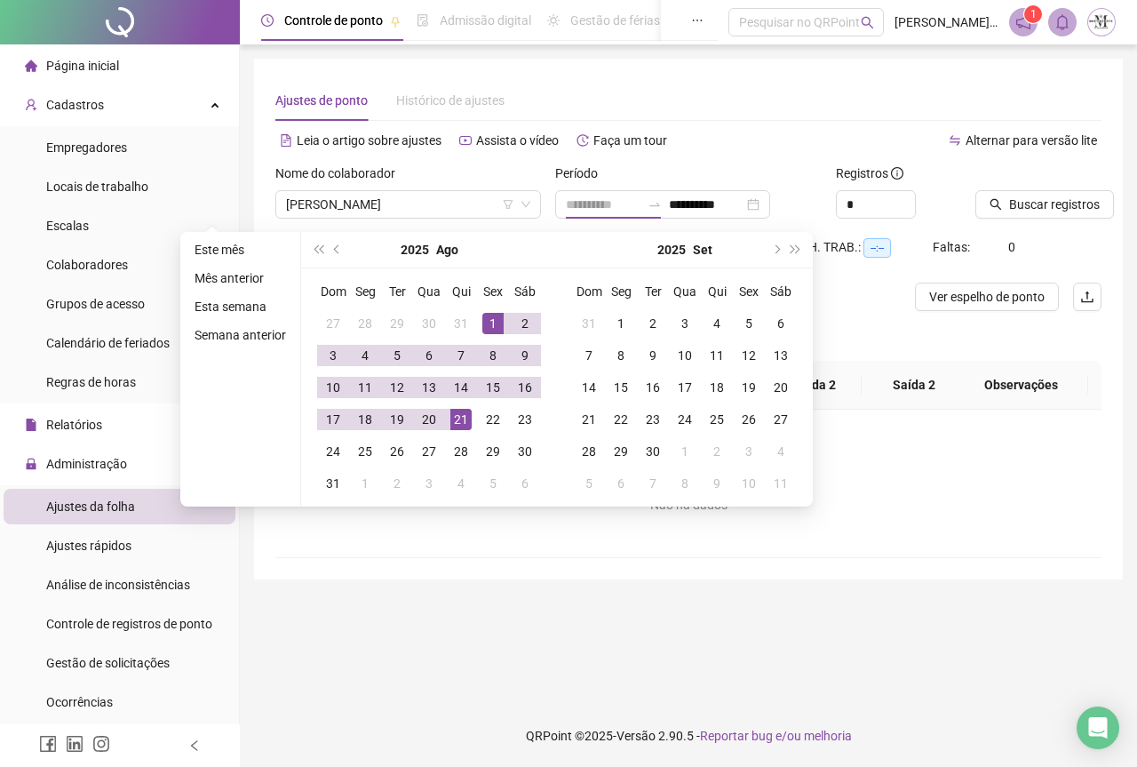
click at [451, 418] on div "21" at bounding box center [461, 419] width 21 height 21
type input "**********"
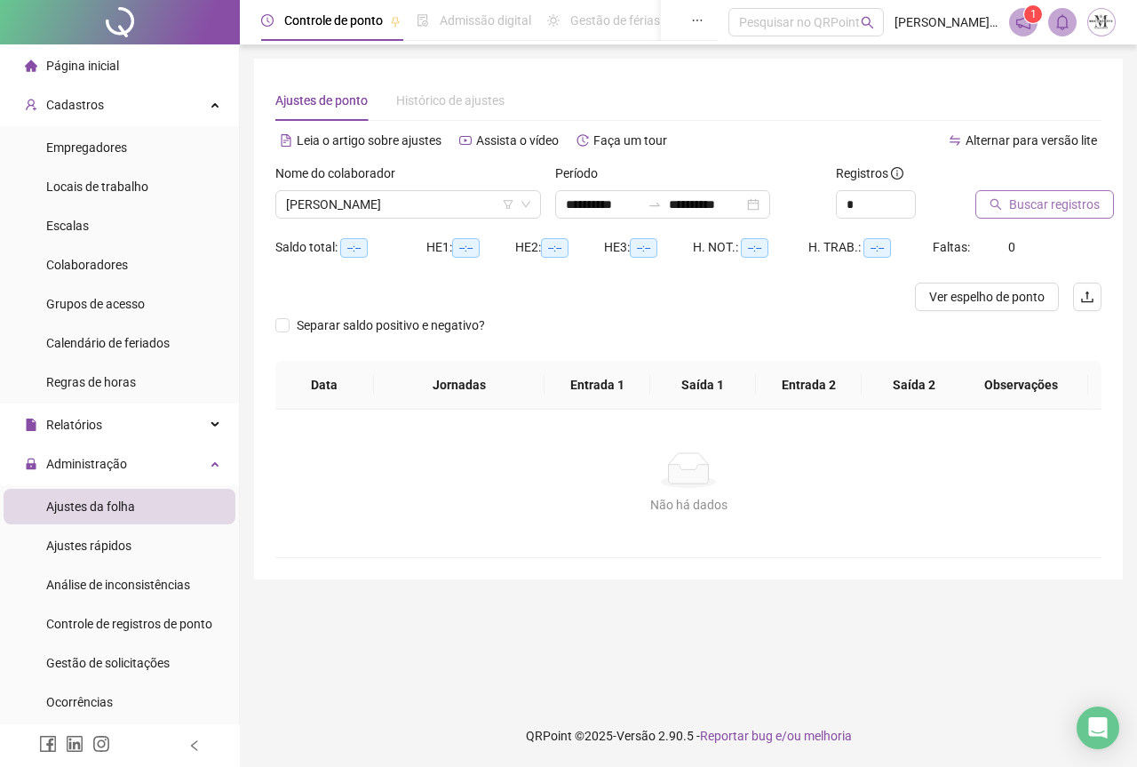
click at [1042, 204] on span "Buscar registros" at bounding box center [1054, 205] width 91 height 20
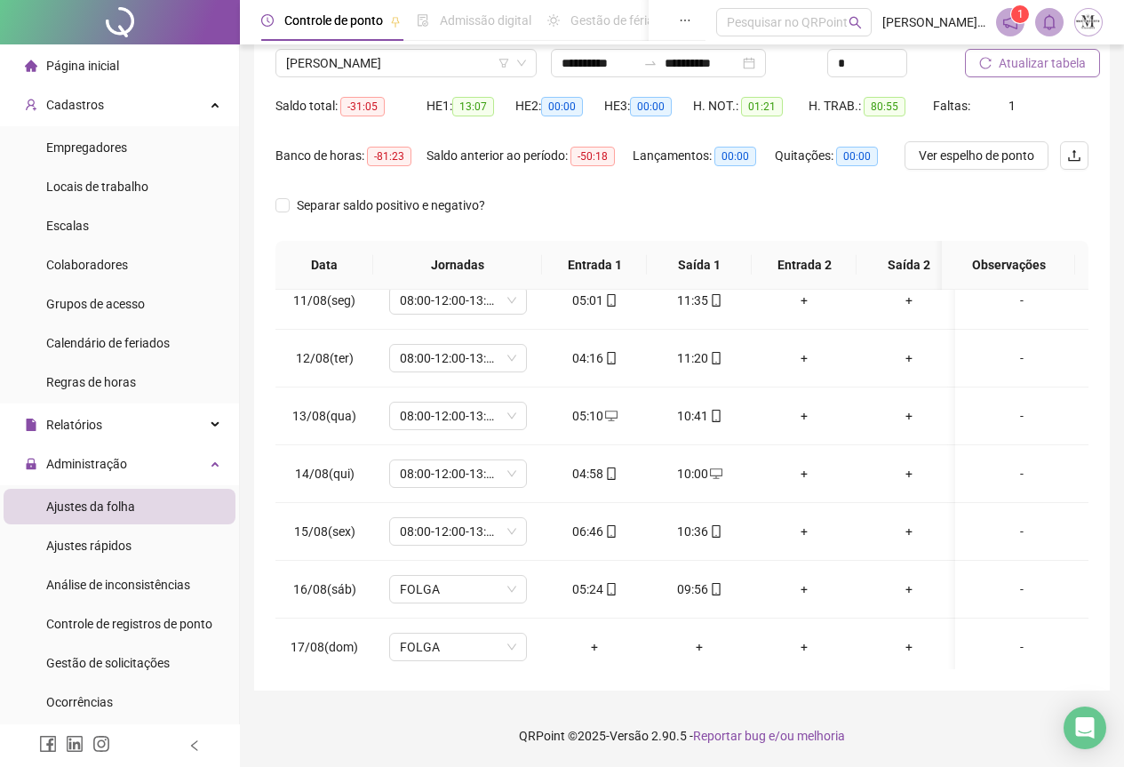
scroll to position [580, 0]
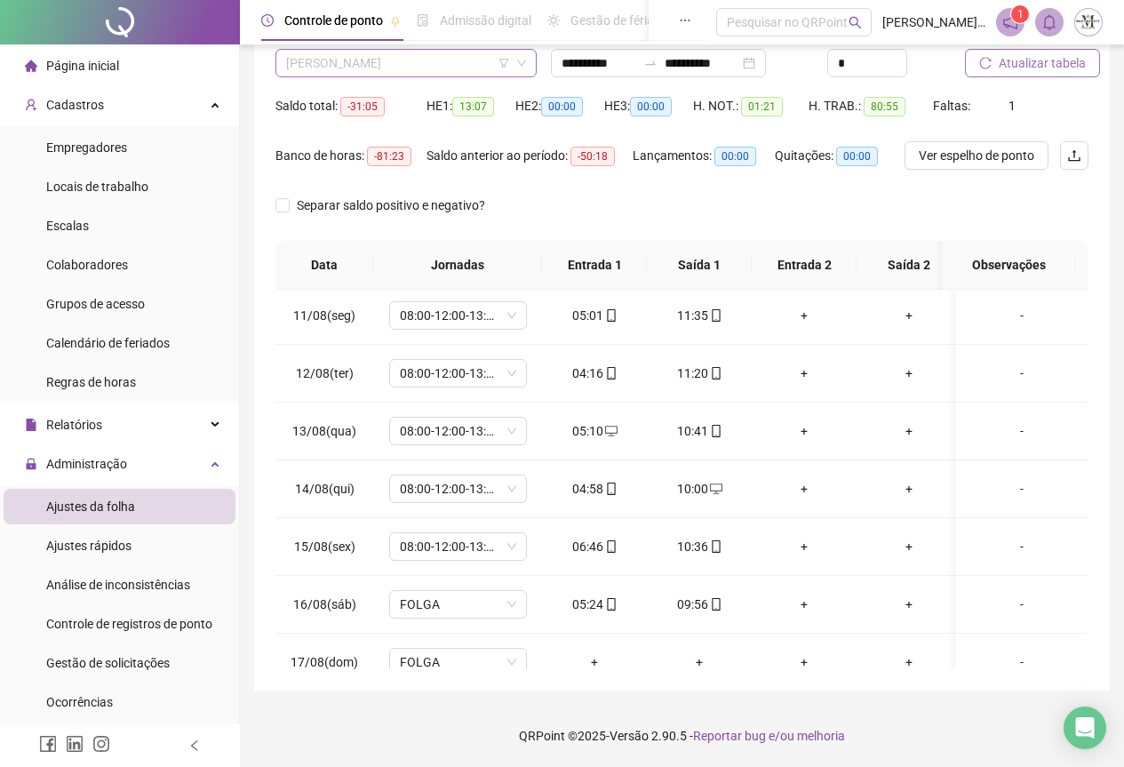
click at [427, 73] on span "[PERSON_NAME]" at bounding box center [406, 63] width 240 height 27
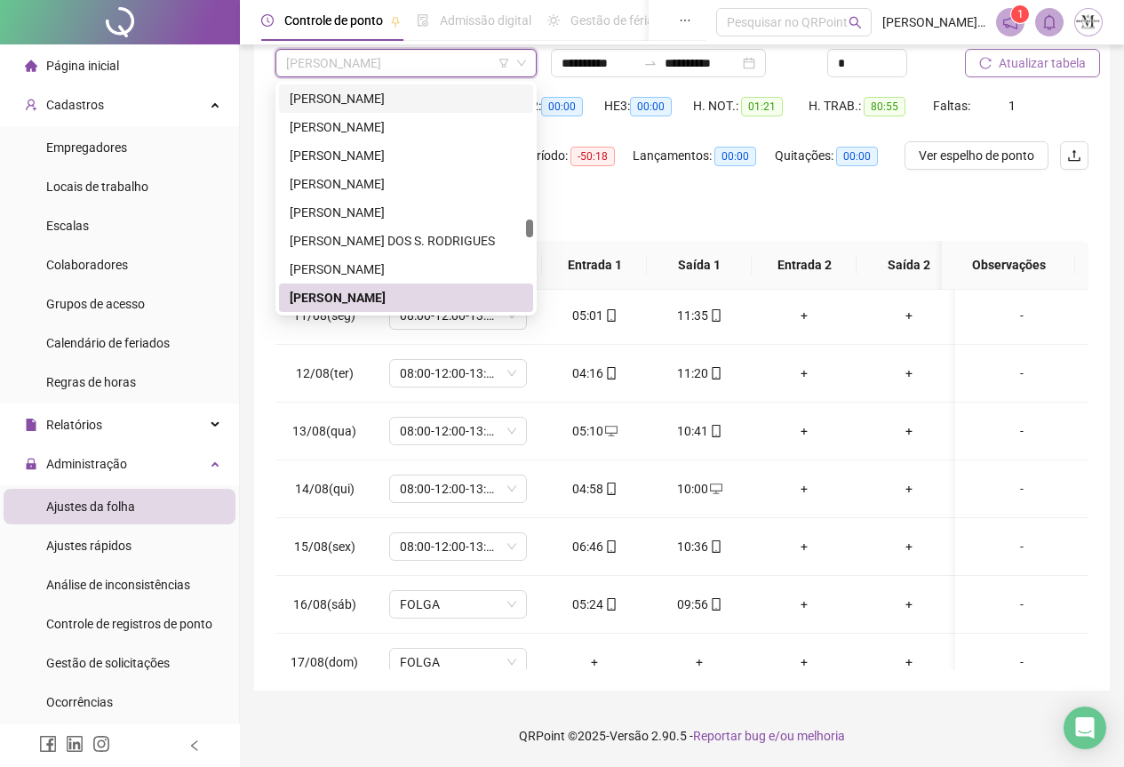
click at [429, 64] on span "[PERSON_NAME]" at bounding box center [406, 63] width 240 height 27
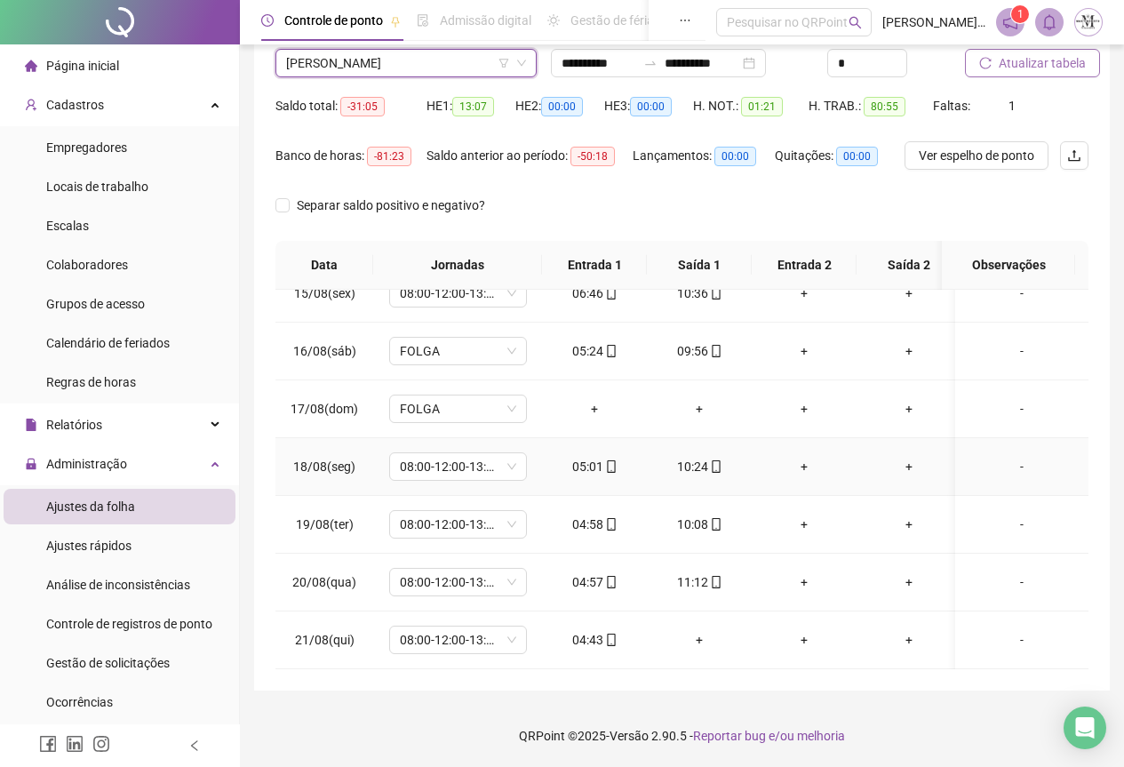
scroll to position [847, 0]
click at [698, 631] on div "+" at bounding box center [699, 640] width 76 height 20
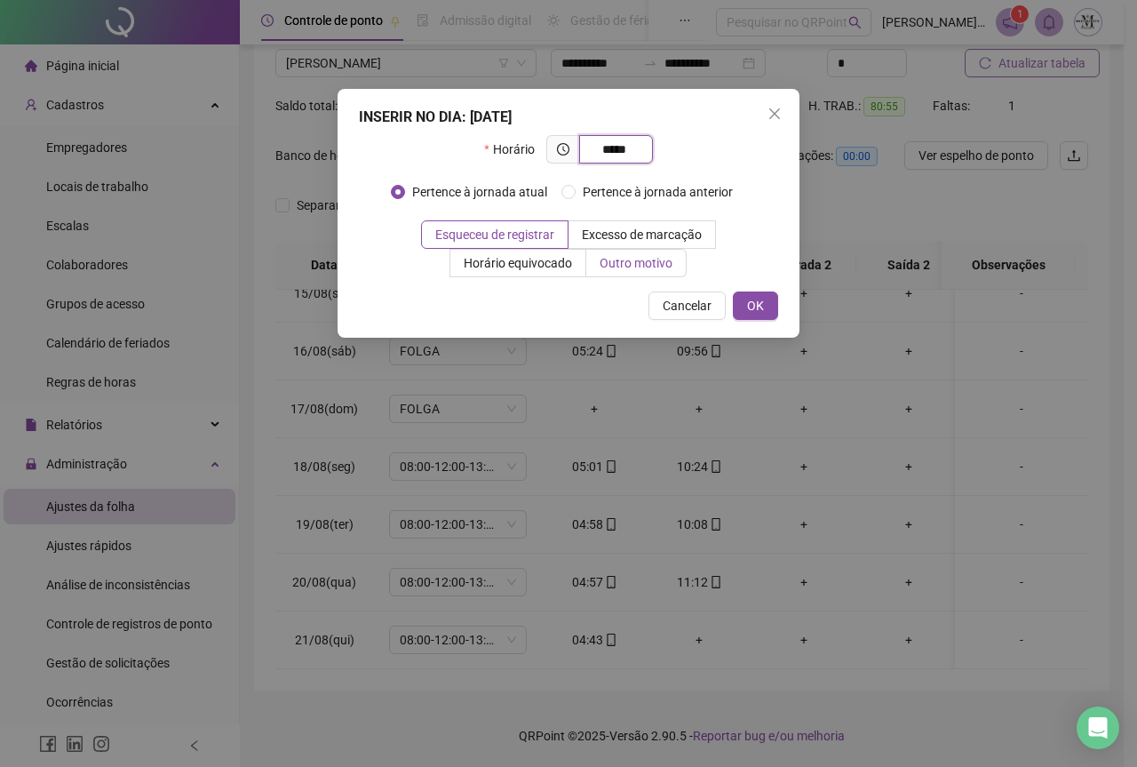
type input "*****"
click at [623, 266] on span "Outro motivo" at bounding box center [636, 263] width 73 height 14
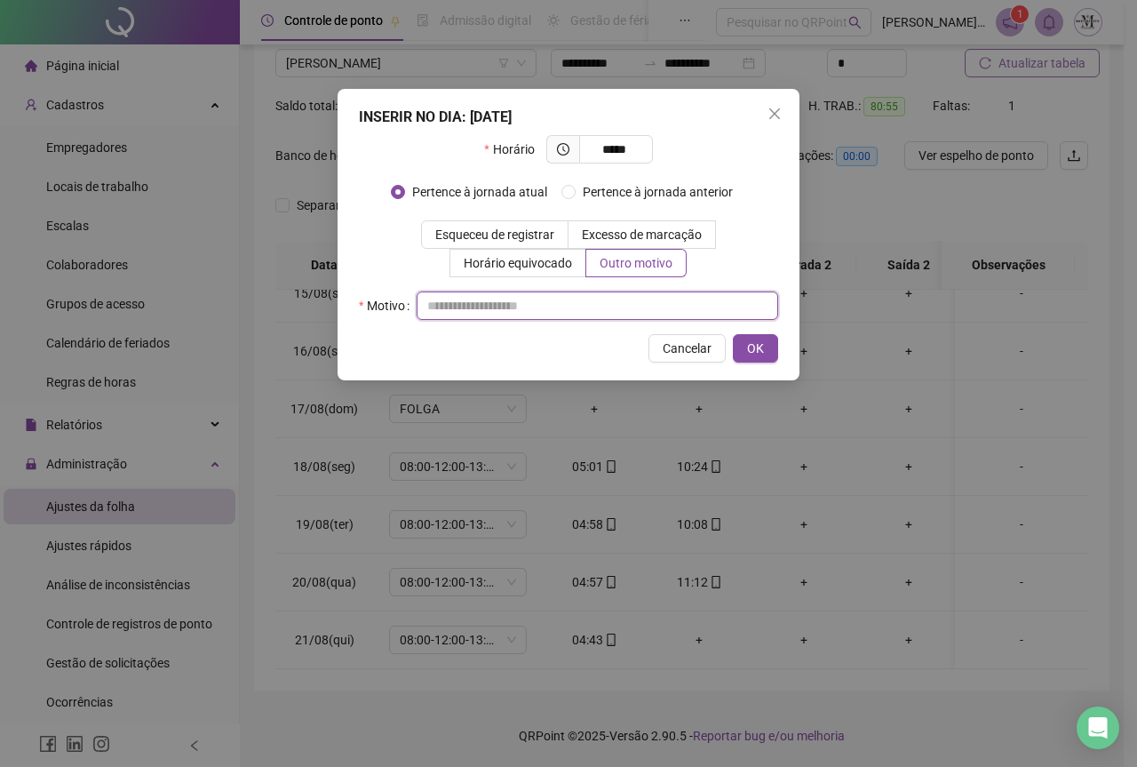
click at [468, 305] on input "text" at bounding box center [598, 305] width 362 height 28
type input "**********"
click at [750, 346] on span "OK" at bounding box center [755, 349] width 17 height 20
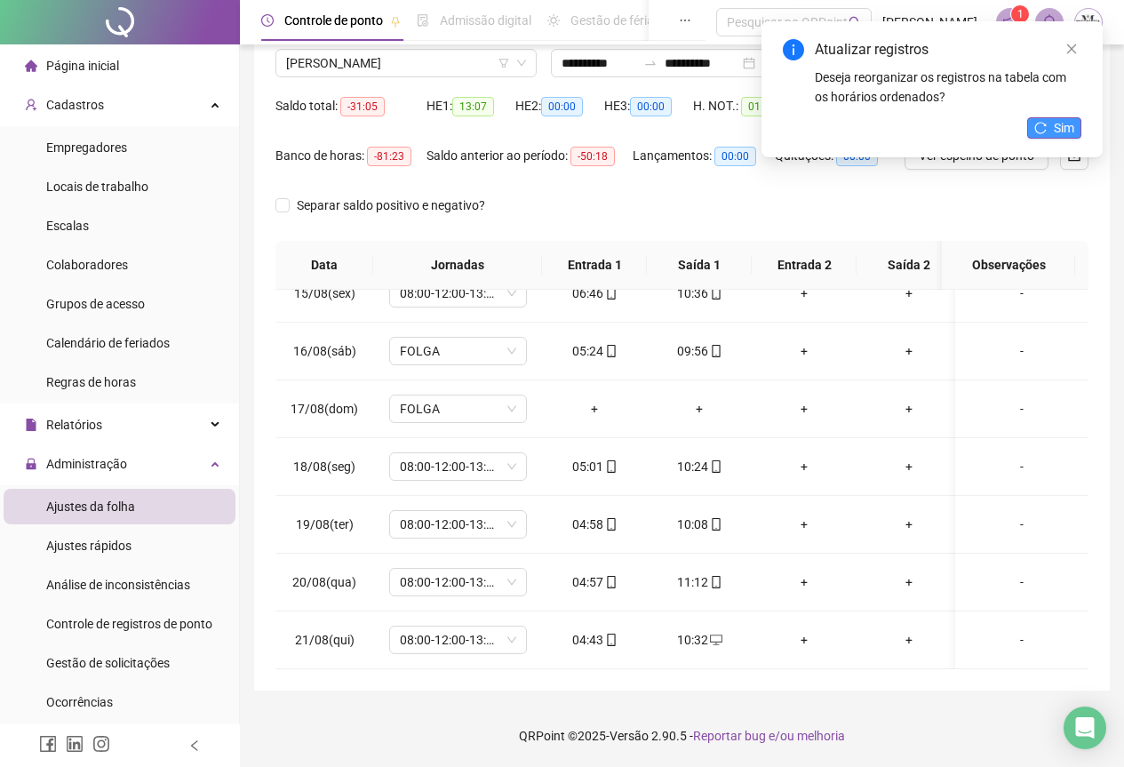
click at [1050, 133] on button "Sim" at bounding box center [1054, 127] width 54 height 21
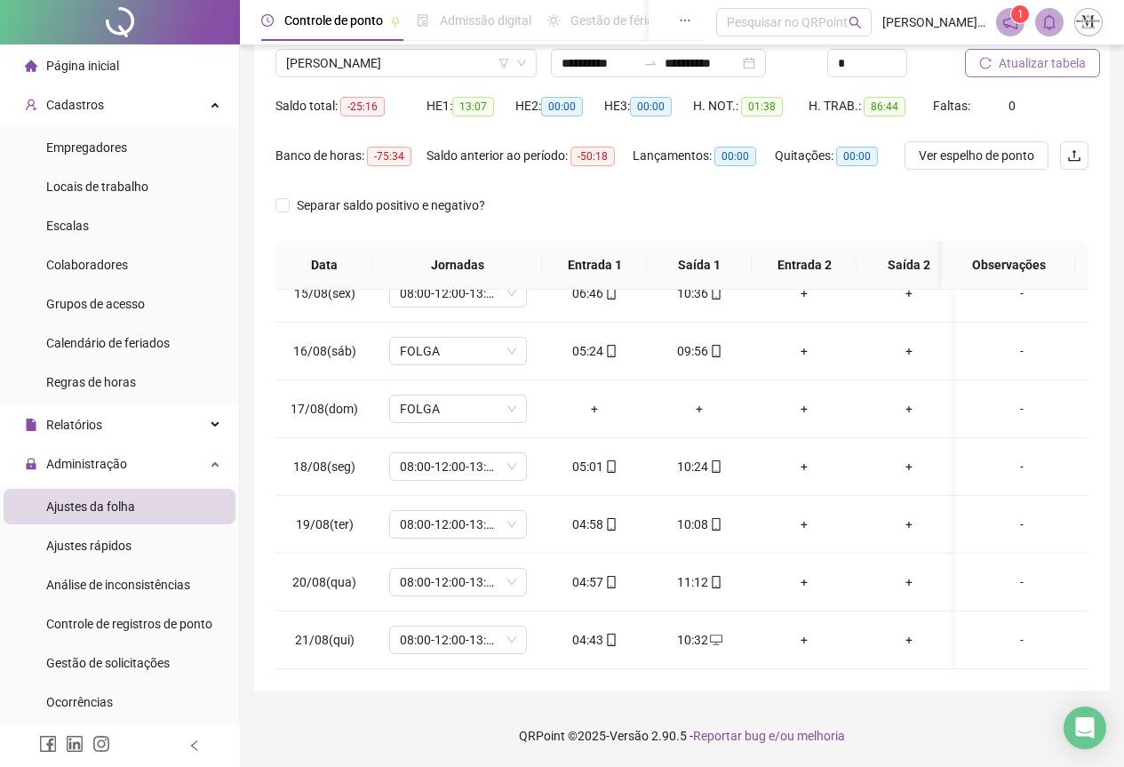
click at [1032, 69] on span "Atualizar tabela" at bounding box center [1042, 63] width 87 height 20
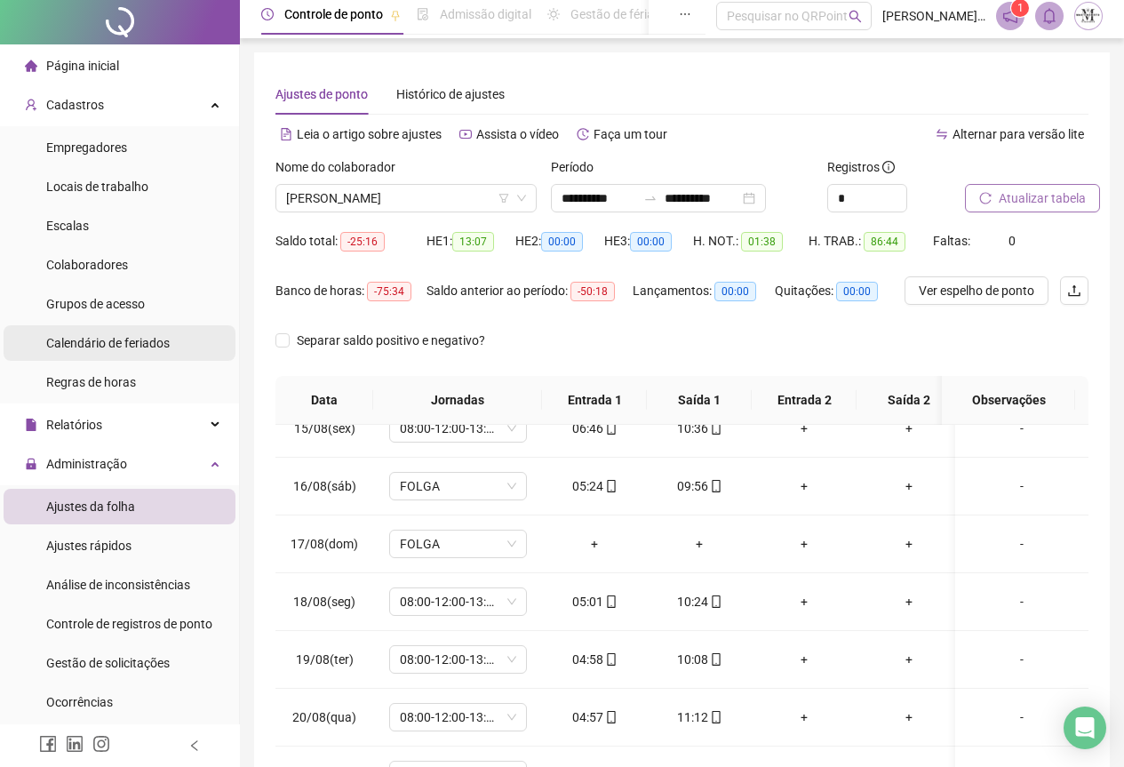
scroll to position [0, 0]
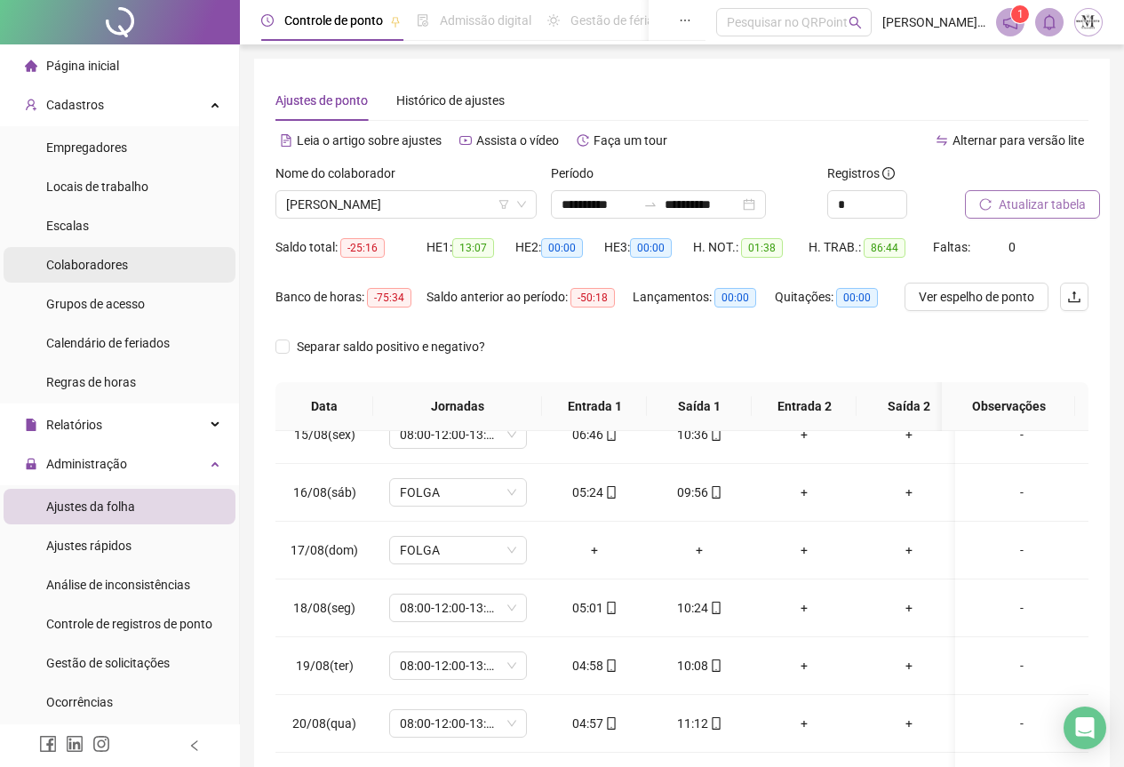
click at [74, 265] on span "Colaboradores" at bounding box center [87, 265] width 82 height 14
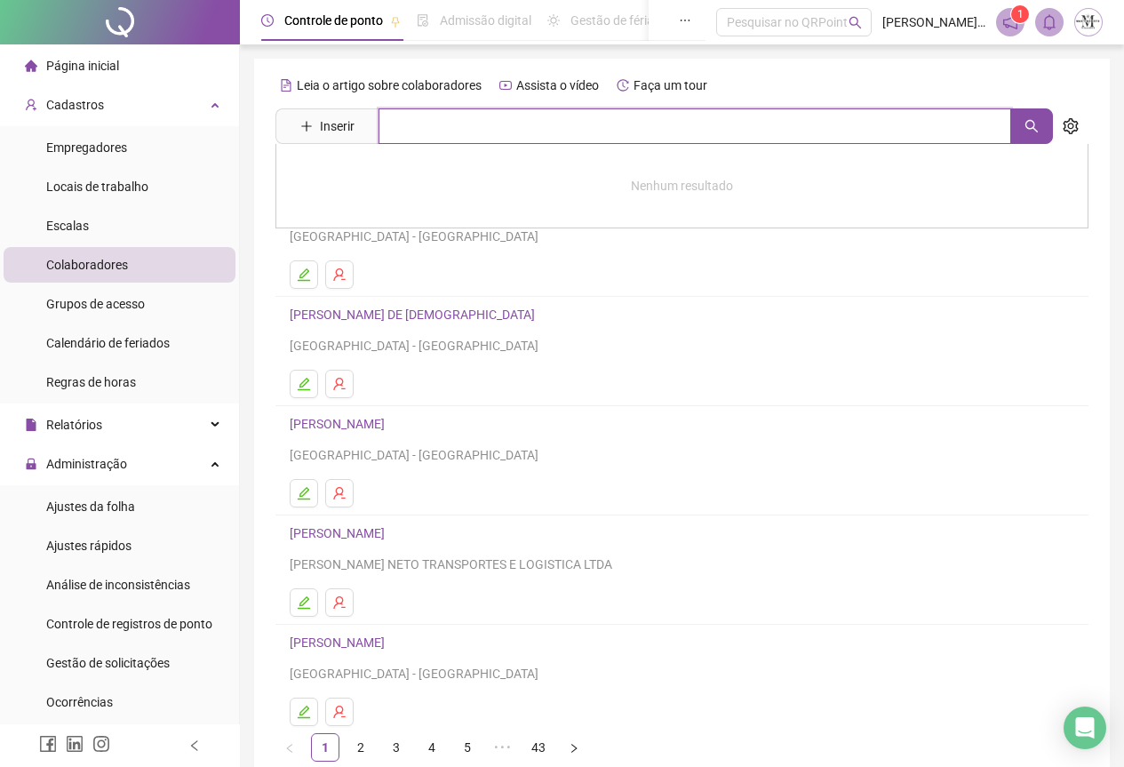
click at [408, 133] on input "text" at bounding box center [695, 126] width 633 height 36
click at [1046, 123] on button "button" at bounding box center [1031, 126] width 43 height 36
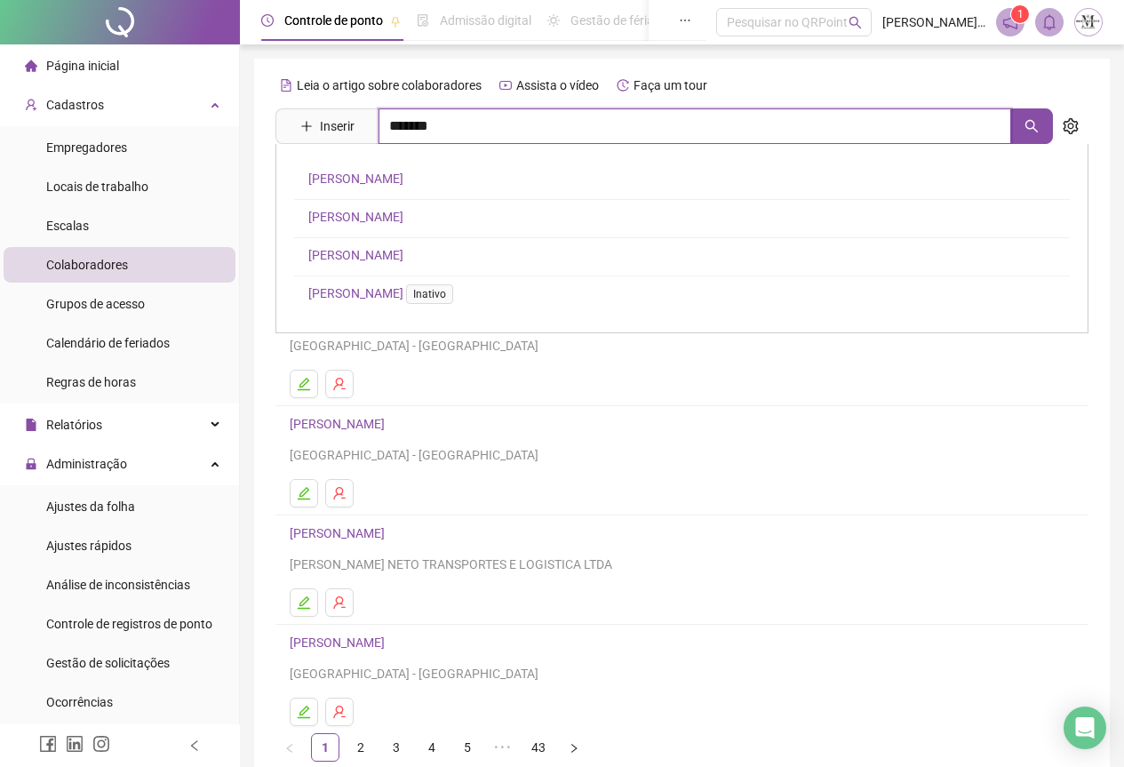
type input "*******"
click at [403, 174] on link "[PERSON_NAME]" at bounding box center [355, 178] width 95 height 14
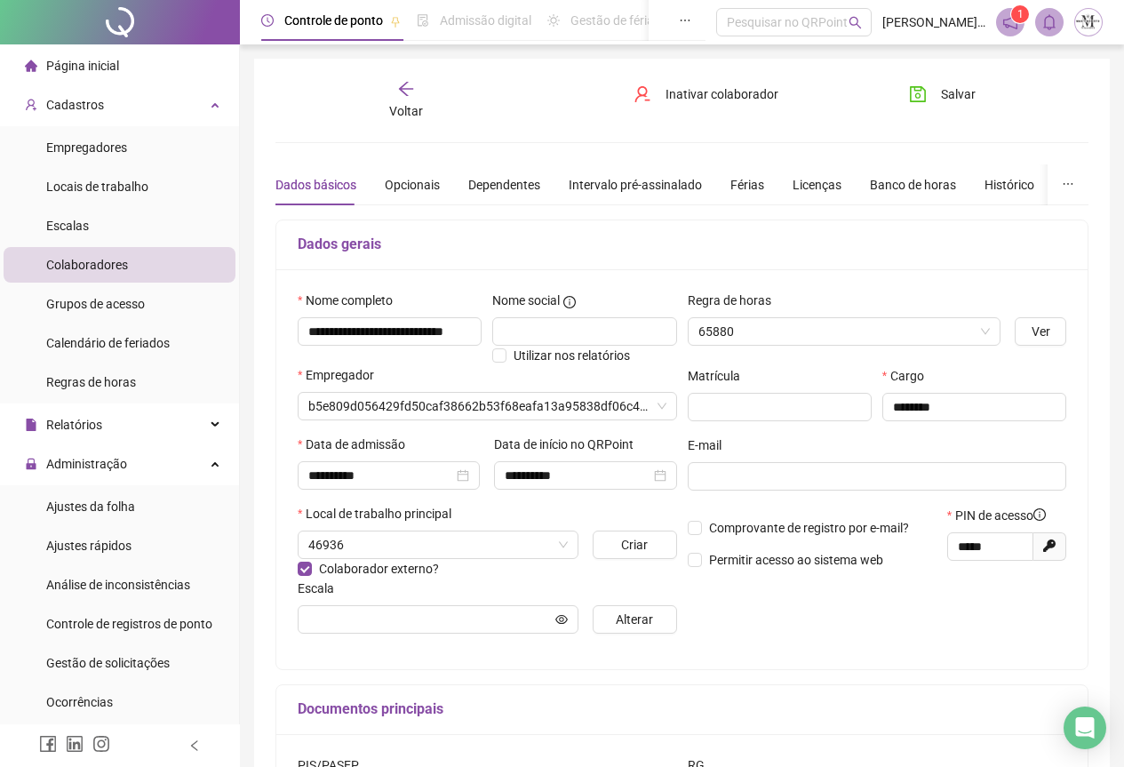
type input "****"
click at [578, 411] on input "search" at bounding box center [479, 406] width 342 height 27
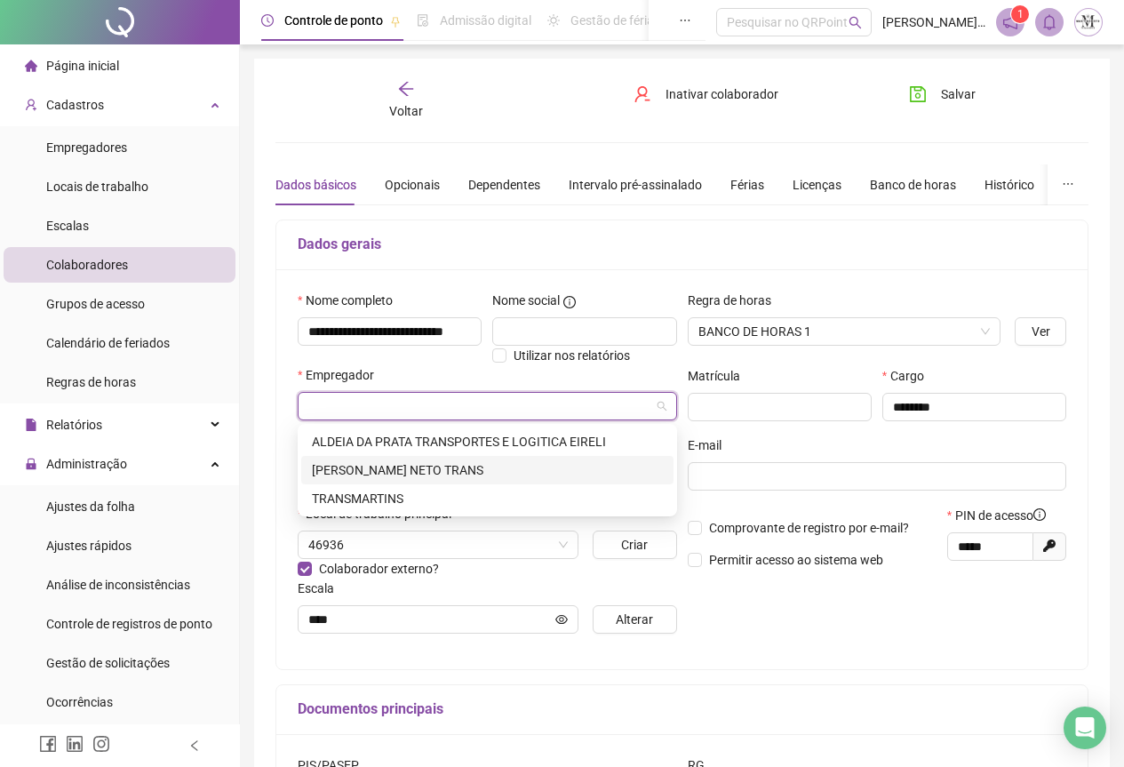
drag, startPoint x: 371, startPoint y: 477, endPoint x: 393, endPoint y: 477, distance: 22.2
click at [371, 477] on div "[PERSON_NAME] NETO TRANS" at bounding box center [487, 470] width 351 height 20
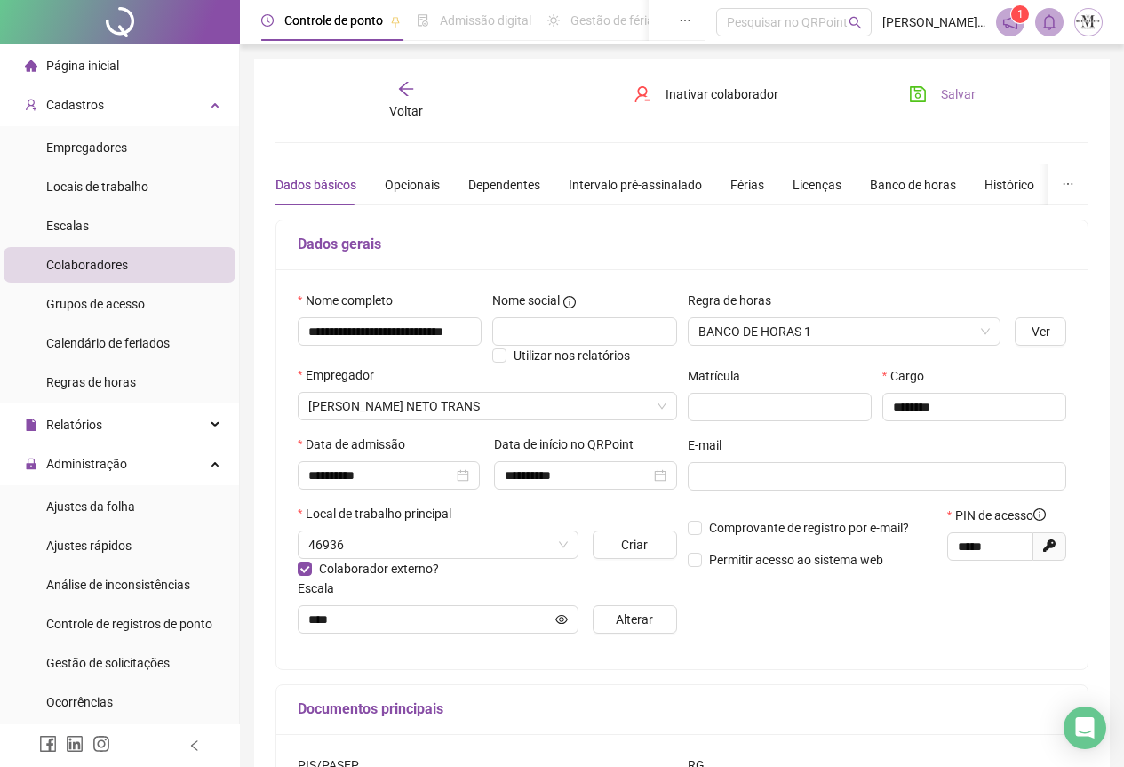
click at [918, 104] on button "Salvar" at bounding box center [942, 94] width 93 height 28
click at [921, 103] on button "Salvar" at bounding box center [942, 94] width 93 height 28
click at [921, 93] on icon "save" at bounding box center [918, 94] width 18 height 18
click at [918, 98] on icon "save" at bounding box center [918, 94] width 16 height 16
click at [918, 96] on icon "save" at bounding box center [918, 94] width 18 height 18
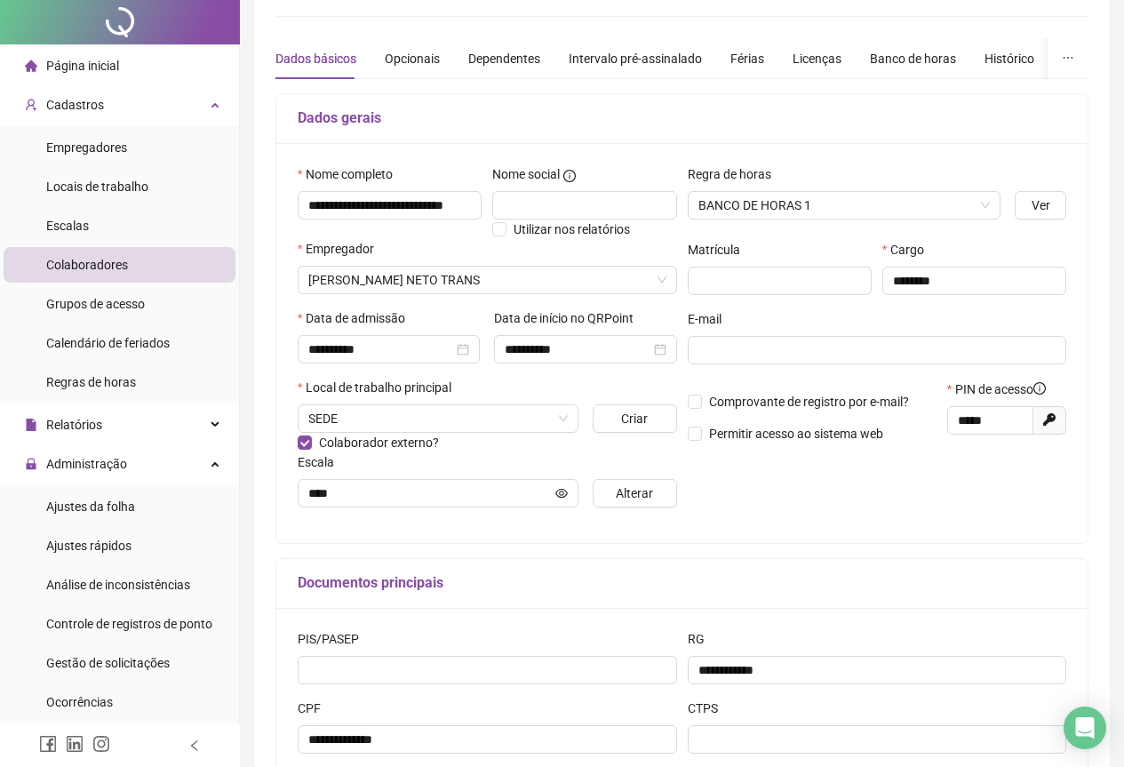
scroll to position [247, 0]
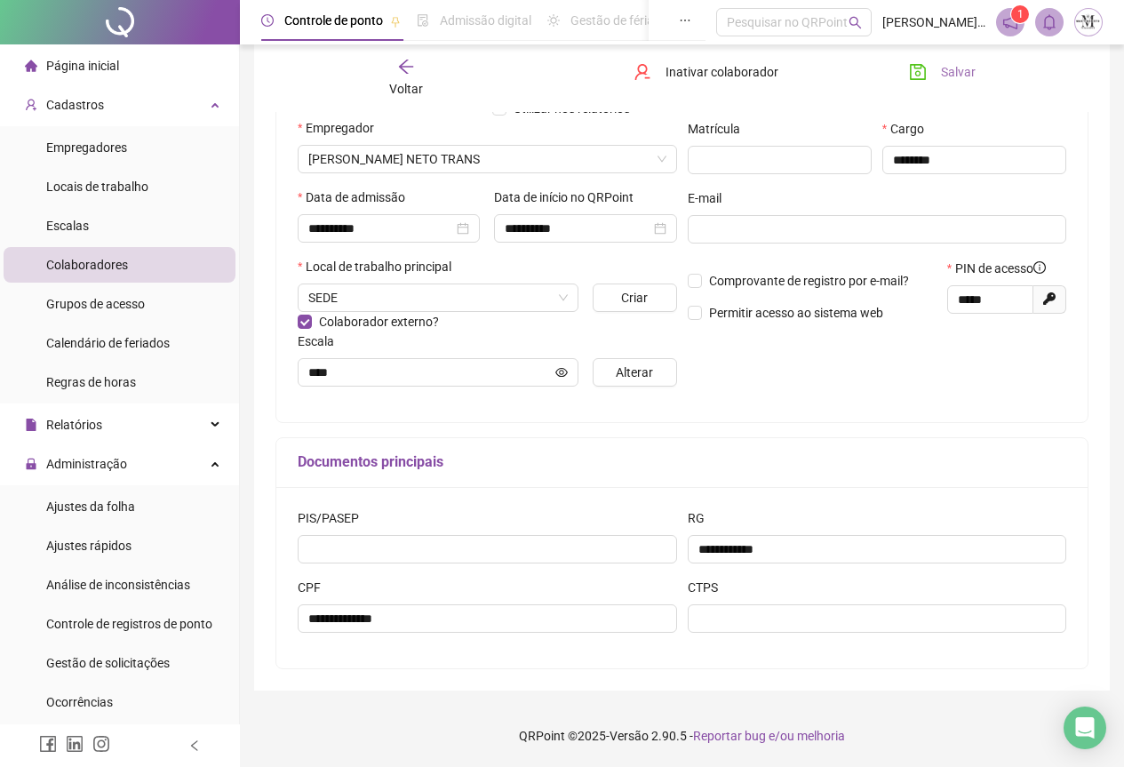
click at [123, 21] on div at bounding box center [120, 22] width 240 height 44
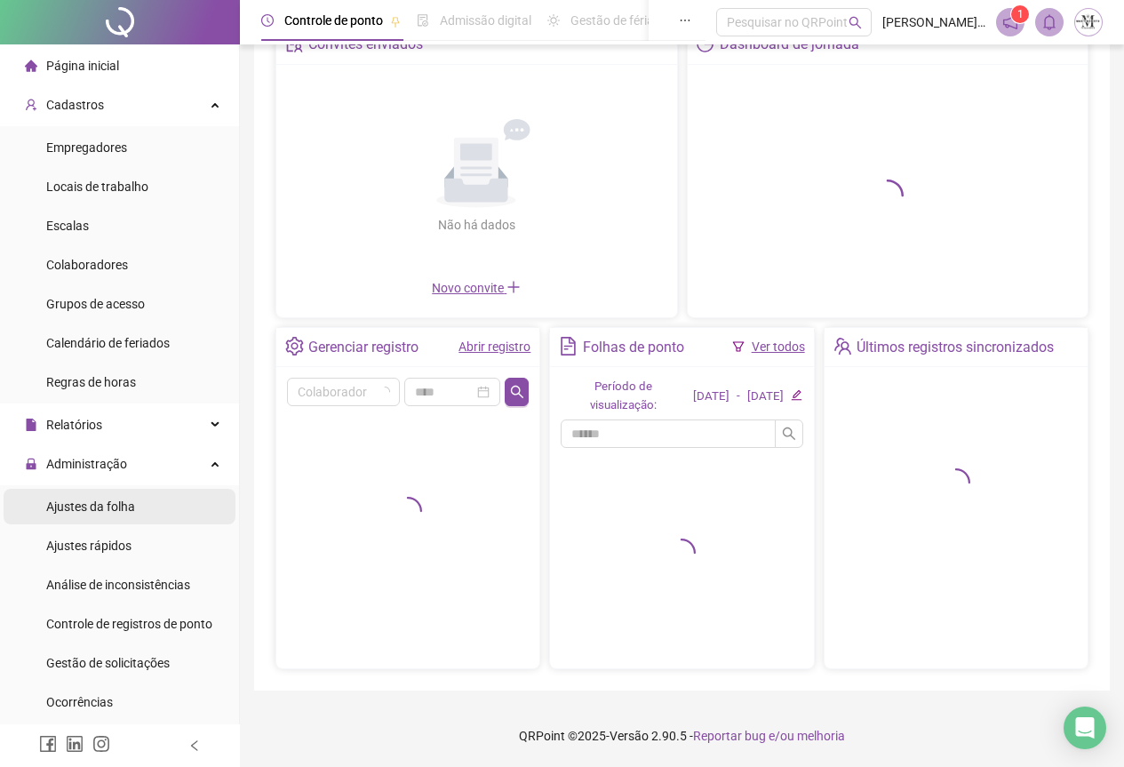
scroll to position [107, 0]
click at [95, 506] on span "Ajustes da folha" at bounding box center [90, 506] width 89 height 14
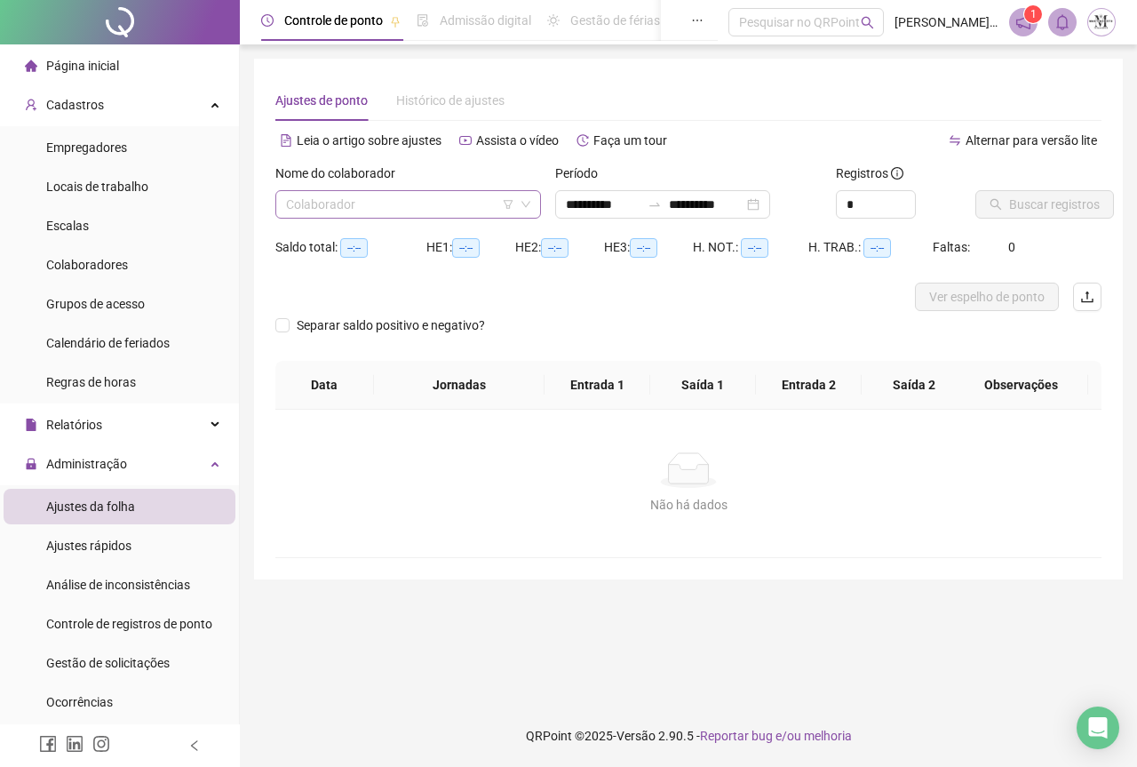
type input "**********"
click at [355, 211] on input "search" at bounding box center [400, 204] width 228 height 27
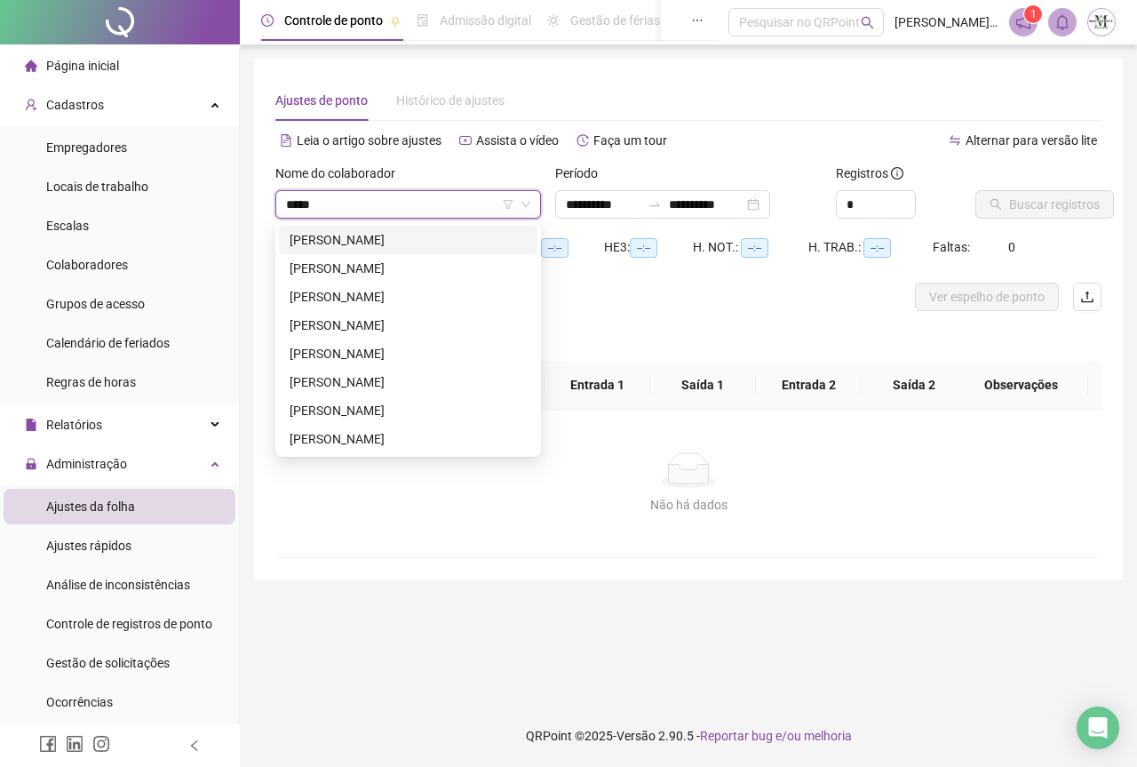
type input "*****"
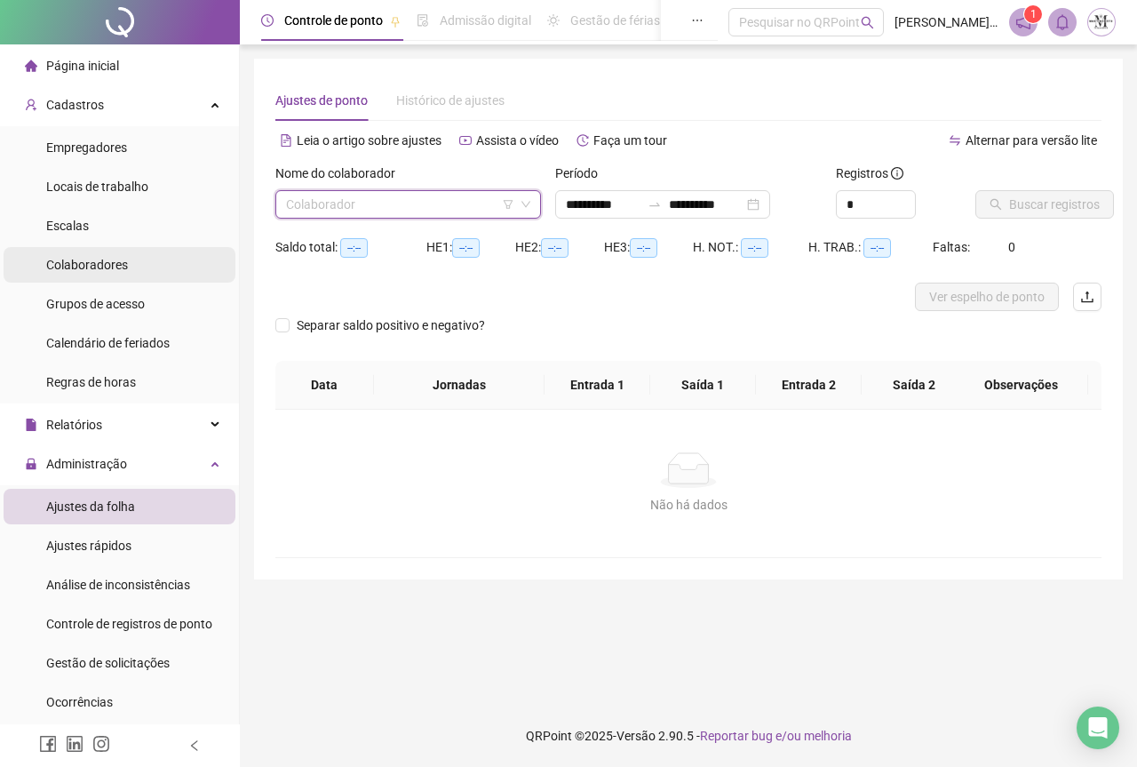
click at [76, 262] on span "Colaboradores" at bounding box center [87, 265] width 82 height 14
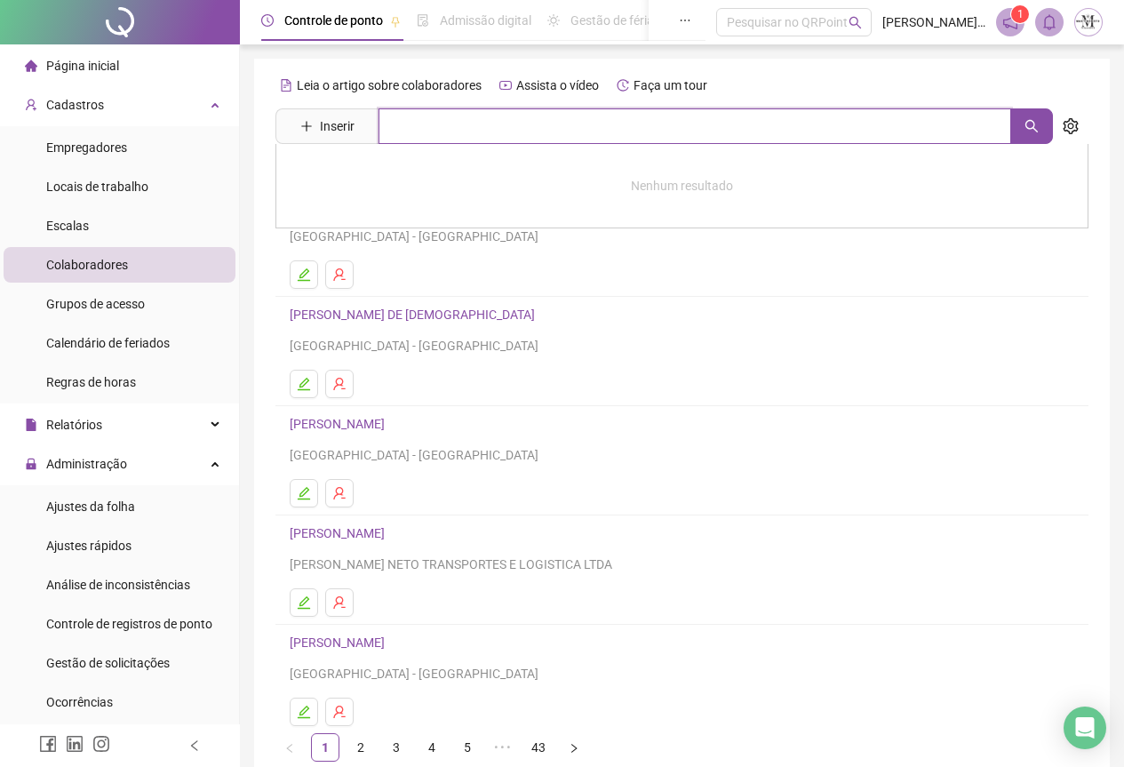
click at [443, 130] on input "text" at bounding box center [695, 126] width 633 height 36
click at [1025, 135] on button "button" at bounding box center [1031, 126] width 43 height 36
type input "********"
click at [424, 179] on link "EZEQUIAS FRAGOSO FIRMINO" at bounding box center [393, 178] width 170 height 14
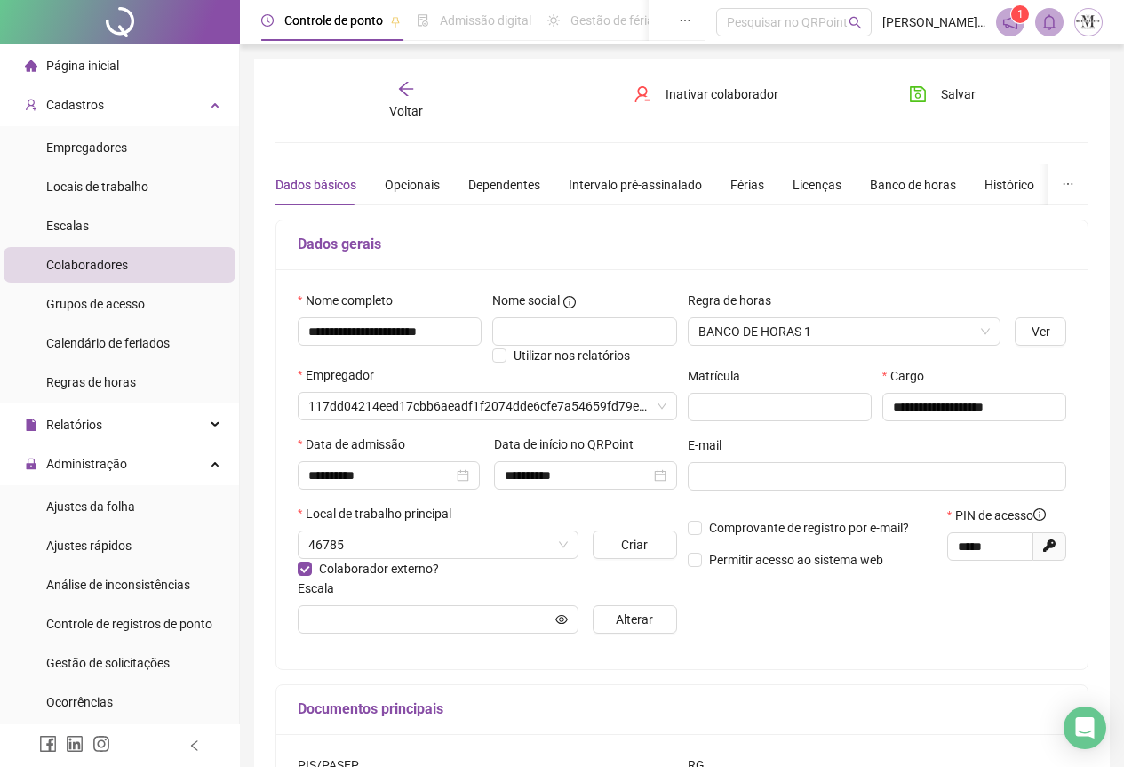
type input "**********"
click at [810, 184] on div "Licenças" at bounding box center [817, 185] width 49 height 20
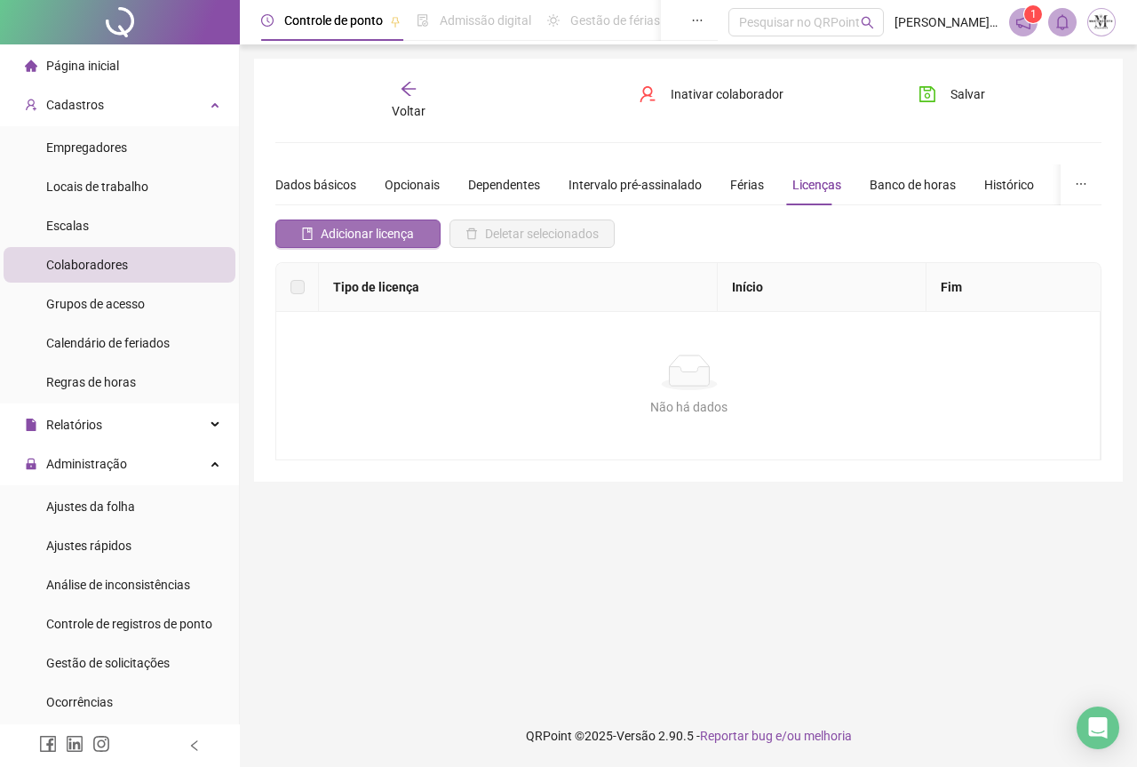
click at [374, 239] on span "Adicionar licença" at bounding box center [367, 234] width 93 height 20
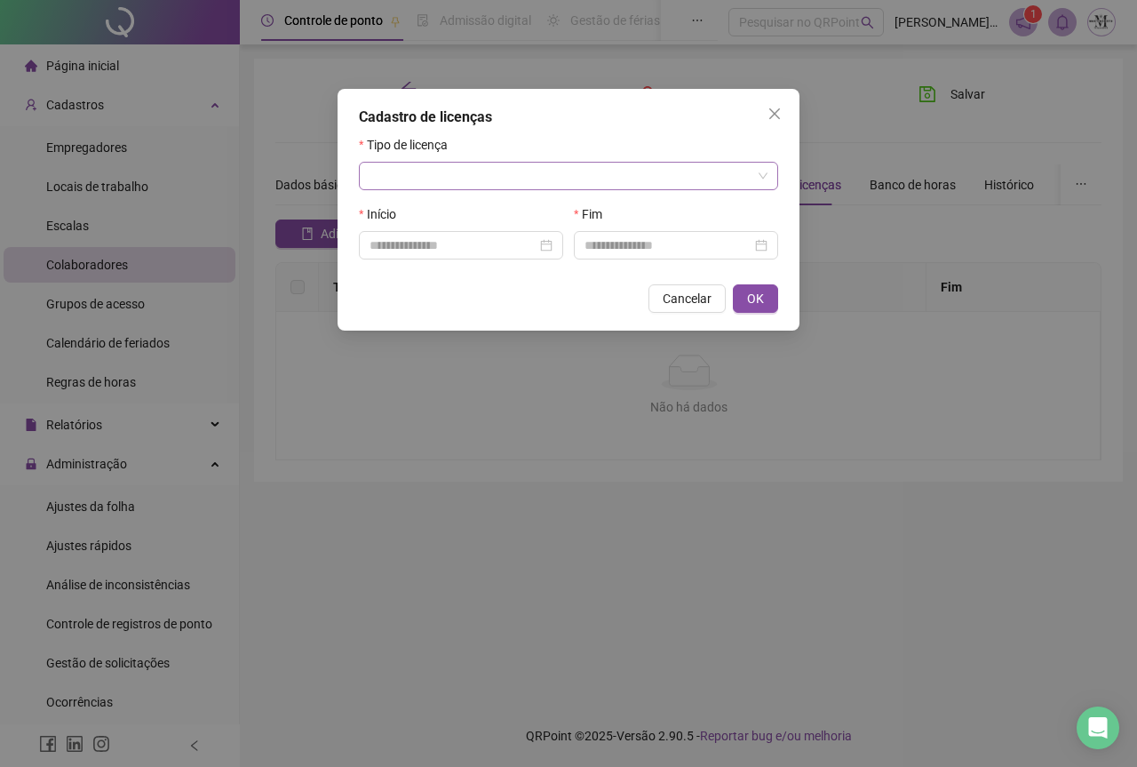
click at [425, 184] on input "search" at bounding box center [561, 176] width 382 height 27
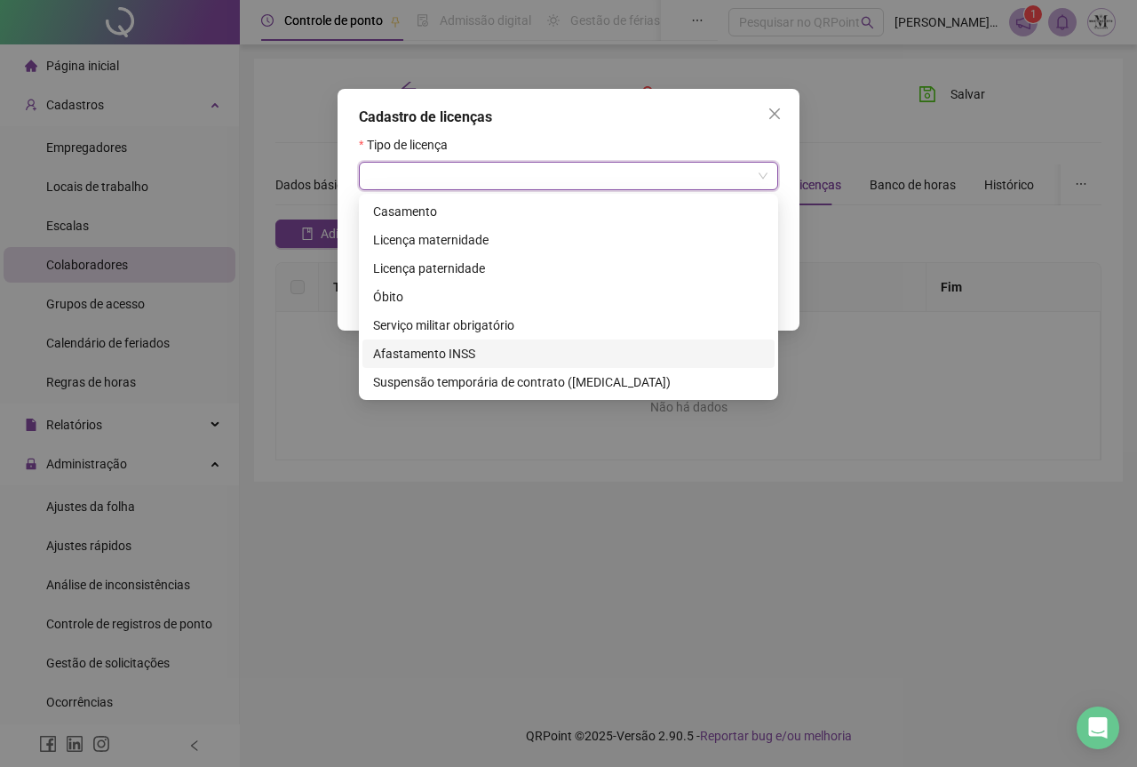
click at [424, 350] on div "Afastamento INSS" at bounding box center [568, 354] width 391 height 20
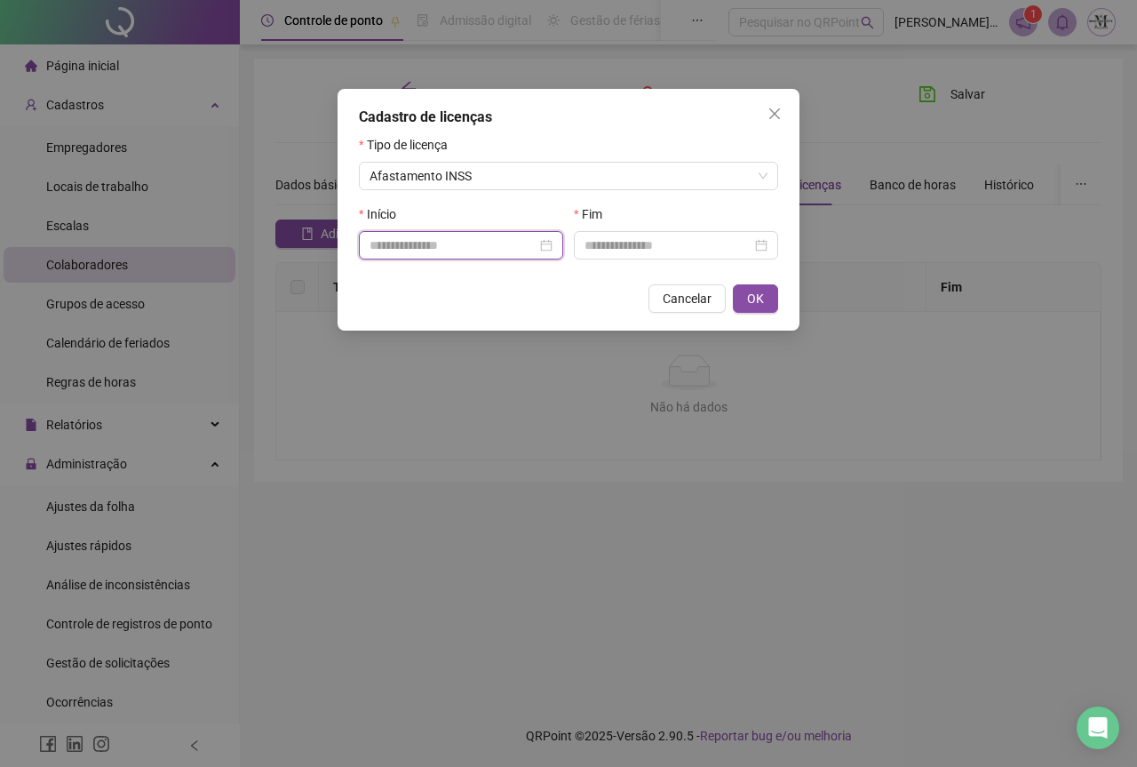
click at [435, 245] on input at bounding box center [453, 245] width 167 height 20
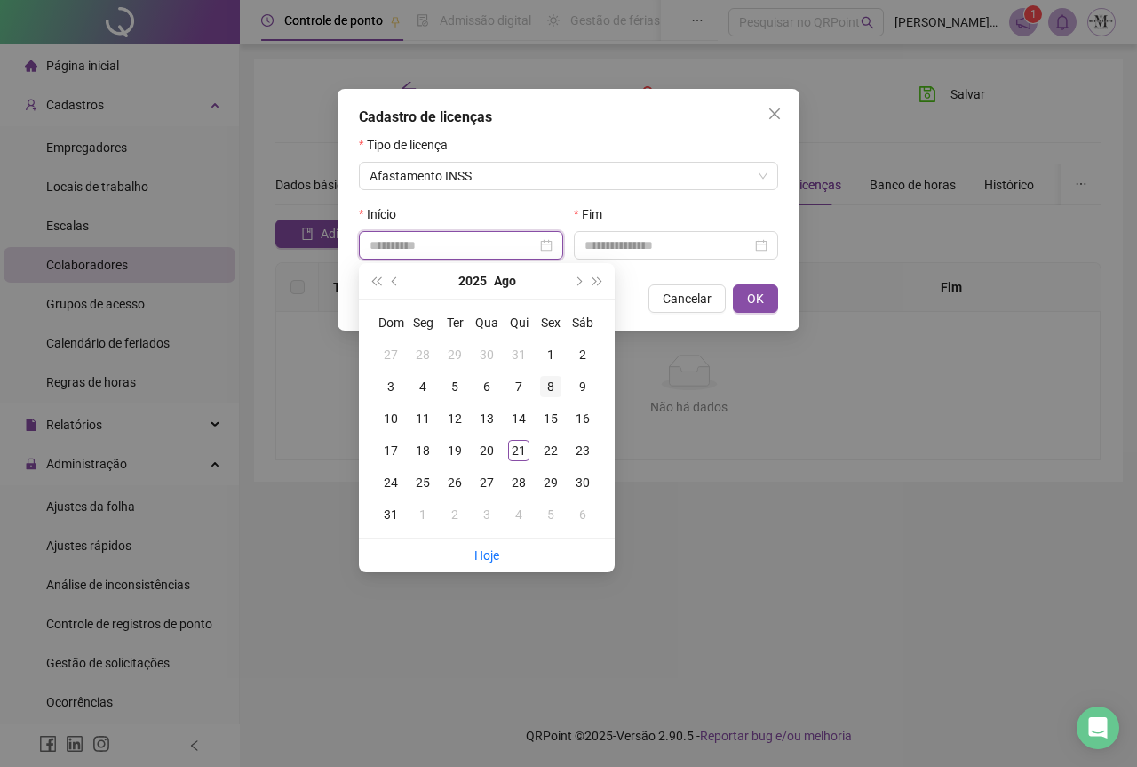
type input "**********"
click at [554, 386] on div "8" at bounding box center [550, 386] width 21 height 21
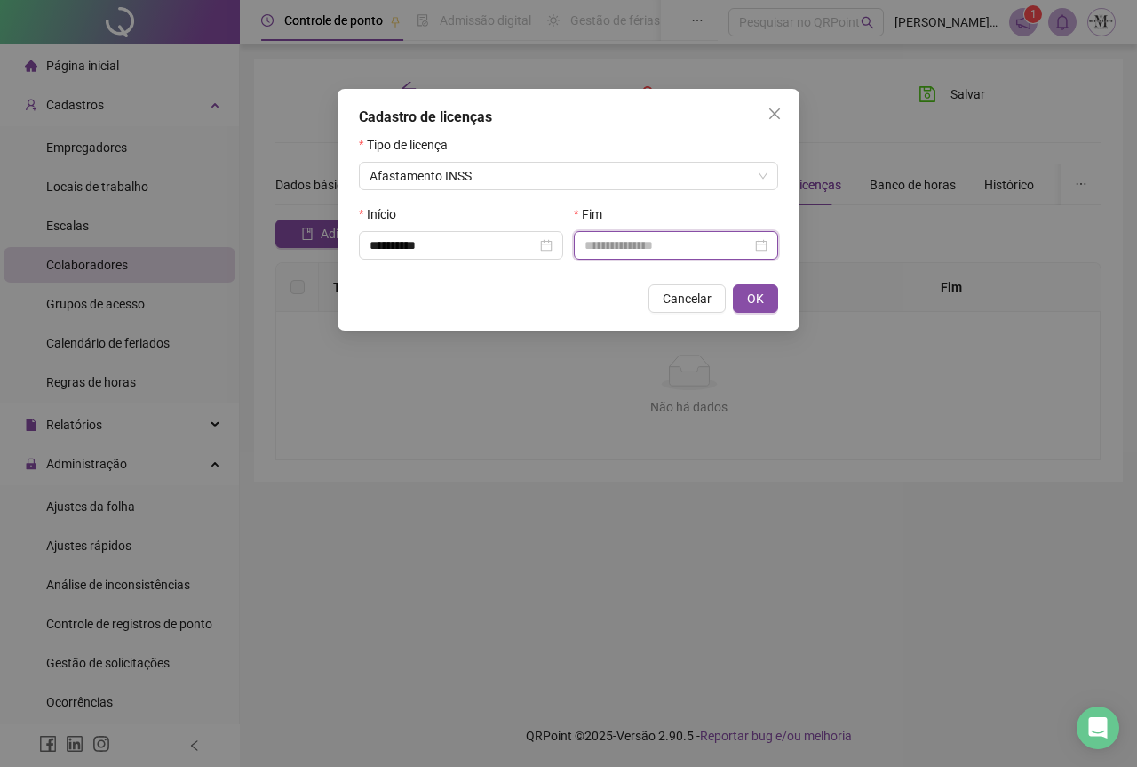
click at [634, 240] on input at bounding box center [668, 245] width 167 height 20
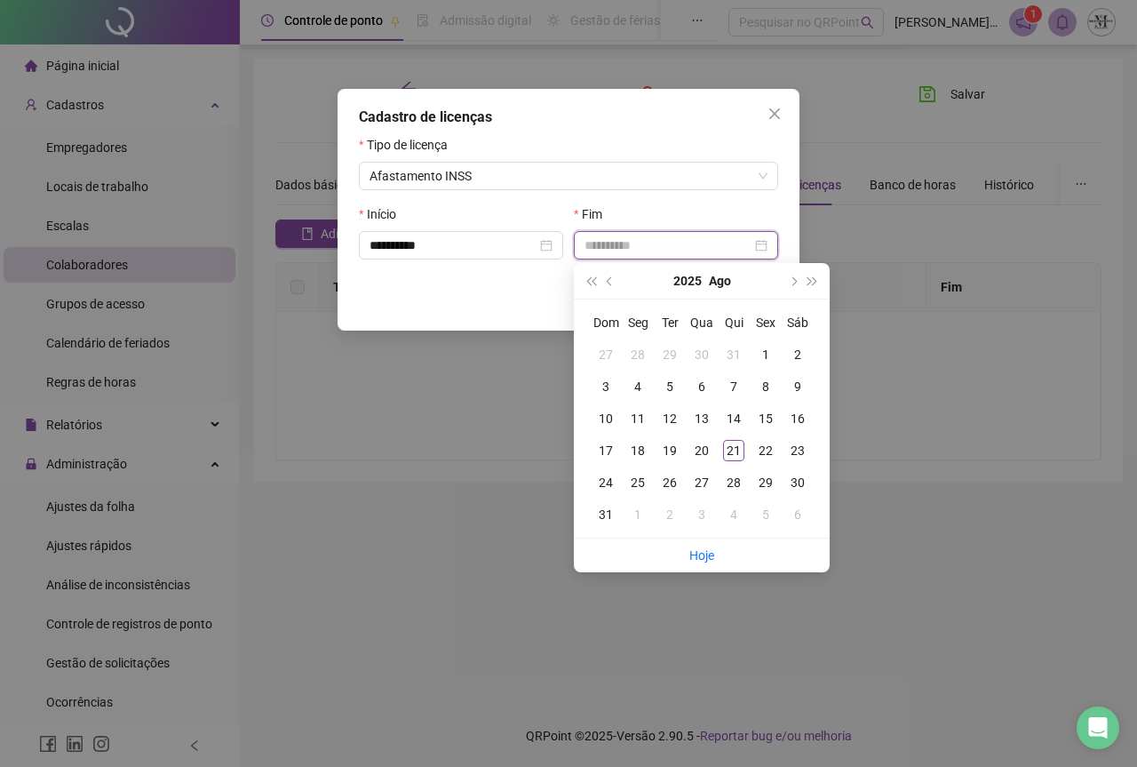
type input "**********"
click at [722, 291] on button "Ago" at bounding box center [720, 281] width 22 height 36
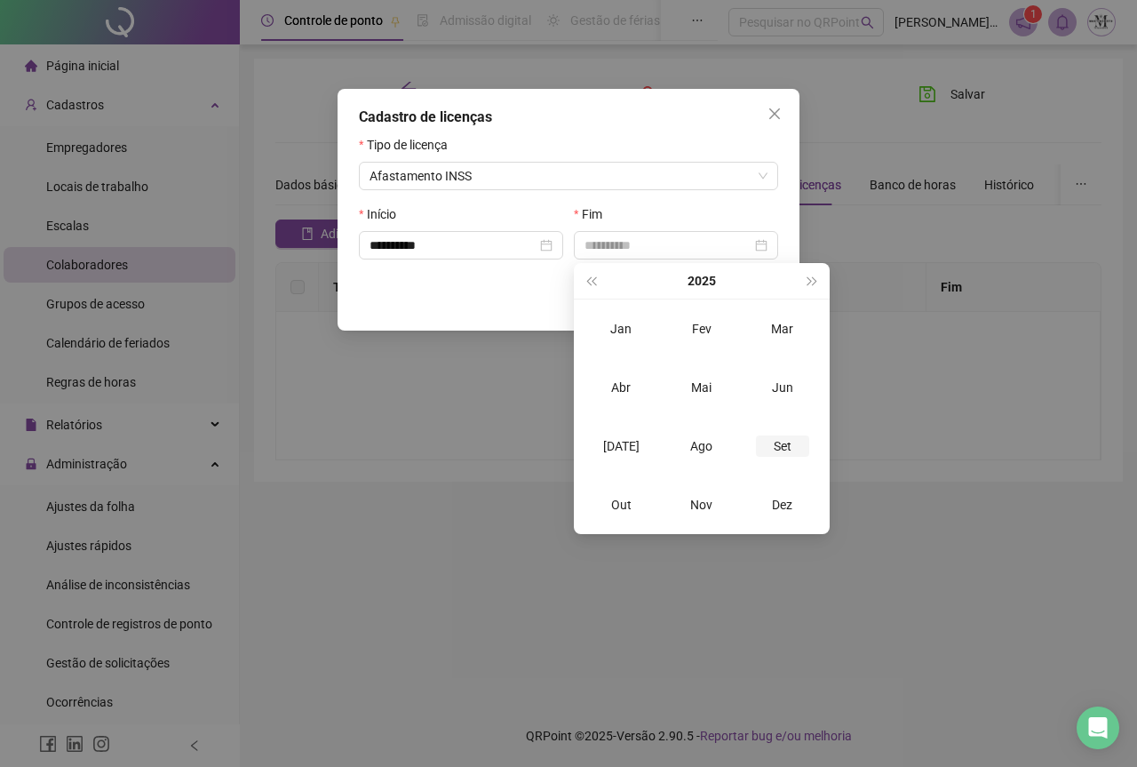
click at [779, 451] on div "Set" at bounding box center [782, 445] width 53 height 21
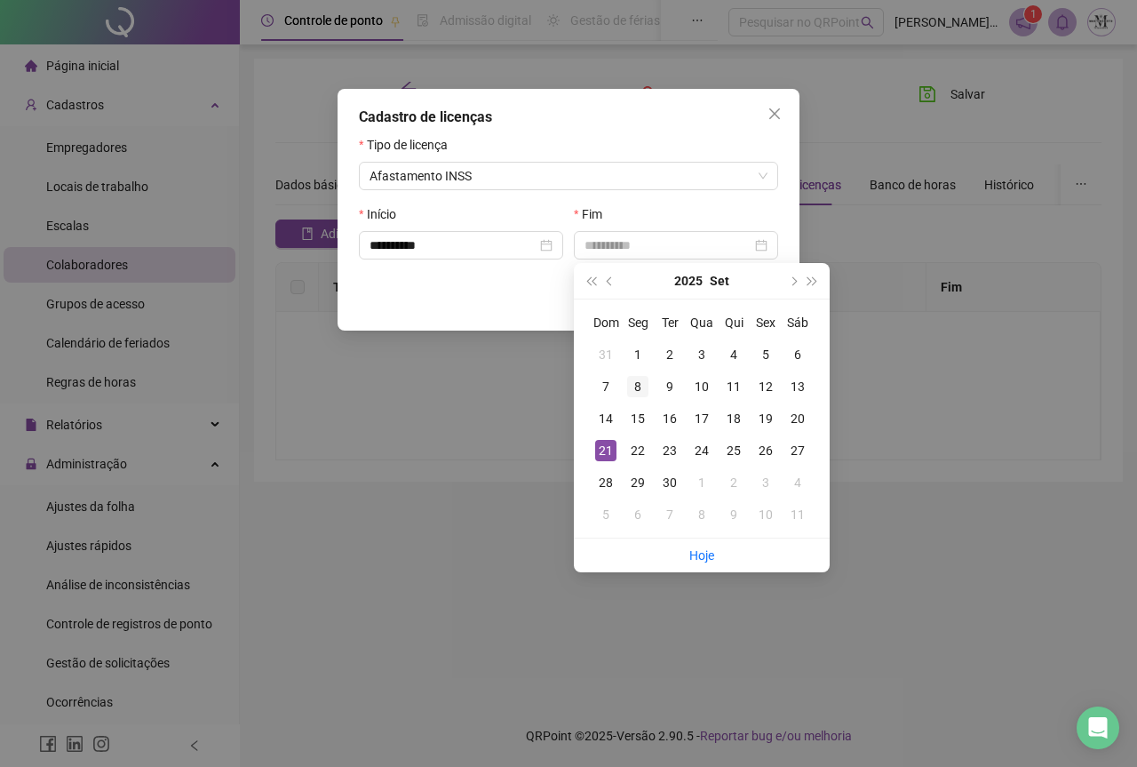
type input "**********"
click at [642, 388] on div "8" at bounding box center [637, 386] width 21 height 21
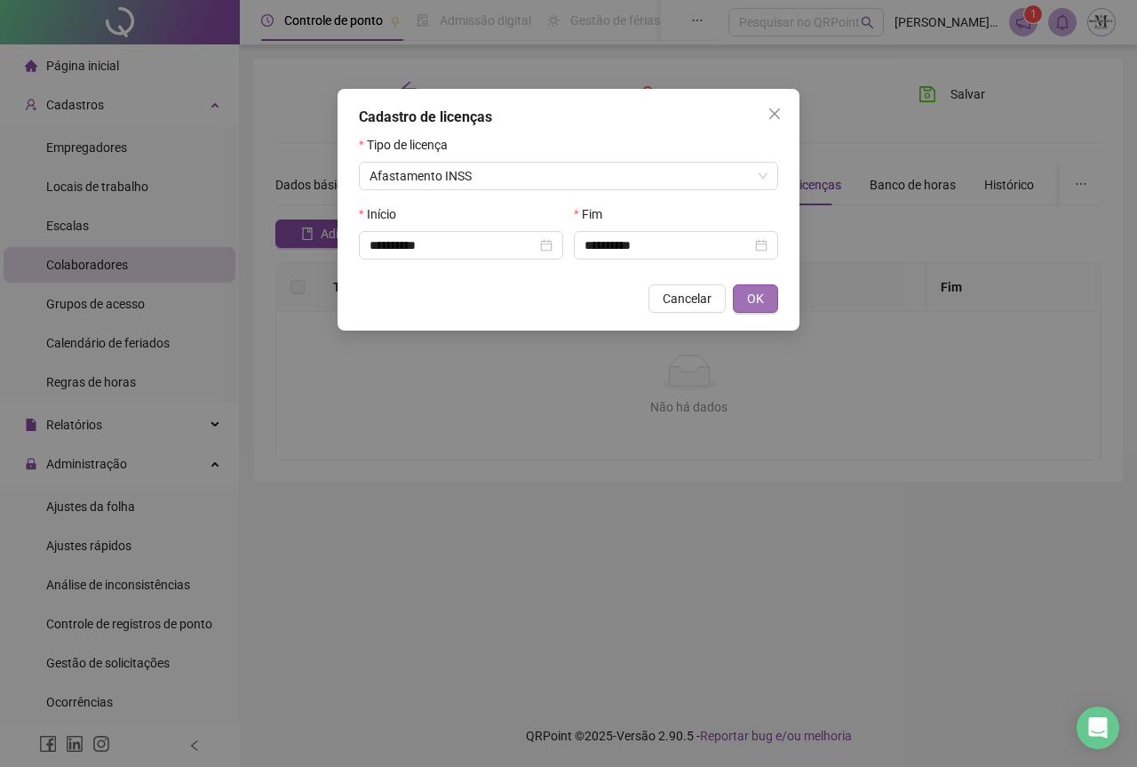
click at [764, 303] on button "OK" at bounding box center [755, 298] width 45 height 28
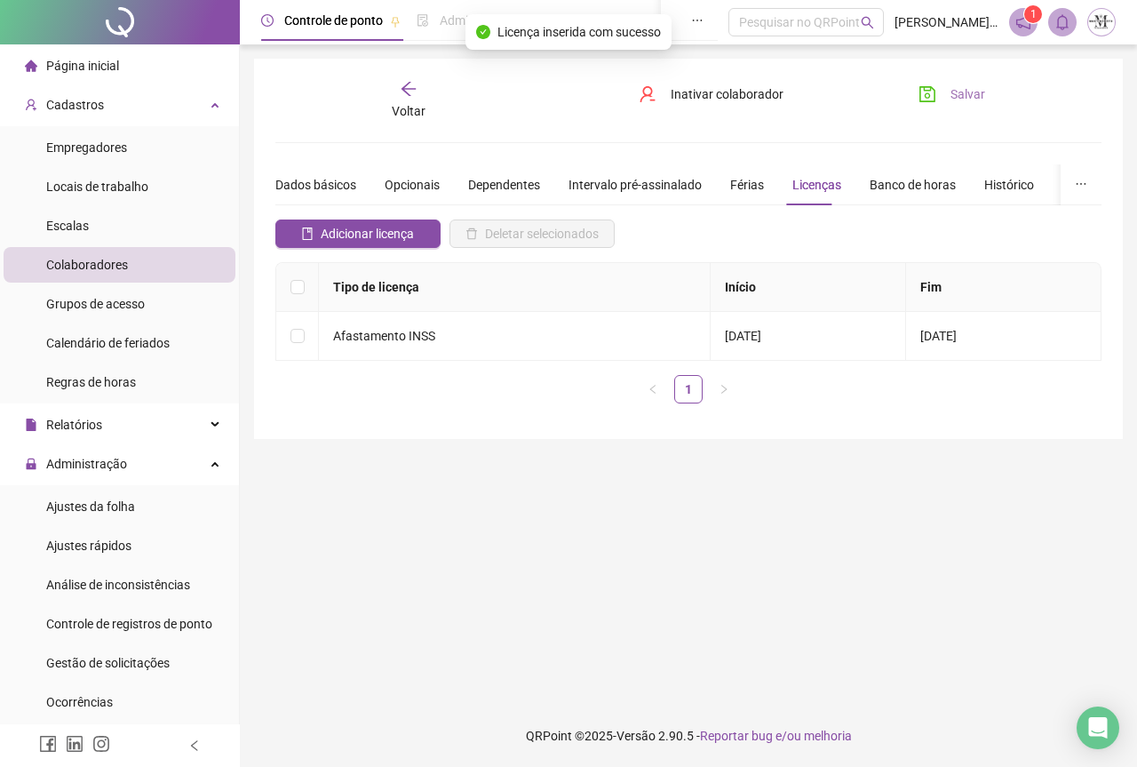
click at [930, 99] on icon "save" at bounding box center [928, 94] width 18 height 18
click at [102, 514] on span "Ajustes da folha" at bounding box center [90, 506] width 89 height 14
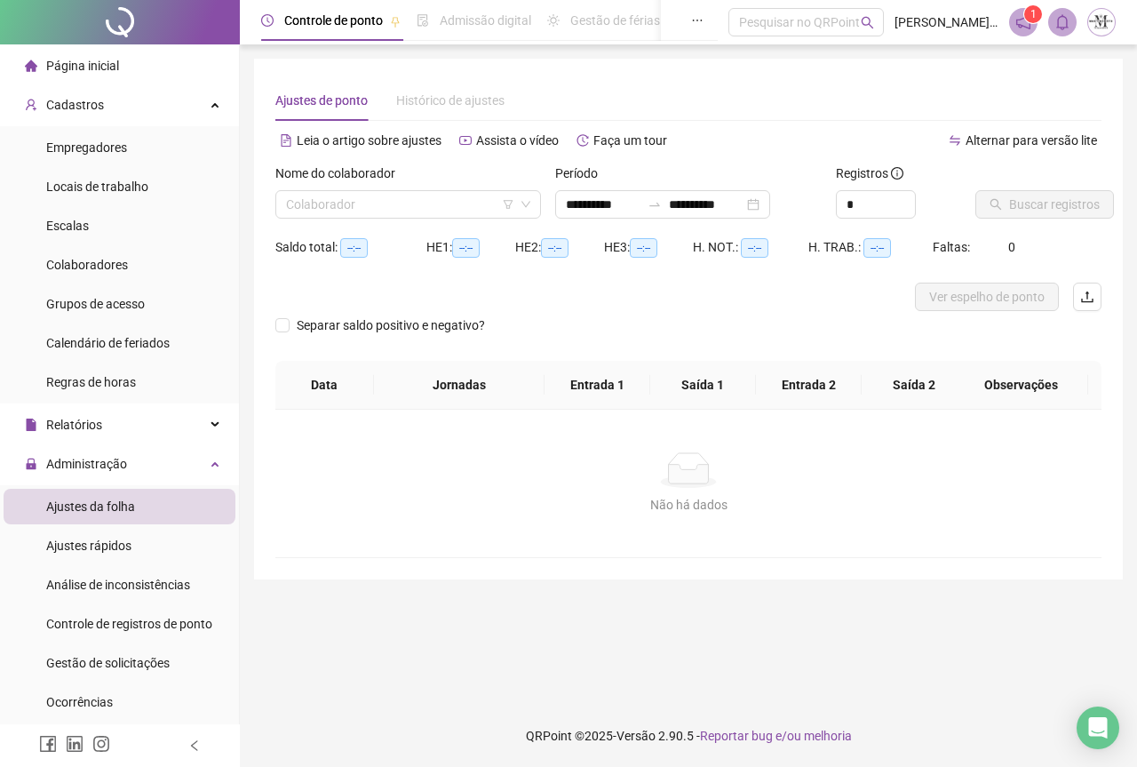
type input "**********"
click at [104, 16] on div at bounding box center [120, 22] width 240 height 44
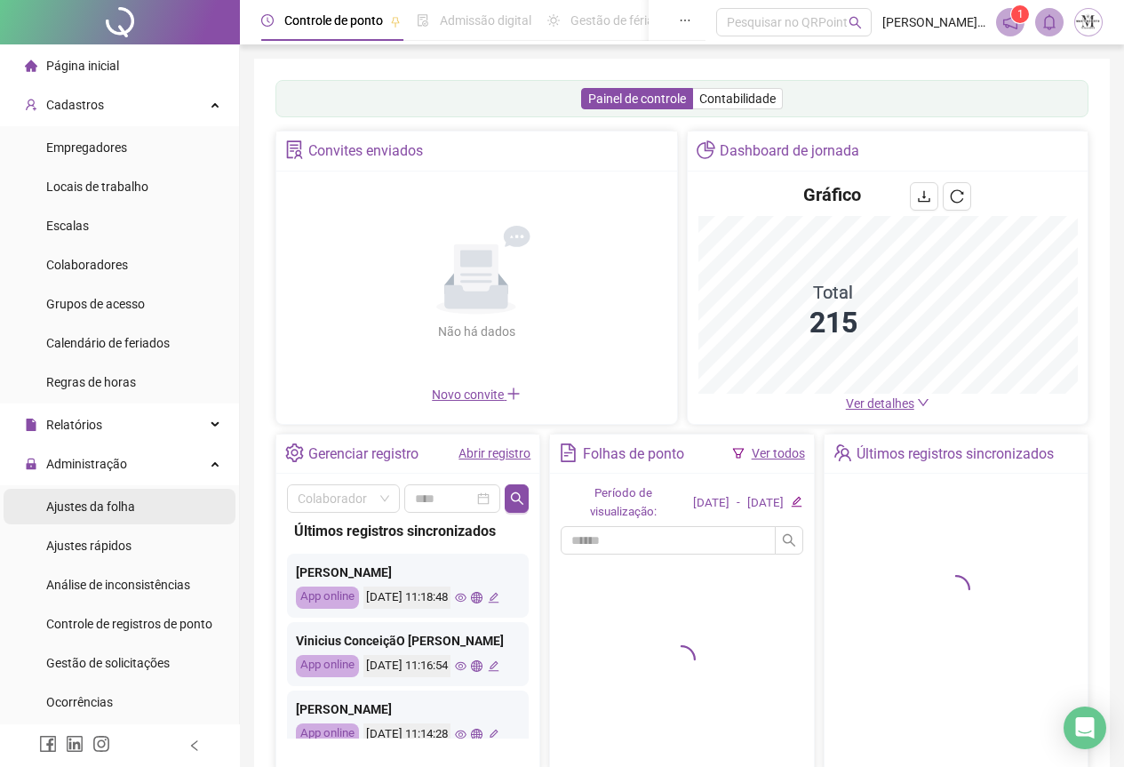
click at [102, 504] on span "Ajustes da folha" at bounding box center [90, 506] width 89 height 14
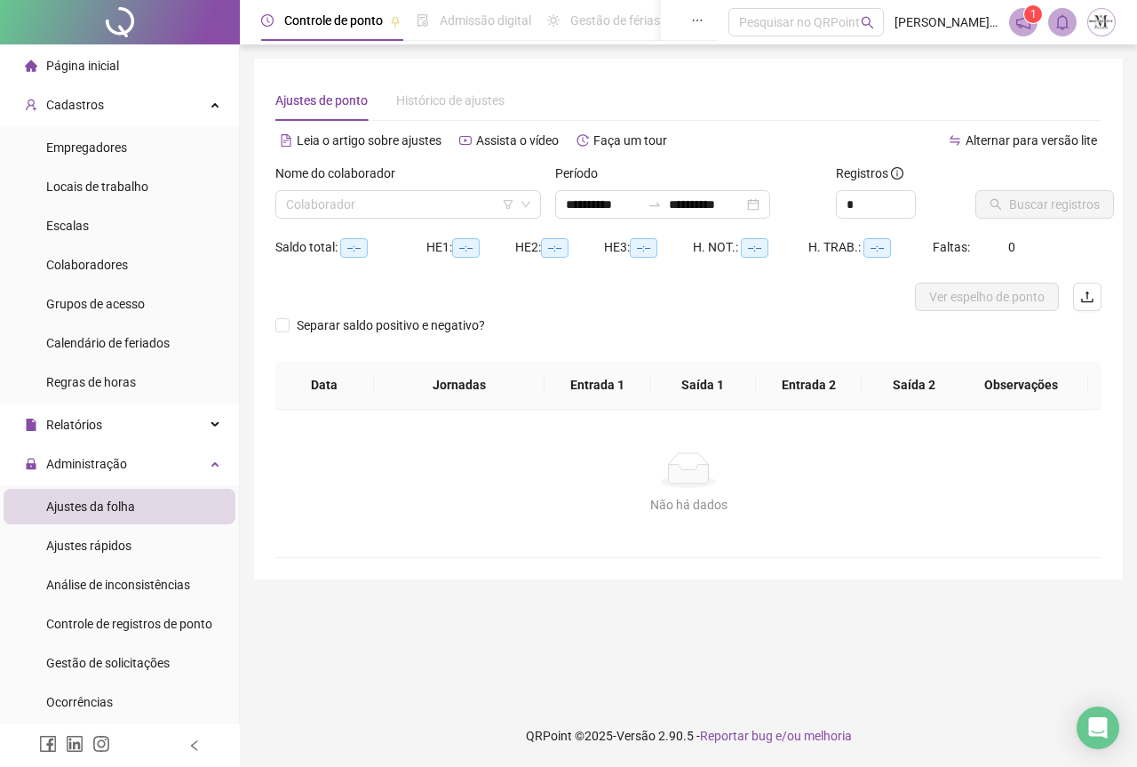
type input "**********"
click at [368, 208] on input "search" at bounding box center [400, 204] width 228 height 27
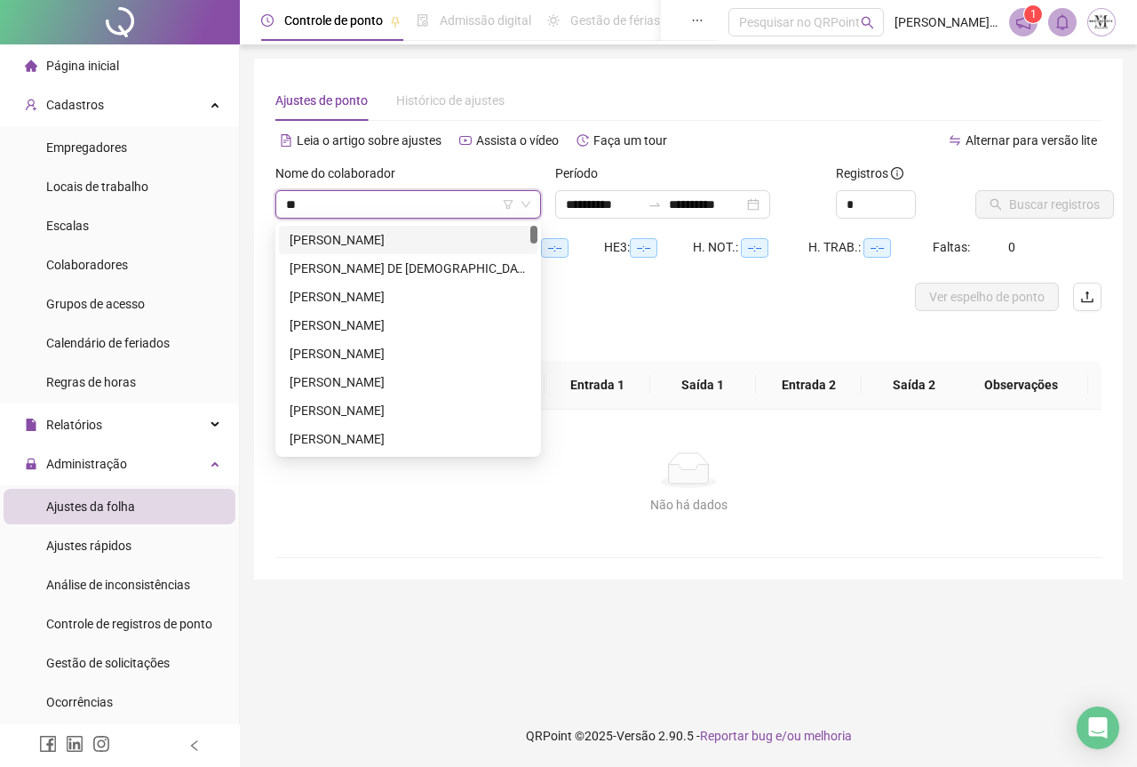
type input "*"
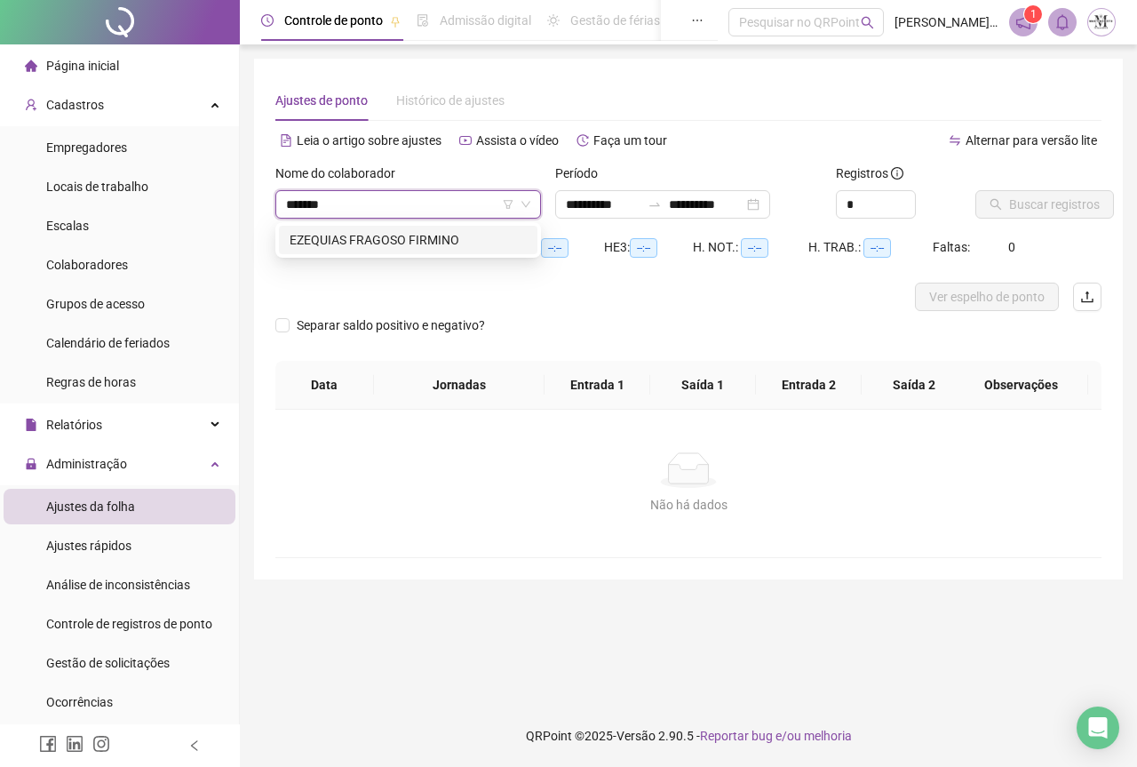
type input "********"
click at [419, 236] on div "EZEQUIAS FRAGOSO FIRMINO" at bounding box center [408, 240] width 237 height 20
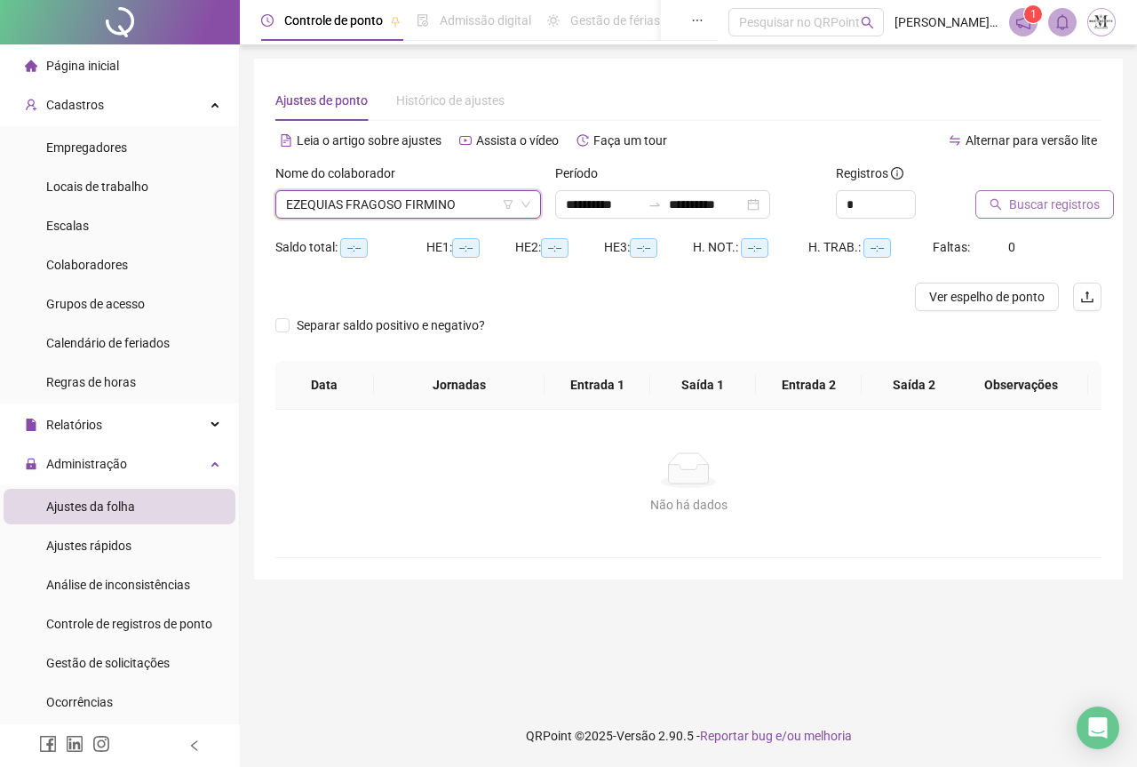
click at [1049, 205] on span "Buscar registros" at bounding box center [1054, 205] width 91 height 20
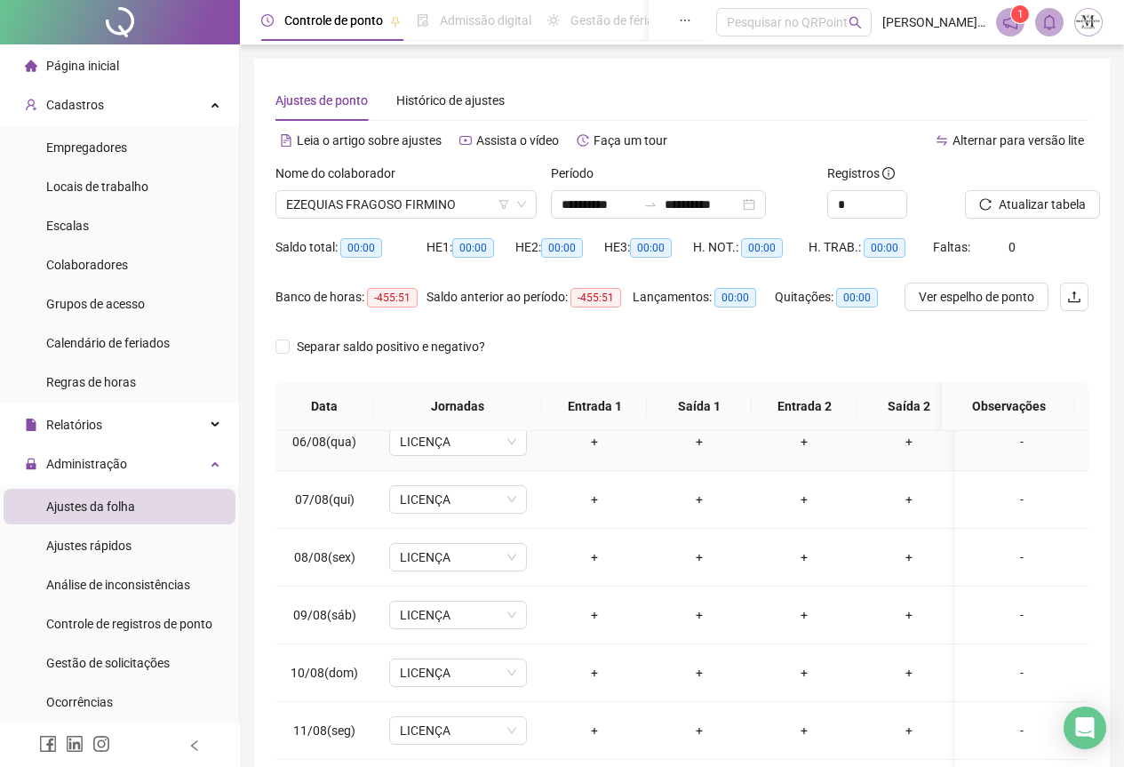
scroll to position [533, 0]
click at [1011, 205] on span "Atualizar tabela" at bounding box center [1042, 205] width 87 height 20
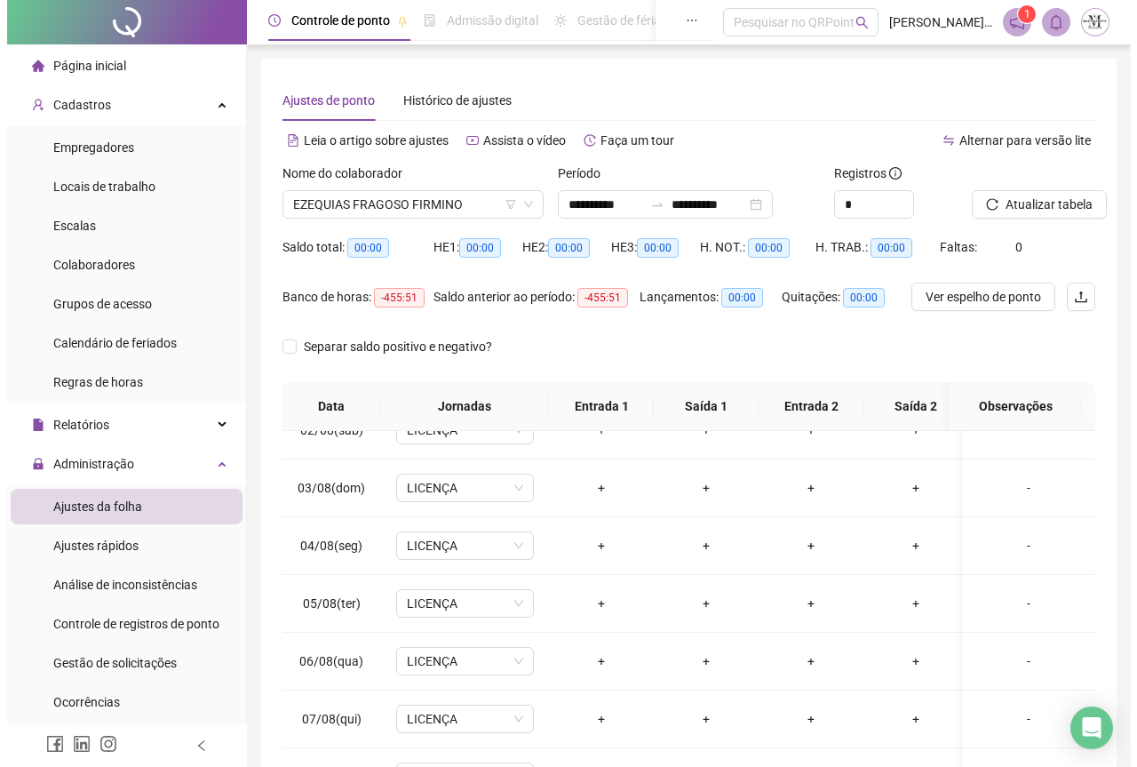
scroll to position [0, 0]
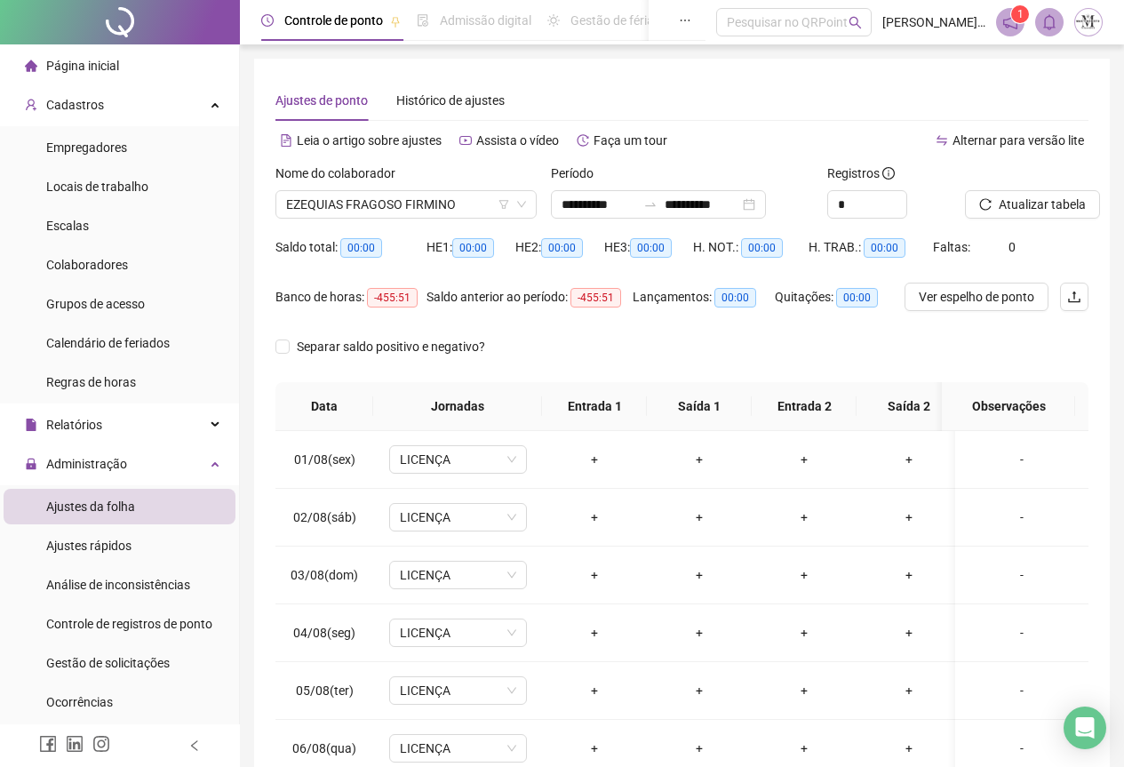
click at [131, 16] on div at bounding box center [120, 22] width 240 height 44
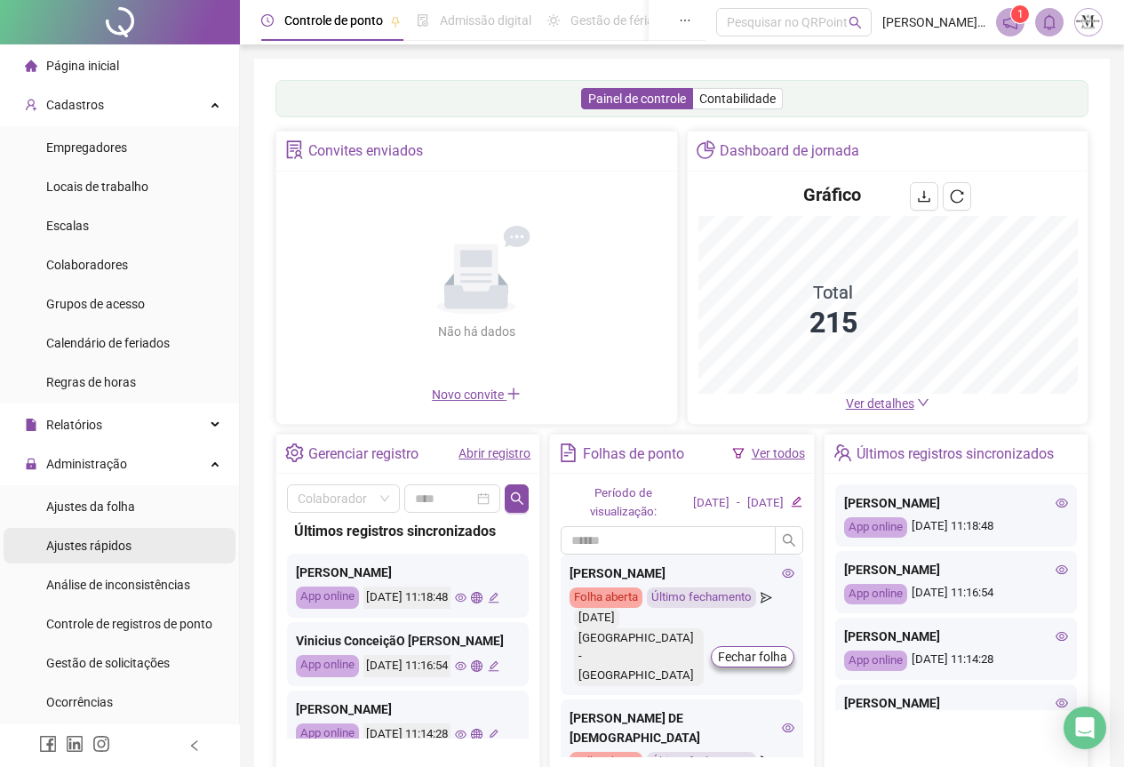
click at [112, 25] on div at bounding box center [120, 22] width 240 height 44
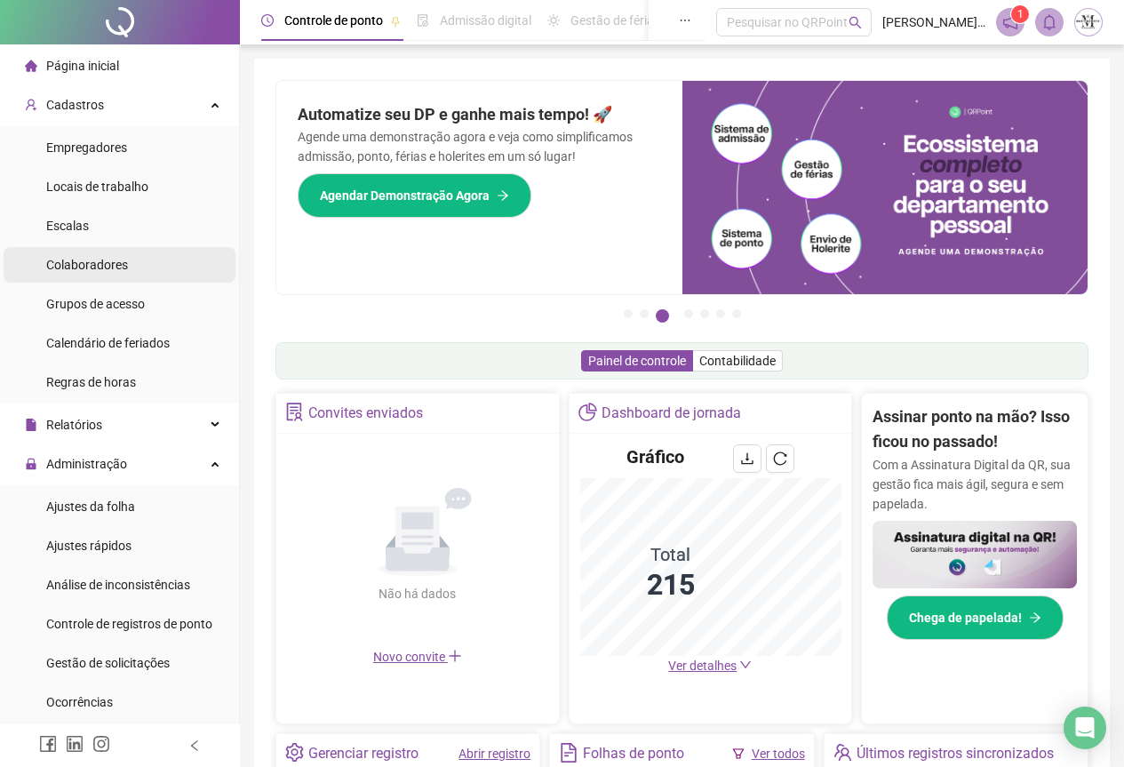
click at [42, 279] on li "Colaboradores" at bounding box center [120, 265] width 232 height 36
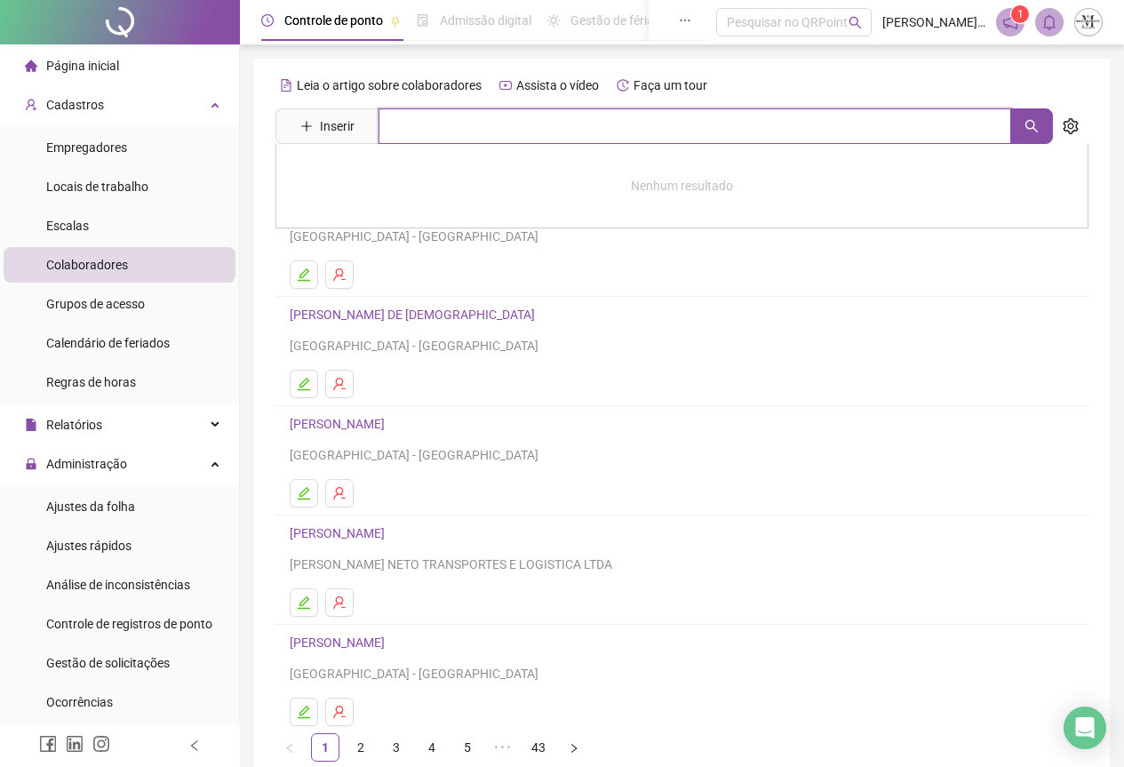
click at [395, 122] on input "text" at bounding box center [695, 126] width 633 height 36
click at [1022, 132] on button "button" at bounding box center [1031, 126] width 43 height 36
type input "******"
click at [403, 173] on link "[PERSON_NAME]" at bounding box center [355, 178] width 95 height 14
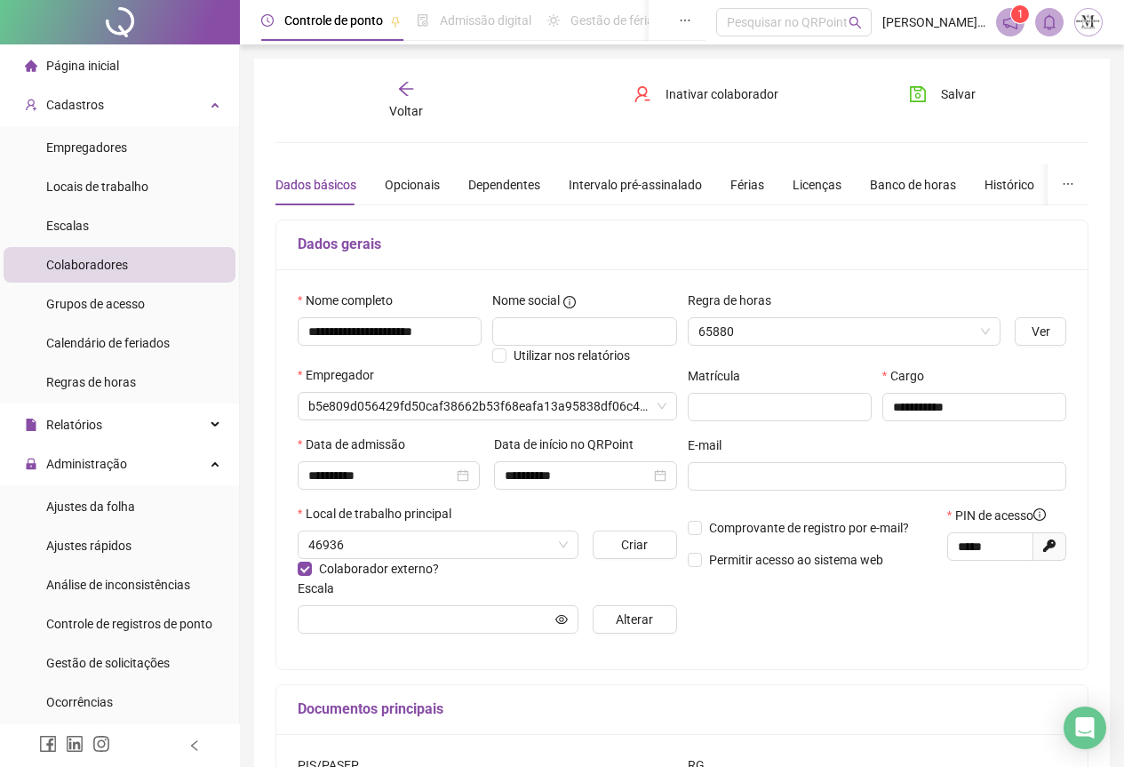
type input "****"
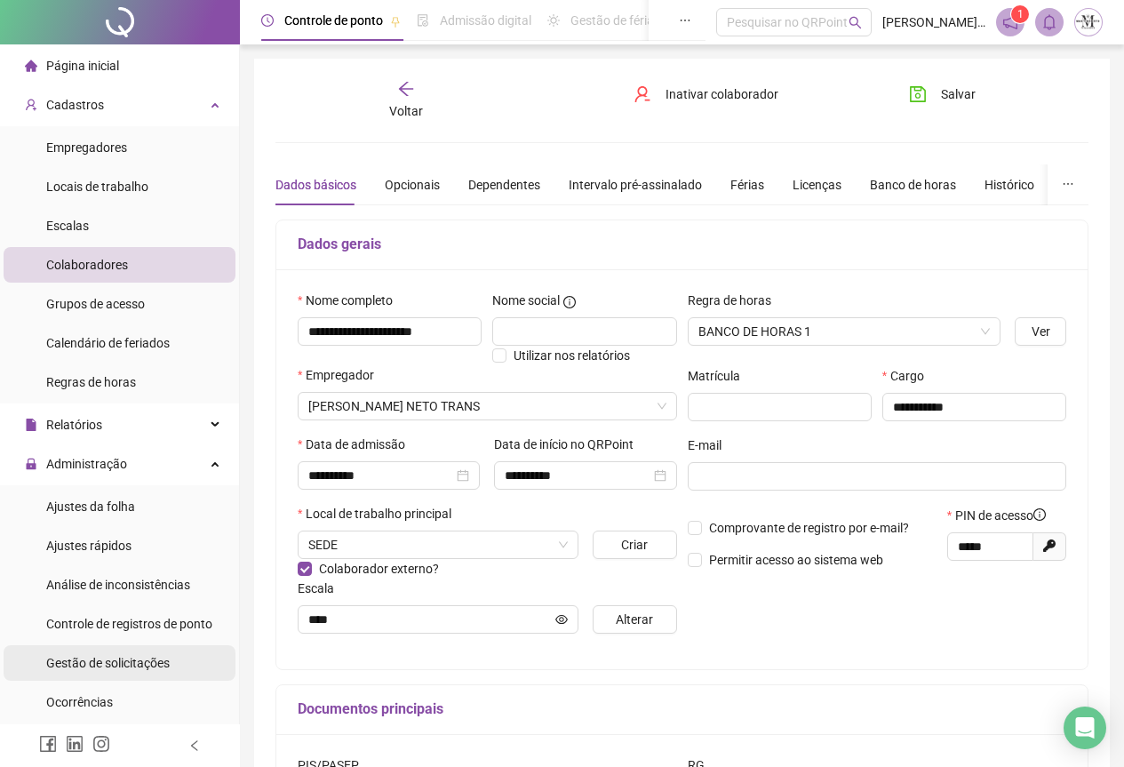
click at [87, 656] on span "Gestão de solicitações" at bounding box center [108, 663] width 124 height 14
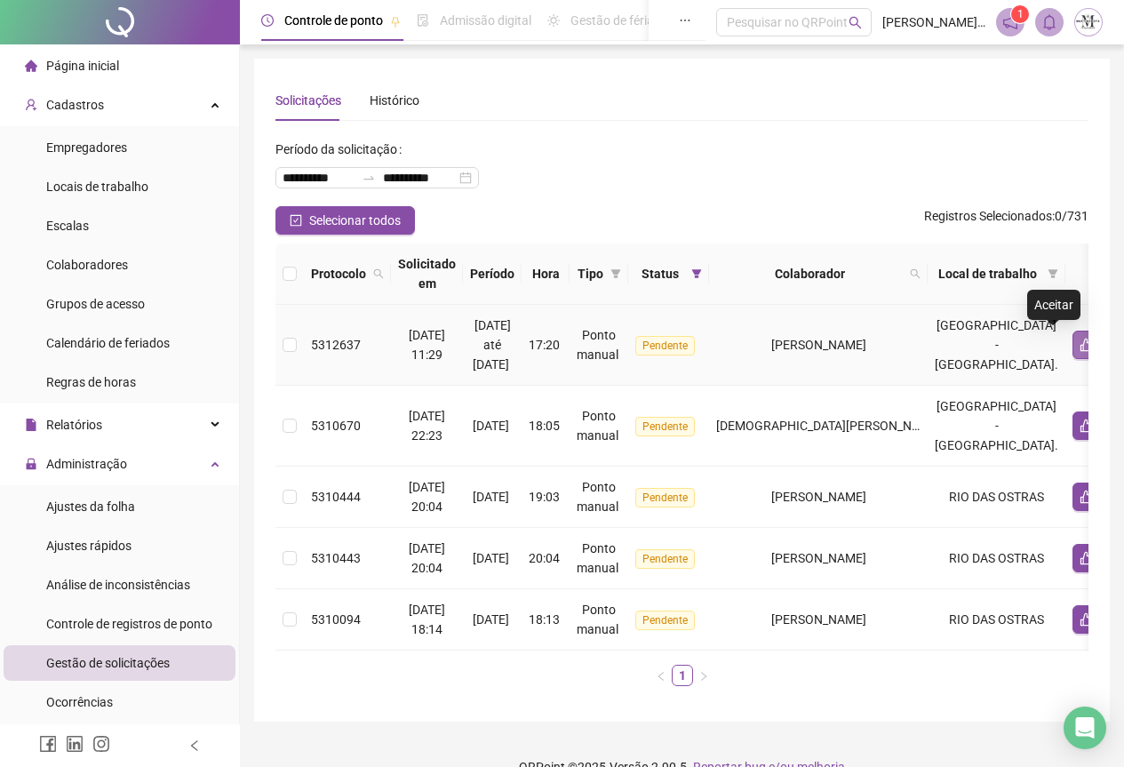
click at [1080, 348] on icon "like" at bounding box center [1087, 345] width 14 height 14
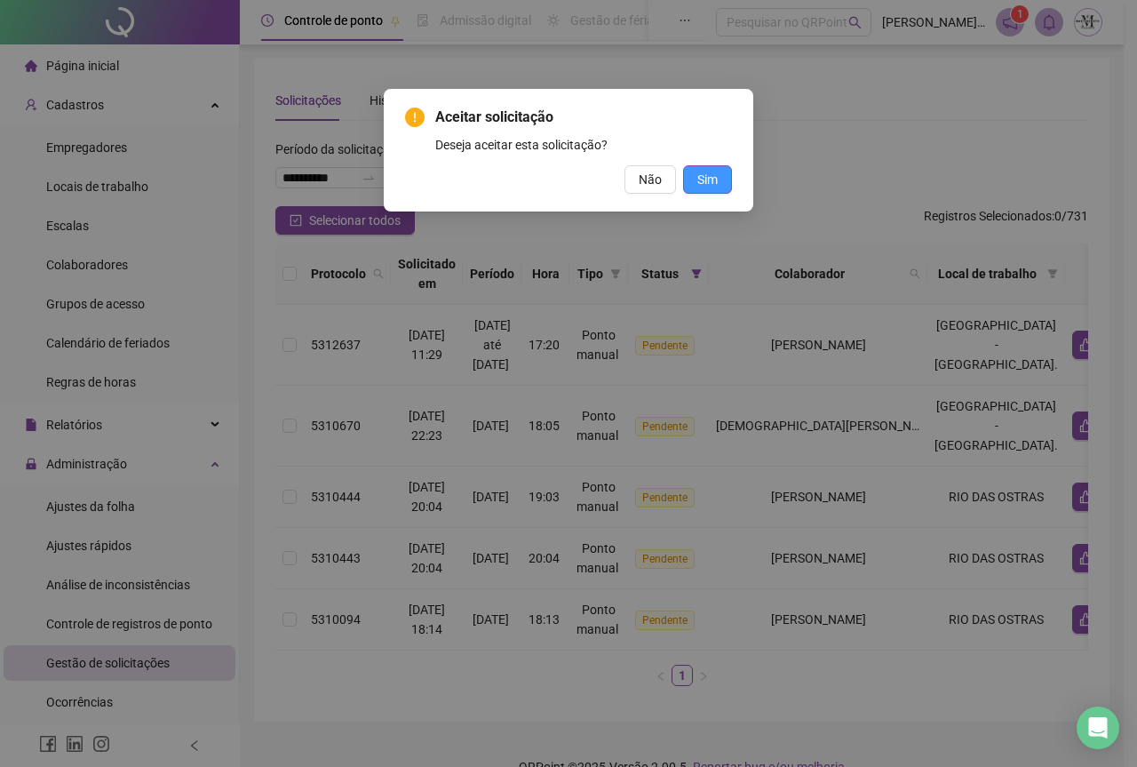
click at [703, 188] on span "Sim" at bounding box center [708, 180] width 20 height 20
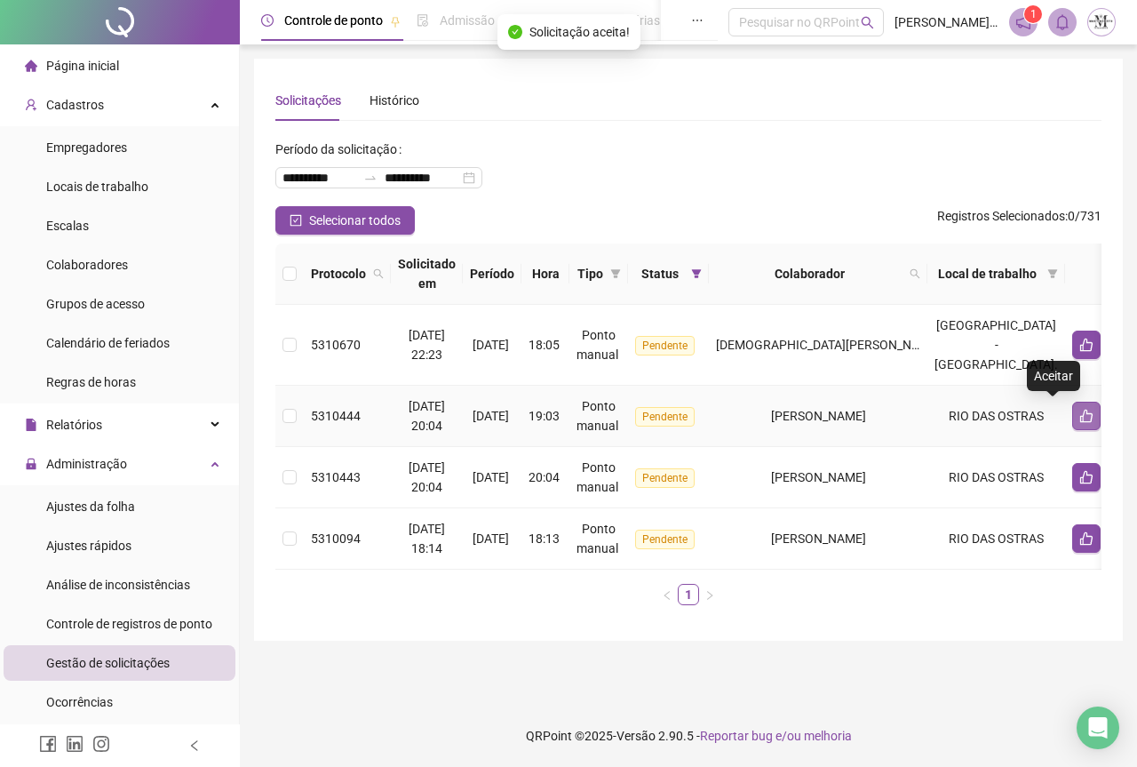
click at [1080, 417] on icon "like" at bounding box center [1087, 416] width 14 height 14
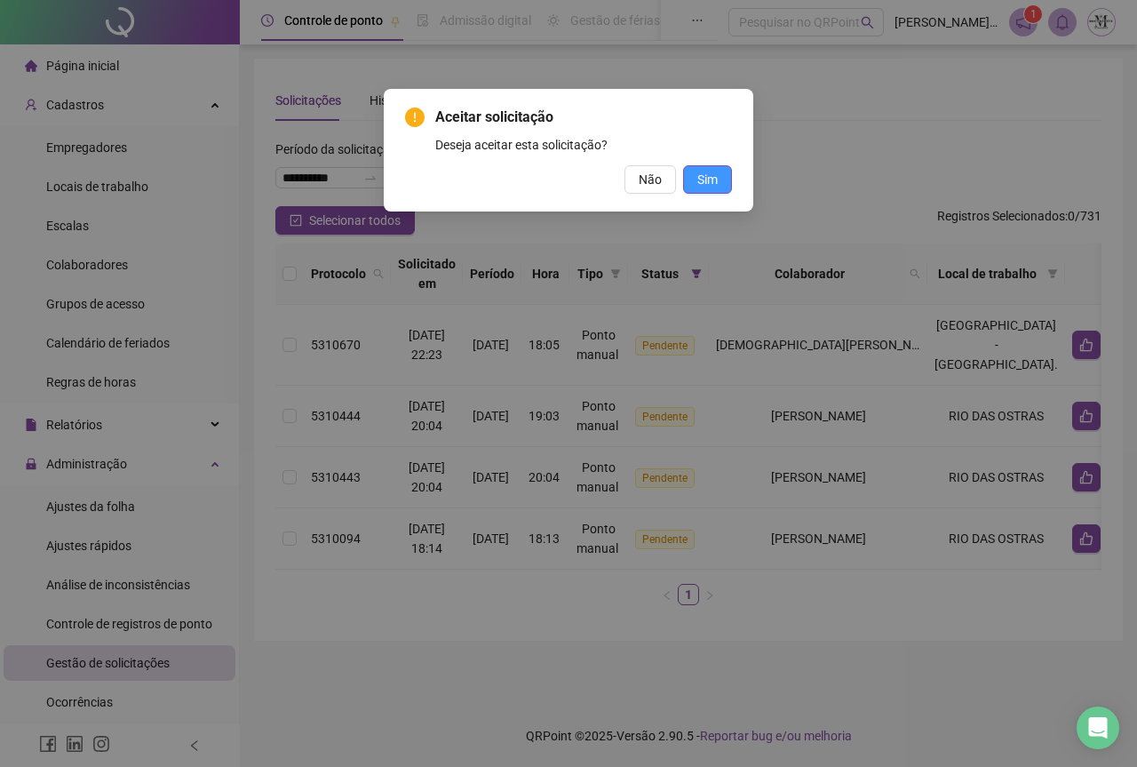
click at [702, 180] on span "Sim" at bounding box center [708, 180] width 20 height 20
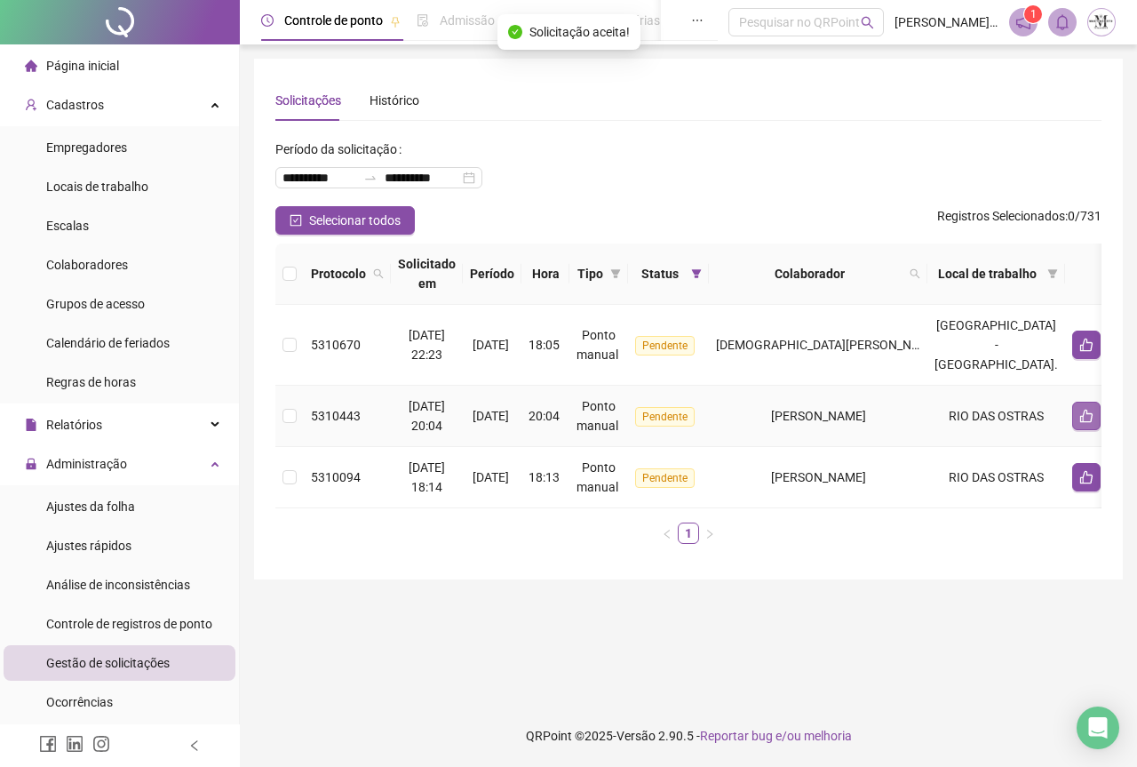
click at [1073, 426] on button "button" at bounding box center [1087, 416] width 28 height 28
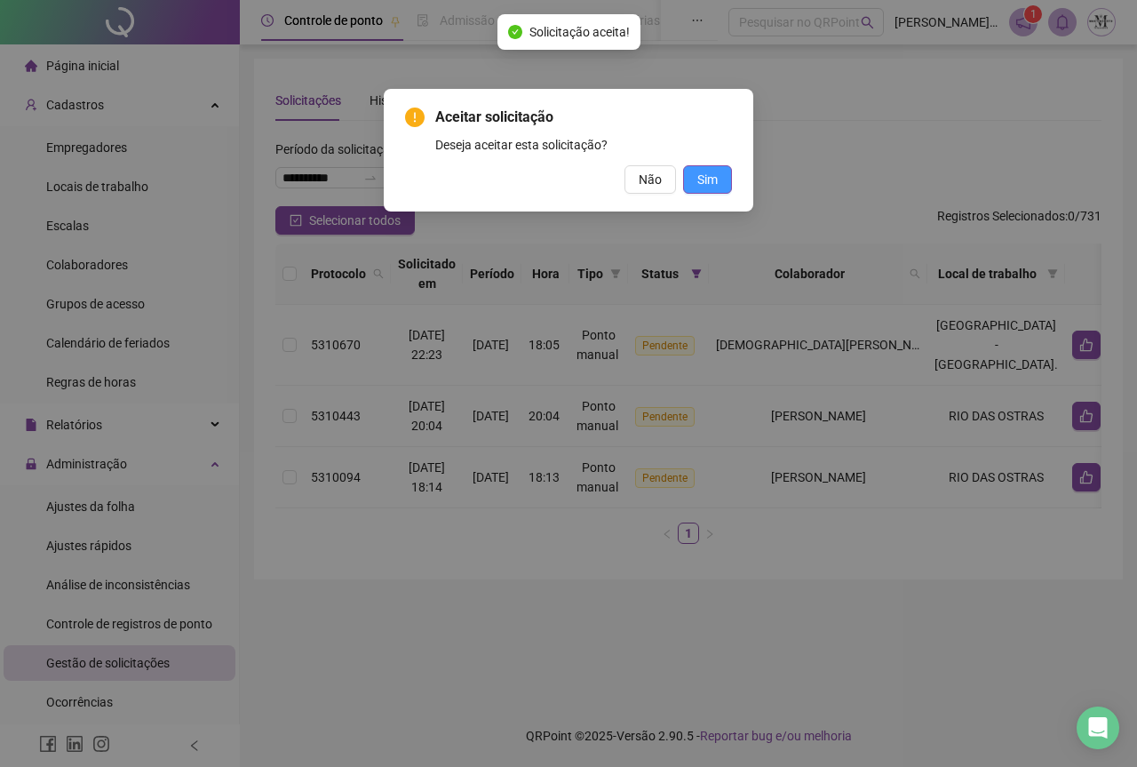
click at [717, 179] on span "Sim" at bounding box center [708, 180] width 20 height 20
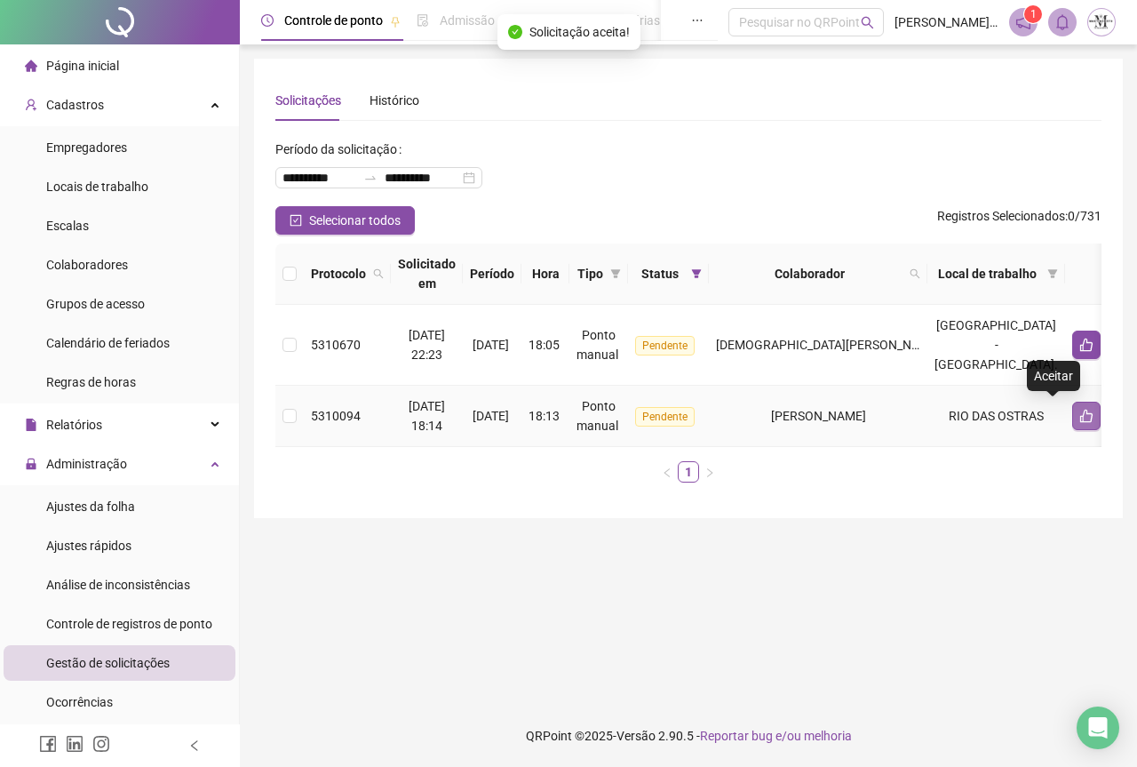
click at [1073, 415] on button "button" at bounding box center [1087, 416] width 28 height 28
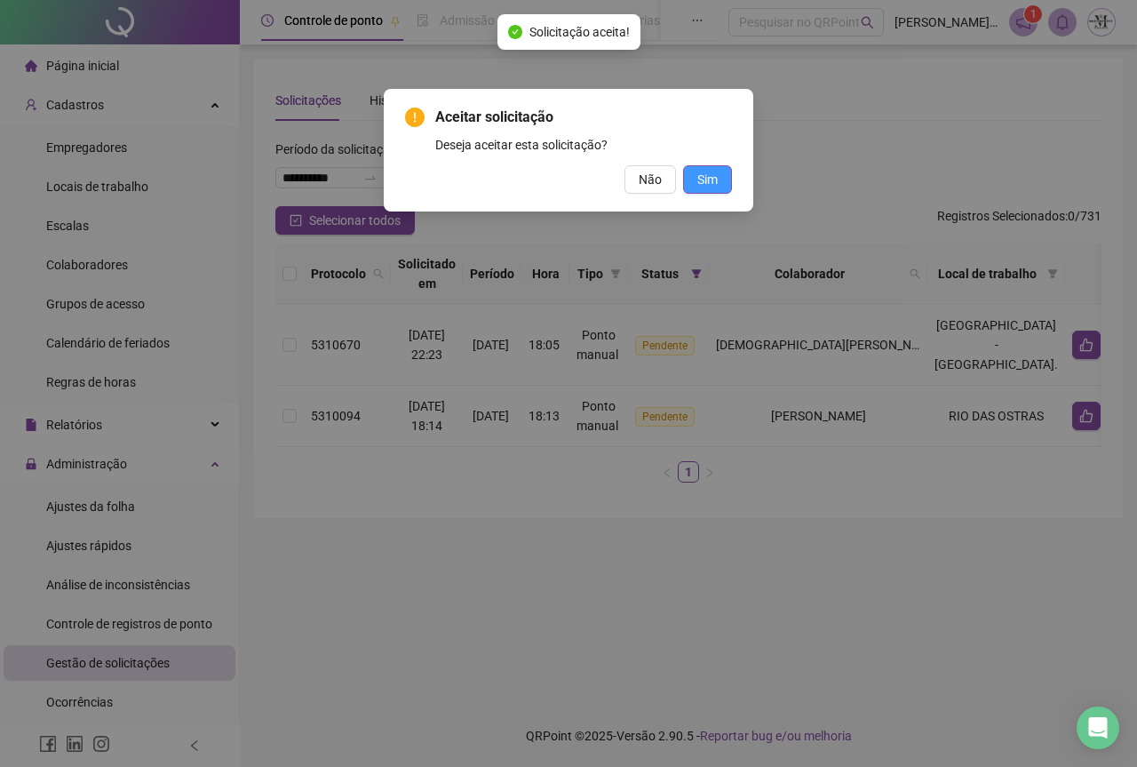
click at [698, 183] on span "Sim" at bounding box center [708, 180] width 20 height 20
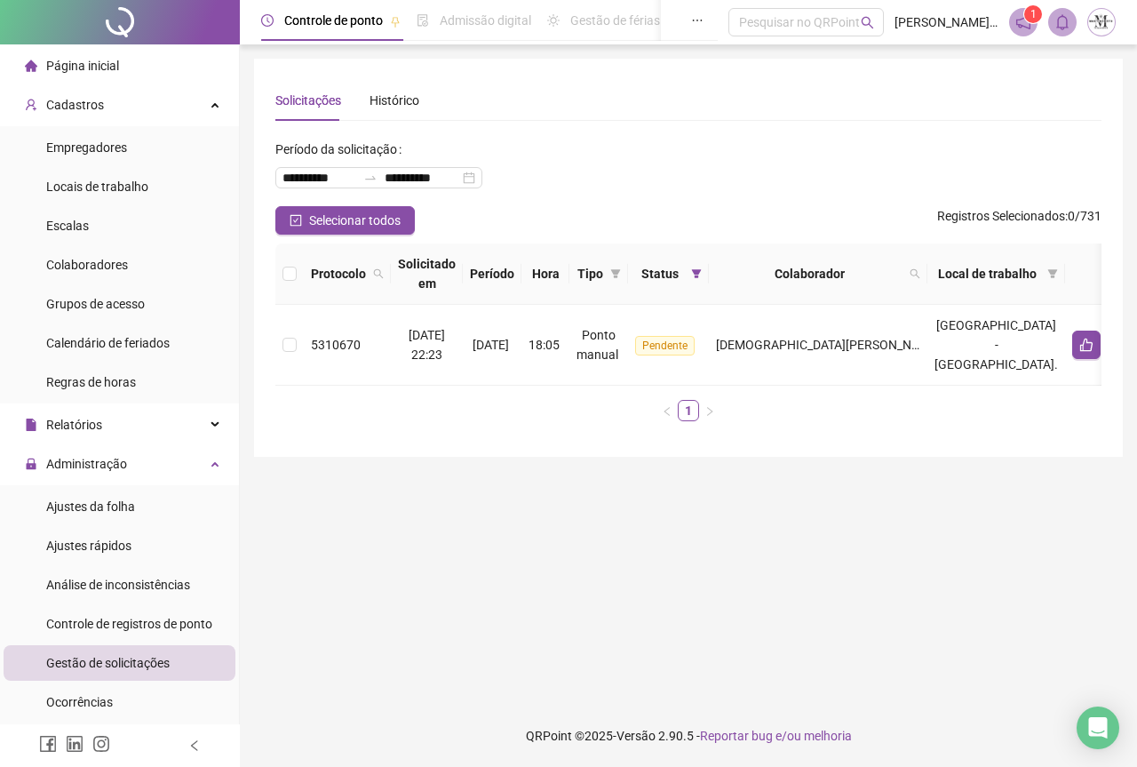
click at [100, 674] on div "Gestão de solicitações" at bounding box center [108, 663] width 124 height 36
click at [107, 21] on div at bounding box center [120, 22] width 240 height 44
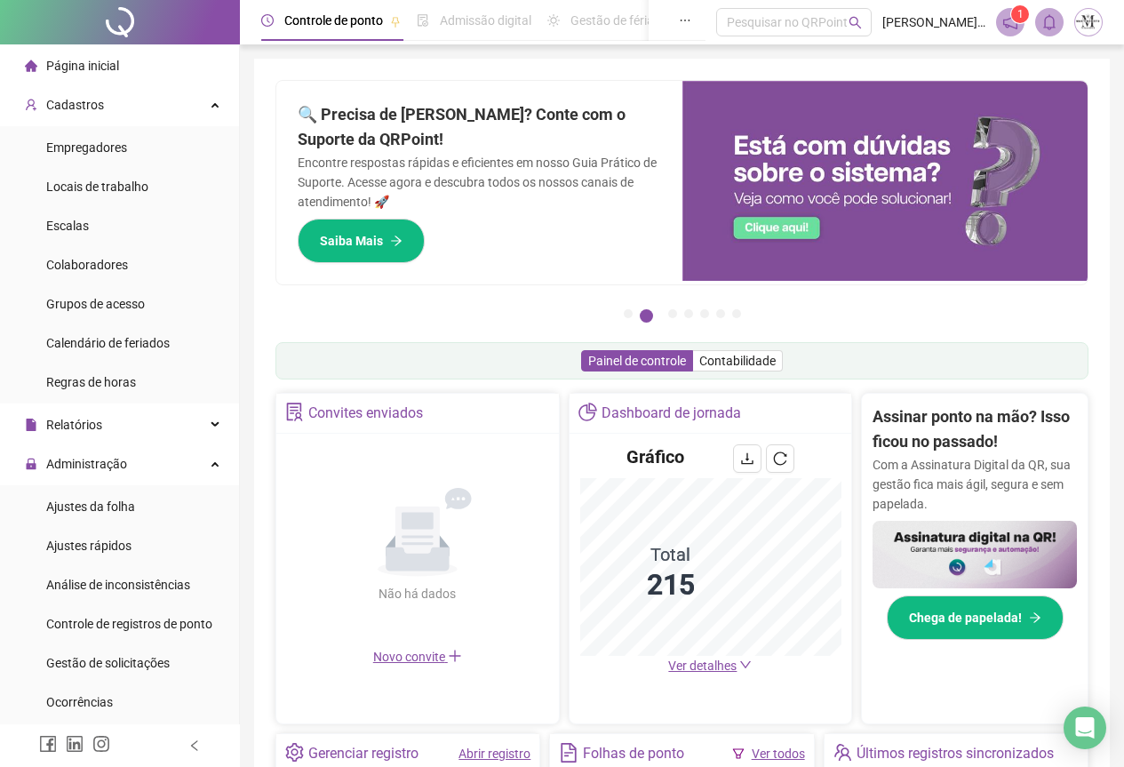
click at [125, 28] on div at bounding box center [120, 22] width 240 height 44
click at [115, 669] on span "Gestão de solicitações" at bounding box center [108, 663] width 124 height 14
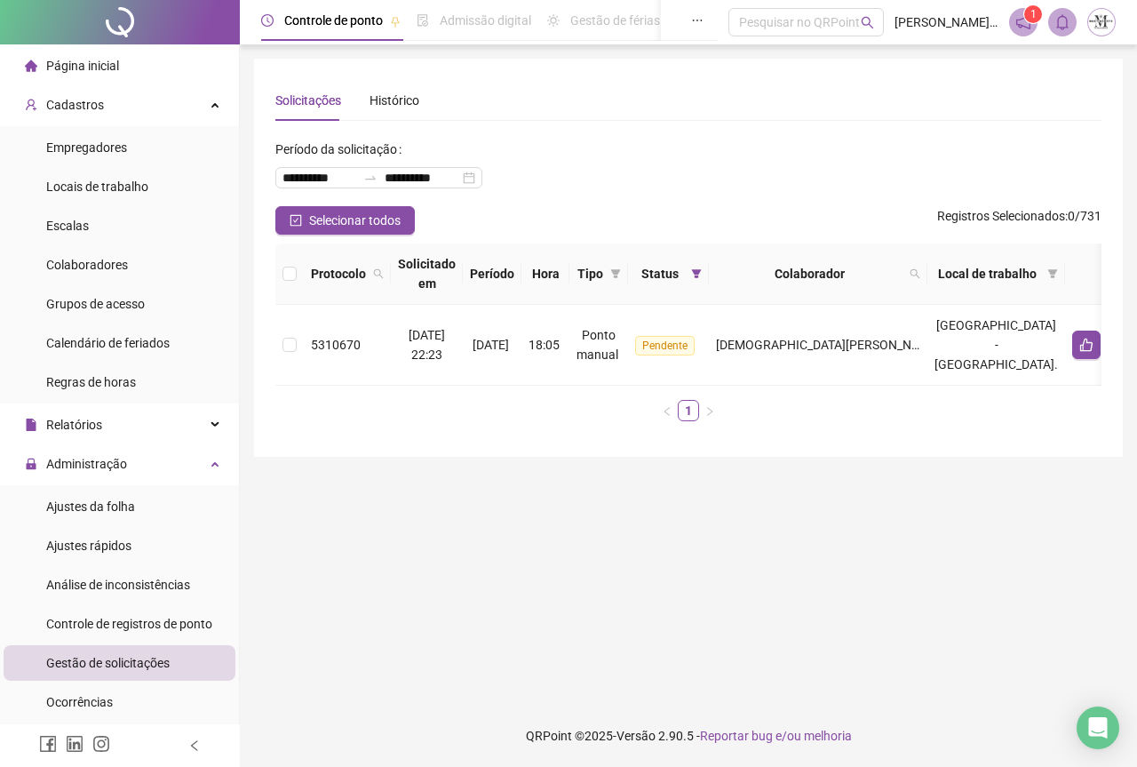
click at [111, 667] on span "Gestão de solicitações" at bounding box center [108, 663] width 124 height 14
click at [63, 506] on span "Ajustes da folha" at bounding box center [90, 506] width 89 height 14
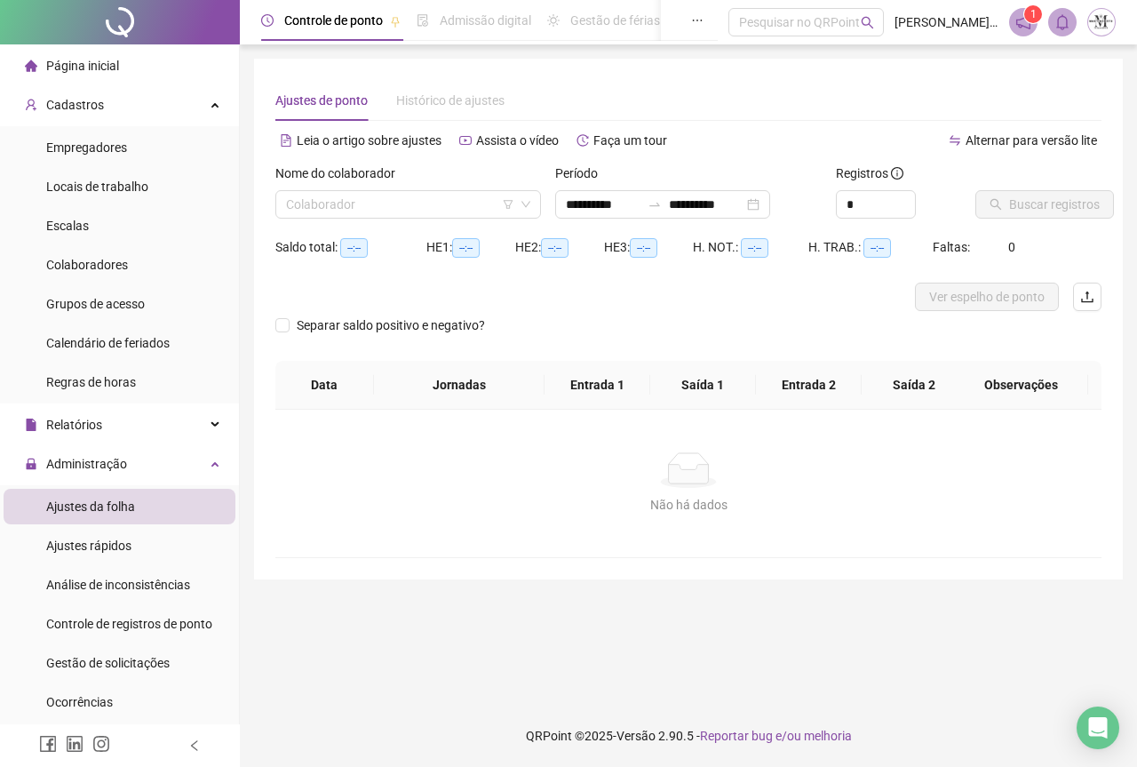
type input "**********"
click at [66, 264] on span "Colaboradores" at bounding box center [87, 265] width 82 height 14
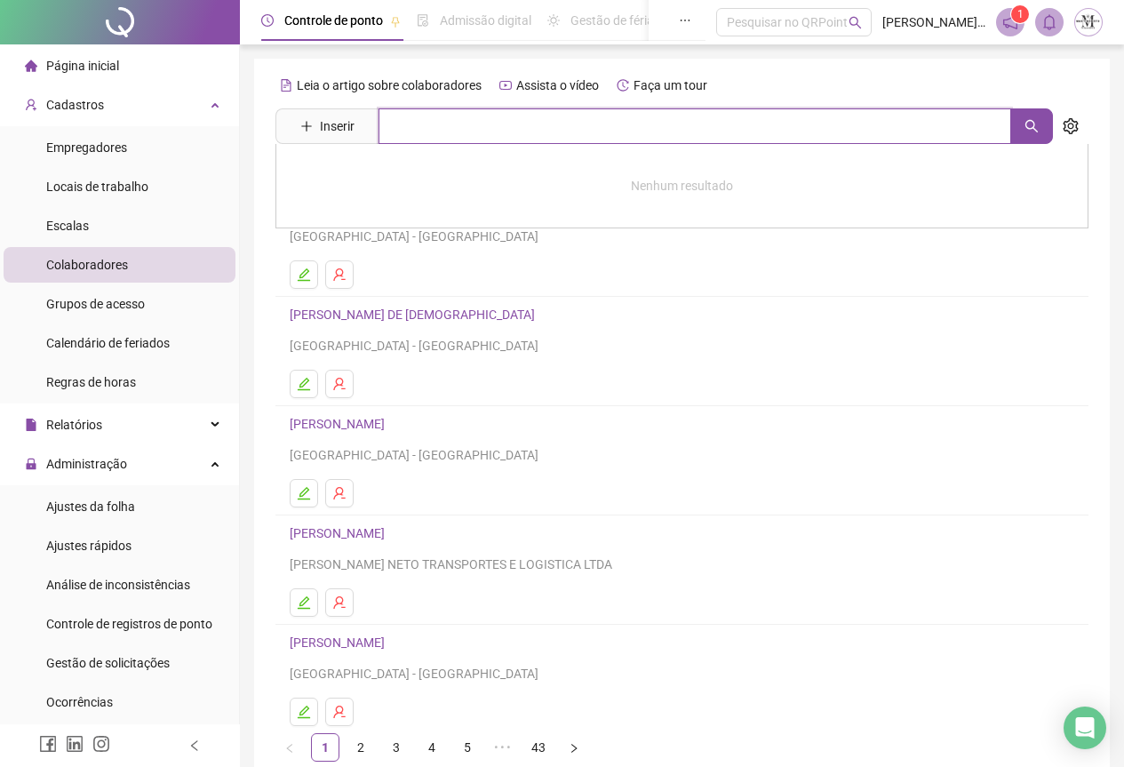
click at [430, 124] on input "text" at bounding box center [695, 126] width 633 height 36
click at [1025, 125] on icon "search" at bounding box center [1031, 126] width 12 height 12
type input "********"
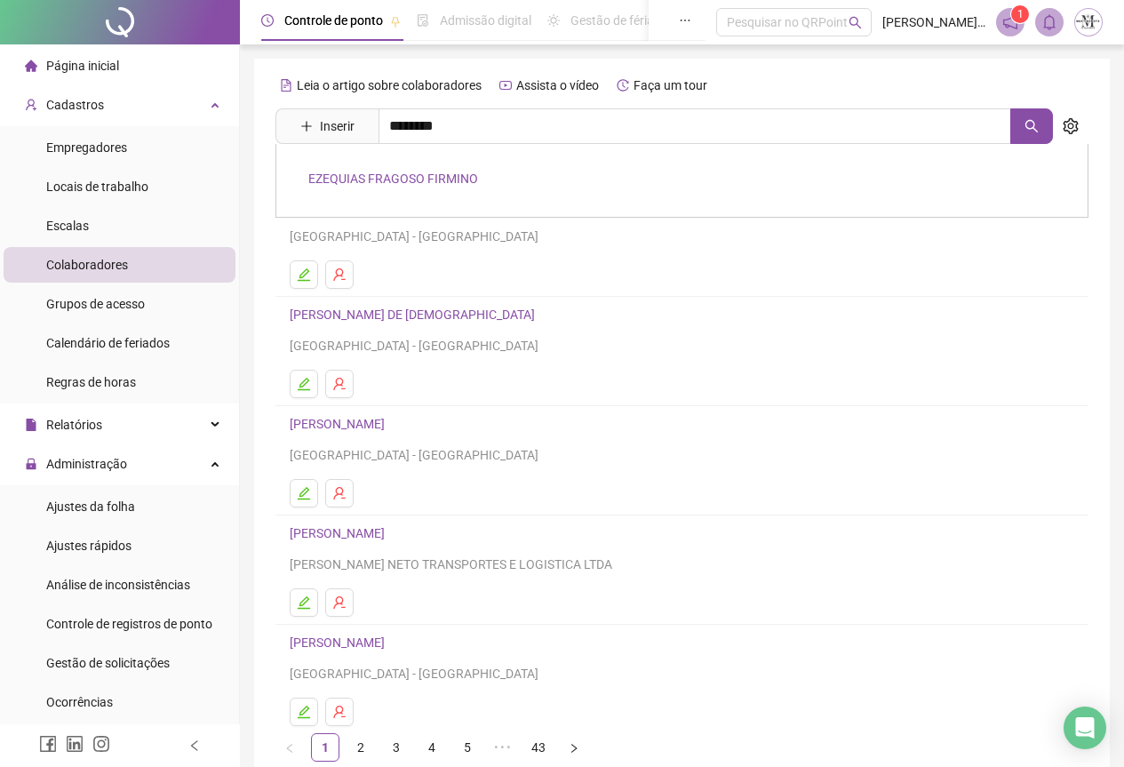
click at [371, 181] on link "EZEQUIAS FRAGOSO FIRMINO" at bounding box center [393, 178] width 170 height 14
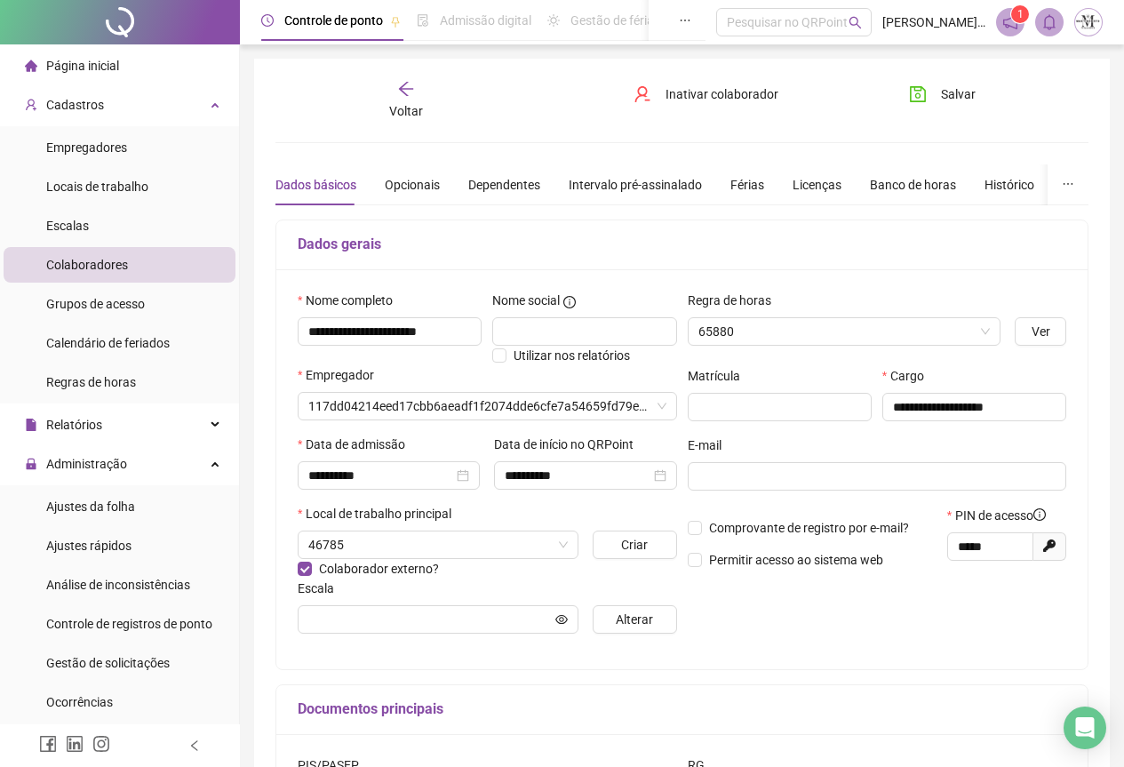
type input "**********"
click at [809, 187] on div "Licenças" at bounding box center [817, 185] width 49 height 20
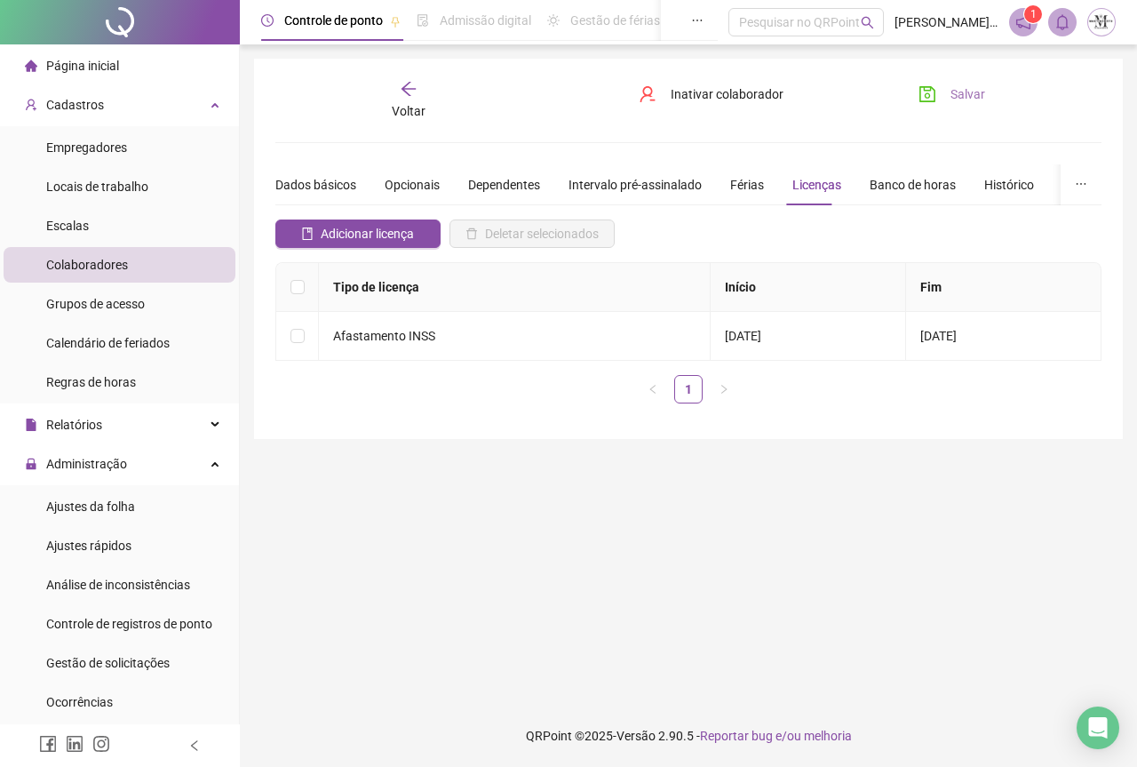
click at [927, 92] on icon "save" at bounding box center [928, 94] width 18 height 18
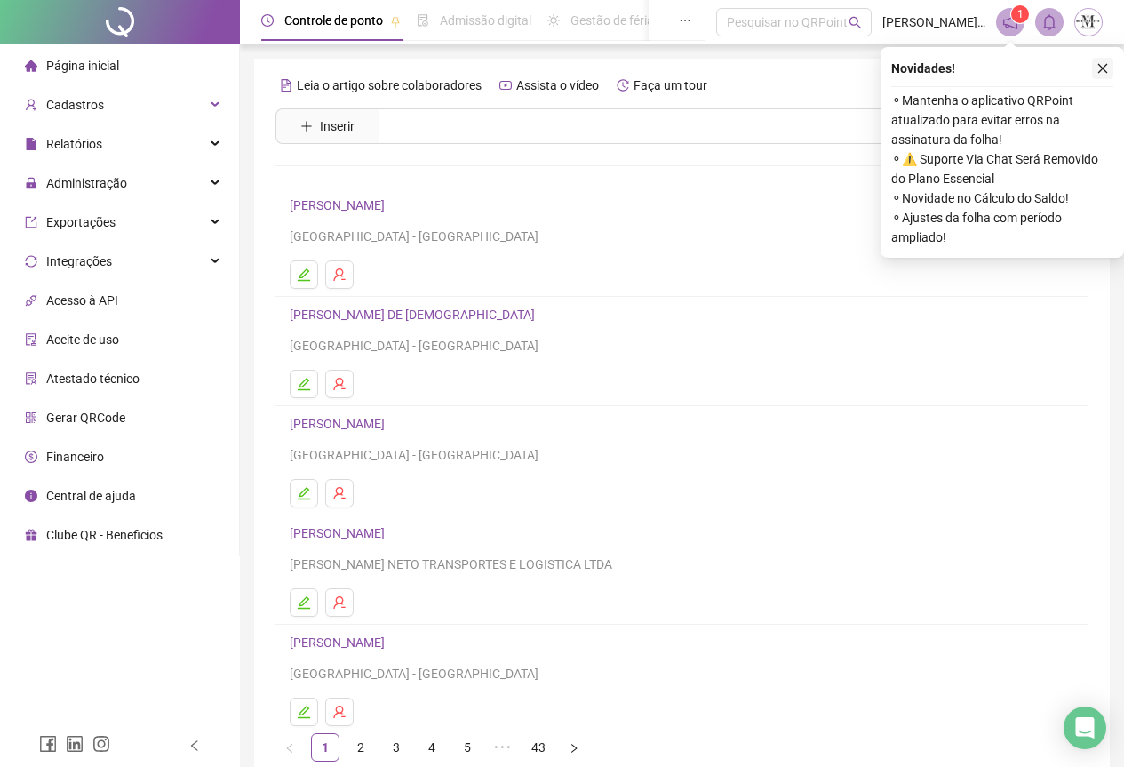
click at [1103, 63] on icon "close" at bounding box center [1102, 68] width 12 height 12
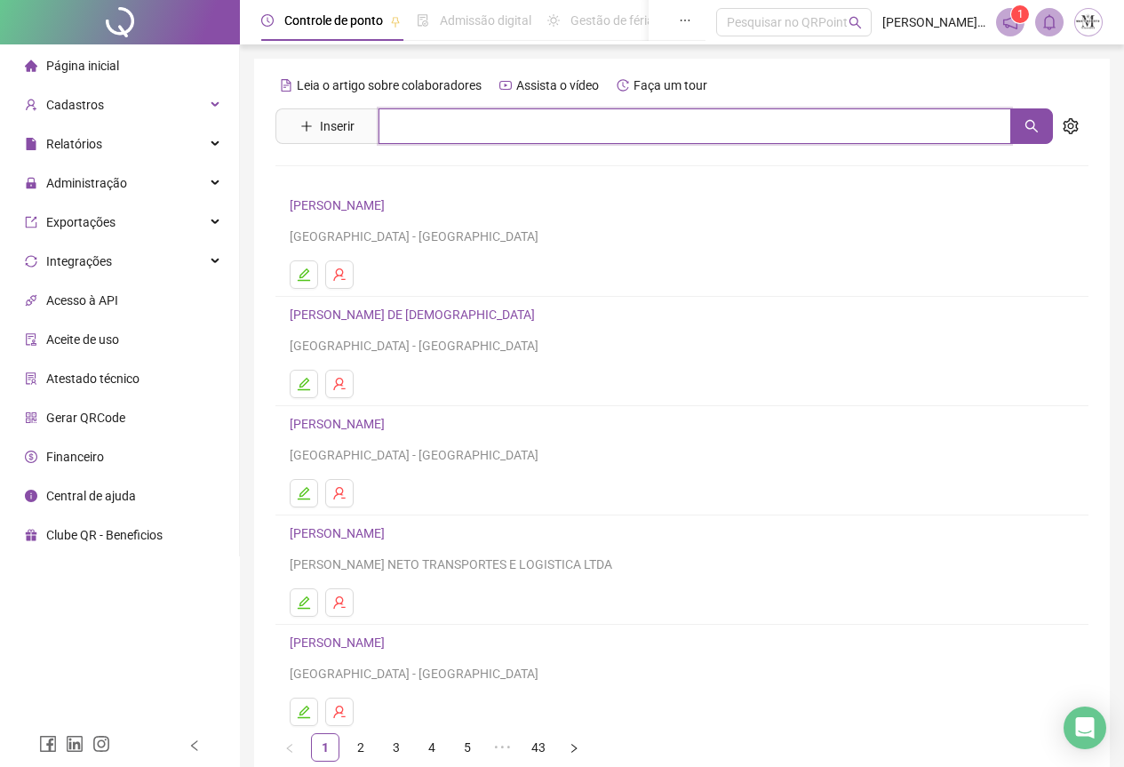
click at [467, 123] on input "text" at bounding box center [695, 126] width 633 height 36
click at [1036, 132] on icon "search" at bounding box center [1032, 126] width 14 height 14
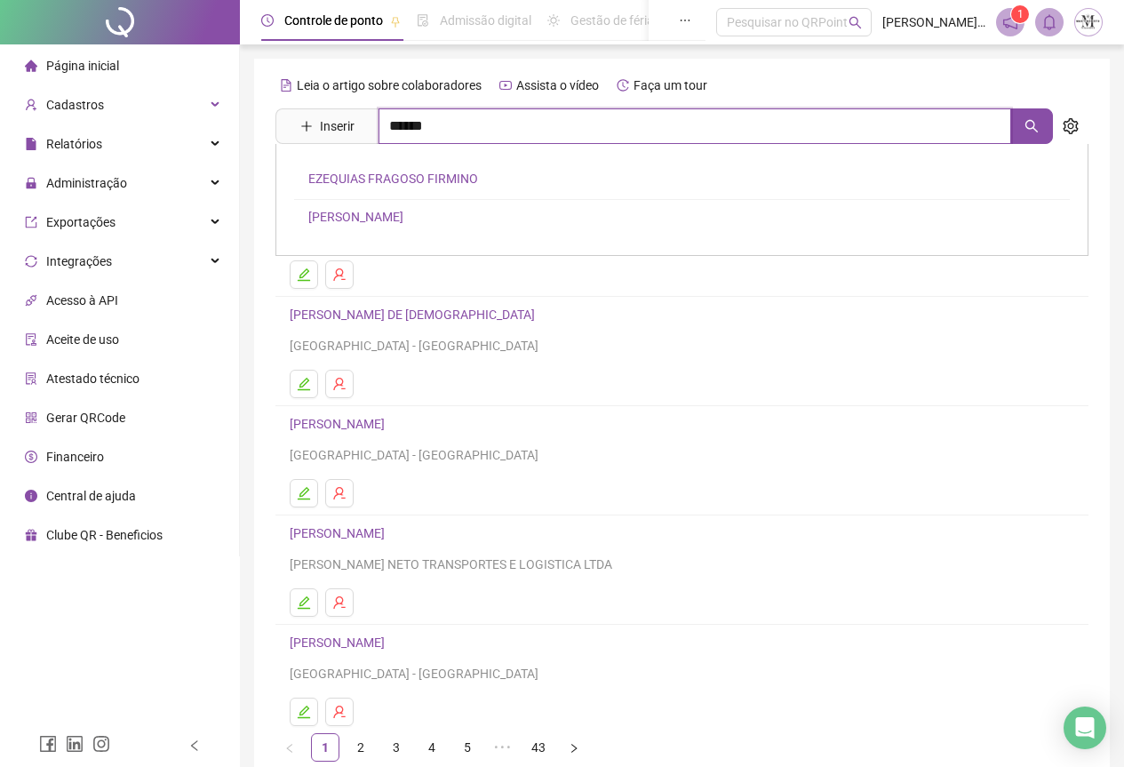
type input "******"
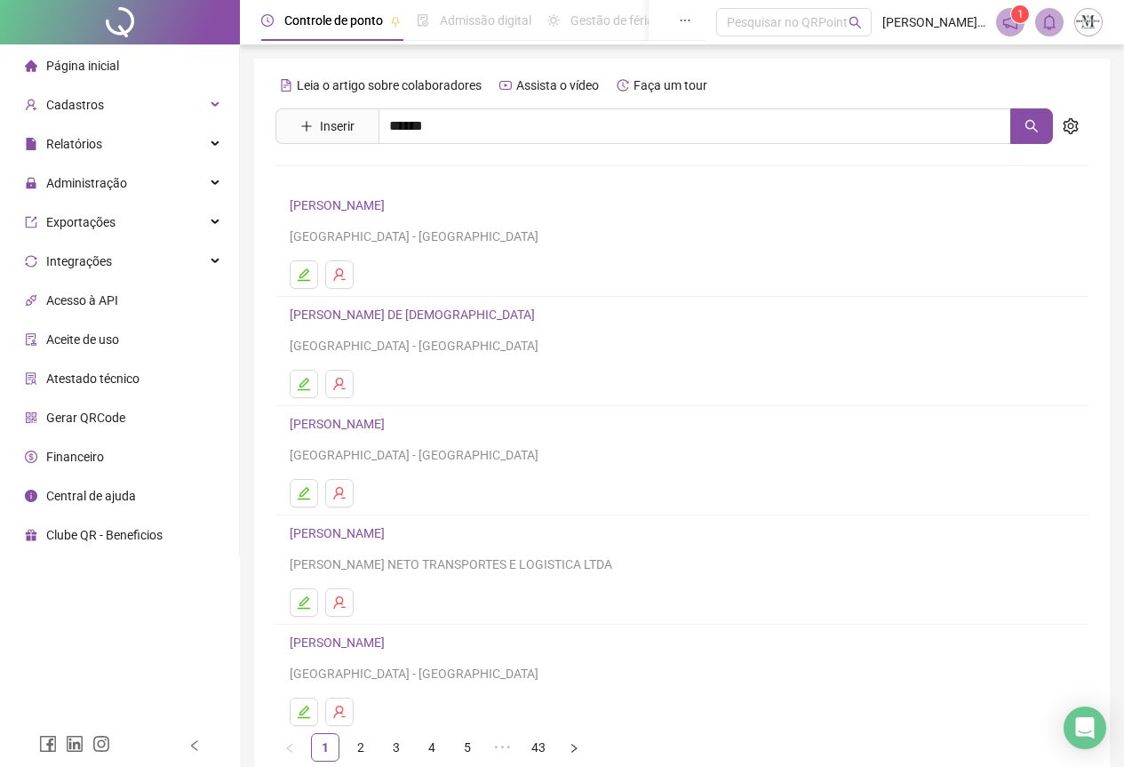
click at [434, 176] on link "EZEQUIAS FRAGOSO FIRMINO" at bounding box center [393, 178] width 170 height 14
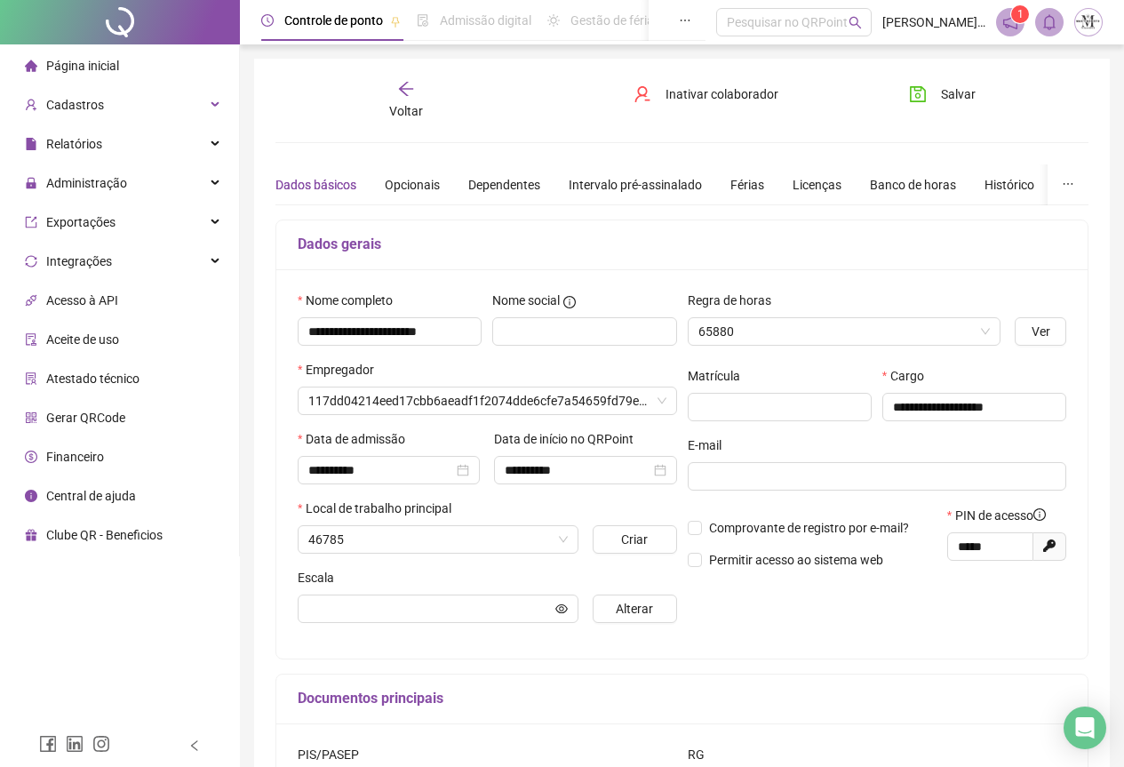
type input "**********"
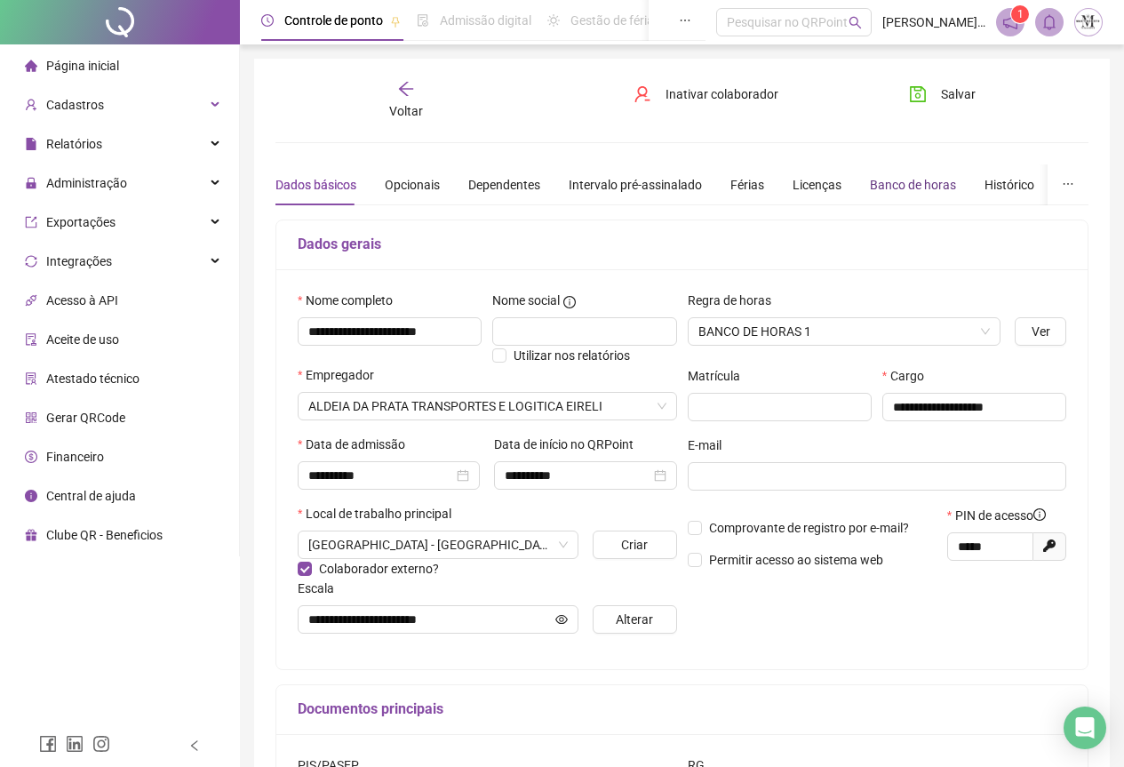
click at [870, 185] on div "Banco de horas" at bounding box center [913, 185] width 86 height 20
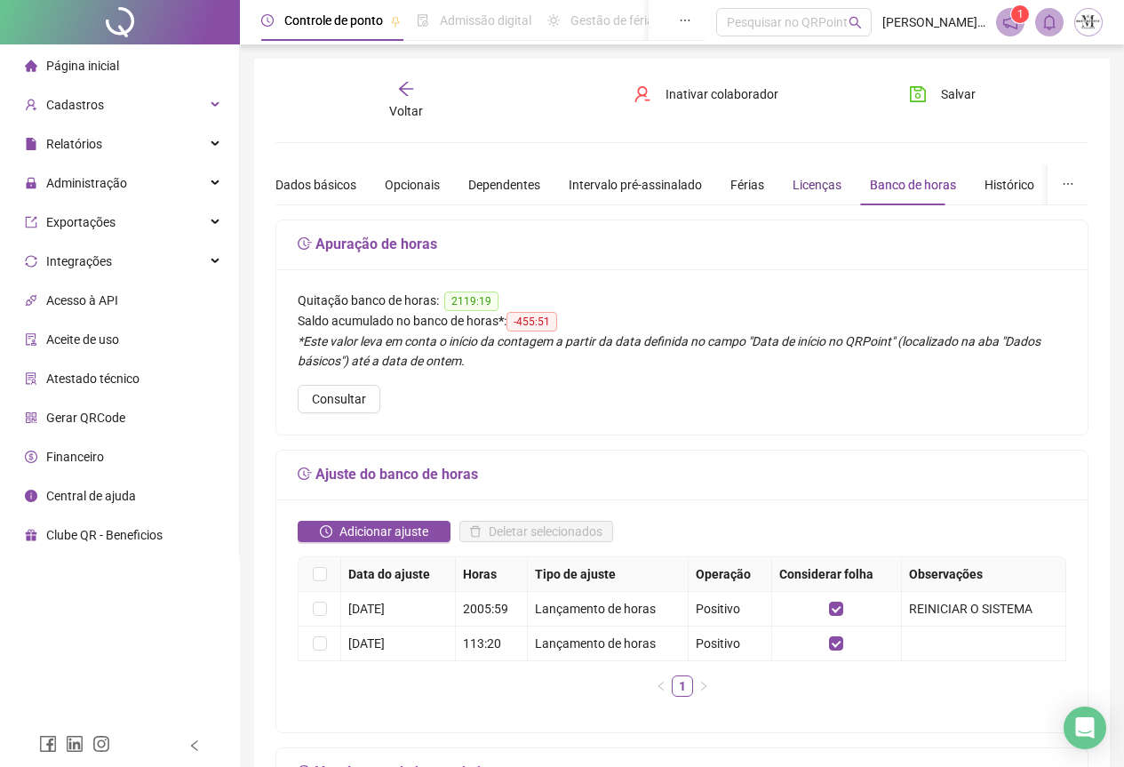
click at [793, 185] on div "Licenças" at bounding box center [817, 185] width 49 height 20
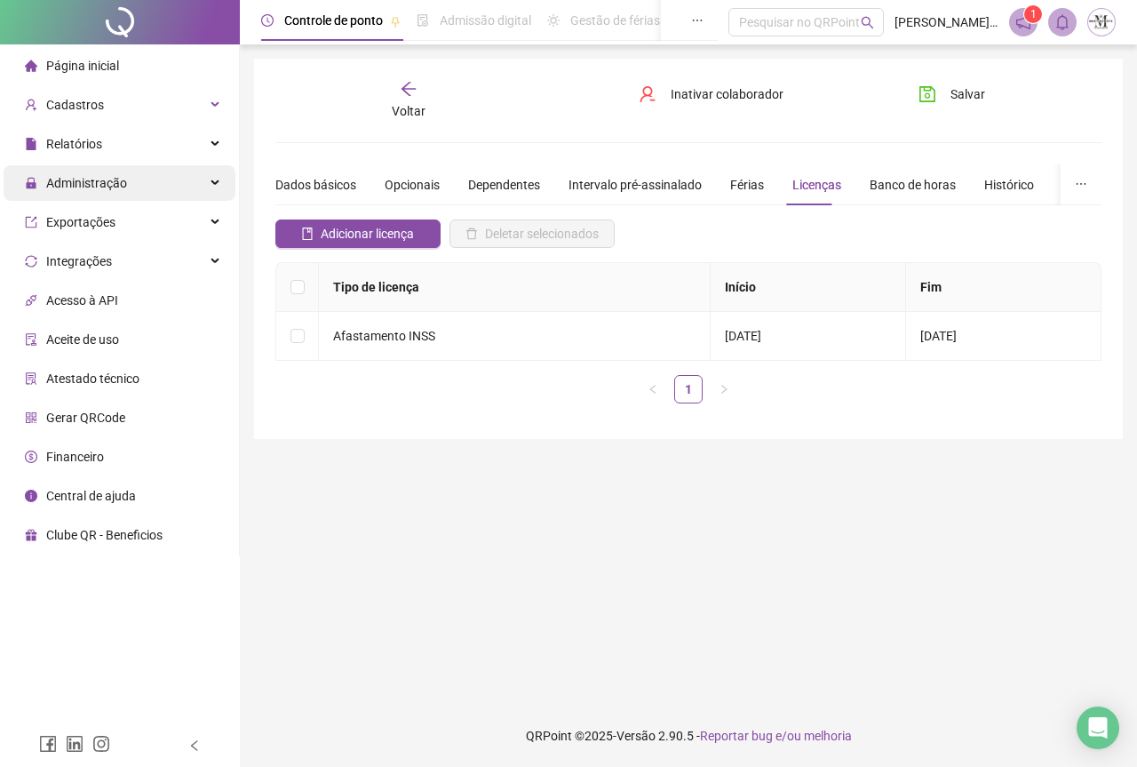
click at [60, 192] on span "Administração" at bounding box center [76, 183] width 102 height 36
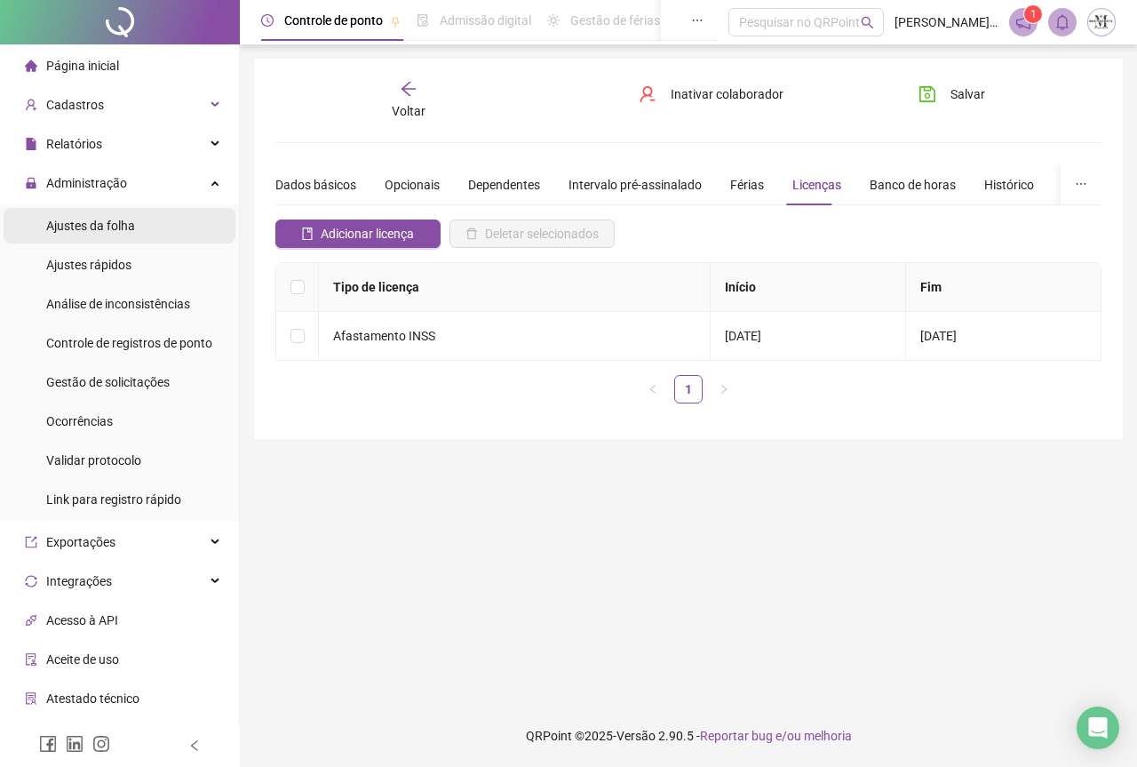
click at [69, 235] on div "Ajustes da folha" at bounding box center [90, 226] width 89 height 36
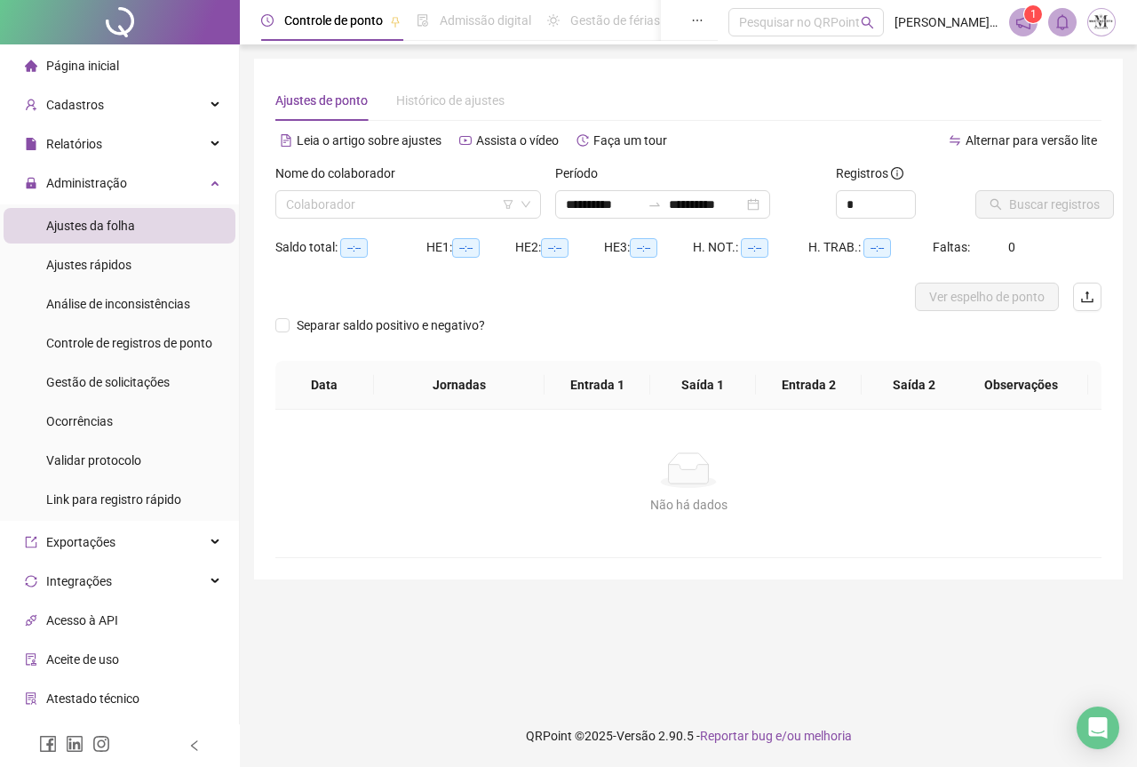
type input "**********"
click at [344, 202] on input "search" at bounding box center [400, 204] width 228 height 27
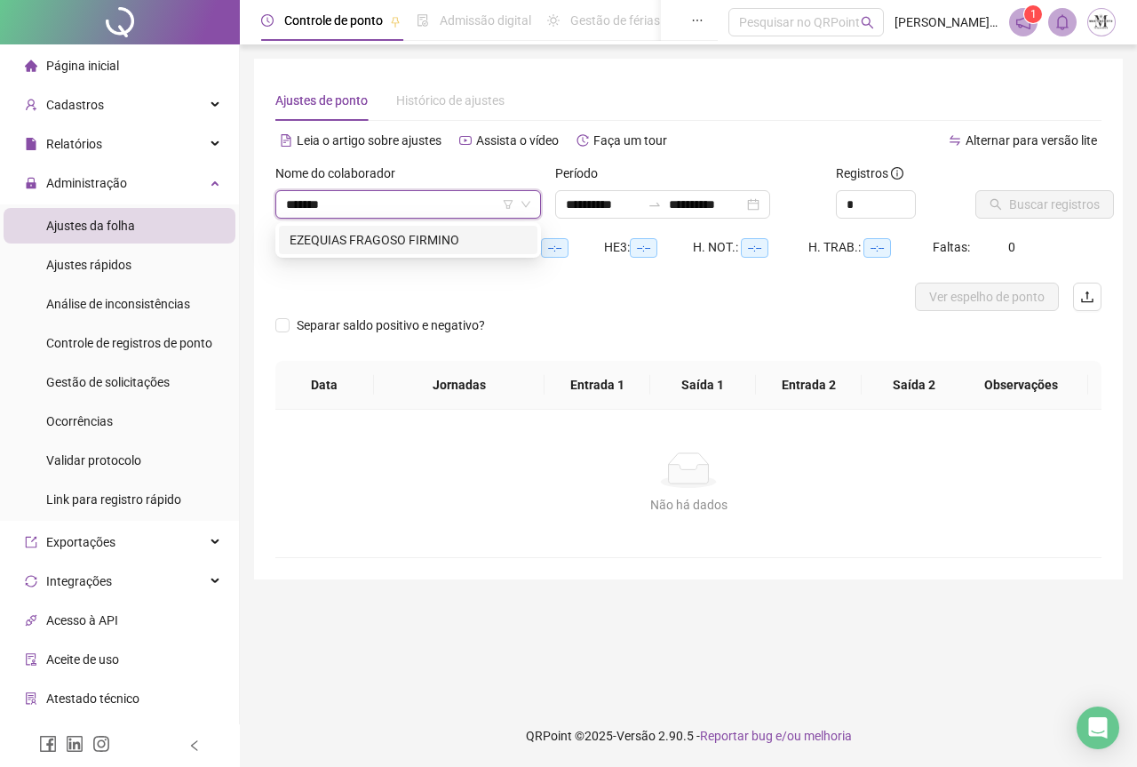
type input "********"
click at [404, 241] on div "EZEQUIAS FRAGOSO FIRMINO" at bounding box center [408, 240] width 237 height 20
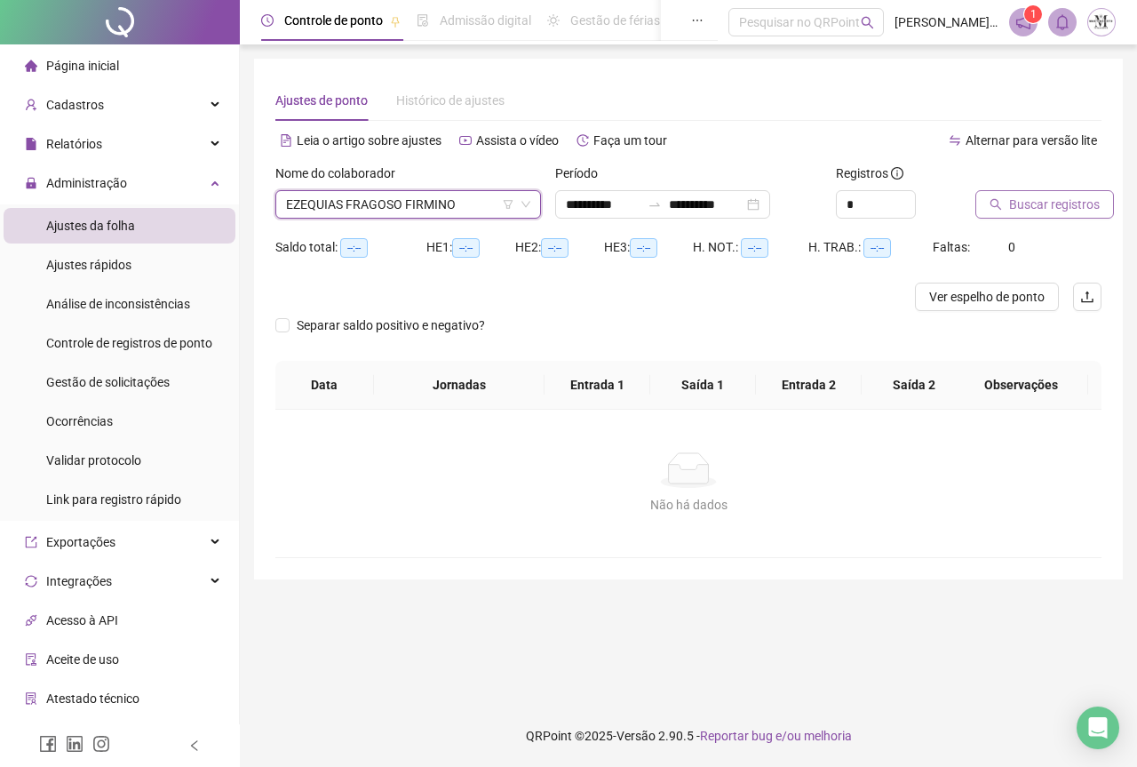
click at [1059, 206] on span "Buscar registros" at bounding box center [1054, 205] width 91 height 20
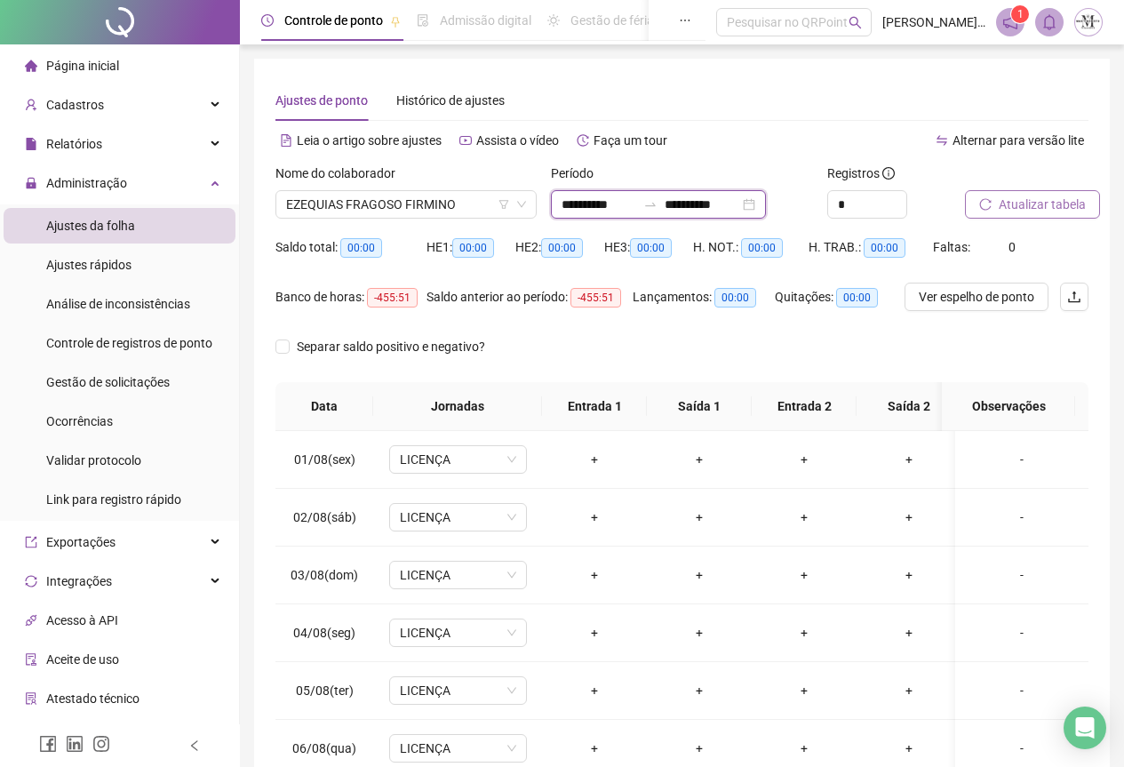
click at [626, 210] on input "**********" at bounding box center [599, 205] width 75 height 20
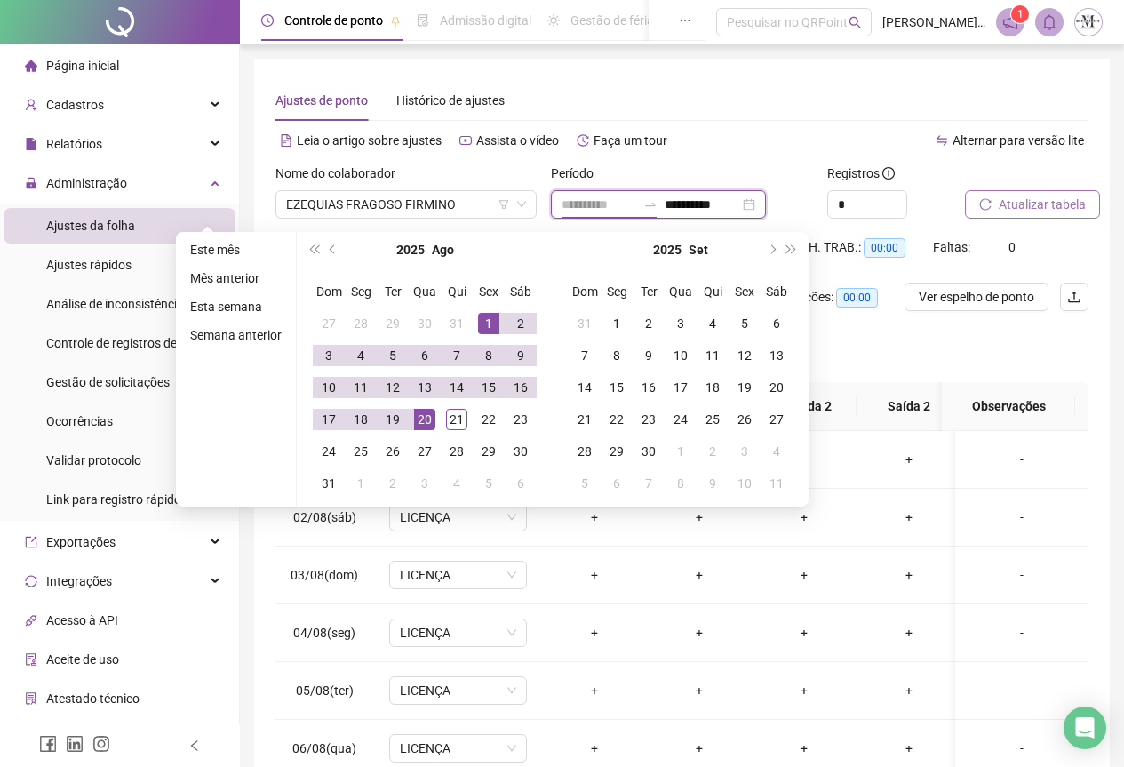
type input "**********"
click at [480, 320] on div "1" at bounding box center [488, 323] width 21 height 21
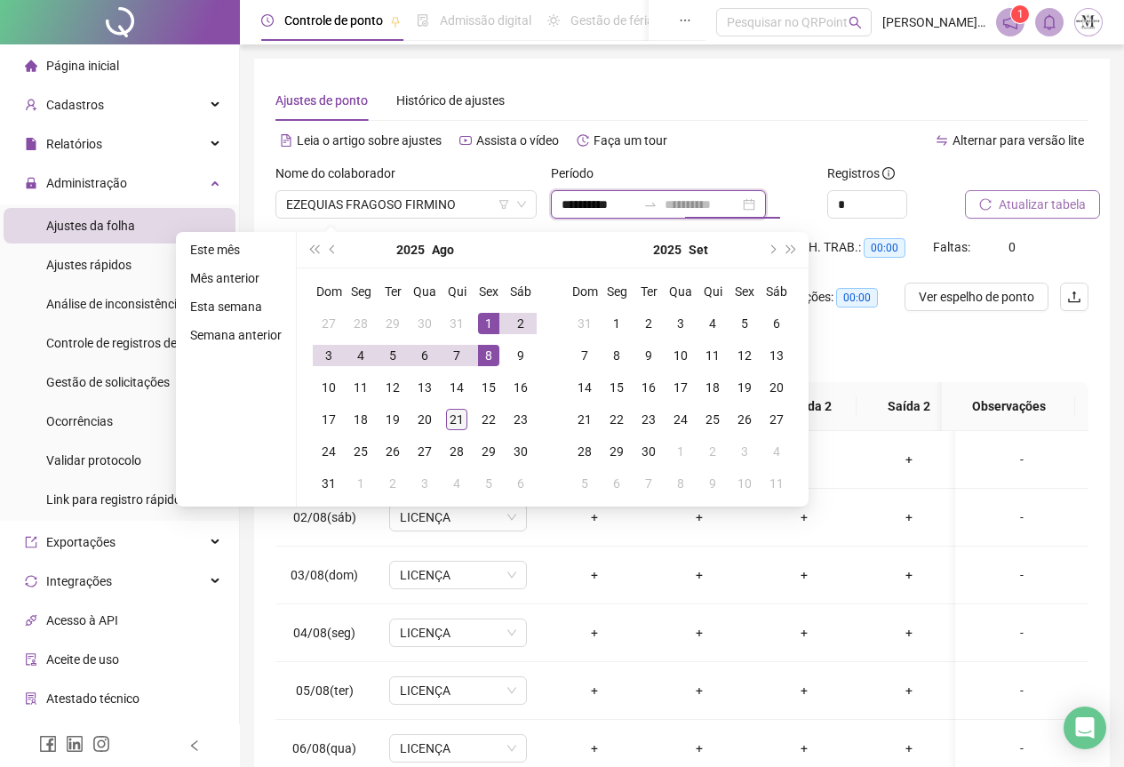
type input "**********"
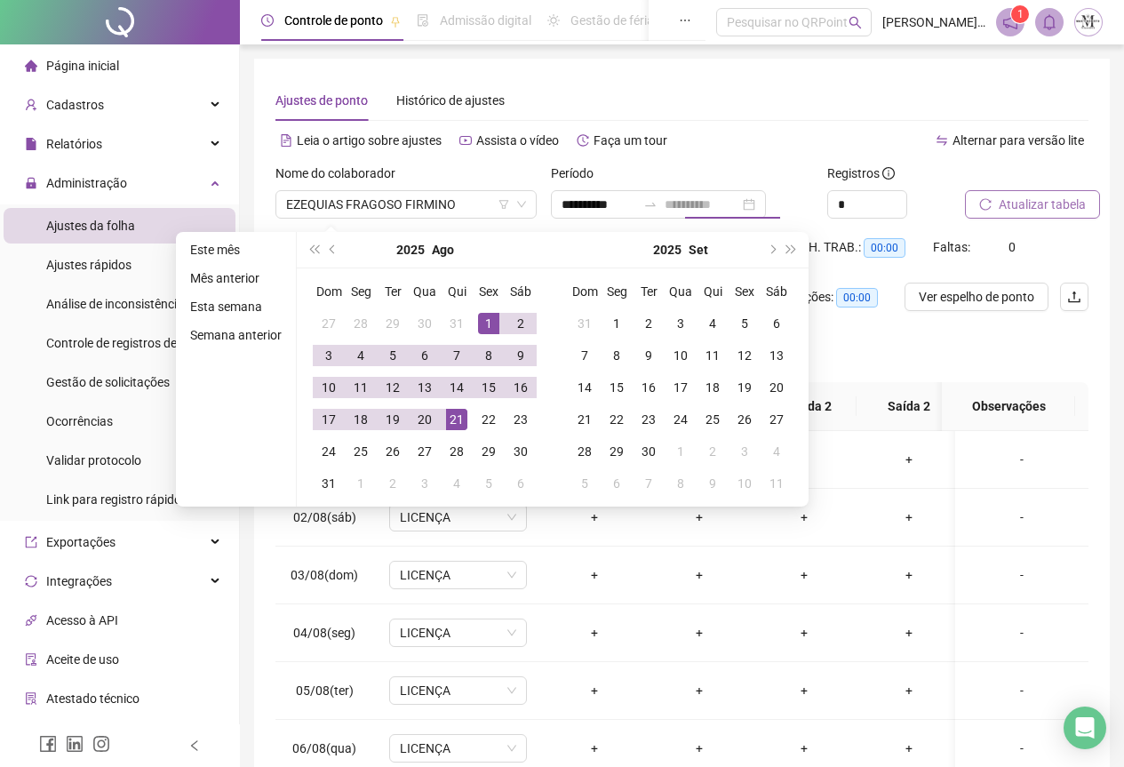
click at [450, 416] on div "21" at bounding box center [456, 419] width 21 height 21
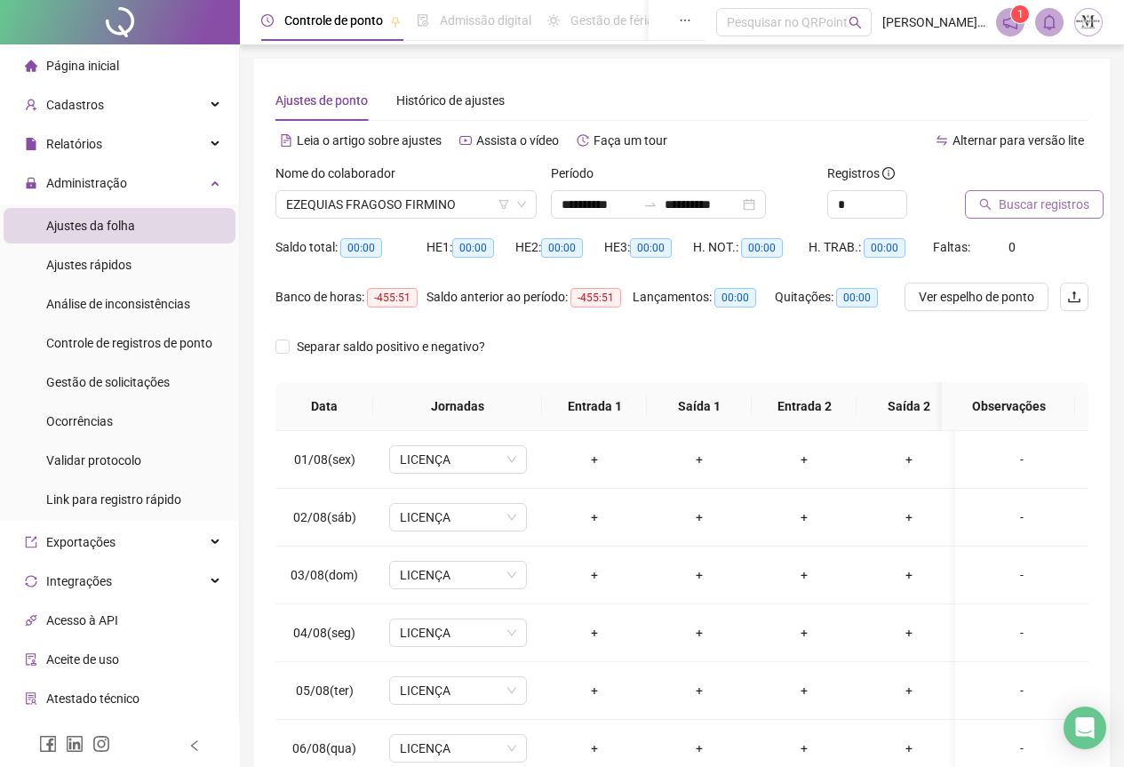
click at [1056, 205] on span "Buscar registros" at bounding box center [1044, 205] width 91 height 20
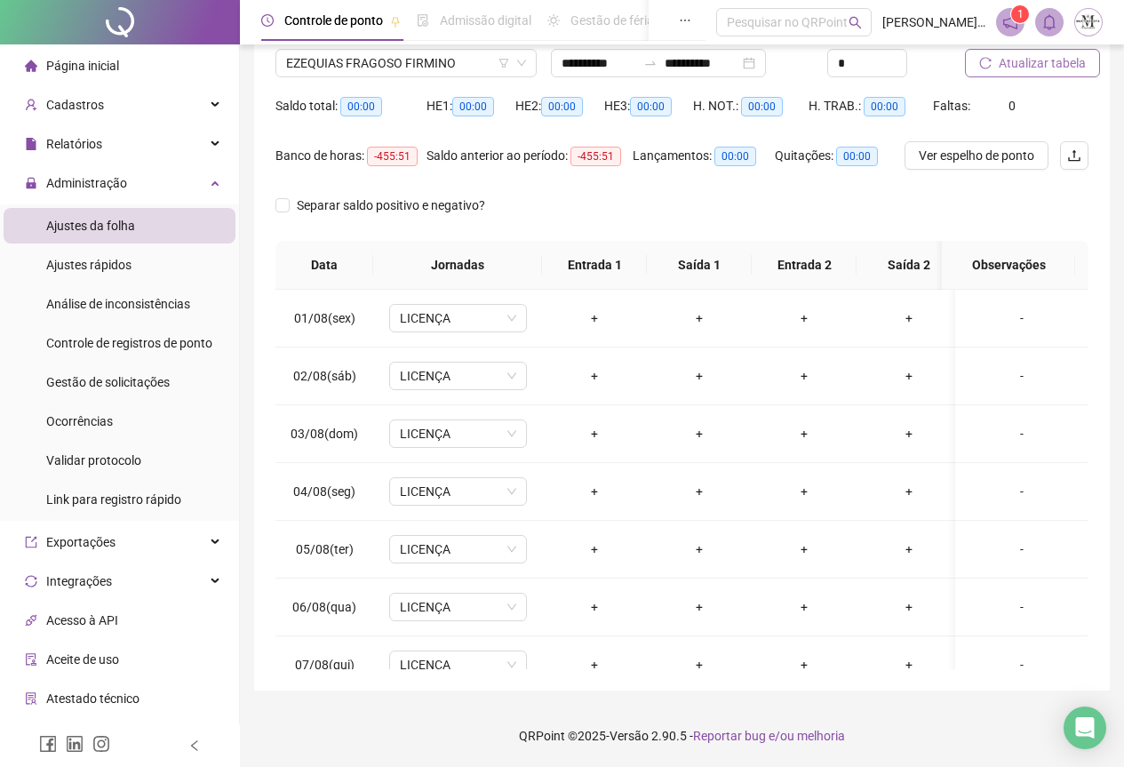
click at [1025, 68] on span "Atualizar tabela" at bounding box center [1042, 63] width 87 height 20
